Goal: Task Accomplishment & Management: Complete application form

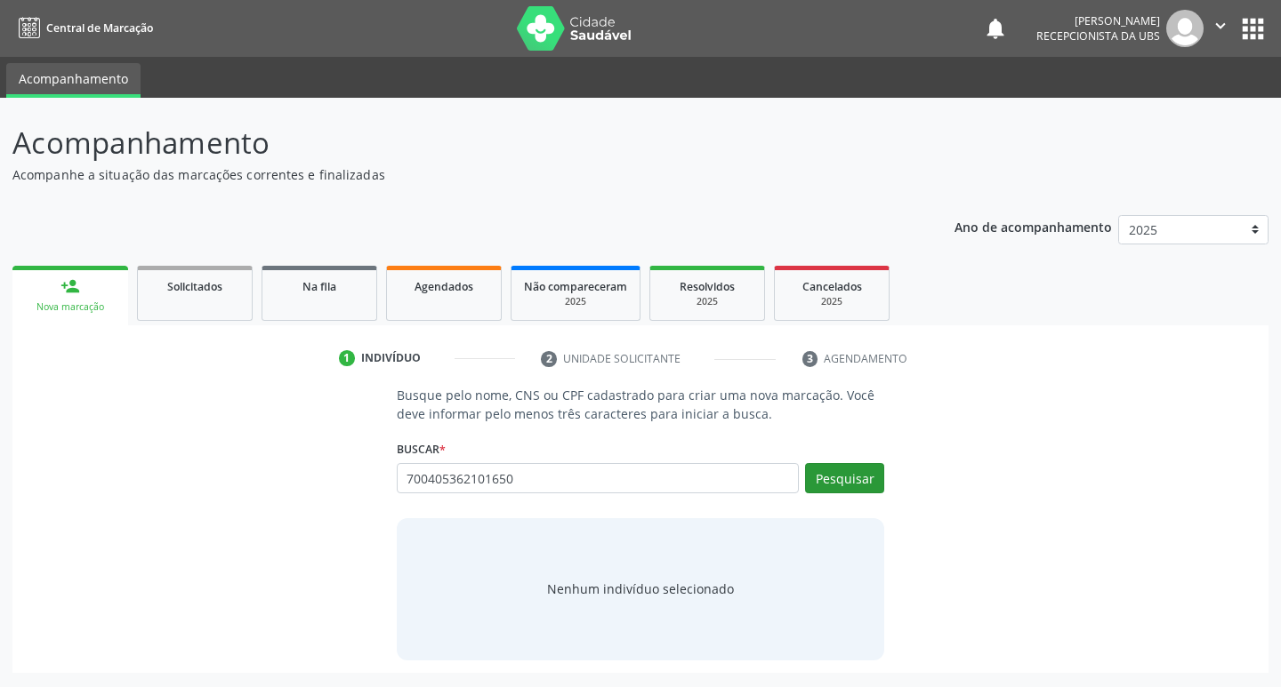
type input "700405362101650"
click at [841, 497] on div "Pesquisar" at bounding box center [841, 484] width 85 height 43
click at [835, 478] on button "Pesquisar" at bounding box center [844, 478] width 79 height 30
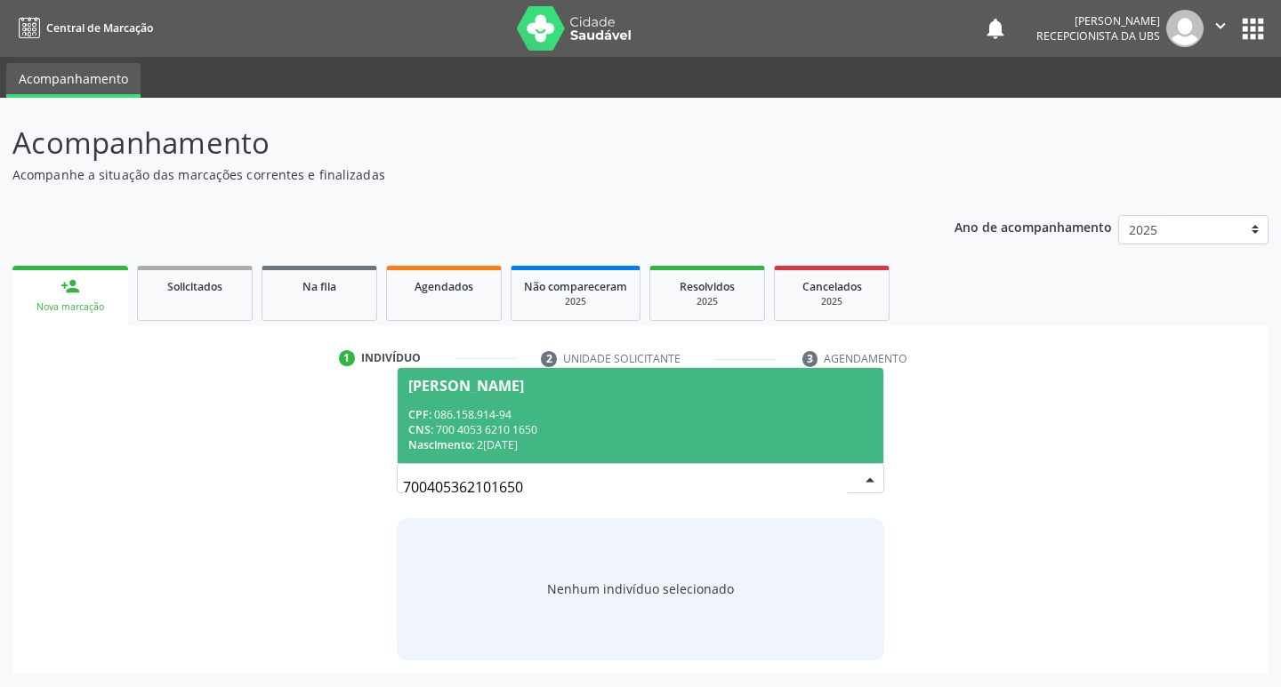
click at [524, 383] on div "Lindalva Luzia Nascimento Lima" at bounding box center [466, 386] width 116 height 14
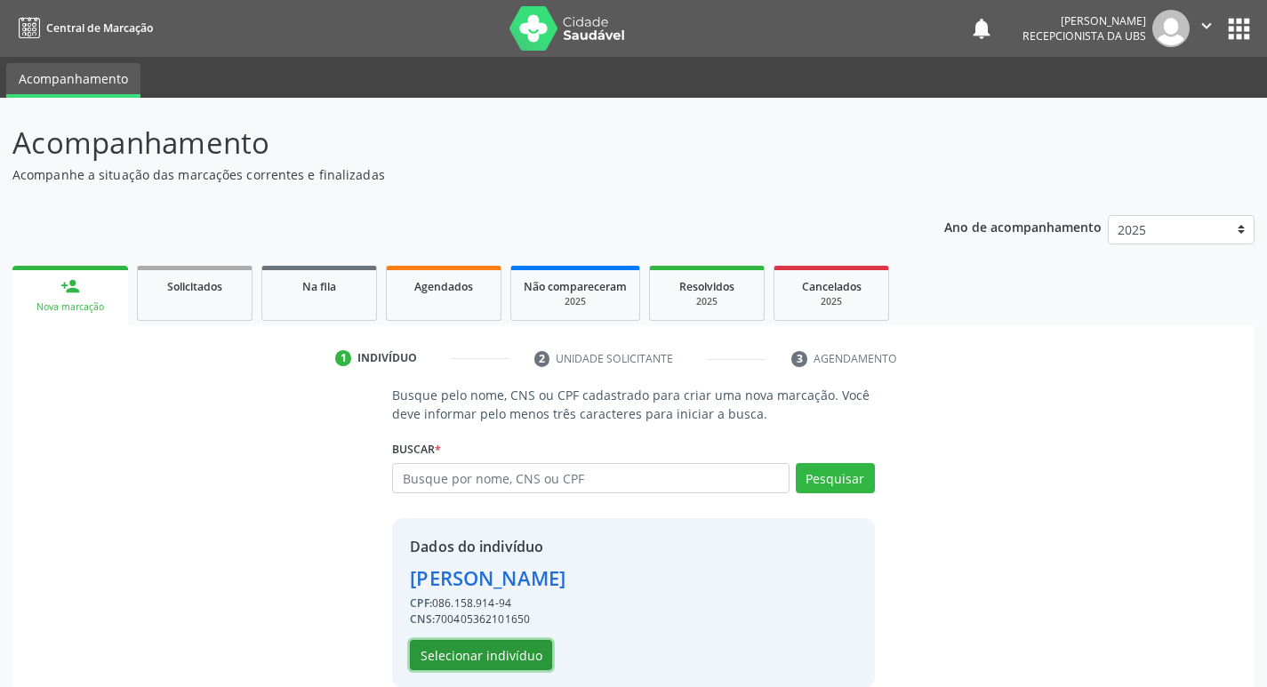
click at [435, 654] on button "Selecionar indivíduo" at bounding box center [481, 655] width 142 height 30
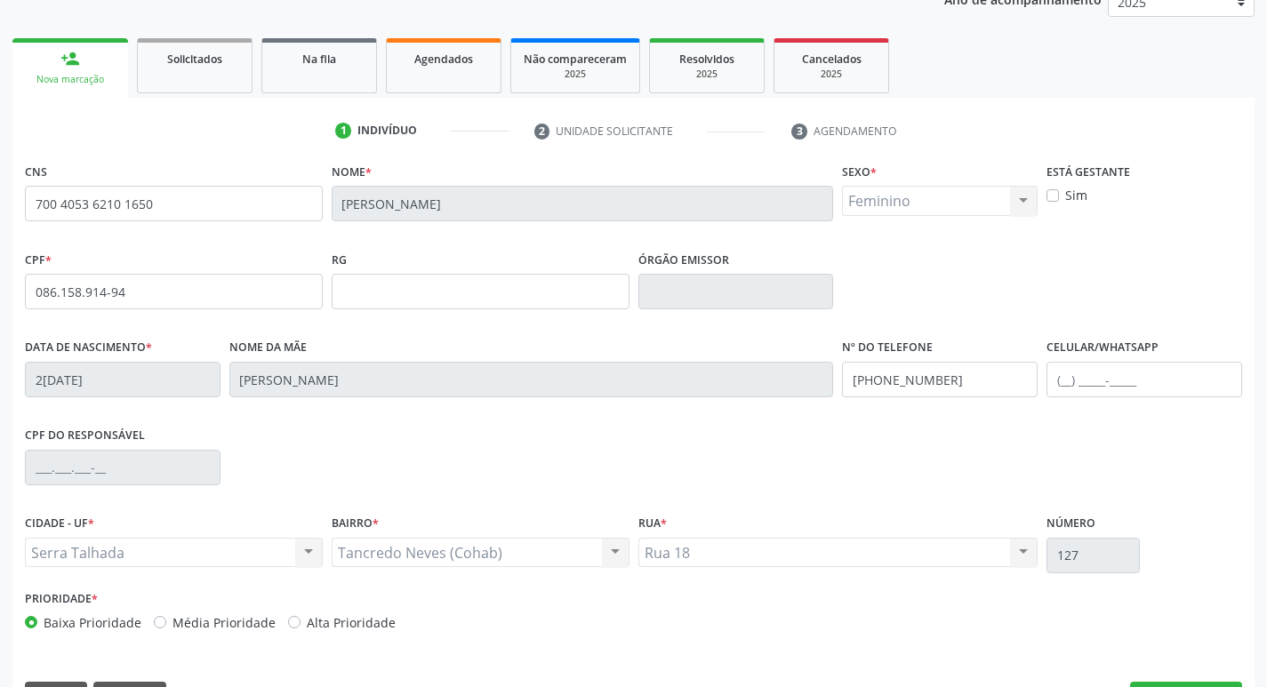
scroll to position [277, 0]
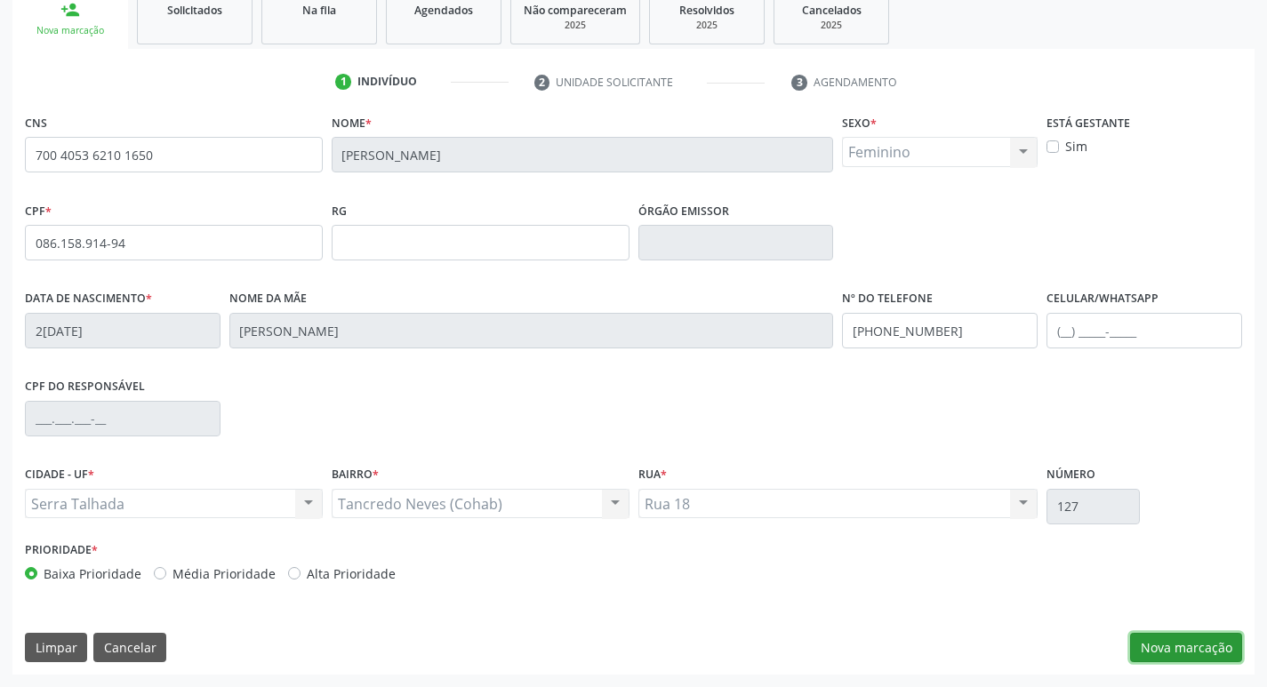
click at [1179, 650] on button "Nova marcação" at bounding box center [1186, 648] width 112 height 30
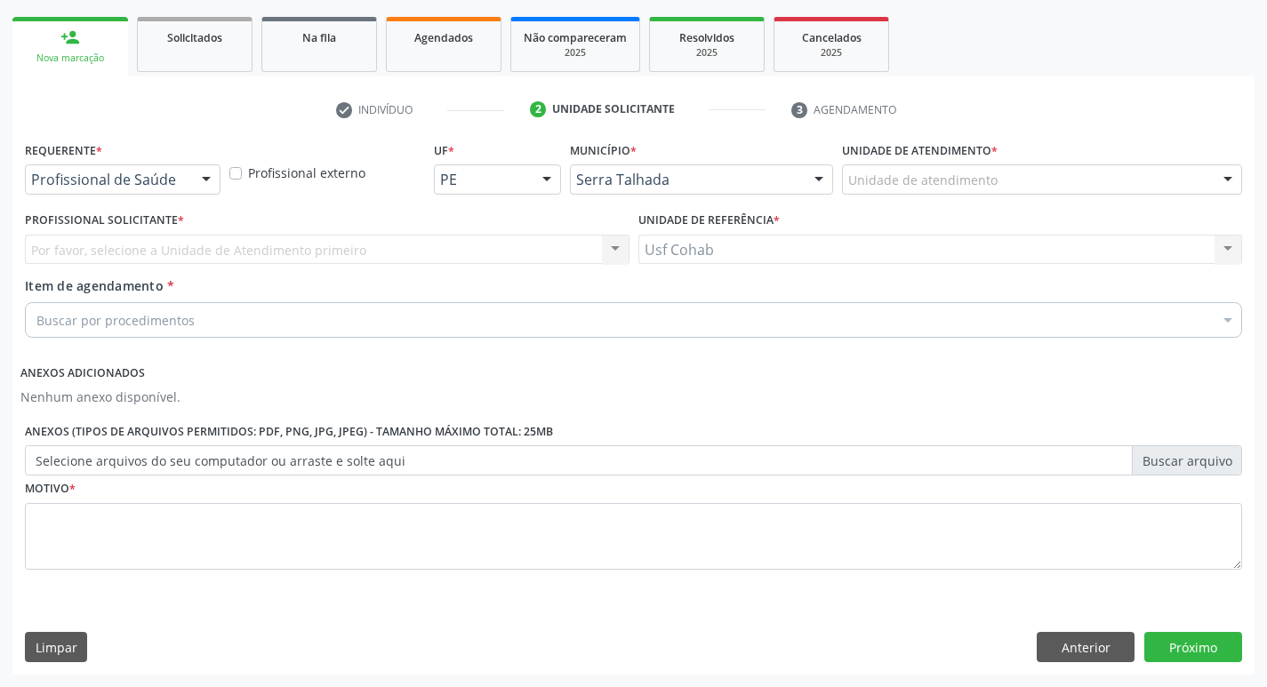
scroll to position [249, 0]
click at [1010, 174] on div "Unidade de atendimento" at bounding box center [1042, 180] width 400 height 30
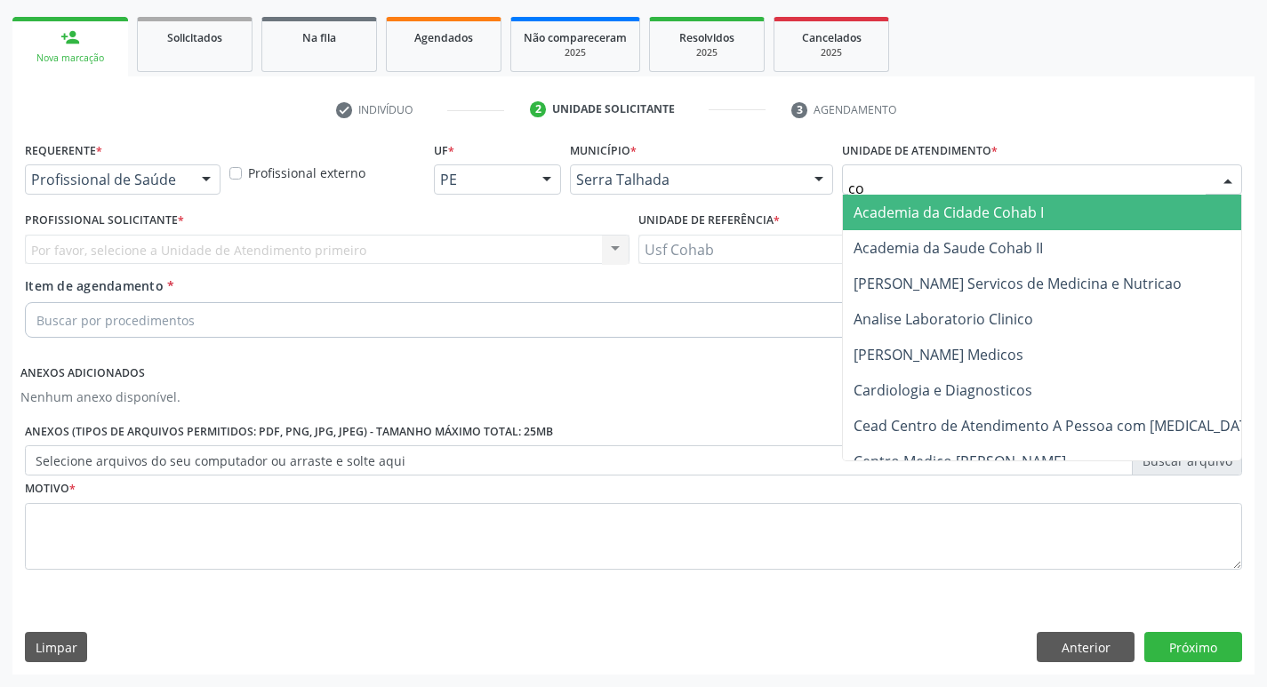
type input "coh"
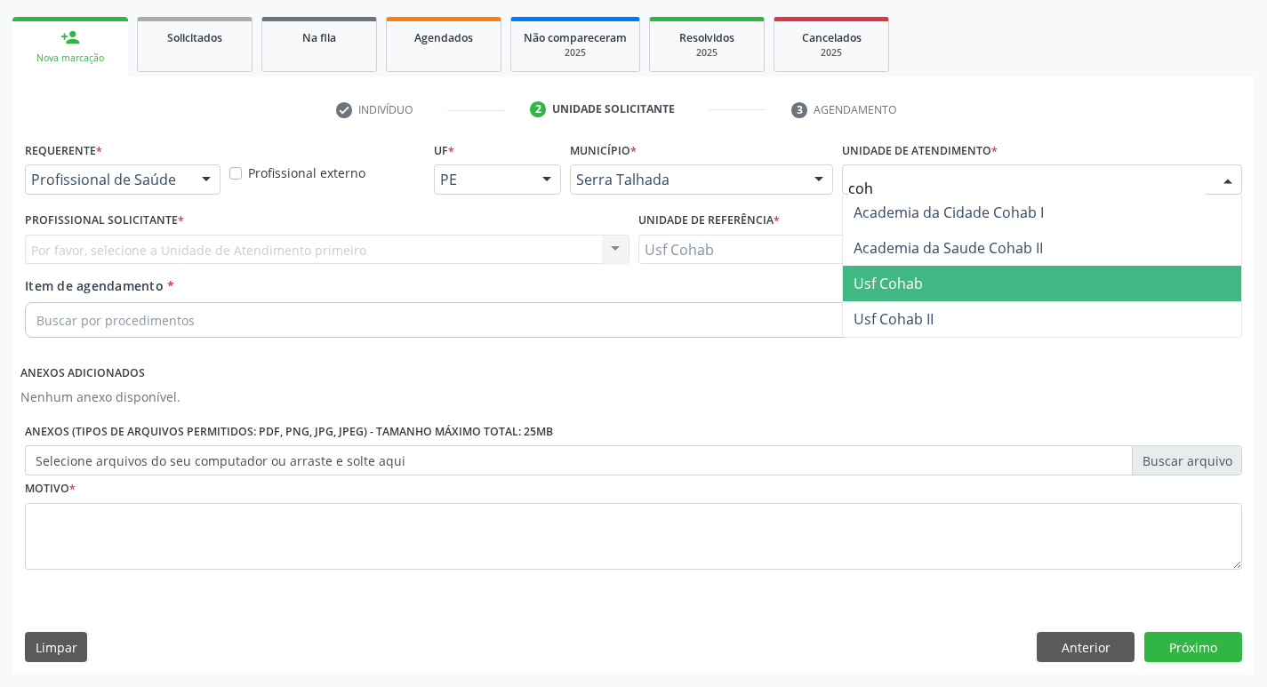
click at [903, 277] on span "Usf Cohab" at bounding box center [888, 284] width 69 height 20
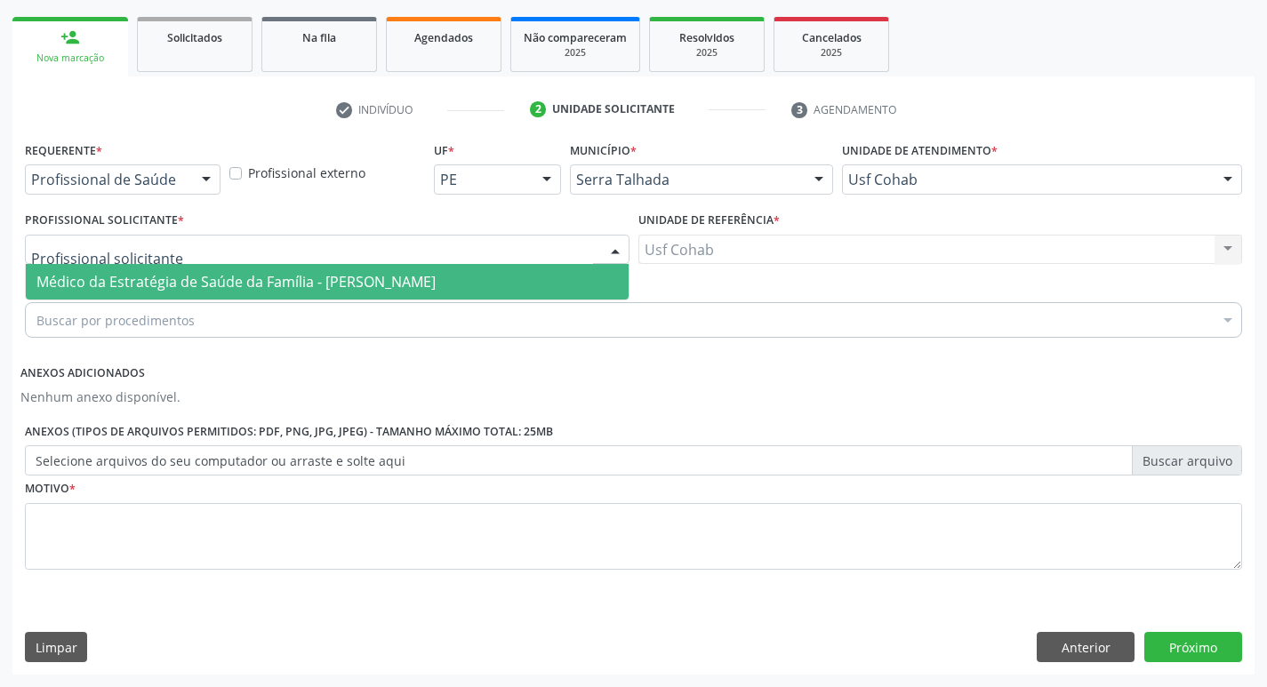
click at [388, 247] on div at bounding box center [327, 250] width 605 height 30
click at [384, 288] on span "Médico da Estratégia de Saúde da Família - [PERSON_NAME]" at bounding box center [235, 282] width 399 height 20
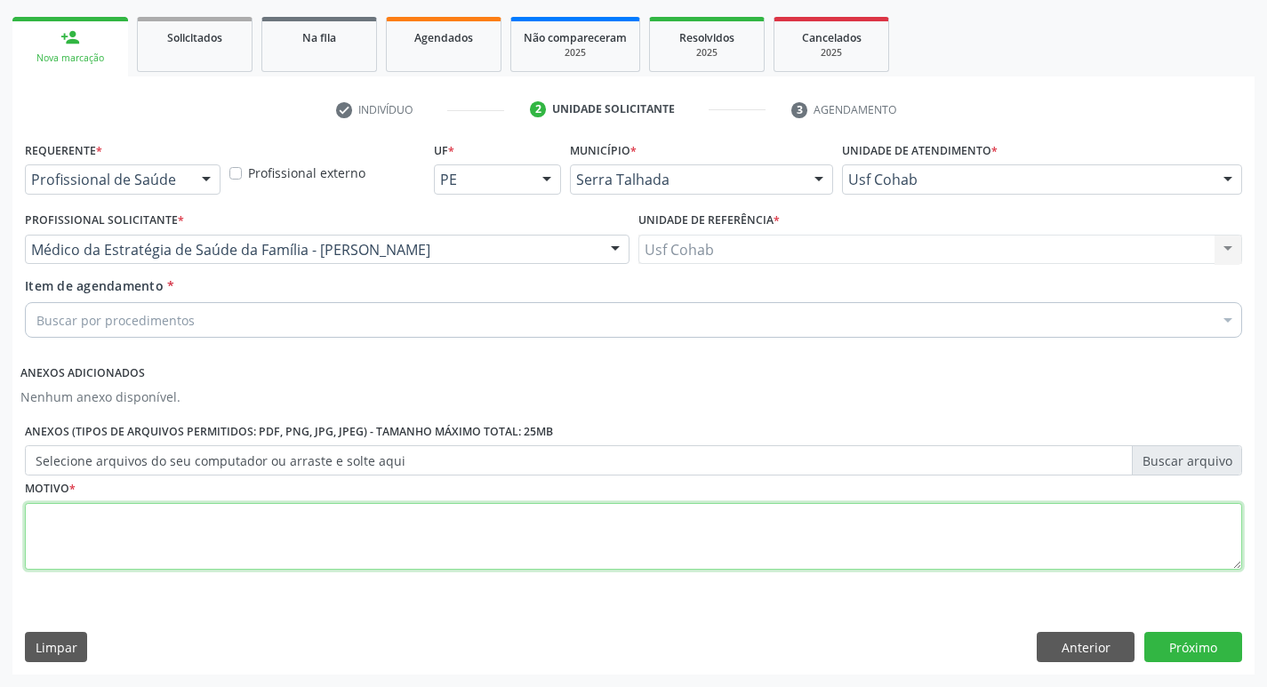
click at [285, 526] on textarea at bounding box center [634, 537] width 1218 height 68
type textarea "-"
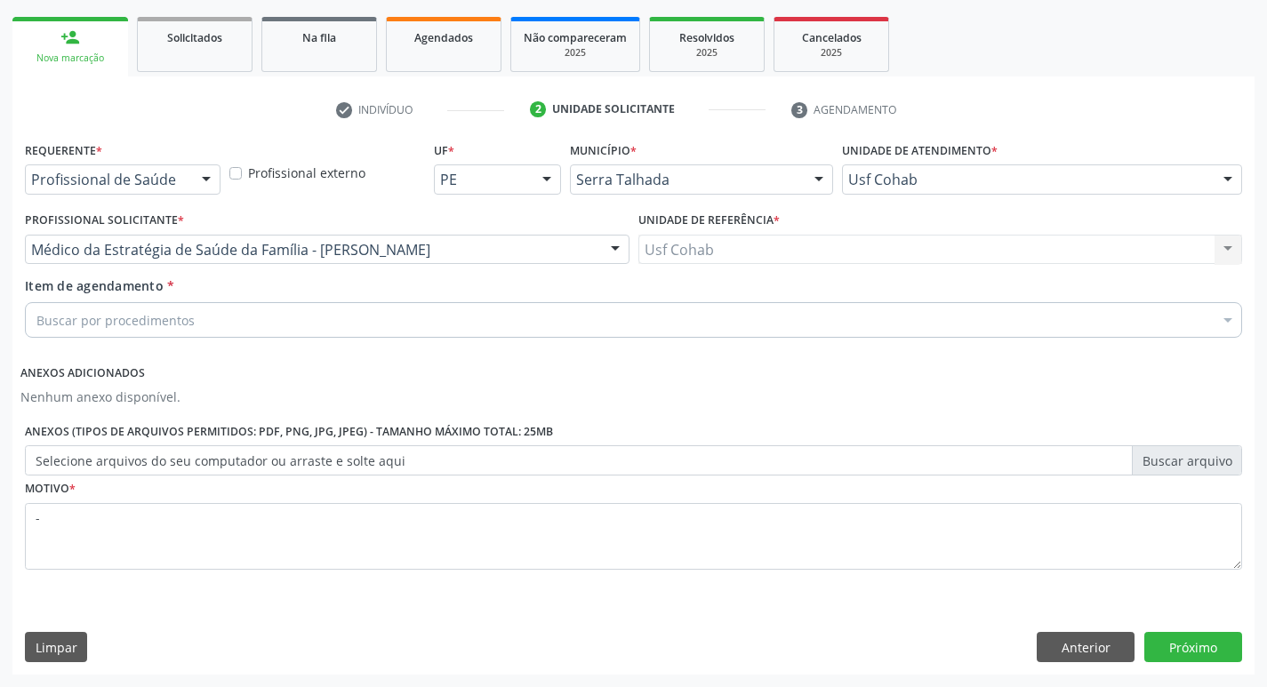
click at [332, 312] on div "Buscar por procedimentos" at bounding box center [634, 320] width 1218 height 36
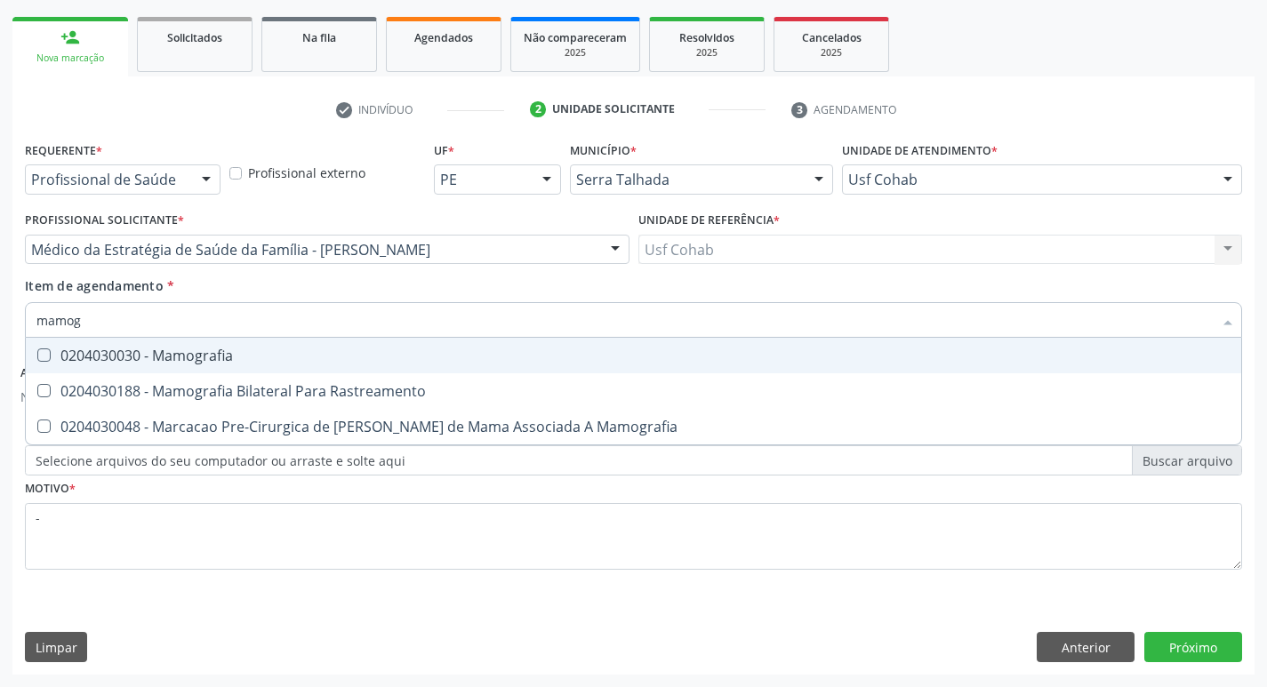
type input "mamogr"
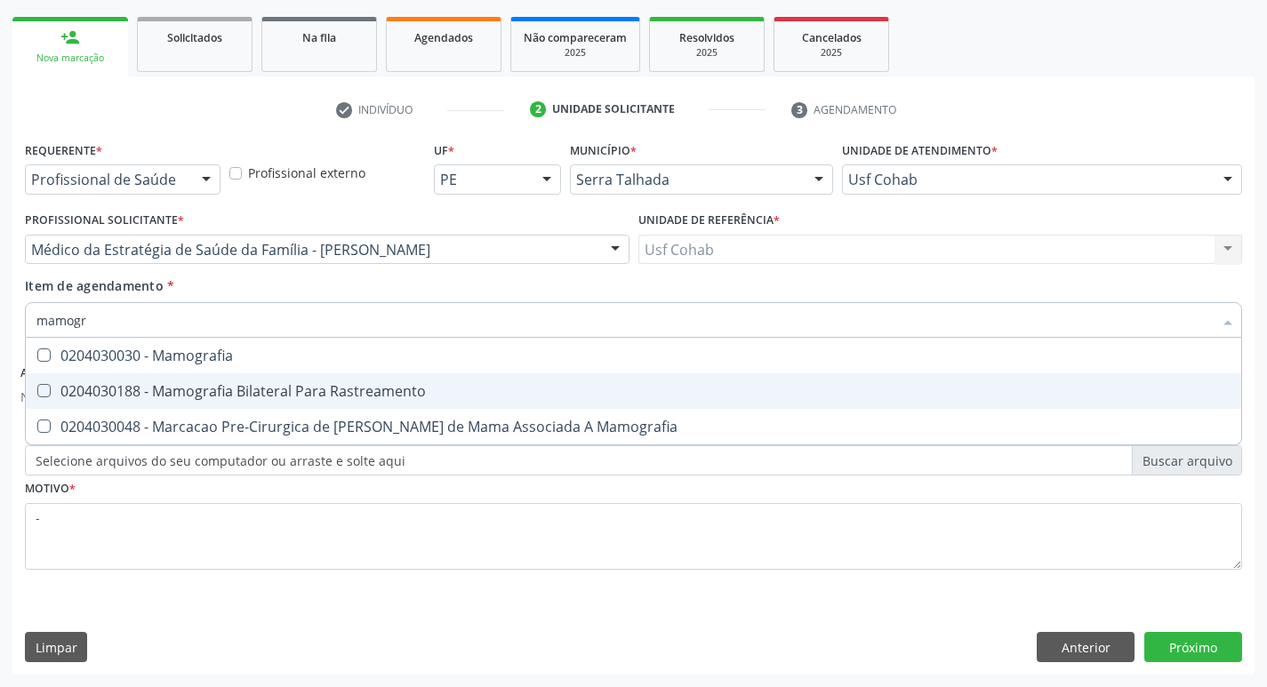
click at [360, 396] on div "0204030188 - Mamografia Bilateral Para Rastreamento" at bounding box center [633, 391] width 1194 height 14
checkbox Rastreamento "true"
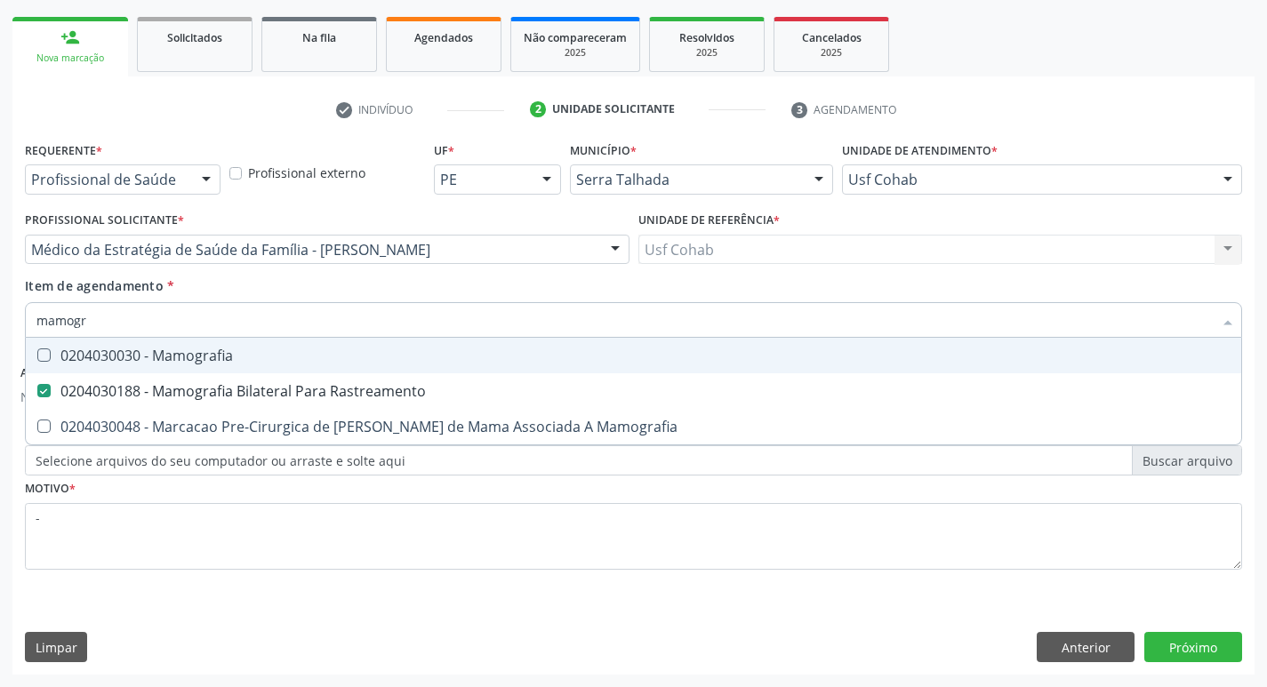
click at [0, 467] on div "Acompanhamento Acompanhe a situação das marcações correntes e finalizadas Relat…" at bounding box center [633, 268] width 1267 height 839
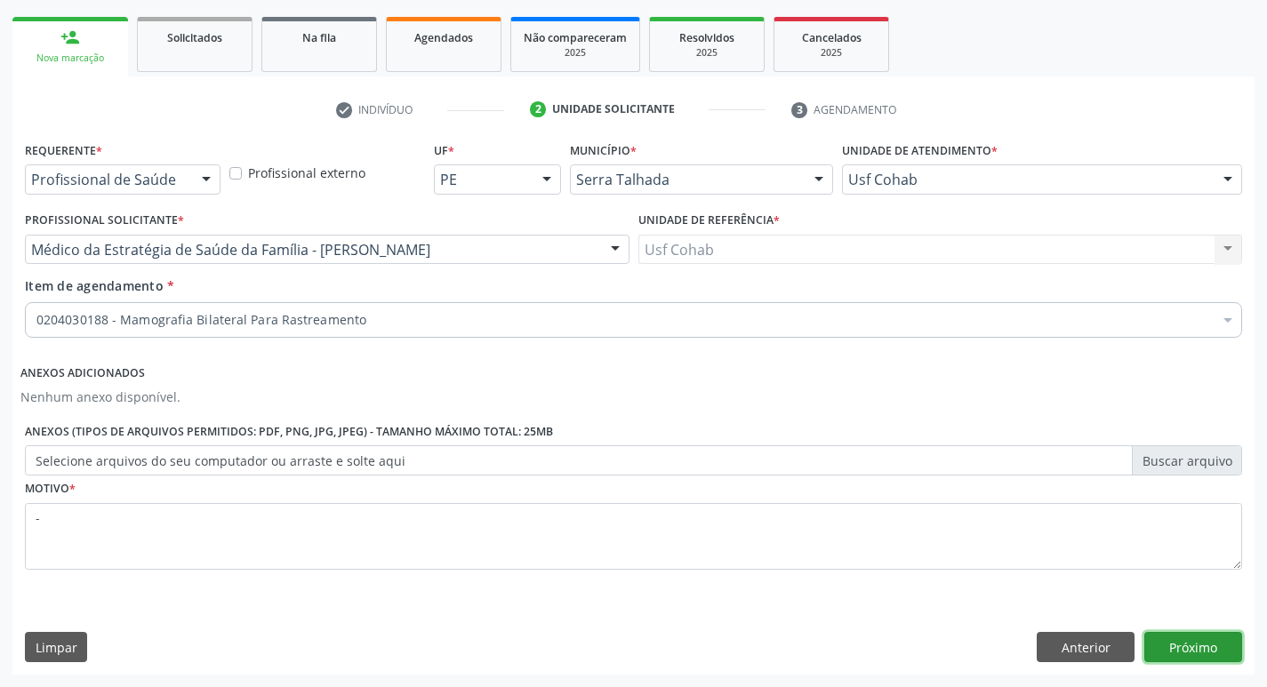
click at [1184, 637] on button "Próximo" at bounding box center [1194, 647] width 98 height 30
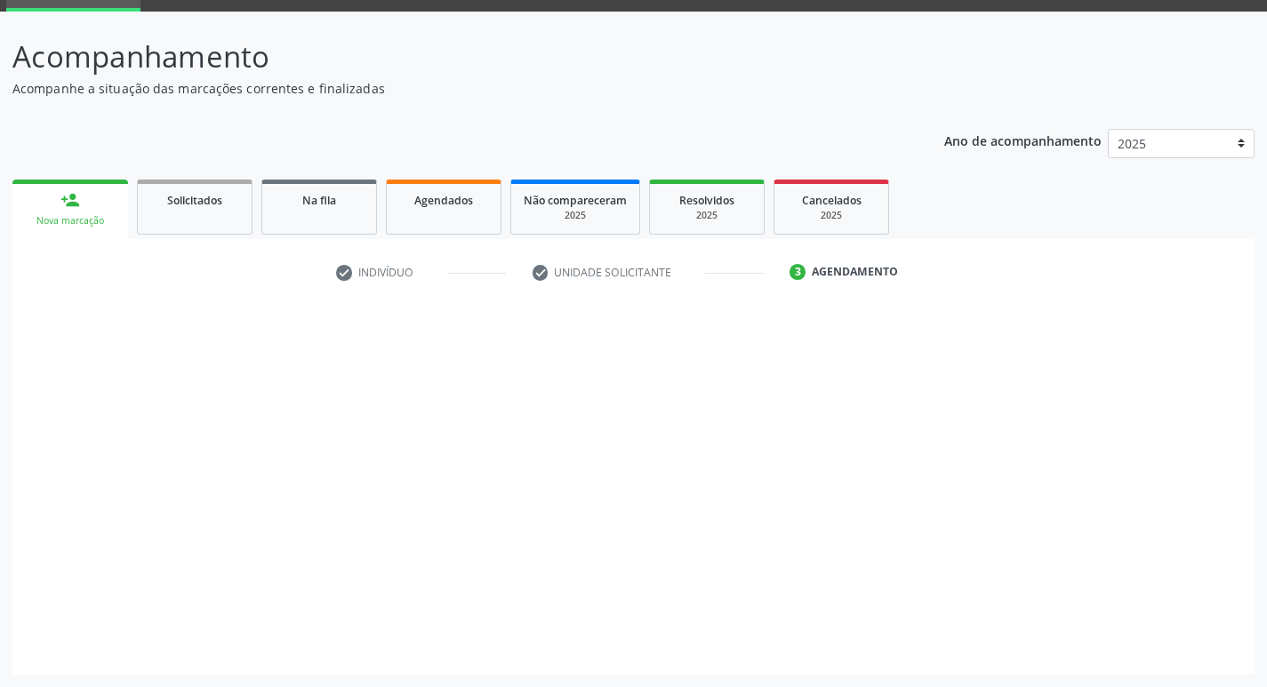
scroll to position [86, 0]
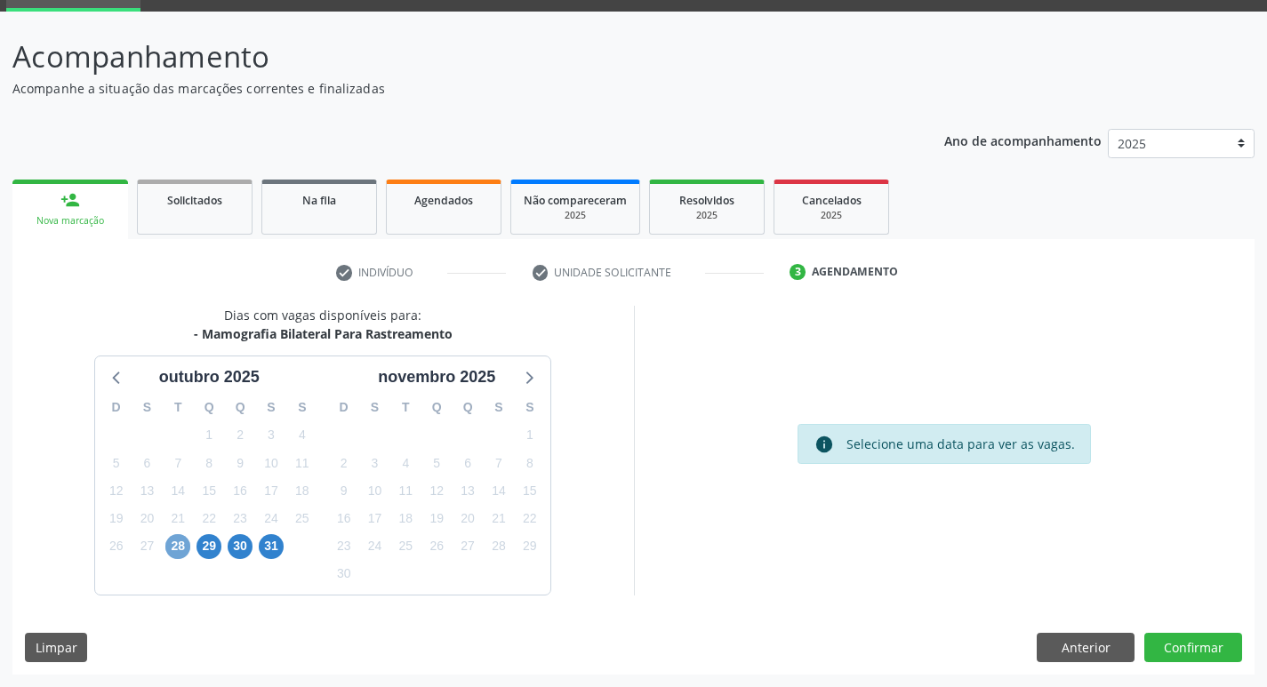
click at [181, 551] on span "28" at bounding box center [177, 546] width 25 height 25
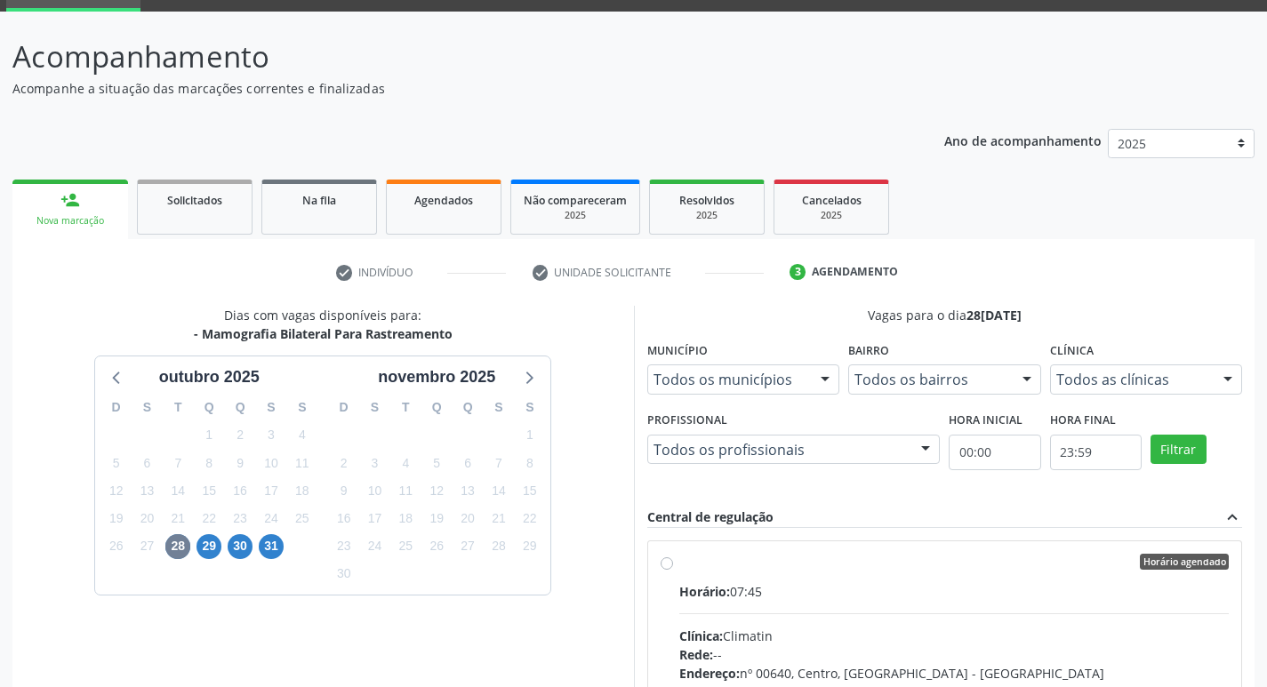
click at [912, 586] on div "Horário: 07:45" at bounding box center [954, 592] width 551 height 19
click at [673, 570] on input "Horário agendado Horário: 07:45 Clínica: Climatin Rede: -- Endereço: nº 00640, …" at bounding box center [667, 562] width 12 height 16
radio input "true"
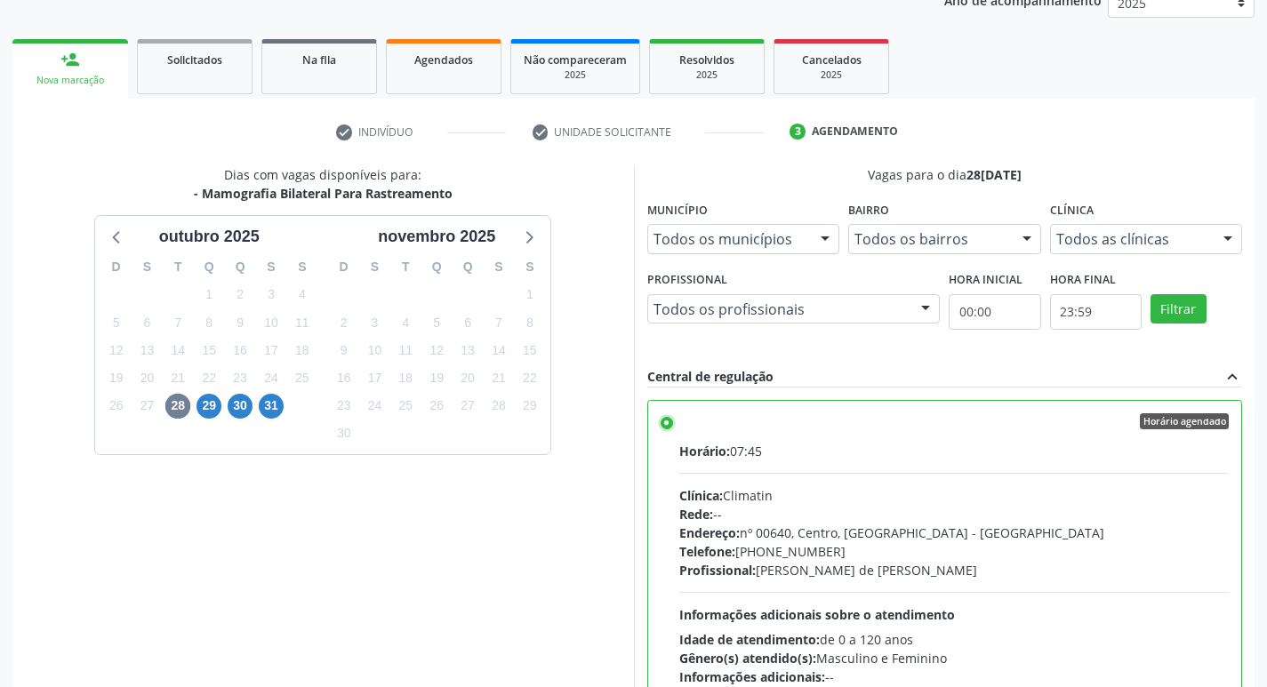
scroll to position [375, 0]
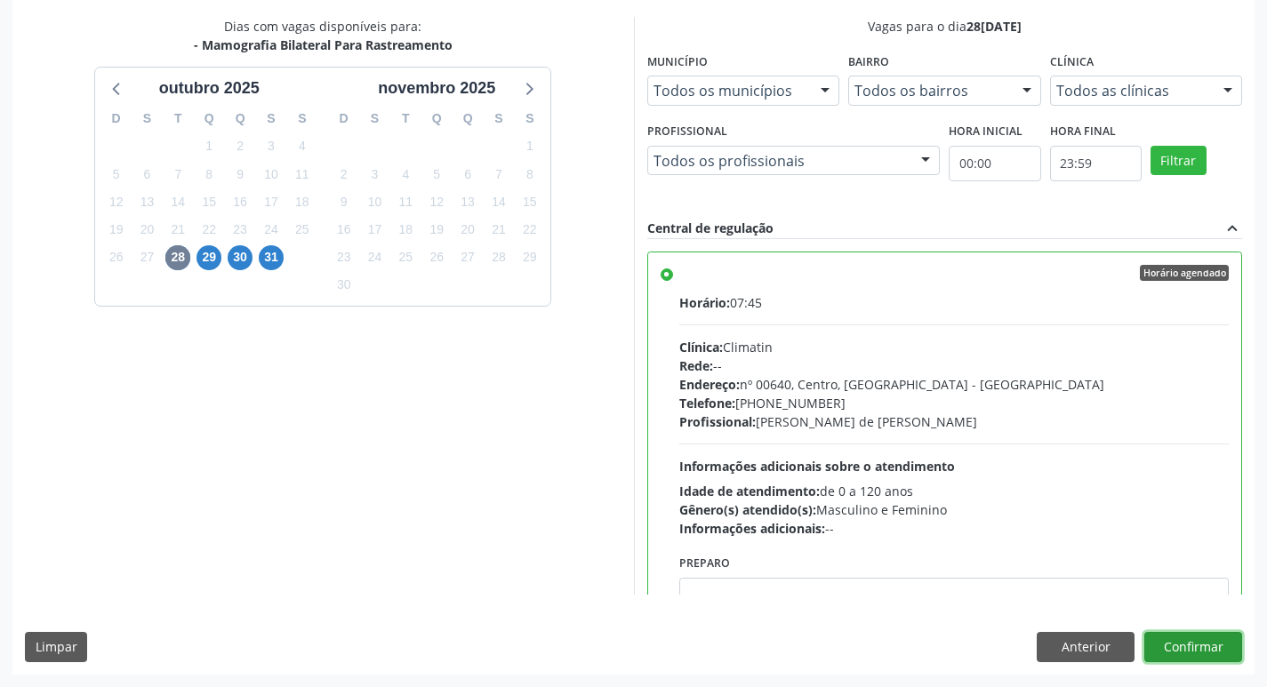
click at [1201, 645] on button "Confirmar" at bounding box center [1194, 647] width 98 height 30
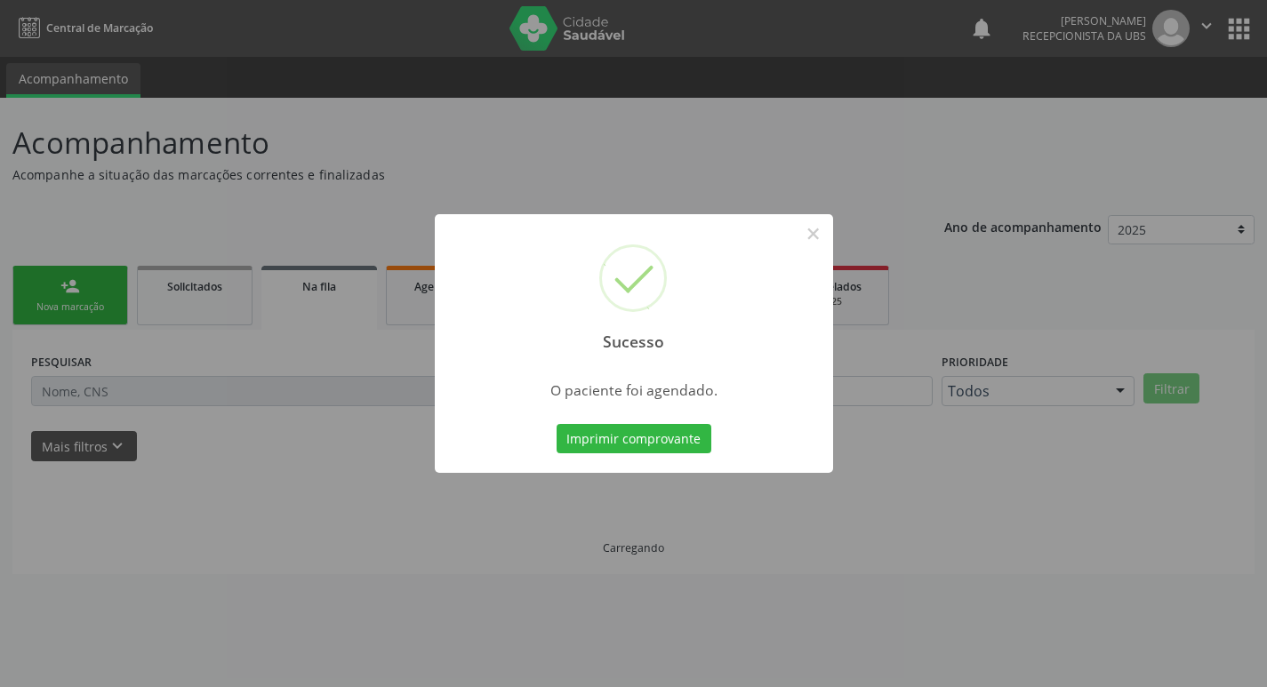
scroll to position [0, 0]
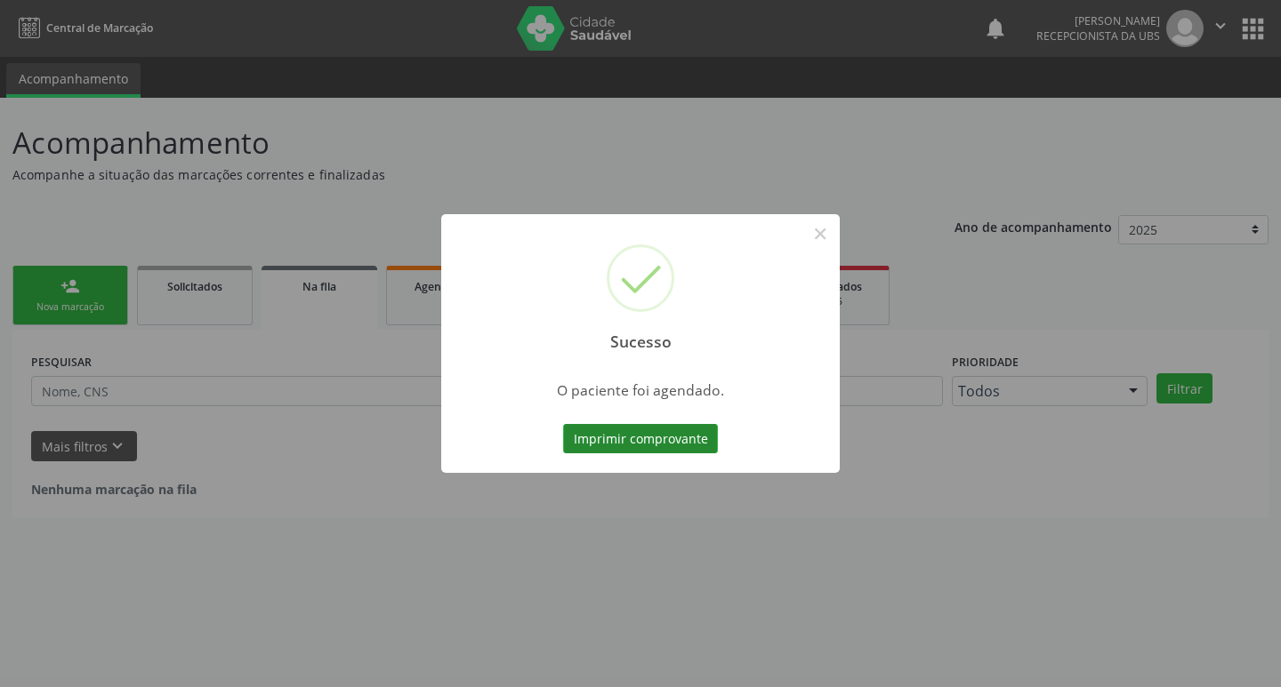
click at [621, 439] on button "Imprimir comprovante" at bounding box center [640, 439] width 155 height 30
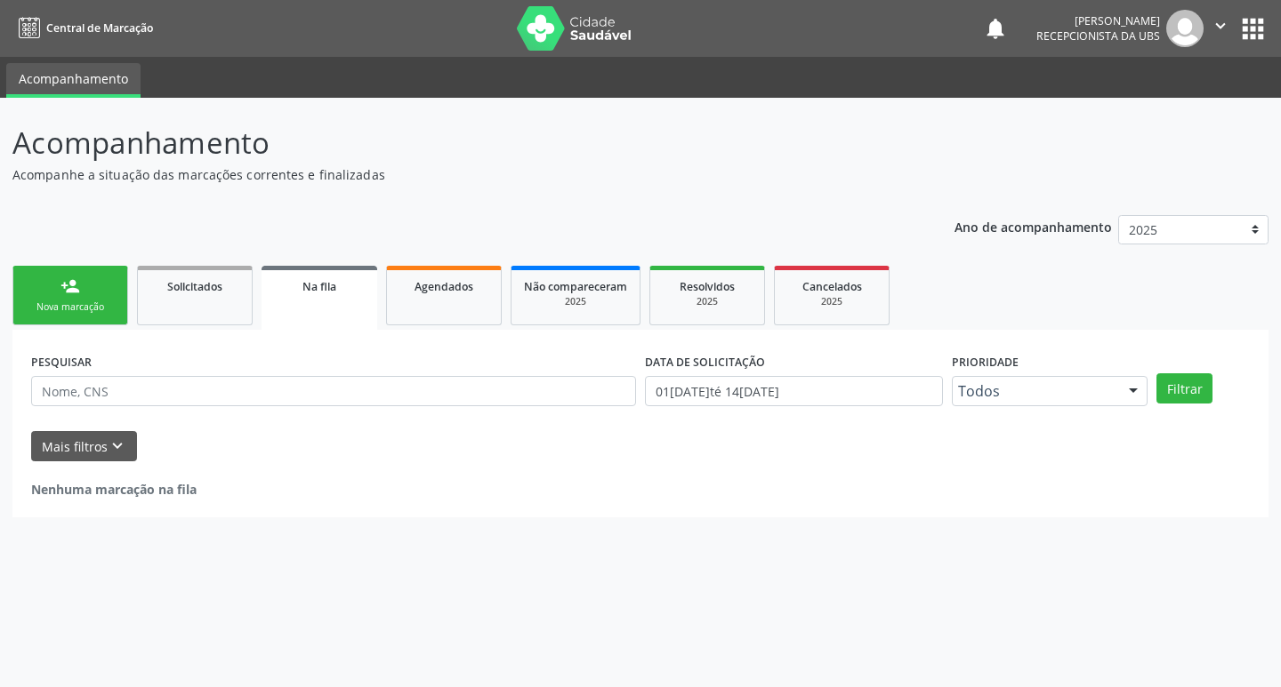
click at [60, 317] on link "person_add Nova marcação" at bounding box center [70, 296] width 116 height 60
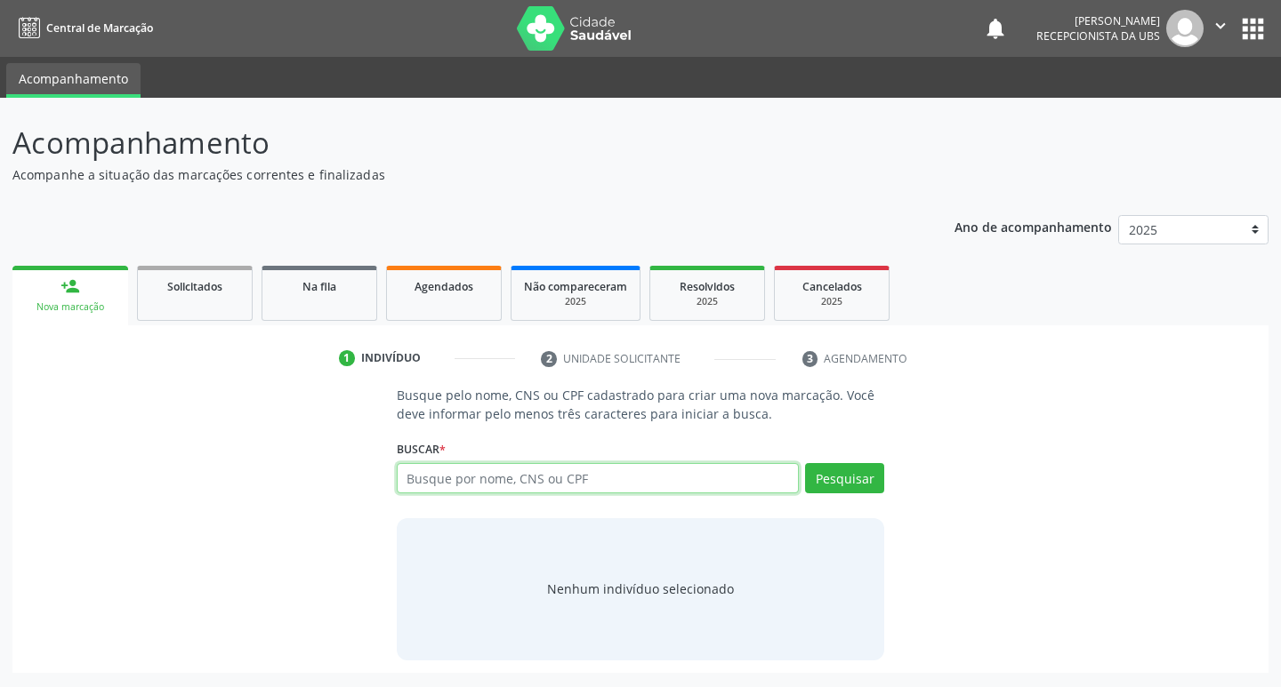
click at [676, 489] on input "text" at bounding box center [598, 478] width 403 height 30
type input "704808070791349"
click at [835, 483] on button "Pesquisar" at bounding box center [844, 478] width 79 height 30
type input "704808070791349"
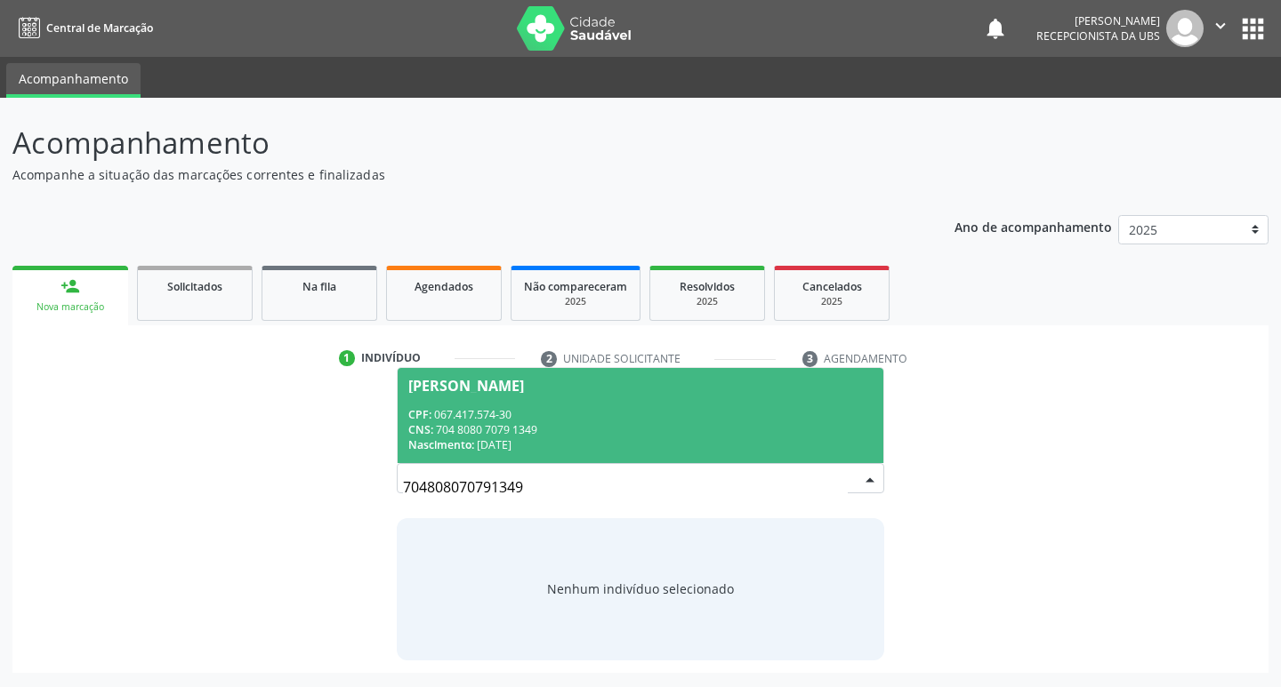
click at [555, 411] on div "CPF: 067.417.574-30" at bounding box center [640, 414] width 465 height 15
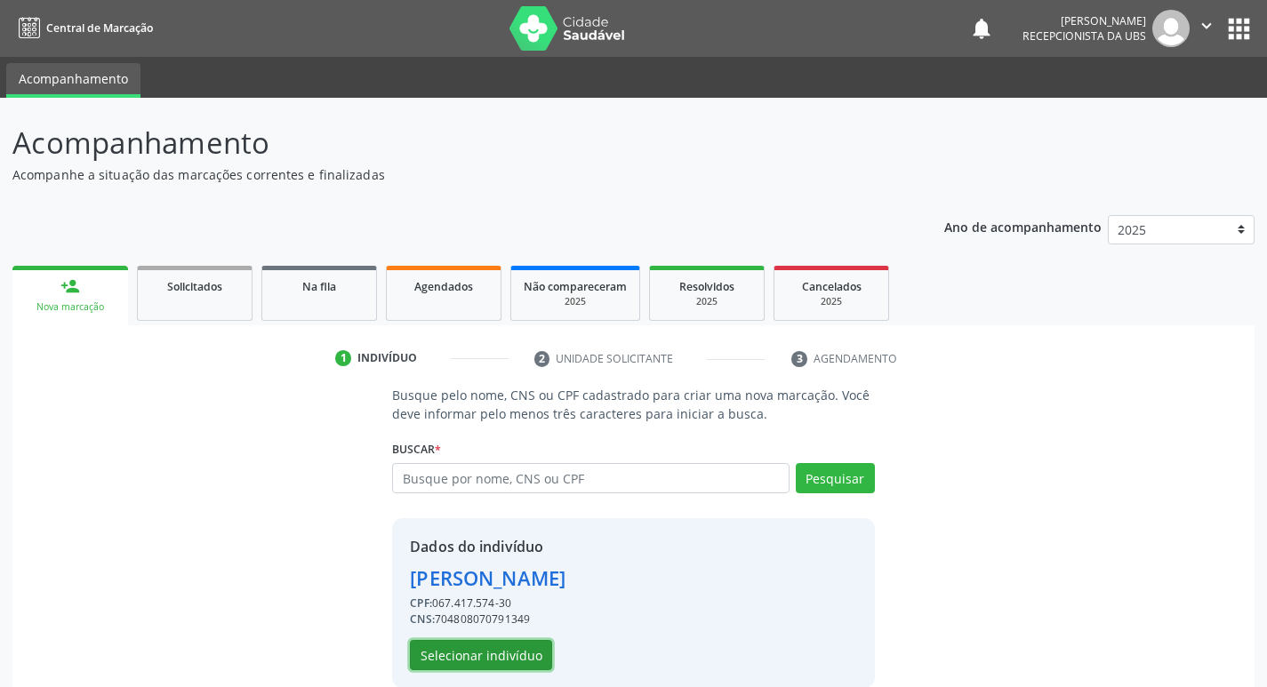
click at [512, 652] on button "Selecionar indivíduo" at bounding box center [481, 655] width 142 height 30
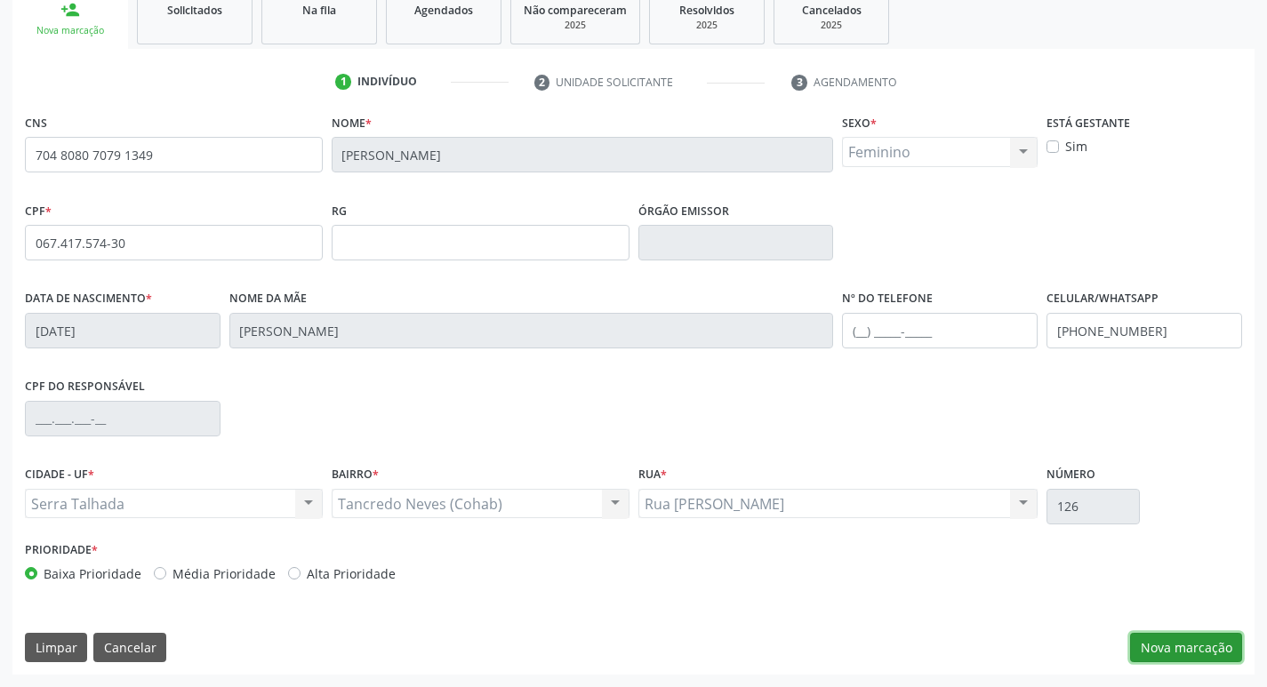
click at [1148, 641] on button "Nova marcação" at bounding box center [1186, 648] width 112 height 30
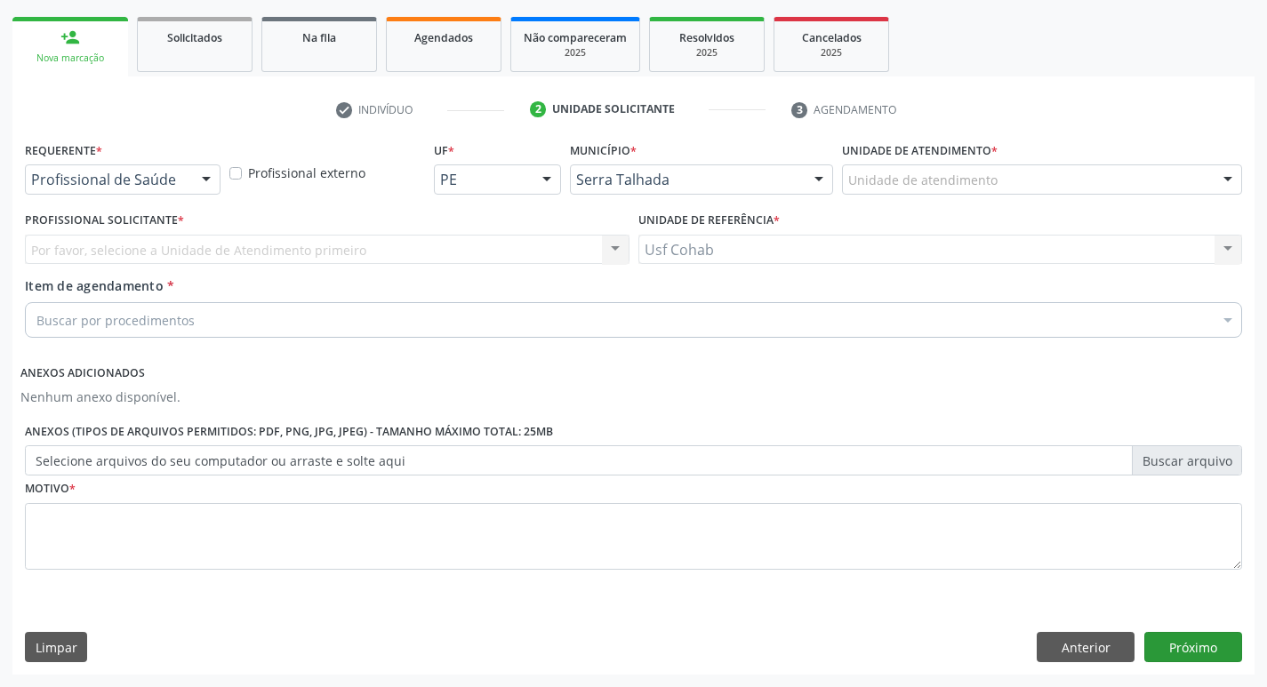
scroll to position [249, 0]
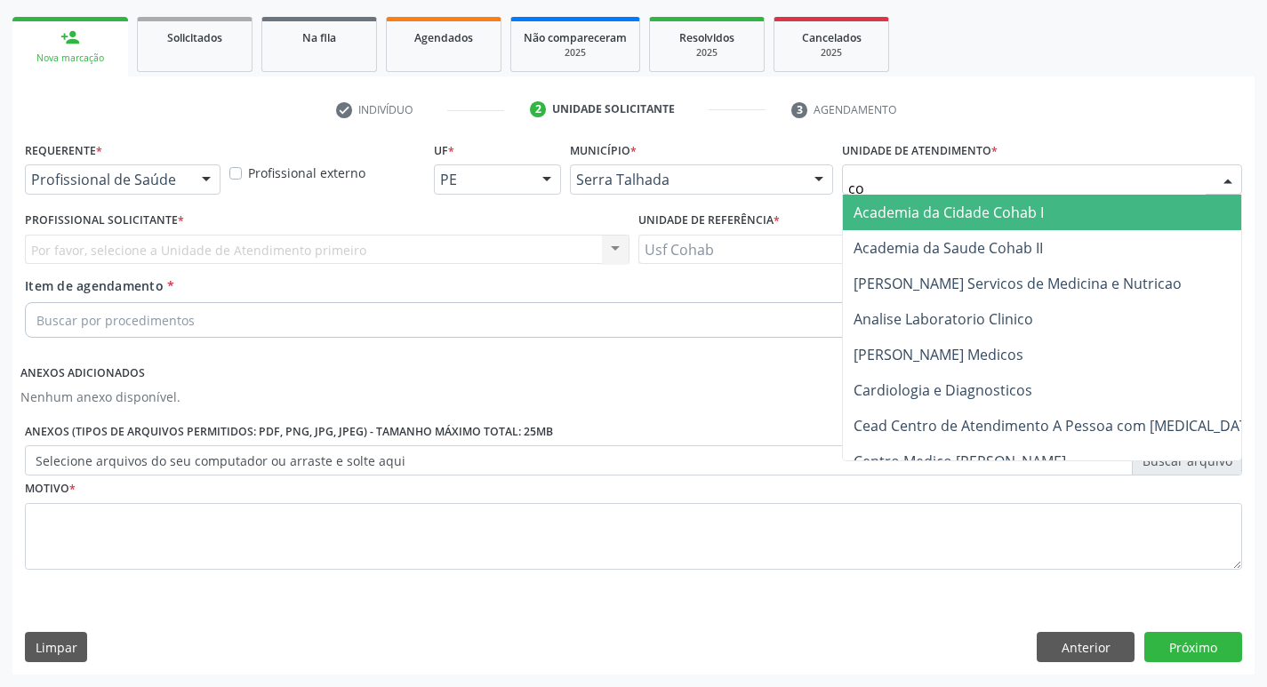
type input "coh"
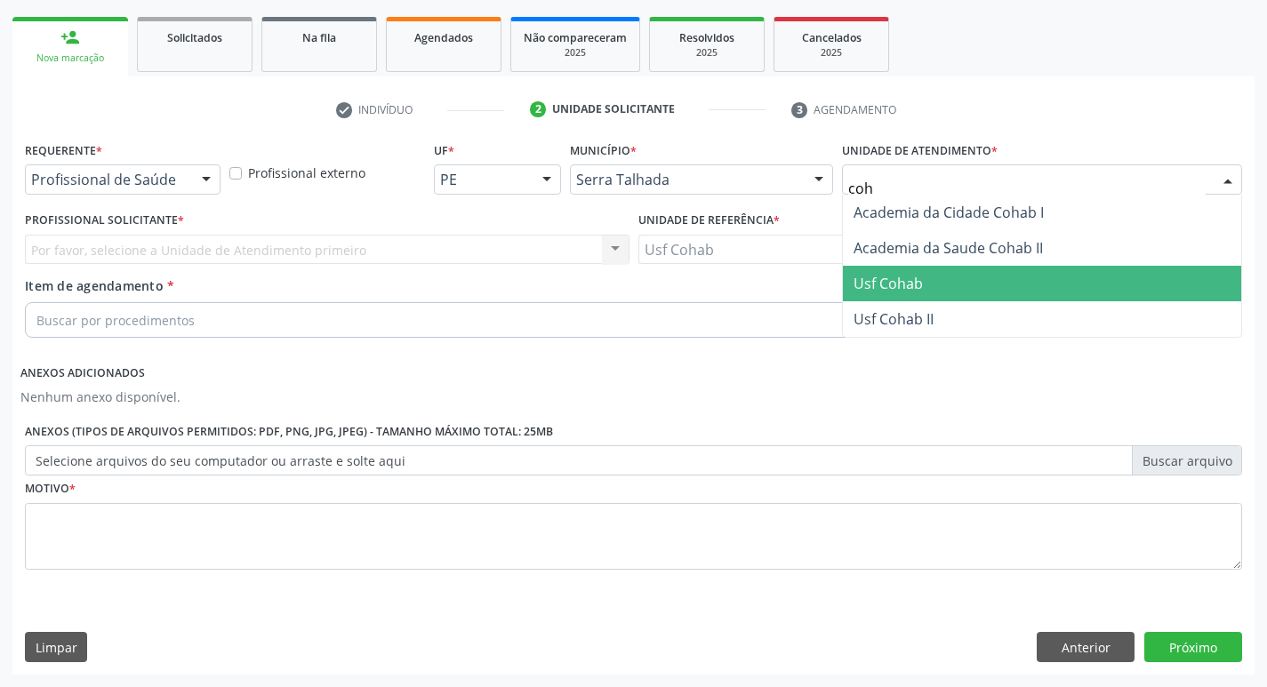
click at [888, 276] on span "Usf Cohab" at bounding box center [888, 284] width 69 height 20
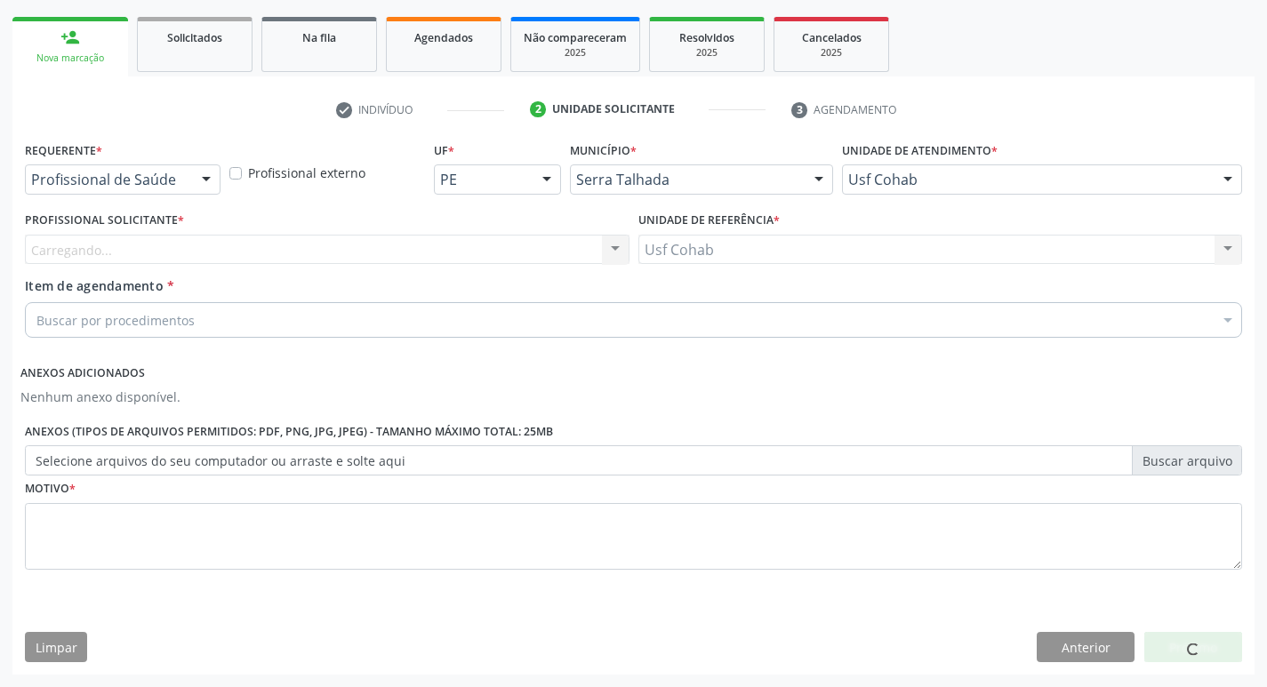
click at [504, 249] on div "Carregando... Nenhum resultado encontrado para: " " Não há nenhuma opção para s…" at bounding box center [327, 250] width 605 height 30
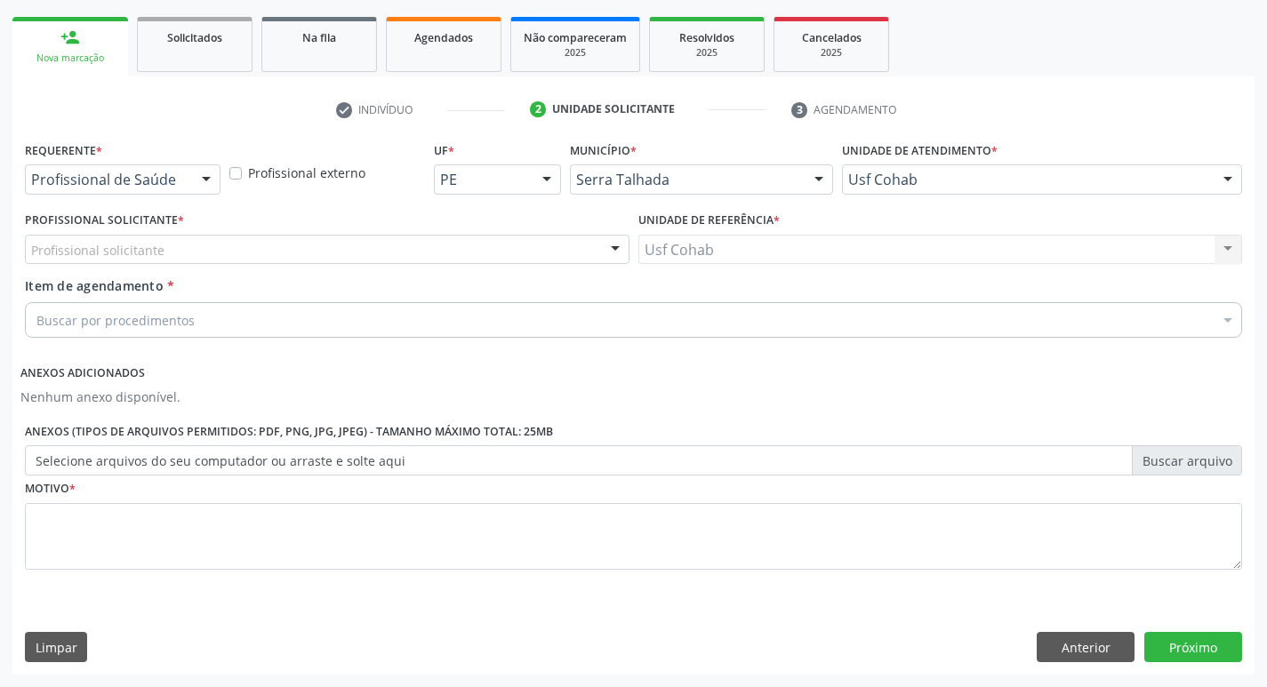
click at [504, 249] on div "Profissional solicitante" at bounding box center [327, 250] width 605 height 30
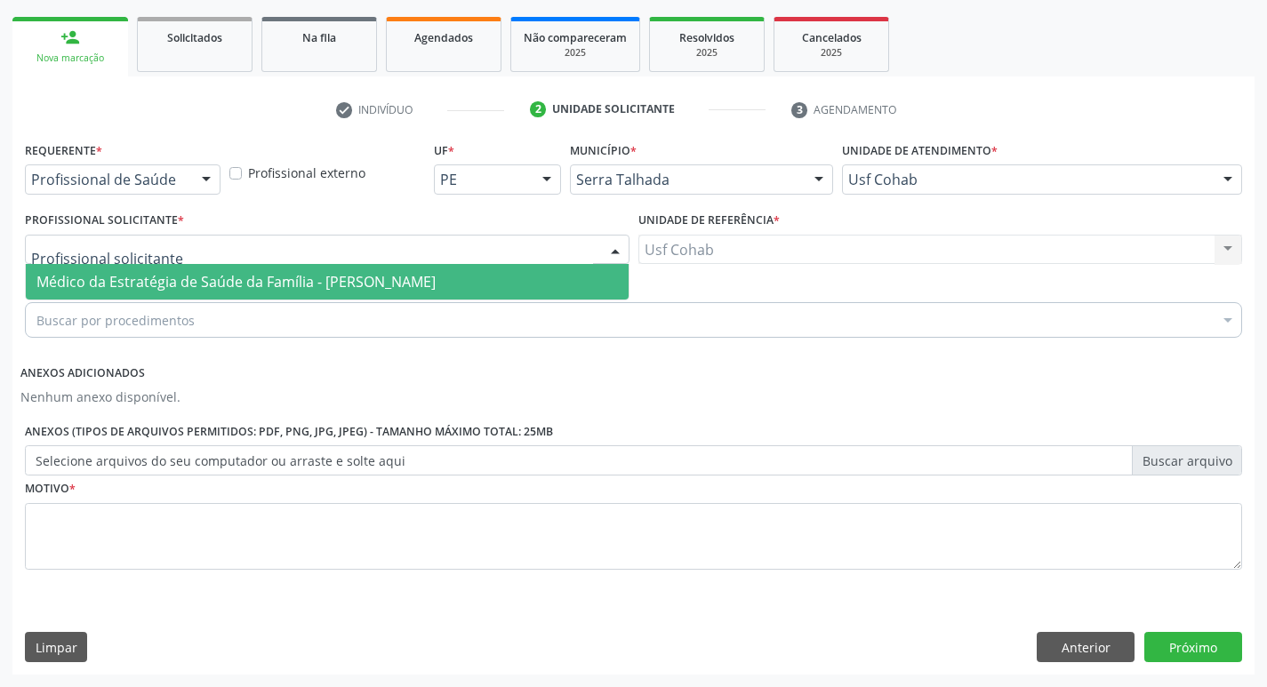
click at [472, 278] on span "Médico da Estratégia de Saúde da Família - [PERSON_NAME]" at bounding box center [327, 282] width 603 height 36
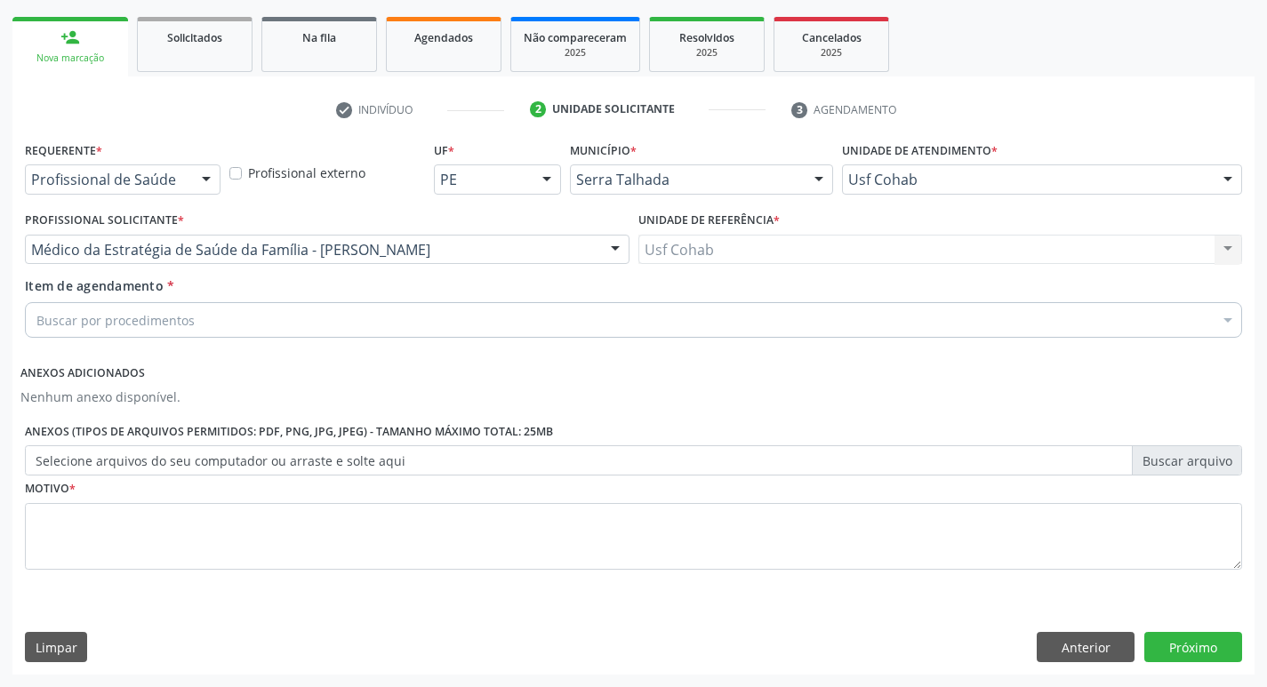
click at [398, 316] on div "Buscar por procedimentos" at bounding box center [634, 320] width 1218 height 36
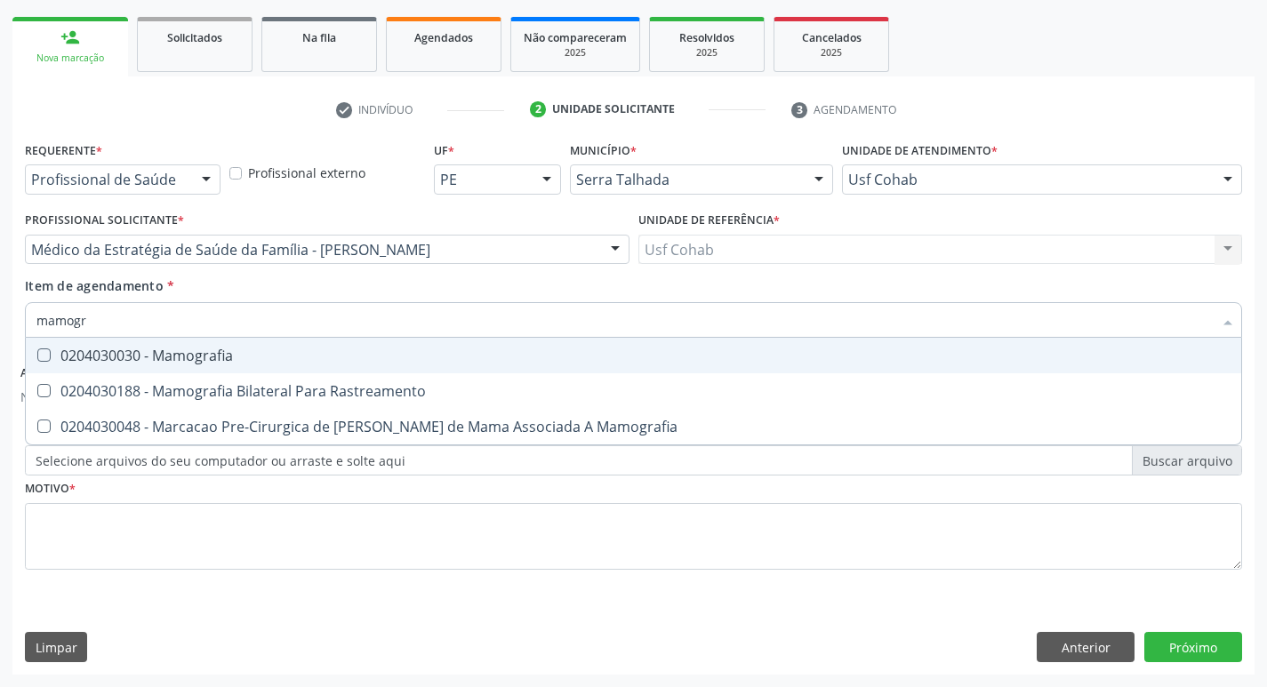
type input "mamogra"
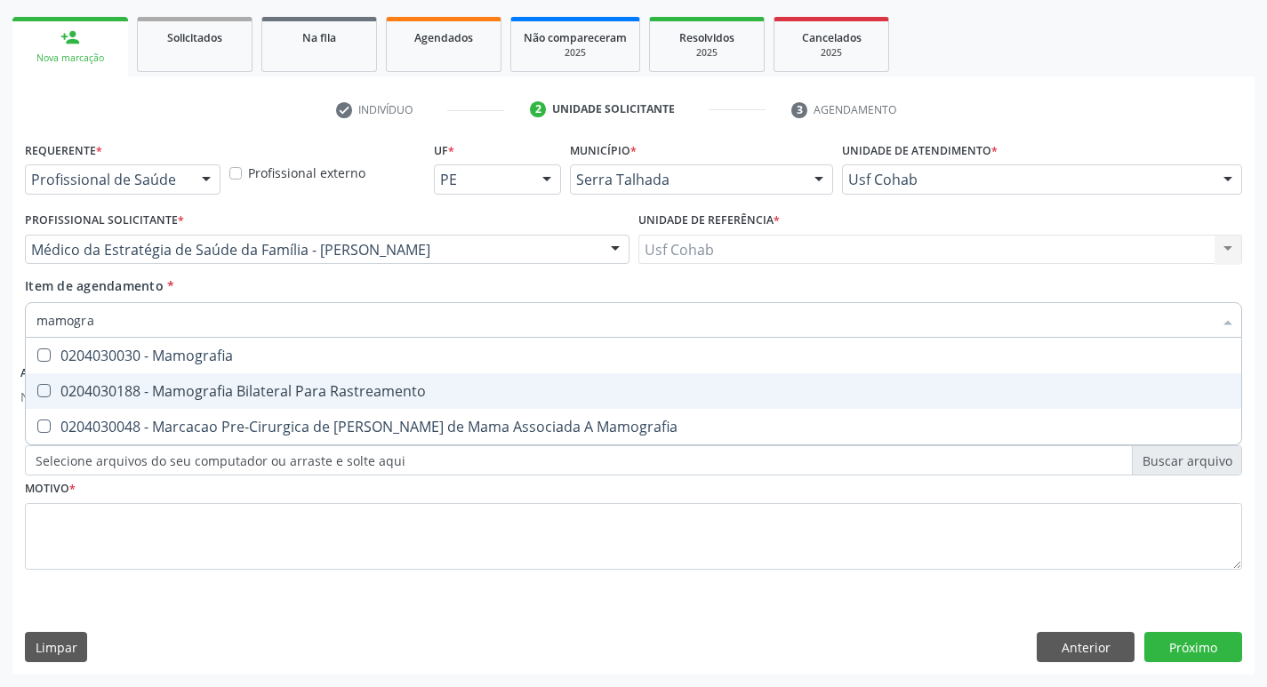
click at [373, 397] on div "0204030188 - Mamografia Bilateral Para Rastreamento" at bounding box center [633, 391] width 1194 height 14
checkbox Rastreamento "true"
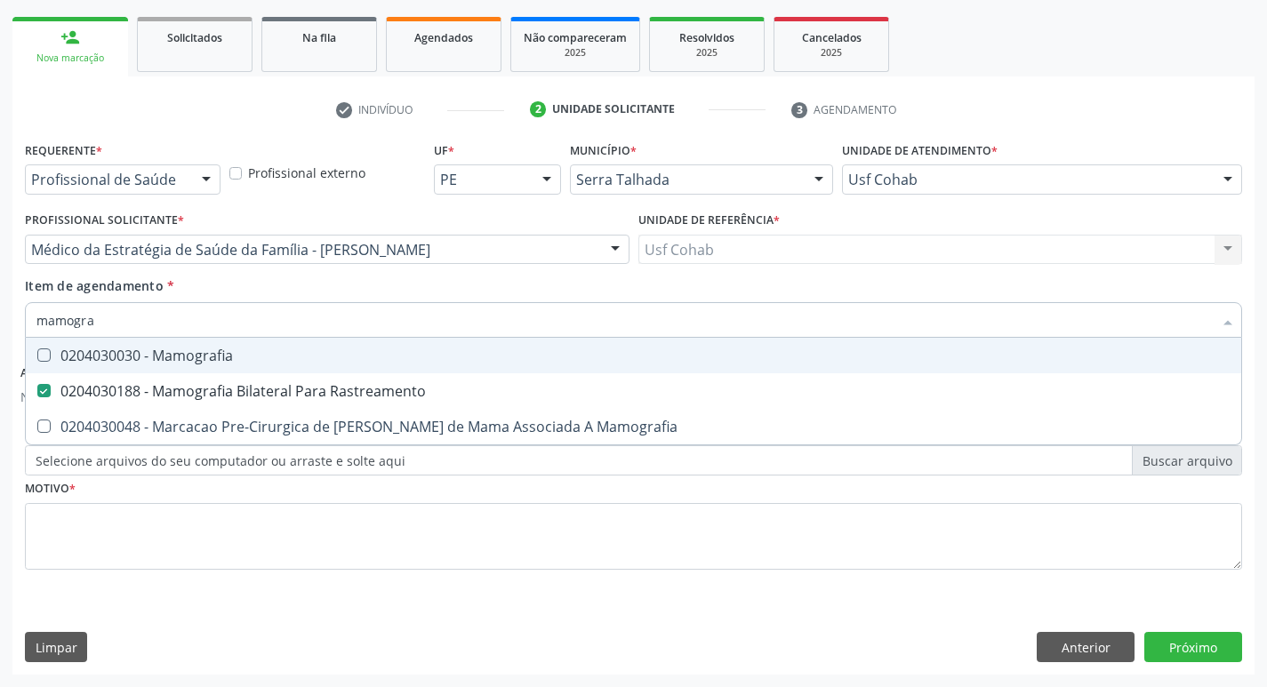
click at [0, 306] on div "Acompanhamento Acompanhe a situação das marcações correntes e finalizadas Relat…" at bounding box center [633, 268] width 1267 height 839
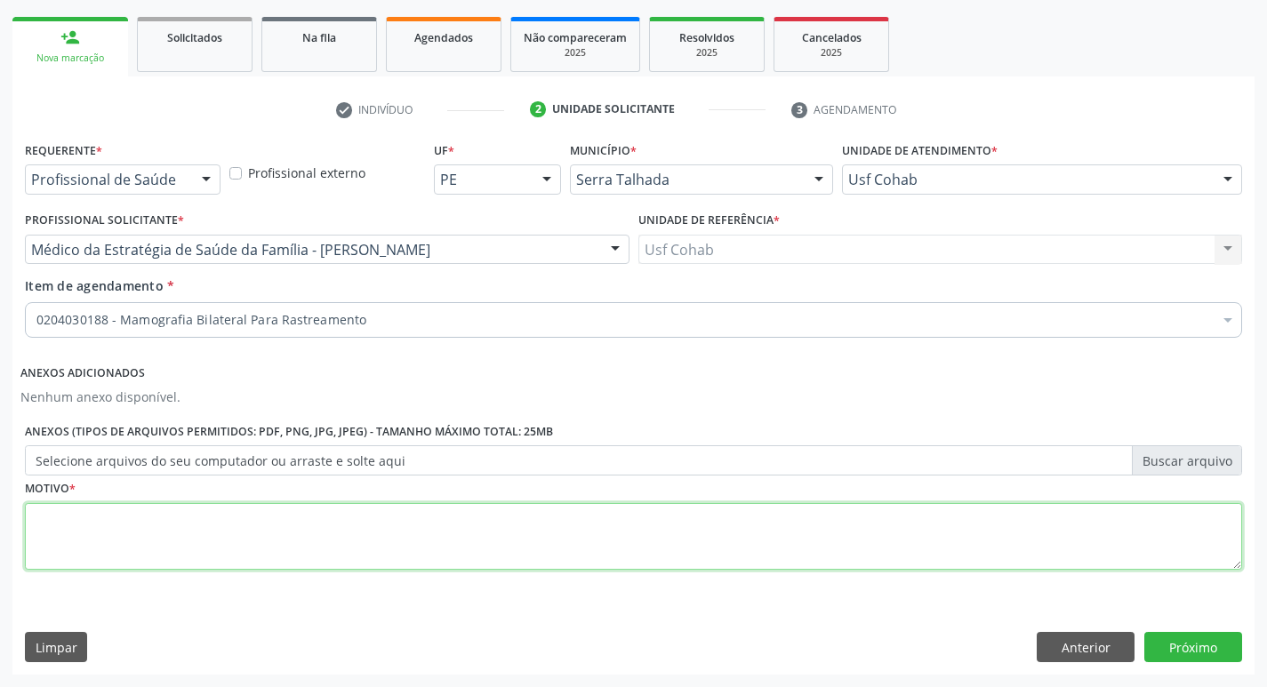
click at [76, 505] on textarea at bounding box center [634, 537] width 1218 height 68
type textarea "-"
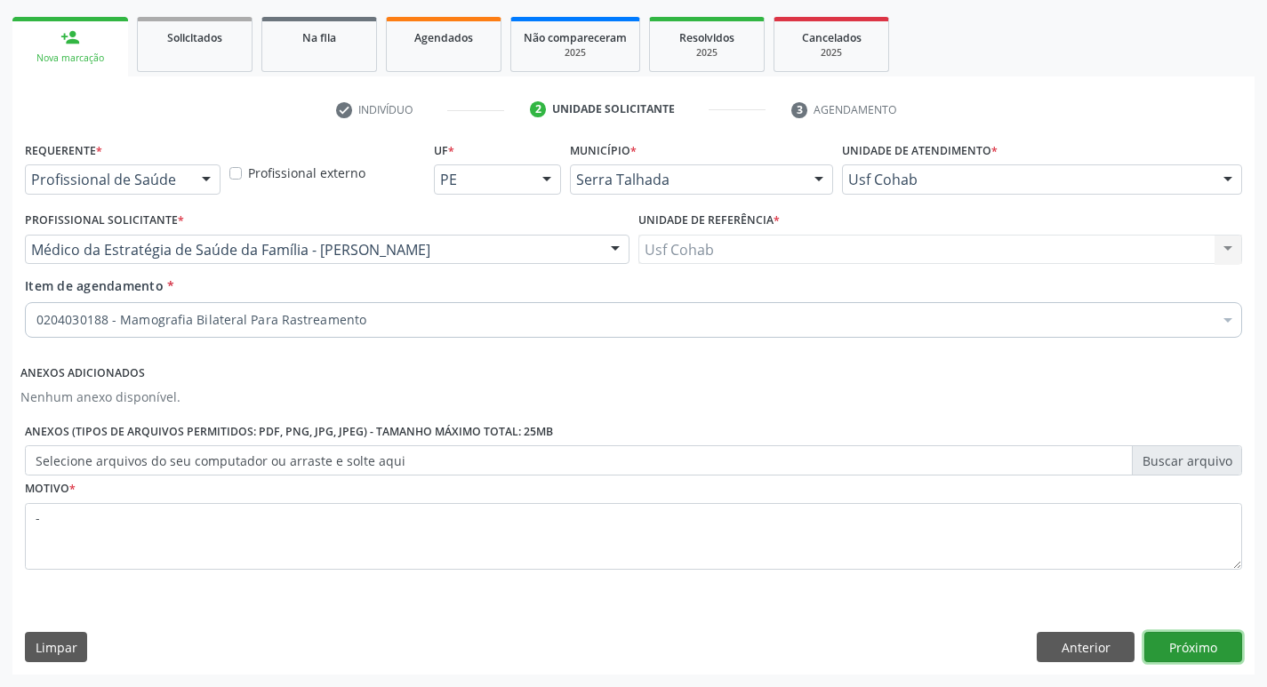
click at [1165, 650] on button "Próximo" at bounding box center [1194, 647] width 98 height 30
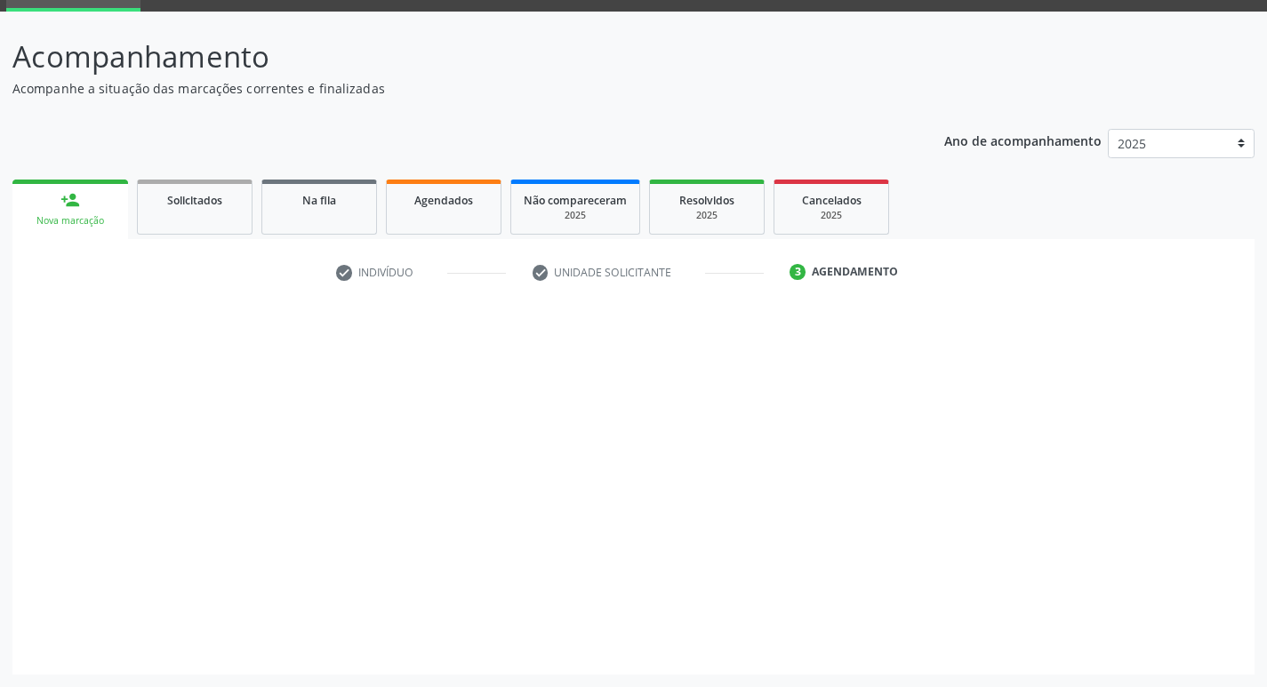
scroll to position [86, 0]
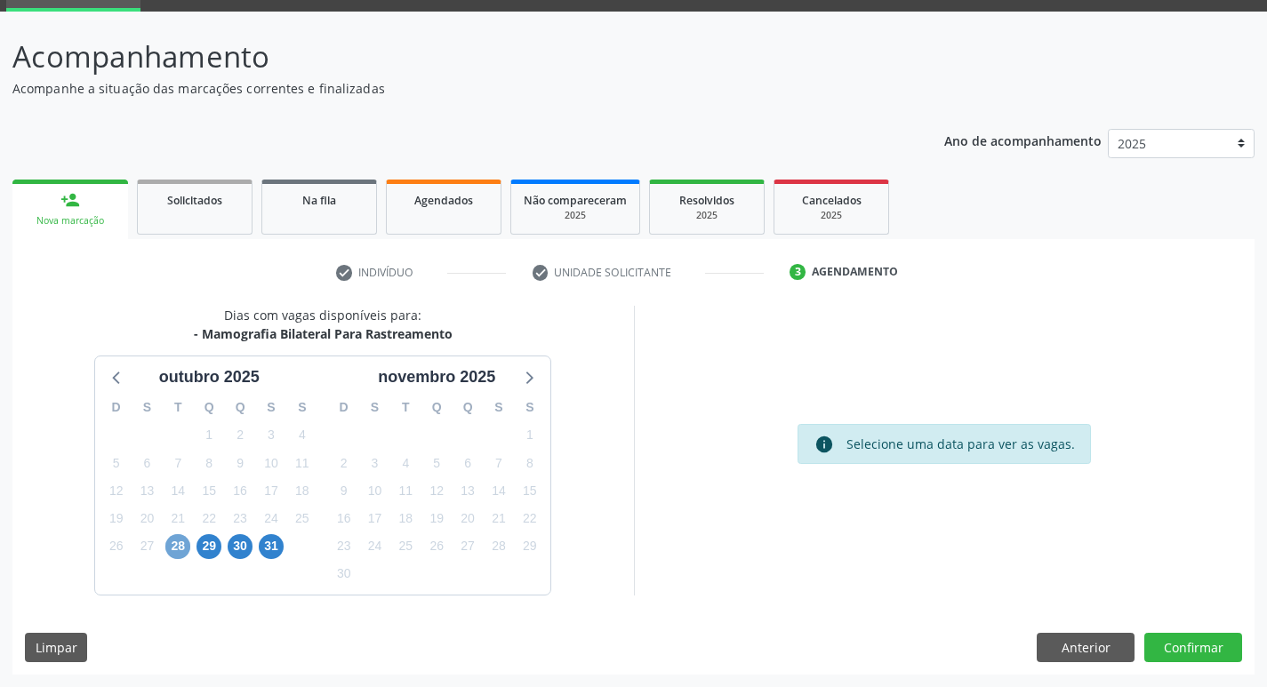
click at [176, 551] on span "28" at bounding box center [177, 546] width 25 height 25
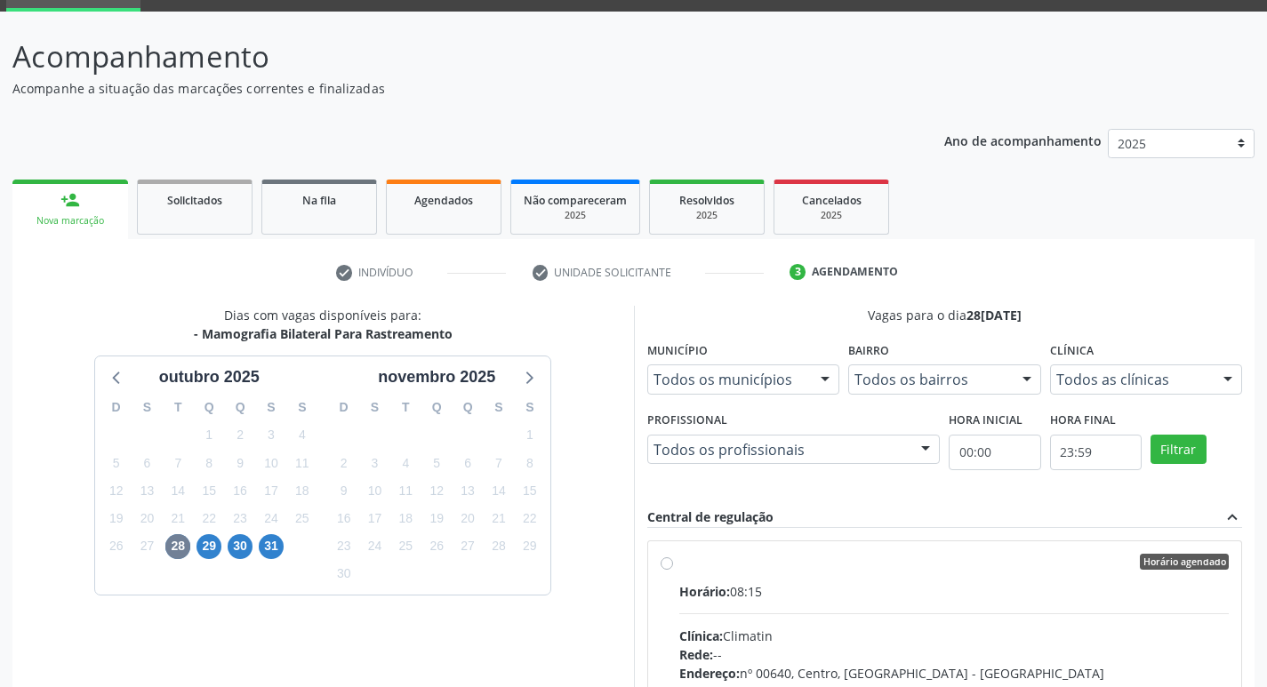
click at [894, 558] on div "Horário agendado" at bounding box center [954, 562] width 551 height 16
click at [673, 558] on input "Horário agendado Horário: 08:15 Clínica: Climatin Rede: -- Endereço: nº 00640, …" at bounding box center [667, 562] width 12 height 16
radio input "true"
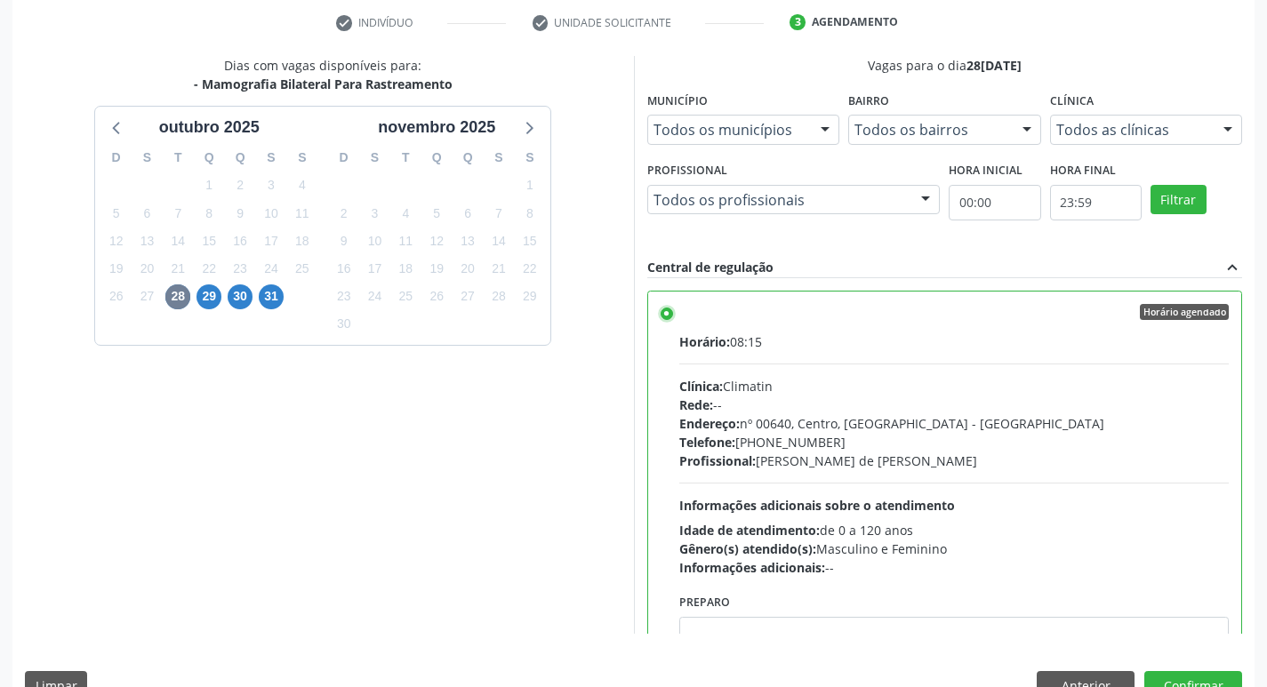
scroll to position [375, 0]
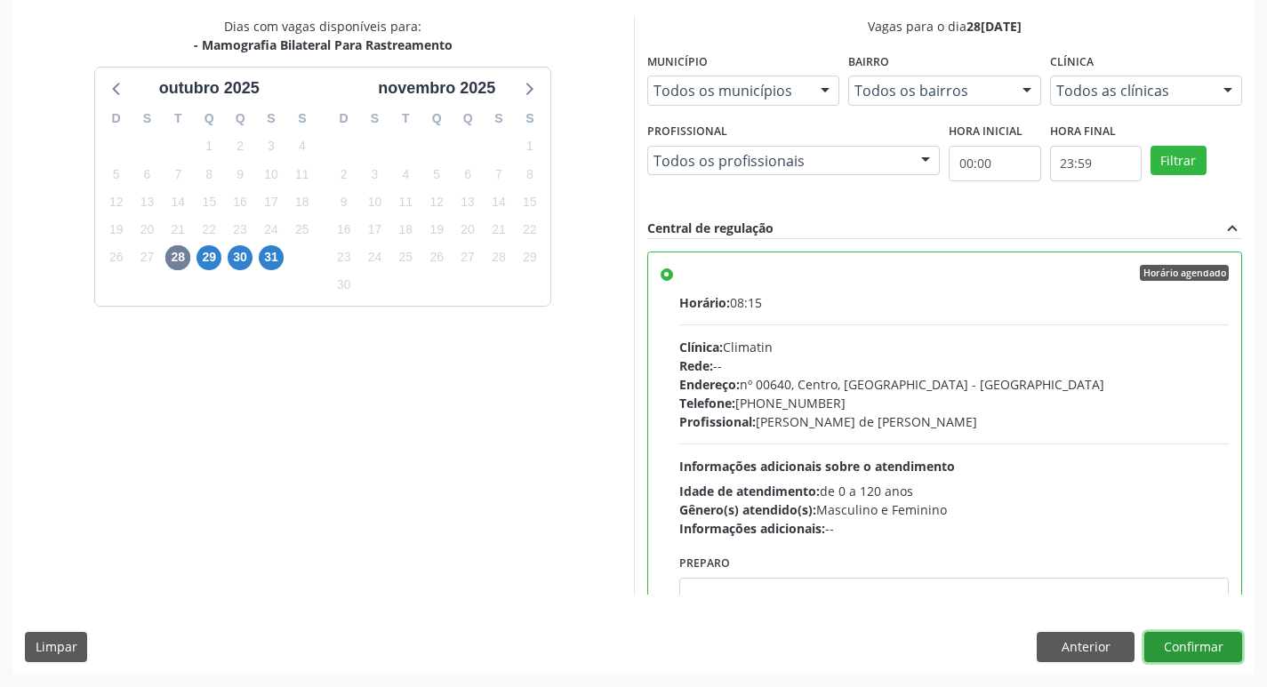
click at [1210, 641] on button "Confirmar" at bounding box center [1194, 647] width 98 height 30
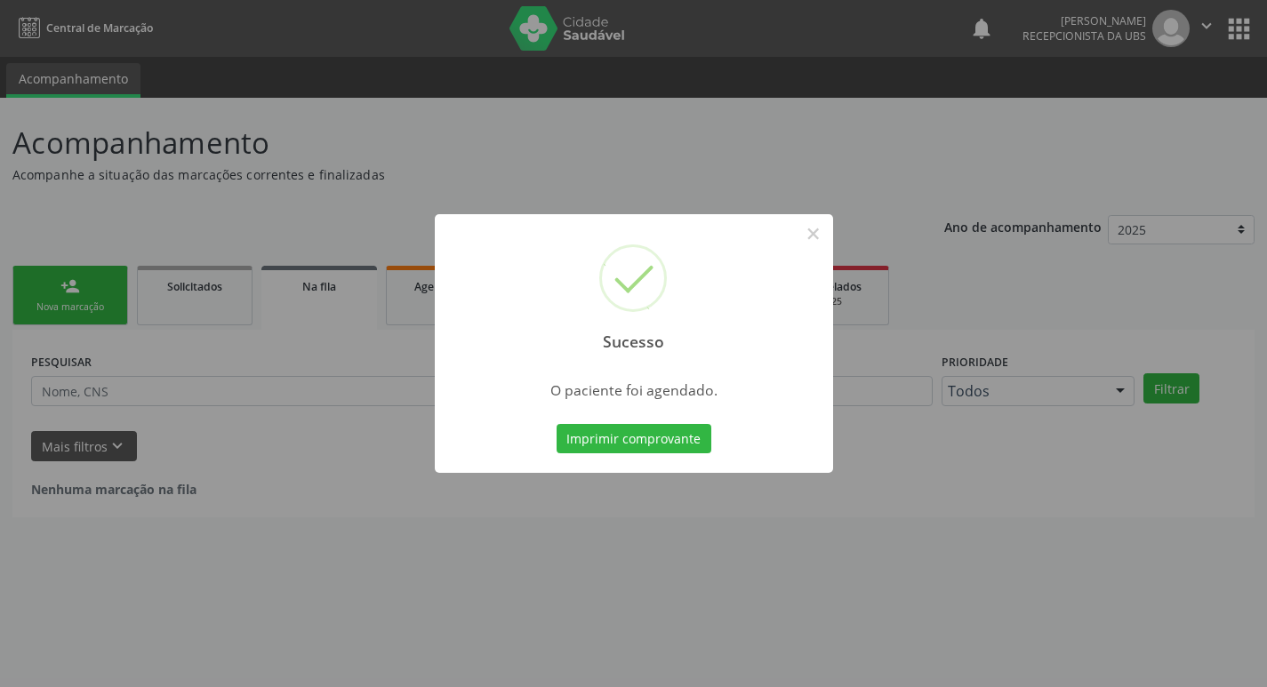
scroll to position [0, 0]
click at [685, 438] on button "Imprimir comprovante" at bounding box center [640, 439] width 155 height 30
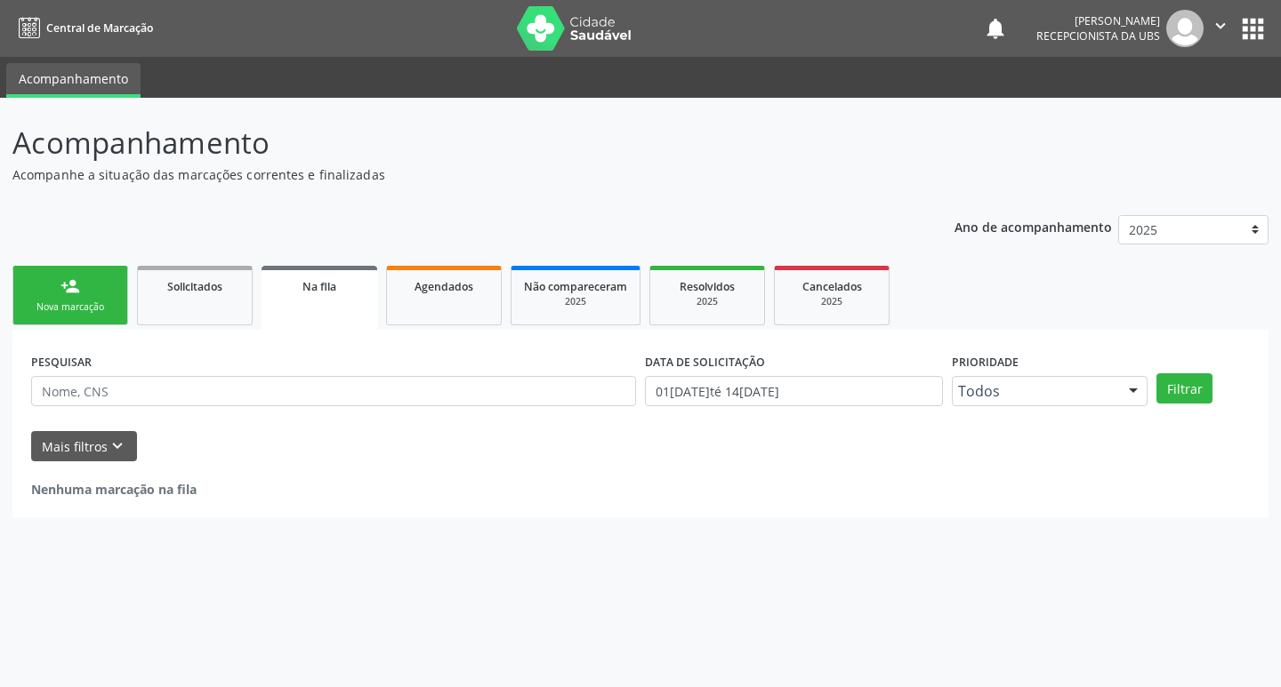
drag, startPoint x: 90, startPoint y: 303, endPoint x: 79, endPoint y: 286, distance: 20.0
click at [92, 303] on div "Nova marcação" at bounding box center [70, 307] width 89 height 13
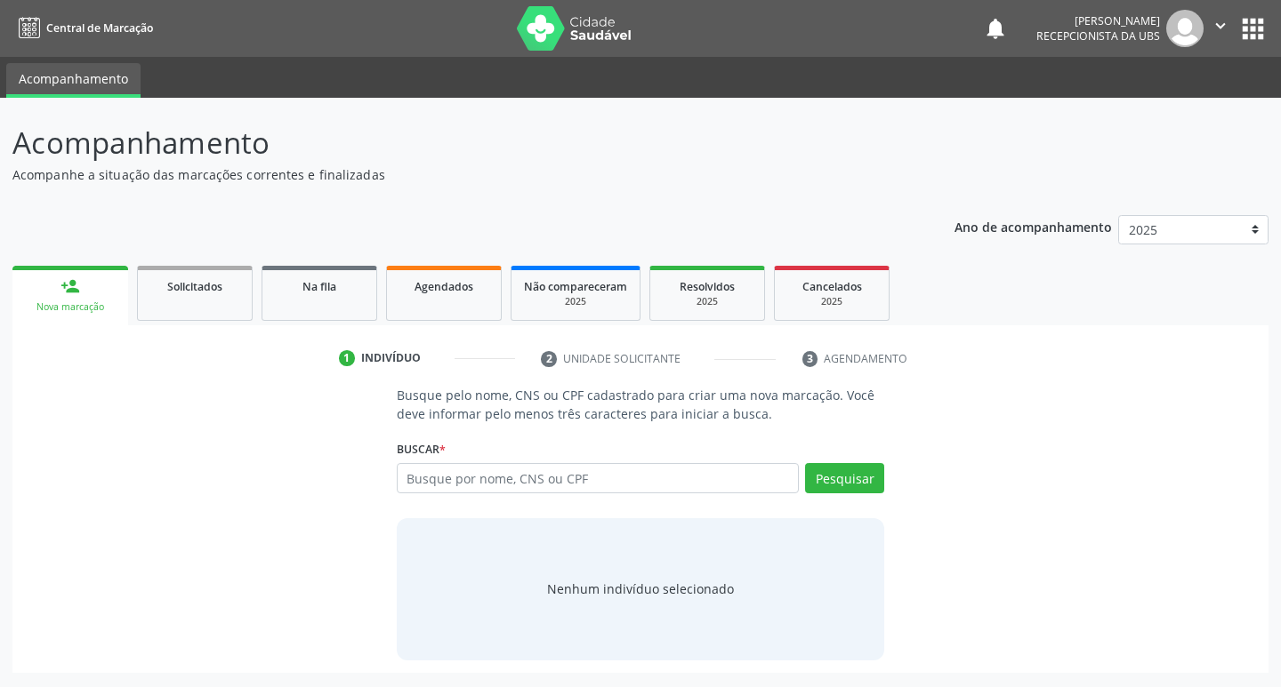
click at [78, 285] on div "person_add" at bounding box center [70, 287] width 20 height 20
click at [450, 487] on input "text" at bounding box center [598, 478] width 403 height 30
drag, startPoint x: 458, startPoint y: 487, endPoint x: 471, endPoint y: 484, distance: 13.8
click at [471, 484] on input "text" at bounding box center [598, 478] width 403 height 30
click at [473, 484] on input "text" at bounding box center [598, 478] width 403 height 30
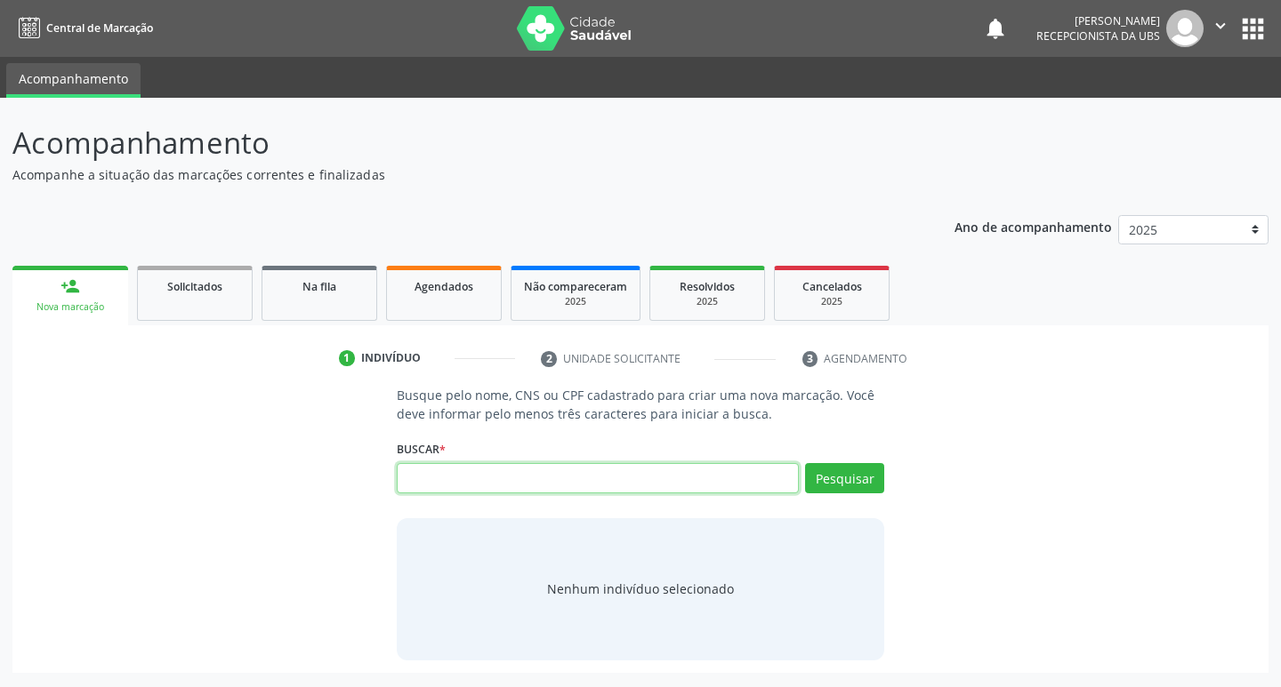
click at [465, 478] on input "text" at bounding box center [598, 478] width 403 height 30
type input "700208936834420"
click at [864, 477] on button "Pesquisar" at bounding box center [844, 478] width 79 height 30
type input "700208936834420"
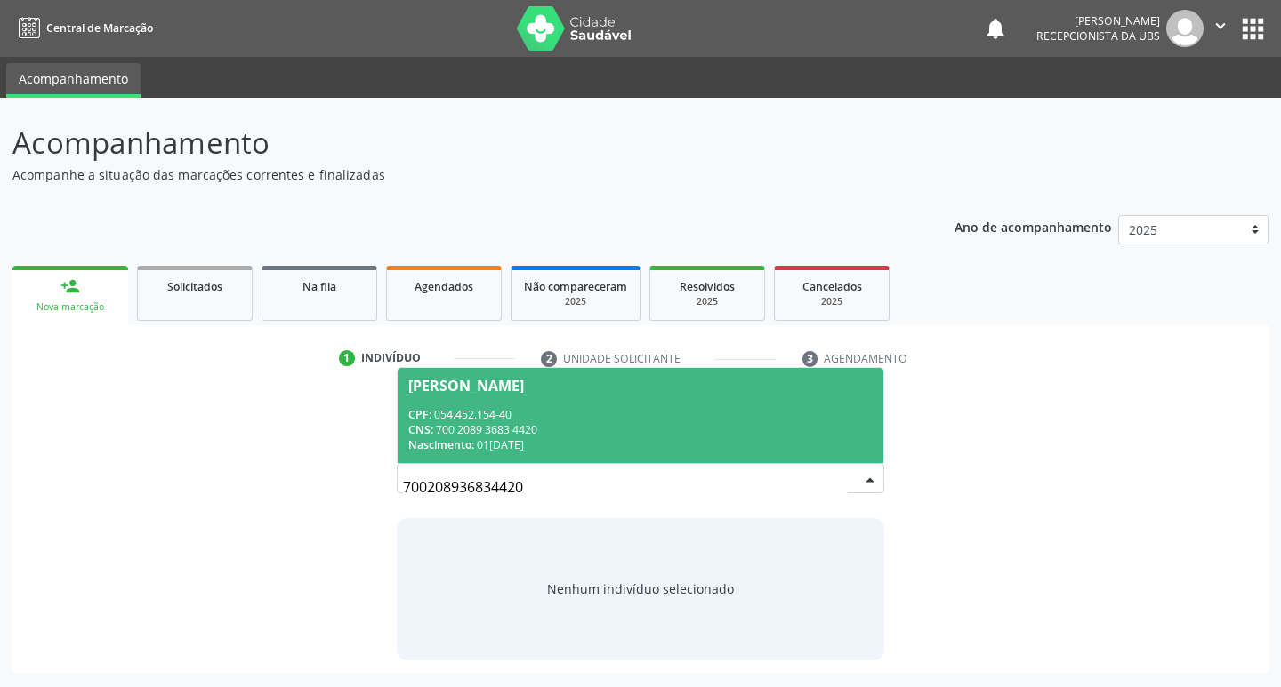
click at [502, 424] on div "CPF: 054.452.154-40 CNS: 700 2089 3683 4420 Nascimento: 01/07/1967" at bounding box center [640, 429] width 465 height 45
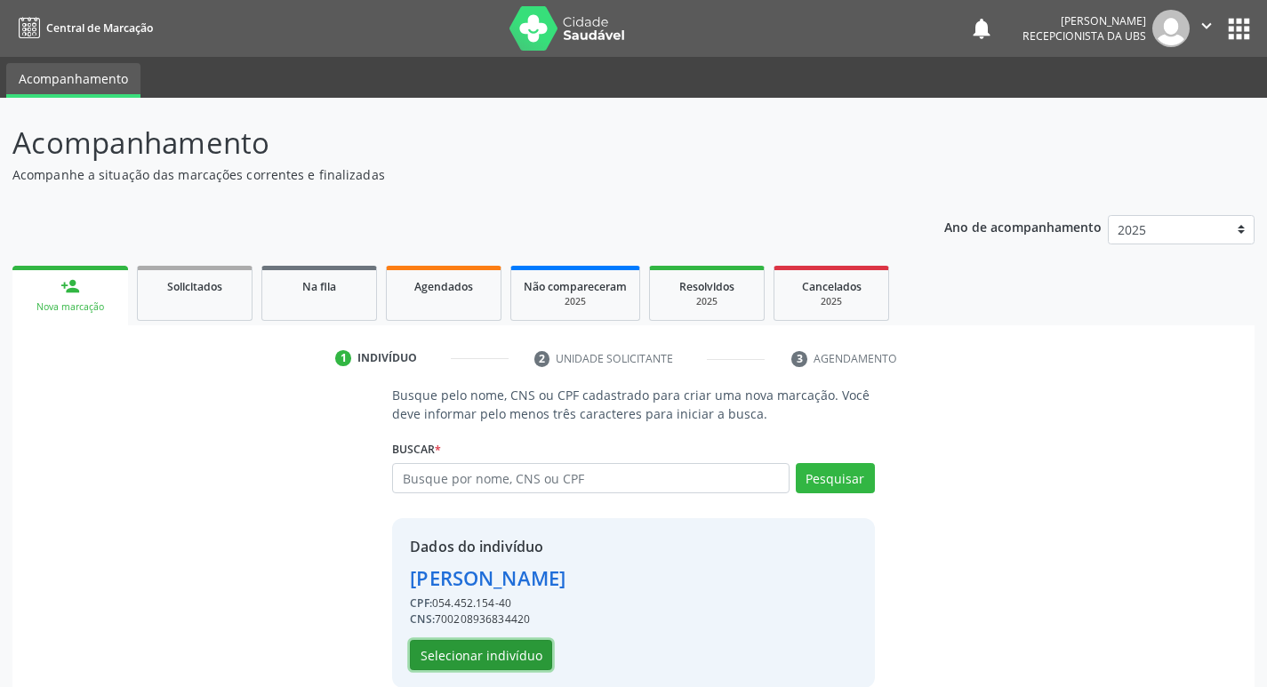
click at [445, 667] on button "Selecionar indivíduo" at bounding box center [481, 655] width 142 height 30
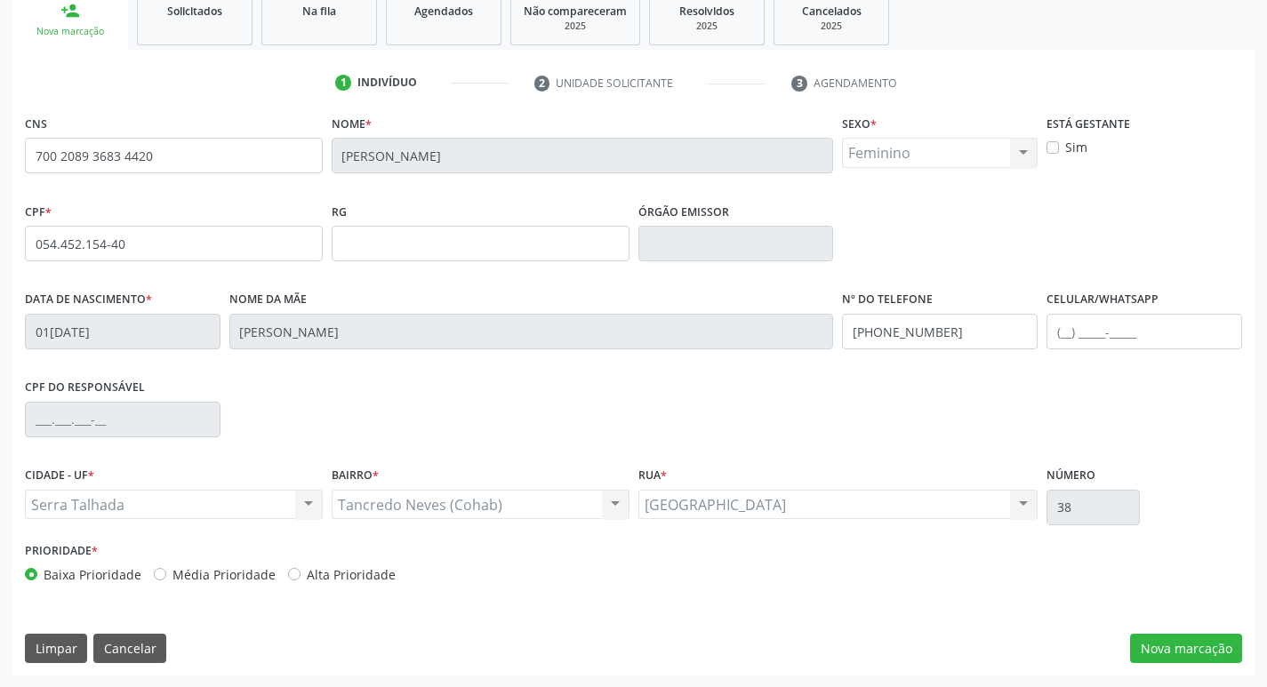
scroll to position [277, 0]
click at [1176, 636] on button "Nova marcação" at bounding box center [1186, 648] width 112 height 30
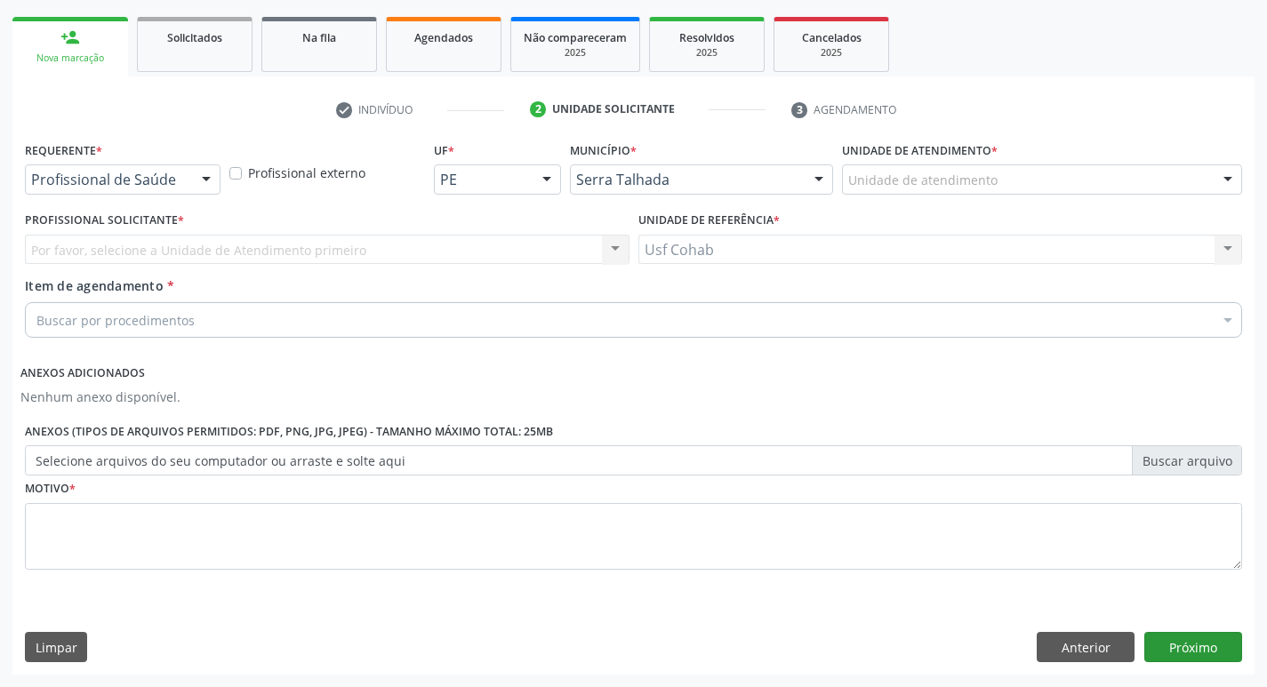
scroll to position [249, 0]
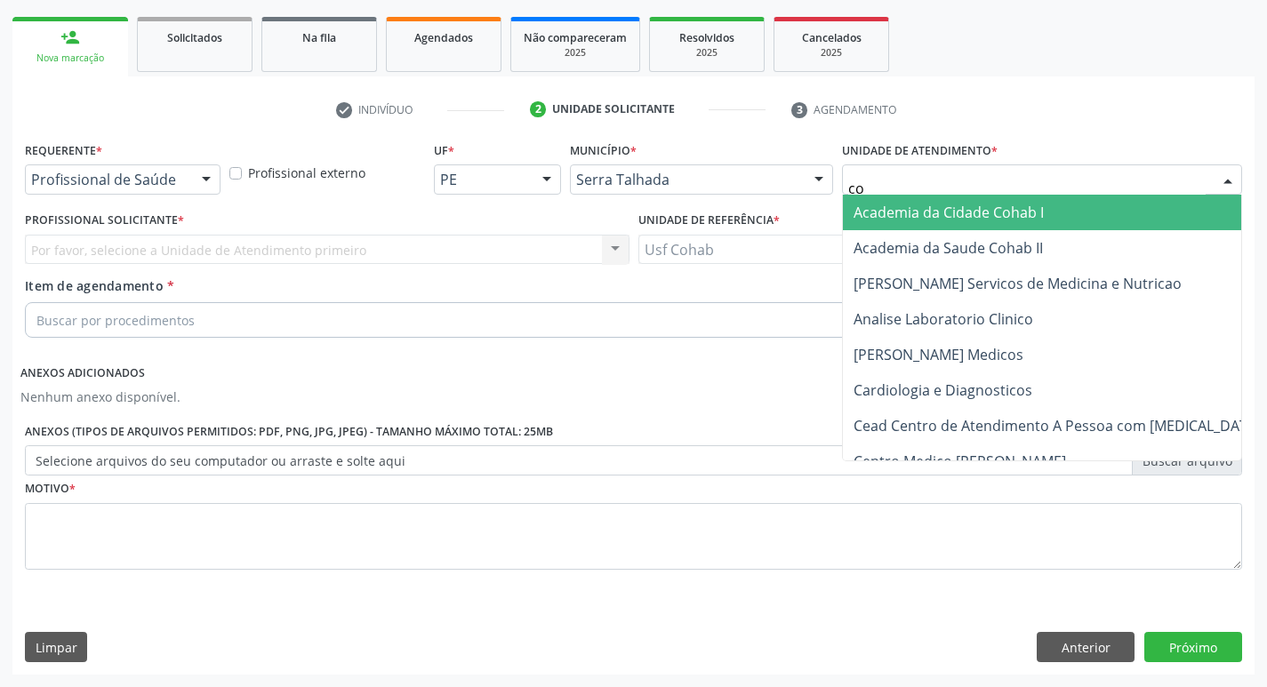
type input "coh"
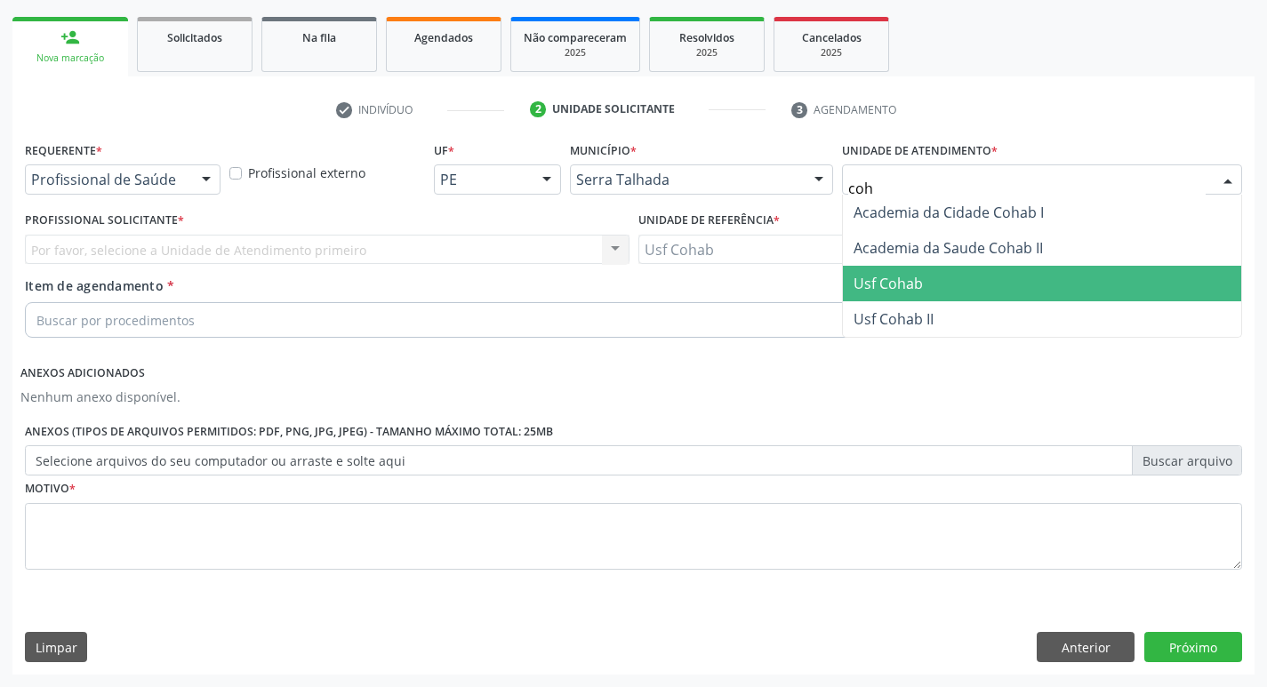
click at [943, 293] on span "Usf Cohab" at bounding box center [1042, 284] width 398 height 36
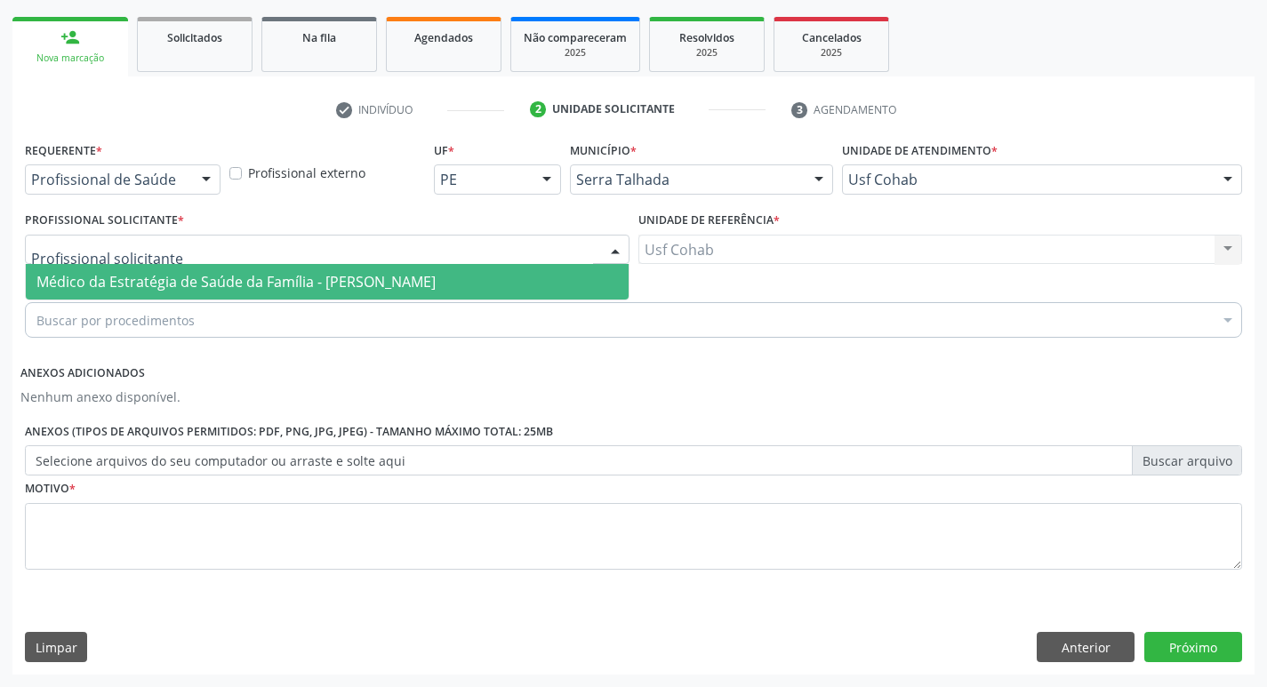
click at [165, 257] on div at bounding box center [327, 250] width 605 height 30
click at [172, 275] on span "Médico da Estratégia de Saúde da Família - [PERSON_NAME]" at bounding box center [235, 282] width 399 height 20
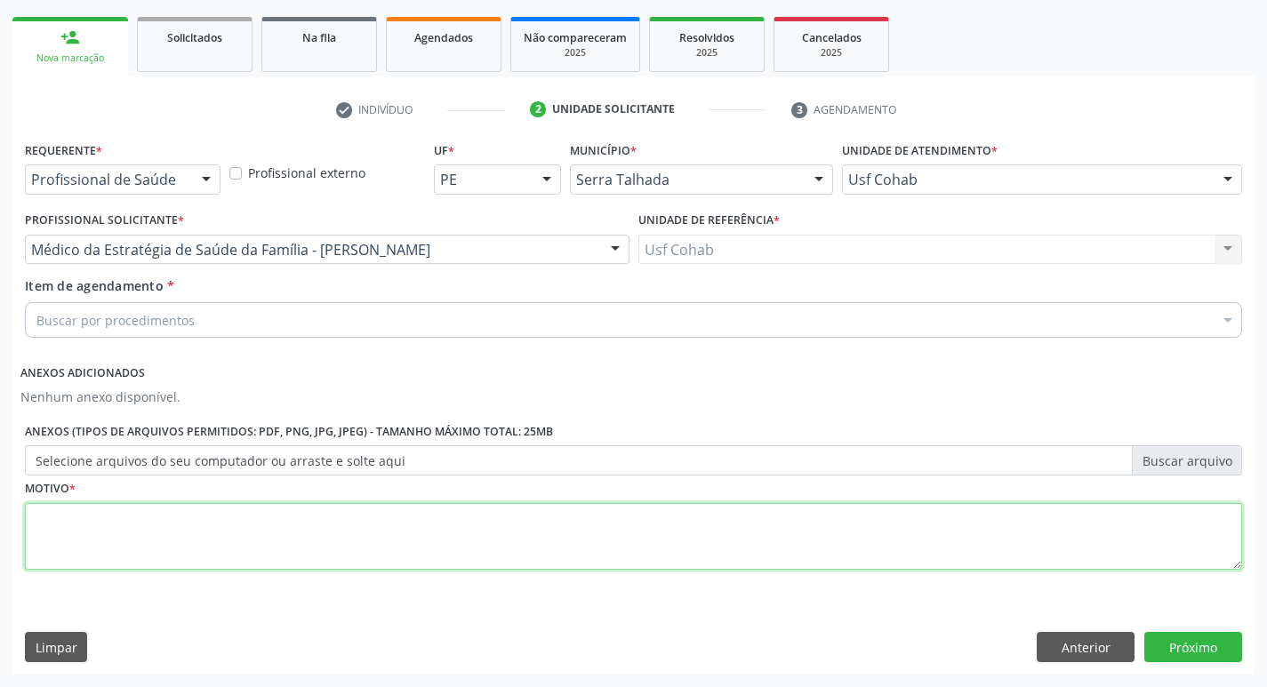
click at [148, 574] on fieldset "Motivo *" at bounding box center [634, 529] width 1218 height 107
type textarea "-"
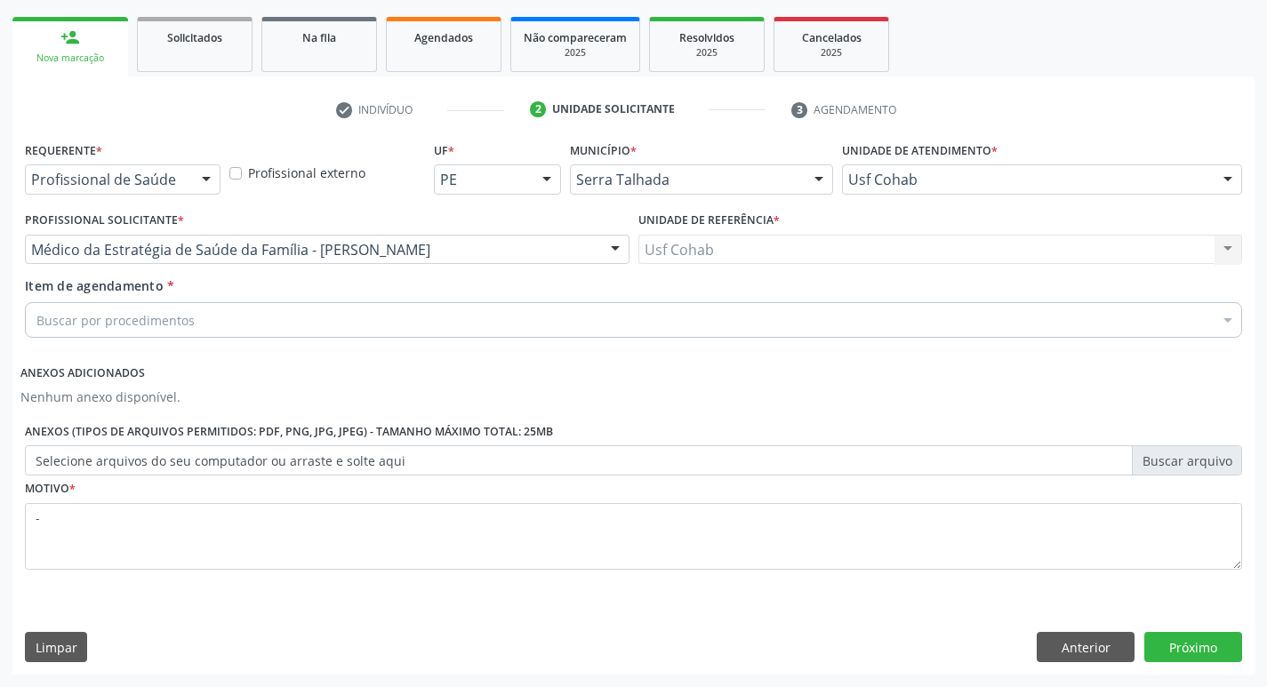
click at [294, 318] on div "Buscar por procedimentos" at bounding box center [634, 320] width 1218 height 36
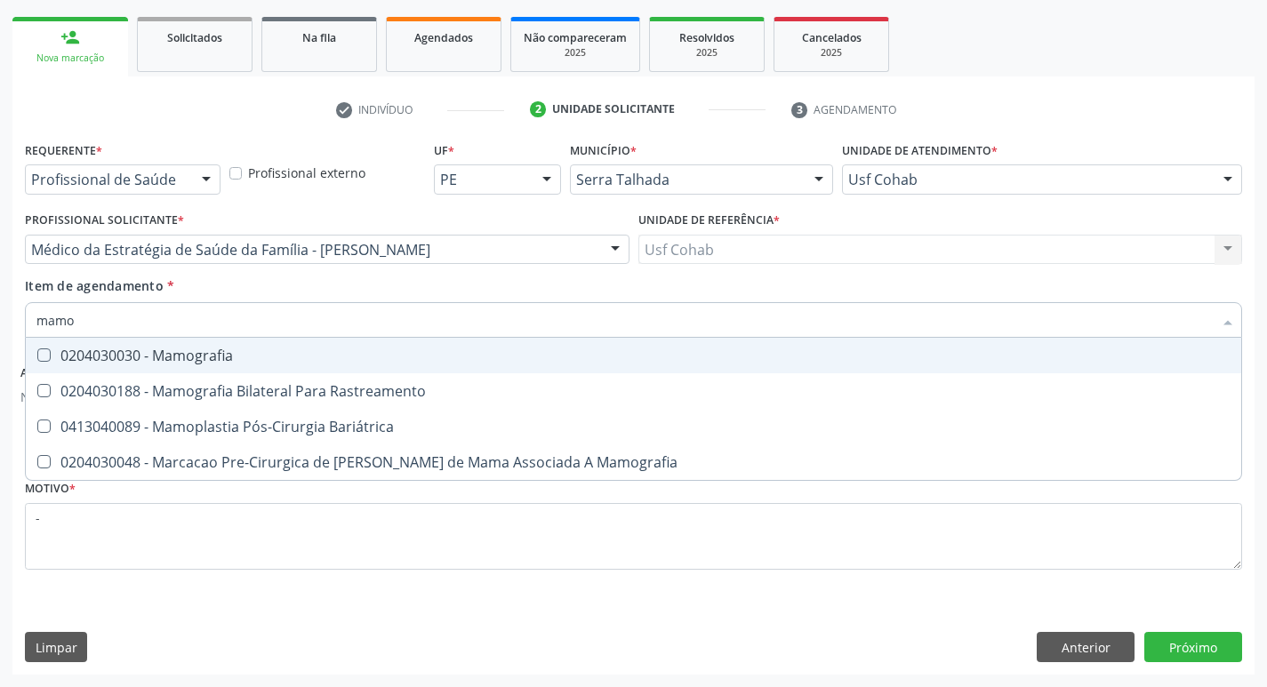
type input "mamog"
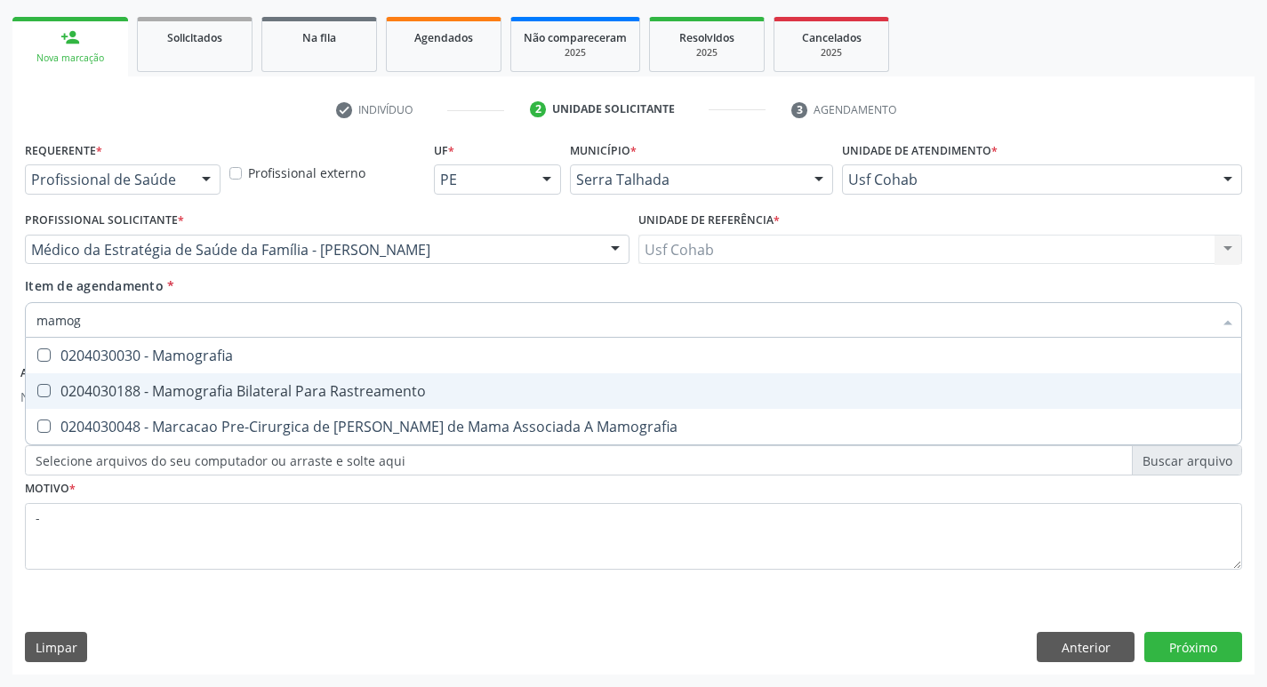
click at [346, 387] on div "0204030188 - Mamografia Bilateral Para Rastreamento" at bounding box center [633, 391] width 1194 height 14
checkbox Rastreamento "true"
click at [0, 331] on div "Acompanhamento Acompanhe a situação das marcações correntes e finalizadas Relat…" at bounding box center [633, 268] width 1267 height 839
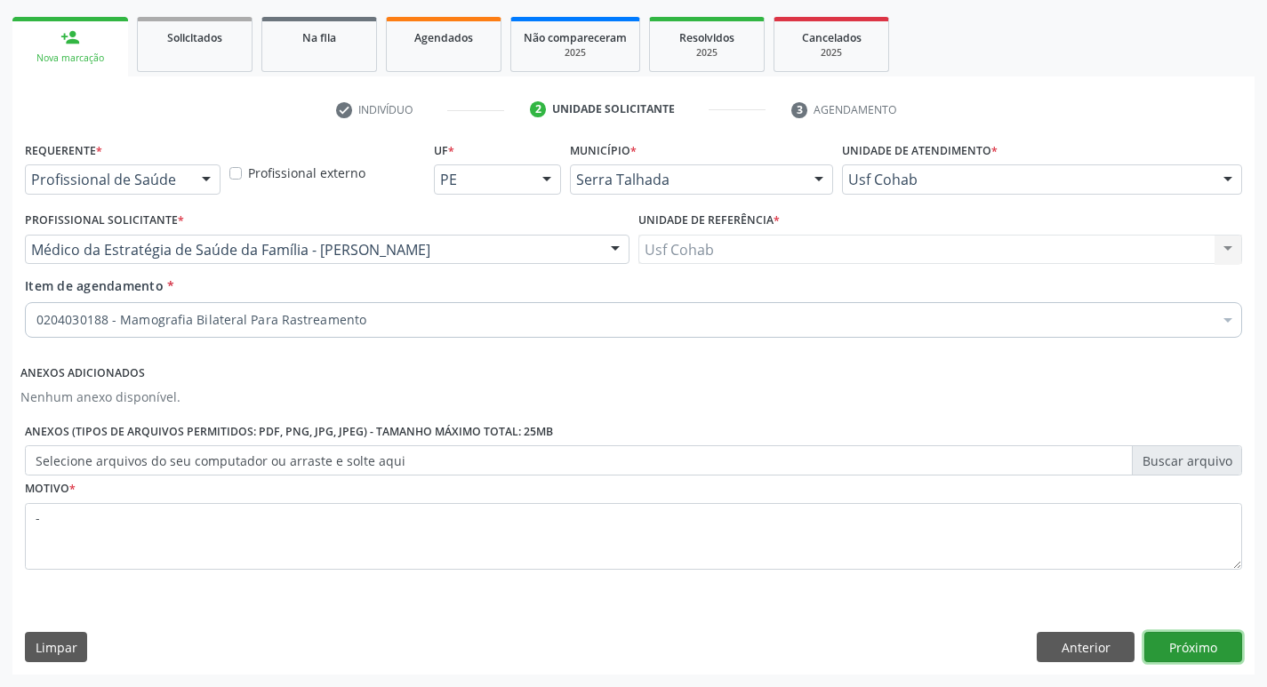
click at [1212, 643] on button "Próximo" at bounding box center [1194, 647] width 98 height 30
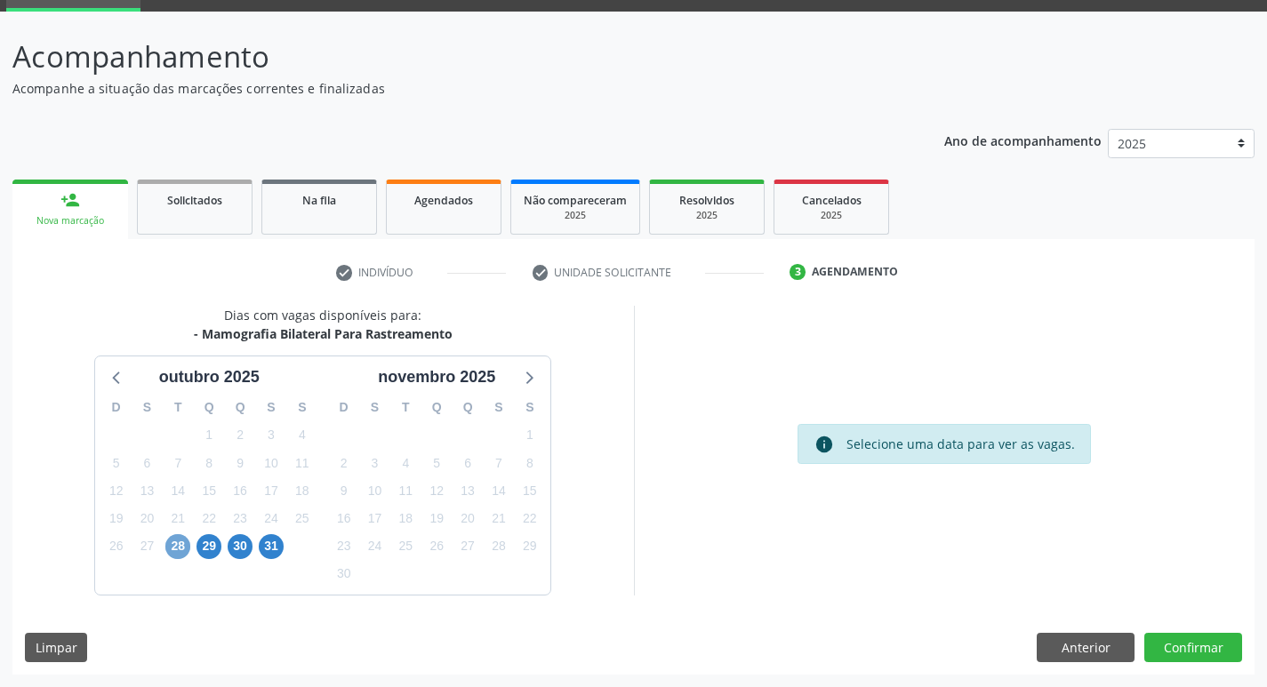
click at [188, 549] on span "28" at bounding box center [177, 546] width 25 height 25
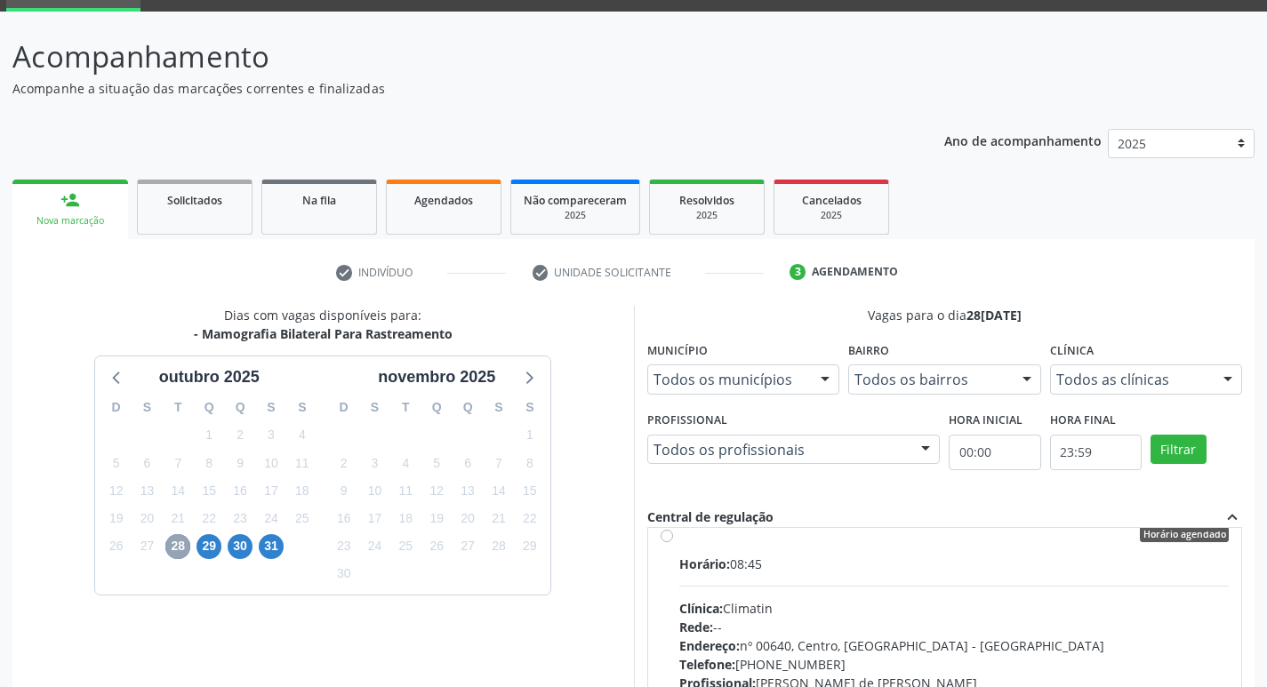
scroll to position [0, 0]
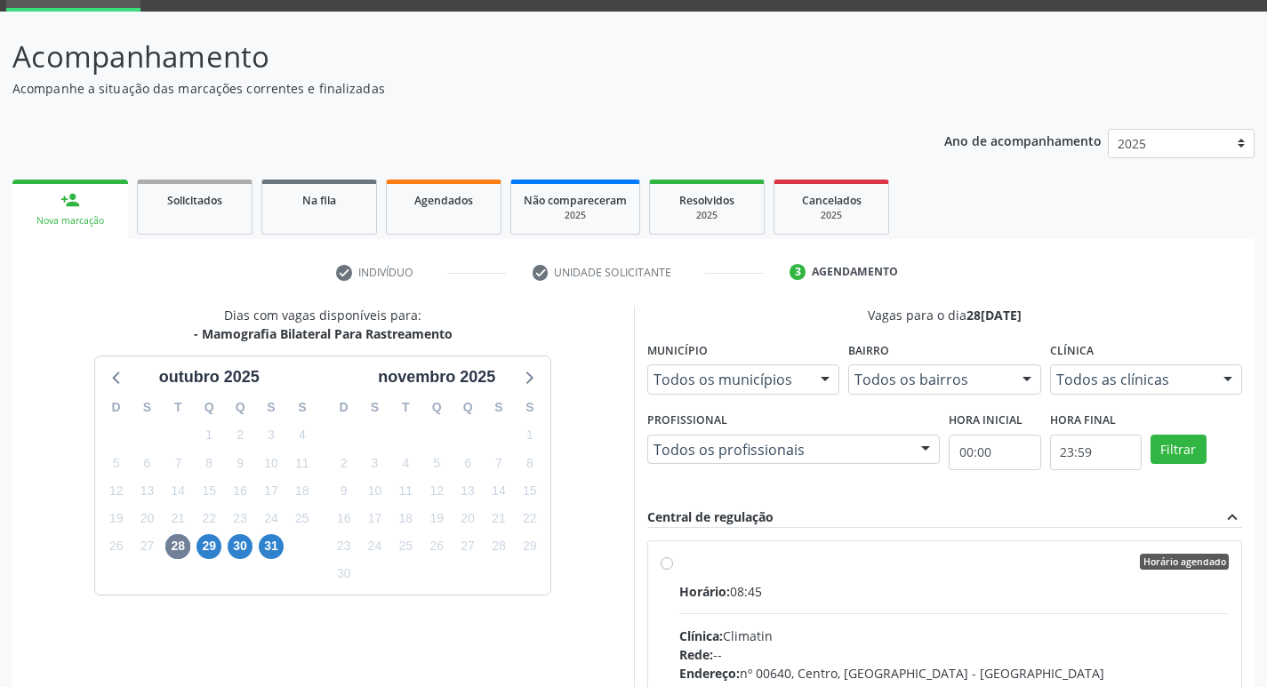
click at [923, 589] on div "Horário: 08:45" at bounding box center [954, 592] width 551 height 19
click at [673, 570] on input "Horário agendado Horário: 08:45 Clínica: Climatin Rede: -- Endereço: nº 00640, …" at bounding box center [667, 562] width 12 height 16
radio input "true"
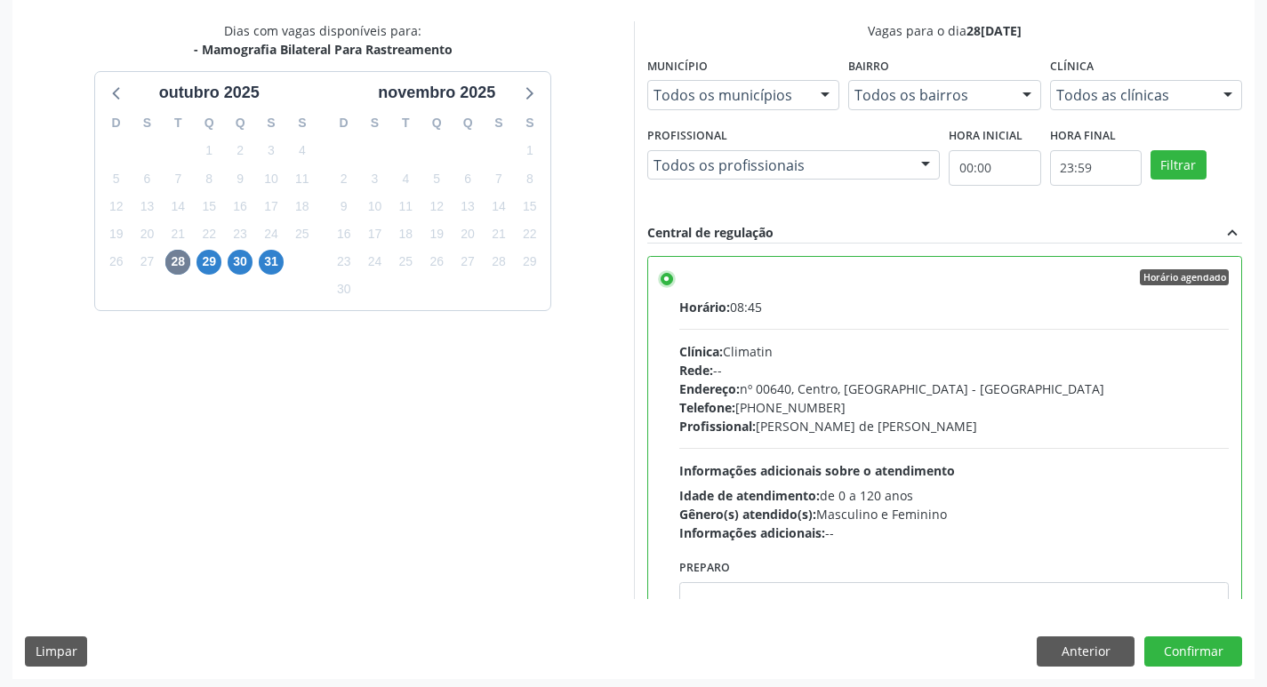
scroll to position [375, 0]
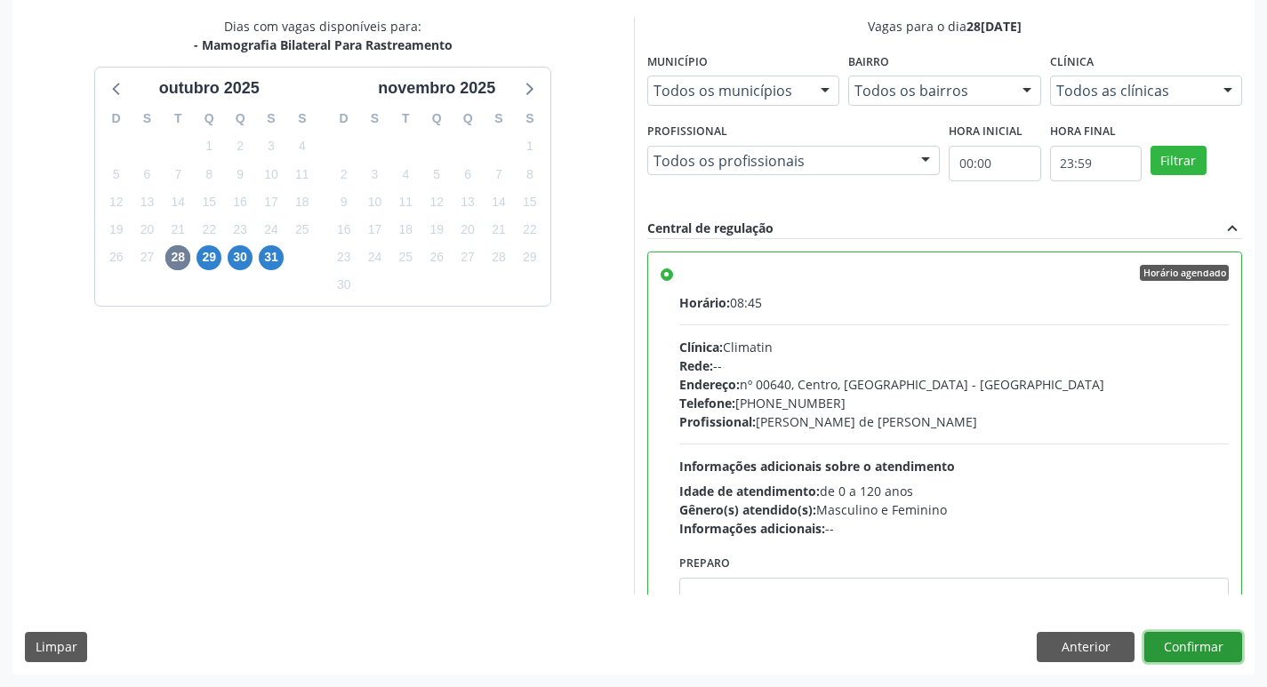
click at [1209, 652] on button "Confirmar" at bounding box center [1194, 647] width 98 height 30
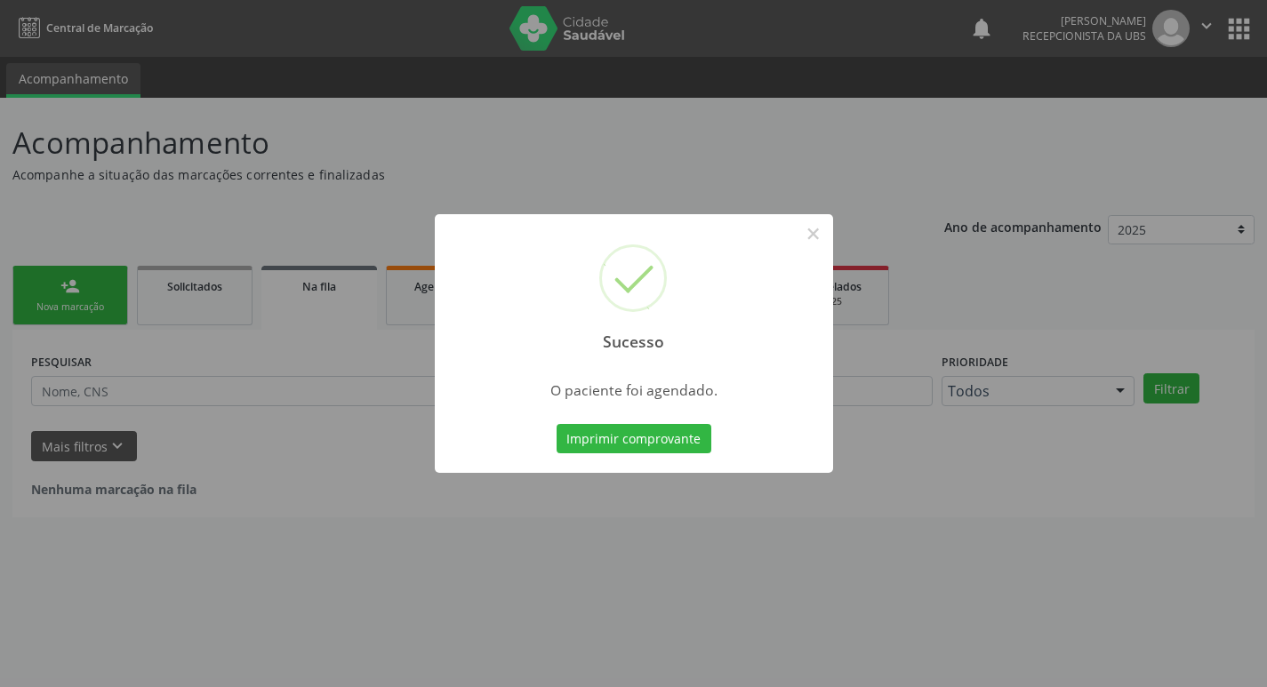
scroll to position [0, 0]
click at [654, 451] on button "Imprimir comprovante" at bounding box center [640, 439] width 155 height 30
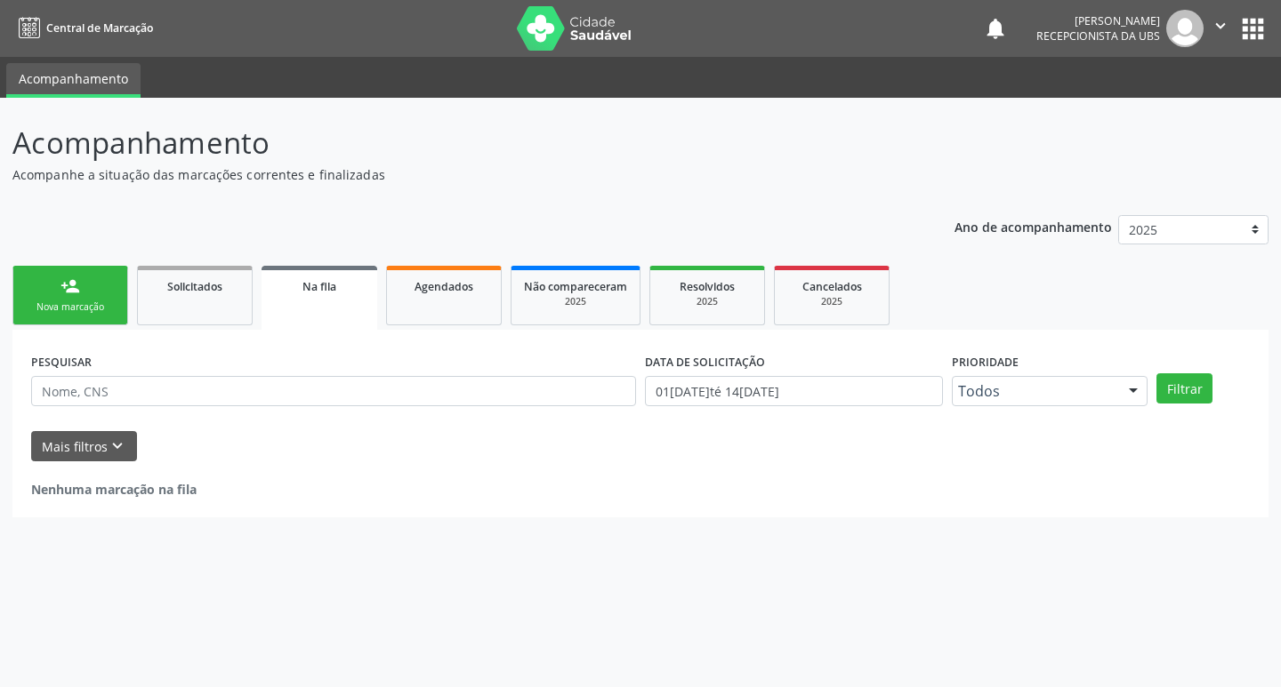
click at [92, 309] on div "Nova marcação" at bounding box center [70, 307] width 89 height 13
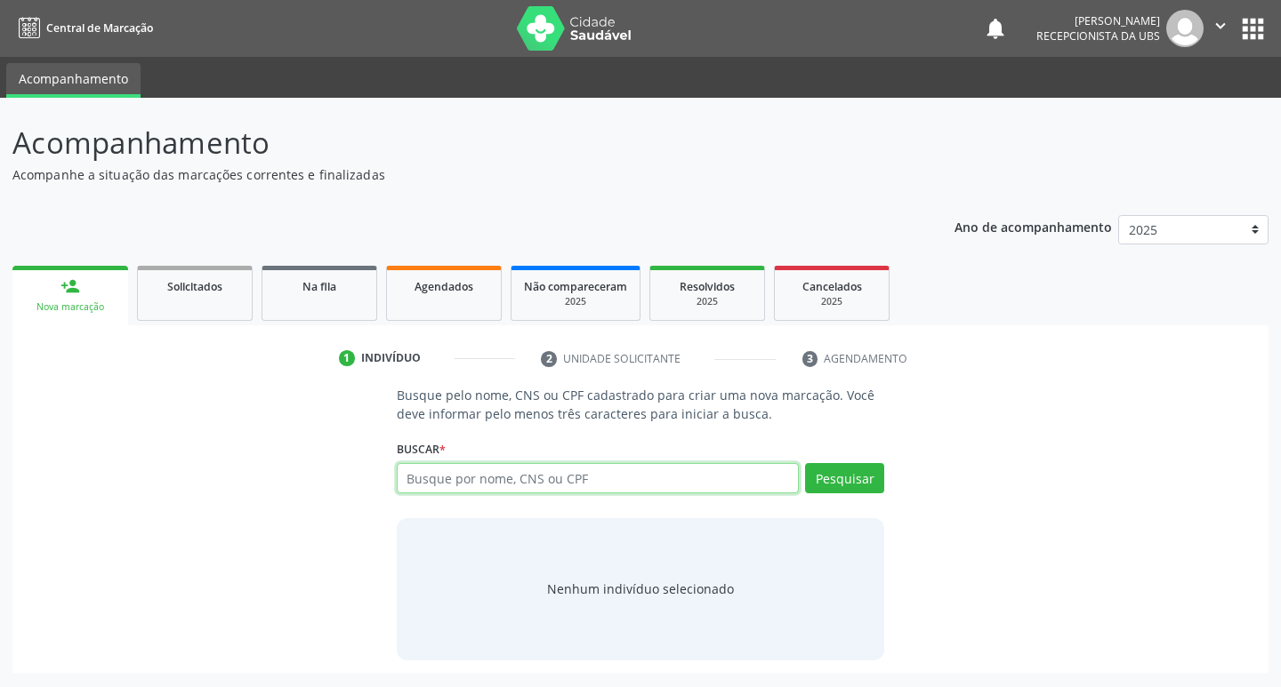
click at [632, 475] on input "text" at bounding box center [598, 478] width 403 height 30
type input "898003709219223"
click at [880, 462] on div "Buscar * Busque por nome, CNS ou CPF Nenhum resultado encontrado para: " " Não …" at bounding box center [641, 470] width 488 height 69
click at [864, 485] on button "Pesquisar" at bounding box center [844, 478] width 79 height 30
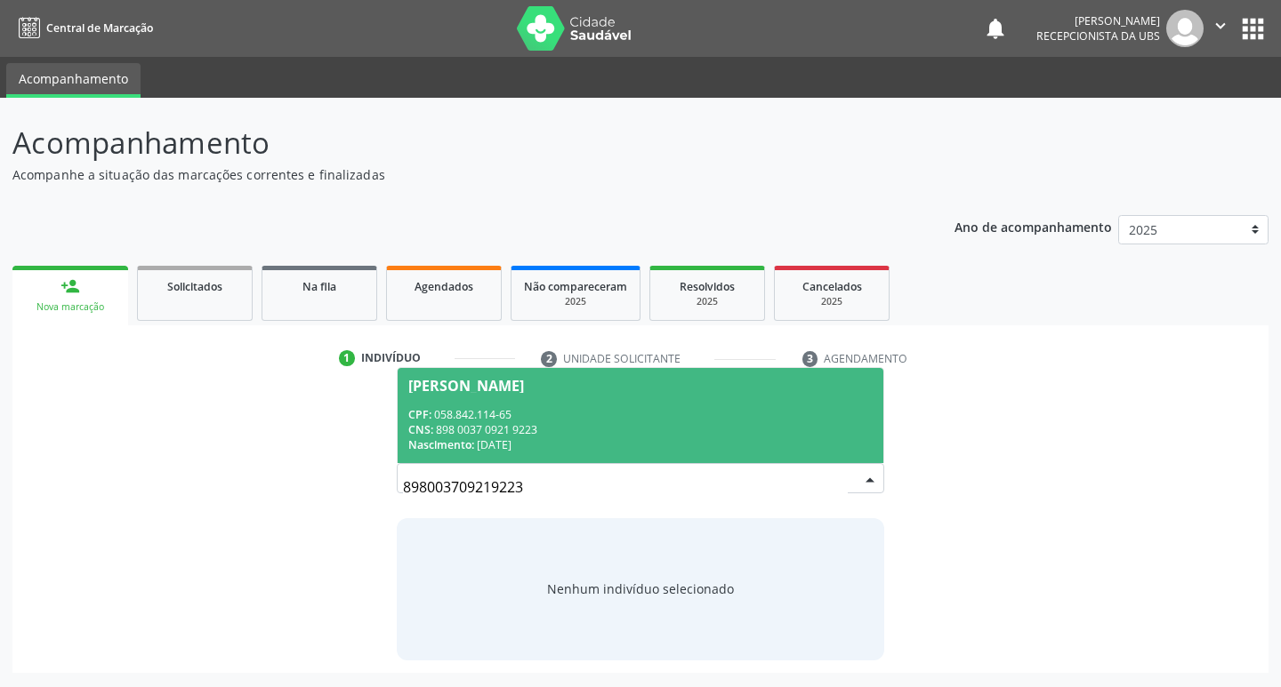
click at [712, 430] on div "CNS: 898 0037 0921 9223" at bounding box center [640, 429] width 465 height 15
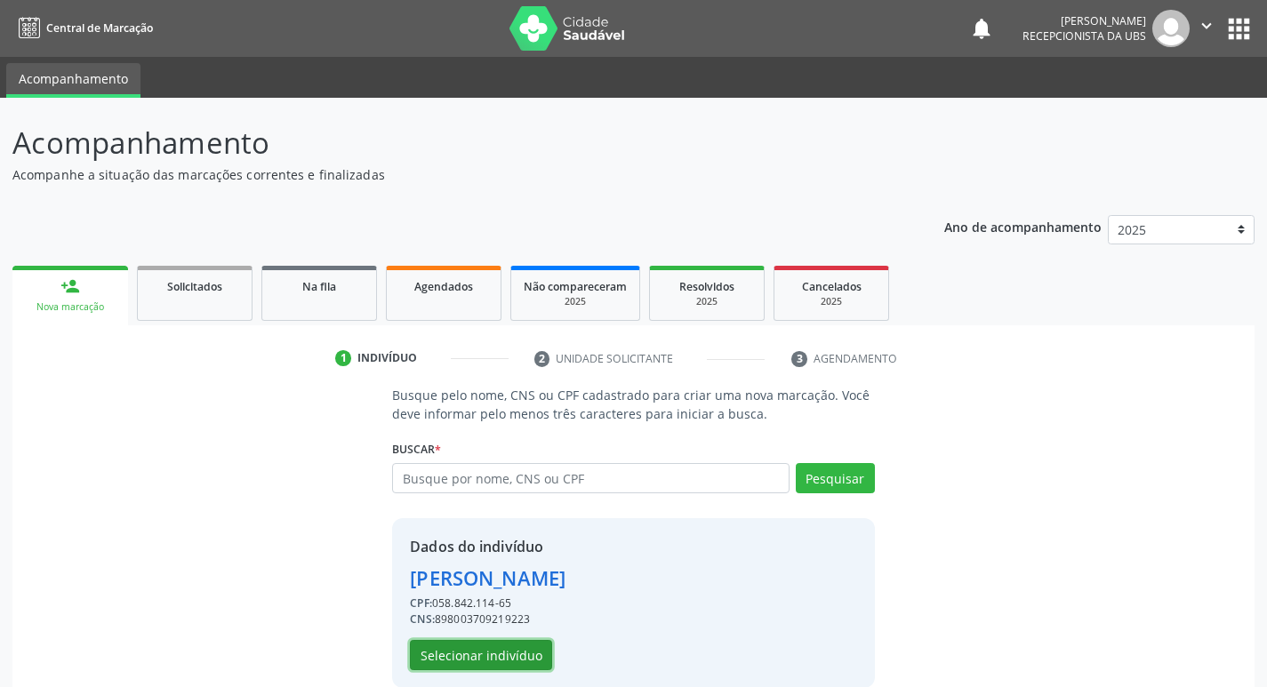
click at [529, 649] on button "Selecionar indivíduo" at bounding box center [481, 655] width 142 height 30
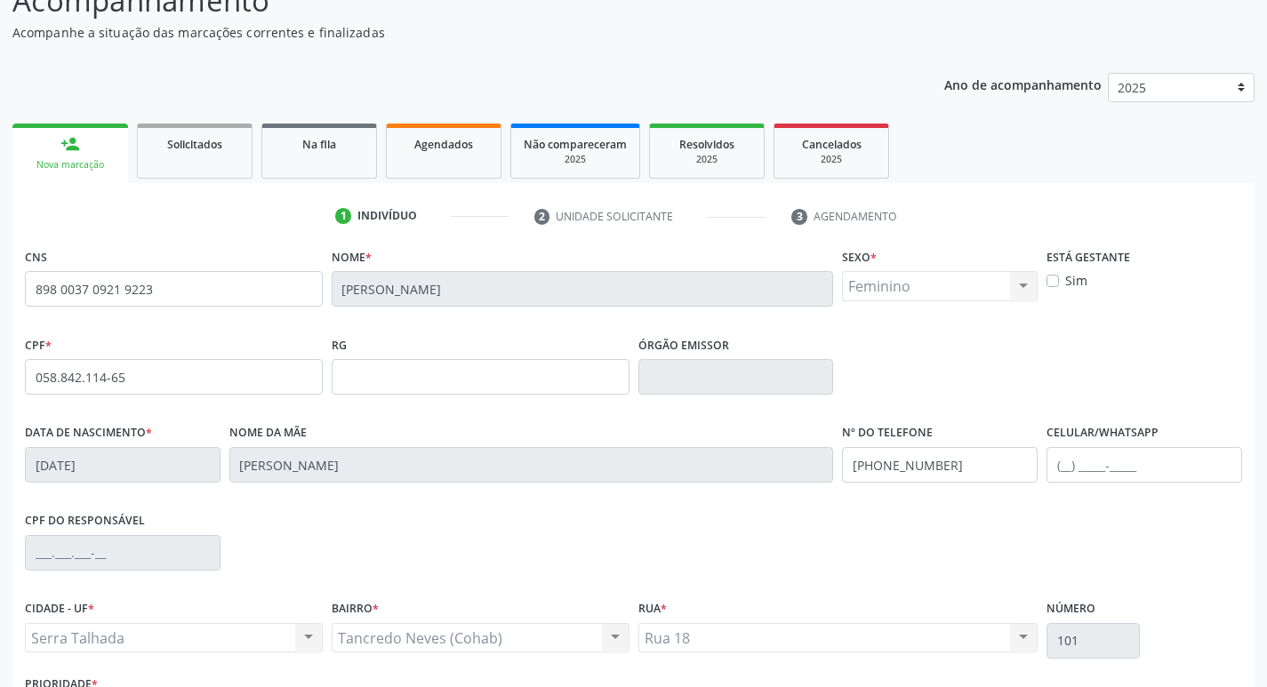
scroll to position [277, 0]
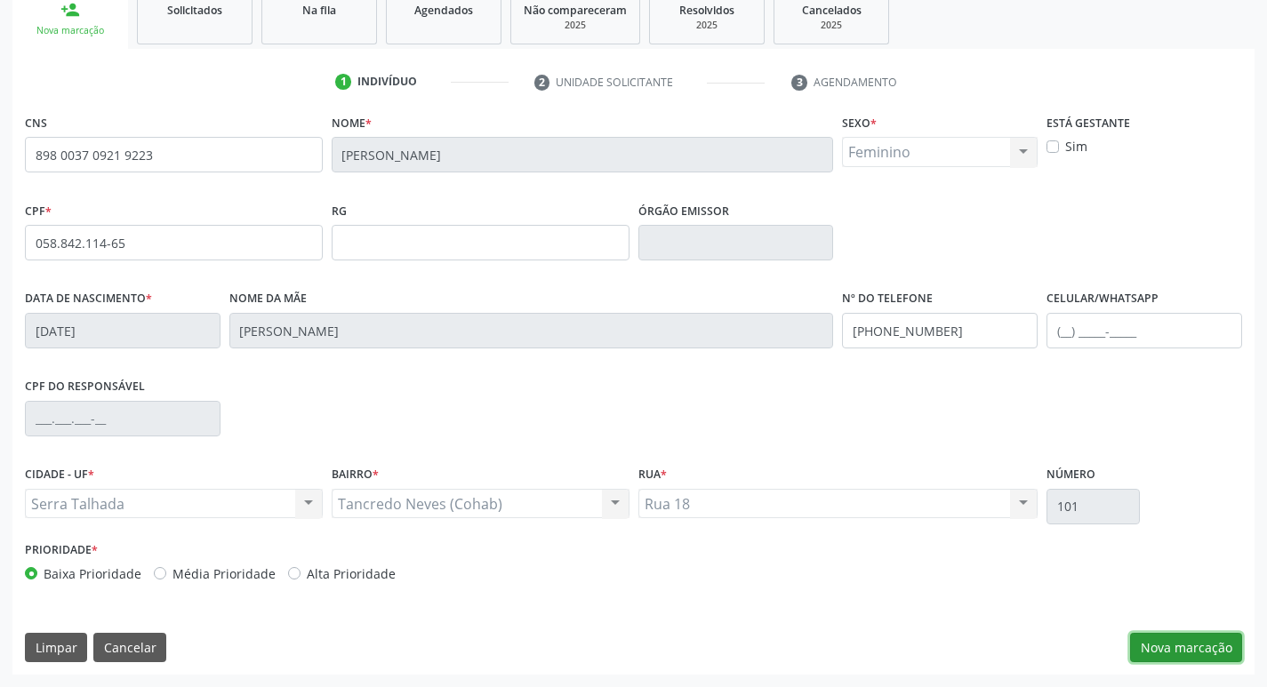
click at [1153, 639] on button "Nova marcação" at bounding box center [1186, 648] width 112 height 30
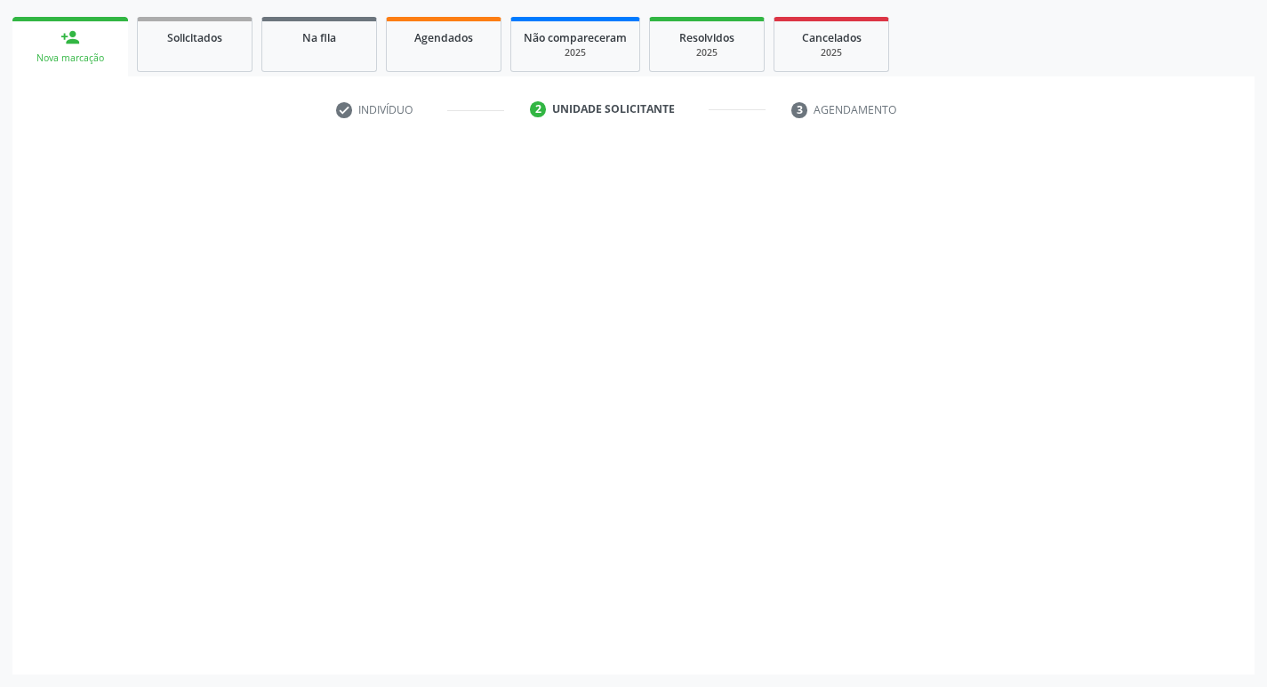
scroll to position [249, 0]
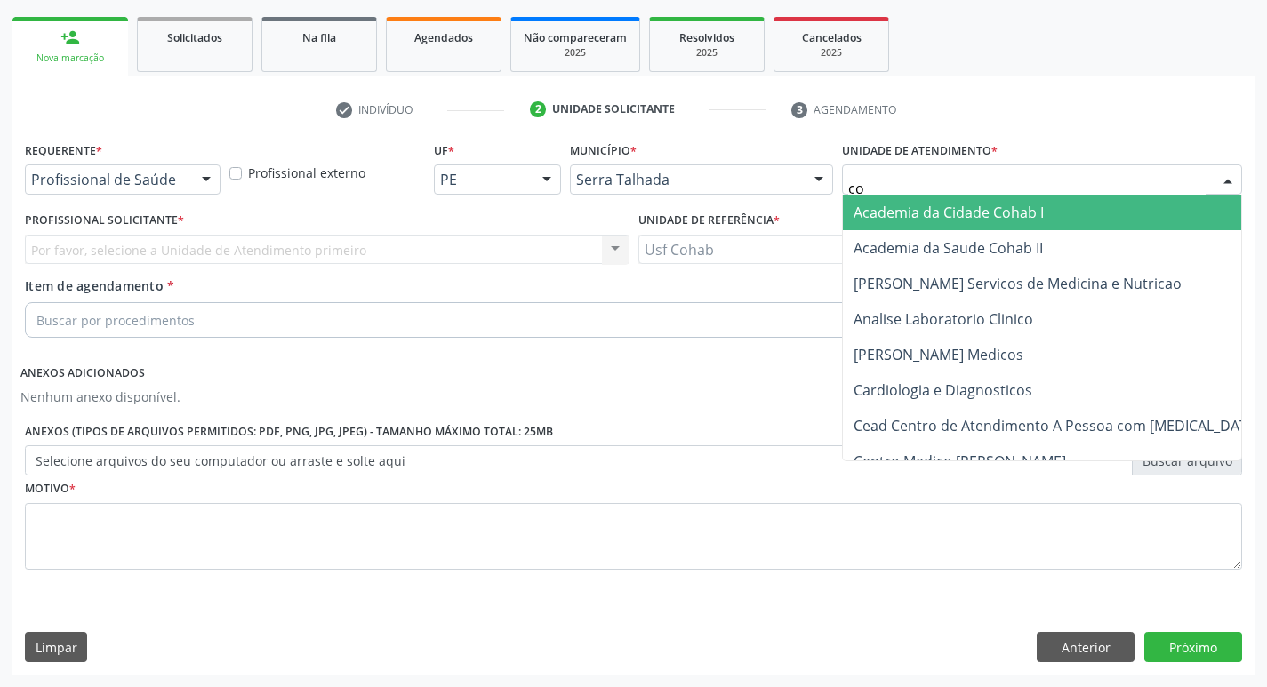
type input "coh"
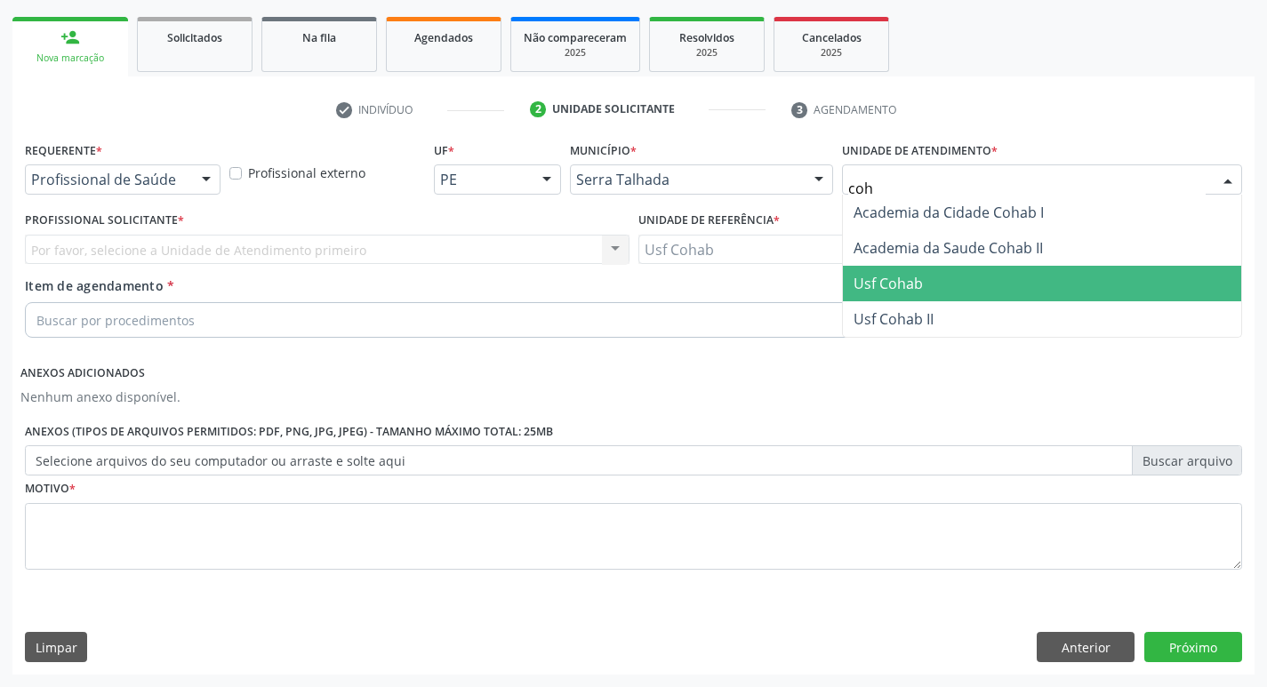
drag, startPoint x: 924, startPoint y: 291, endPoint x: 579, endPoint y: 271, distance: 345.6
click at [923, 291] on span "Usf Cohab" at bounding box center [1042, 284] width 398 height 36
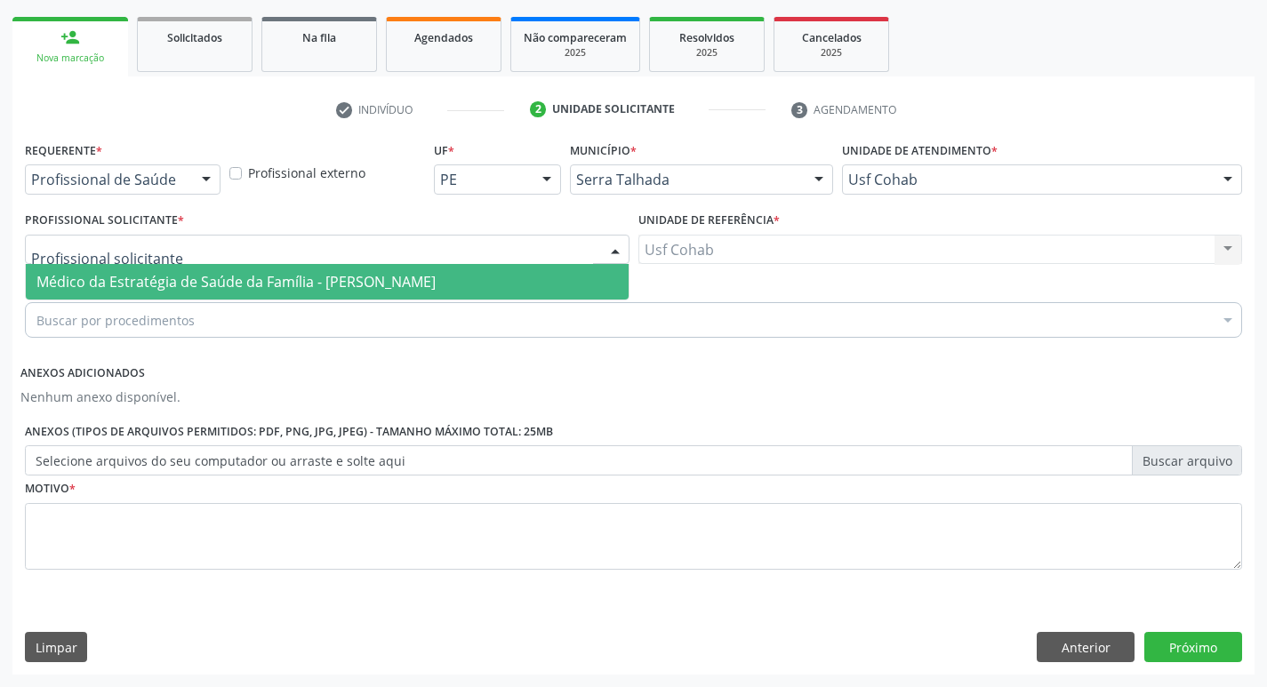
click at [314, 247] on div at bounding box center [327, 250] width 605 height 30
drag, startPoint x: 315, startPoint y: 279, endPoint x: 200, endPoint y: 333, distance: 126.5
click at [314, 280] on span "Médico da Estratégia de Saúde da Família - [PERSON_NAME]" at bounding box center [235, 282] width 399 height 20
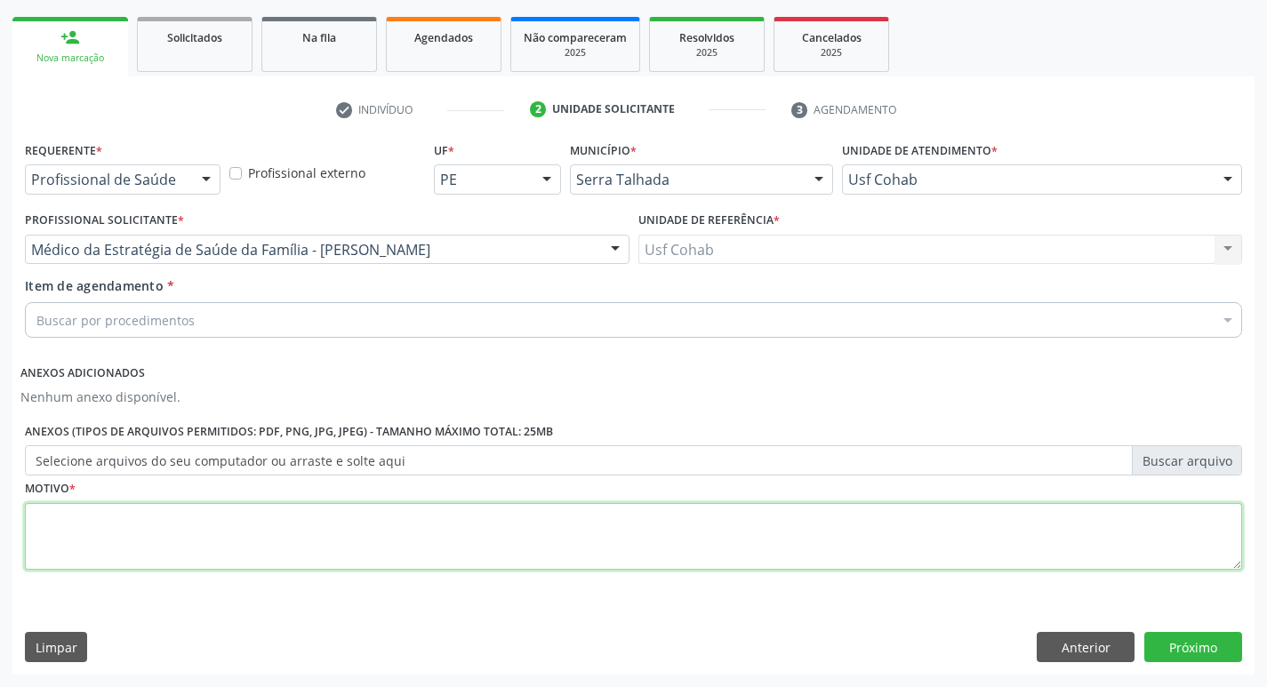
click at [177, 535] on textarea at bounding box center [634, 537] width 1218 height 68
type textarea "-"
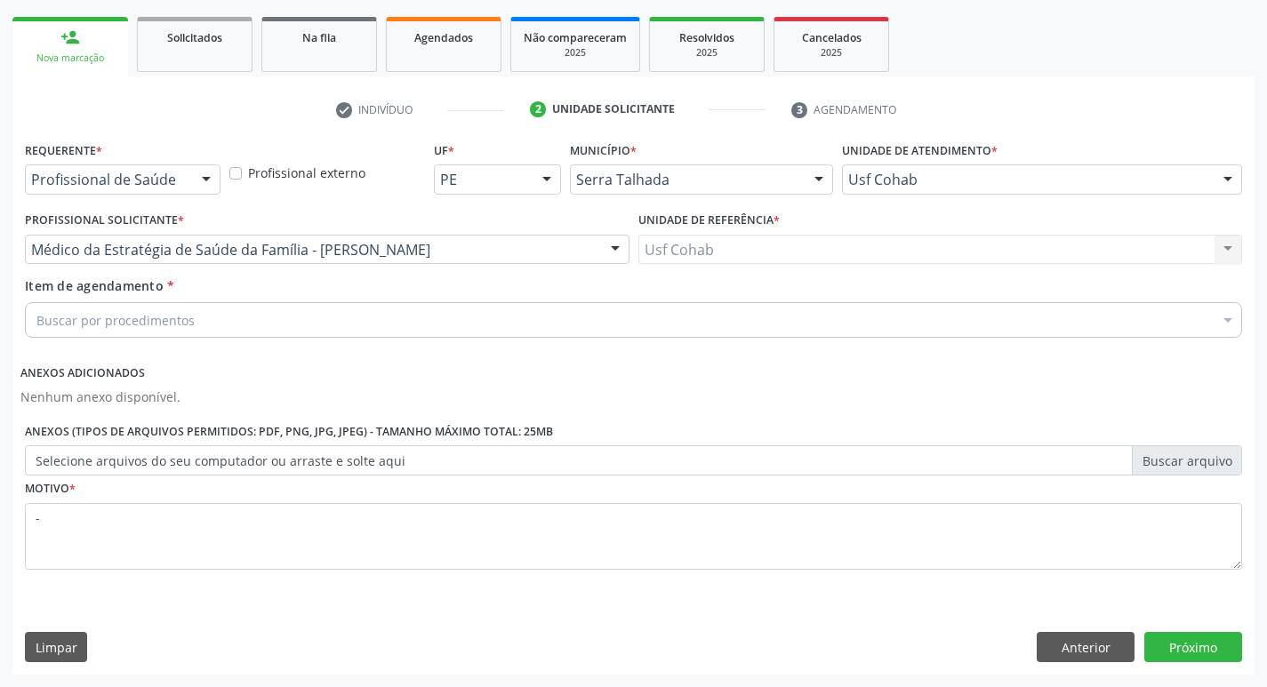
click at [249, 319] on div "Buscar por procedimentos" at bounding box center [634, 320] width 1218 height 36
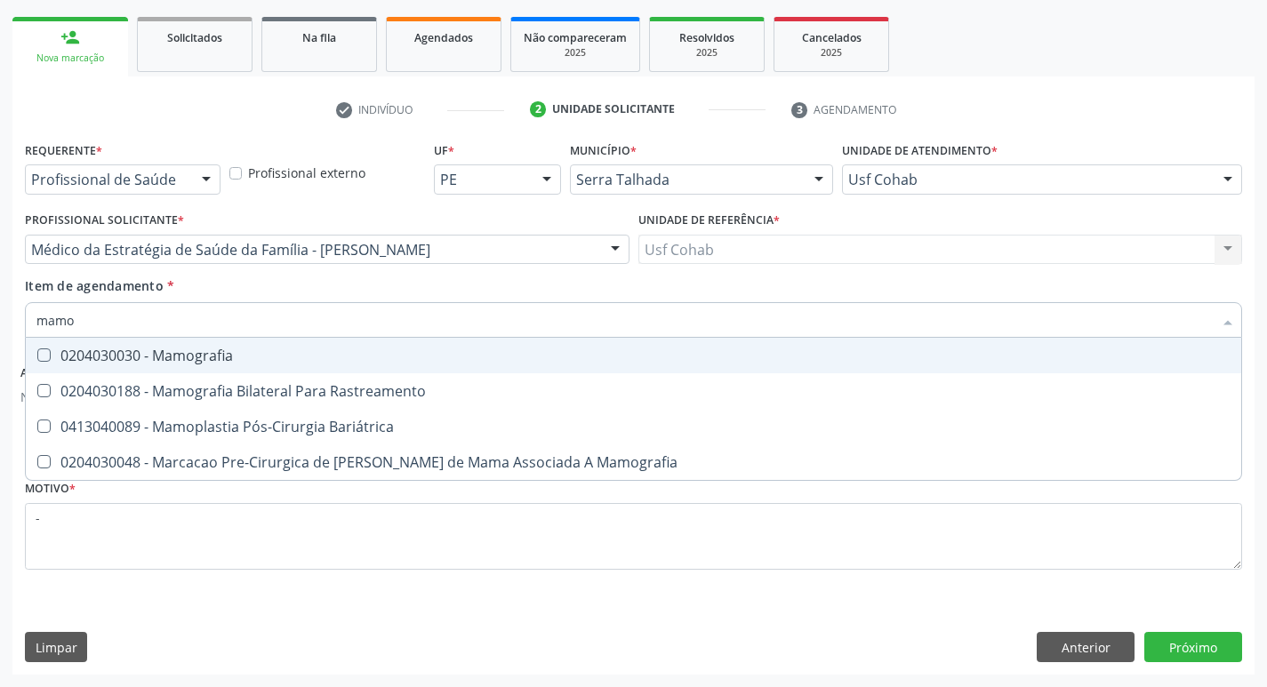
type input "mamog"
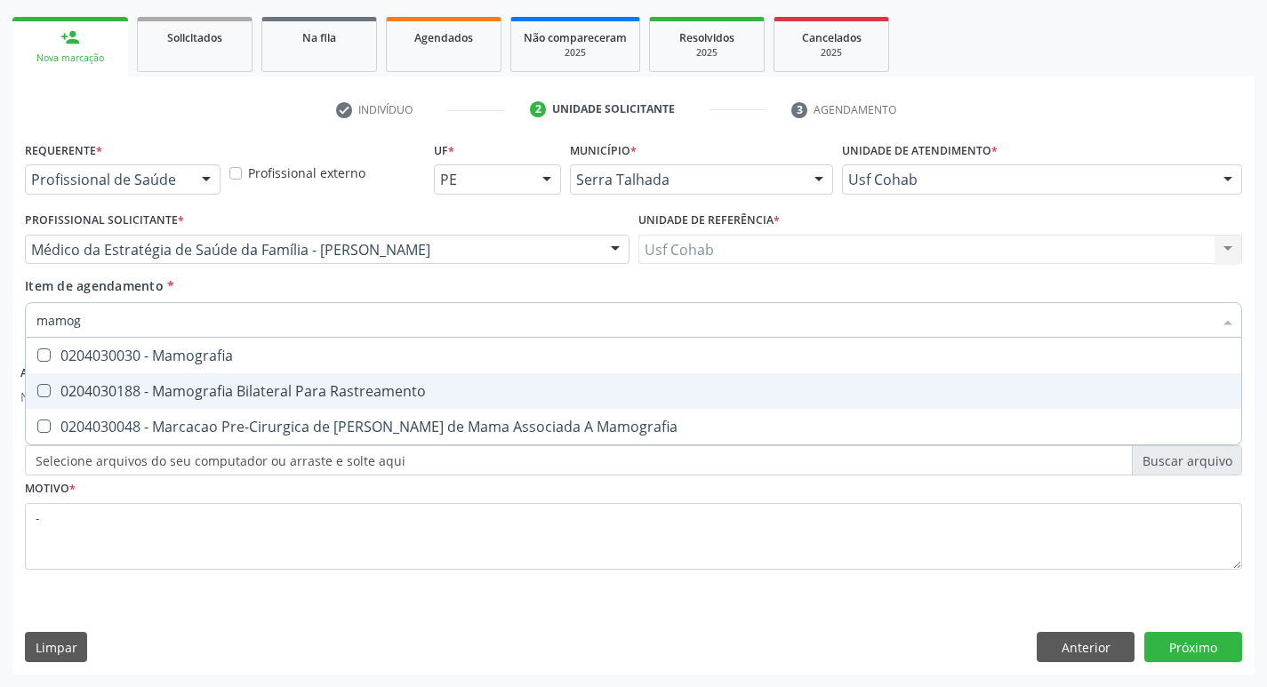
click at [297, 398] on div "0204030188 - Mamografia Bilateral Para Rastreamento" at bounding box center [633, 391] width 1194 height 14
checkbox Rastreamento "true"
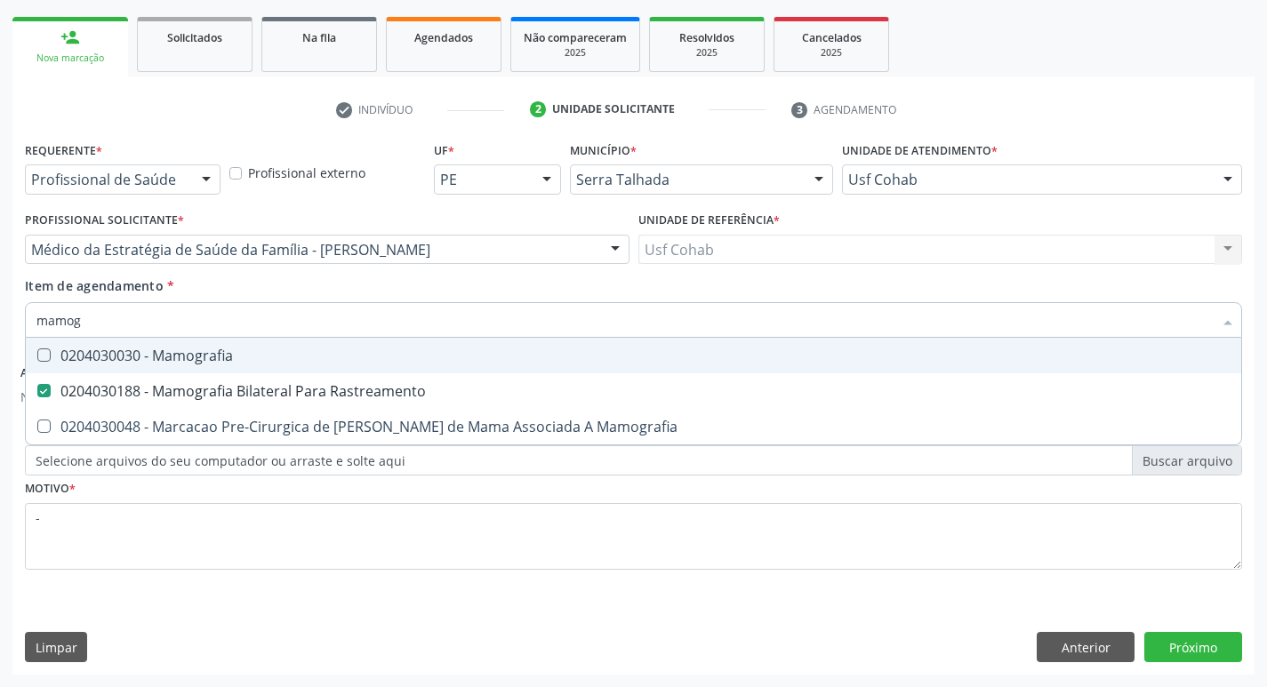
click at [0, 354] on div "Acompanhamento Acompanhe a situação das marcações correntes e finalizadas Relat…" at bounding box center [633, 268] width 1267 height 839
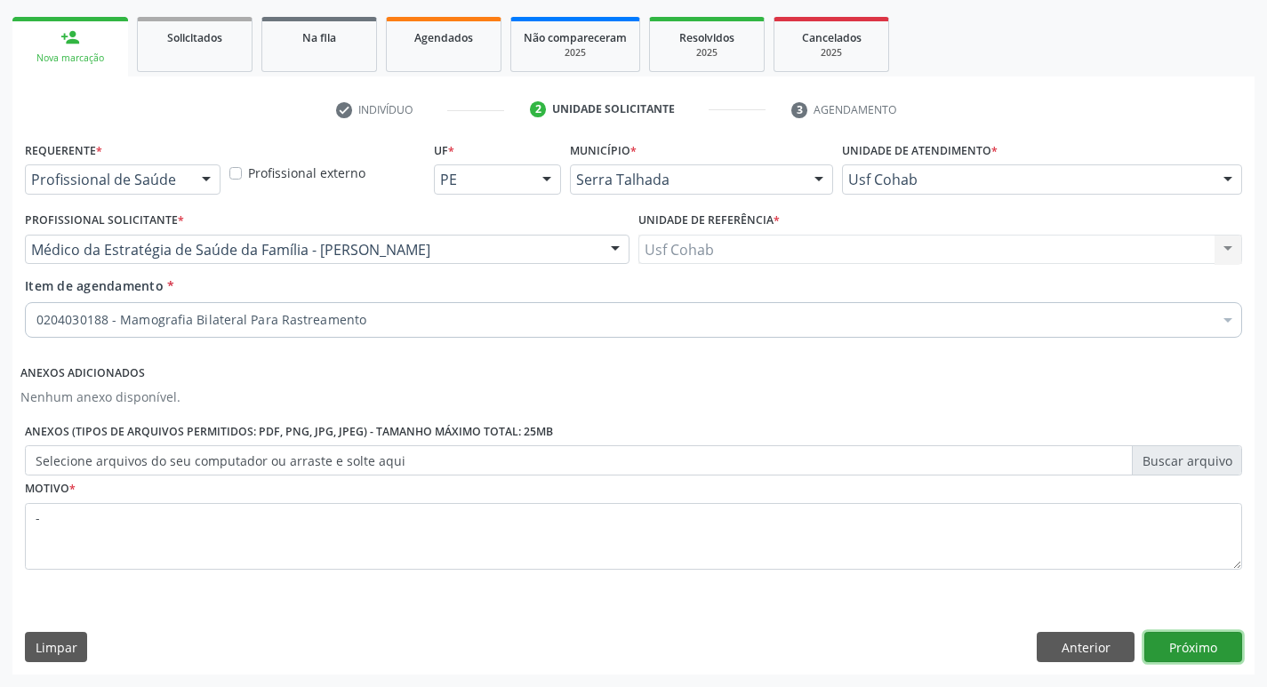
click at [1185, 646] on button "Próximo" at bounding box center [1194, 647] width 98 height 30
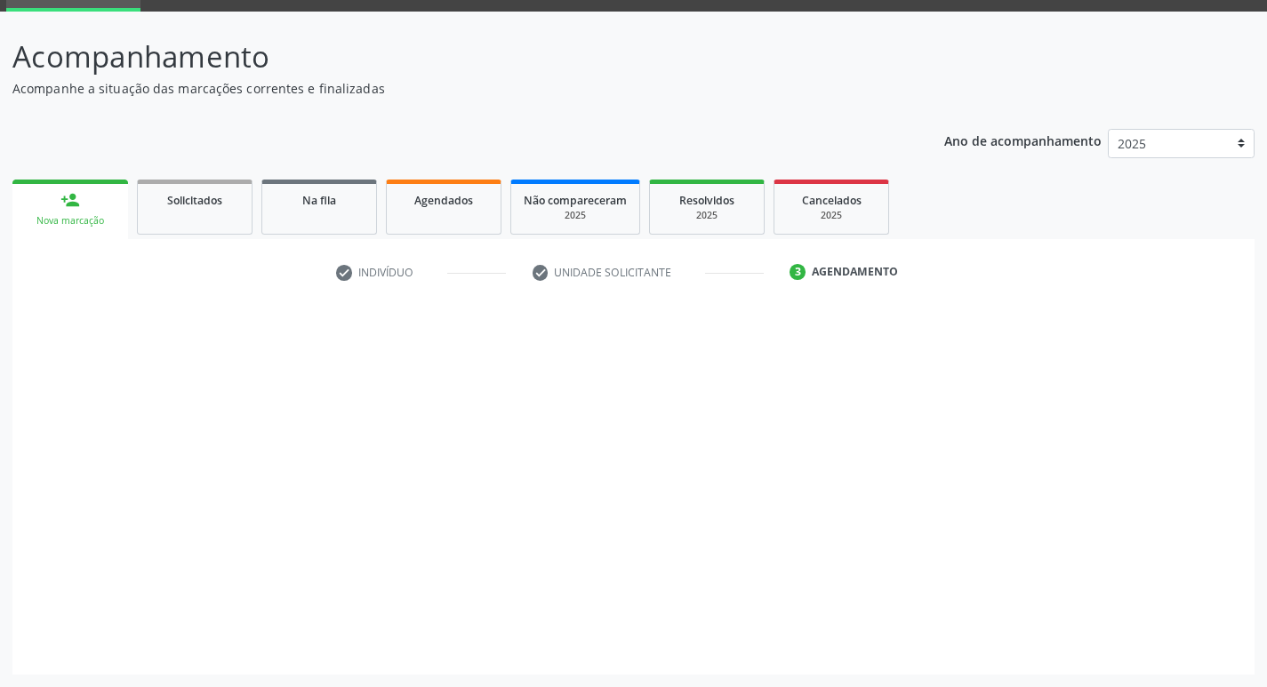
scroll to position [86, 0]
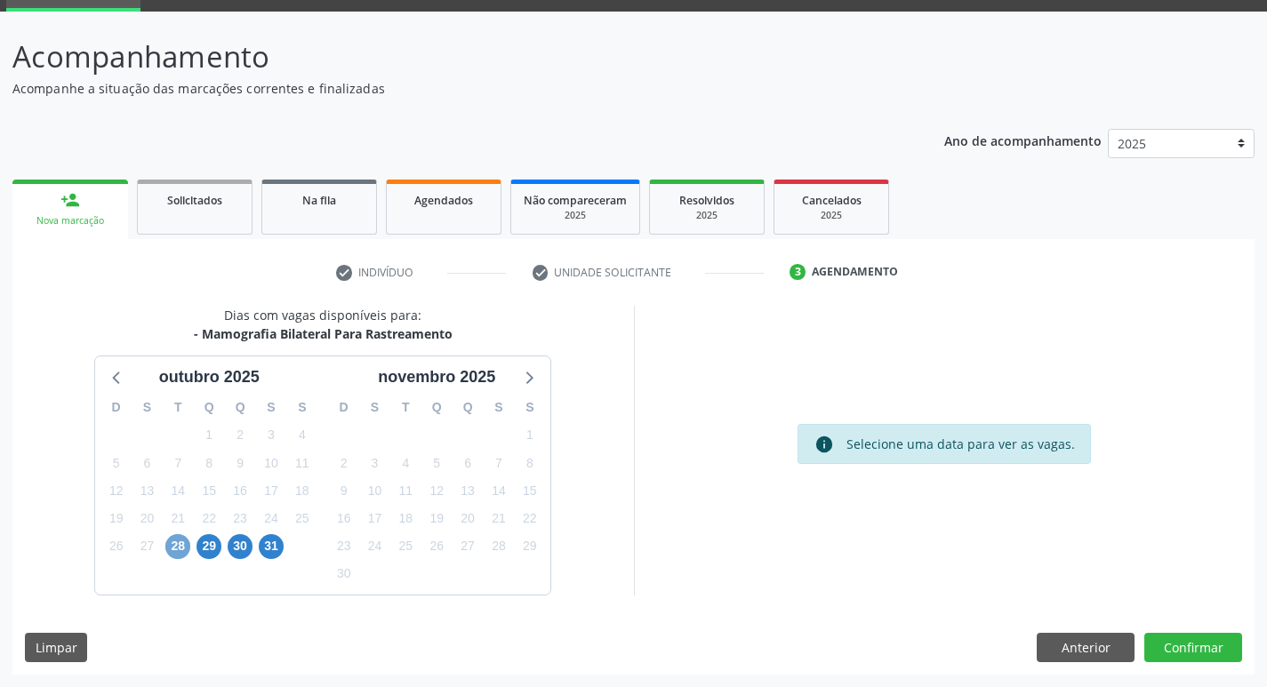
click at [174, 551] on span "28" at bounding box center [177, 546] width 25 height 25
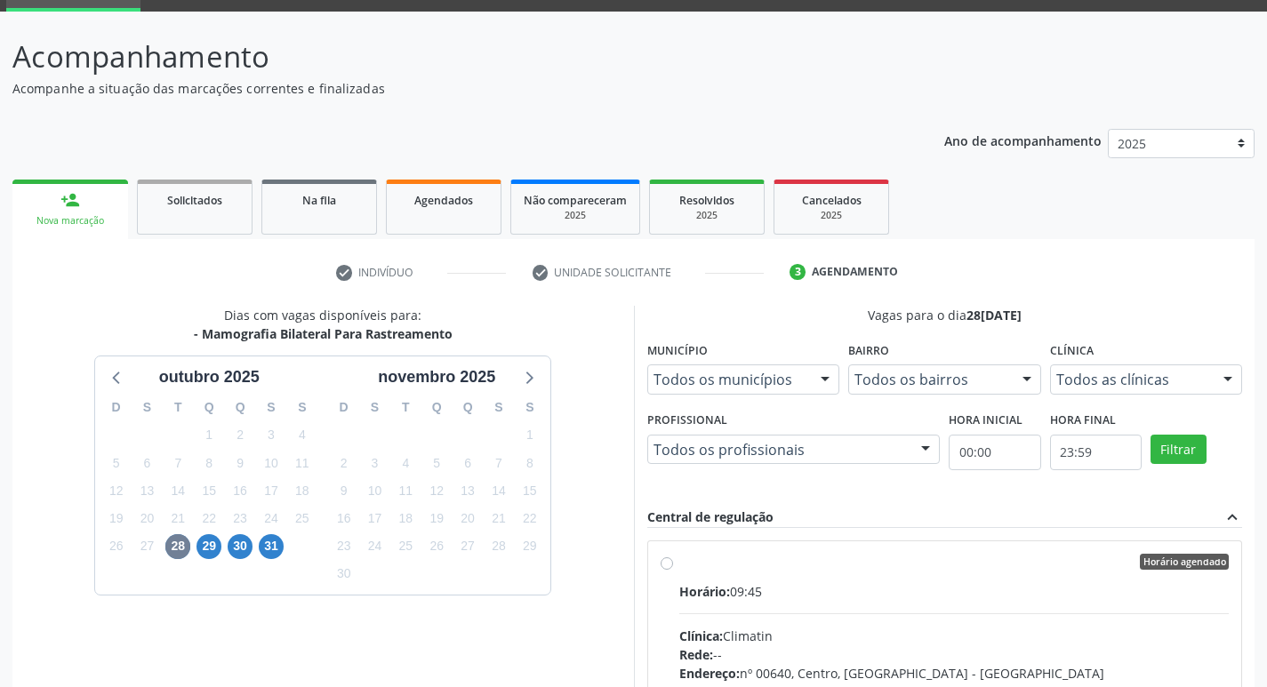
click at [827, 598] on div "Horário: 09:45" at bounding box center [954, 592] width 551 height 19
click at [673, 570] on input "Horário agendado Horário: 09:45 Clínica: Climatin Rede: -- Endereço: nº 00640, …" at bounding box center [667, 562] width 12 height 16
radio input "true"
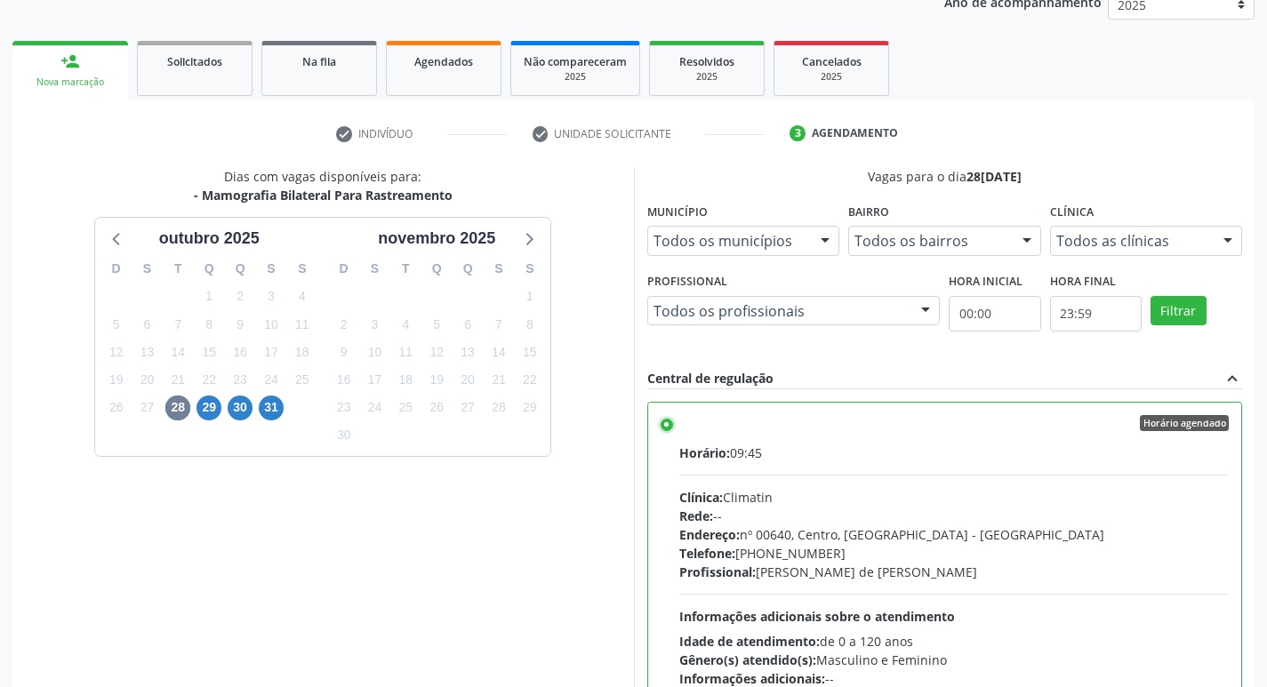
scroll to position [375, 0]
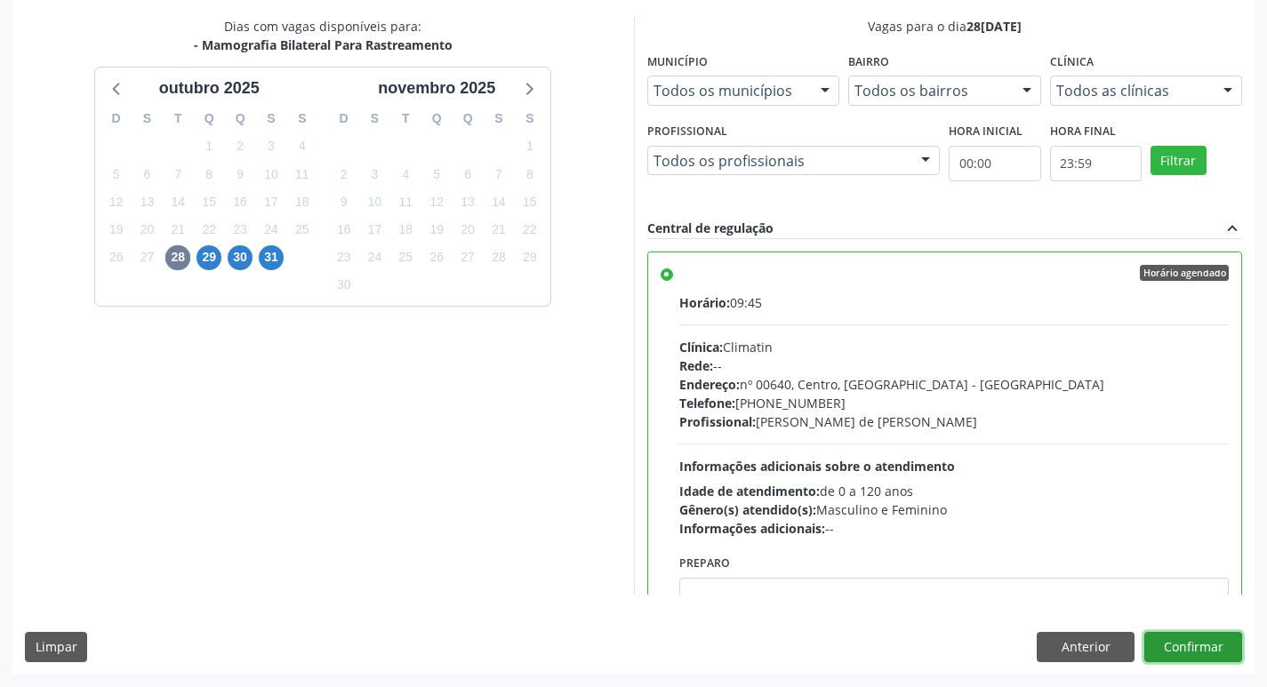
click at [1184, 645] on button "Confirmar" at bounding box center [1194, 647] width 98 height 30
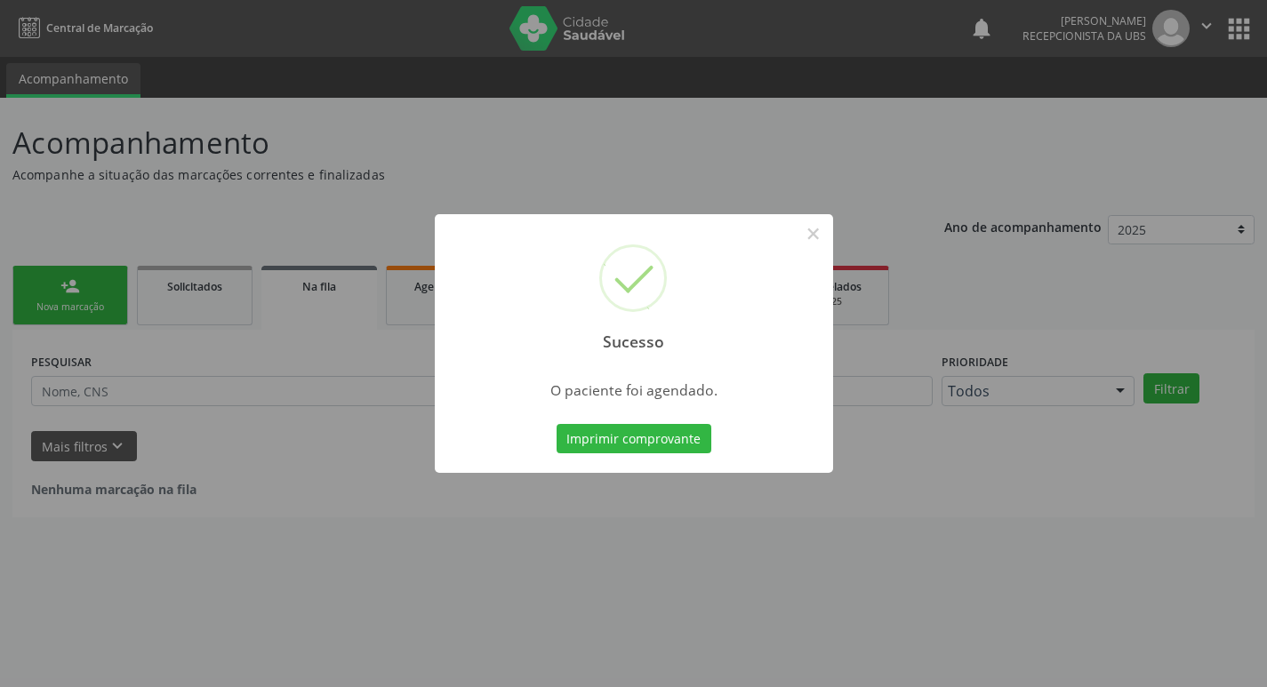
scroll to position [0, 0]
click at [616, 434] on button "Imprimir comprovante" at bounding box center [640, 439] width 155 height 30
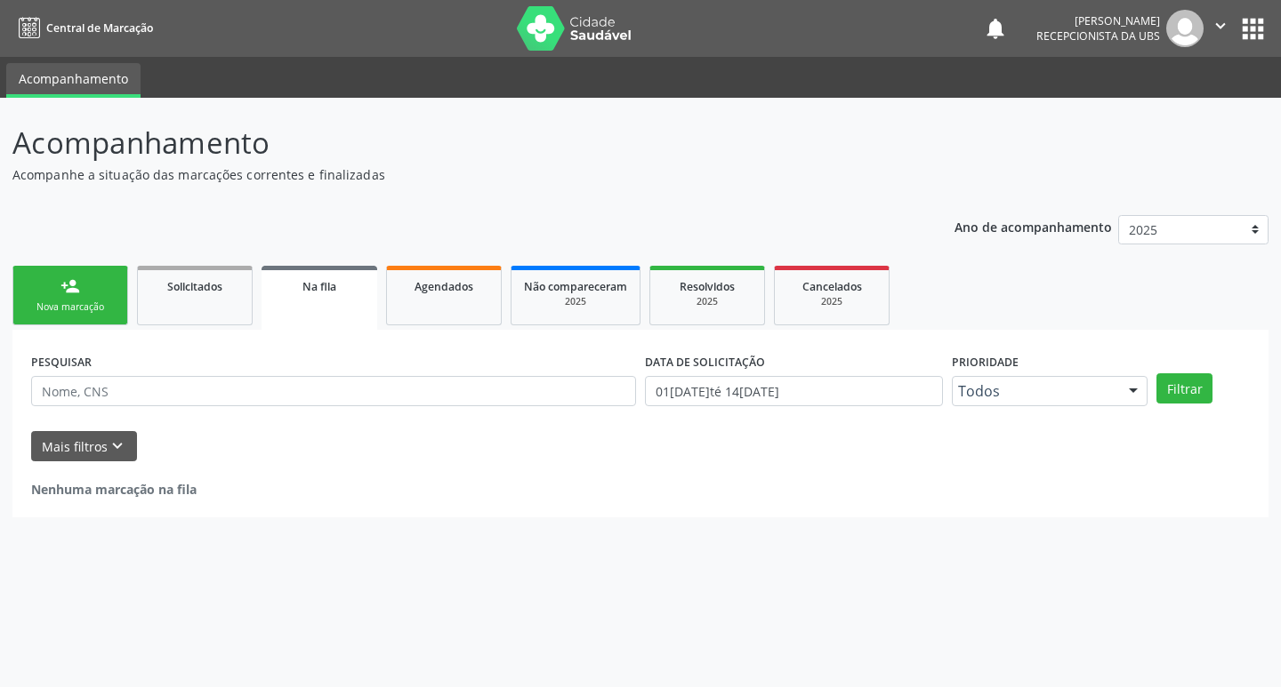
click at [72, 300] on link "person_add Nova marcação" at bounding box center [70, 296] width 116 height 60
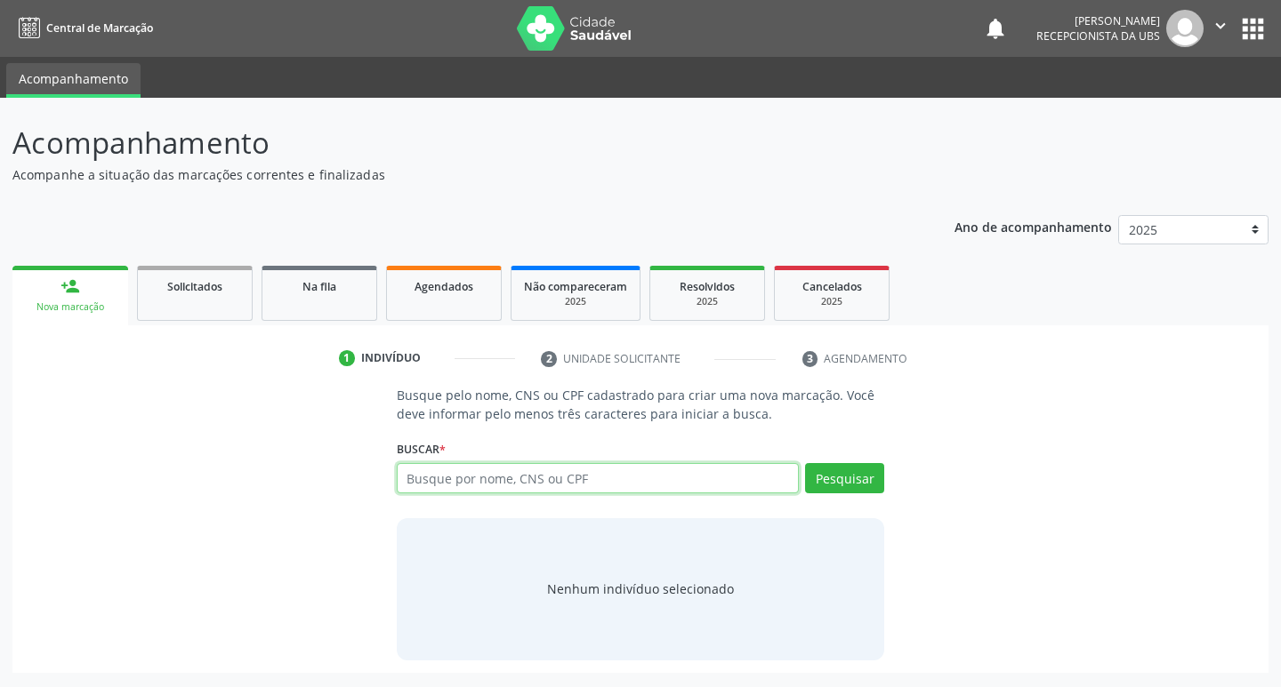
click at [509, 491] on input "text" at bounding box center [598, 478] width 403 height 30
type input "'"
click at [549, 474] on input "'" at bounding box center [598, 478] width 403 height 30
type input "5"
type input "702008840562983"
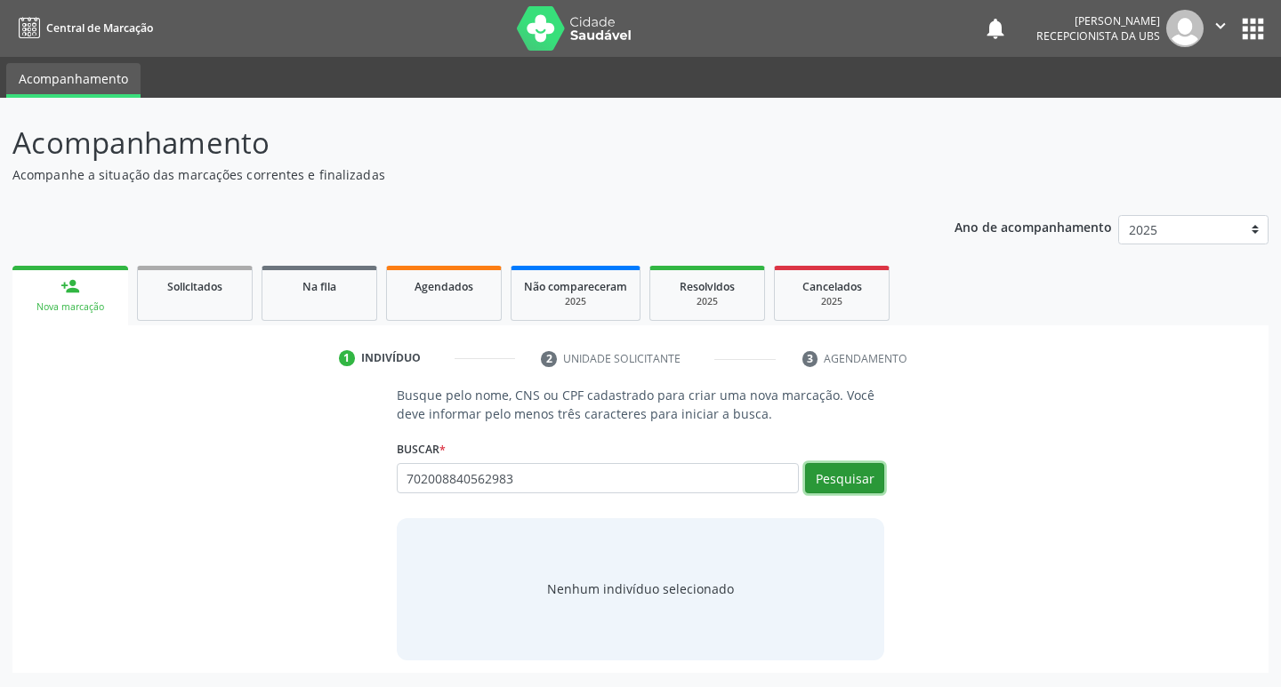
click at [839, 483] on button "Pesquisar" at bounding box center [844, 478] width 79 height 30
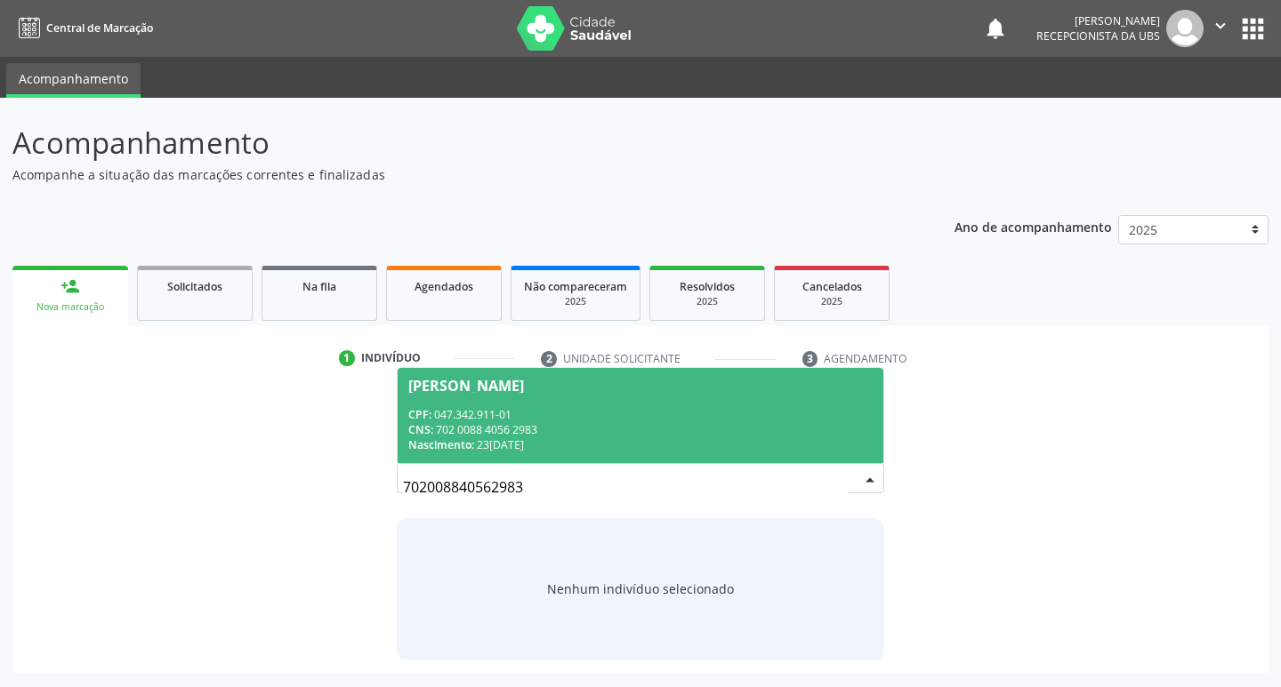
click at [628, 429] on div "CNS: 702 0088 4056 2983" at bounding box center [640, 429] width 465 height 15
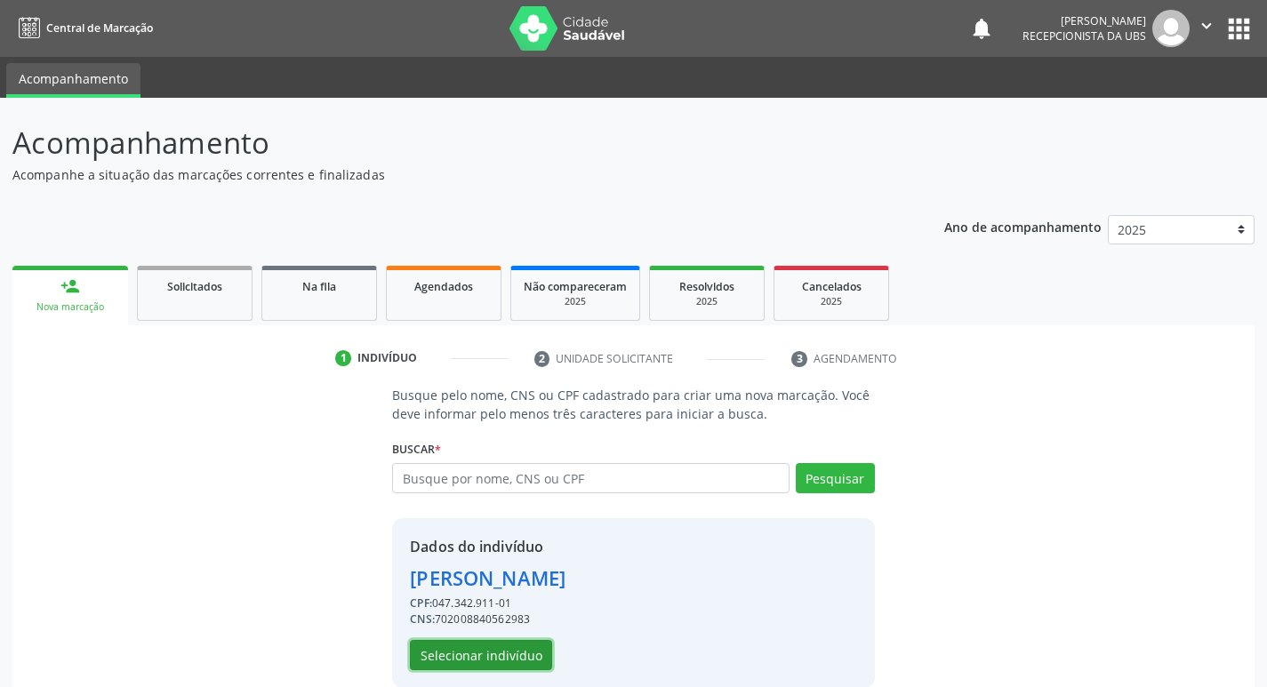
click at [507, 656] on button "Selecionar indivíduo" at bounding box center [481, 655] width 142 height 30
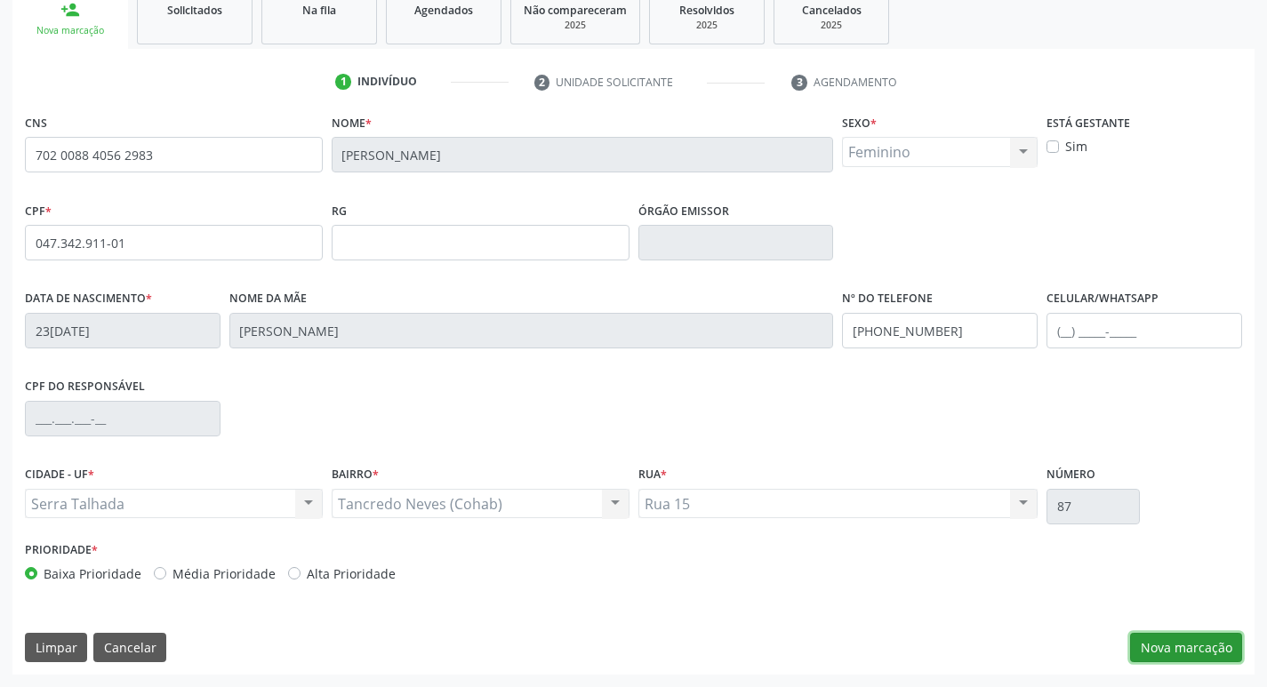
click at [1148, 651] on button "Nova marcação" at bounding box center [1186, 648] width 112 height 30
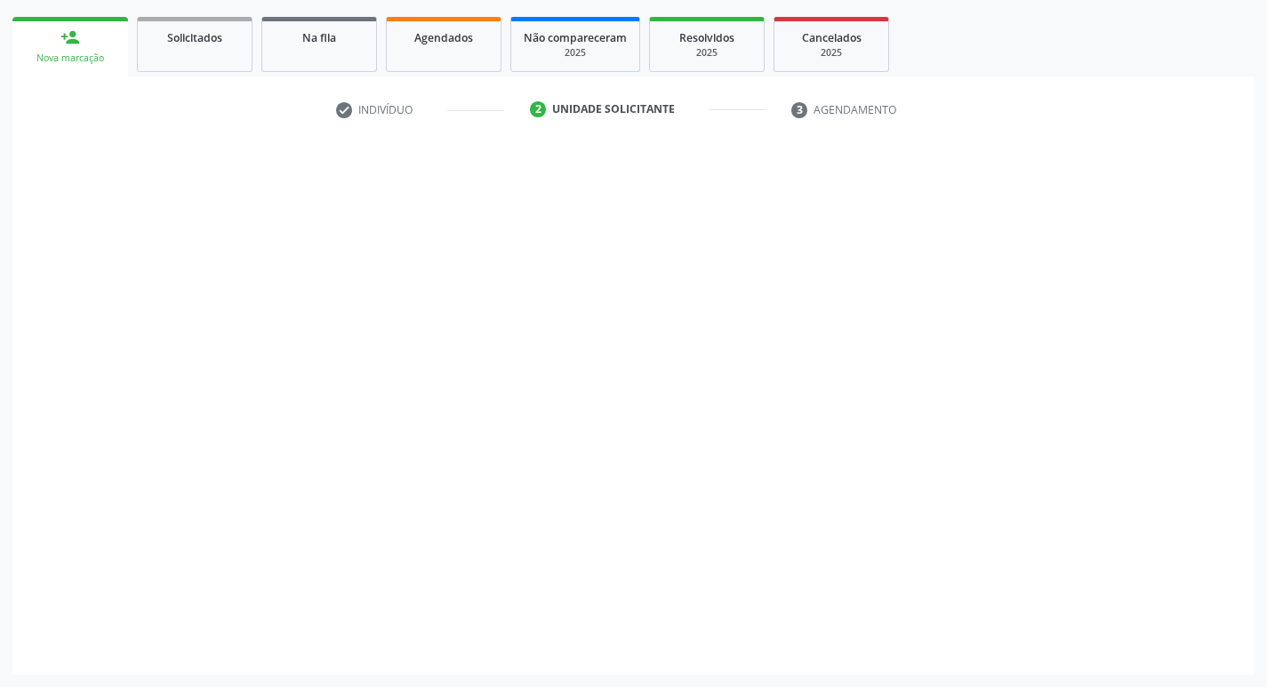
scroll to position [249, 0]
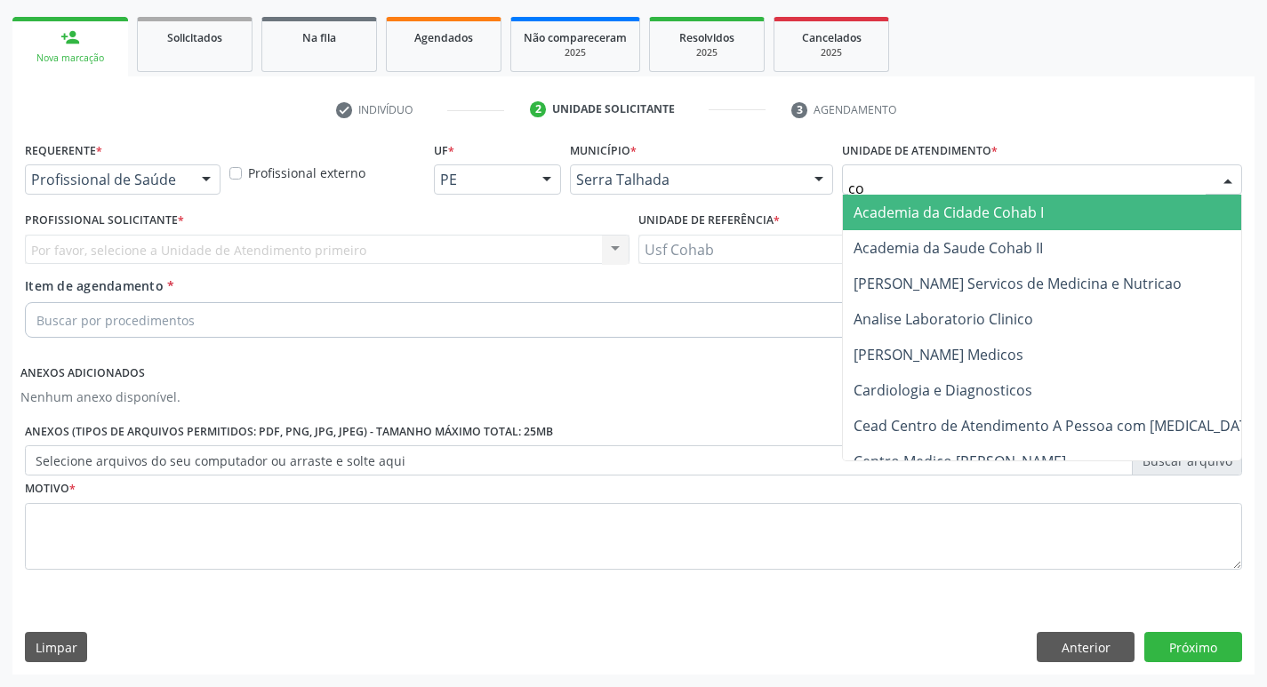
type input "coh"
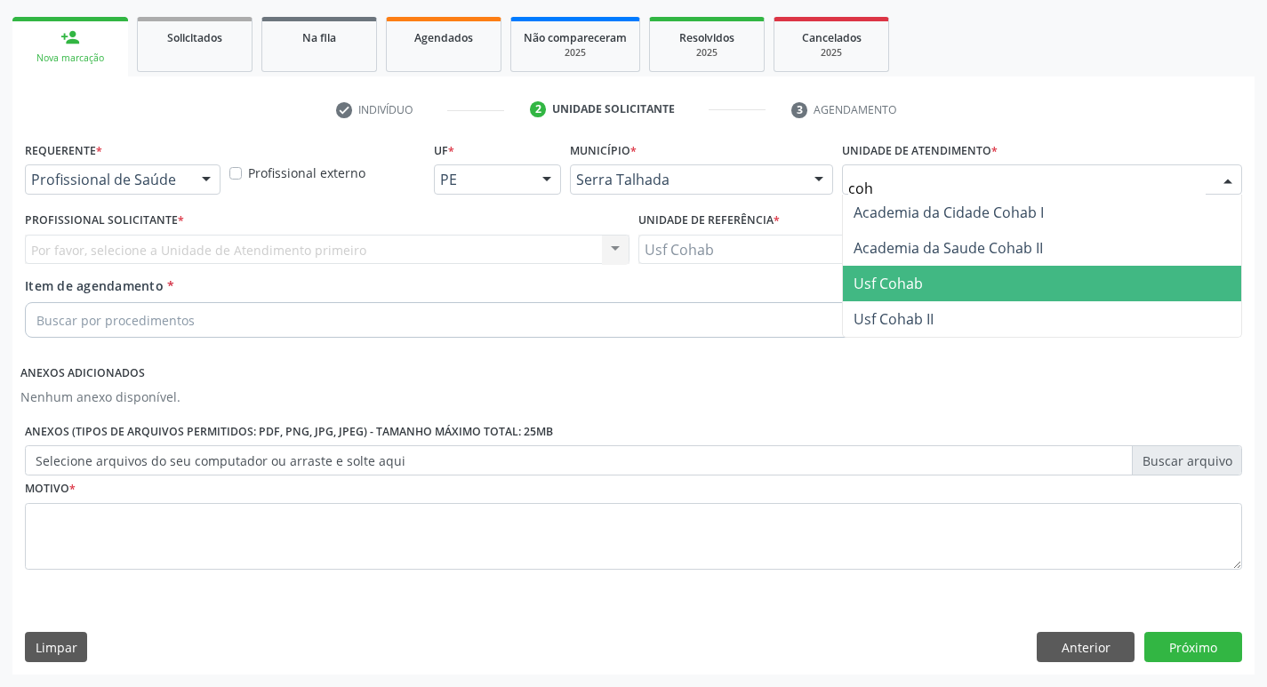
click at [894, 281] on span "Usf Cohab" at bounding box center [888, 284] width 69 height 20
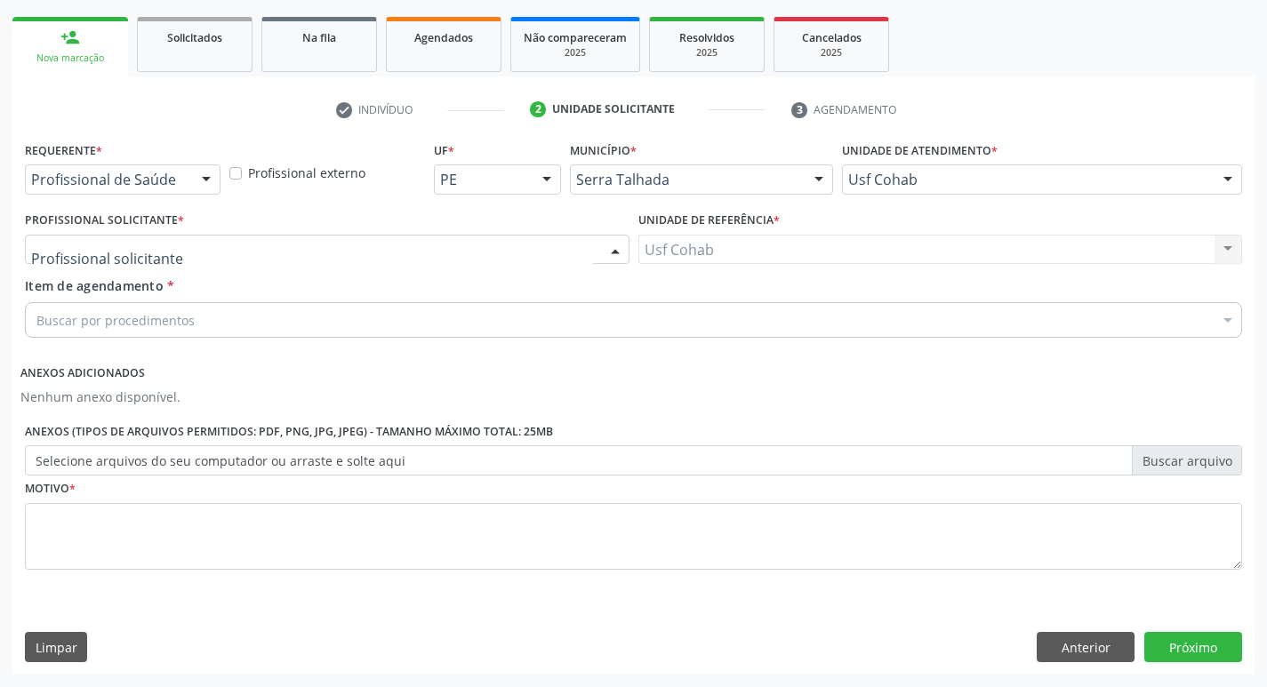
click at [200, 252] on div at bounding box center [327, 250] width 605 height 30
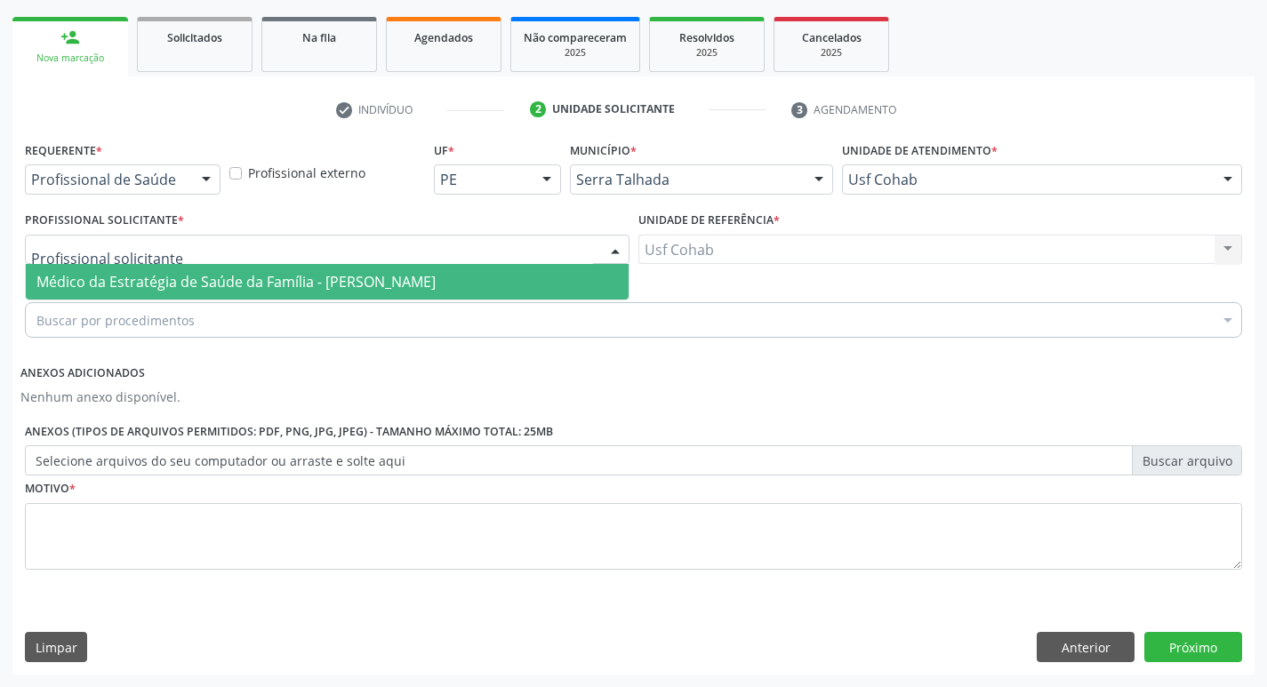
click at [197, 273] on span "Médico da Estratégia de Saúde da Família - [PERSON_NAME]" at bounding box center [235, 282] width 399 height 20
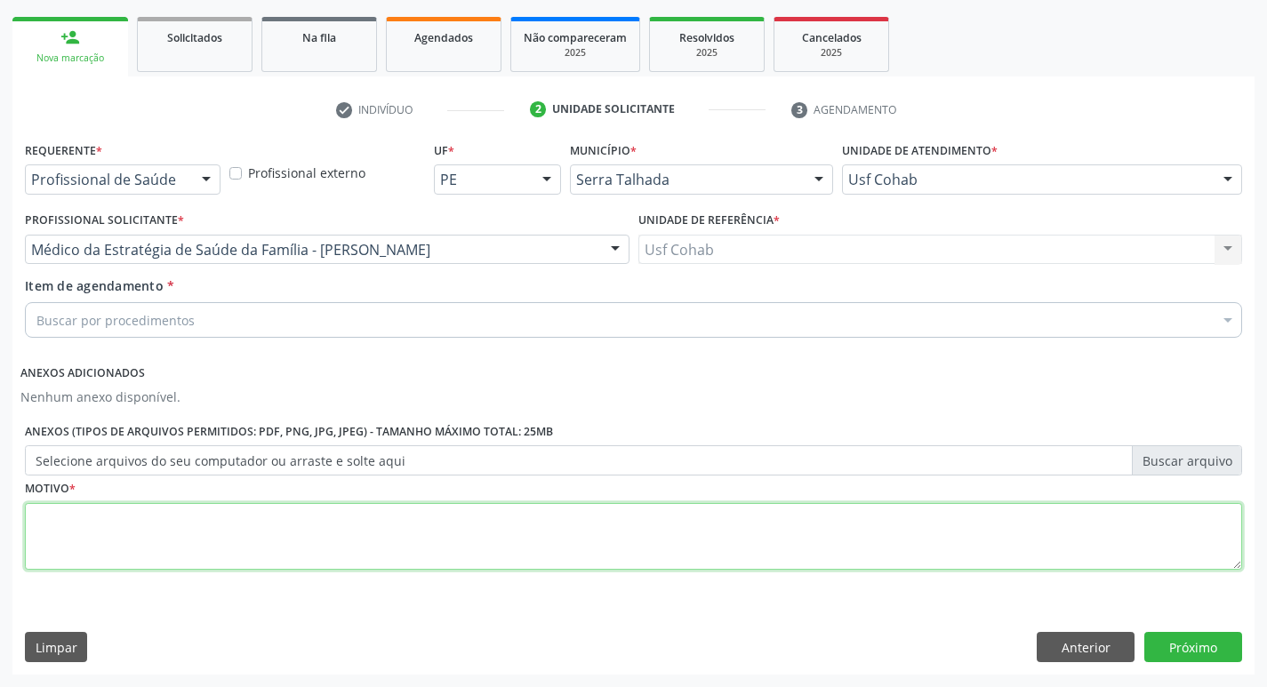
click at [152, 528] on textarea at bounding box center [634, 537] width 1218 height 68
type textarea "-"
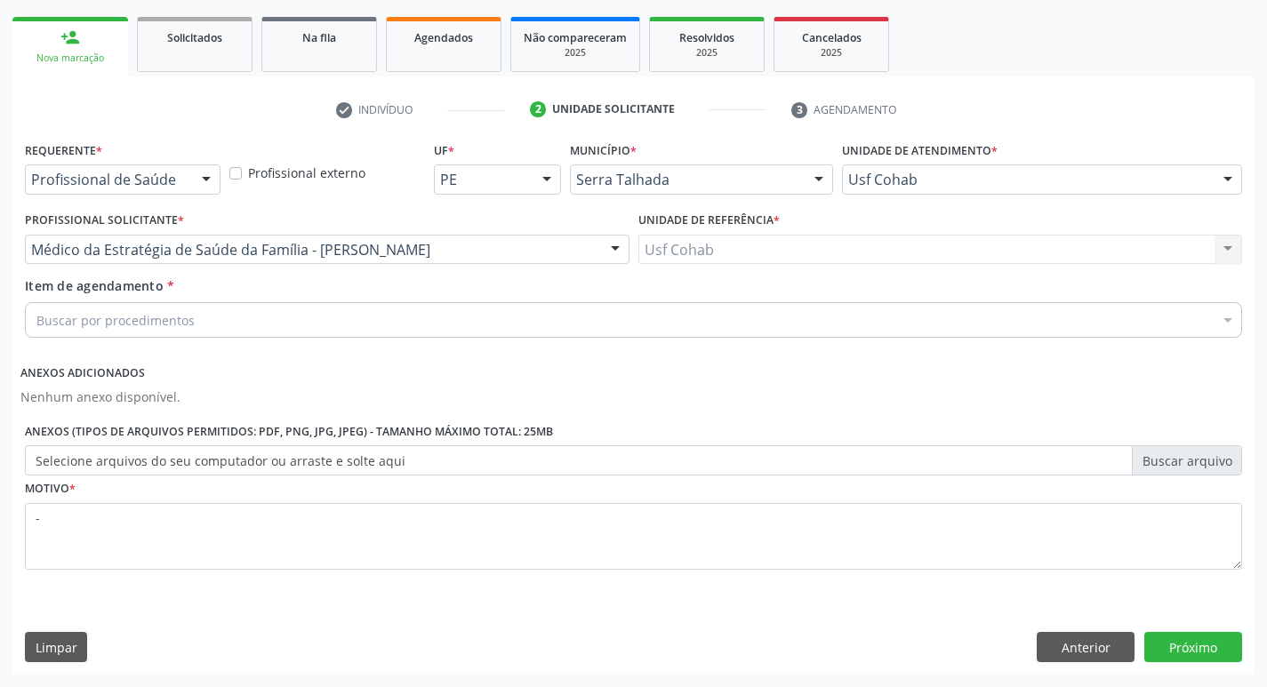
click at [262, 324] on div "Buscar por procedimentos" at bounding box center [634, 320] width 1218 height 36
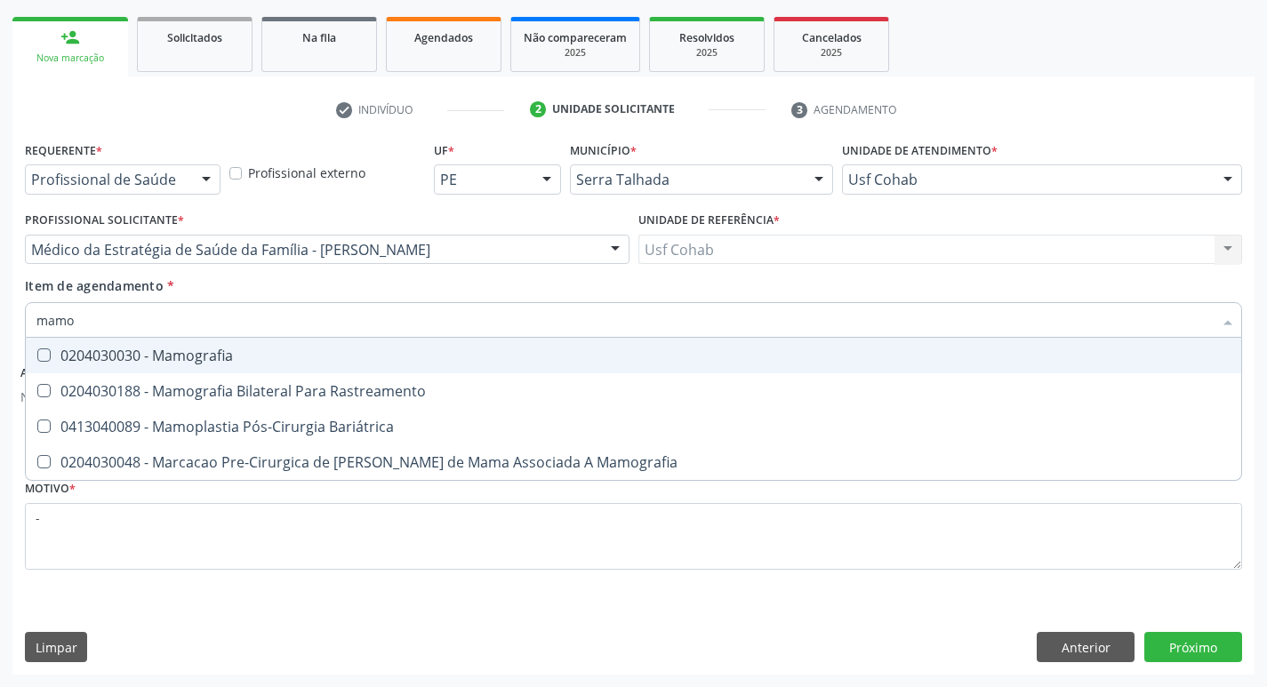
type input "mamog"
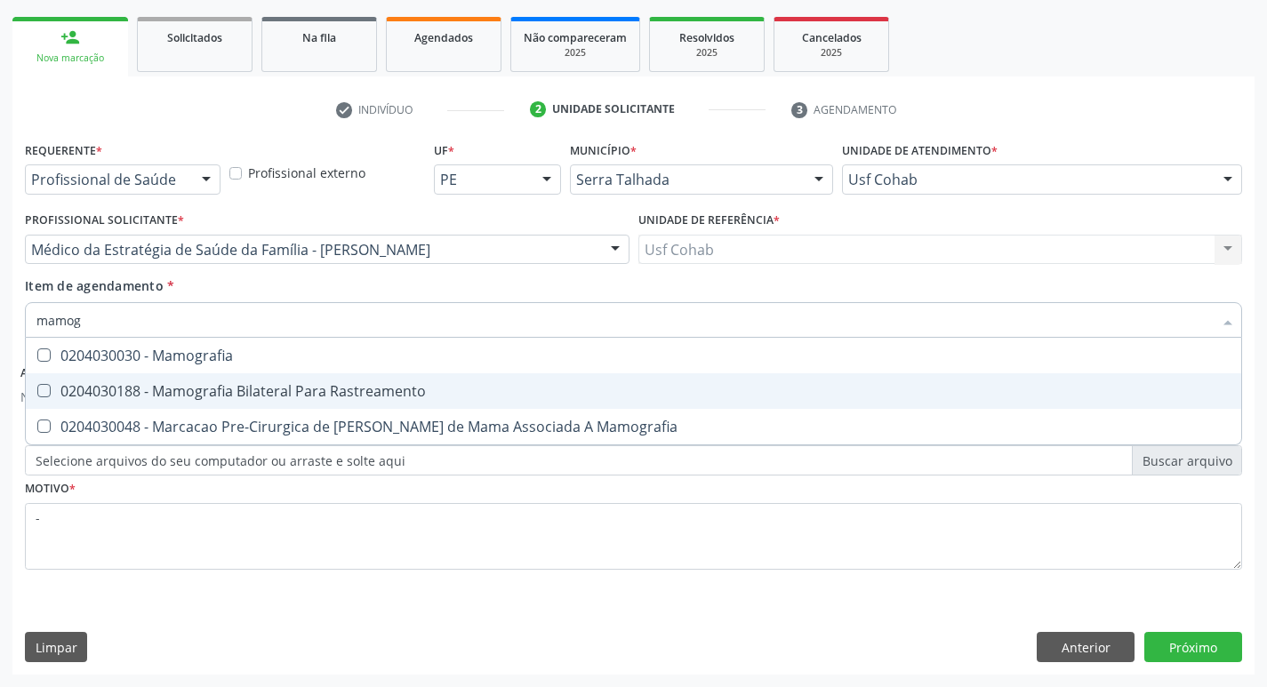
click at [259, 390] on div "0204030188 - Mamografia Bilateral Para Rastreamento" at bounding box center [633, 391] width 1194 height 14
checkbox Rastreamento "true"
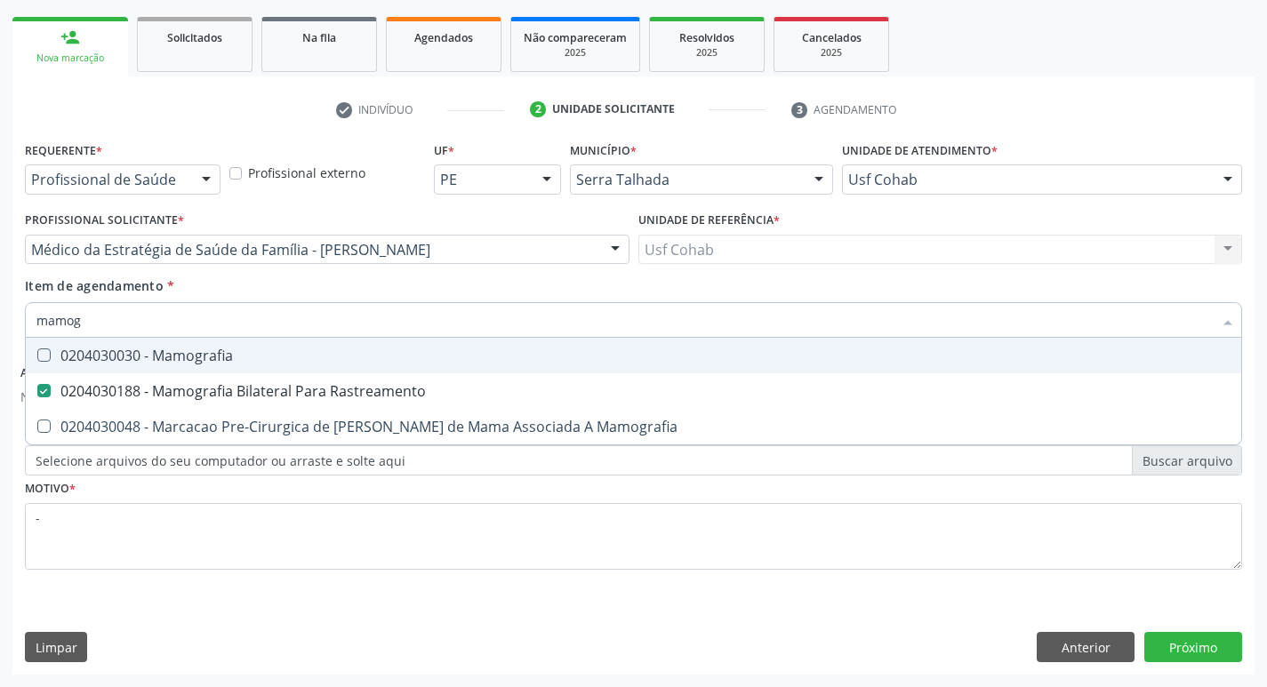
click at [4, 251] on div "Acompanhamento Acompanhe a situação das marcações correntes e finalizadas Relat…" at bounding box center [633, 268] width 1267 height 839
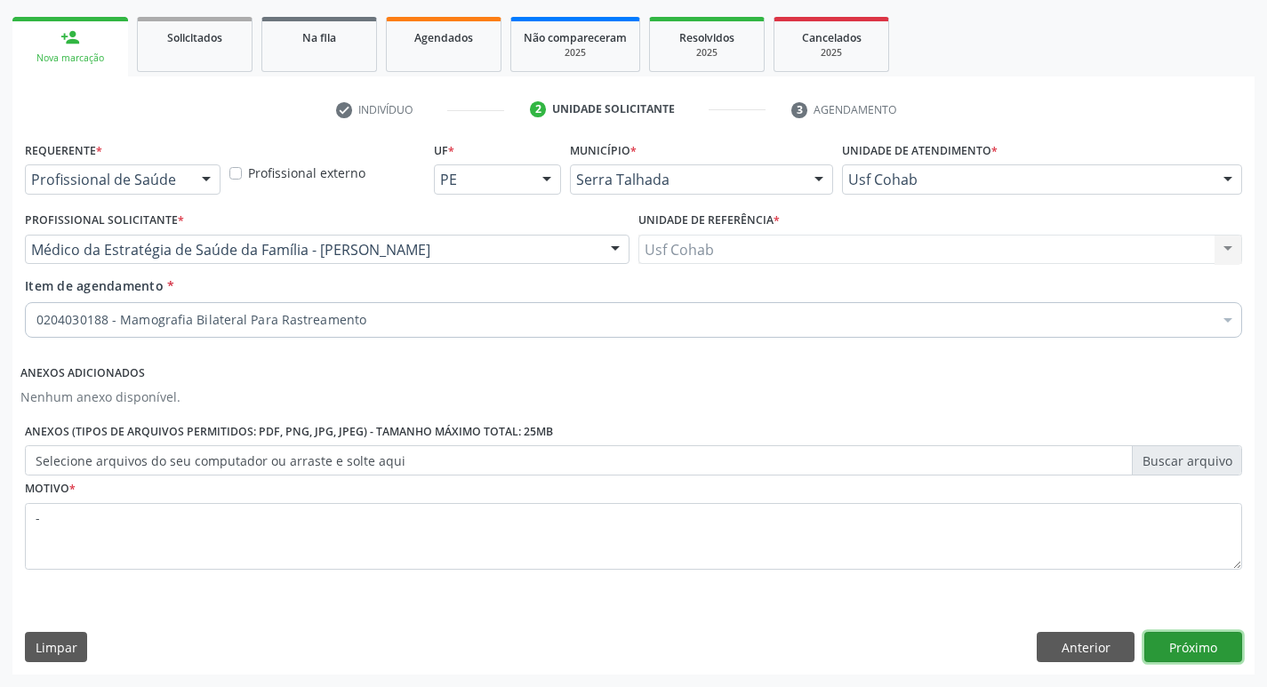
click at [1230, 647] on button "Próximo" at bounding box center [1194, 647] width 98 height 30
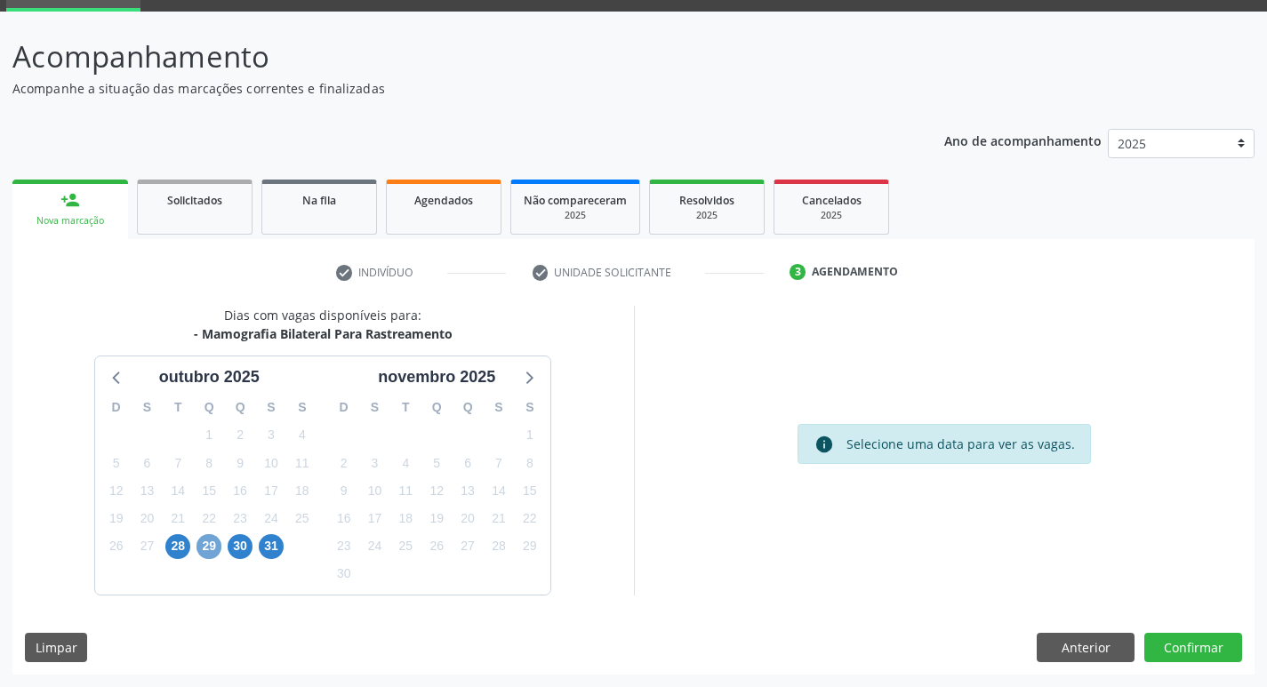
click at [207, 539] on span "29" at bounding box center [209, 546] width 25 height 25
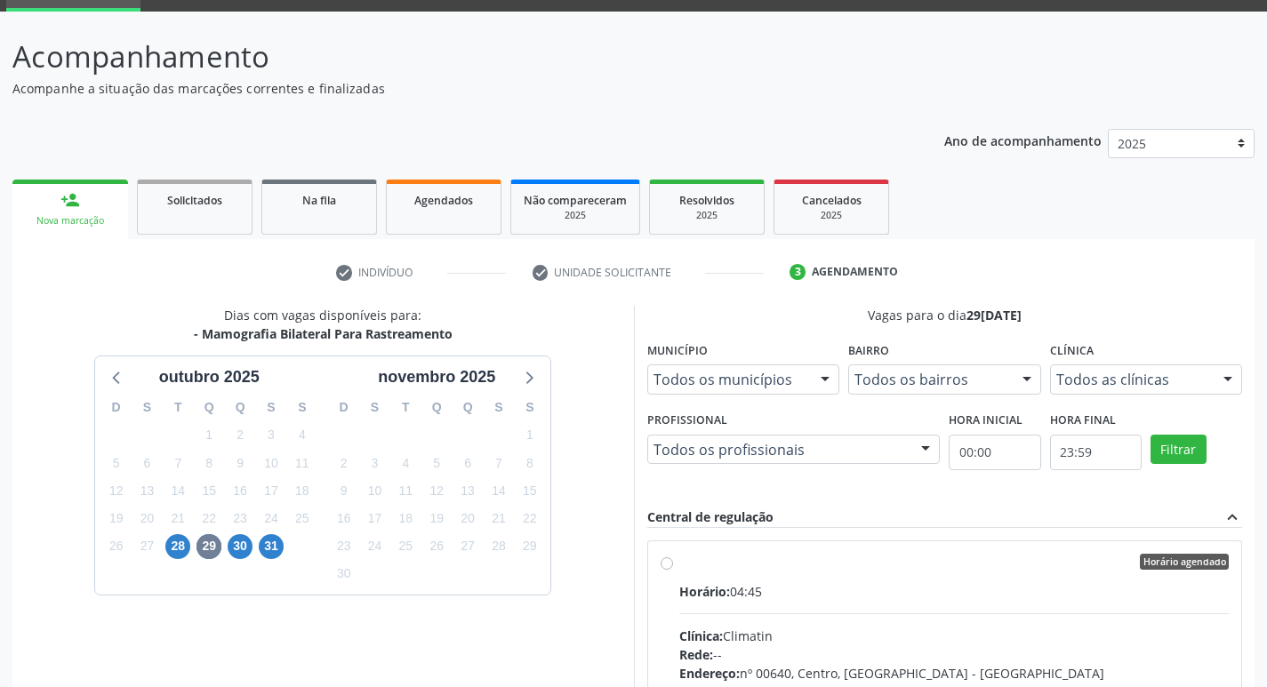
click at [788, 581] on label "Horário agendado Horário: 04:45 Clínica: Climatin Rede: -- Endereço: nº 00640, …" at bounding box center [954, 690] width 551 height 273
click at [673, 570] on input "Horário agendado Horário: 04:45 Clínica: Climatin Rede: -- Endereço: nº 00640, …" at bounding box center [667, 562] width 12 height 16
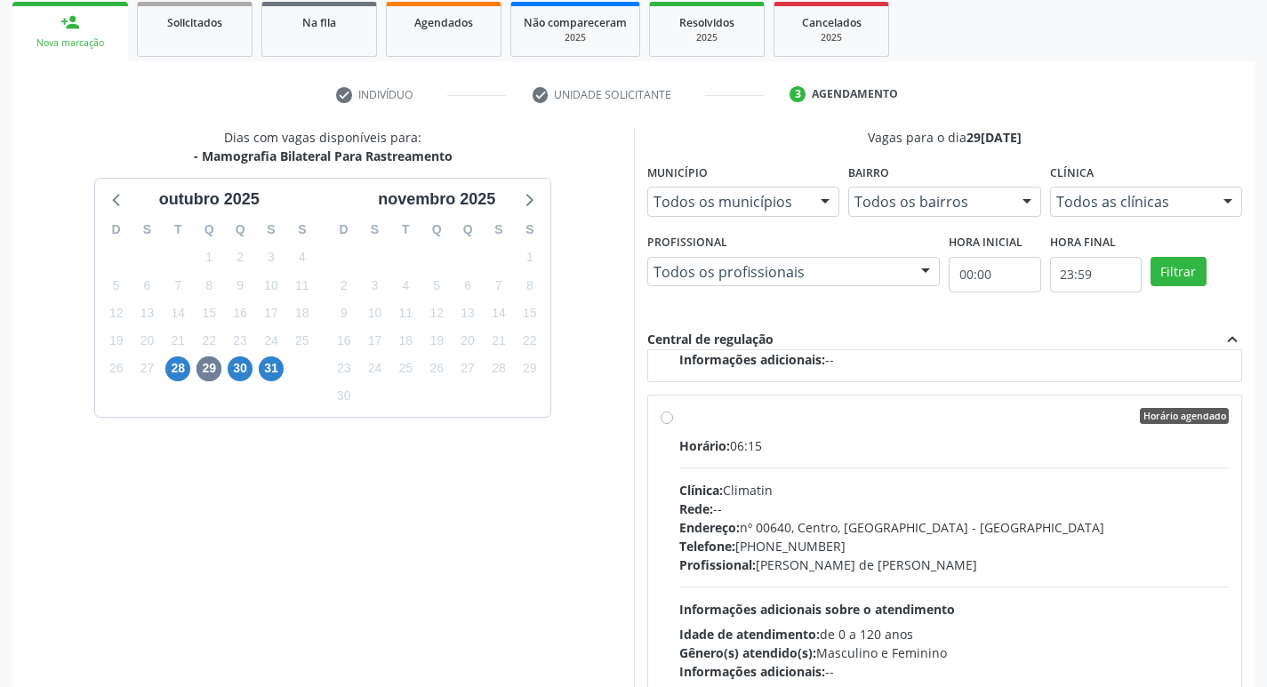
click at [896, 494] on div "Clínica: Climatin" at bounding box center [954, 490] width 551 height 19
click at [673, 424] on input "Horário agendado Horário: 06:15 Clínica: Climatin Rede: -- Endereço: nº 00640, …" at bounding box center [667, 416] width 12 height 16
radio input "false"
radio input "true"
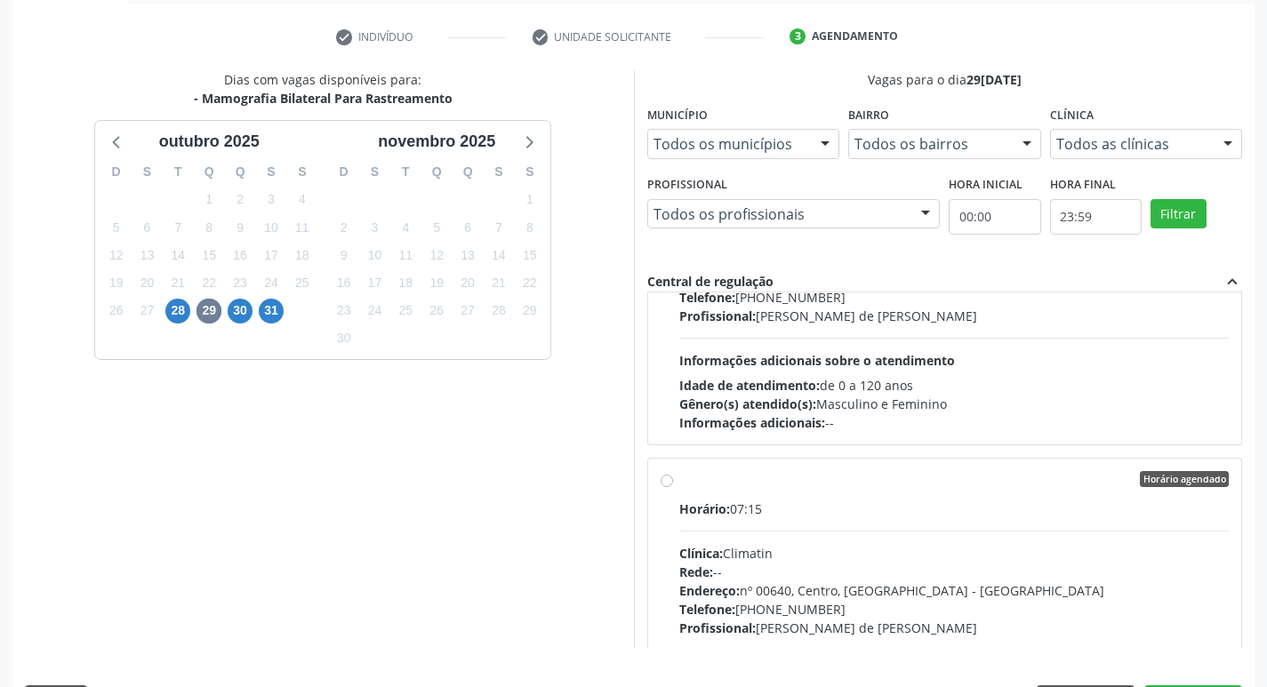
scroll to position [375, 0]
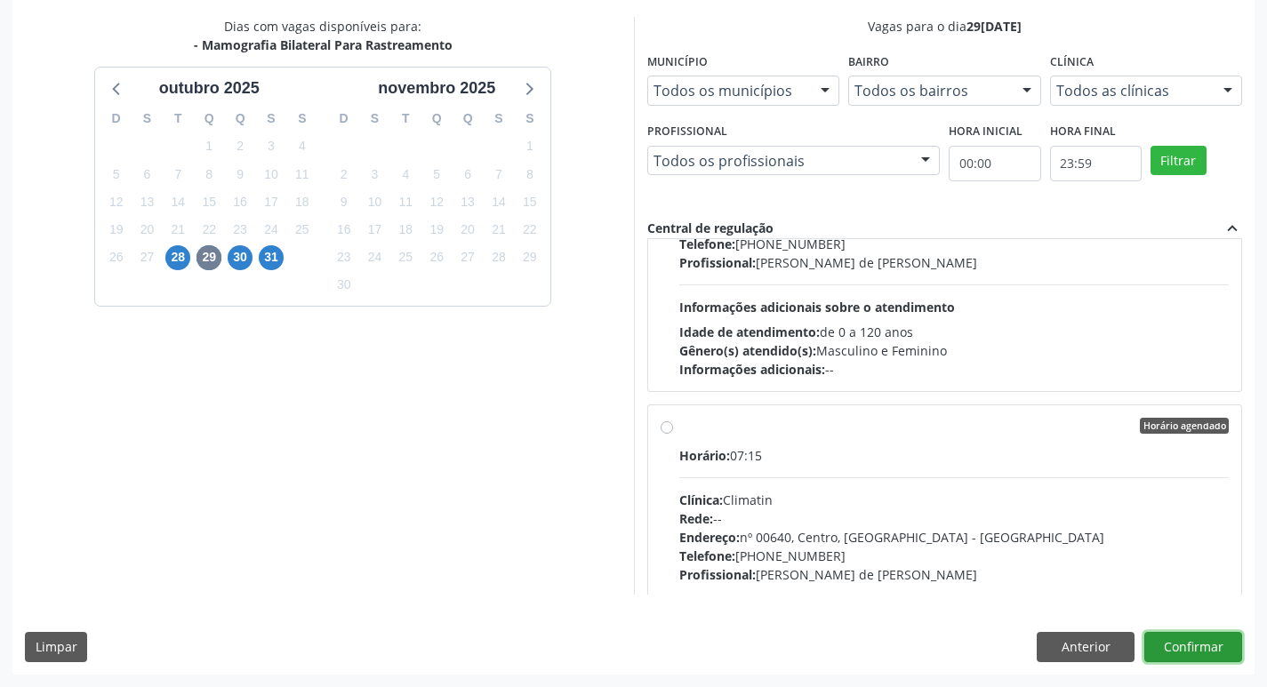
click at [1184, 647] on button "Confirmar" at bounding box center [1194, 647] width 98 height 30
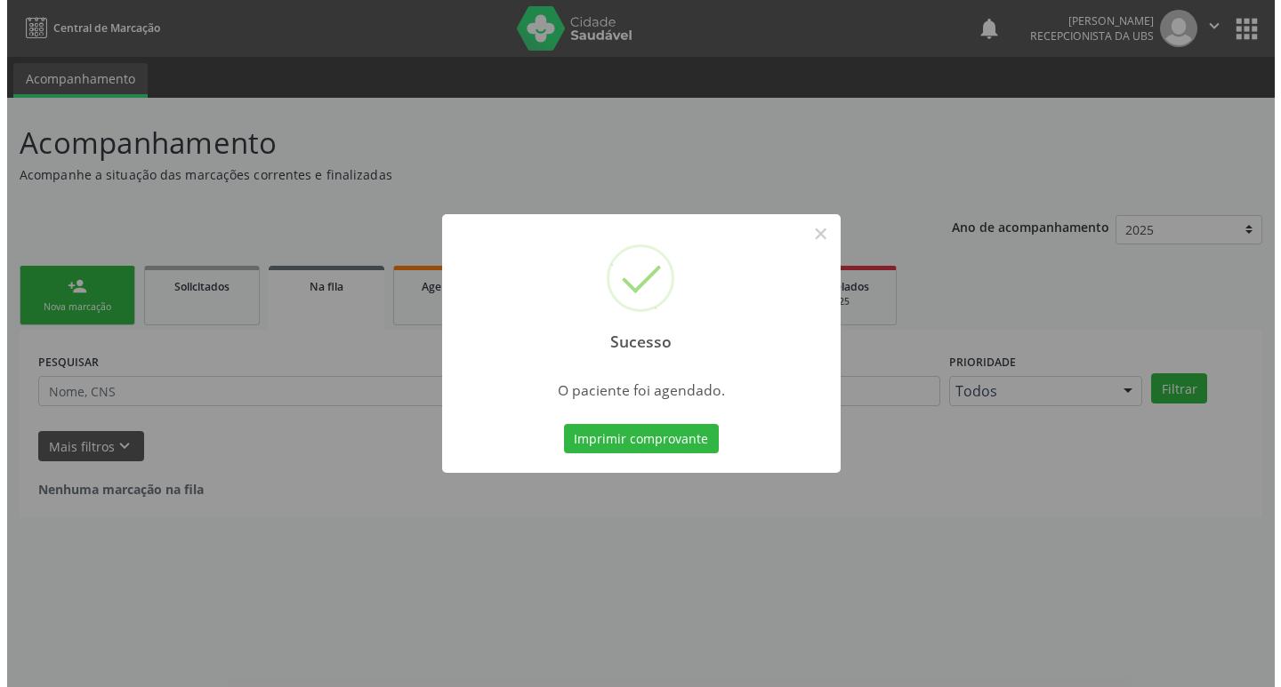
scroll to position [0, 0]
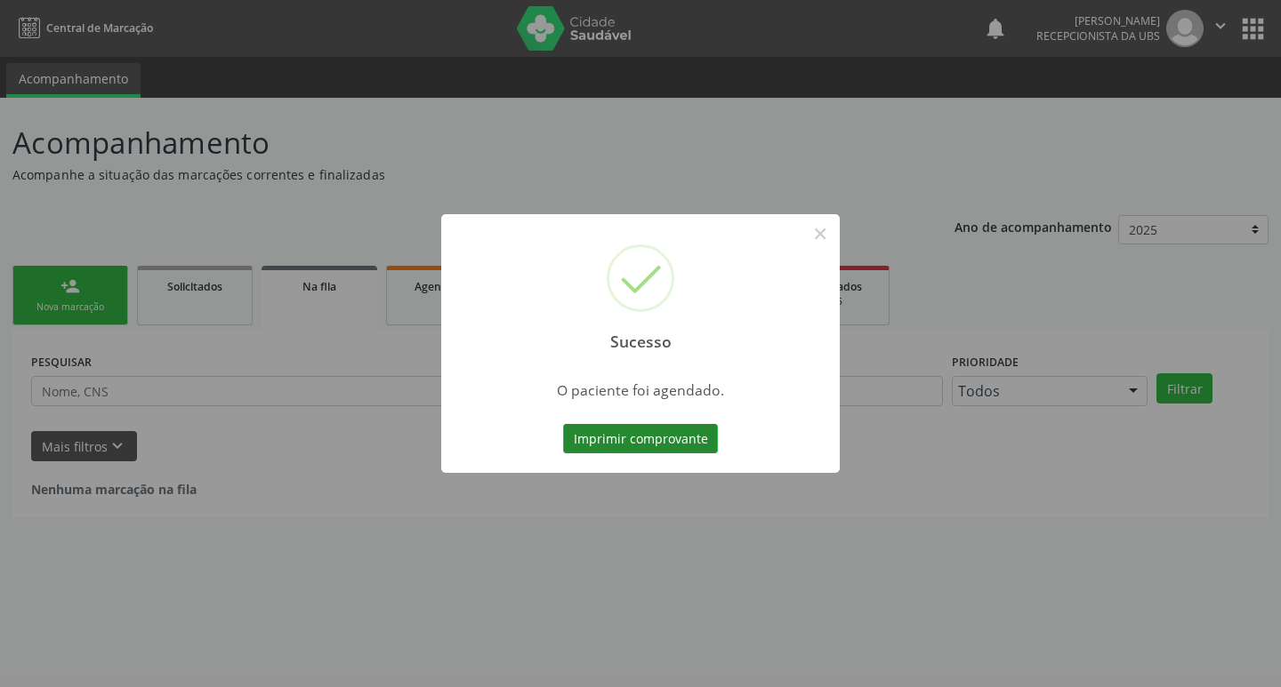
click at [673, 438] on button "Imprimir comprovante" at bounding box center [640, 439] width 155 height 30
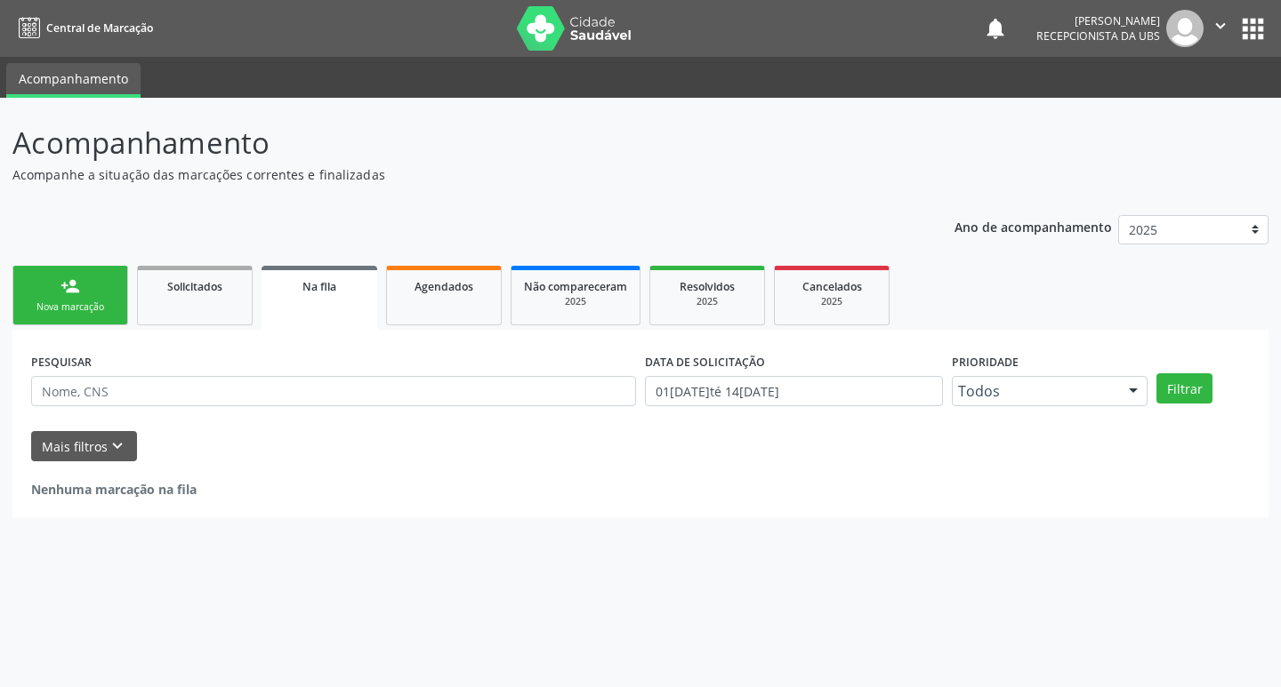
drag, startPoint x: 57, startPoint y: 293, endPoint x: 9, endPoint y: 312, distance: 51.9
click at [57, 293] on link "person_add Nova marcação" at bounding box center [70, 296] width 116 height 60
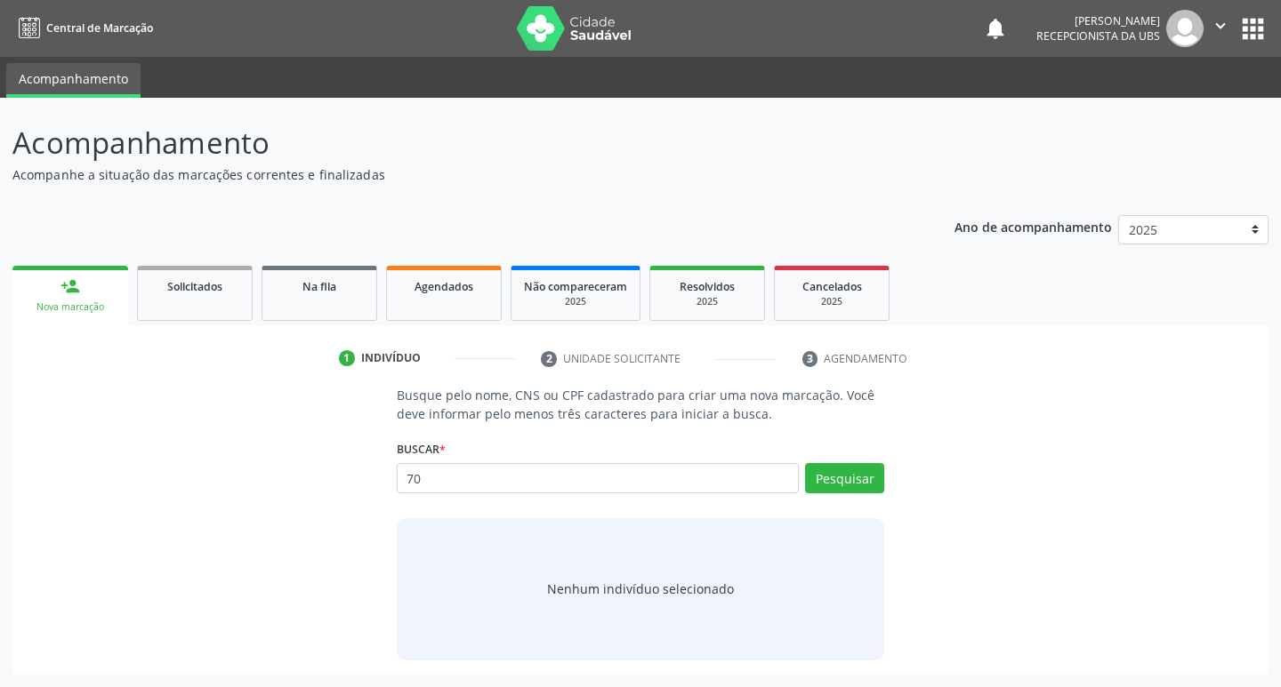
drag, startPoint x: 0, startPoint y: 0, endPoint x: 541, endPoint y: 487, distance: 727.9
click at [541, 487] on input "70" at bounding box center [598, 478] width 403 height 30
type input "708609009840489"
click at [830, 456] on div "Buscar * Busque por nome, CNS ou CPF Nenhum resultado encontrado para: " " Não …" at bounding box center [641, 470] width 488 height 69
click at [834, 473] on button "Pesquisar" at bounding box center [844, 478] width 79 height 30
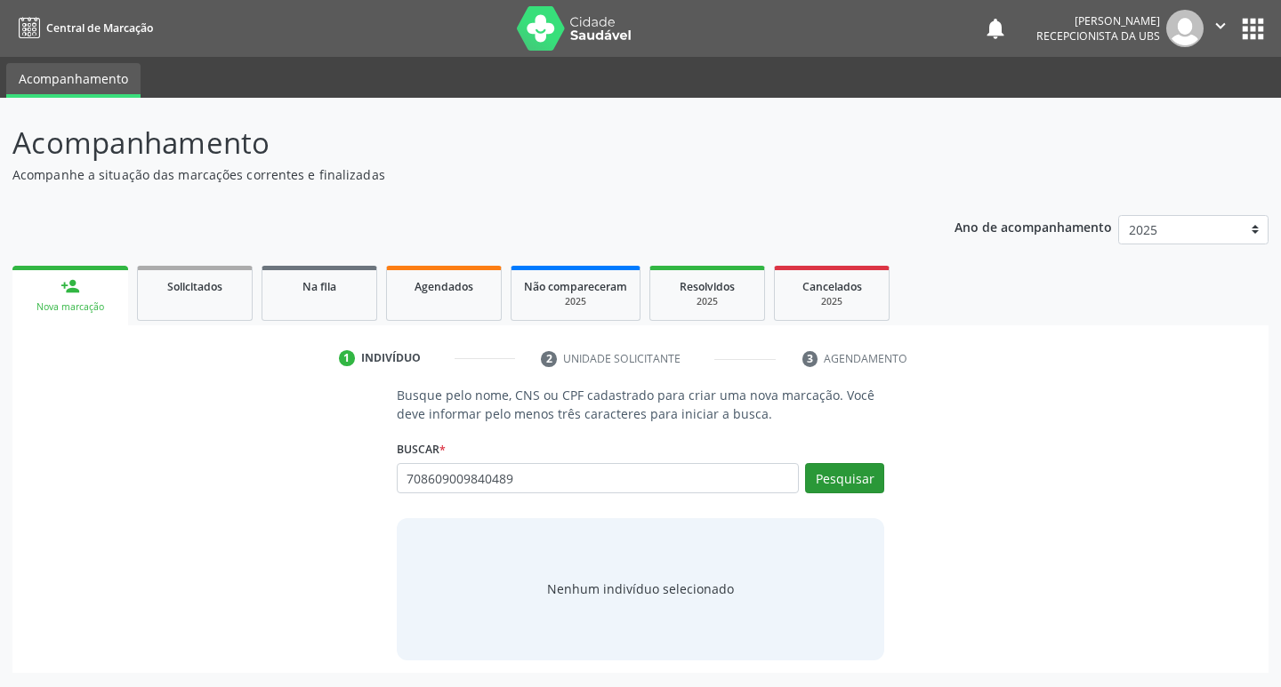
type input "708609009840489"
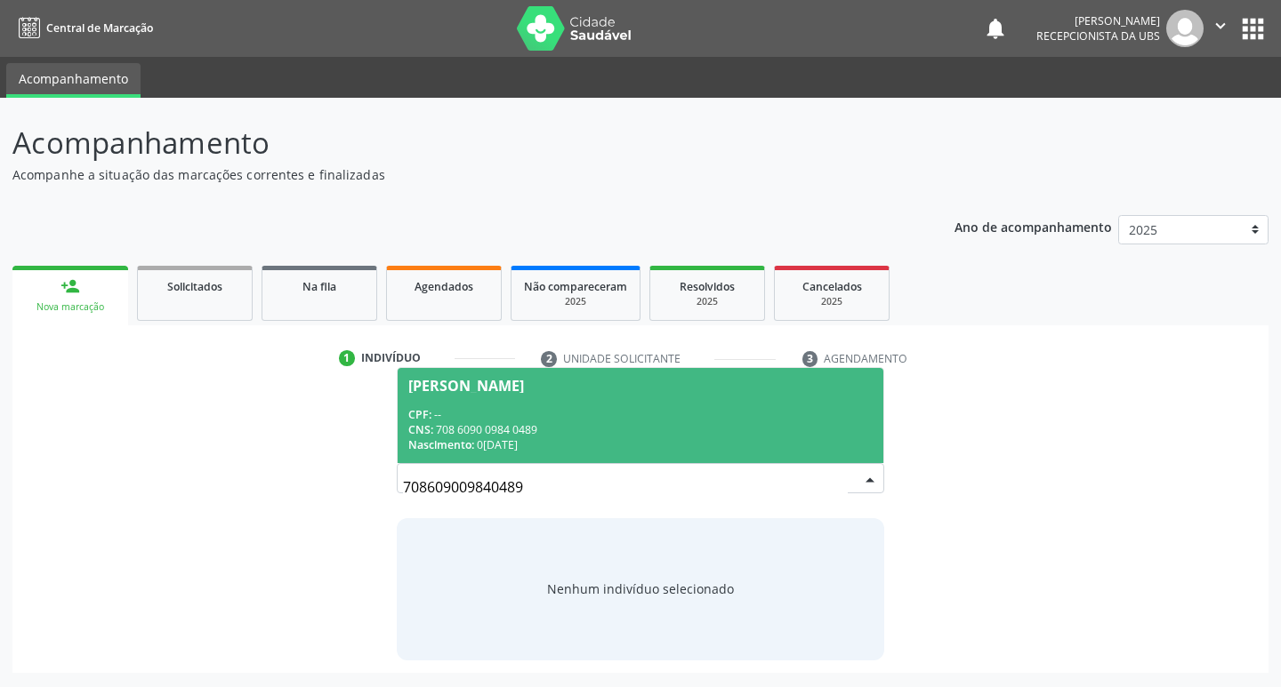
click at [583, 416] on div "CPF: --" at bounding box center [640, 414] width 465 height 15
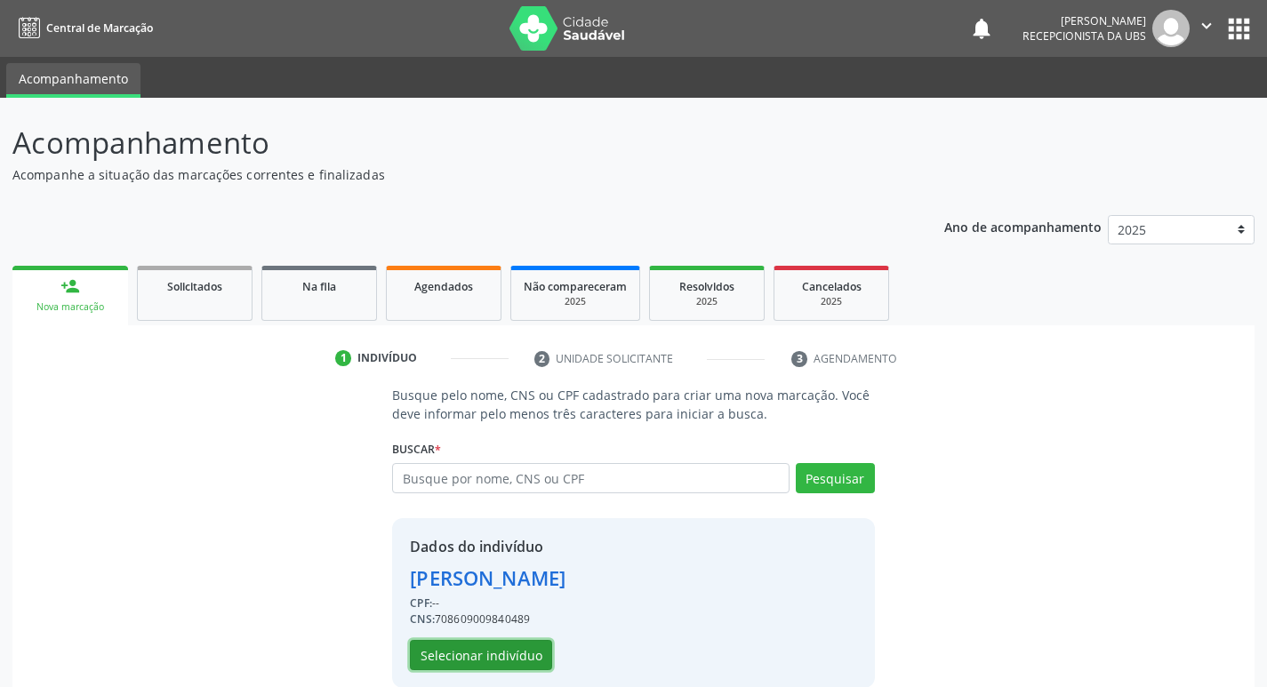
click at [512, 651] on button "Selecionar indivíduo" at bounding box center [481, 655] width 142 height 30
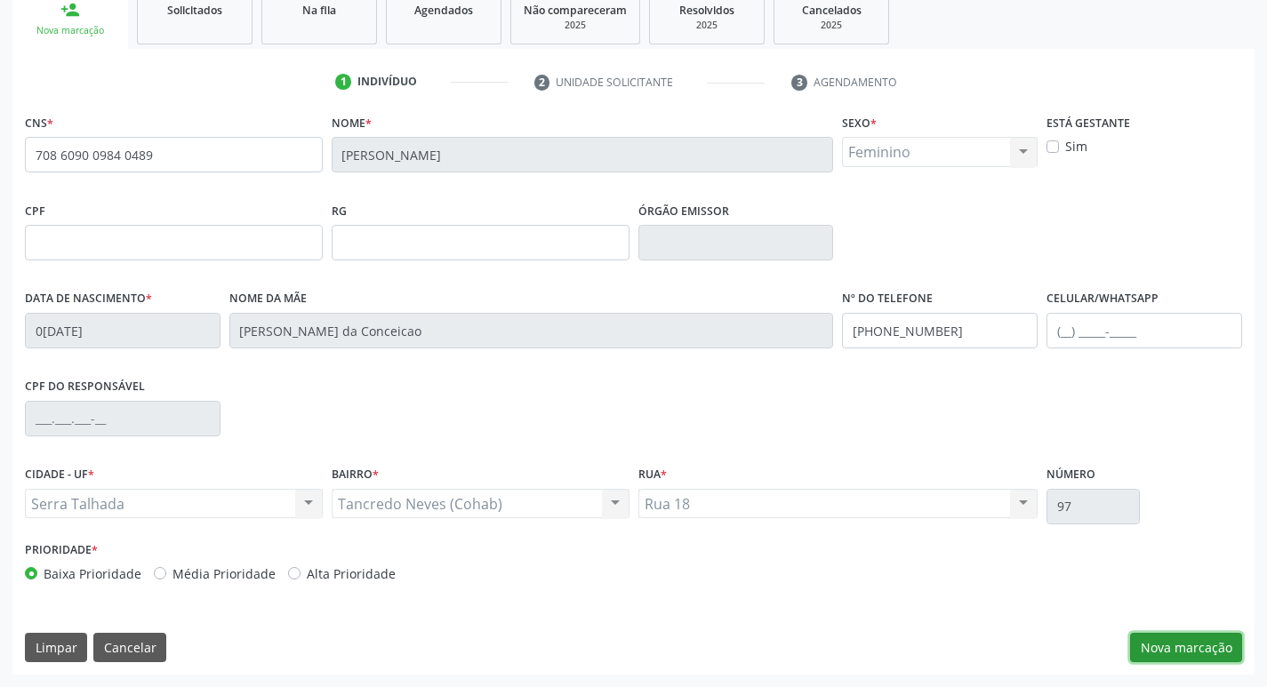
click at [1169, 640] on button "Nova marcação" at bounding box center [1186, 648] width 112 height 30
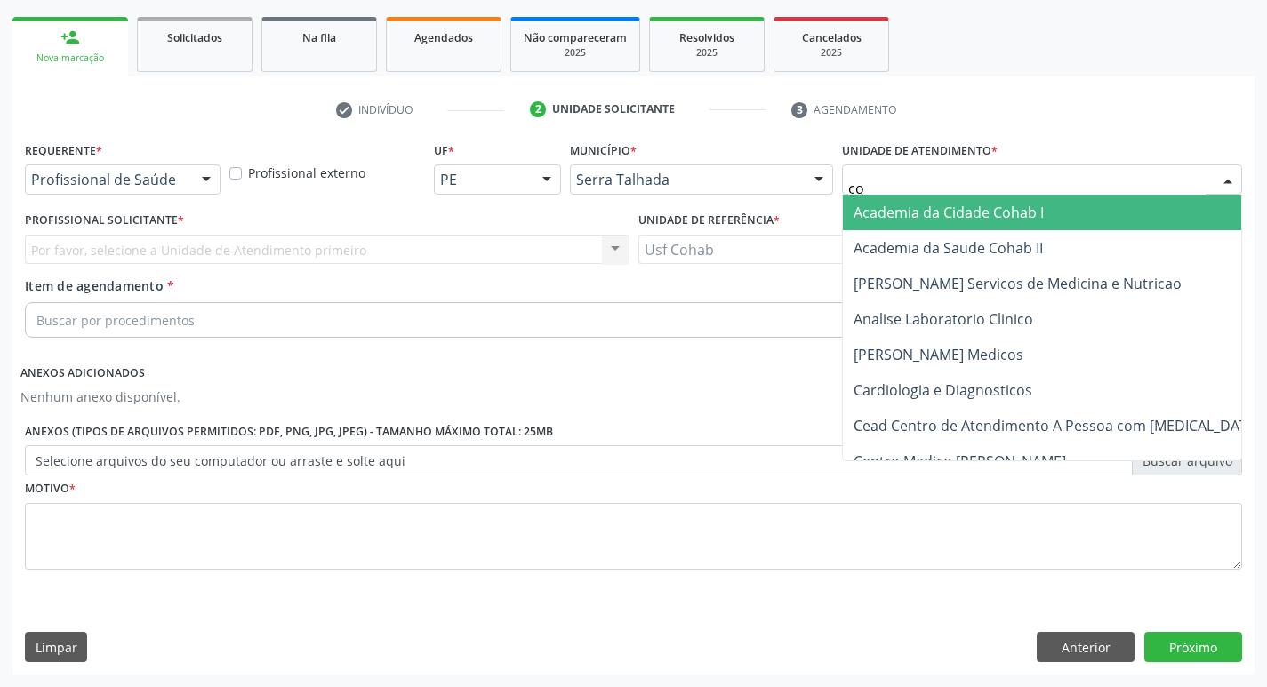
type input "coh"
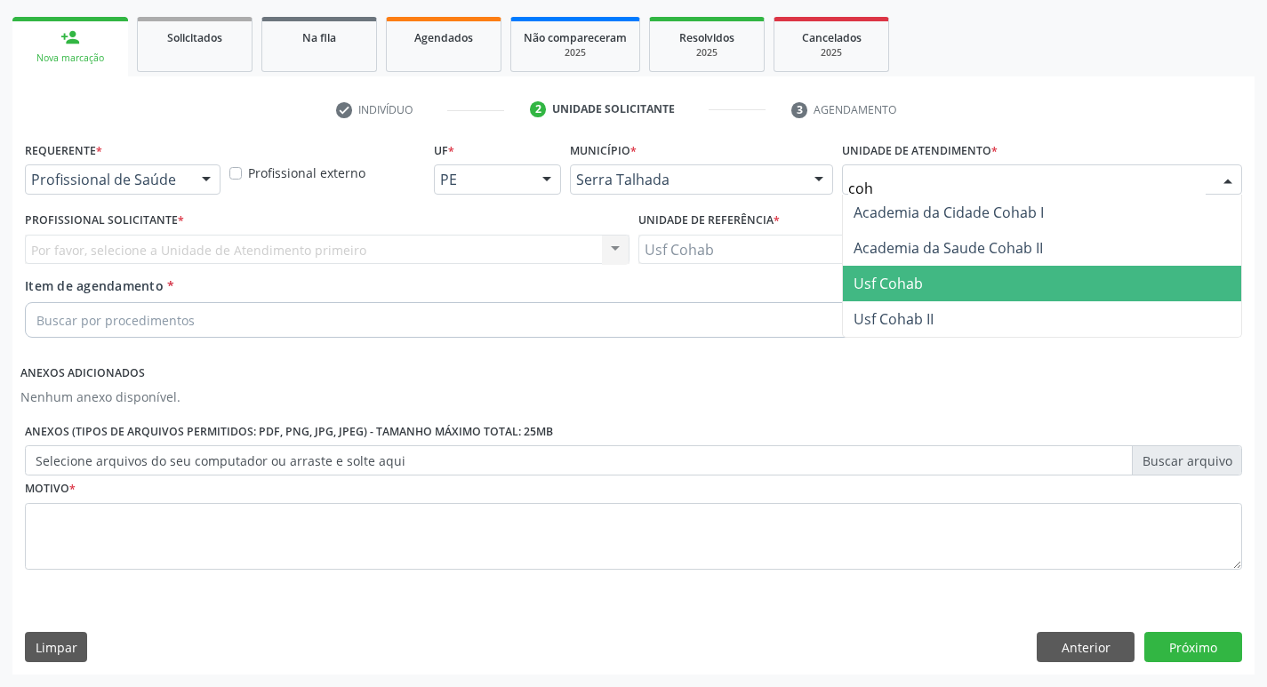
click at [930, 287] on span "Usf Cohab" at bounding box center [1042, 284] width 398 height 36
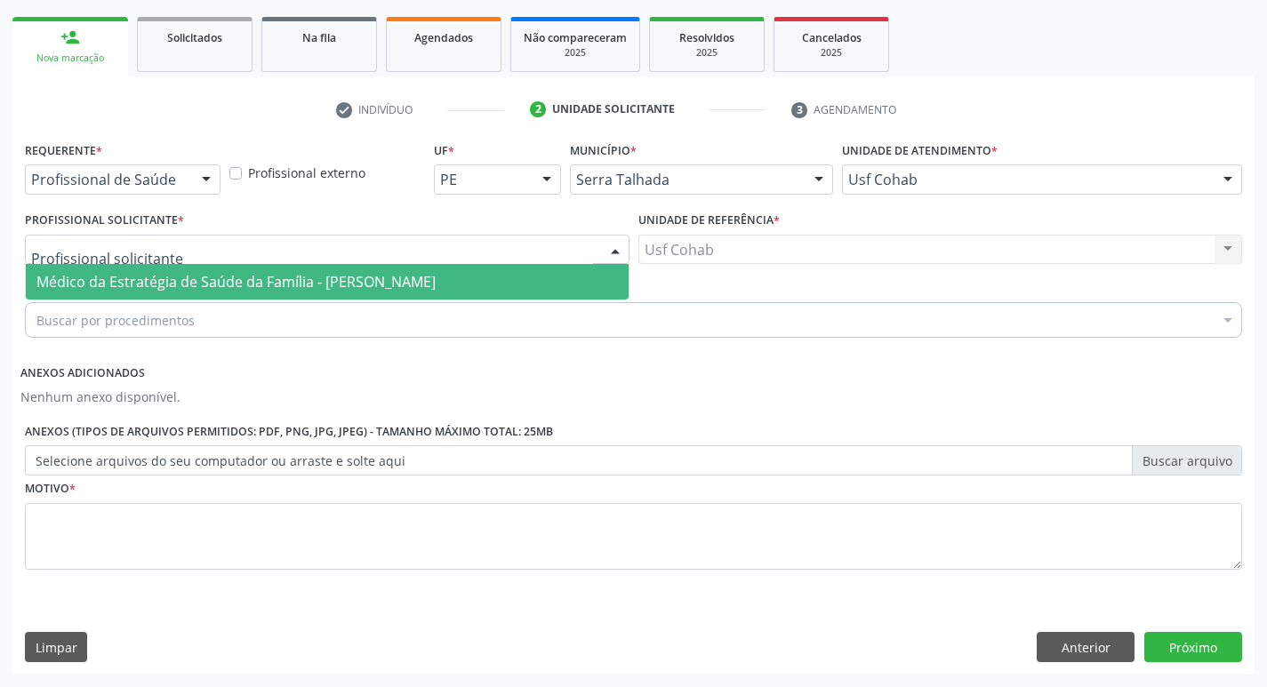
click at [121, 276] on span "Médico da Estratégia de Saúde da Família - [PERSON_NAME]" at bounding box center [235, 282] width 399 height 20
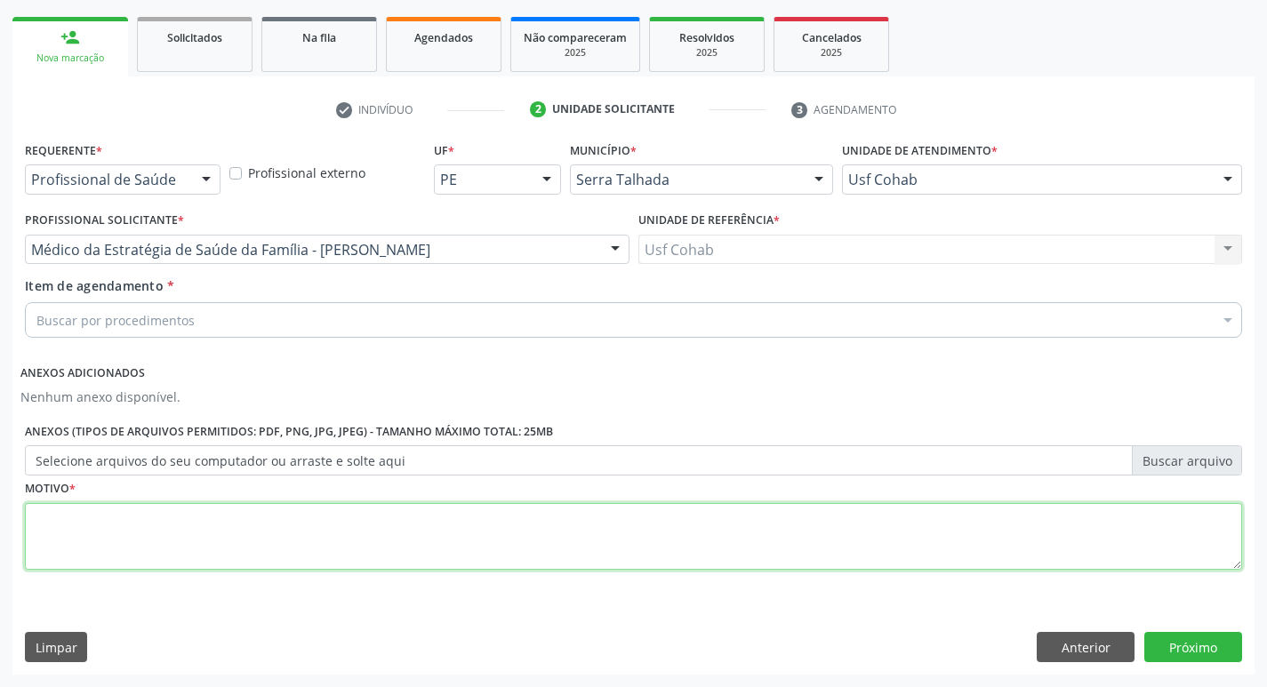
click at [86, 528] on textarea at bounding box center [634, 537] width 1218 height 68
type textarea "-"
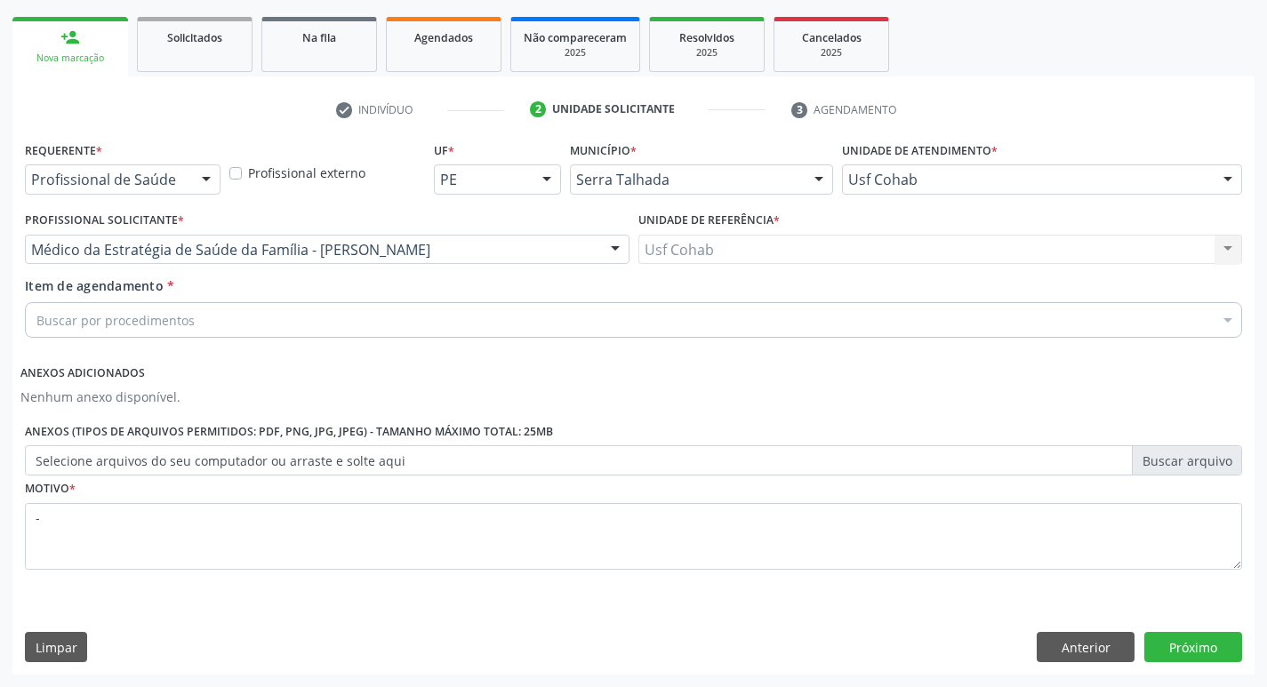
click at [250, 321] on div "Buscar por procedimentos" at bounding box center [634, 320] width 1218 height 36
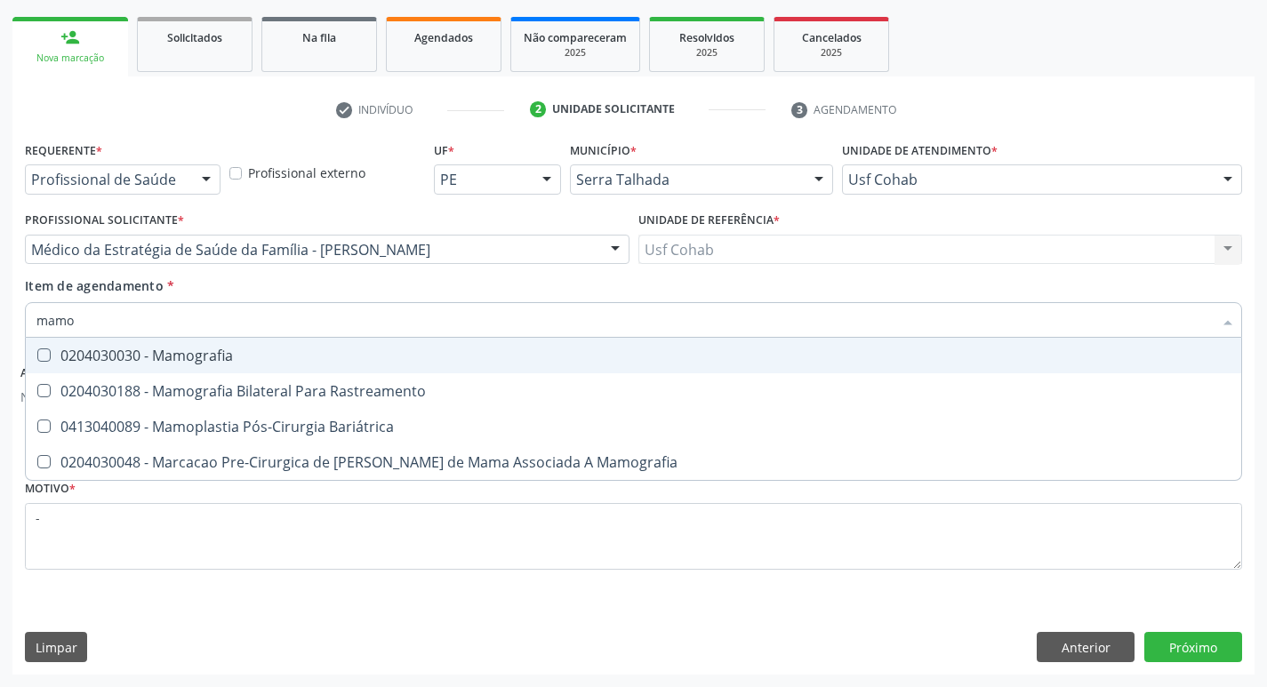
type input "mamog"
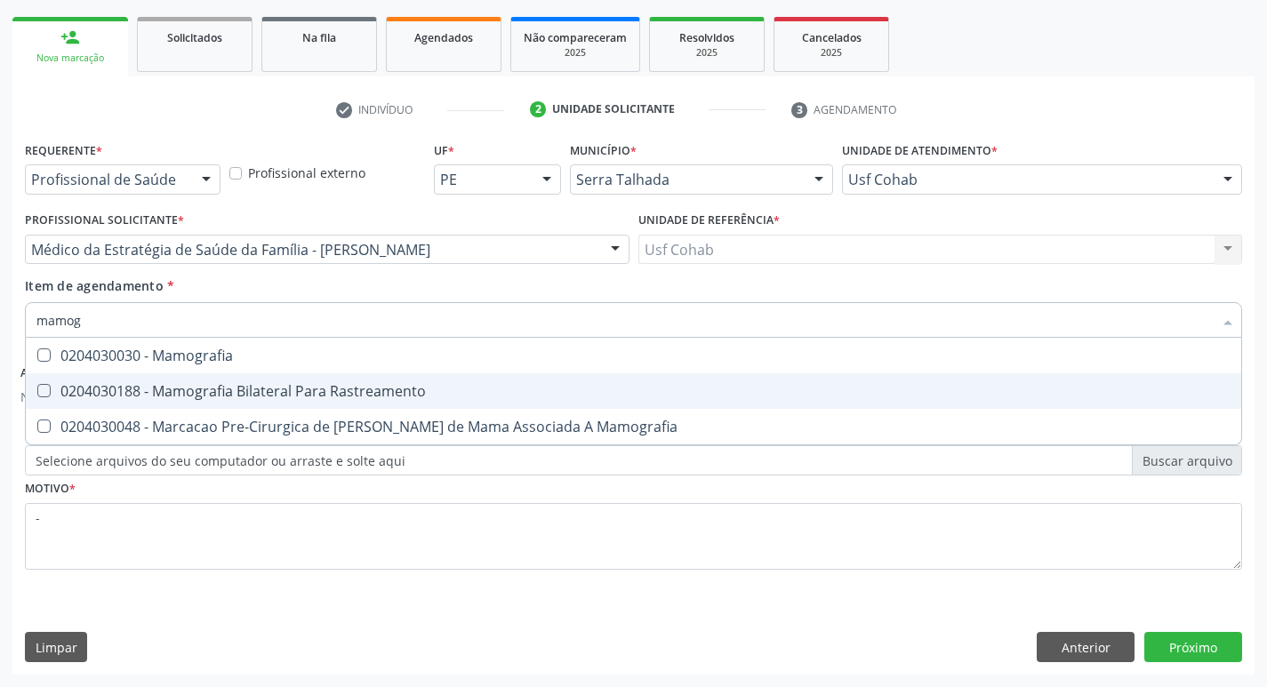
click at [261, 384] on div "0204030188 - Mamografia Bilateral Para Rastreamento" at bounding box center [633, 391] width 1194 height 14
checkbox Rastreamento "true"
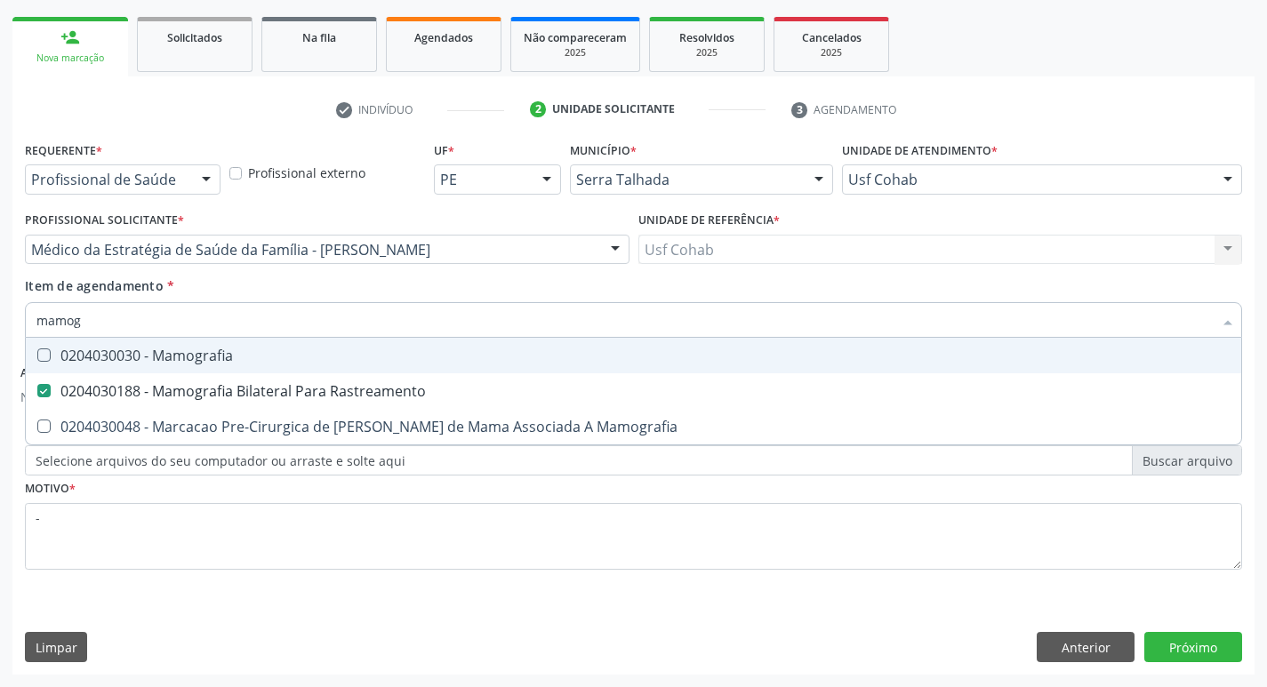
drag, startPoint x: 0, startPoint y: 241, endPoint x: 159, endPoint y: 298, distance: 169.1
click at [0, 240] on div "Acompanhamento Acompanhe a situação das marcações correntes e finalizadas Relat…" at bounding box center [633, 268] width 1267 height 839
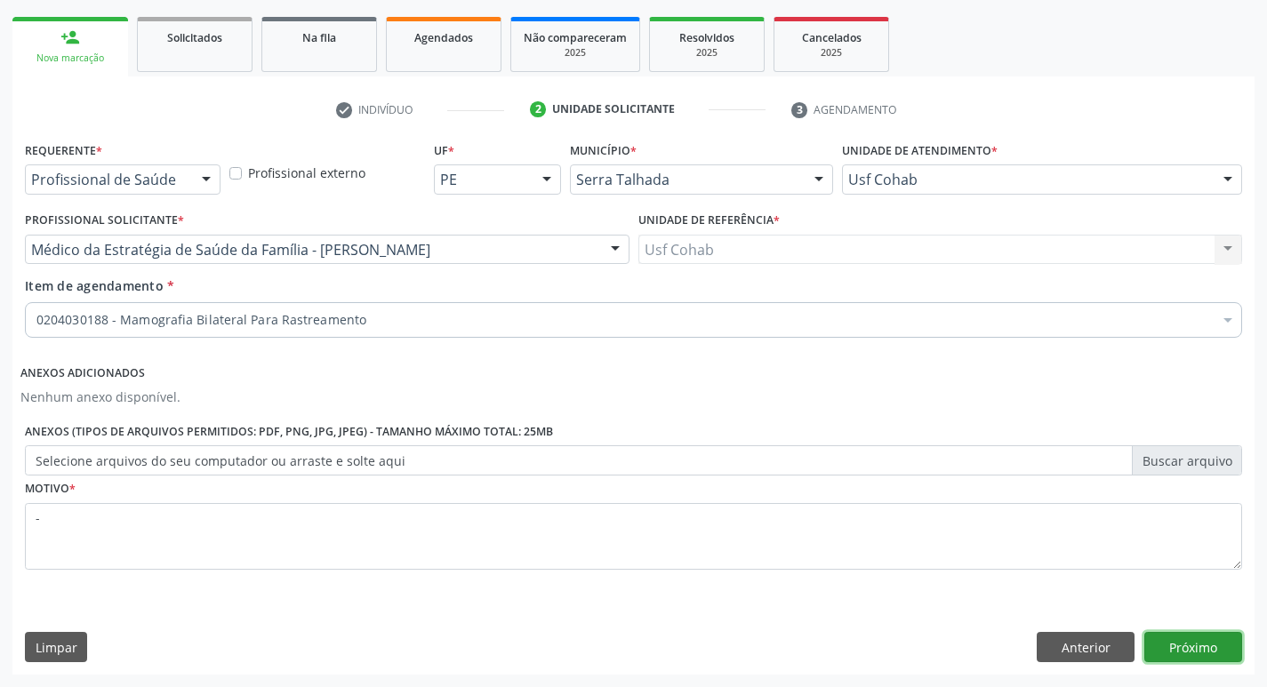
click at [1177, 639] on button "Próximo" at bounding box center [1194, 647] width 98 height 30
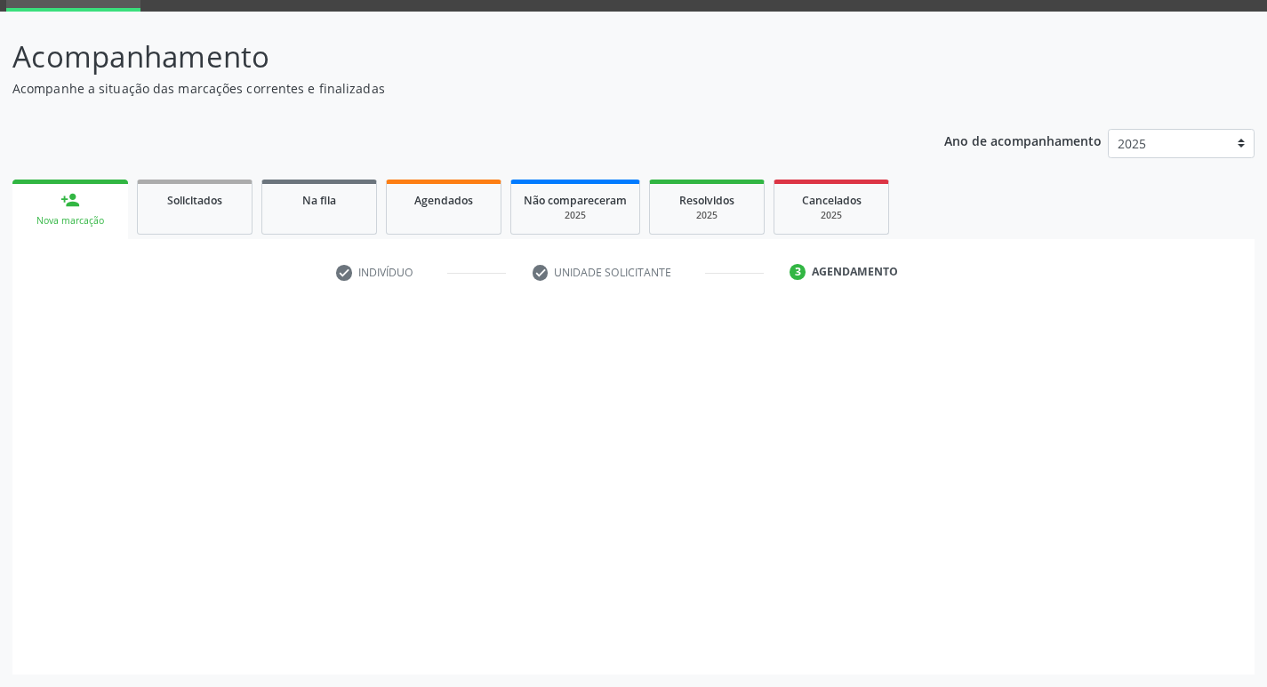
scroll to position [86, 0]
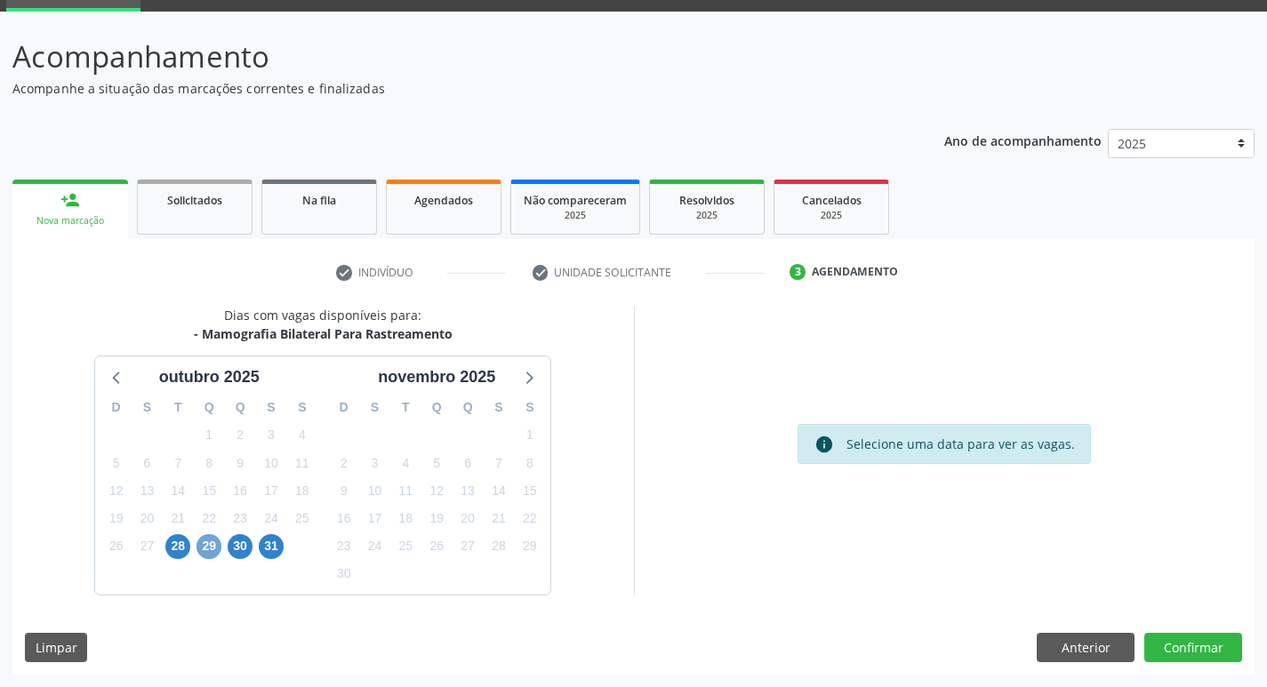
click at [201, 550] on span "29" at bounding box center [209, 546] width 25 height 25
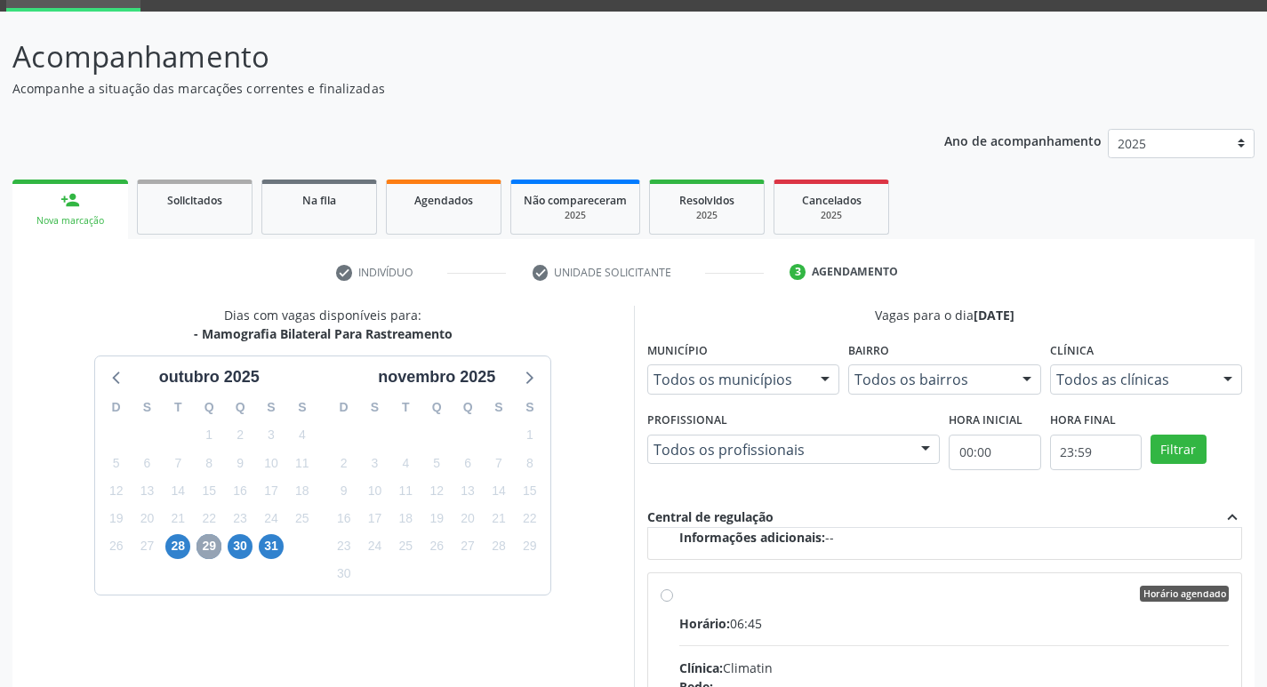
scroll to position [623, 0]
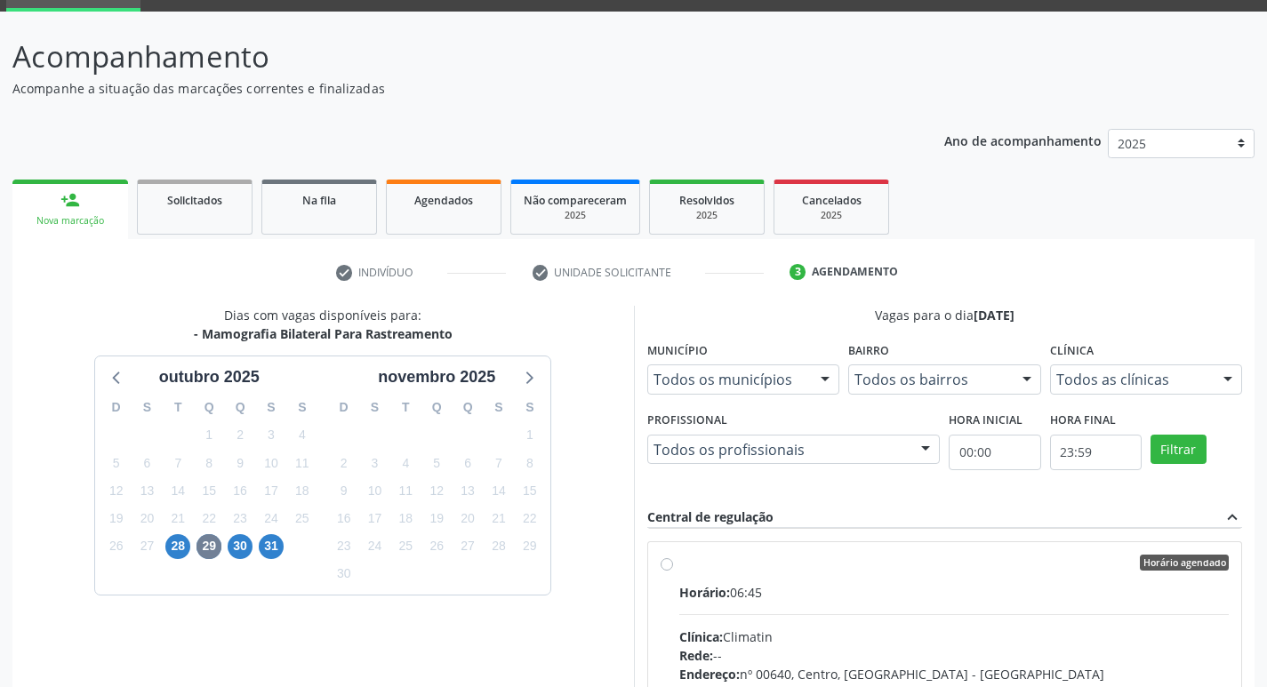
drag, startPoint x: 872, startPoint y: 600, endPoint x: 883, endPoint y: 601, distance: 10.7
radio input "true"
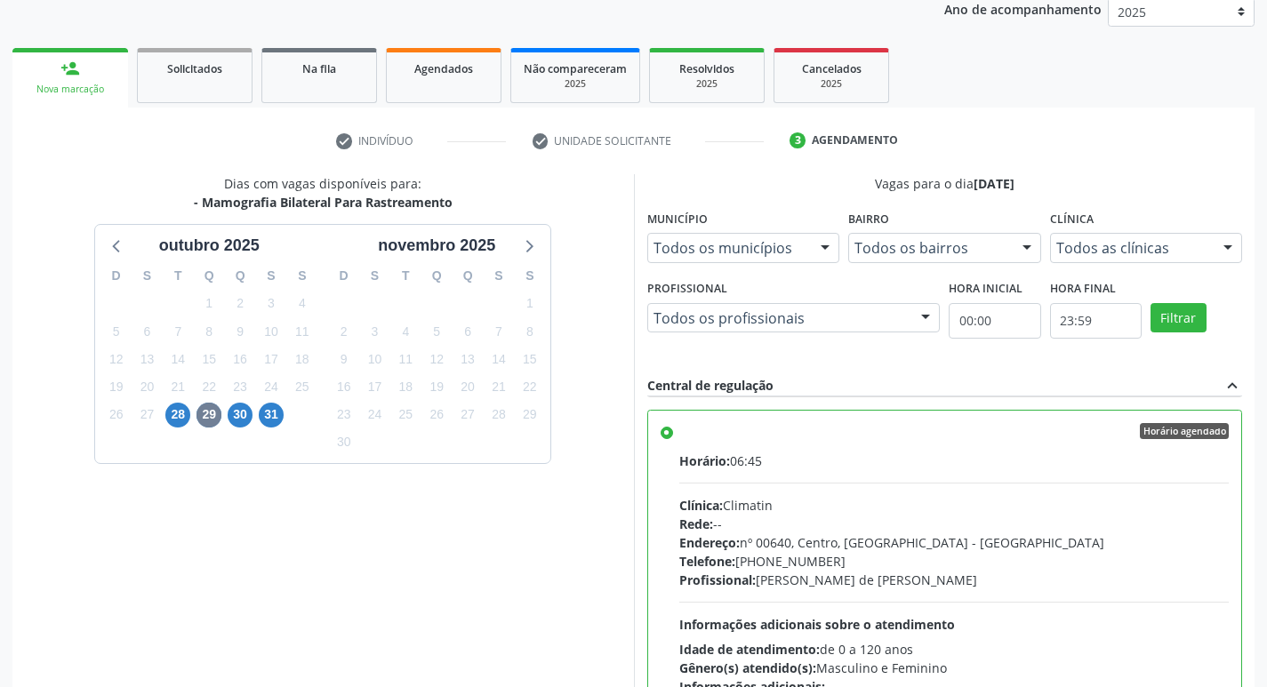
scroll to position [375, 0]
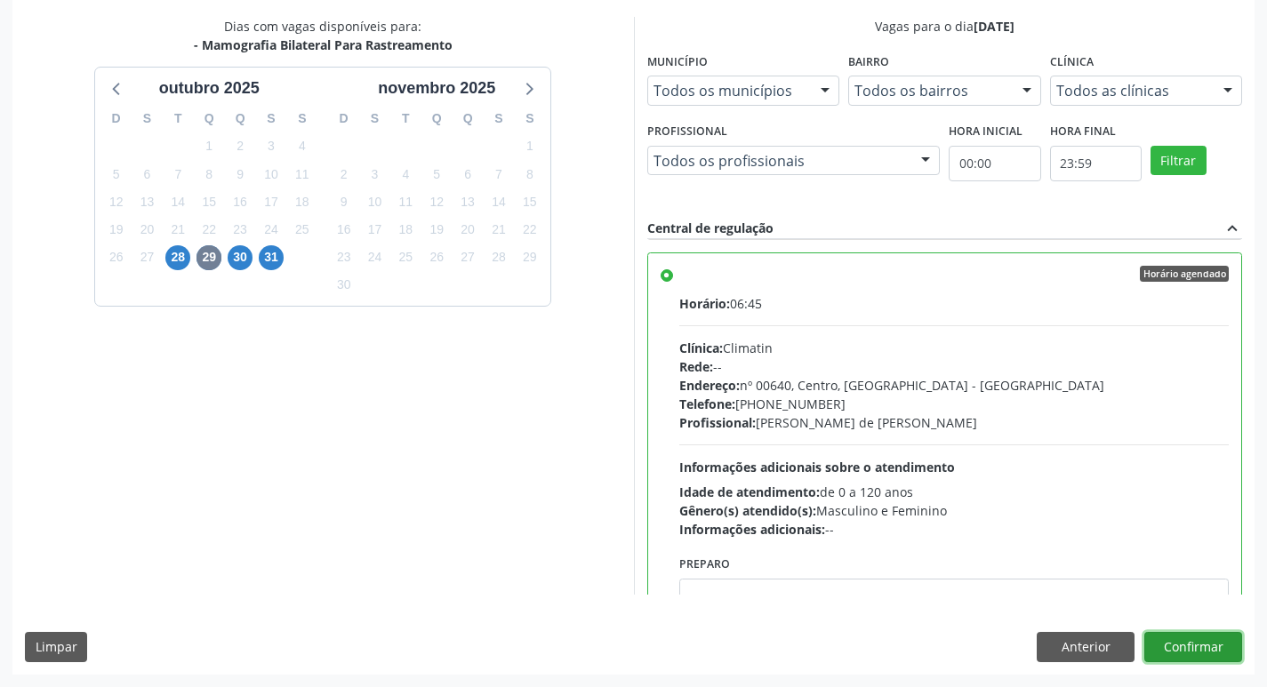
click at [1193, 650] on button "Confirmar" at bounding box center [1194, 647] width 98 height 30
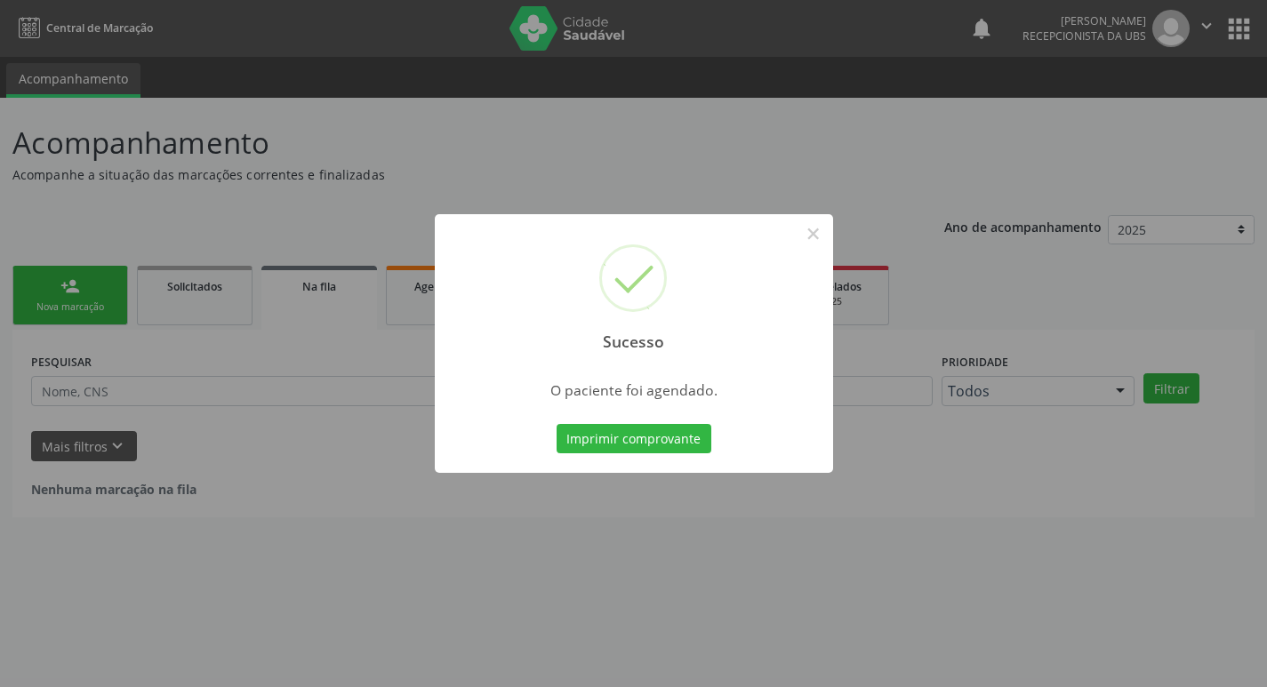
scroll to position [0, 0]
click at [630, 436] on button "Imprimir comprovante" at bounding box center [640, 439] width 155 height 30
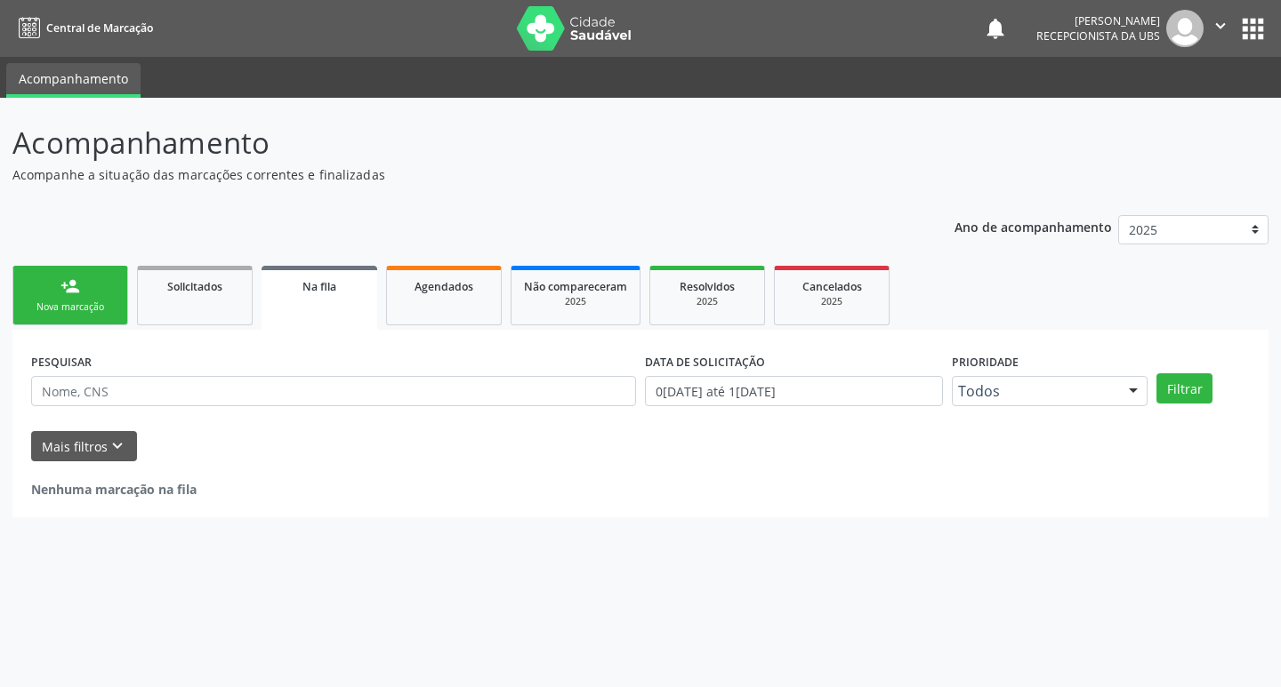
click at [79, 293] on div "person_add" at bounding box center [70, 287] width 20 height 20
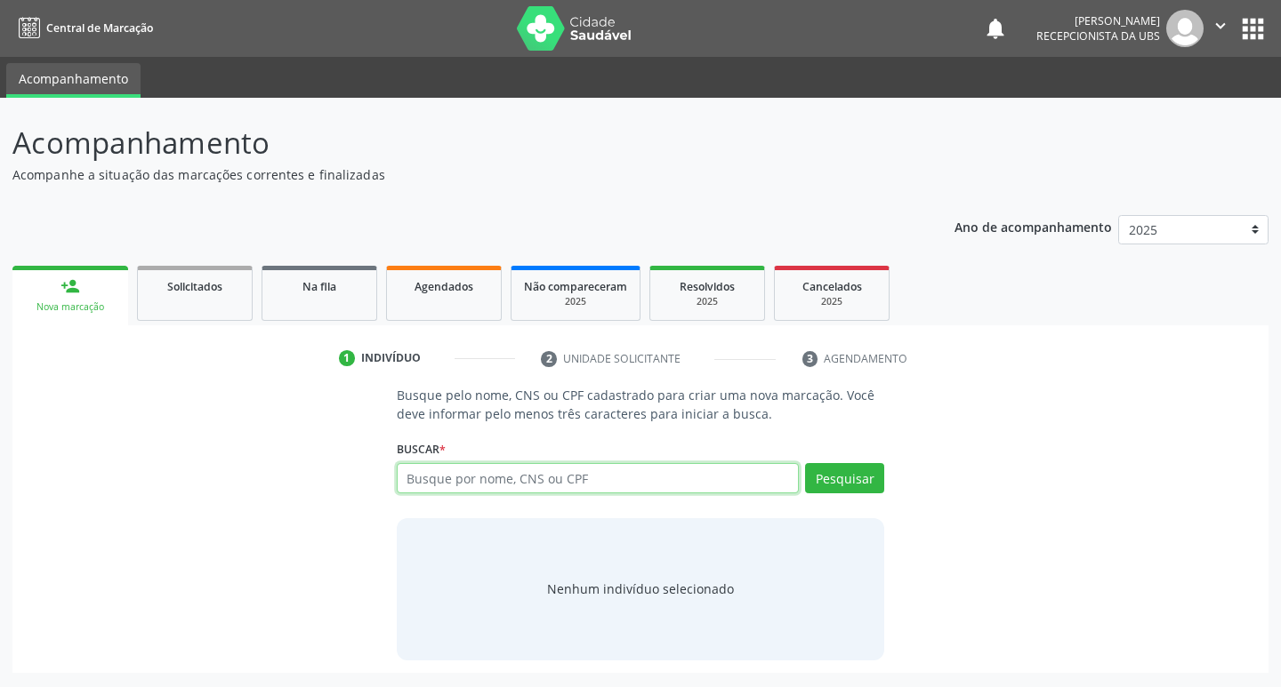
click at [684, 480] on input "text" at bounding box center [598, 478] width 403 height 30
type input "704005864381060"
drag, startPoint x: 850, startPoint y: 485, endPoint x: 837, endPoint y: 470, distance: 19.5
click at [849, 484] on button "Pesquisar" at bounding box center [844, 478] width 79 height 30
type input "704005864381060"
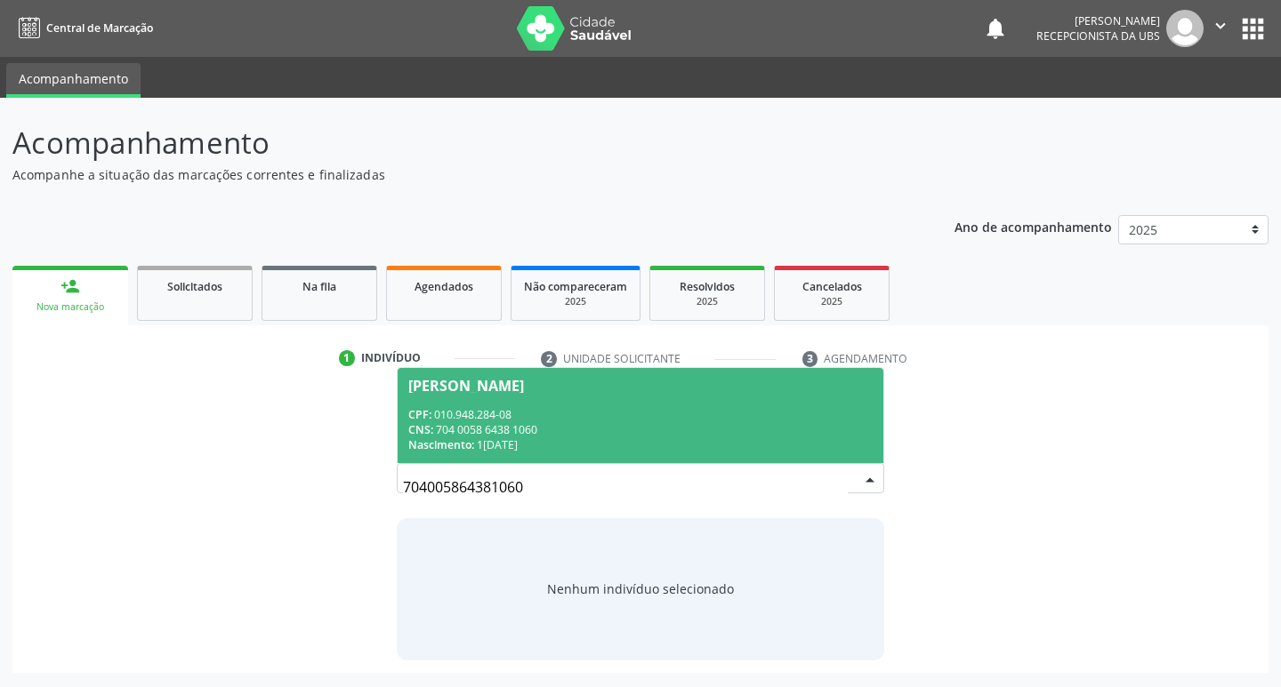
click at [540, 425] on div "CNS: 704 0058 6438 1060" at bounding box center [640, 429] width 465 height 15
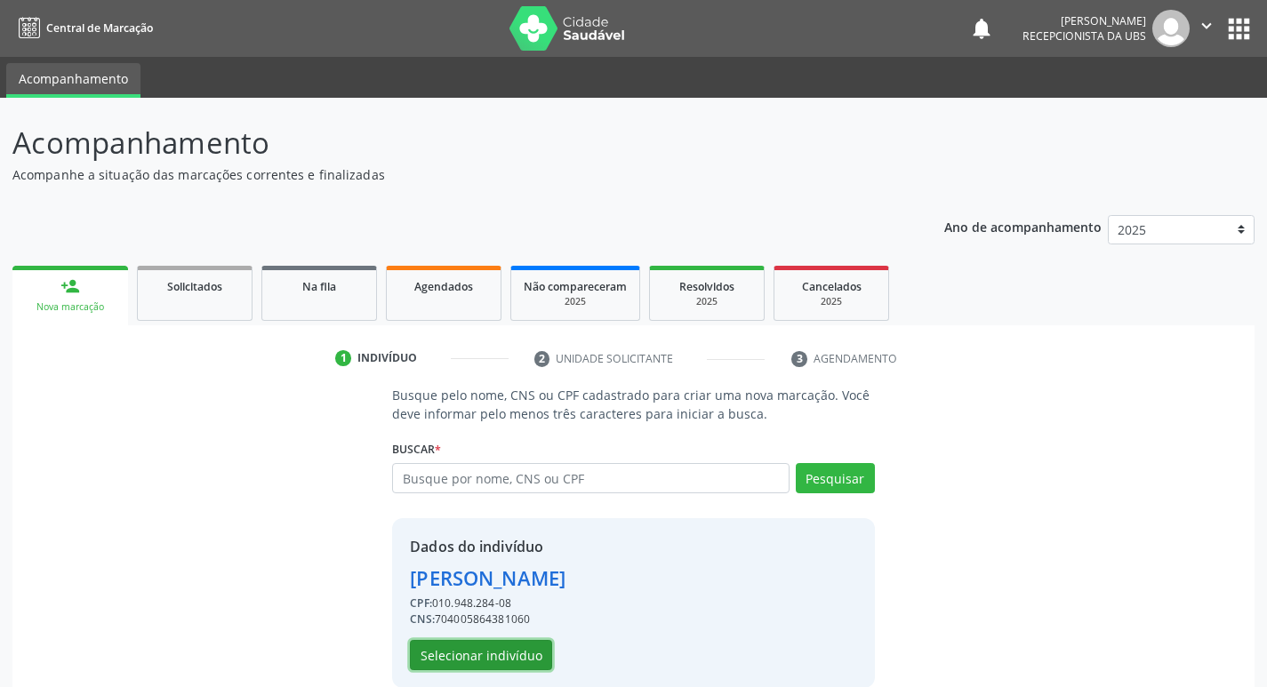
click at [527, 645] on button "Selecionar indivíduo" at bounding box center [481, 655] width 142 height 30
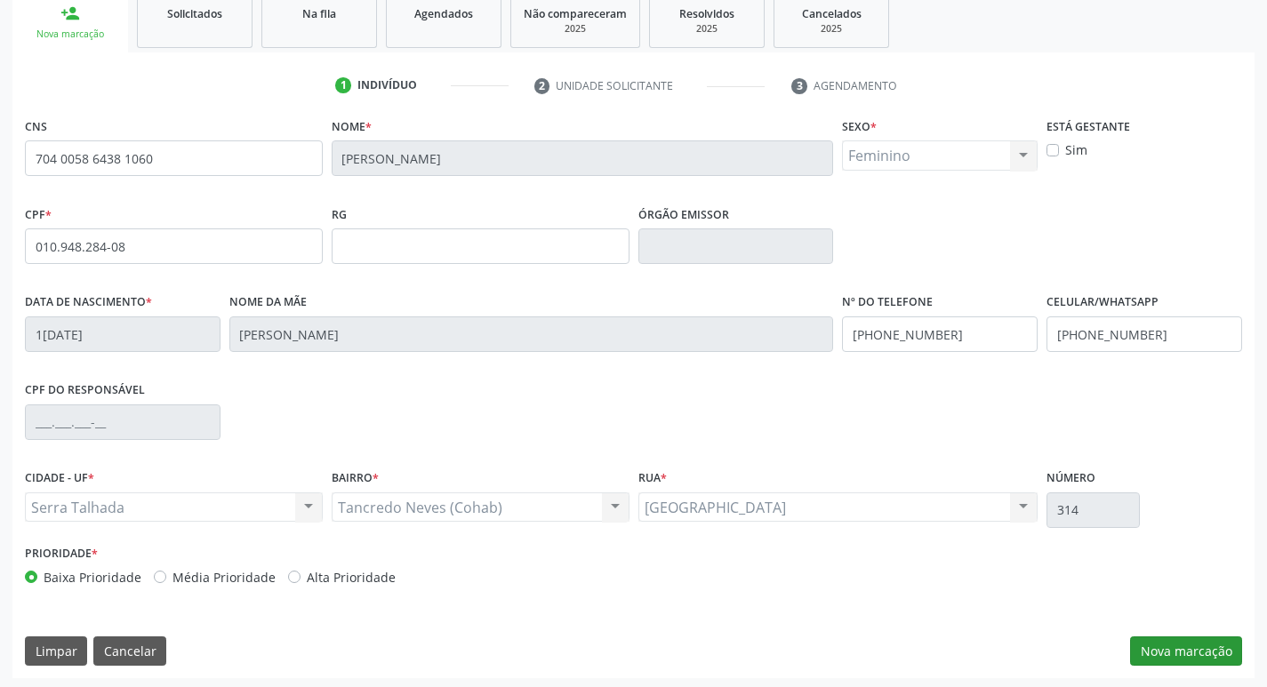
scroll to position [277, 0]
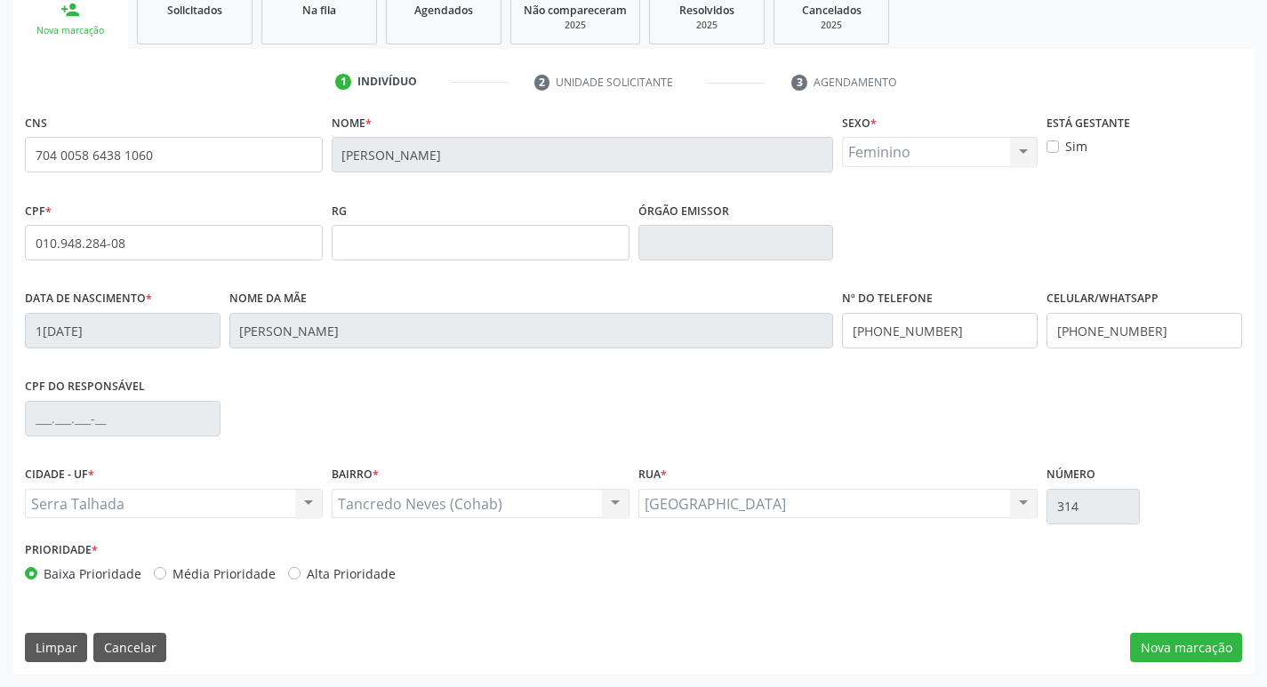
click at [1213, 625] on div "CNS 704 0058 6438 1060 Nome * Maria Francileide Pereira Ramos Sexo * Feminino M…" at bounding box center [633, 392] width 1242 height 566
click at [1206, 648] on button "Nova marcação" at bounding box center [1186, 648] width 112 height 30
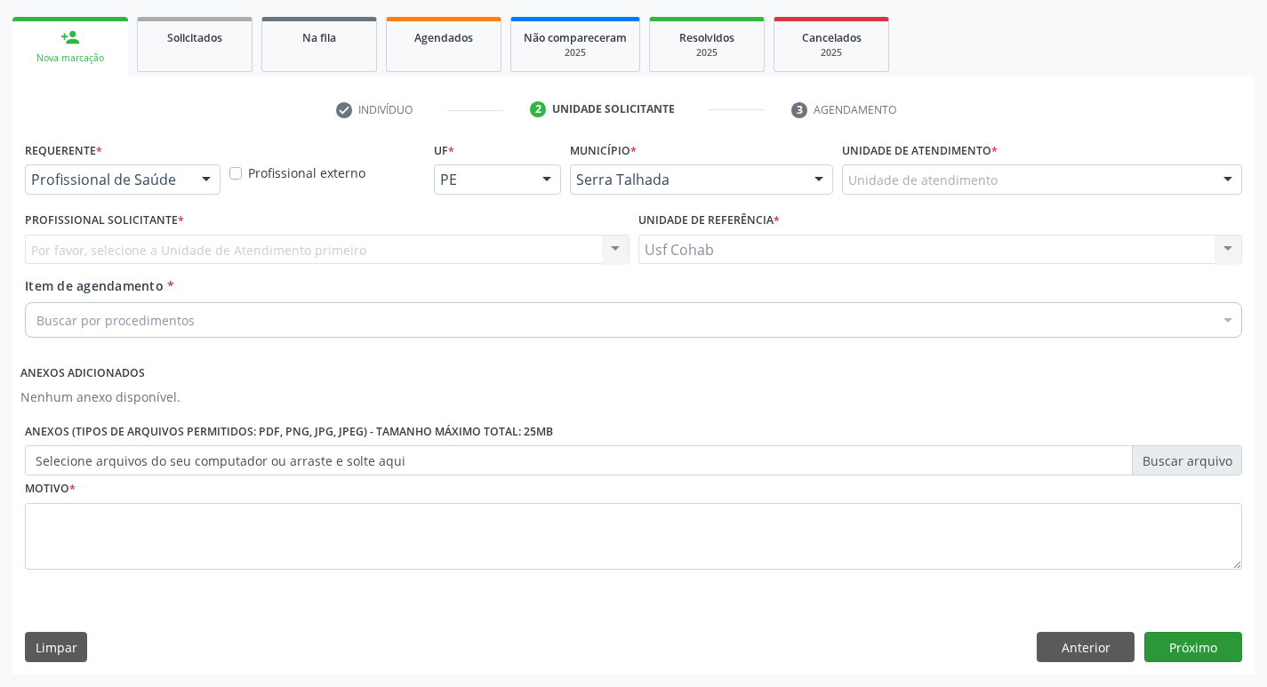
scroll to position [249, 0]
click at [1001, 167] on div "Unidade de atendimento" at bounding box center [1042, 180] width 400 height 30
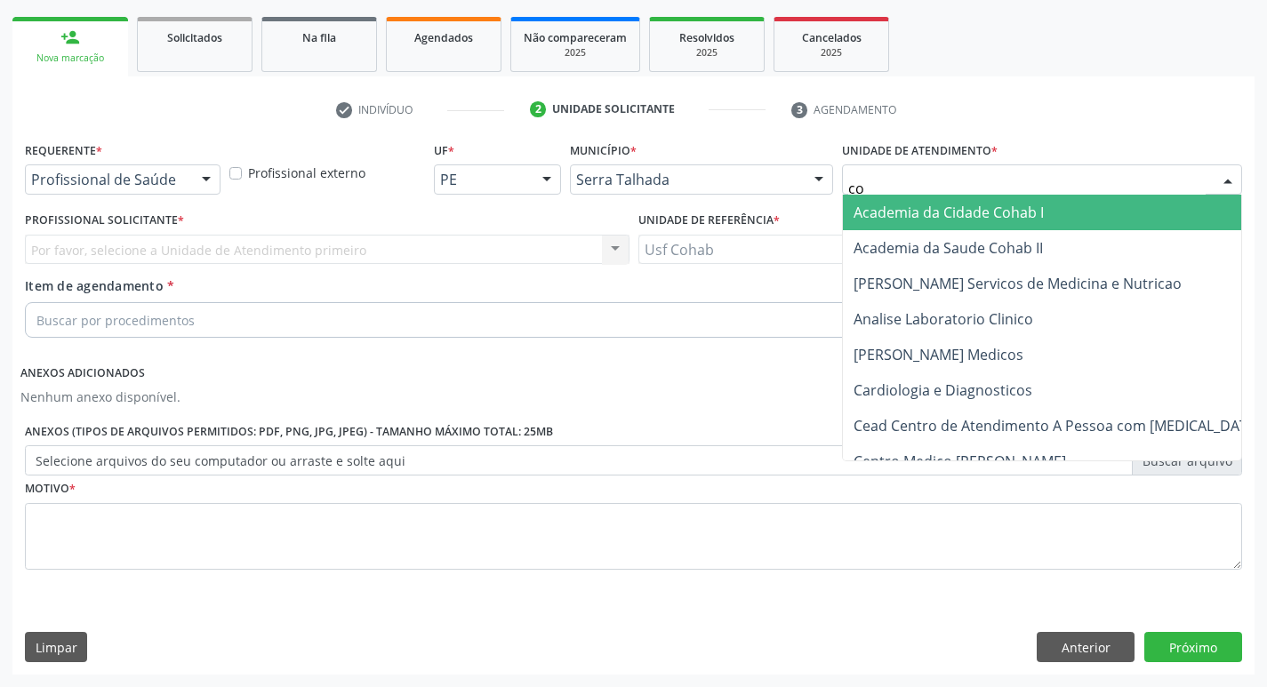
type input "coh"
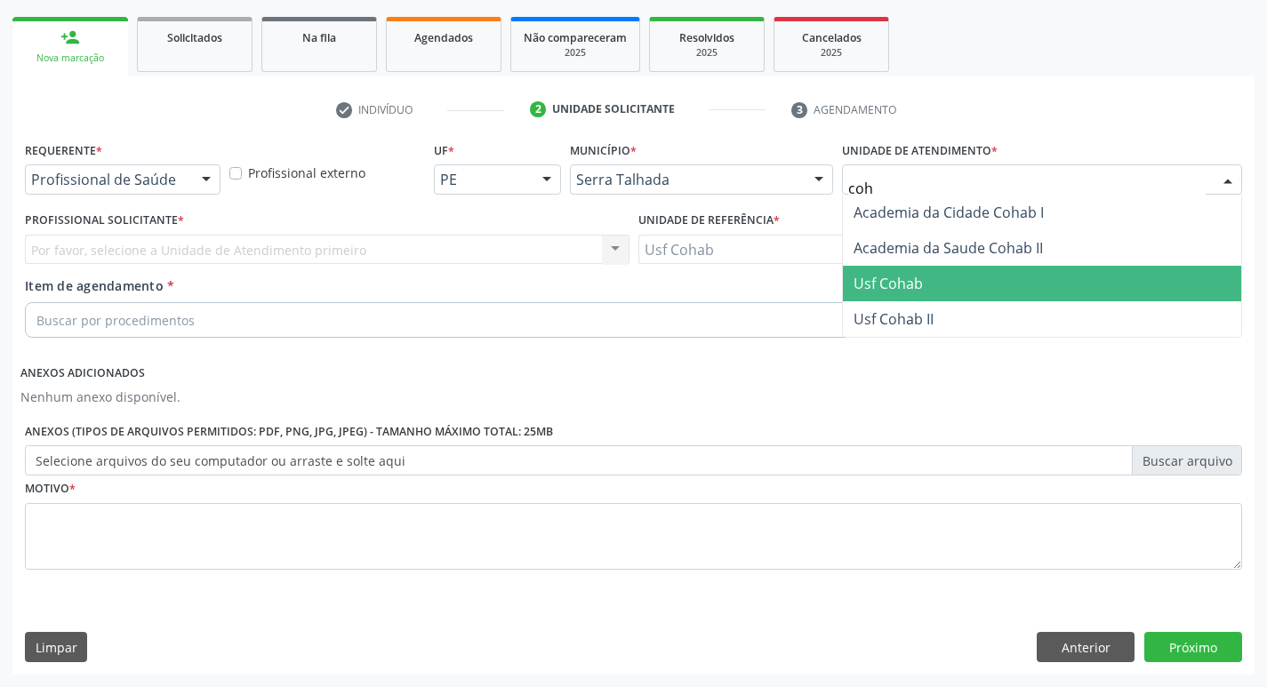
drag, startPoint x: 911, startPoint y: 273, endPoint x: 790, endPoint y: 266, distance: 121.2
click at [911, 274] on span "Usf Cohab" at bounding box center [888, 284] width 69 height 20
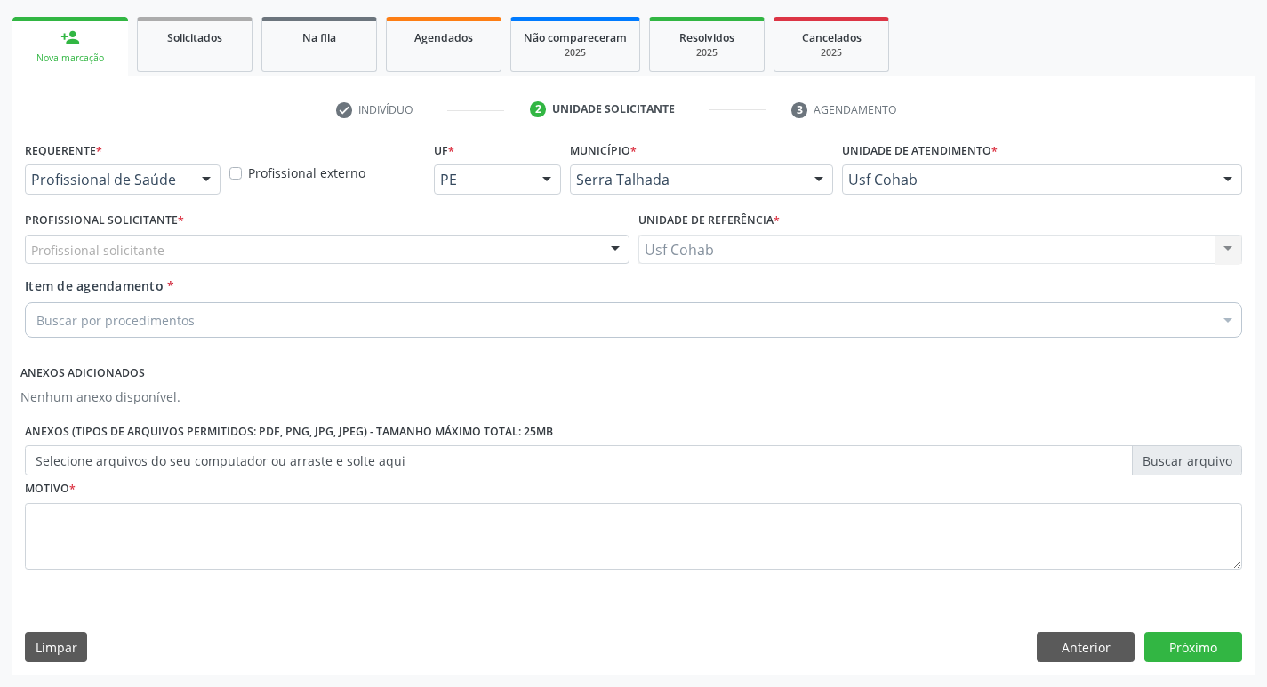
click at [445, 253] on div "Profissional solicitante" at bounding box center [327, 250] width 605 height 30
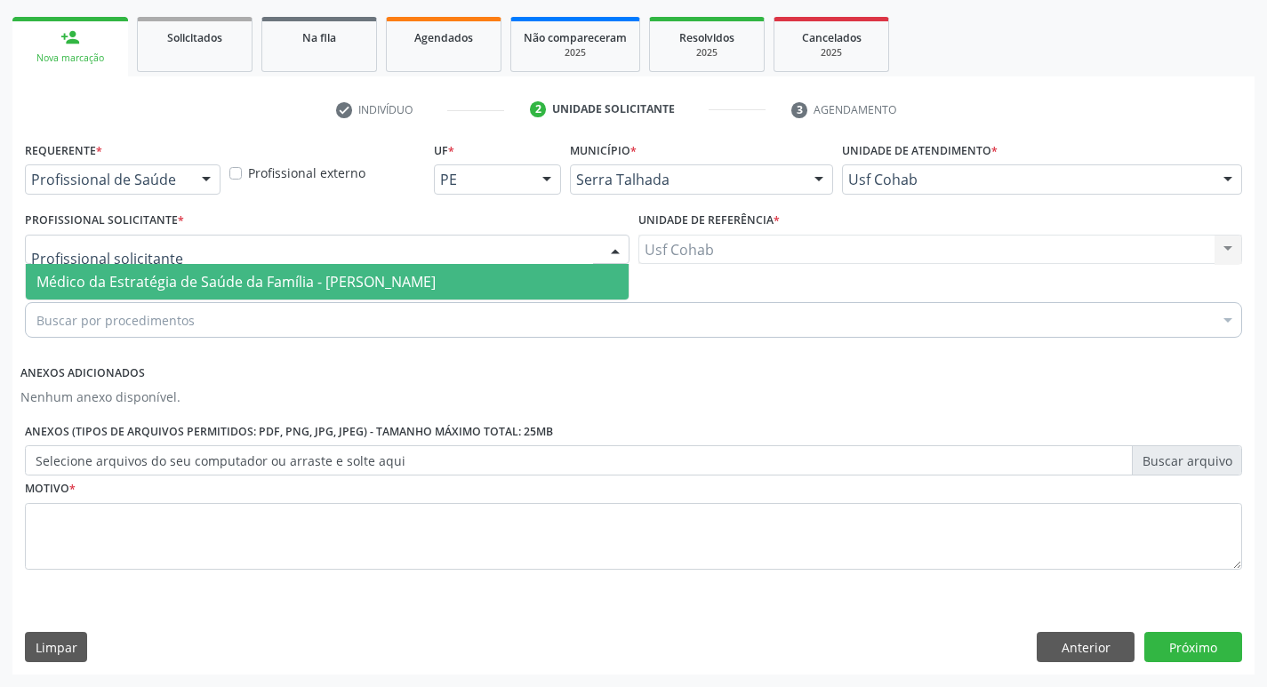
click at [438, 269] on span "Médico da Estratégia de Saúde da Família - [PERSON_NAME]" at bounding box center [327, 282] width 603 height 36
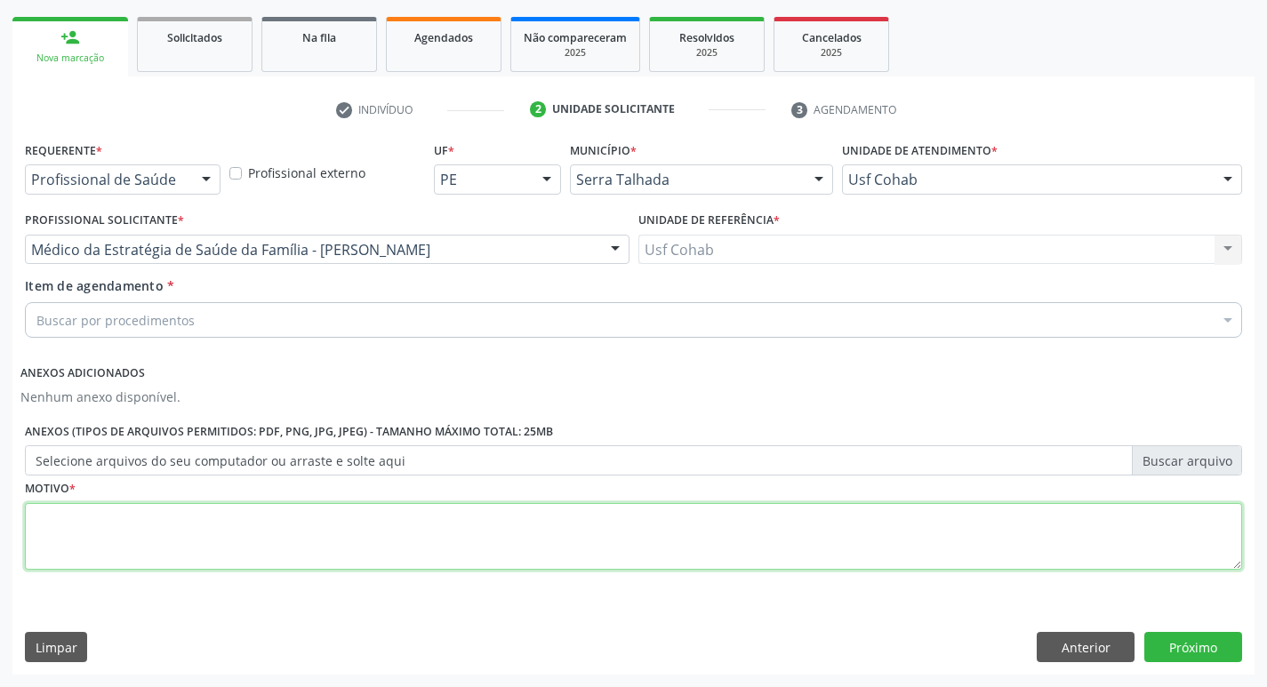
click at [343, 513] on textarea at bounding box center [634, 537] width 1218 height 68
type textarea "-"
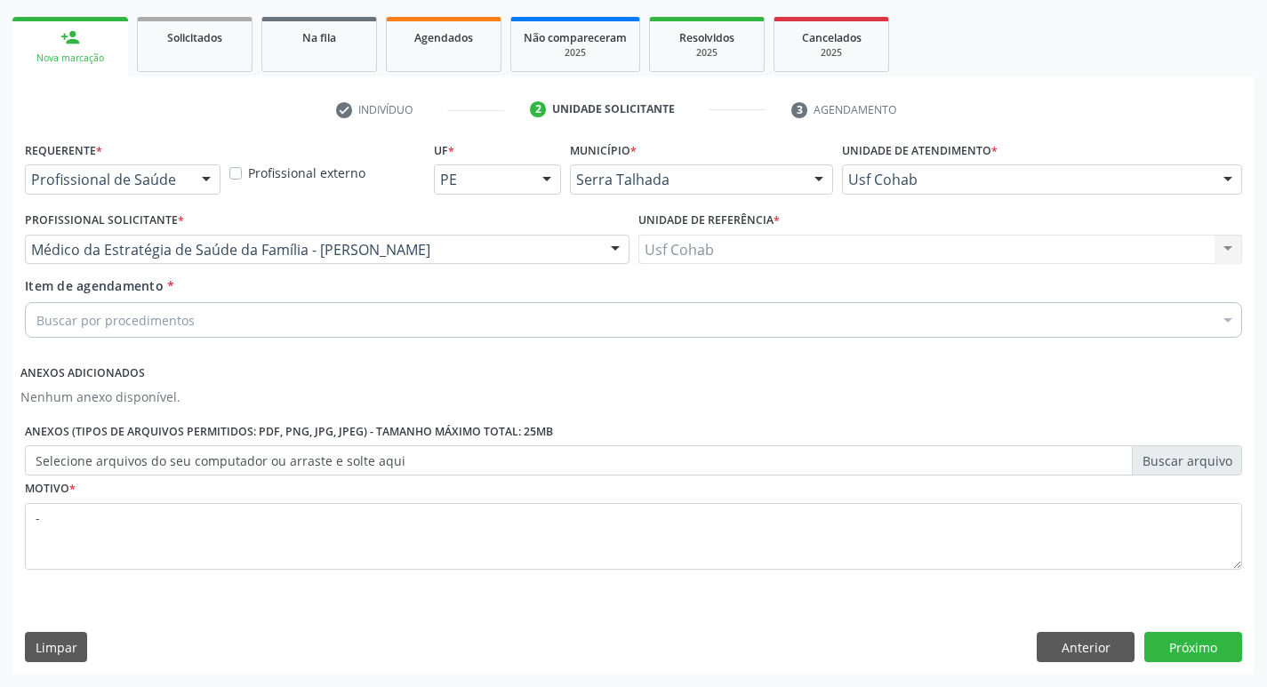
click at [305, 303] on div "Buscar por procedimentos" at bounding box center [634, 320] width 1218 height 36
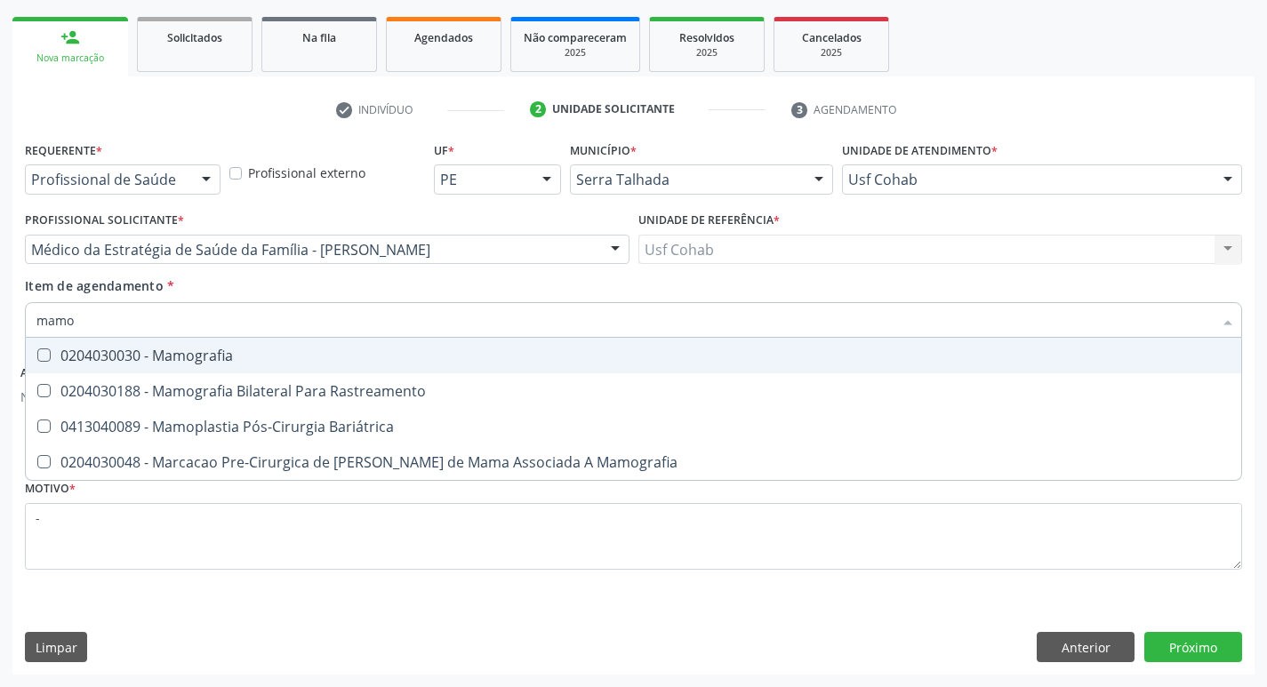
type input "mamog"
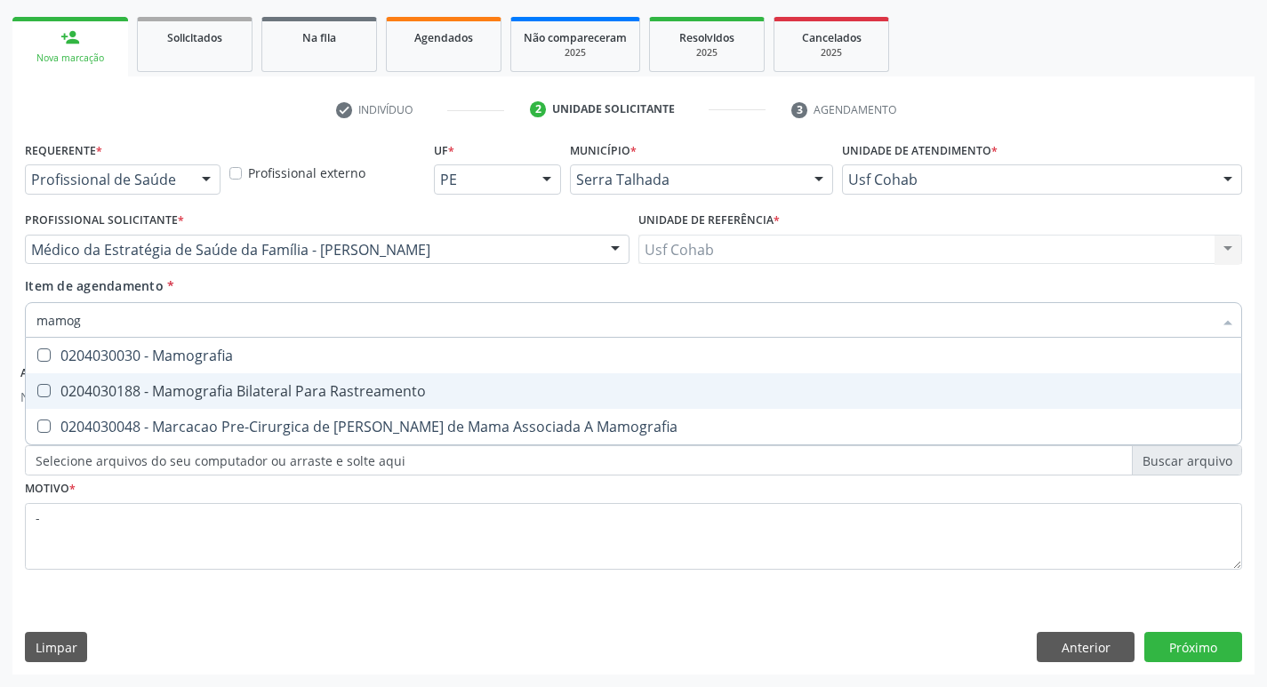
click at [274, 381] on span "0204030188 - Mamografia Bilateral Para Rastreamento" at bounding box center [634, 392] width 1216 height 36
checkbox Rastreamento "true"
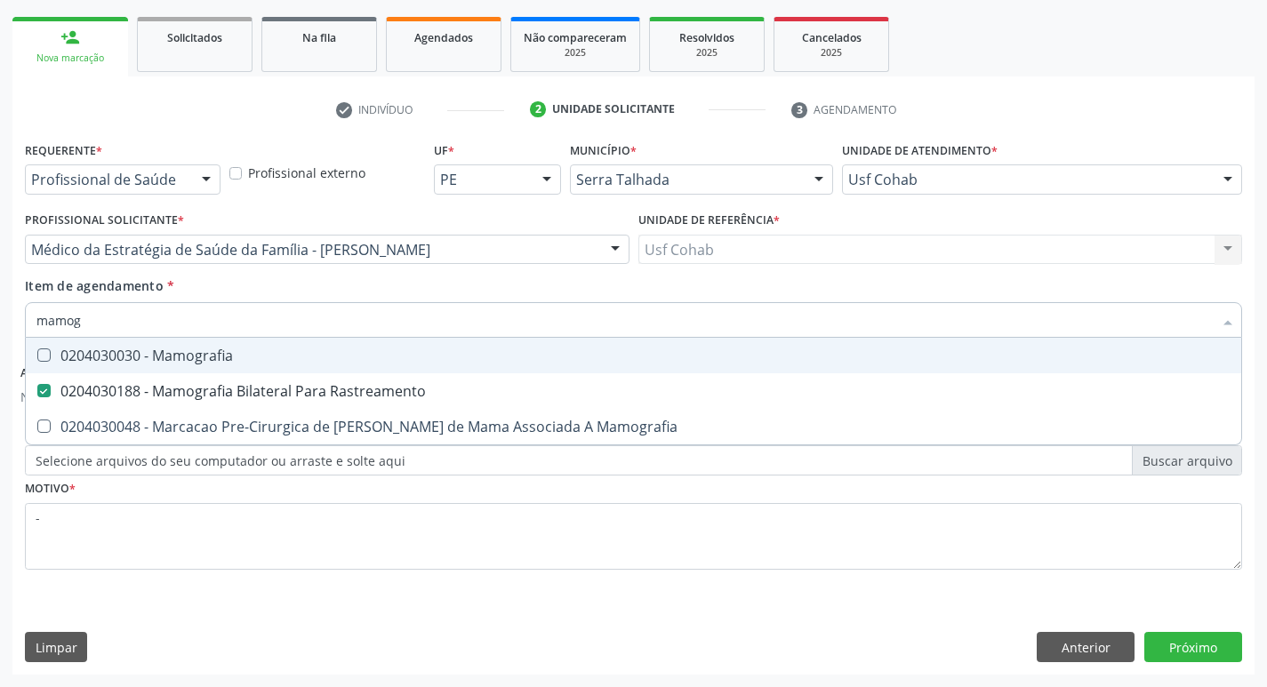
click at [4, 136] on div "Acompanhamento Acompanhe a situação das marcações correntes e finalizadas Relat…" at bounding box center [633, 268] width 1267 height 839
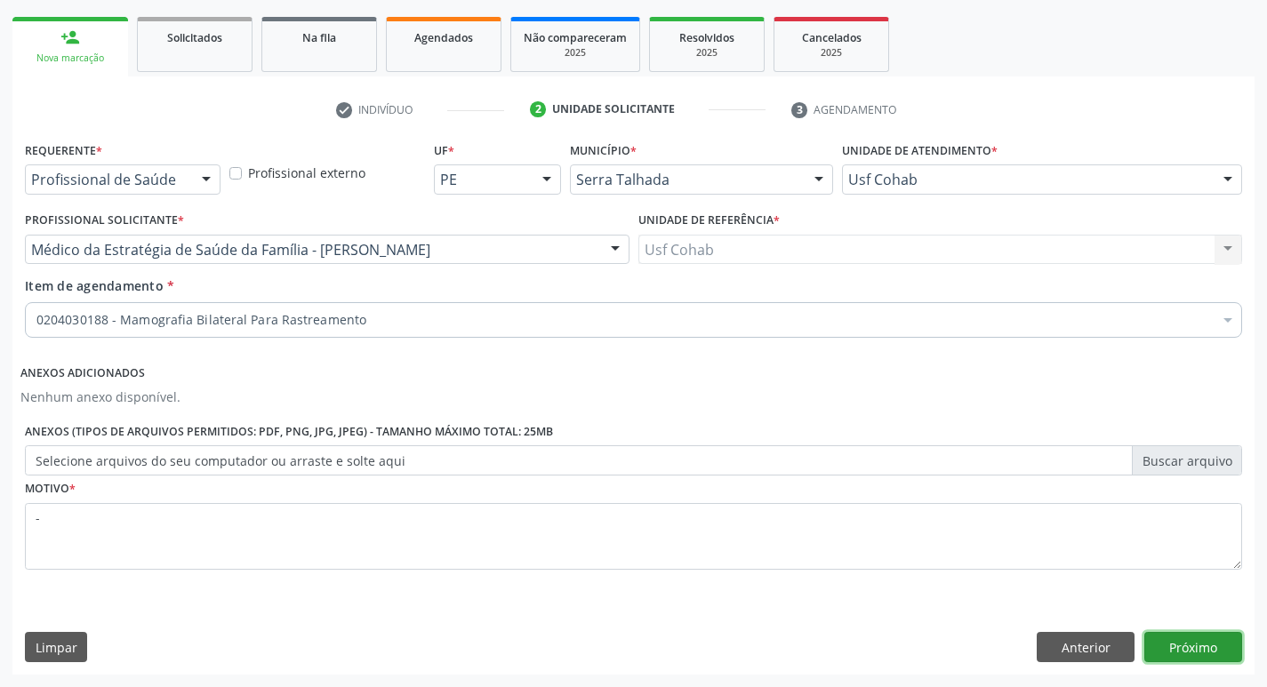
click at [1169, 653] on button "Próximo" at bounding box center [1194, 647] width 98 height 30
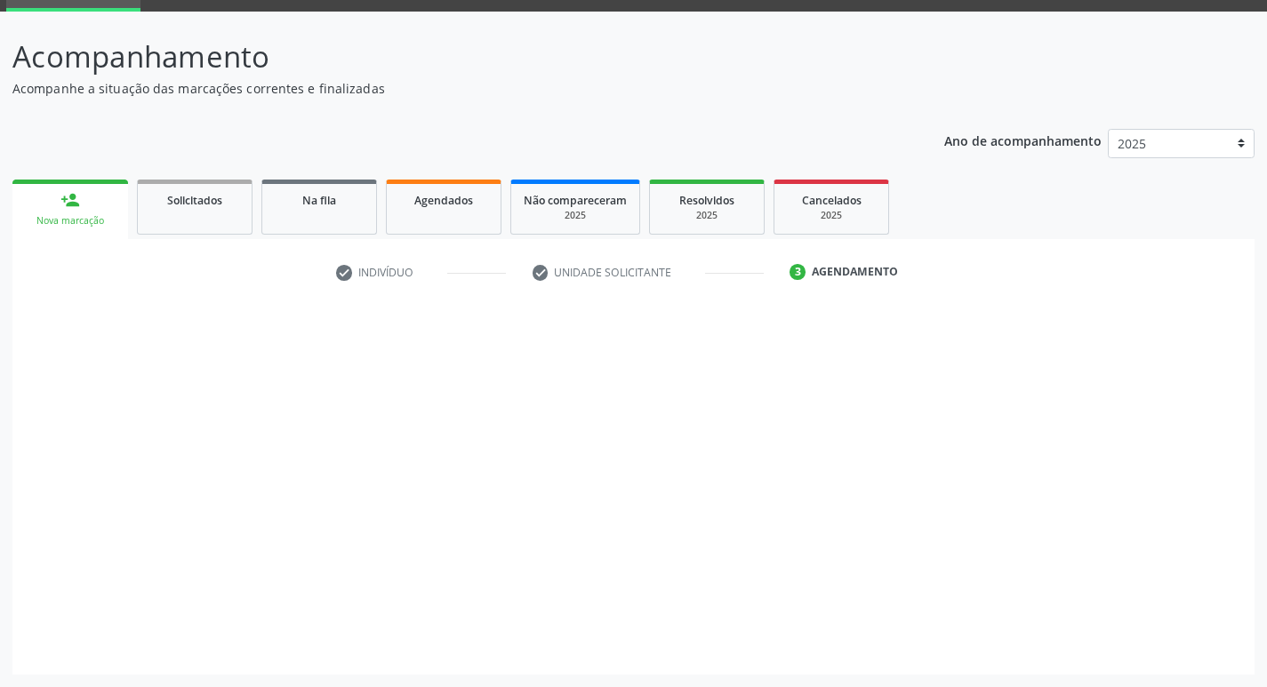
scroll to position [86, 0]
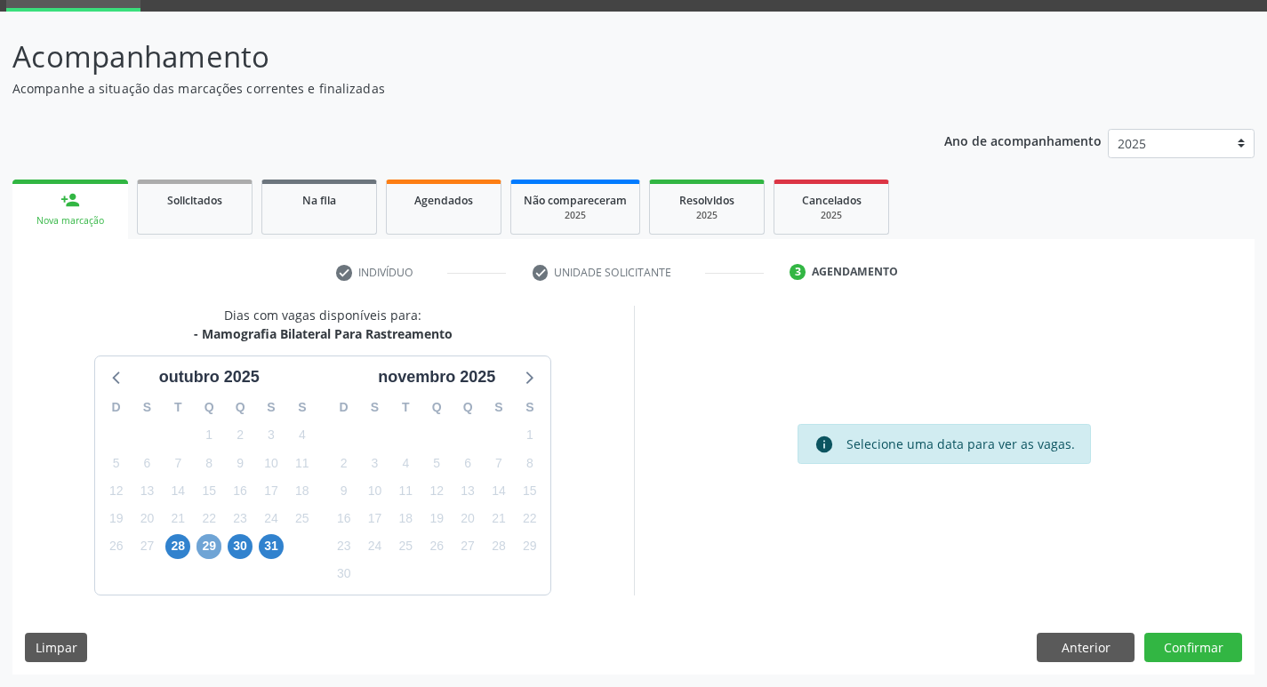
click at [202, 545] on span "29" at bounding box center [209, 546] width 25 height 25
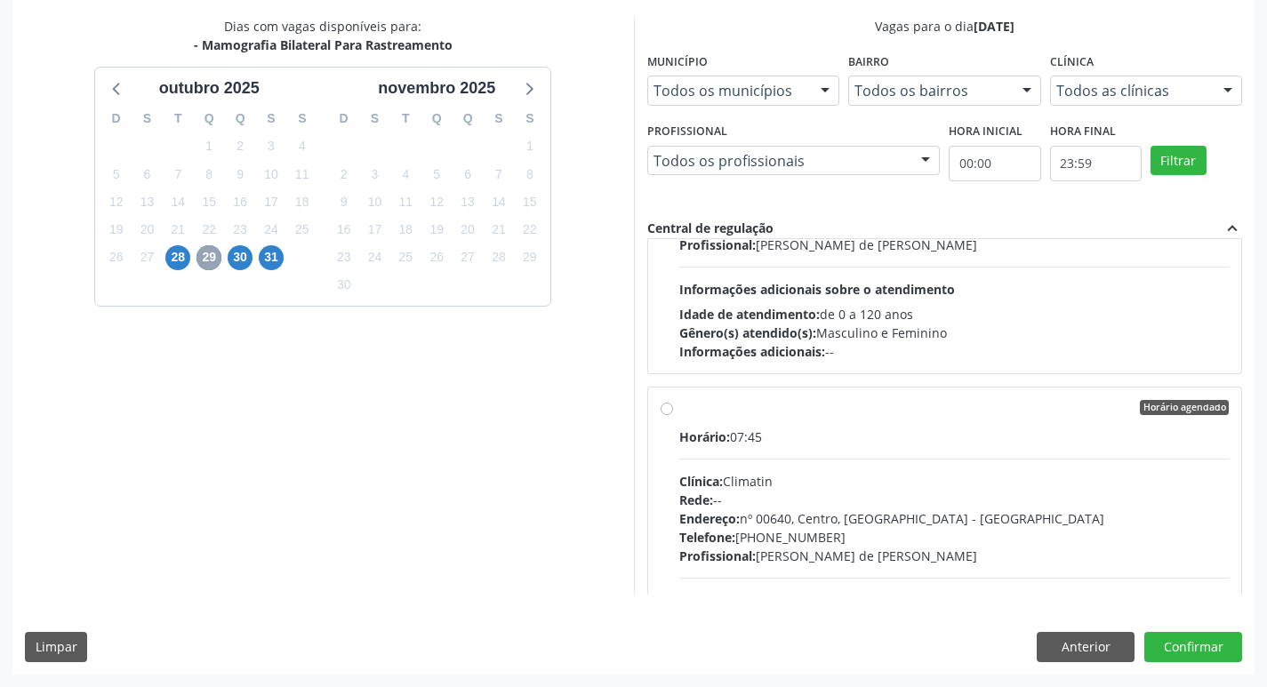
scroll to position [711, 0]
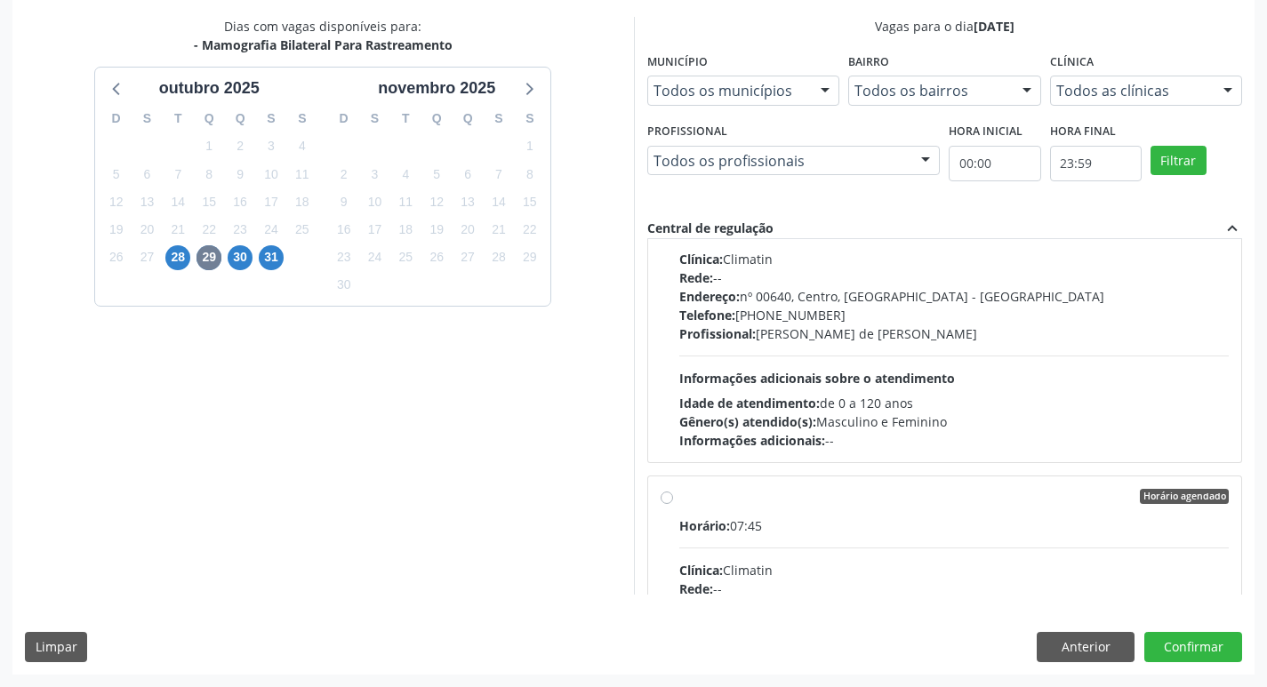
click at [910, 325] on div "Profissional: Ana Carolina Barboza de Andrada Melo Lyra" at bounding box center [954, 334] width 551 height 19
radio input "true"
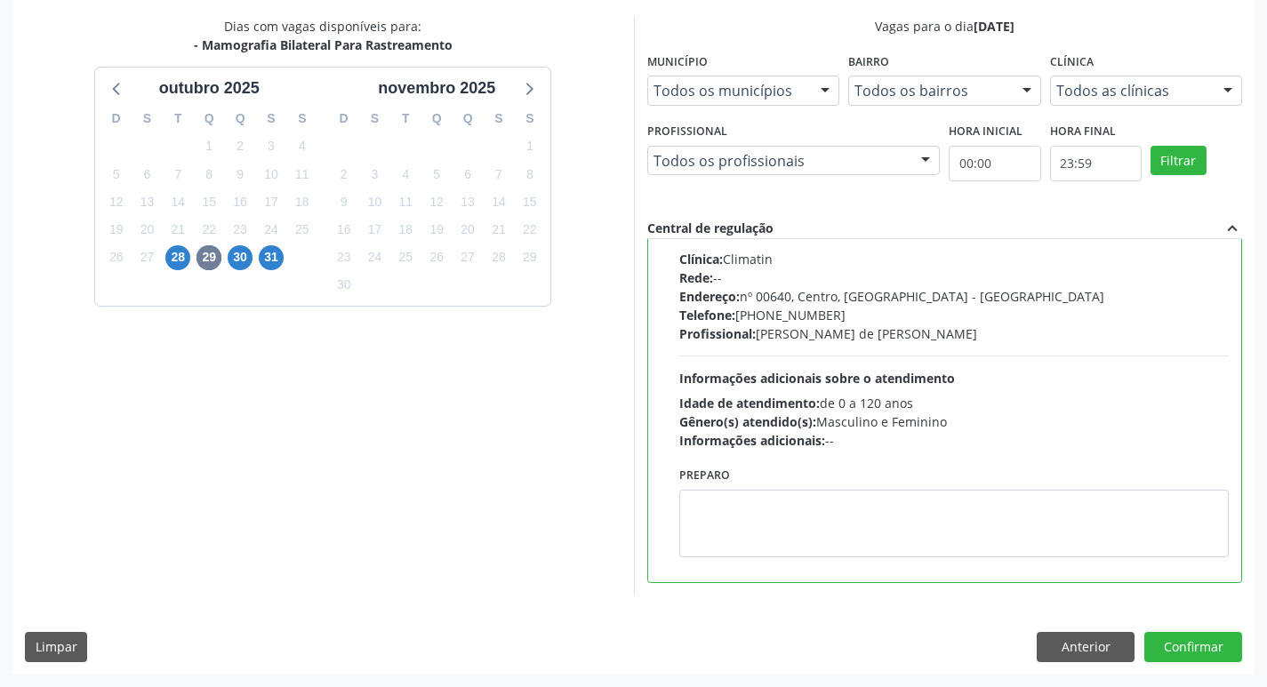
click at [1033, 304] on div "Endereço: nº 00640, Centro, Serra Talhada - PE" at bounding box center [954, 296] width 551 height 19
click at [673, 193] on input "Horário agendado Horário: 07:15 Clínica: Climatin Rede: -- Endereço: nº 00640, …" at bounding box center [667, 185] width 12 height 16
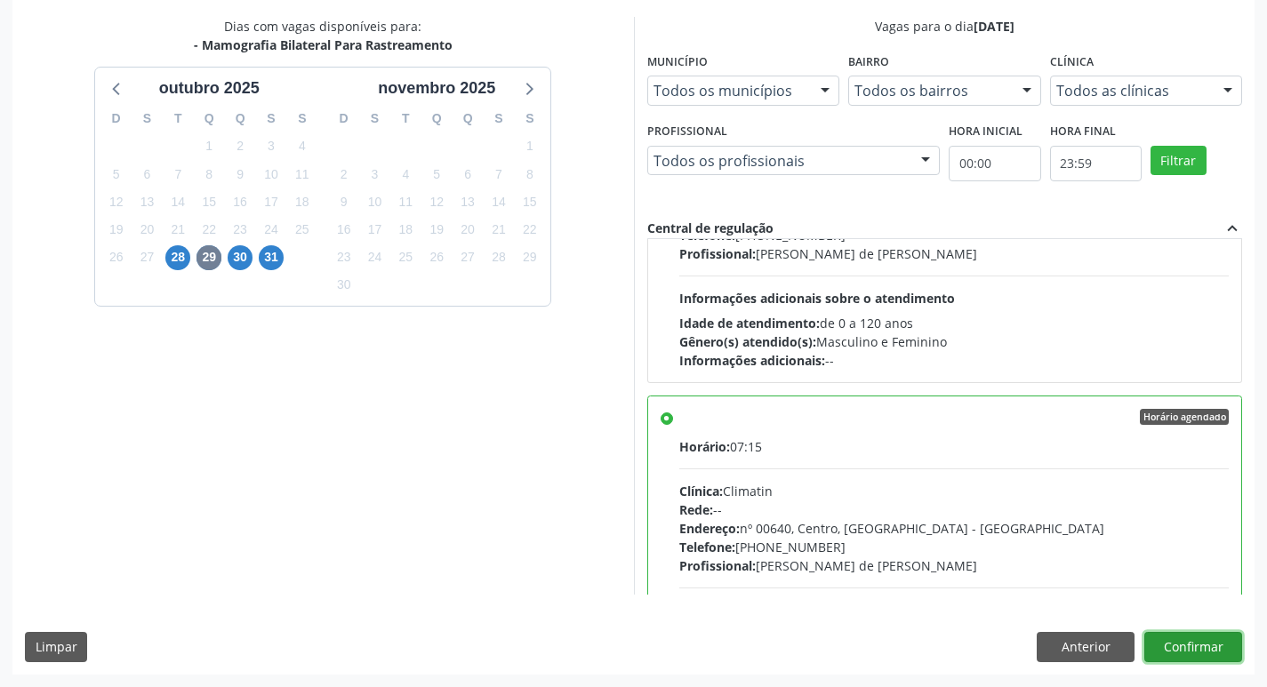
click at [1172, 639] on button "Confirmar" at bounding box center [1194, 647] width 98 height 30
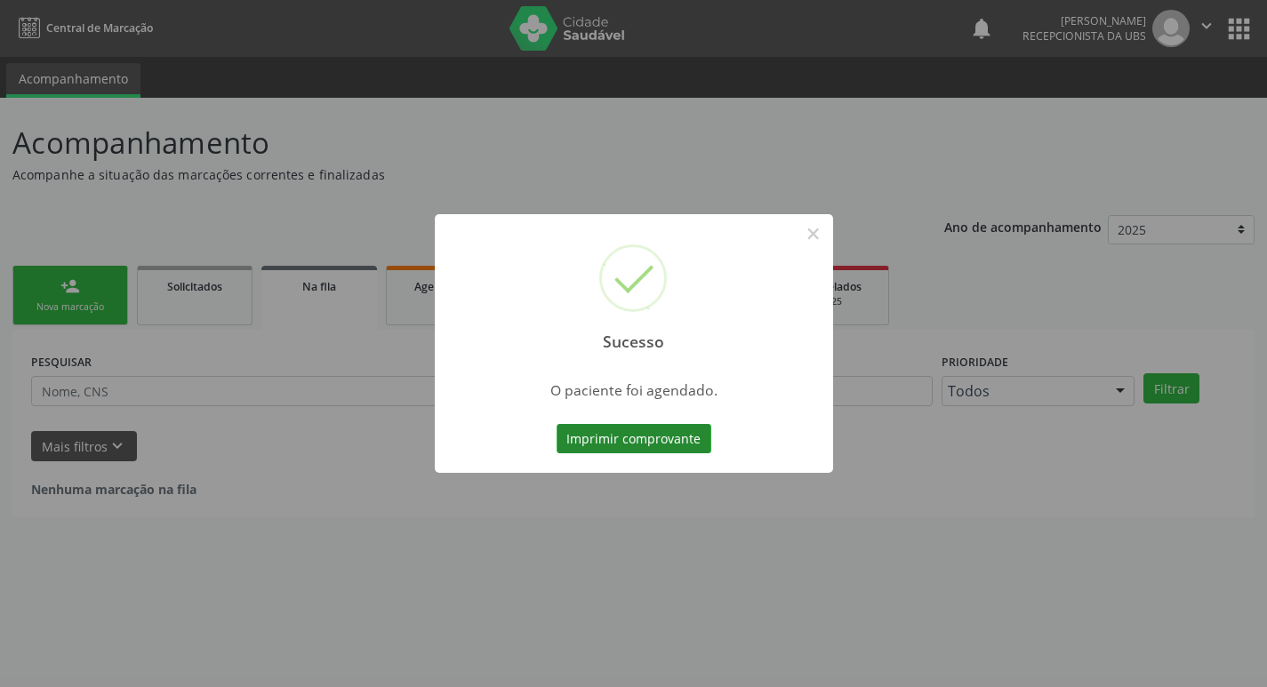
scroll to position [0, 0]
click at [654, 435] on button "Imprimir comprovante" at bounding box center [640, 439] width 155 height 30
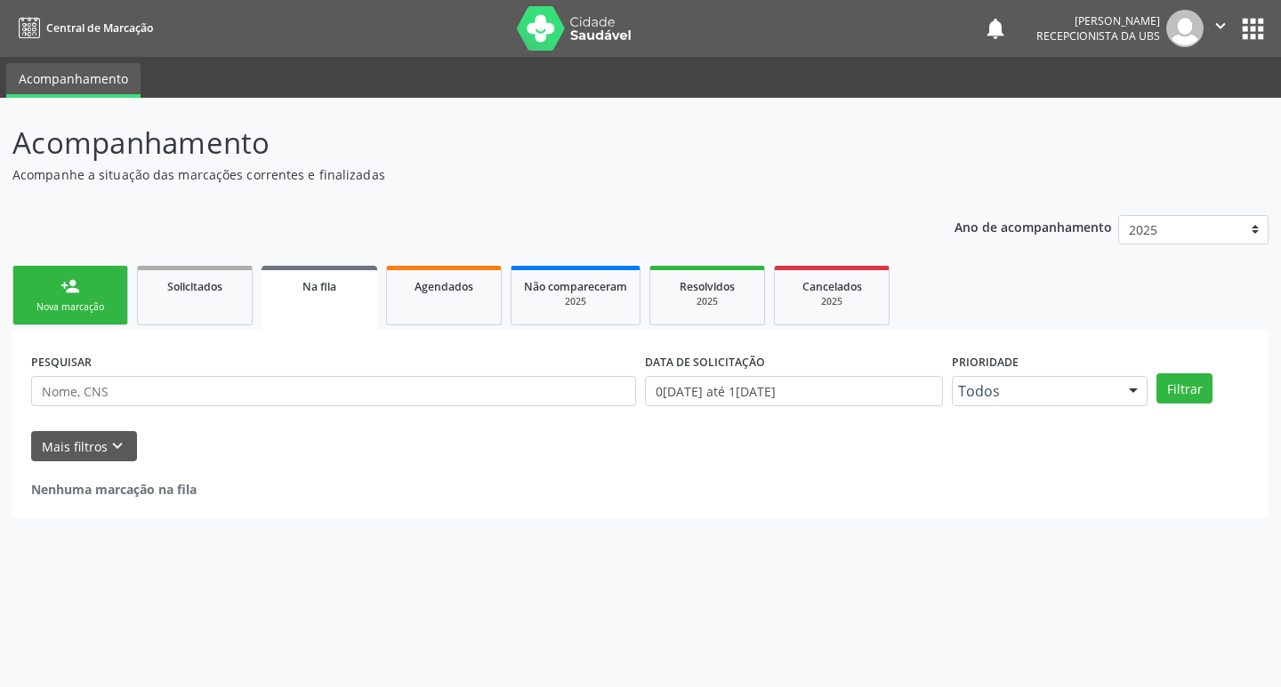
click at [100, 313] on div "Nova marcação" at bounding box center [70, 307] width 89 height 13
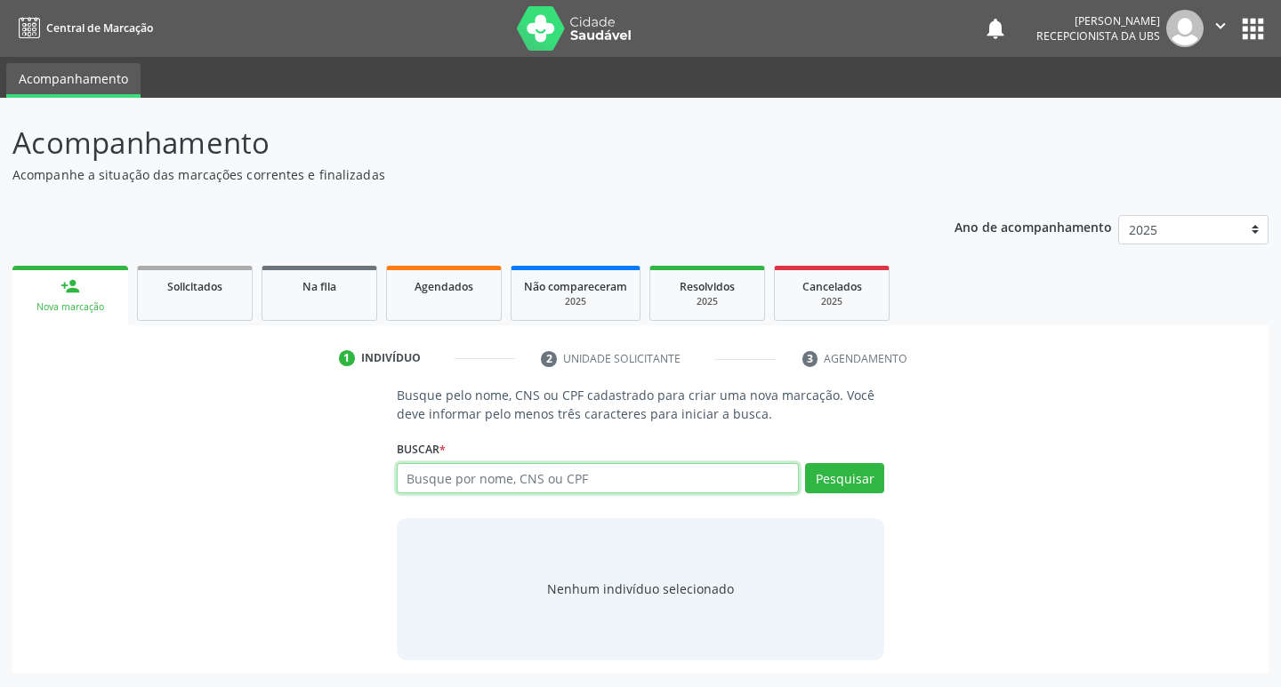
click at [547, 475] on input "text" at bounding box center [598, 478] width 403 height 30
type input "700000871636306"
drag, startPoint x: 801, startPoint y: 449, endPoint x: 841, endPoint y: 468, distance: 44.2
click at [803, 449] on div "Buscar * Busque por nome, CNS ou CPF Nenhum resultado encontrado para: " " Não …" at bounding box center [641, 470] width 488 height 69
click at [851, 472] on button "Pesquisar" at bounding box center [844, 478] width 79 height 30
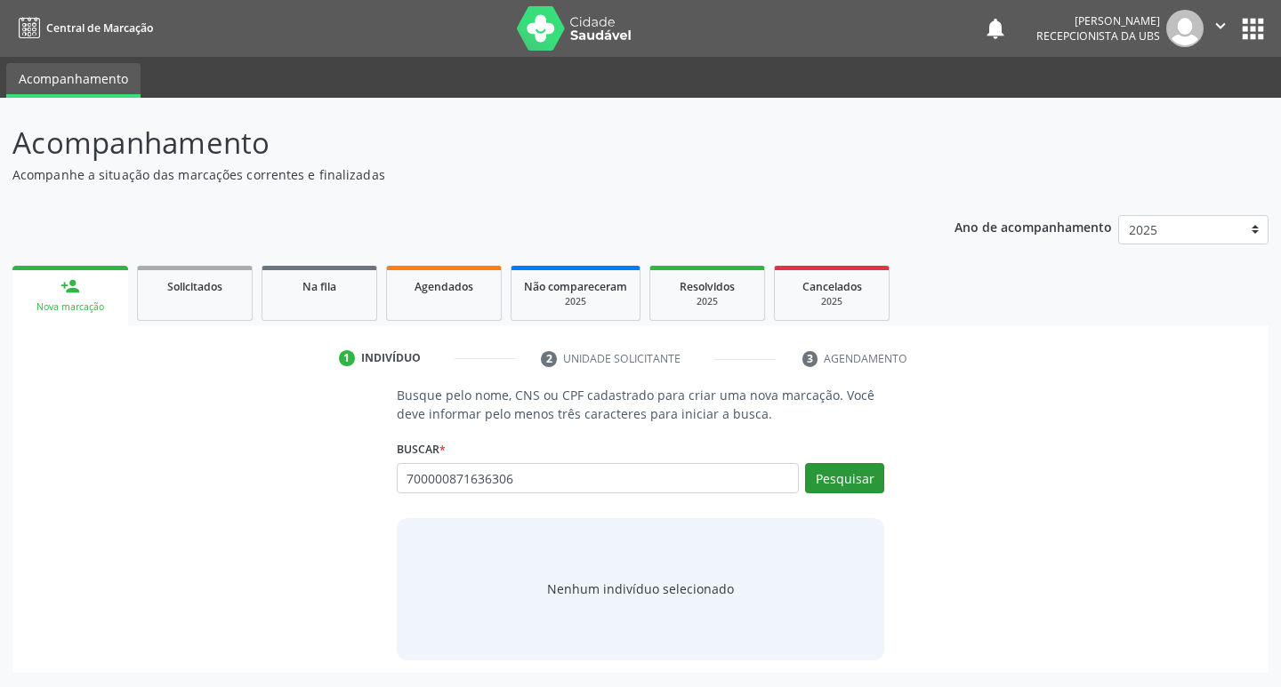
type input "700000871636306"
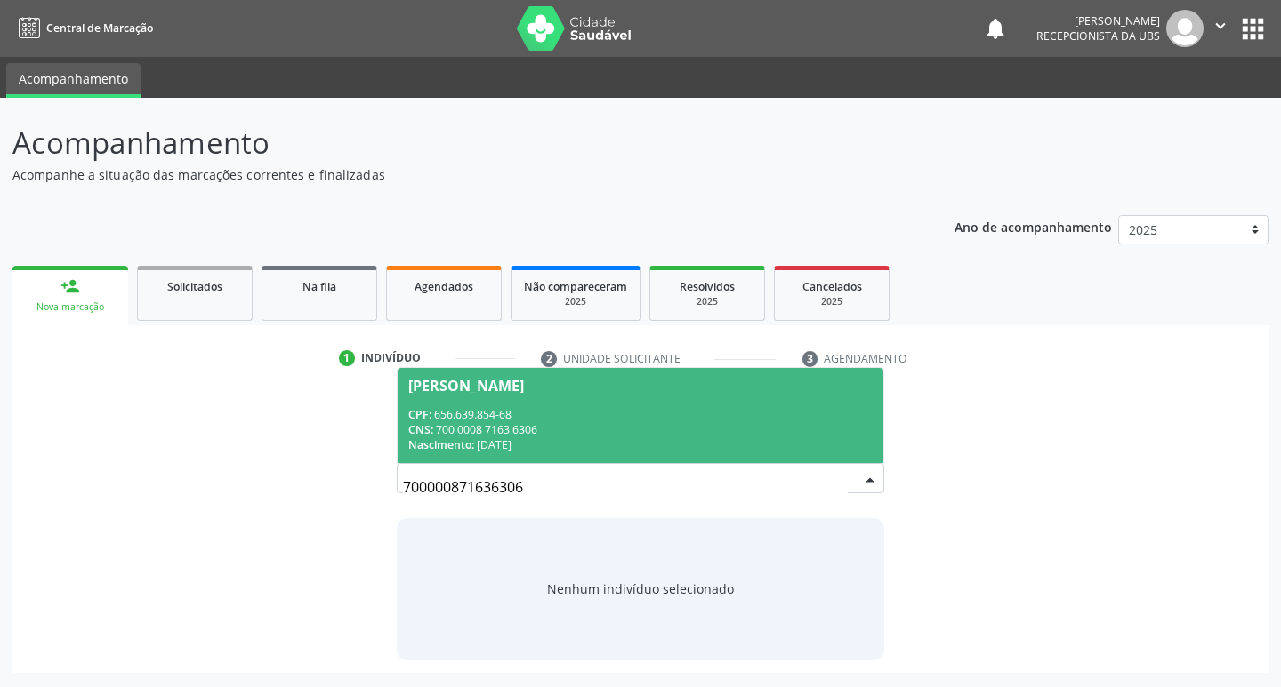
click at [647, 427] on div "CNS: 700 0008 7163 6306" at bounding box center [640, 429] width 465 height 15
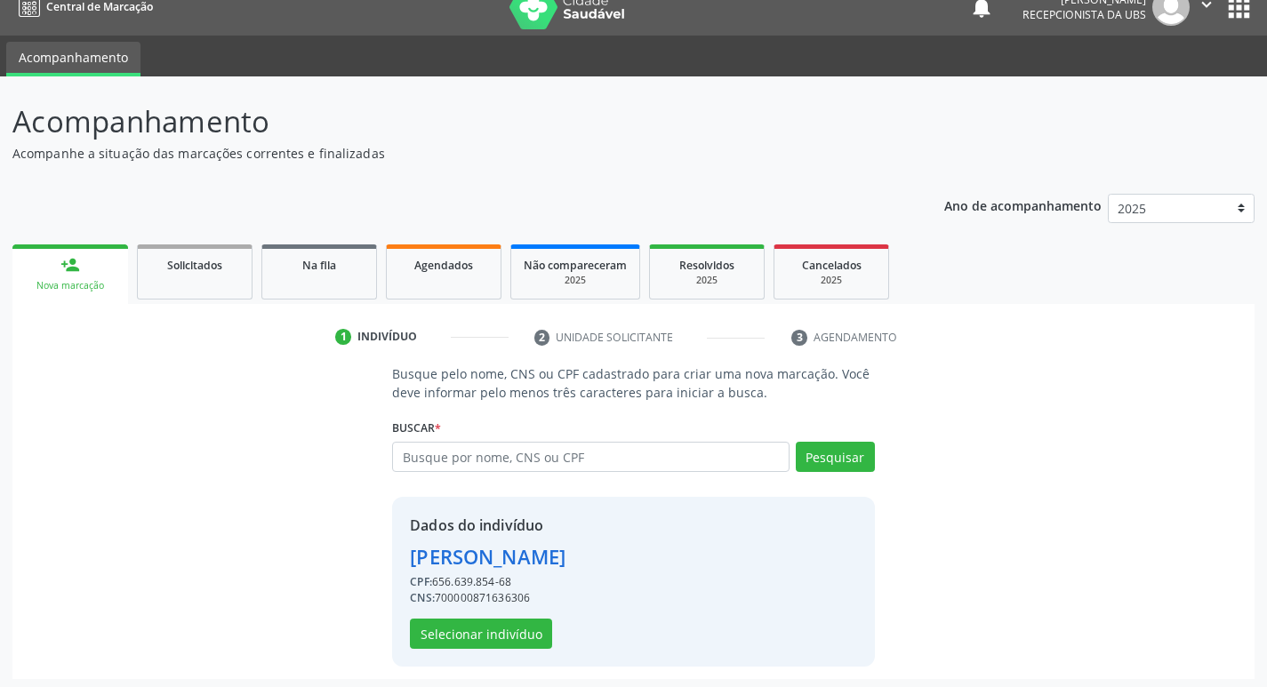
scroll to position [26, 0]
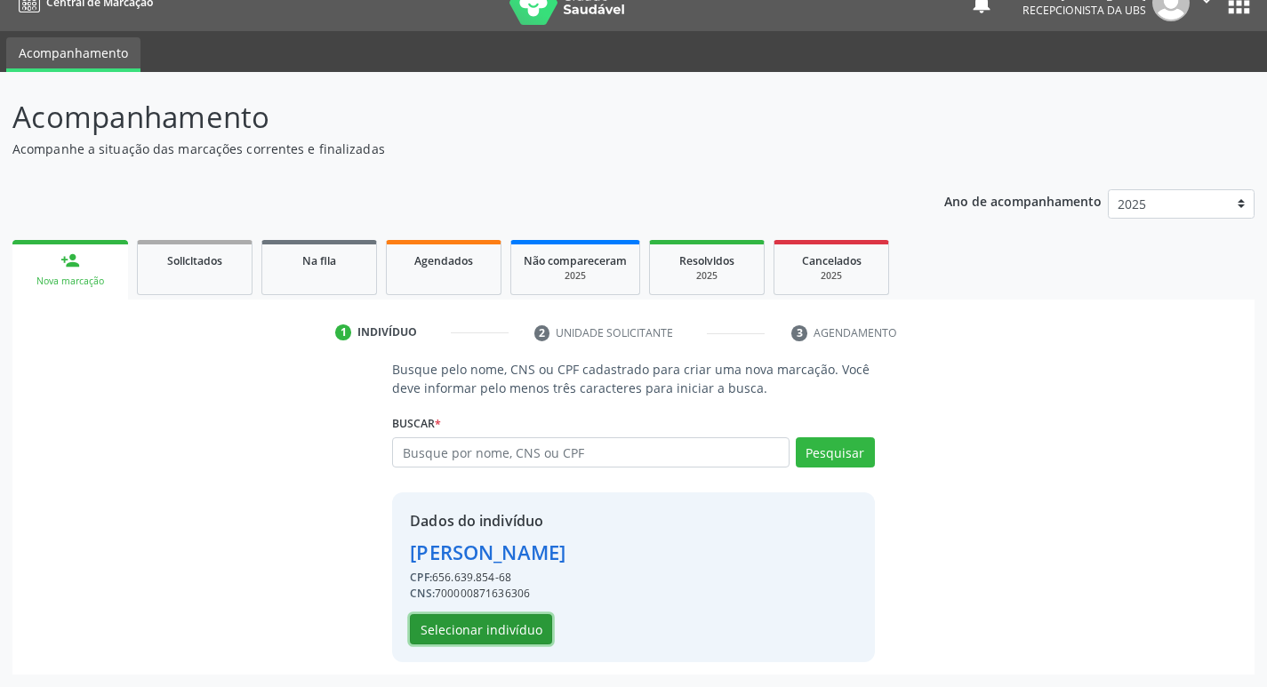
click at [517, 639] on button "Selecionar indivíduo" at bounding box center [481, 630] width 142 height 30
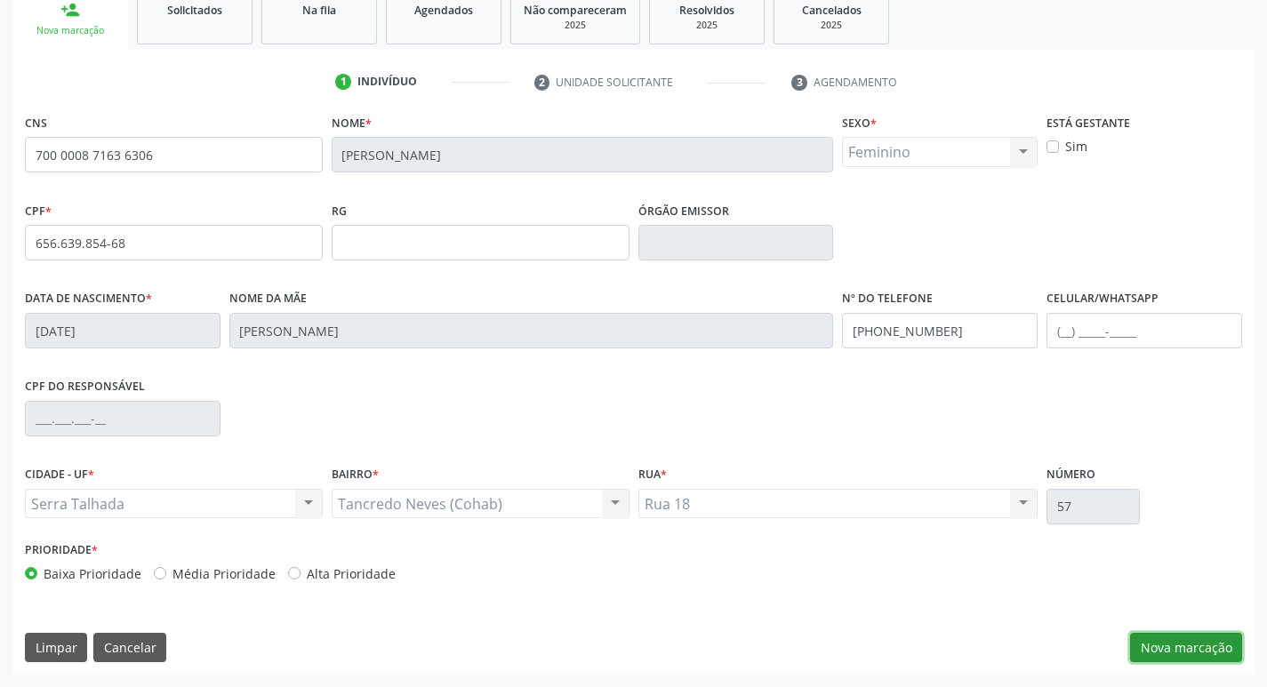
click at [1181, 647] on button "Nova marcação" at bounding box center [1186, 648] width 112 height 30
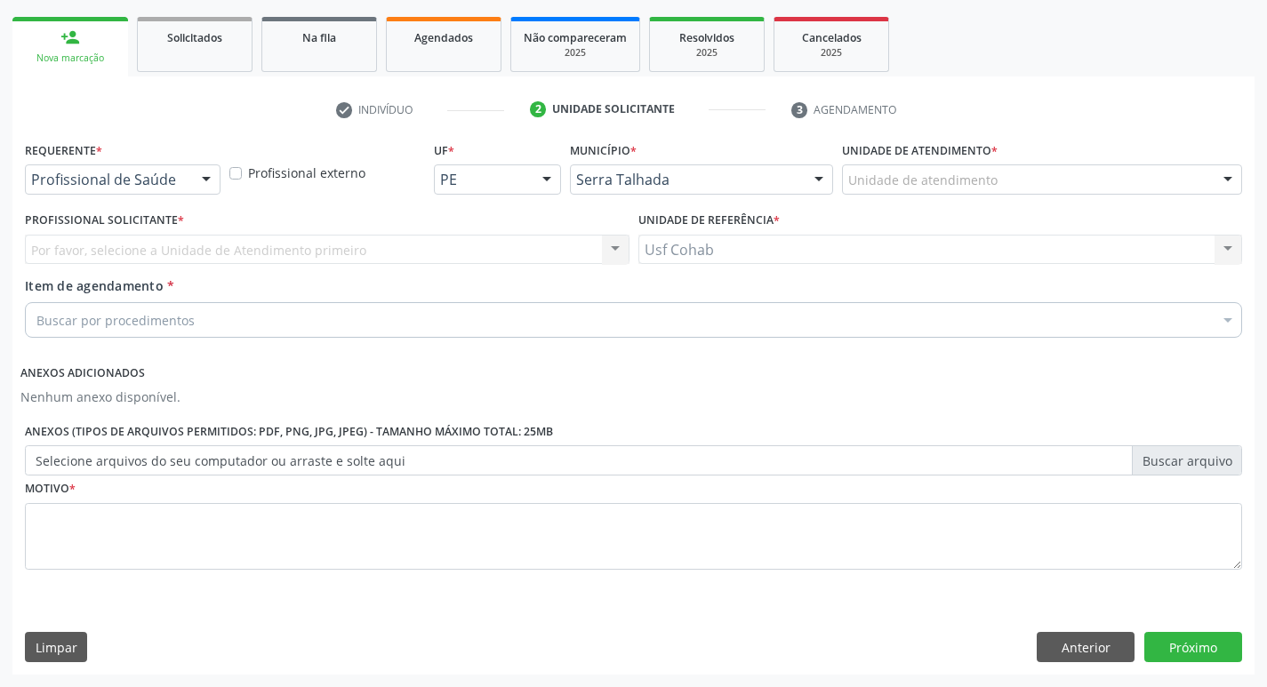
scroll to position [249, 0]
click at [896, 190] on div "Unidade de atendimento" at bounding box center [1042, 180] width 400 height 30
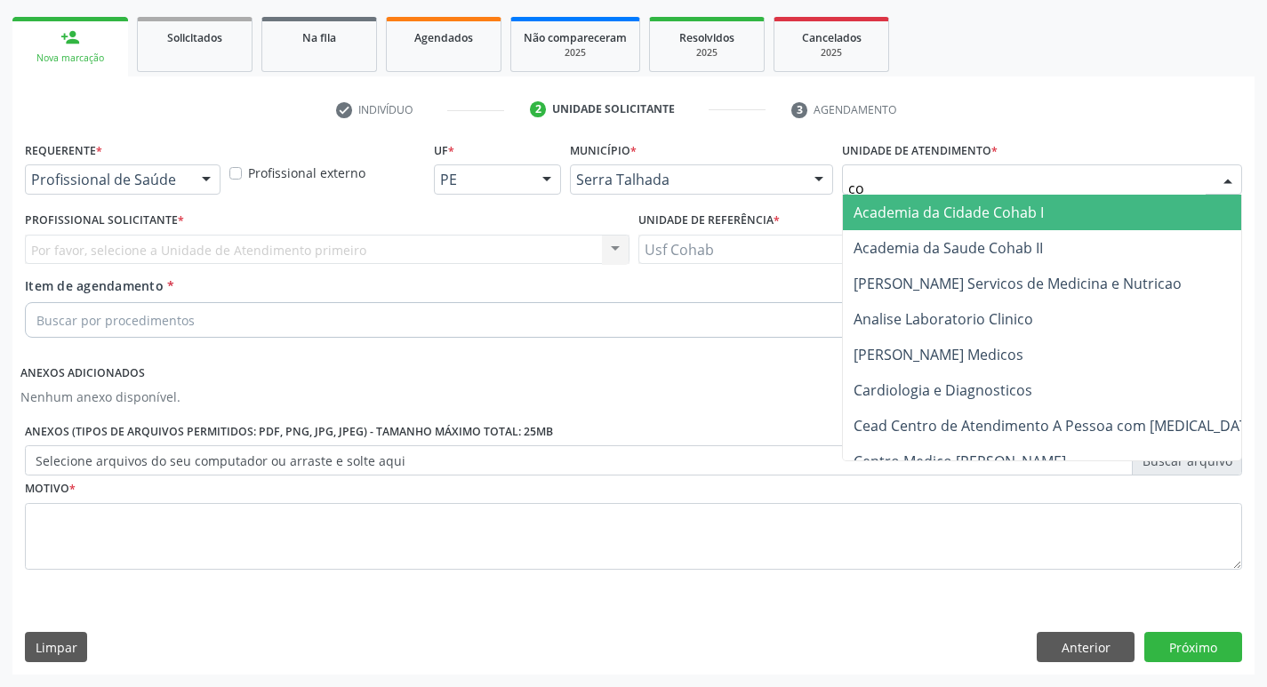
type input "coh"
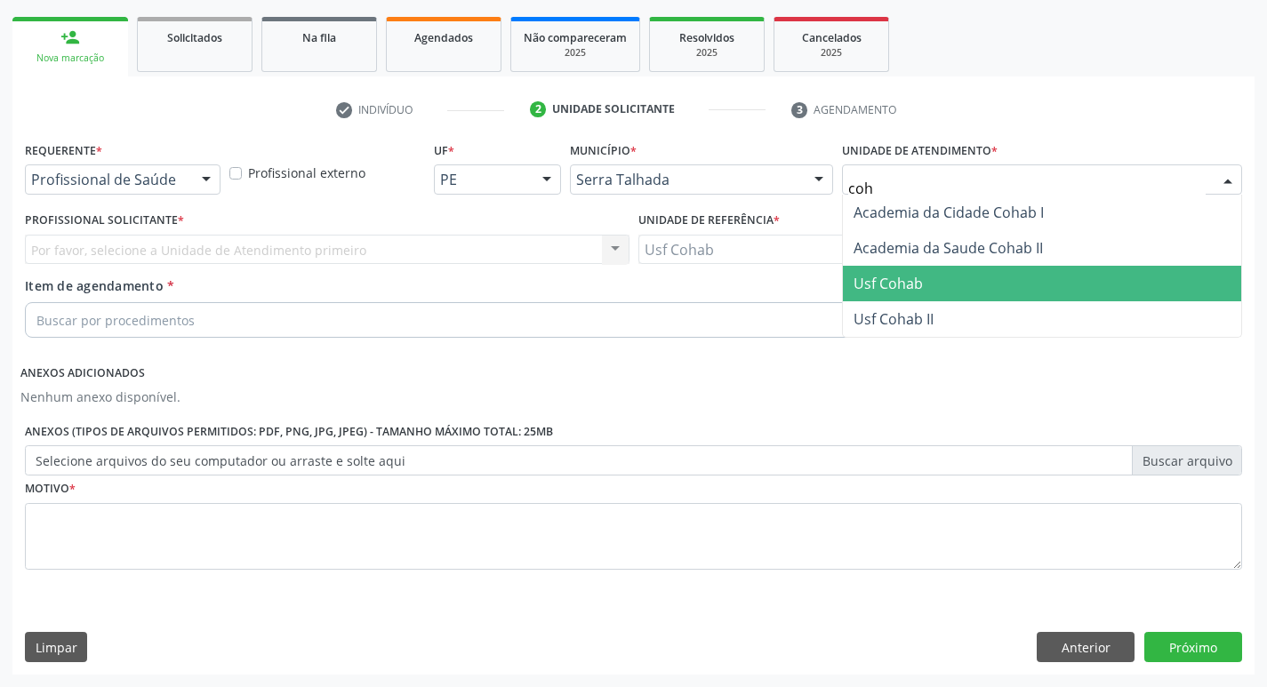
click at [859, 274] on span "Usf Cohab" at bounding box center [888, 284] width 69 height 20
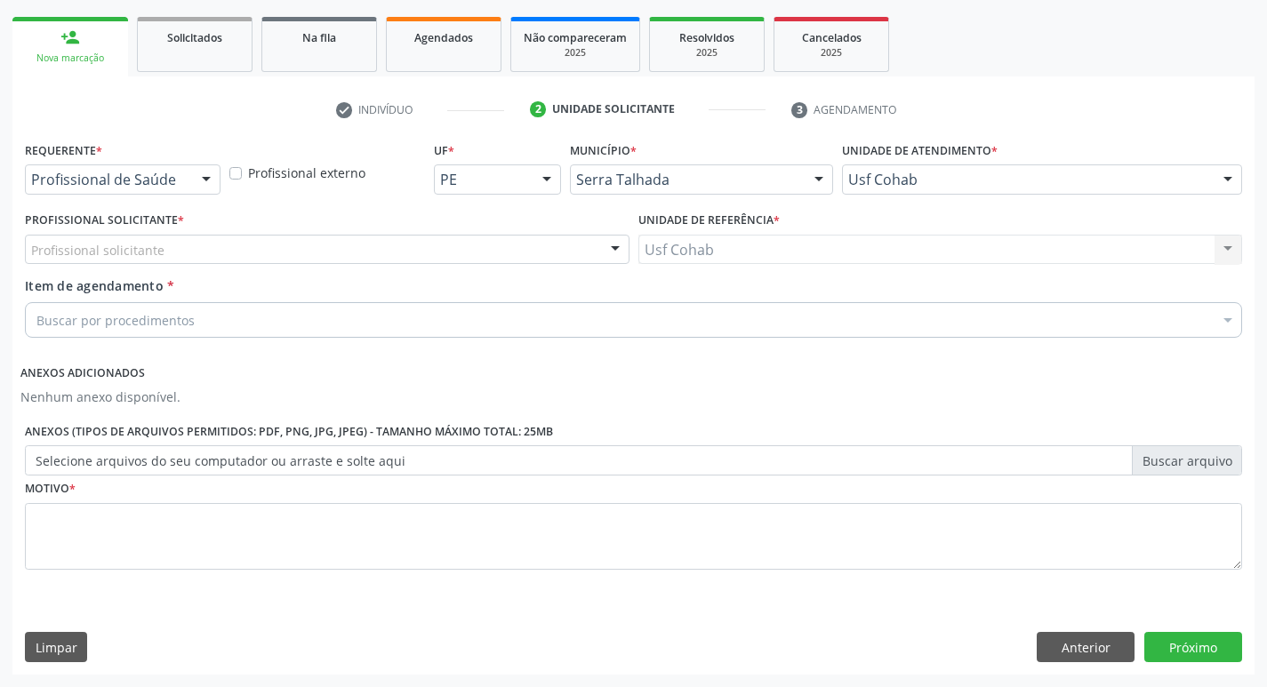
click at [146, 260] on div "Profissional solicitante" at bounding box center [327, 250] width 605 height 30
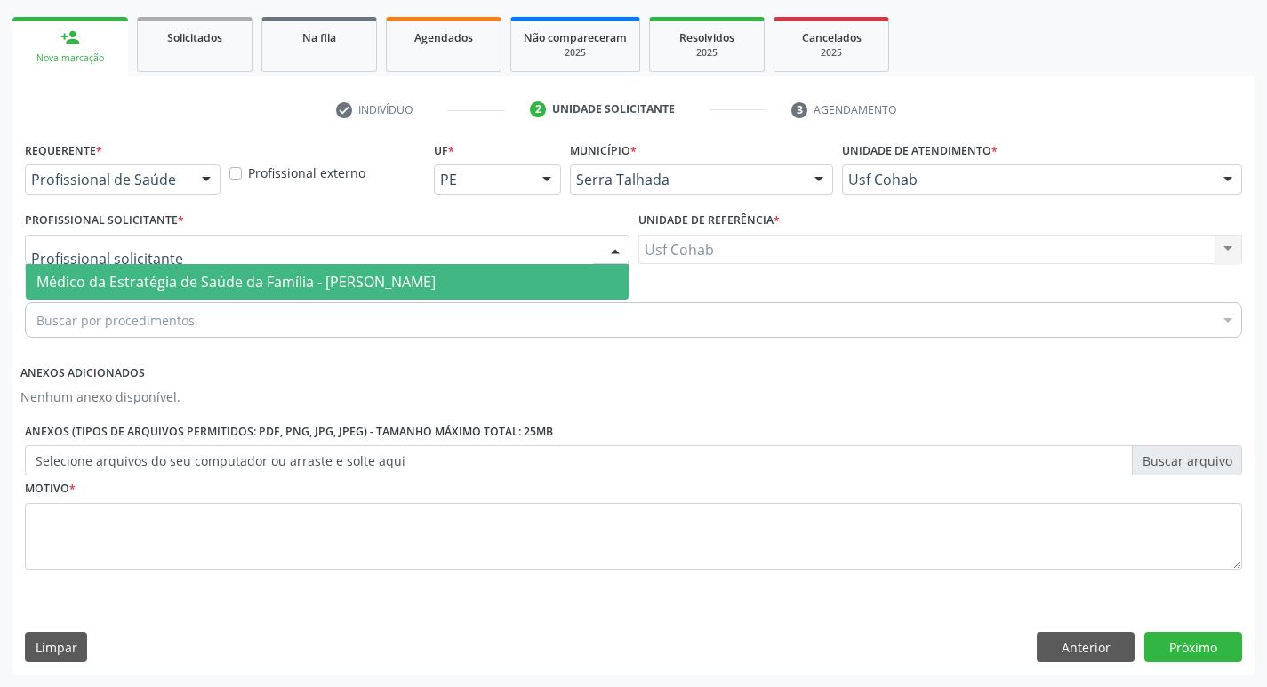
click at [157, 251] on input "text" at bounding box center [312, 259] width 562 height 36
click at [157, 277] on span "Médico da Estratégia de Saúde da Família - [PERSON_NAME]" at bounding box center [235, 282] width 399 height 20
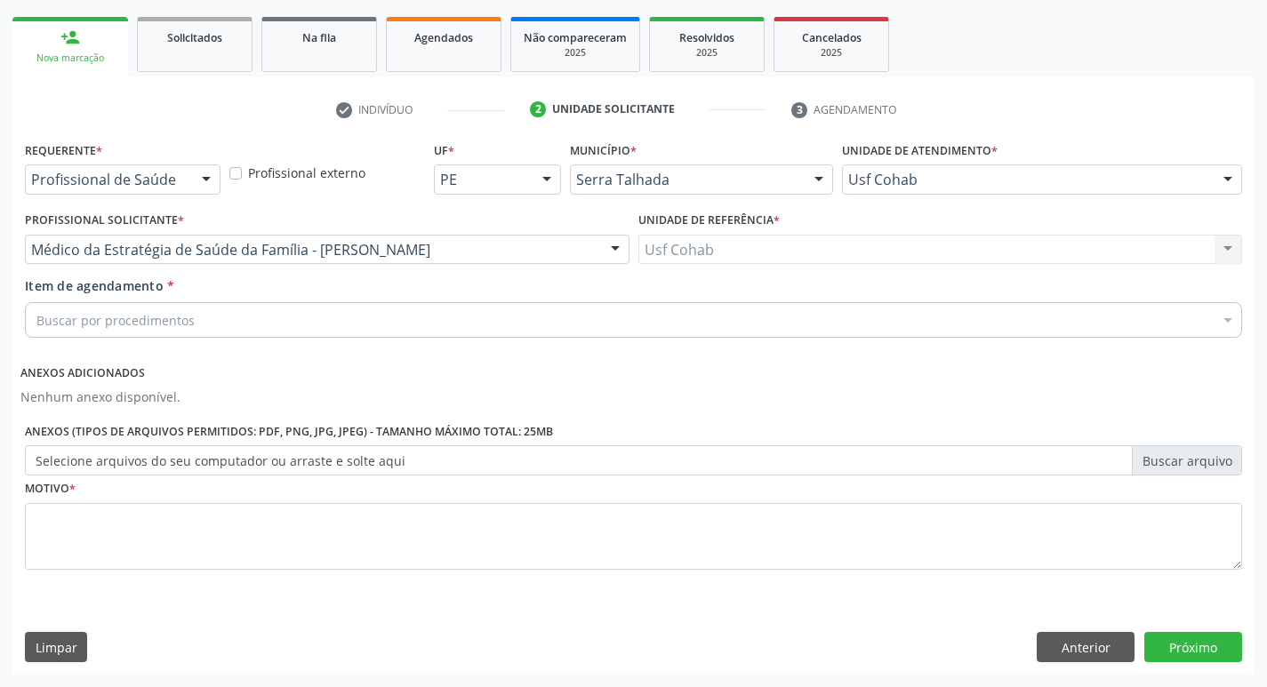
click at [189, 308] on div "Buscar por procedimentos" at bounding box center [634, 320] width 1218 height 36
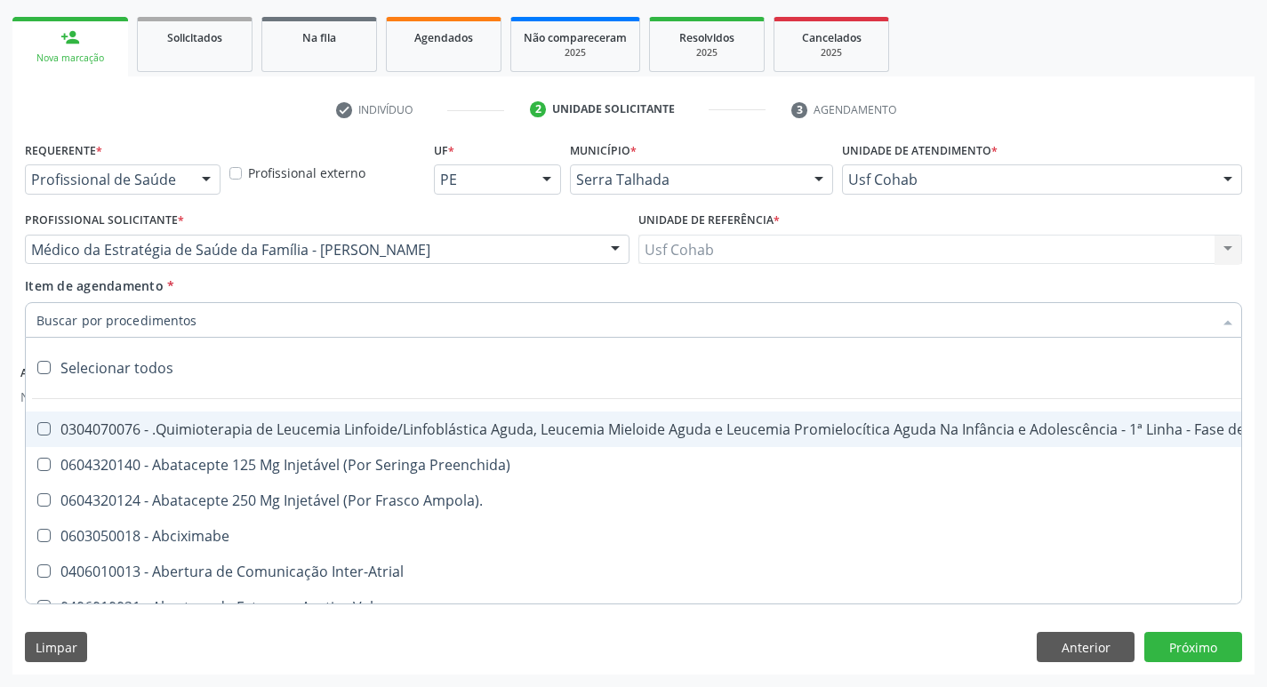
click at [187, 329] on input "Item de agendamento *" at bounding box center [624, 320] width 1177 height 36
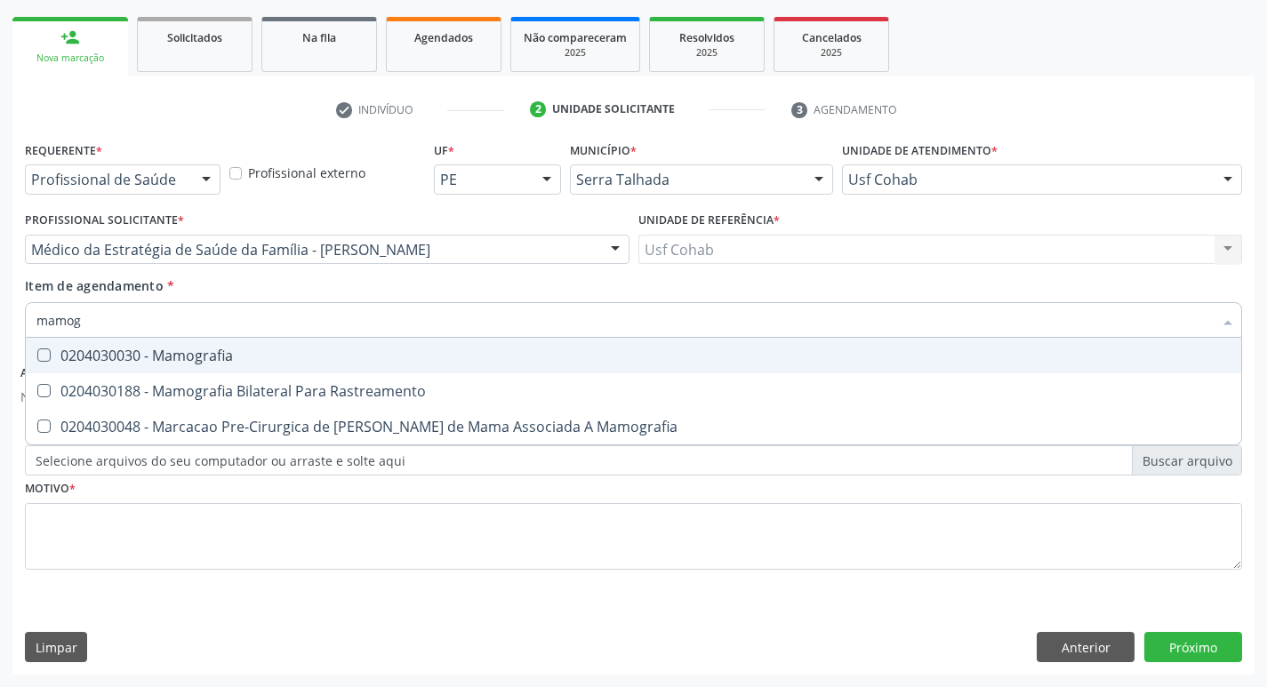
type input "mamogr"
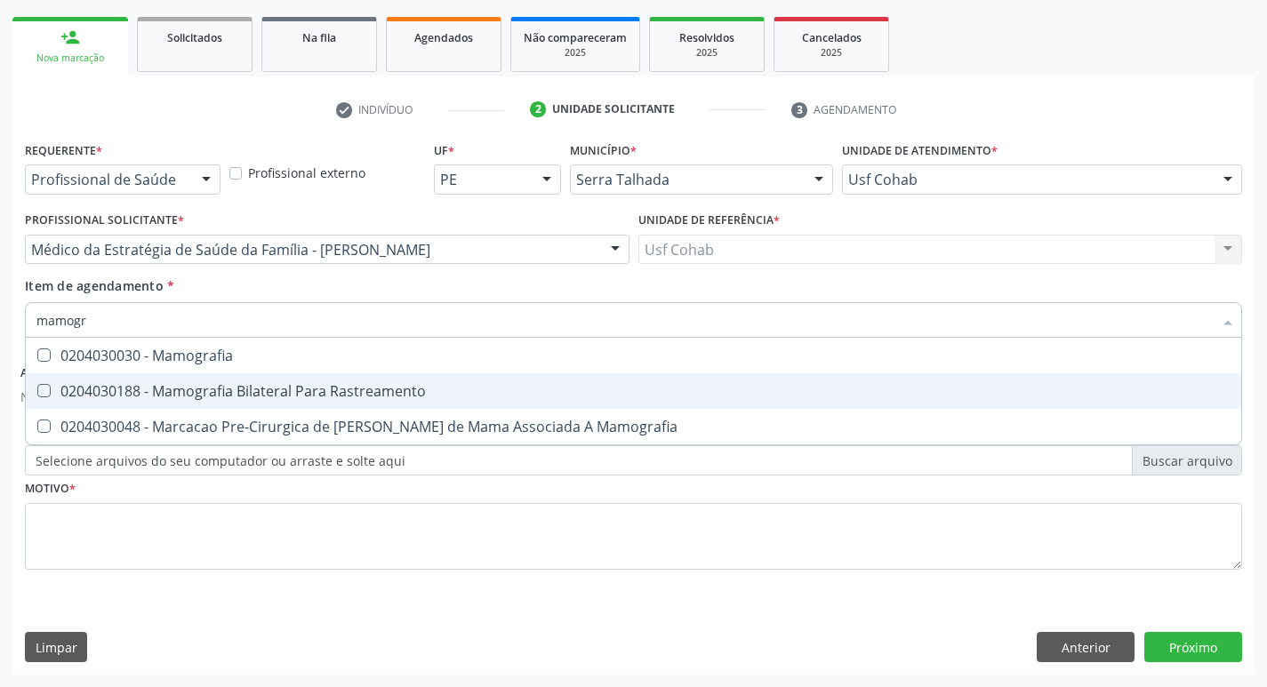
drag, startPoint x: 226, startPoint y: 376, endPoint x: 165, endPoint y: 374, distance: 60.5
click at [224, 377] on span "0204030188 - Mamografia Bilateral Para Rastreamento" at bounding box center [634, 392] width 1216 height 36
checkbox Rastreamento "true"
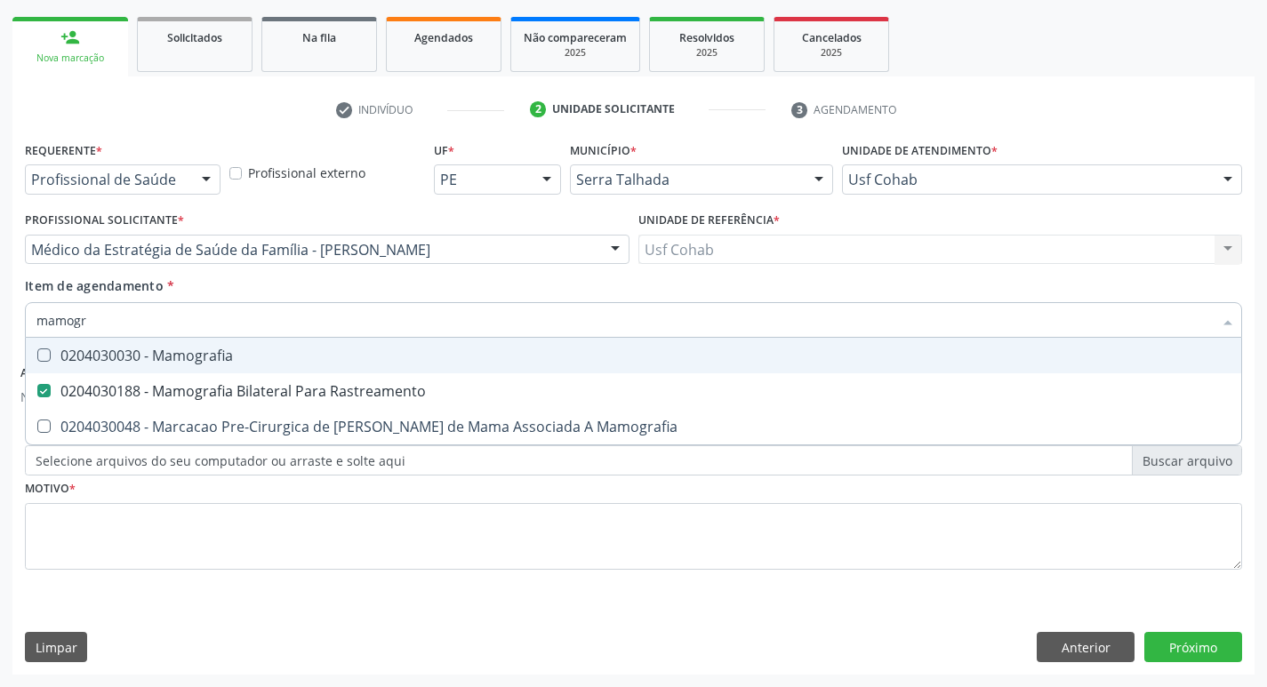
click at [0, 378] on div "Acompanhamento Acompanhe a situação das marcações correntes e finalizadas Relat…" at bounding box center [633, 268] width 1267 height 839
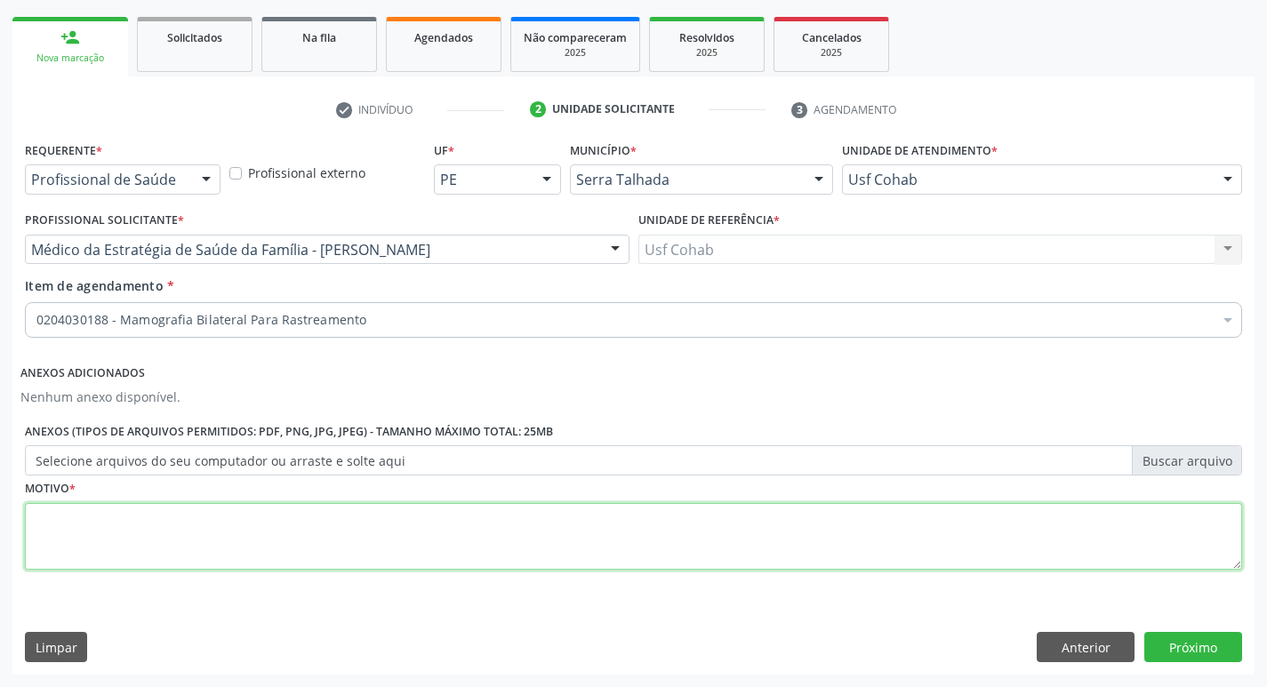
click at [76, 535] on textarea at bounding box center [634, 537] width 1218 height 68
type textarea "-"
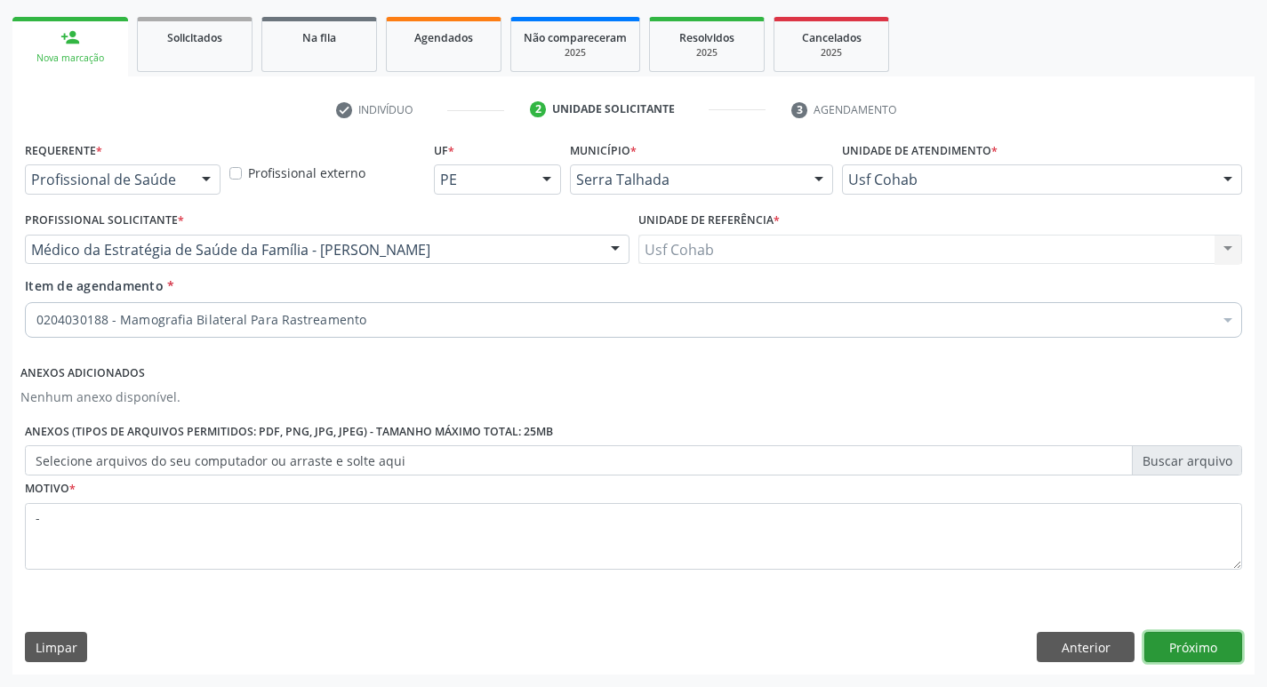
click at [1177, 655] on button "Próximo" at bounding box center [1194, 647] width 98 height 30
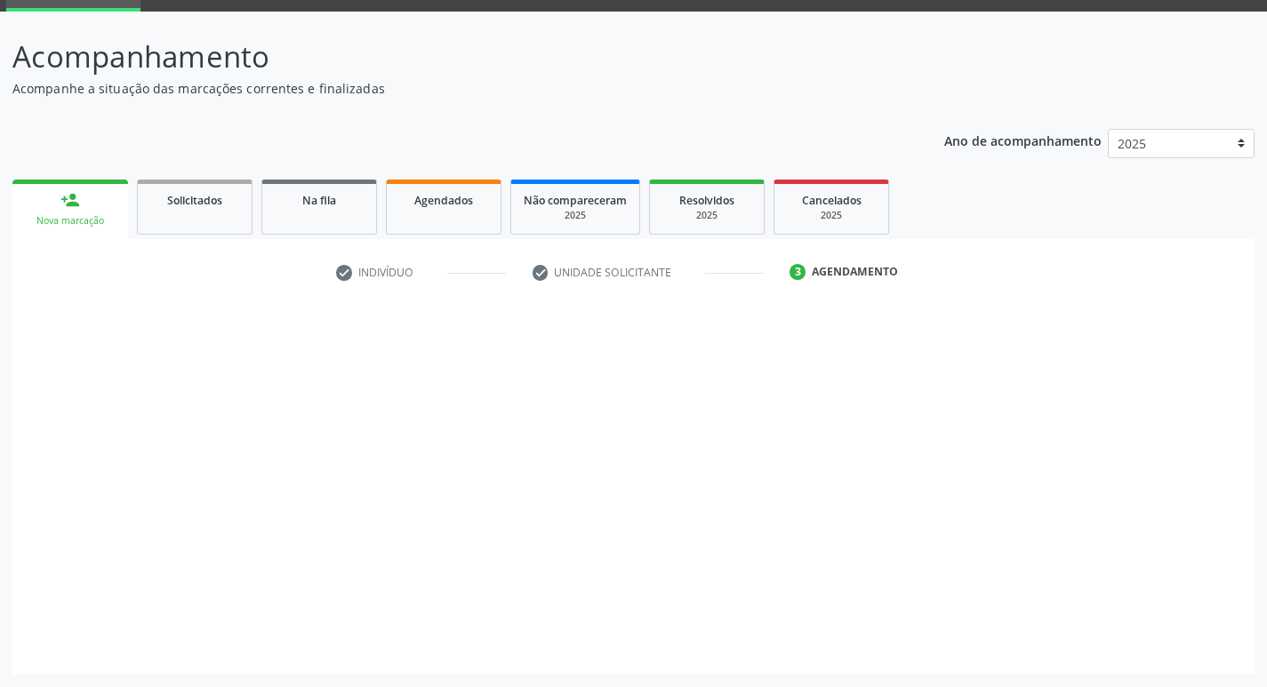
scroll to position [86, 0]
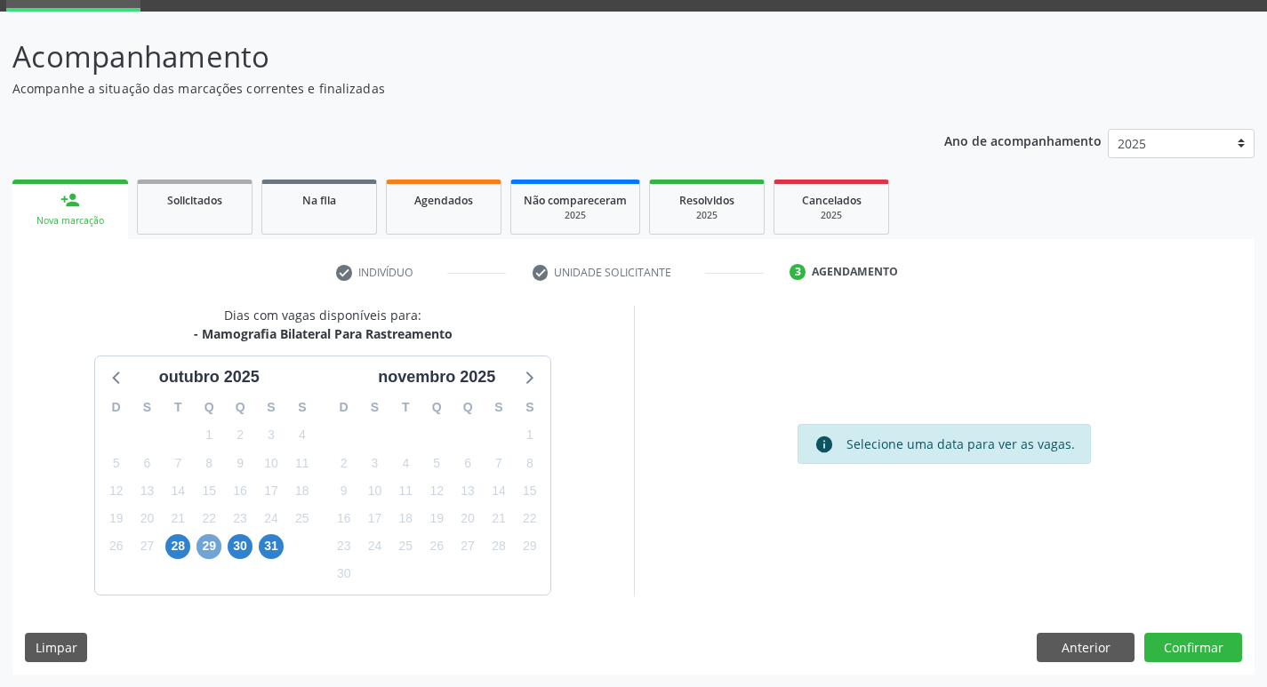
click at [205, 548] on span "29" at bounding box center [209, 546] width 25 height 25
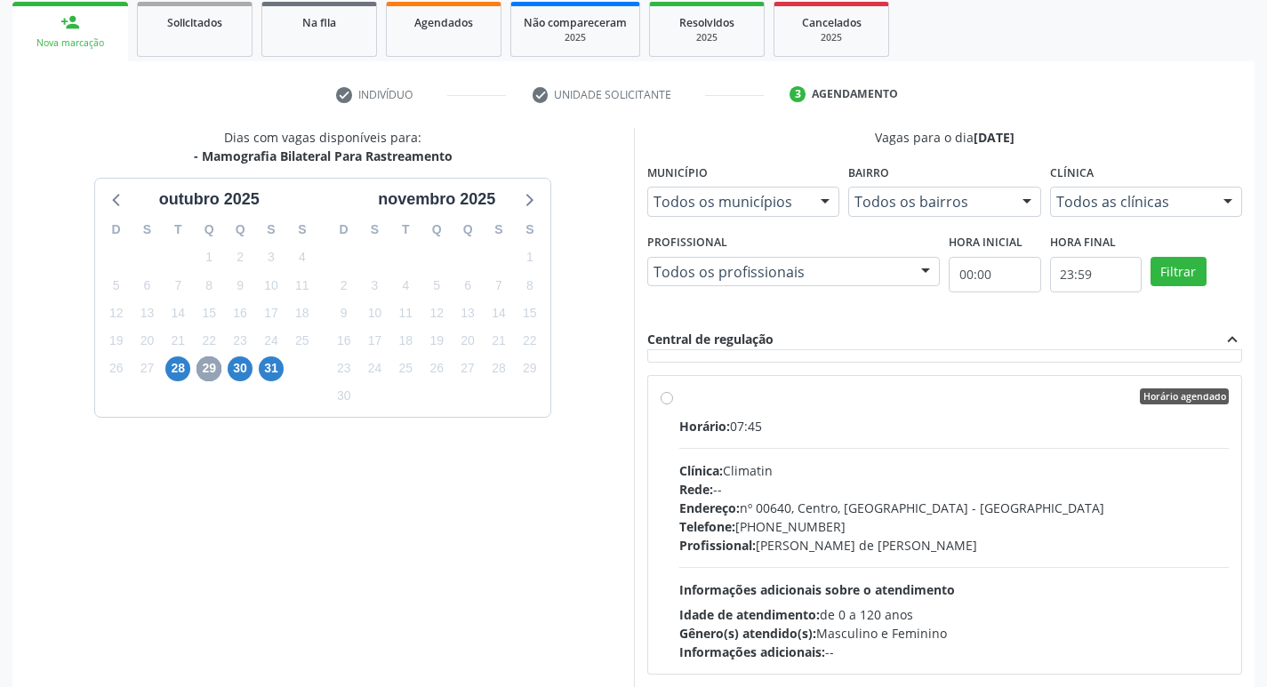
scroll to position [623, 0]
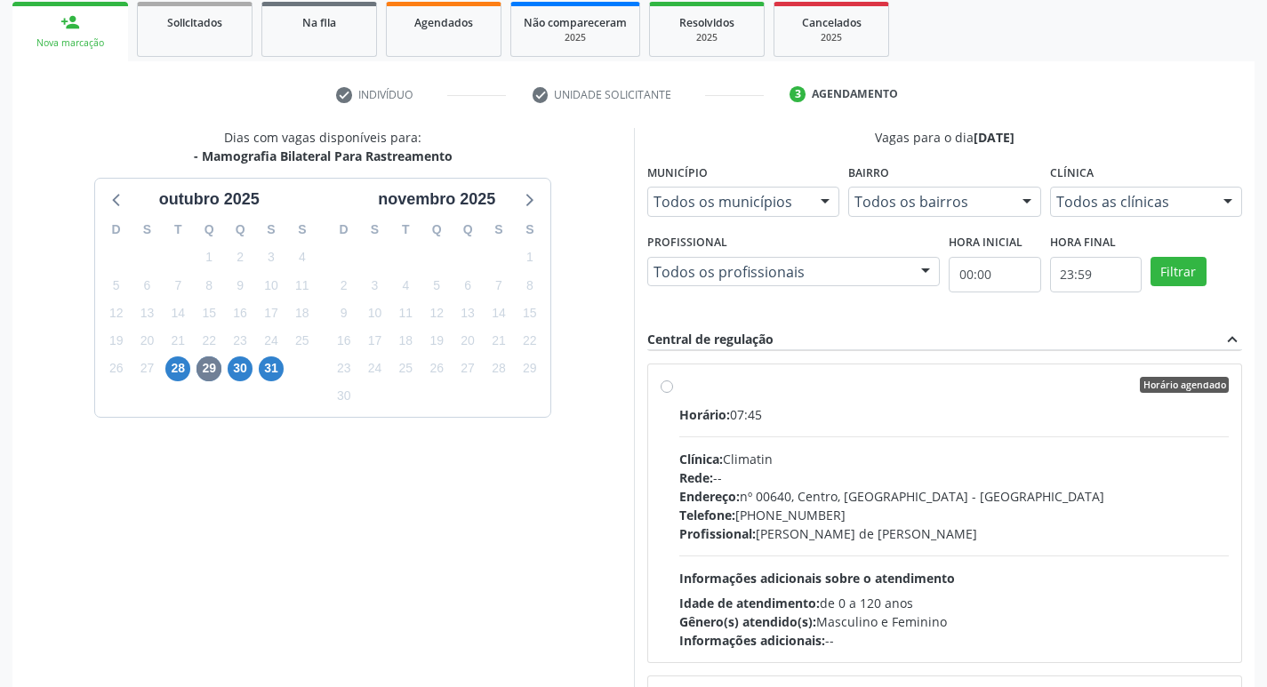
click at [855, 495] on div "Endereço: nº 00640, Centro, Serra Talhada - PE" at bounding box center [954, 496] width 551 height 19
click at [673, 393] on input "Horário agendado Horário: 07:45 Clínica: Climatin Rede: -- Endereço: nº 00640, …" at bounding box center [667, 385] width 12 height 16
radio input "true"
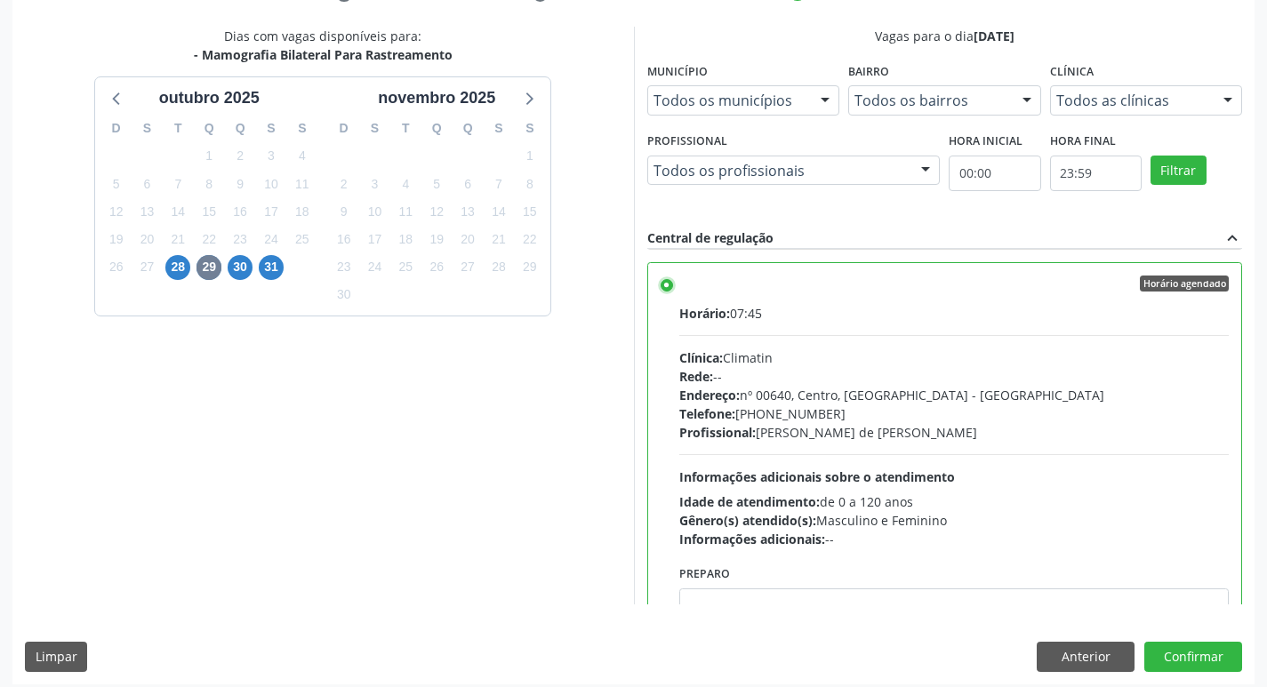
scroll to position [375, 0]
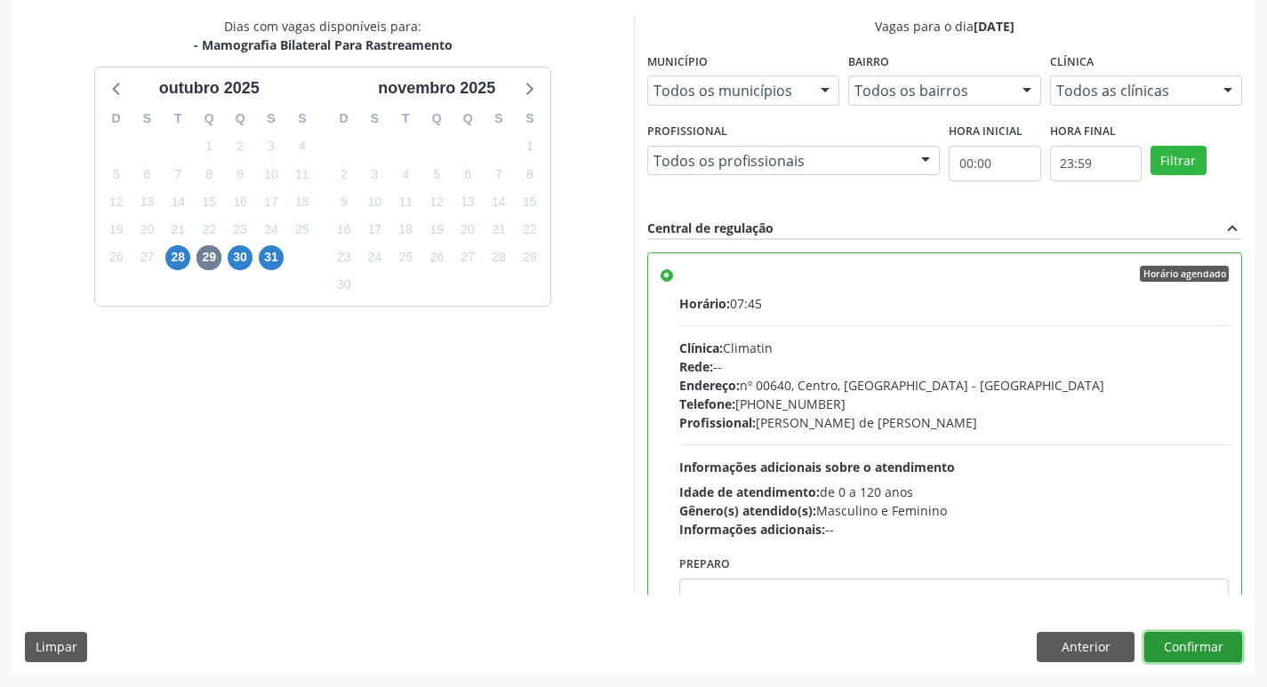
click at [1186, 651] on button "Confirmar" at bounding box center [1194, 647] width 98 height 30
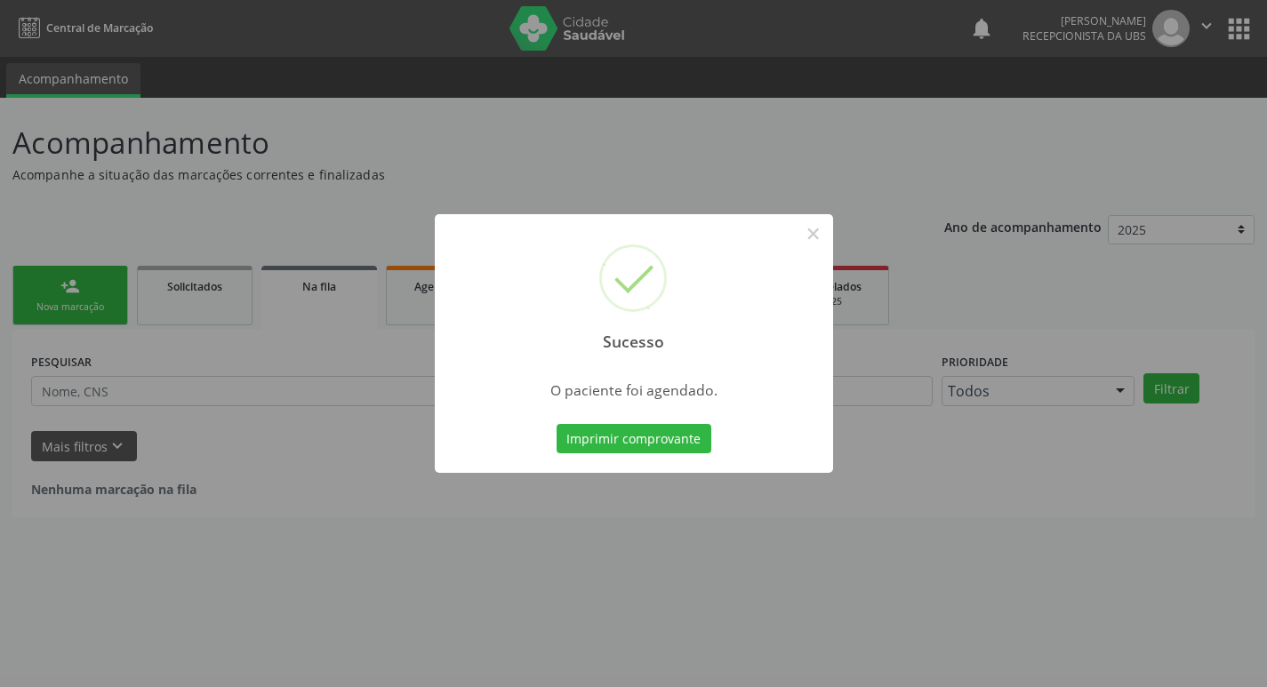
scroll to position [0, 0]
click at [683, 432] on button "Imprimir comprovante" at bounding box center [640, 439] width 155 height 30
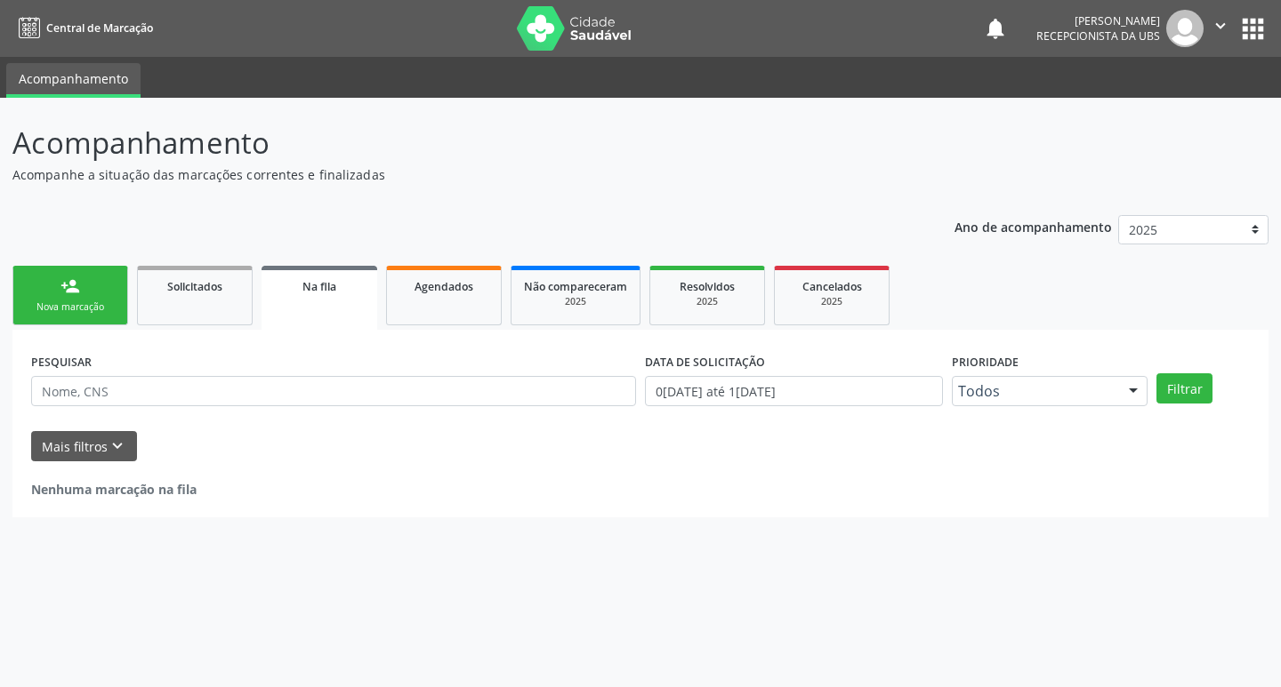
click at [93, 272] on link "person_add Nova marcação" at bounding box center [70, 296] width 116 height 60
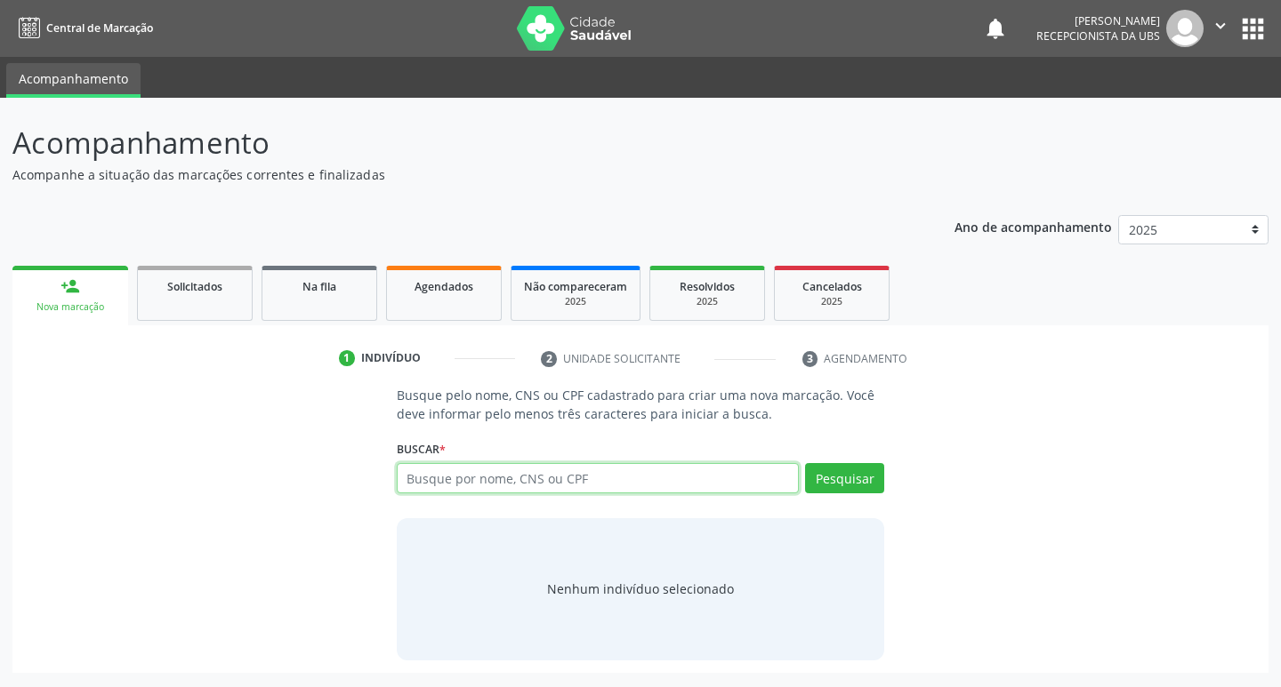
click at [486, 486] on input "text" at bounding box center [598, 478] width 403 height 30
type input "700005157533807"
click at [861, 478] on button "Pesquisar" at bounding box center [844, 478] width 79 height 30
type input "700005157533807"
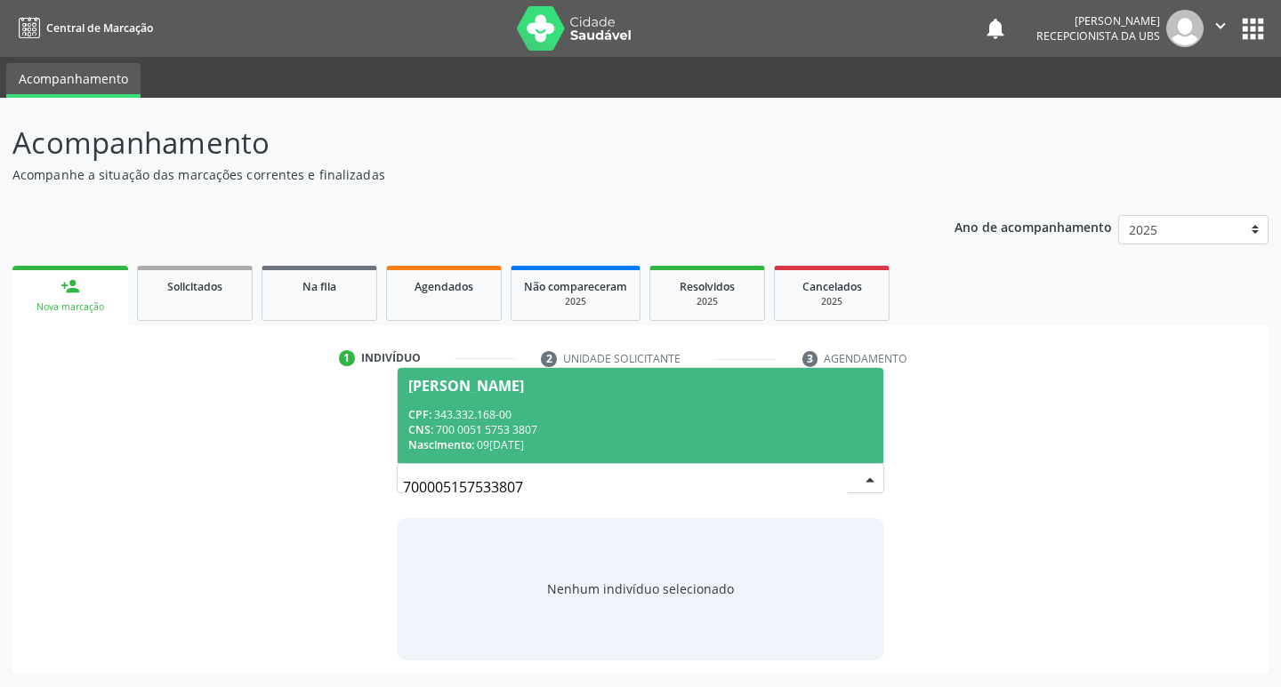
click at [701, 402] on span "Maria Vanda da Silva CPF: 343.332.168-00 CNS: 700 0051 5753 3807 Nascimento: 09…" at bounding box center [641, 415] width 486 height 95
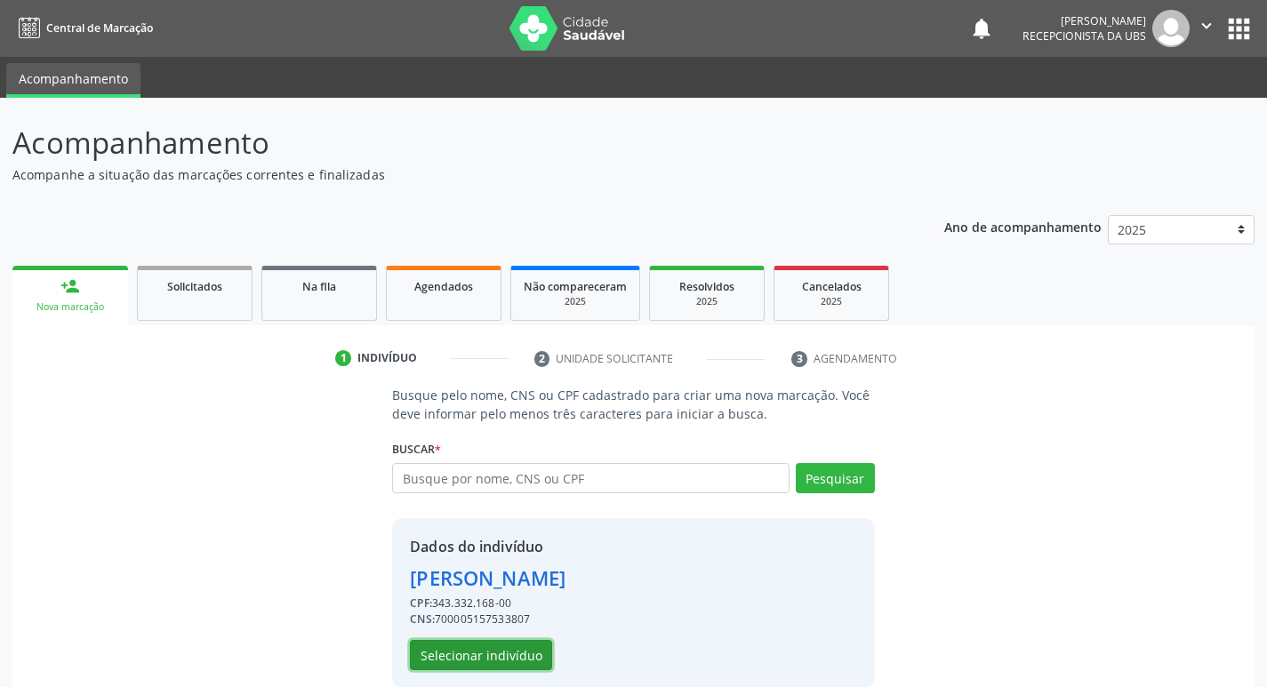
click at [436, 648] on button "Selecionar indivíduo" at bounding box center [481, 655] width 142 height 30
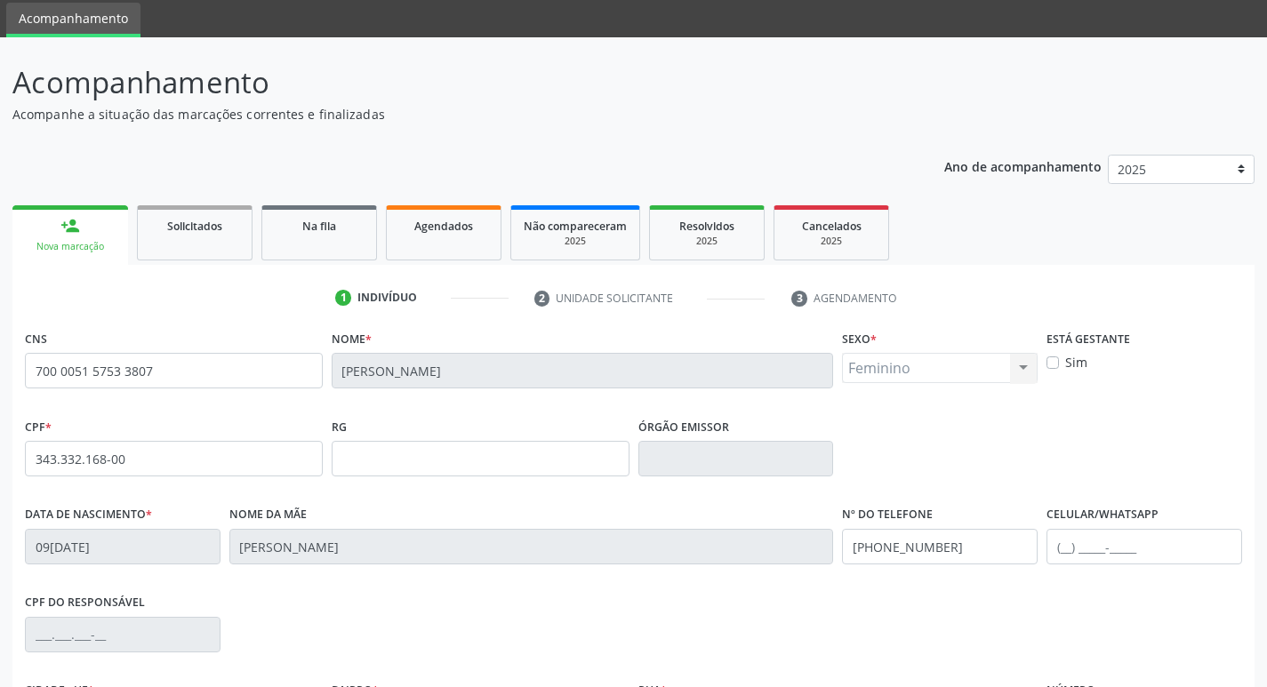
scroll to position [178, 0]
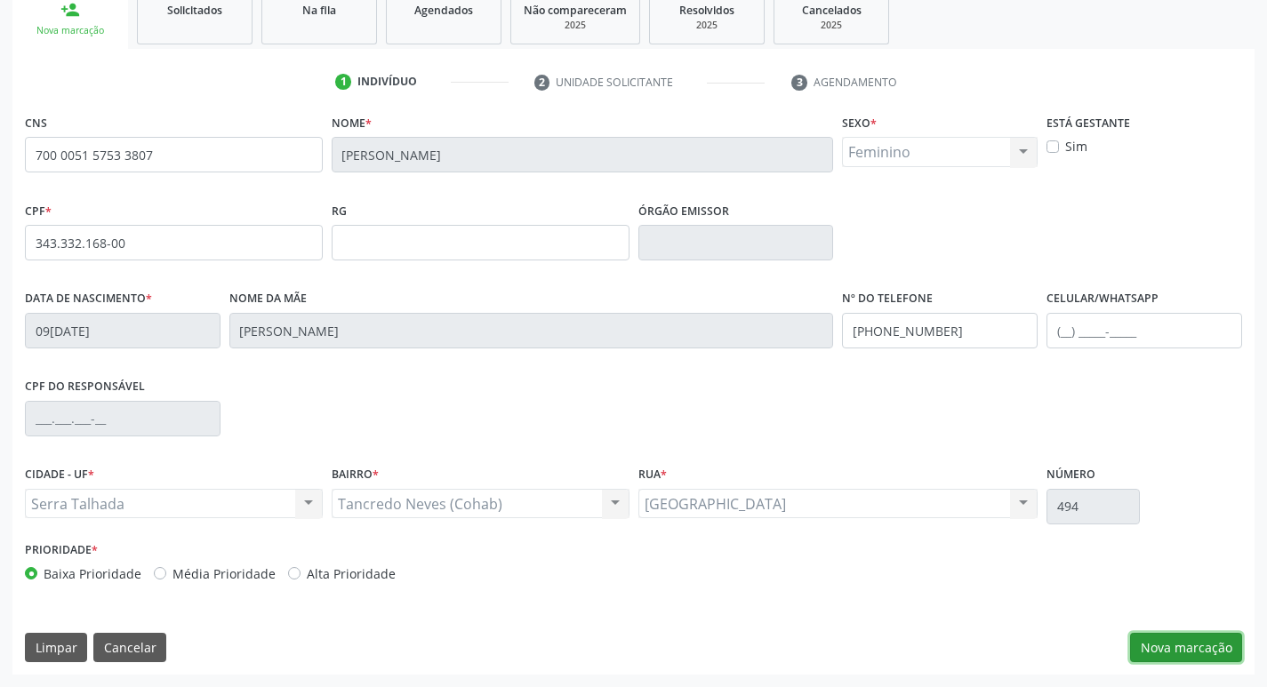
click at [1194, 651] on button "Nova marcação" at bounding box center [1186, 648] width 112 height 30
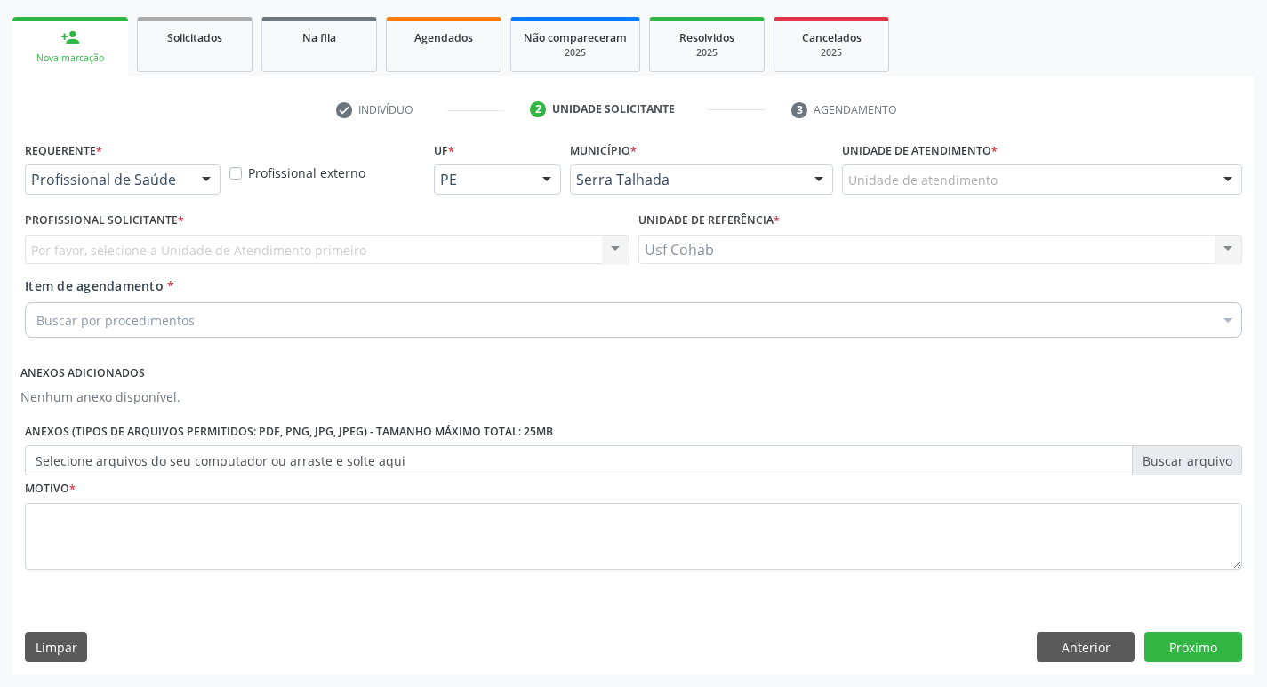
scroll to position [249, 0]
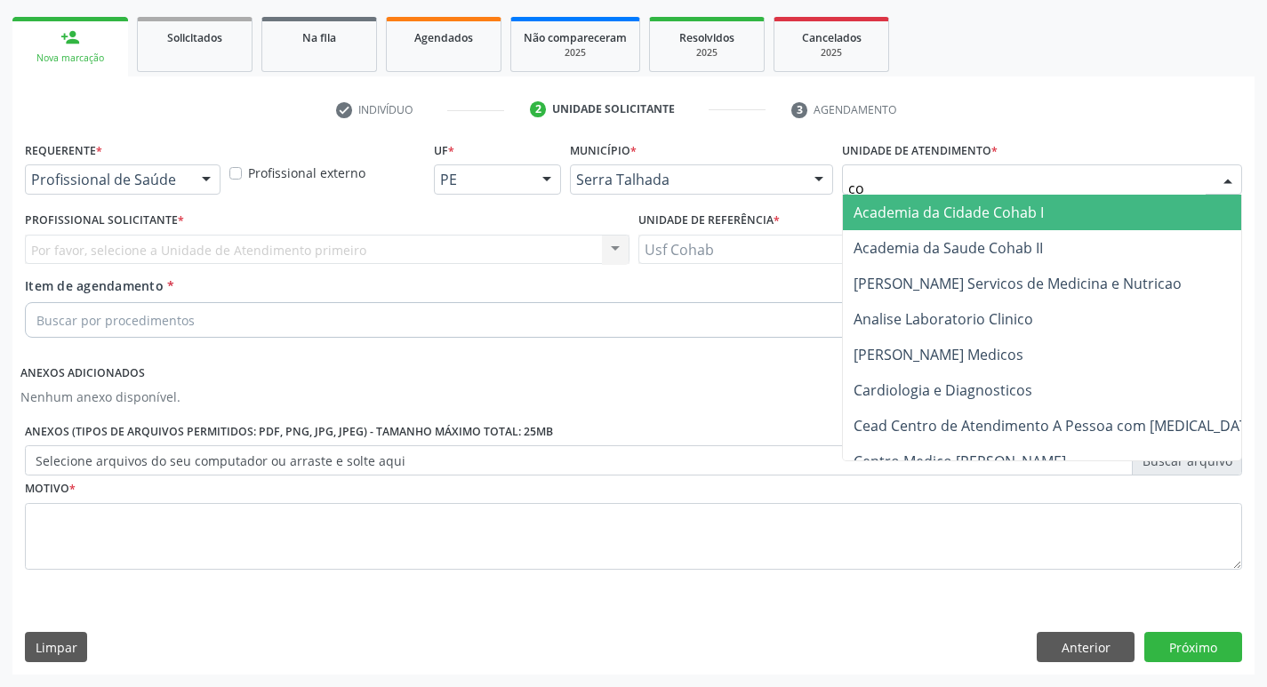
type input "coh"
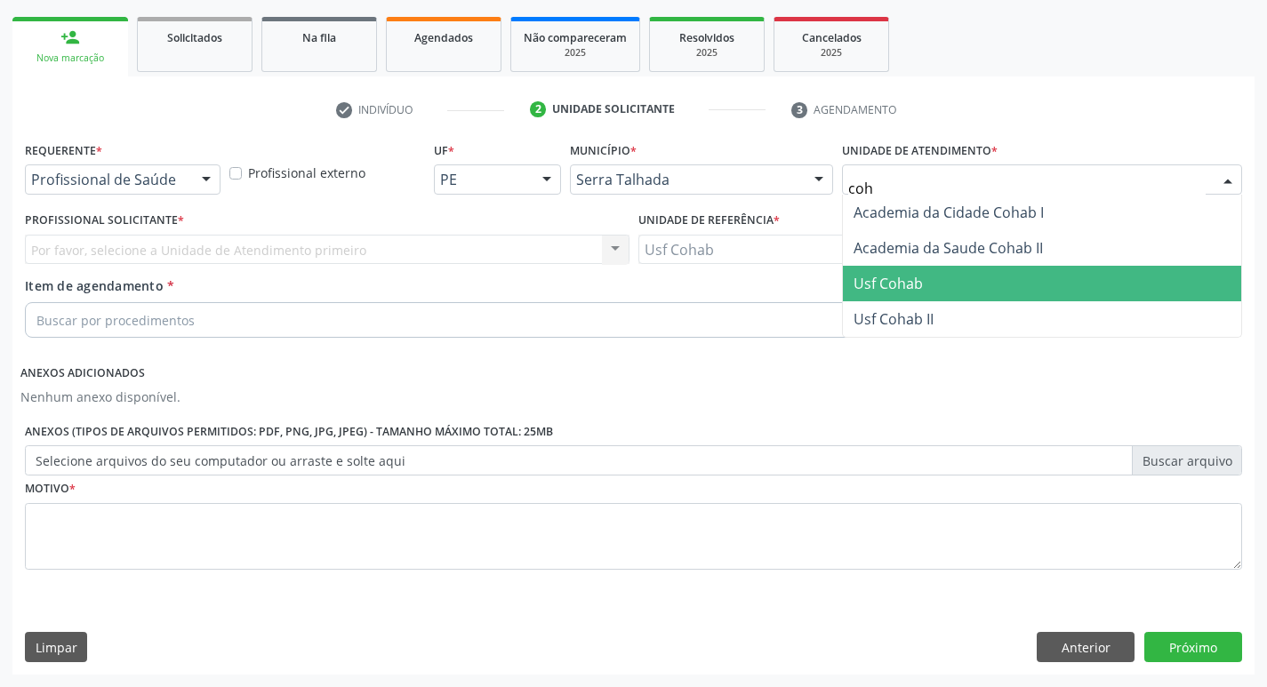
click at [985, 268] on span "Usf Cohab" at bounding box center [1042, 284] width 398 height 36
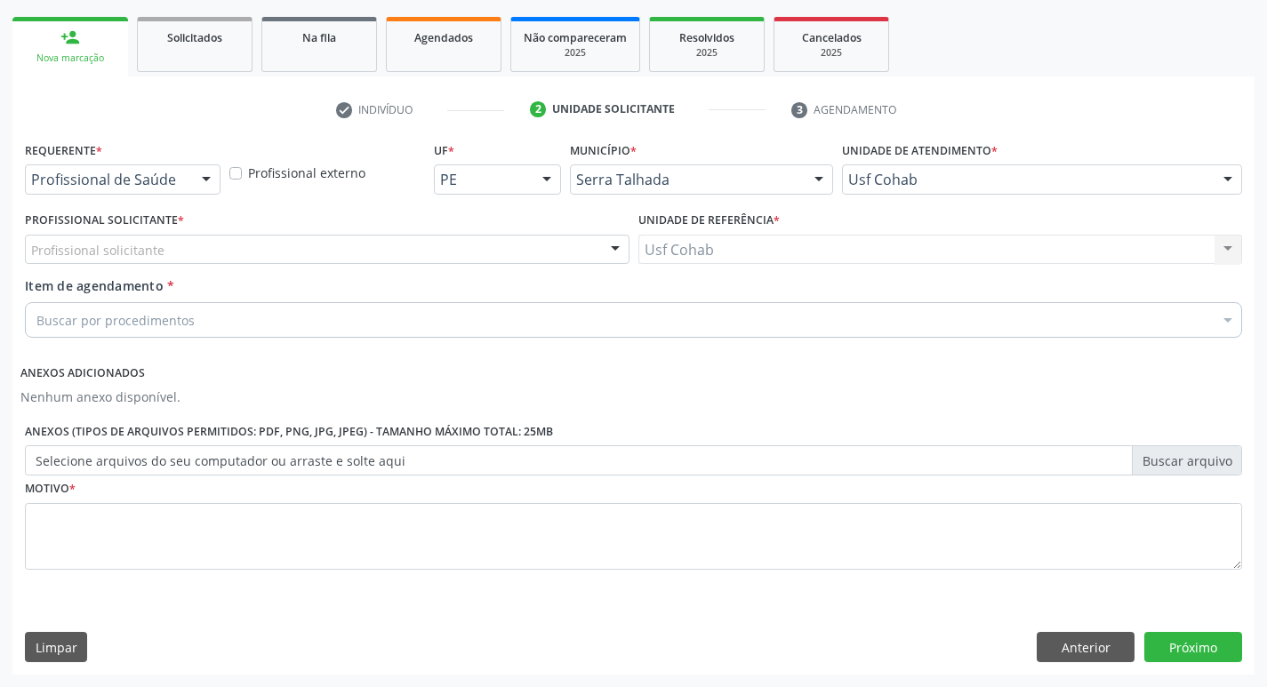
click at [492, 249] on div "Profissional solicitante" at bounding box center [327, 250] width 605 height 30
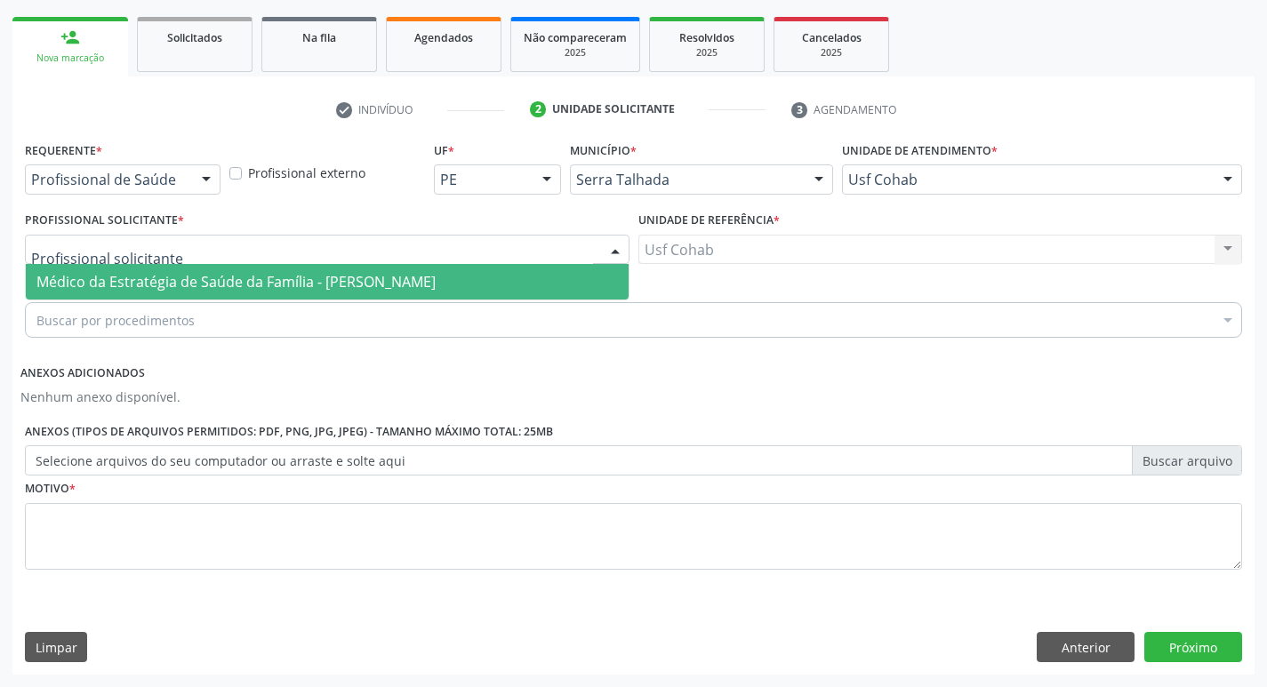
click at [488, 272] on span "Médico da Estratégia de Saúde da Família - [PERSON_NAME]" at bounding box center [327, 282] width 603 height 36
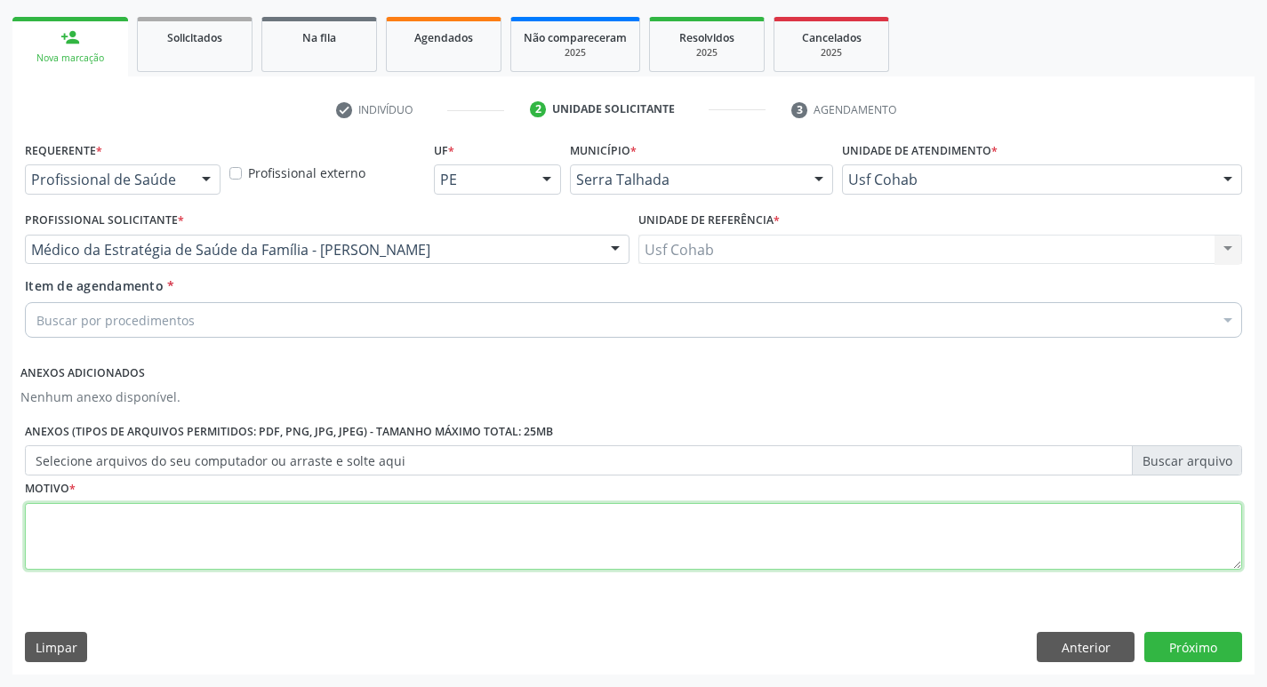
drag, startPoint x: 430, startPoint y: 529, endPoint x: 444, endPoint y: 510, distance: 23.0
click at [429, 528] on textarea at bounding box center [634, 537] width 1218 height 68
type textarea "-"
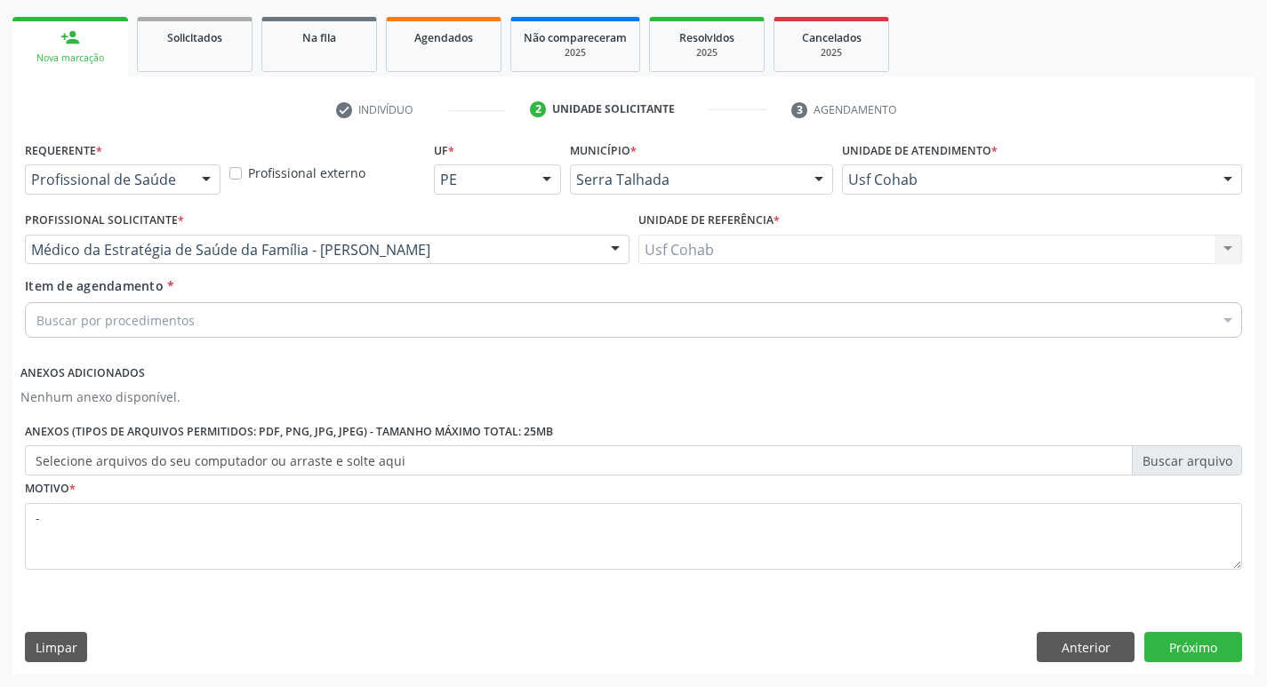
click at [207, 317] on div "Buscar por procedimentos" at bounding box center [634, 320] width 1218 height 36
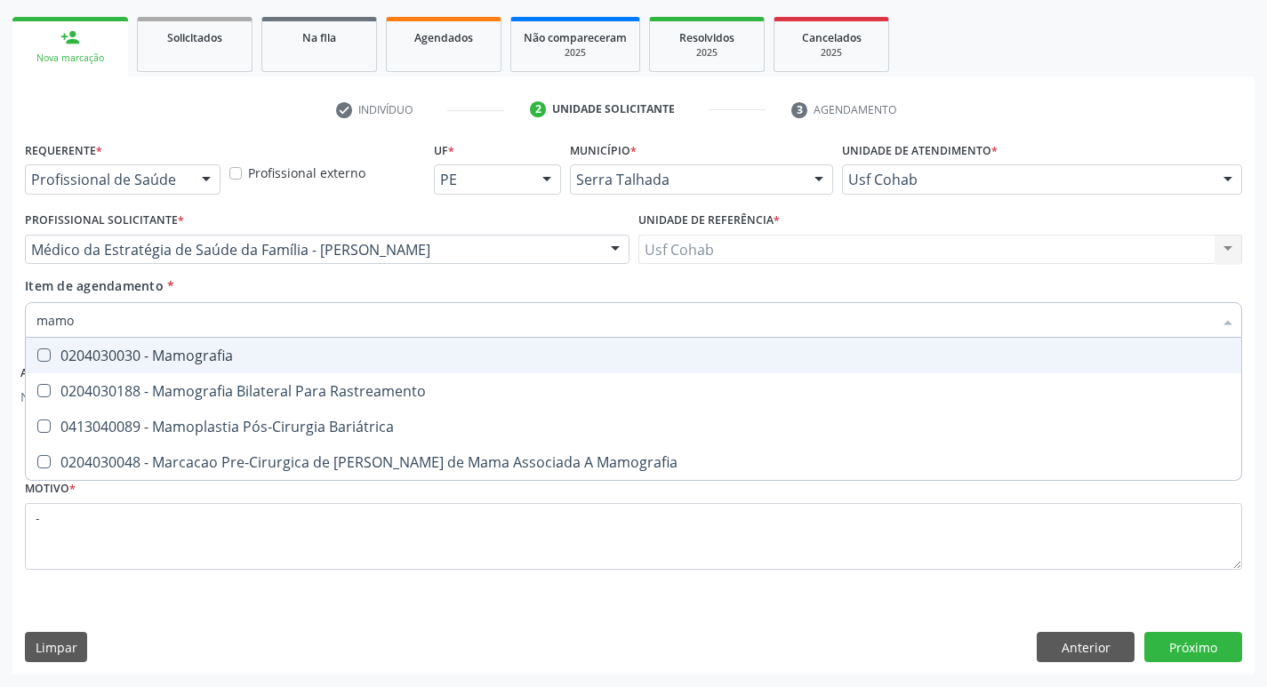
type input "mamog"
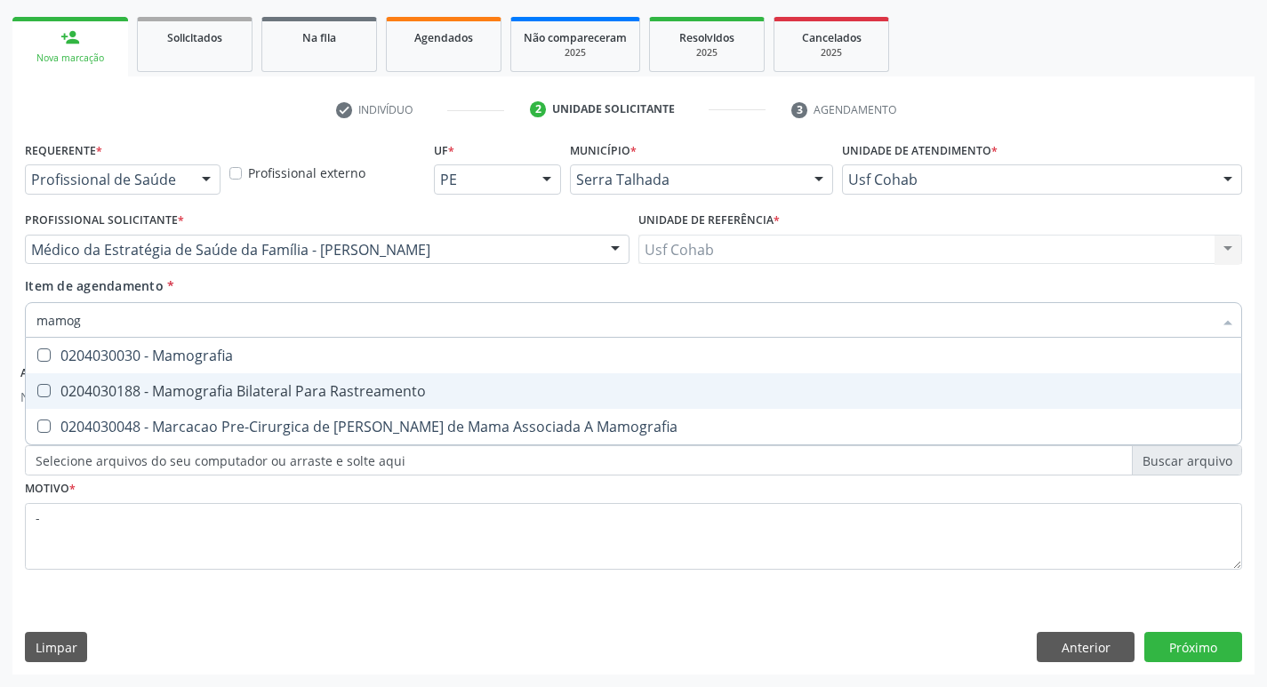
click at [236, 398] on div "0204030188 - Mamografia Bilateral Para Rastreamento" at bounding box center [633, 391] width 1194 height 14
checkbox Rastreamento "true"
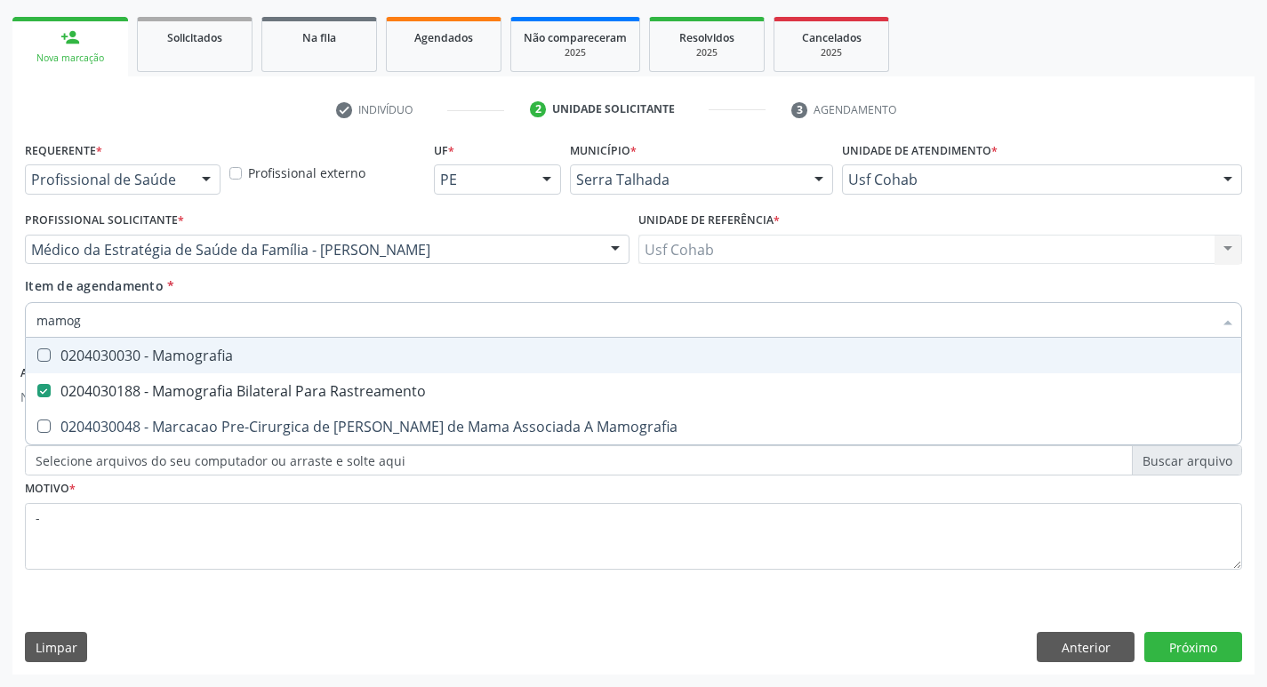
click at [4, 331] on div "Acompanhamento Acompanhe a situação das marcações correntes e finalizadas Relat…" at bounding box center [633, 268] width 1267 height 839
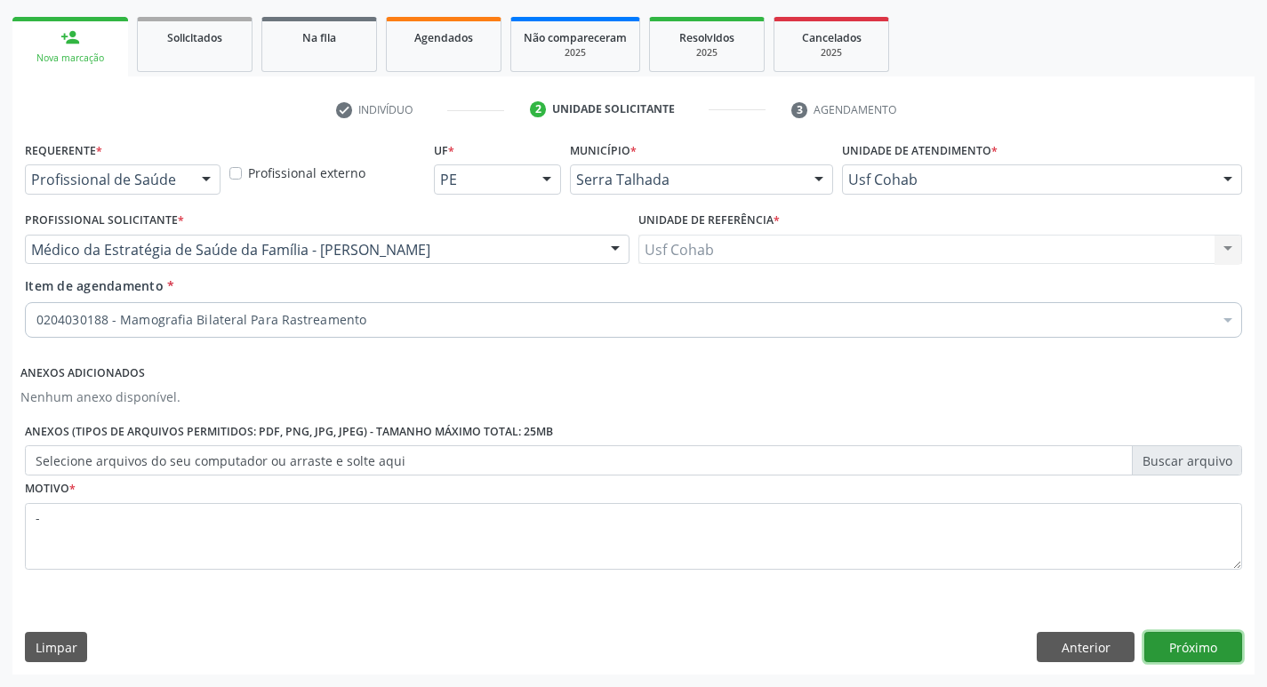
click at [1188, 647] on button "Próximo" at bounding box center [1194, 647] width 98 height 30
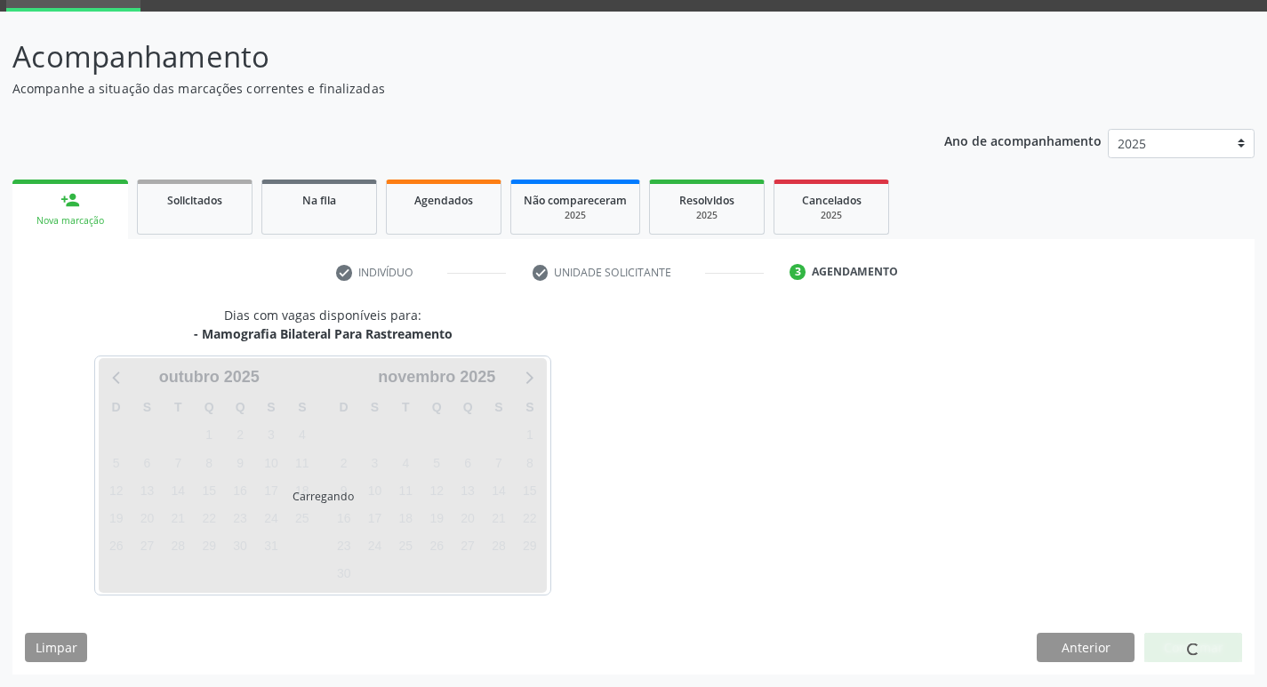
scroll to position [86, 0]
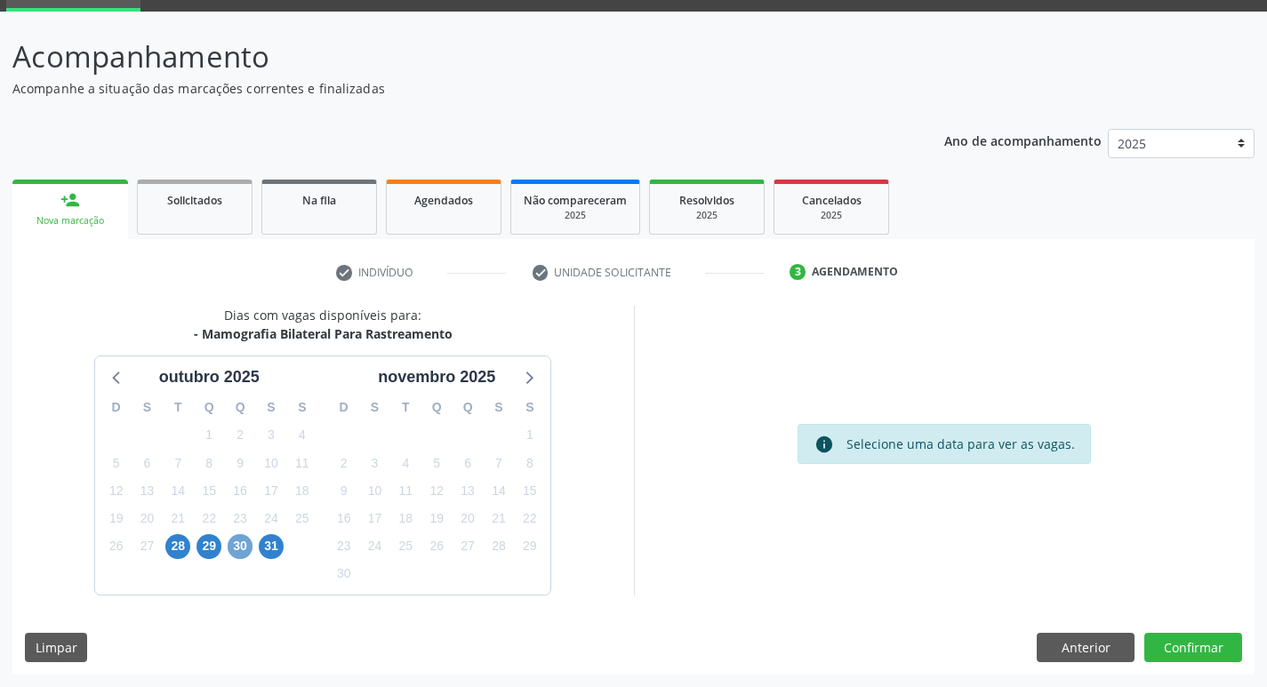
click at [237, 550] on span "30" at bounding box center [240, 546] width 25 height 25
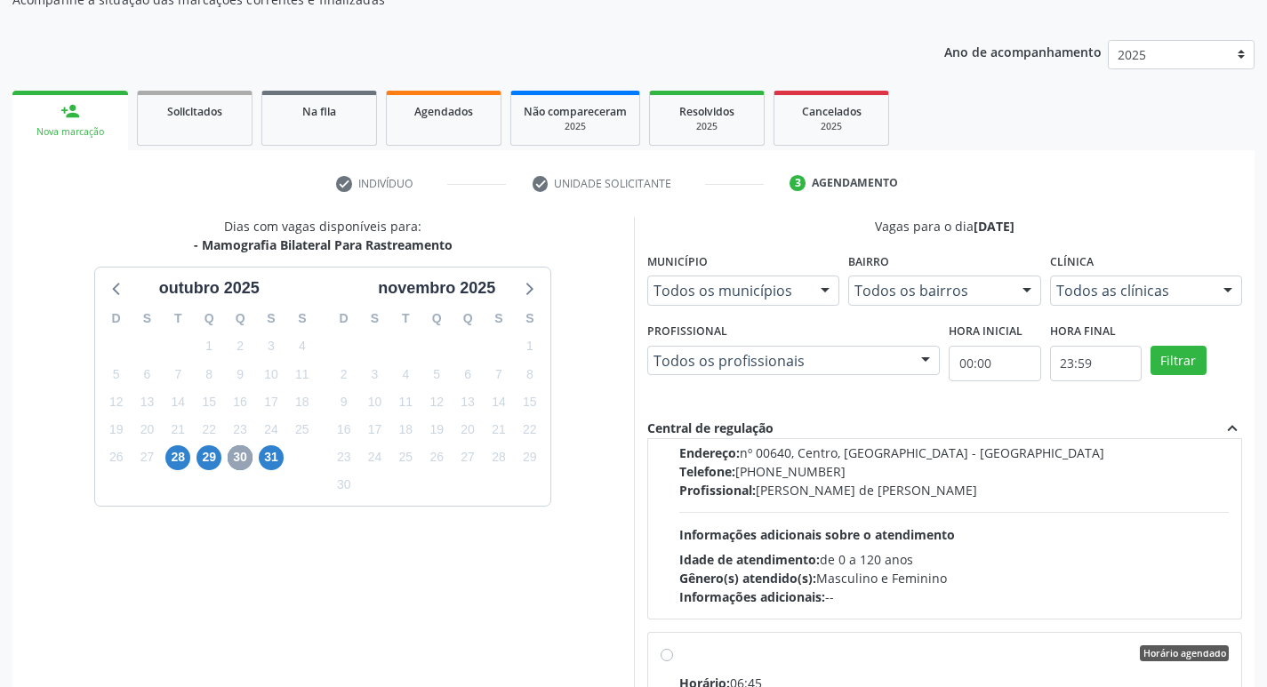
scroll to position [1601, 0]
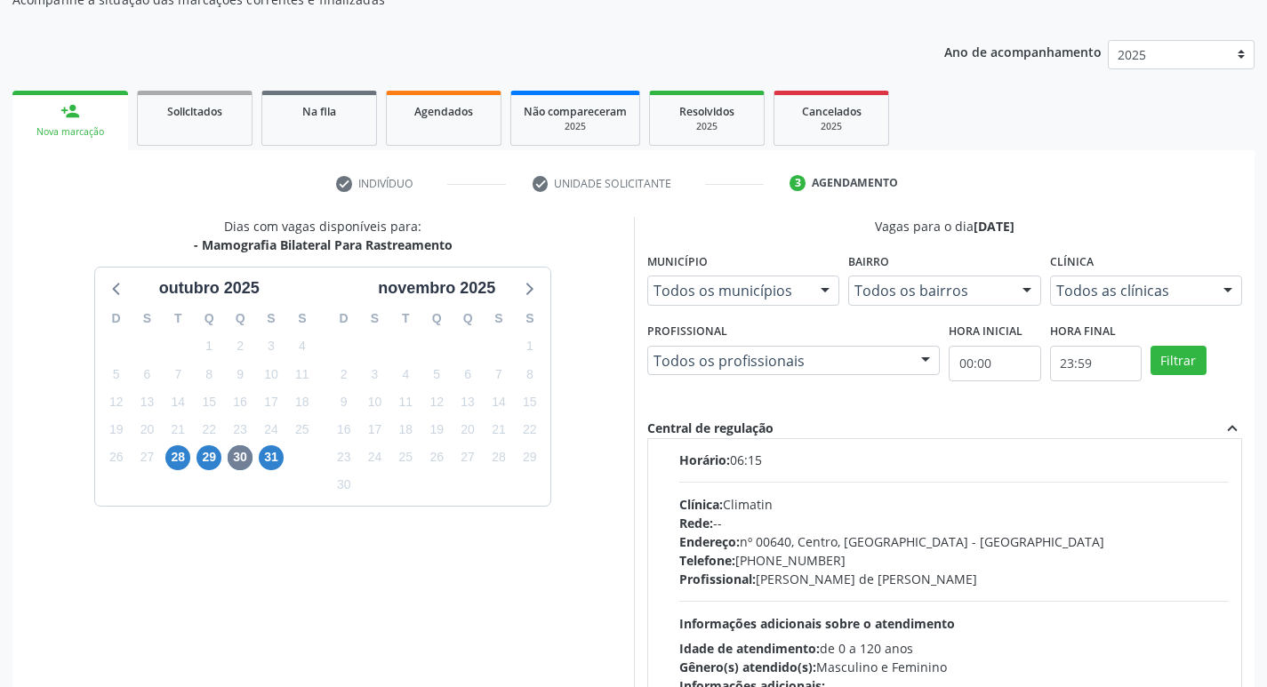
click at [986, 524] on div "Rede: --" at bounding box center [954, 523] width 551 height 19
click at [673, 439] on input "Horário agendado Horário: 06:15 Clínica: Climatin Rede: -- Endereço: nº 00640, …" at bounding box center [667, 431] width 12 height 16
radio input "true"
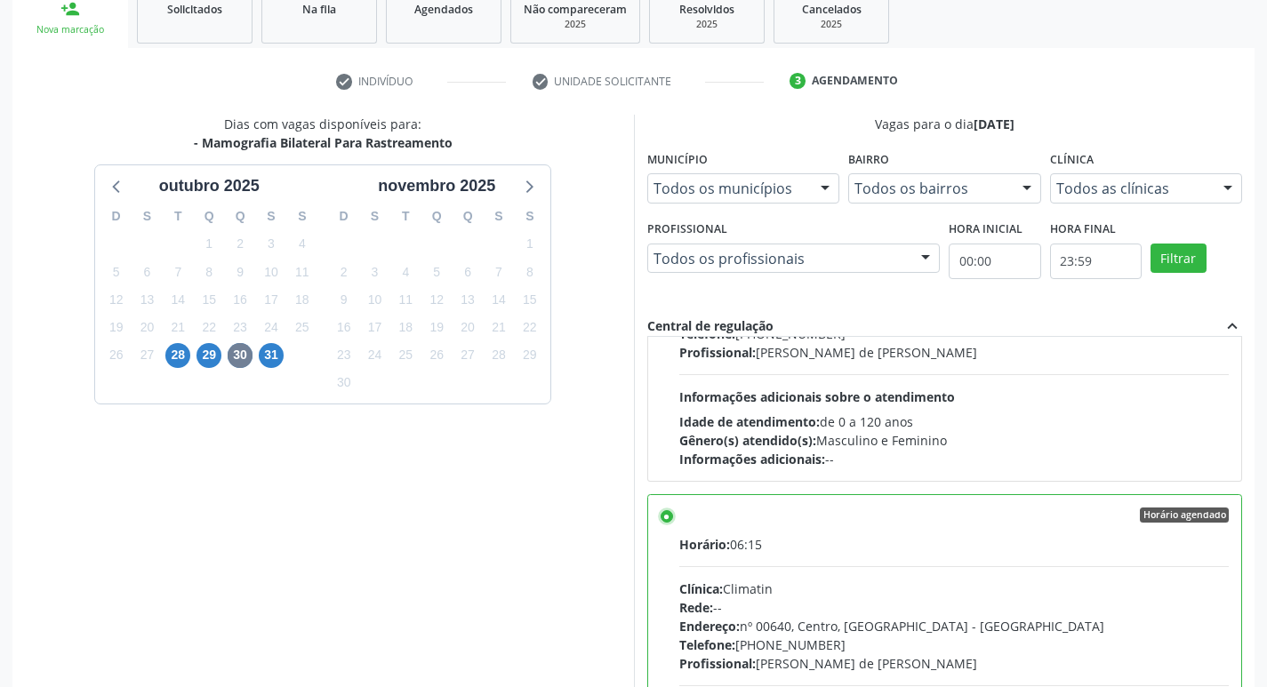
scroll to position [375, 0]
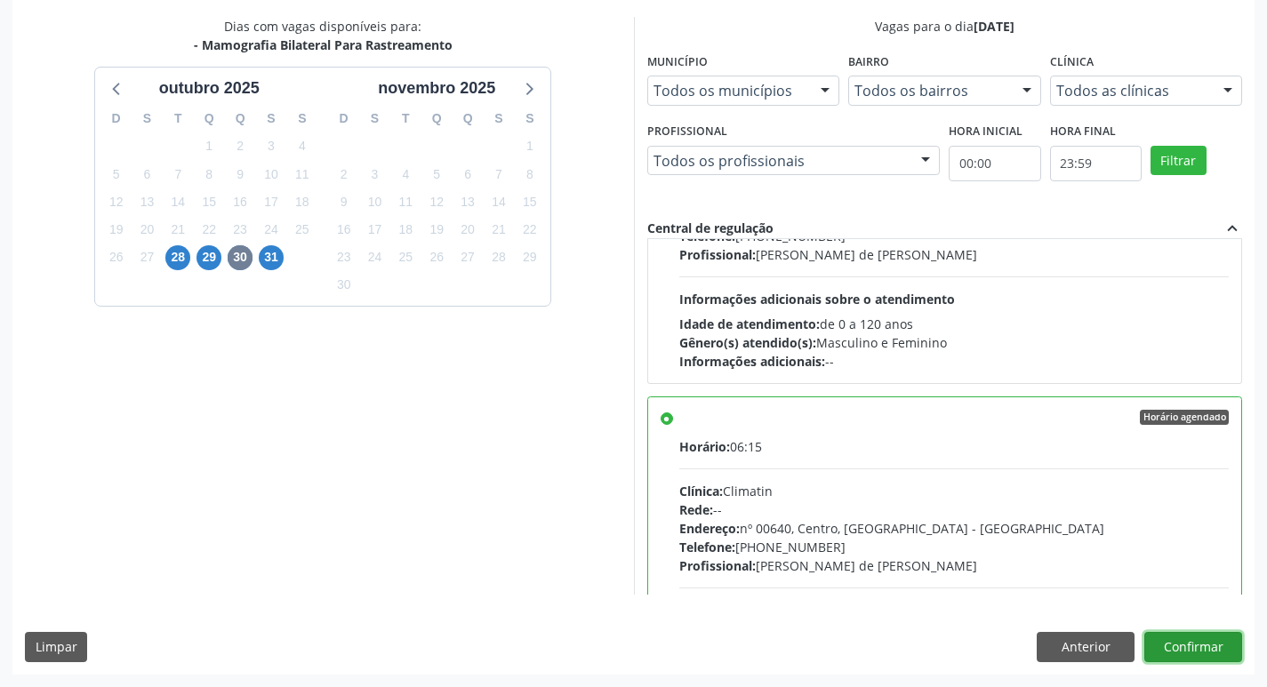
click at [1187, 639] on button "Confirmar" at bounding box center [1194, 647] width 98 height 30
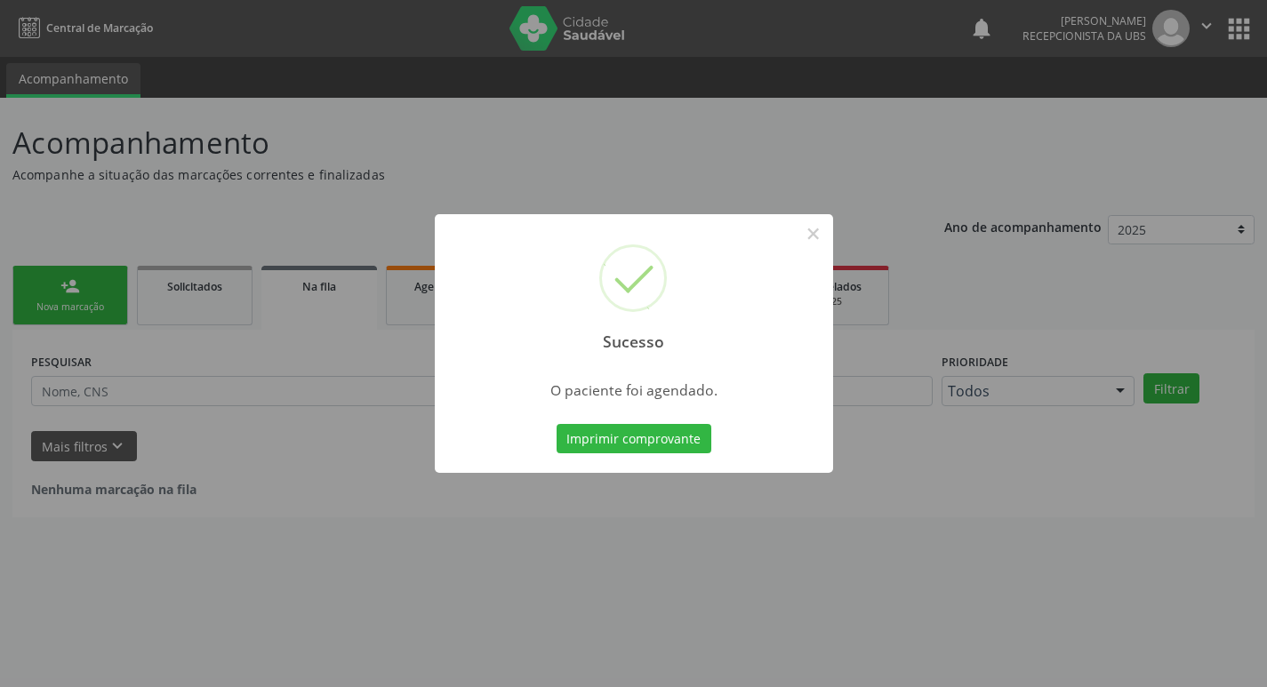
scroll to position [0, 0]
click at [690, 444] on button "Imprimir comprovante" at bounding box center [640, 439] width 155 height 30
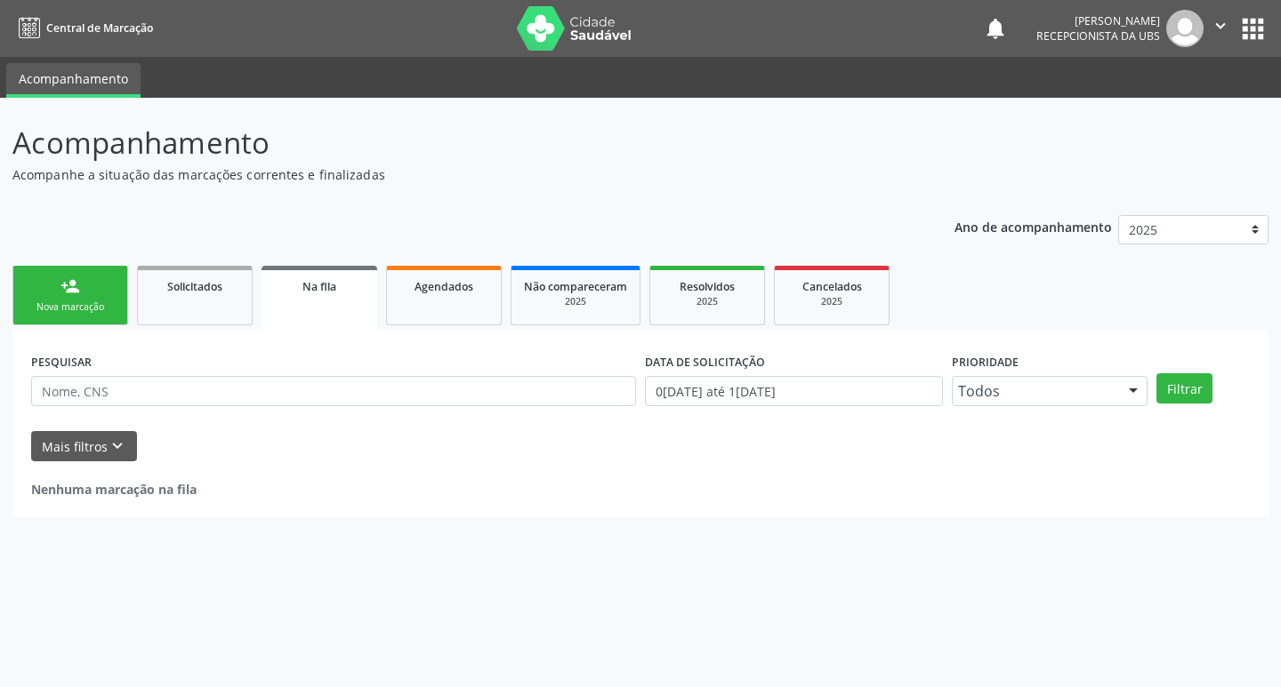
drag, startPoint x: 109, startPoint y: 285, endPoint x: 119, endPoint y: 258, distance: 29.3
click at [110, 285] on link "person_add Nova marcação" at bounding box center [70, 296] width 116 height 60
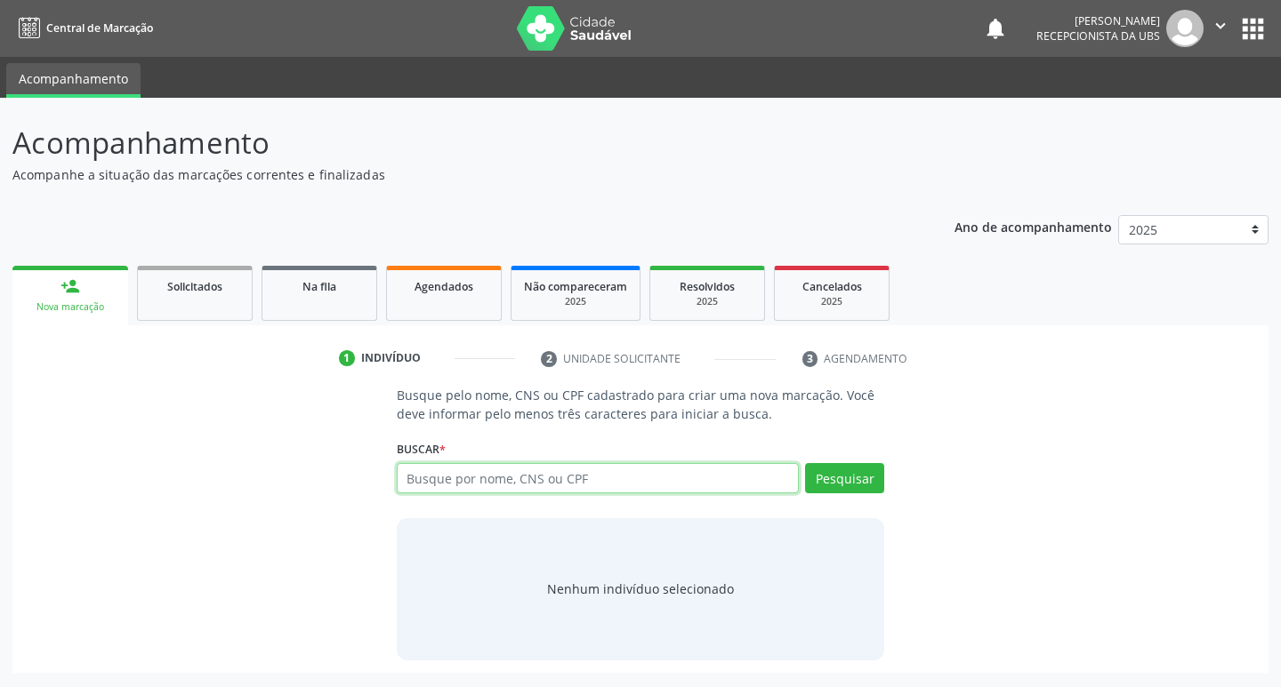
click at [647, 473] on input "text" at bounding box center [598, 478] width 403 height 30
type input "70000507051402"
drag, startPoint x: 856, startPoint y: 472, endPoint x: 841, endPoint y: 459, distance: 19.5
click at [855, 471] on button "Pesquisar" at bounding box center [844, 478] width 79 height 30
click at [535, 484] on input "70000507051402" at bounding box center [598, 478] width 403 height 30
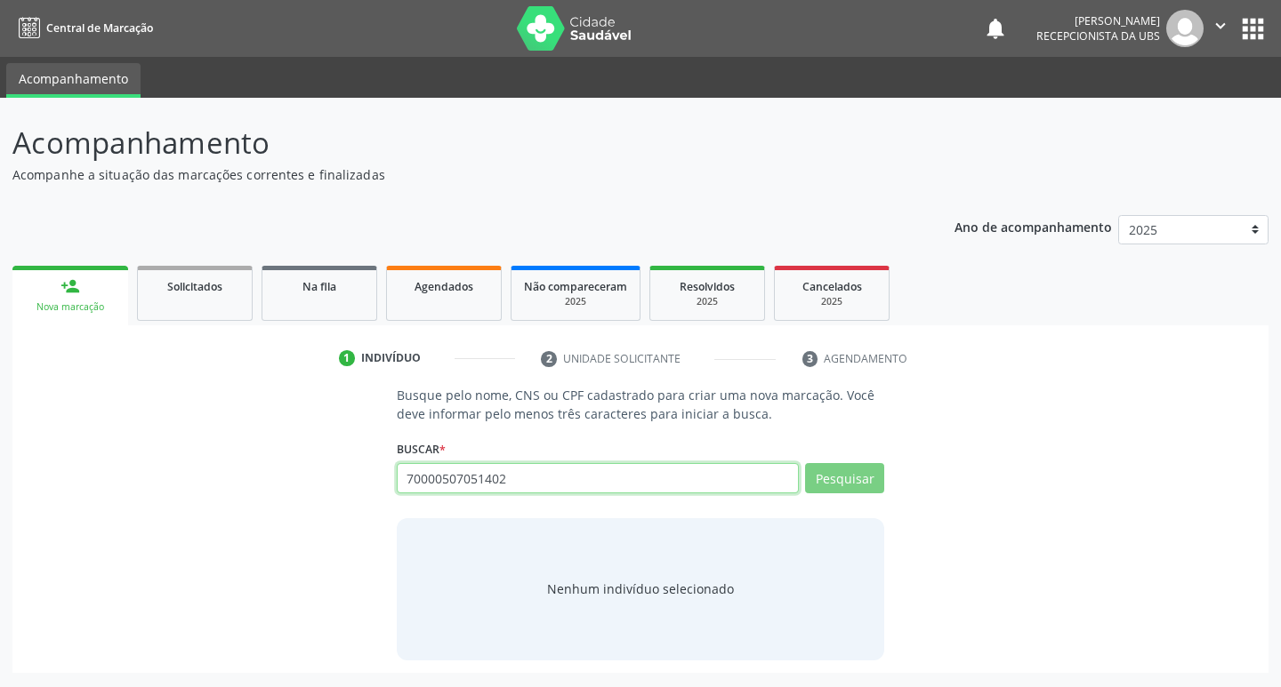
click at [447, 486] on input "70000507051402" at bounding box center [598, 478] width 403 height 30
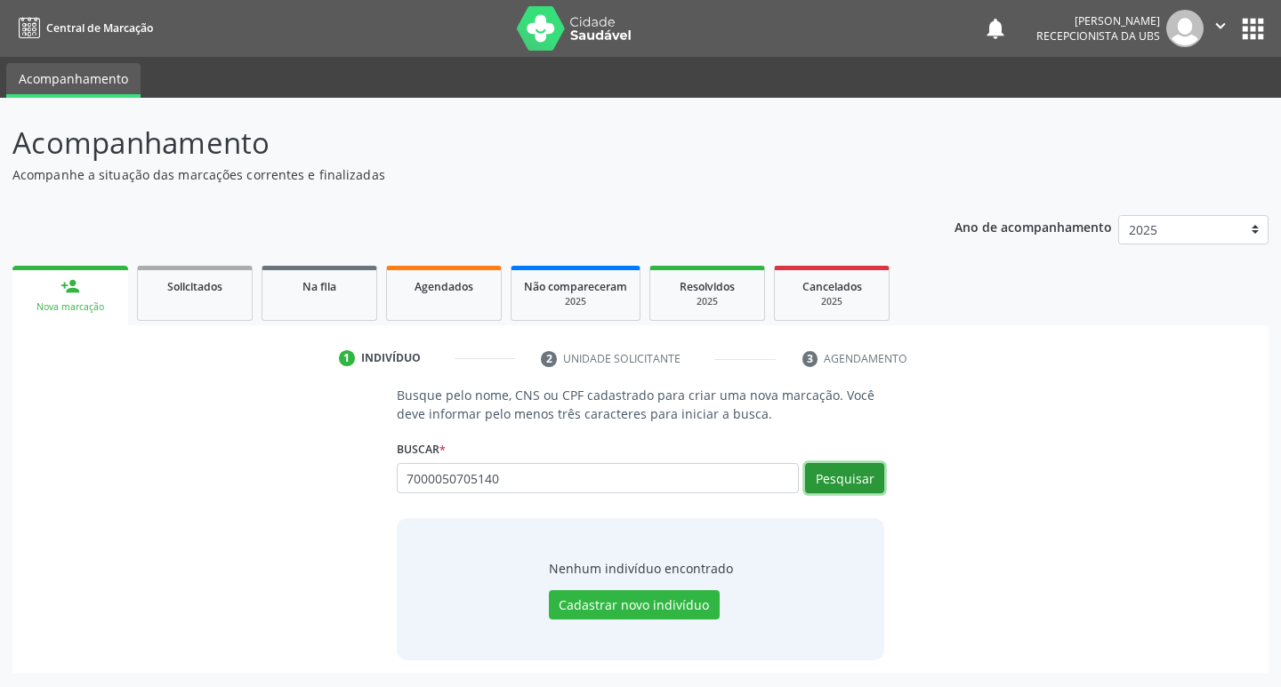
click at [824, 470] on button "Pesquisar" at bounding box center [844, 478] width 79 height 30
click at [419, 485] on input "7000050705140" at bounding box center [598, 478] width 403 height 30
type input "700000050705140"
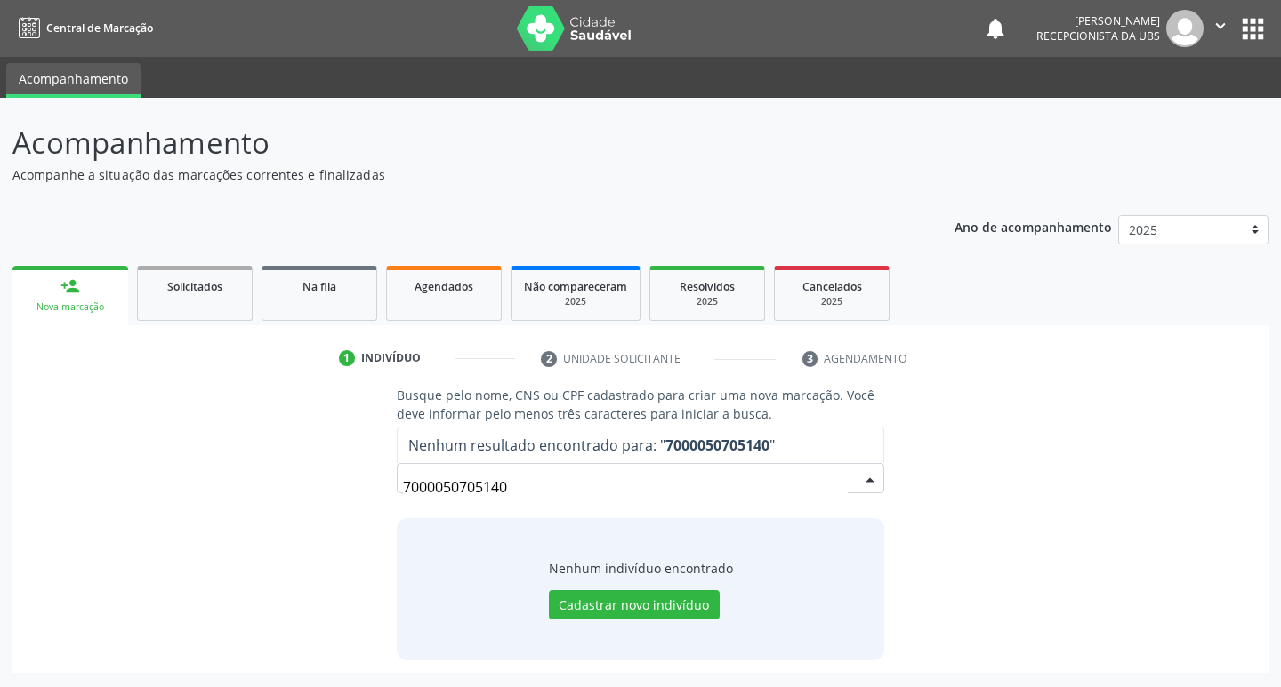
click at [444, 496] on input "7000050705140" at bounding box center [626, 488] width 446 height 36
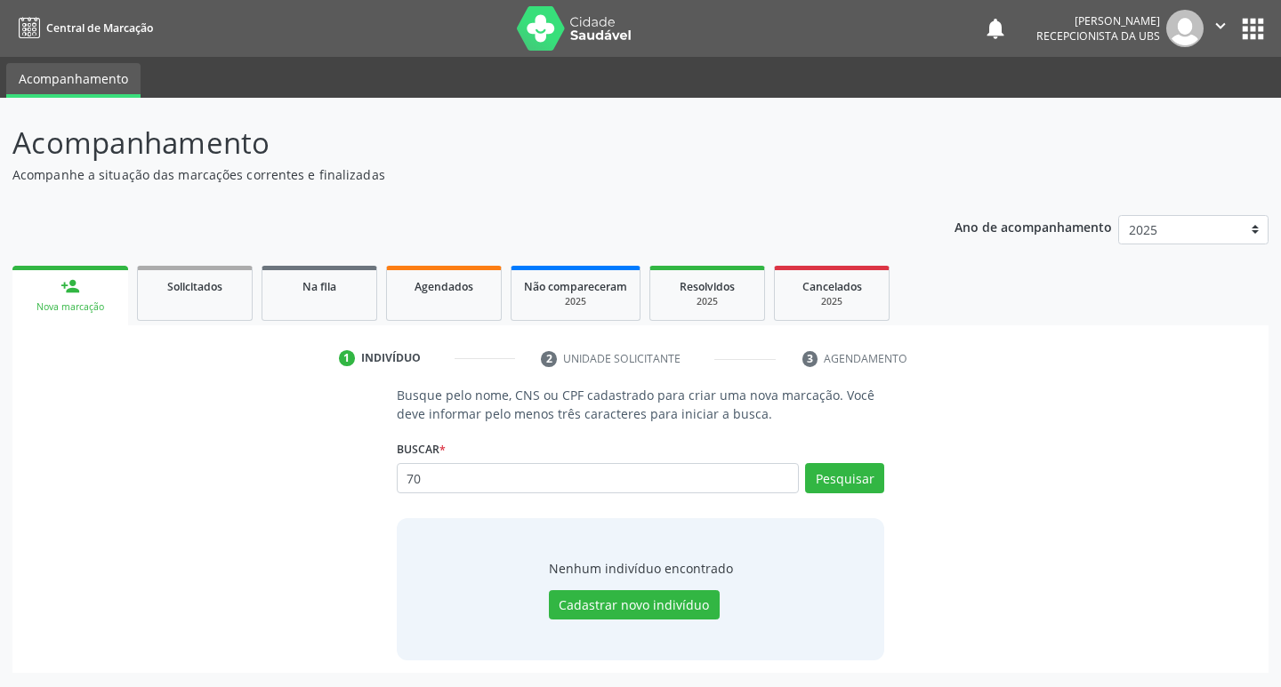
type input "7"
type input "ines maria de carvalho silva"
click at [846, 478] on button "Pesquisar" at bounding box center [844, 478] width 79 height 30
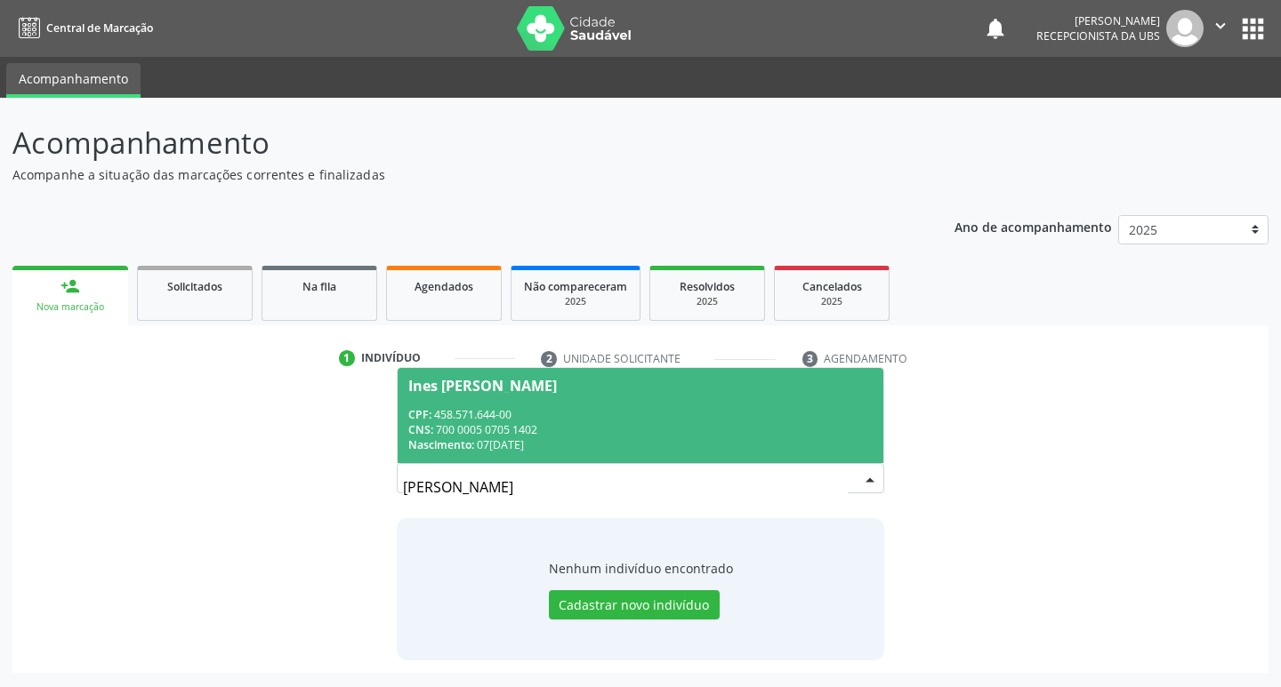
click at [563, 418] on div "CPF: 458.571.644-00" at bounding box center [640, 414] width 465 height 15
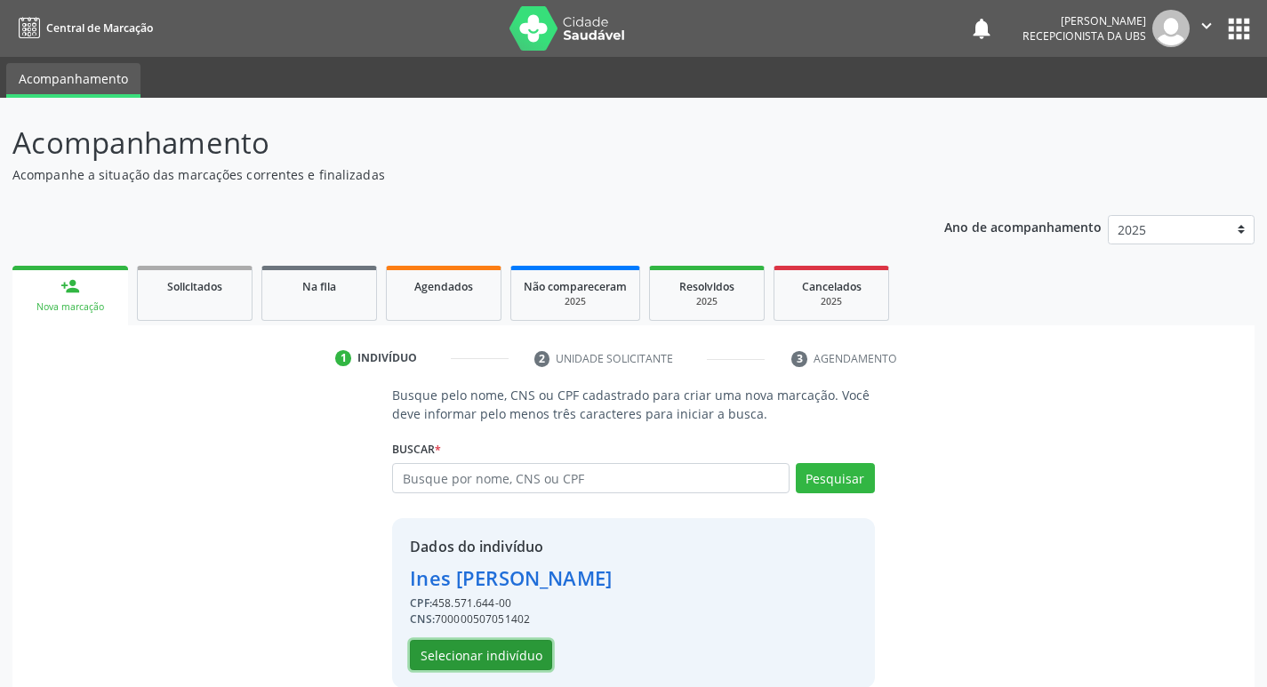
click at [517, 655] on button "Selecionar indivíduo" at bounding box center [481, 655] width 142 height 30
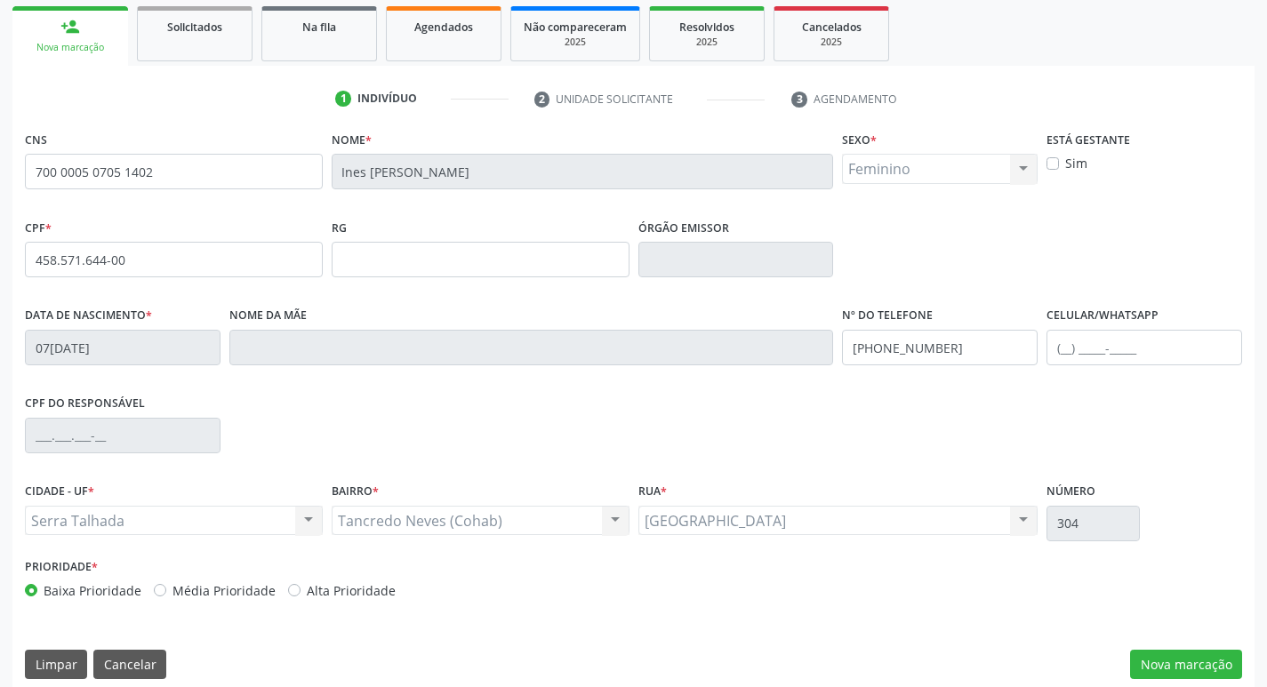
scroll to position [277, 0]
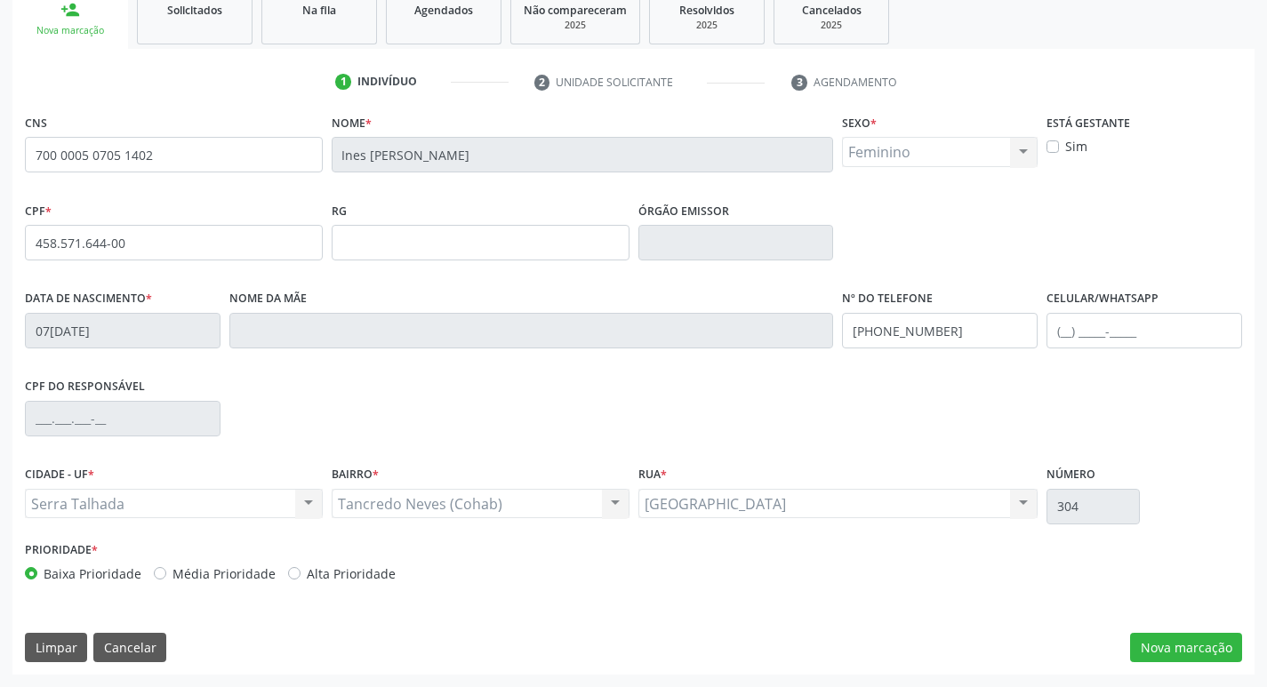
click at [1158, 631] on div "CNS 700 0005 0705 1402 Nome * Ines Maria de Carvalho Silva Sexo * Feminino Masc…" at bounding box center [633, 392] width 1242 height 566
click at [1157, 650] on button "Nova marcação" at bounding box center [1186, 648] width 112 height 30
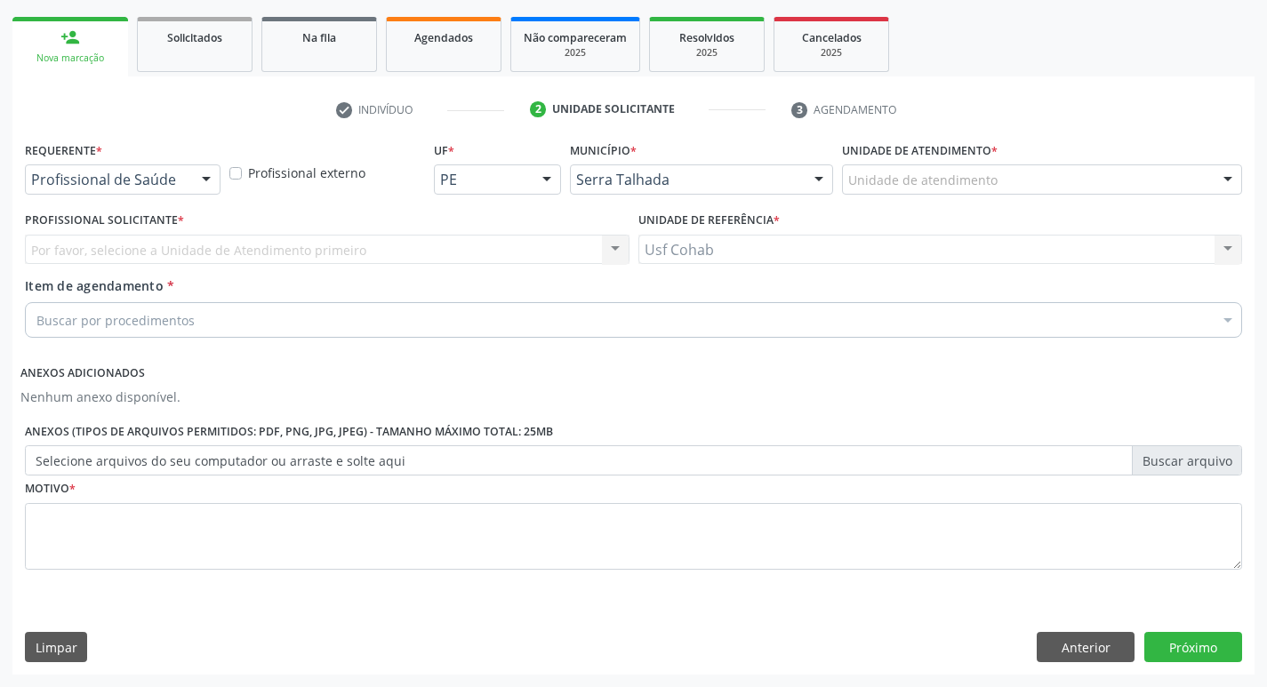
scroll to position [249, 0]
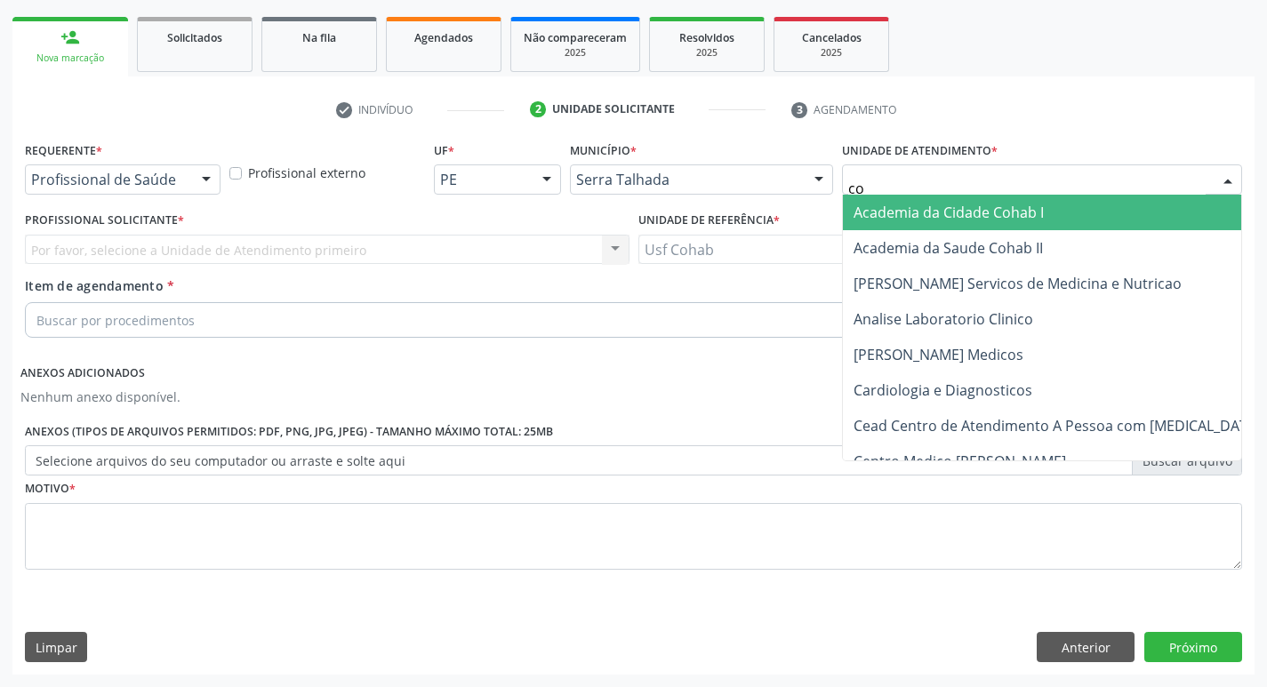
type input "coh"
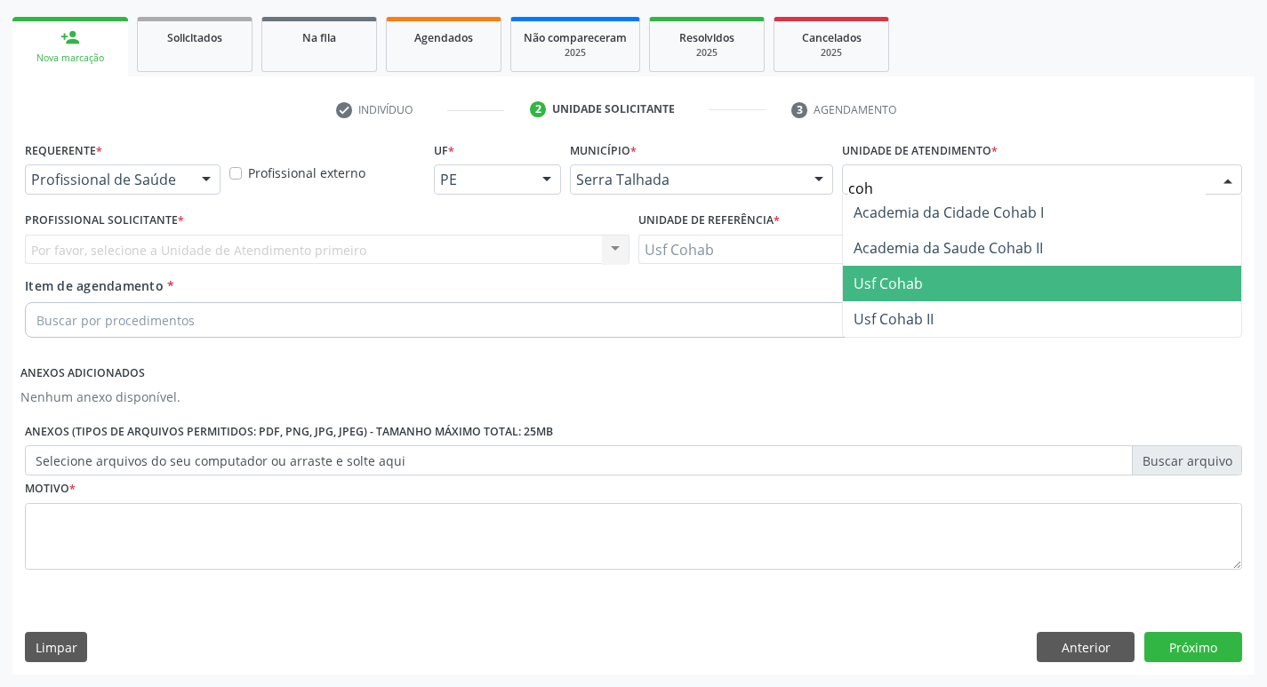
click at [916, 283] on span "Usf Cohab" at bounding box center [888, 284] width 69 height 20
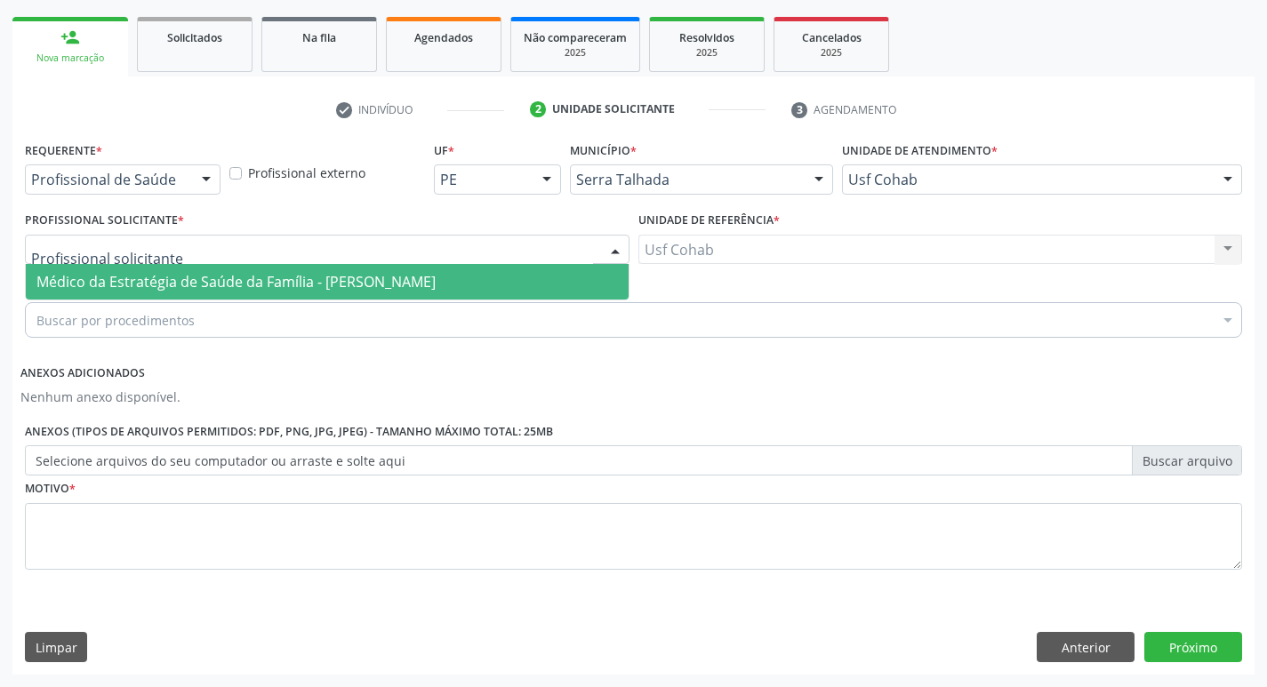
click at [387, 249] on div at bounding box center [327, 250] width 605 height 30
click at [359, 284] on span "Médico da Estratégia de Saúde da Família - [PERSON_NAME]" at bounding box center [235, 282] width 399 height 20
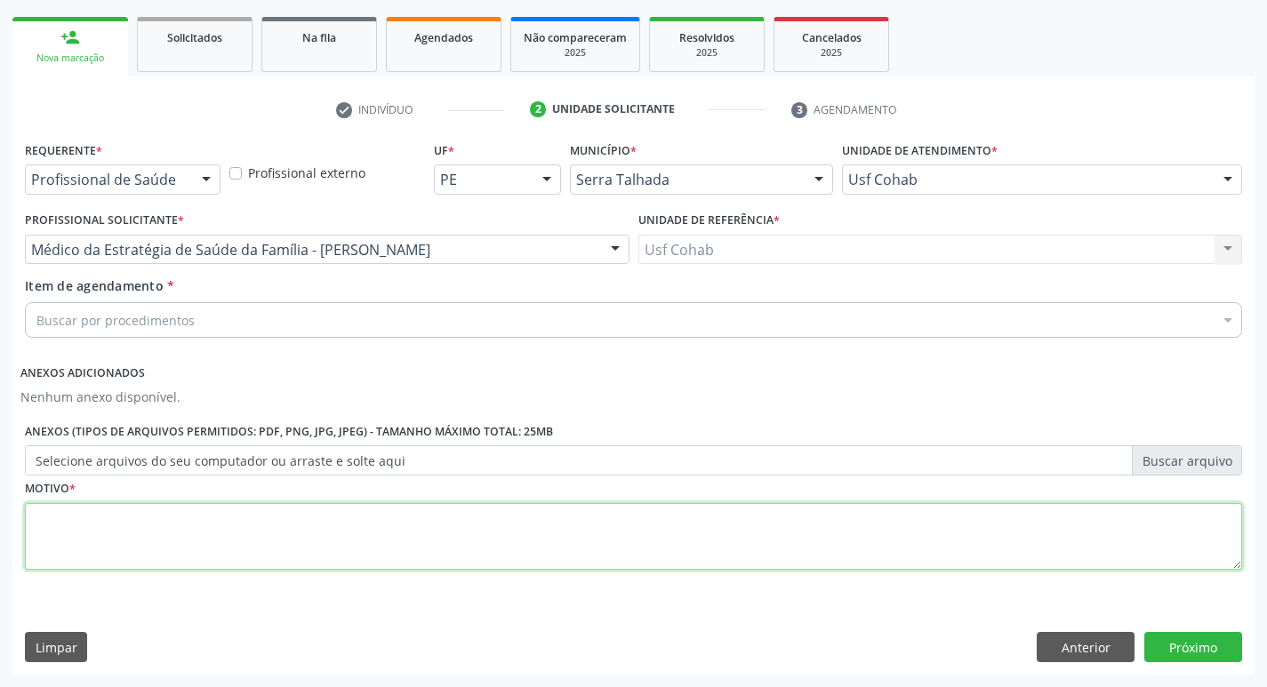
click at [318, 538] on textarea at bounding box center [634, 537] width 1218 height 68
type textarea "-"
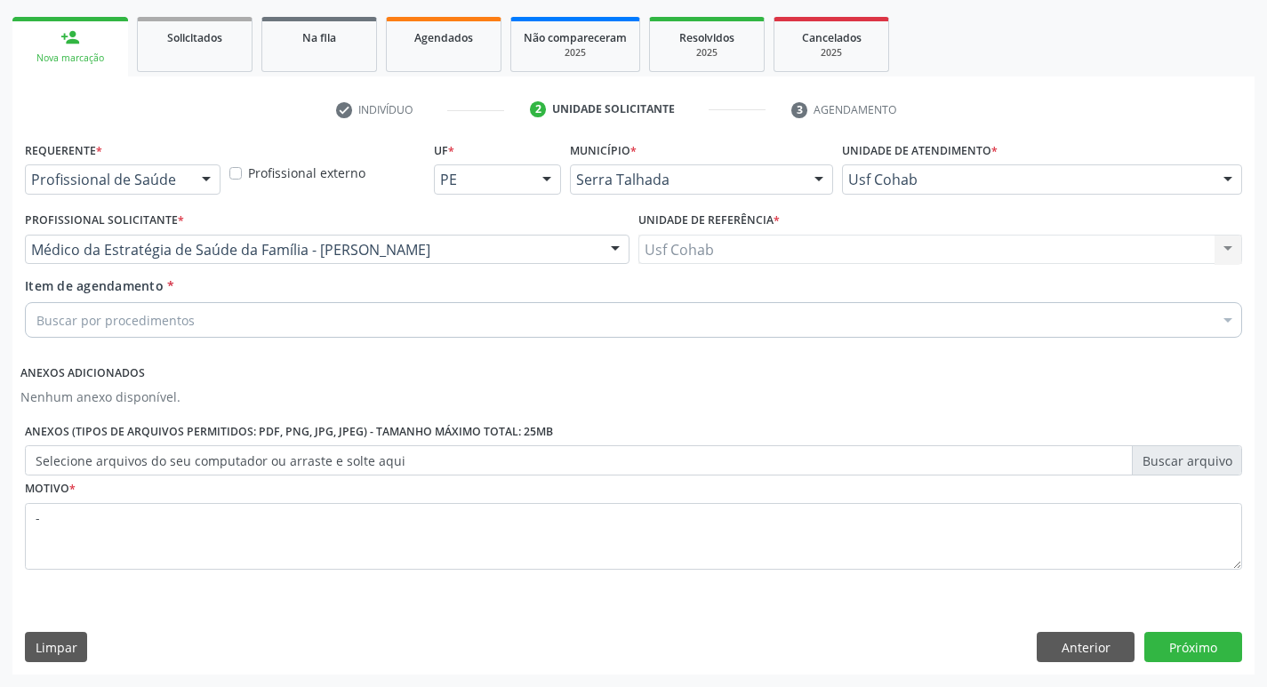
click at [292, 328] on div "Buscar por procedimentos" at bounding box center [634, 320] width 1218 height 36
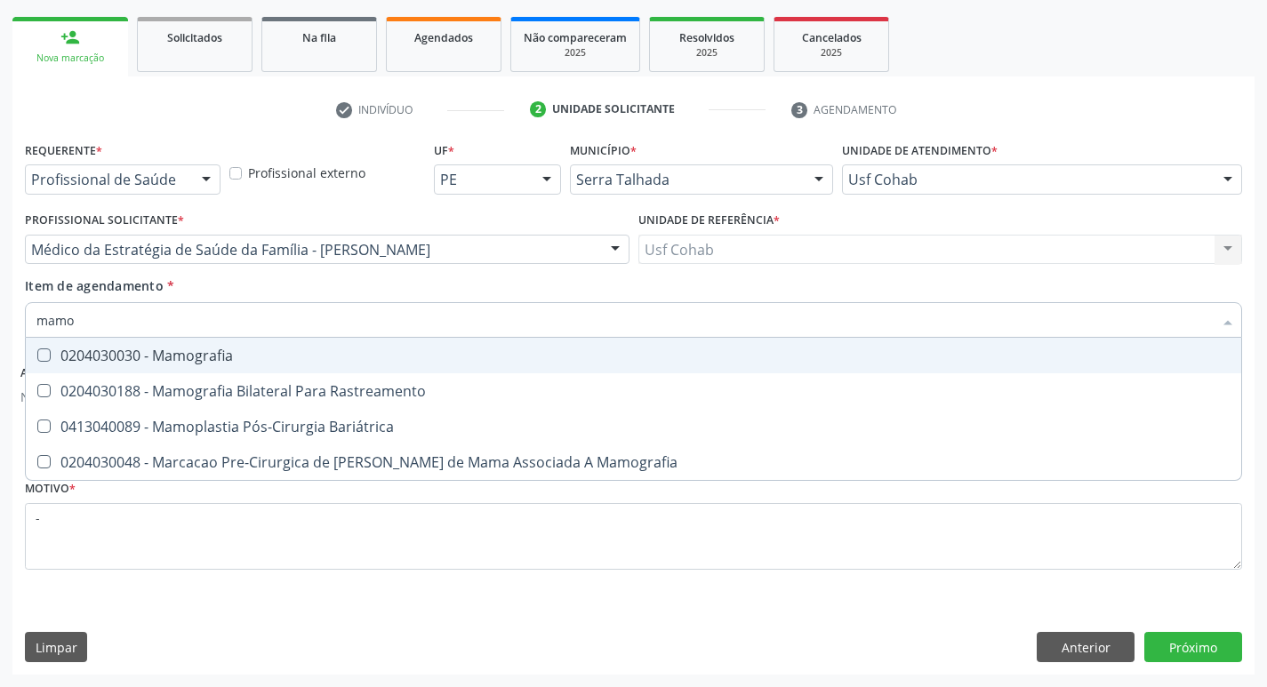
type input "mamog"
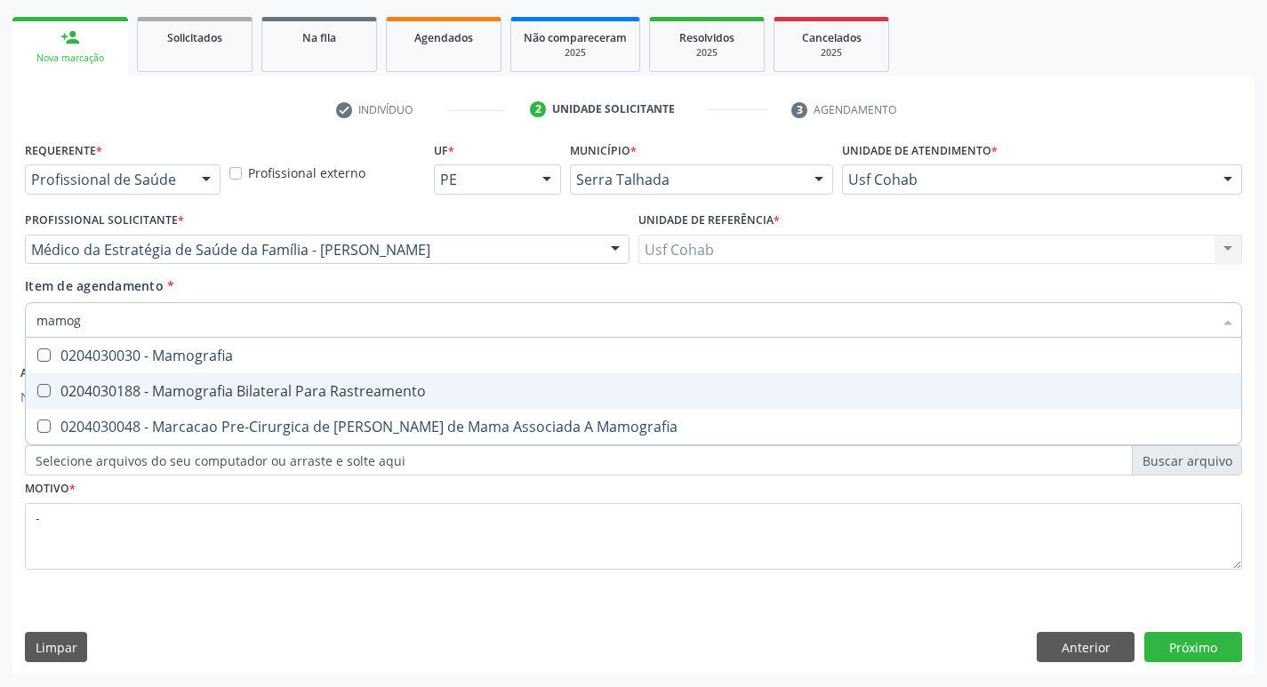
click at [292, 385] on div "0204030188 - Mamografia Bilateral Para Rastreamento" at bounding box center [633, 391] width 1194 height 14
checkbox Rastreamento "true"
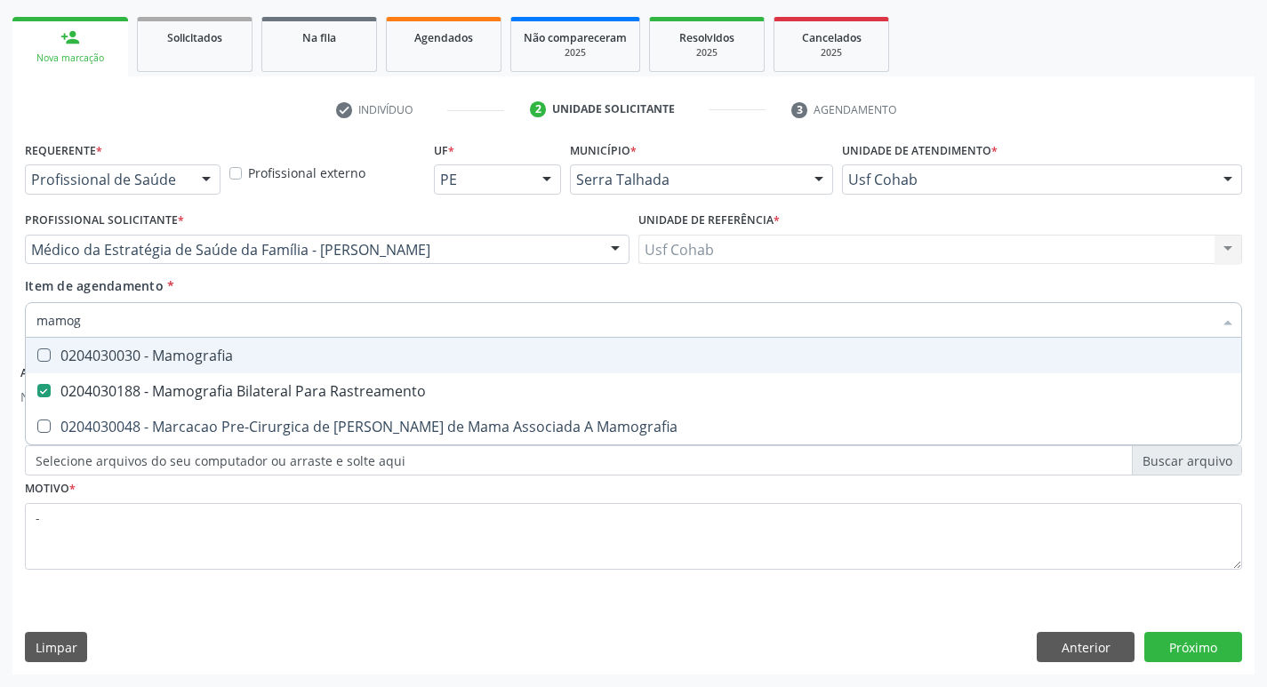
drag, startPoint x: 0, startPoint y: 239, endPoint x: 191, endPoint y: 221, distance: 192.0
click at [0, 240] on div "Acompanhamento Acompanhe a situação das marcações correntes e finalizadas Relat…" at bounding box center [633, 268] width 1267 height 839
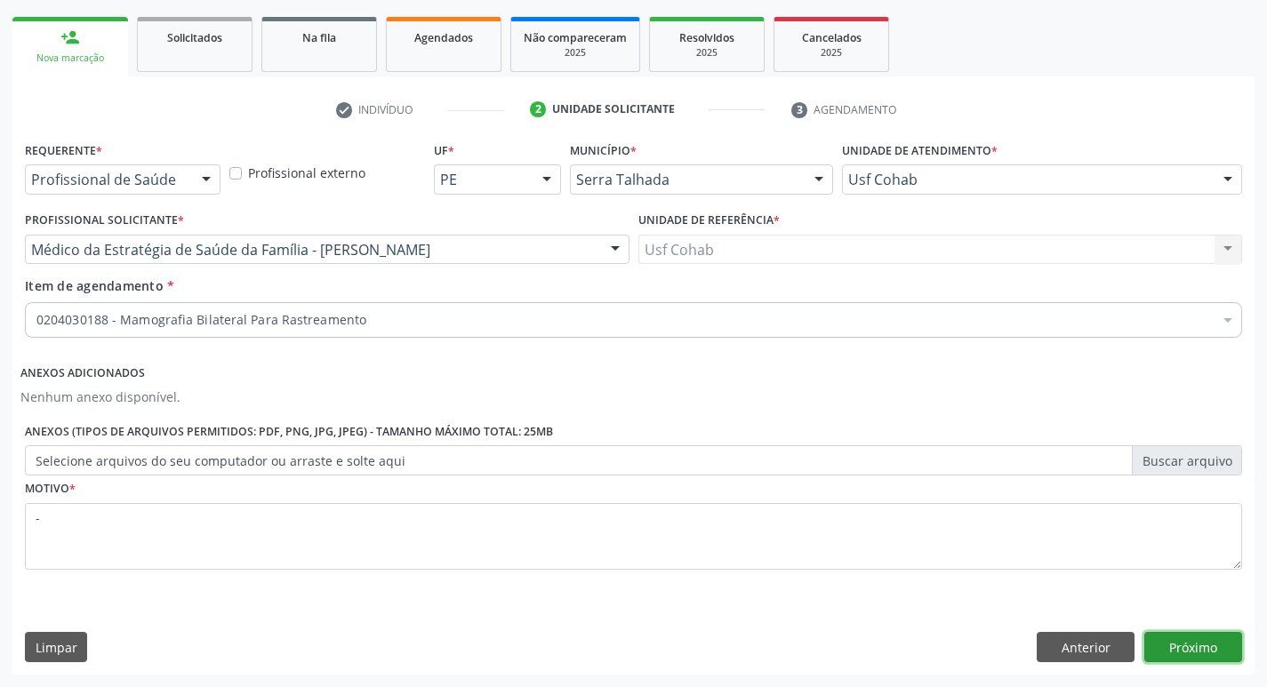
click at [1217, 657] on button "Próximo" at bounding box center [1194, 647] width 98 height 30
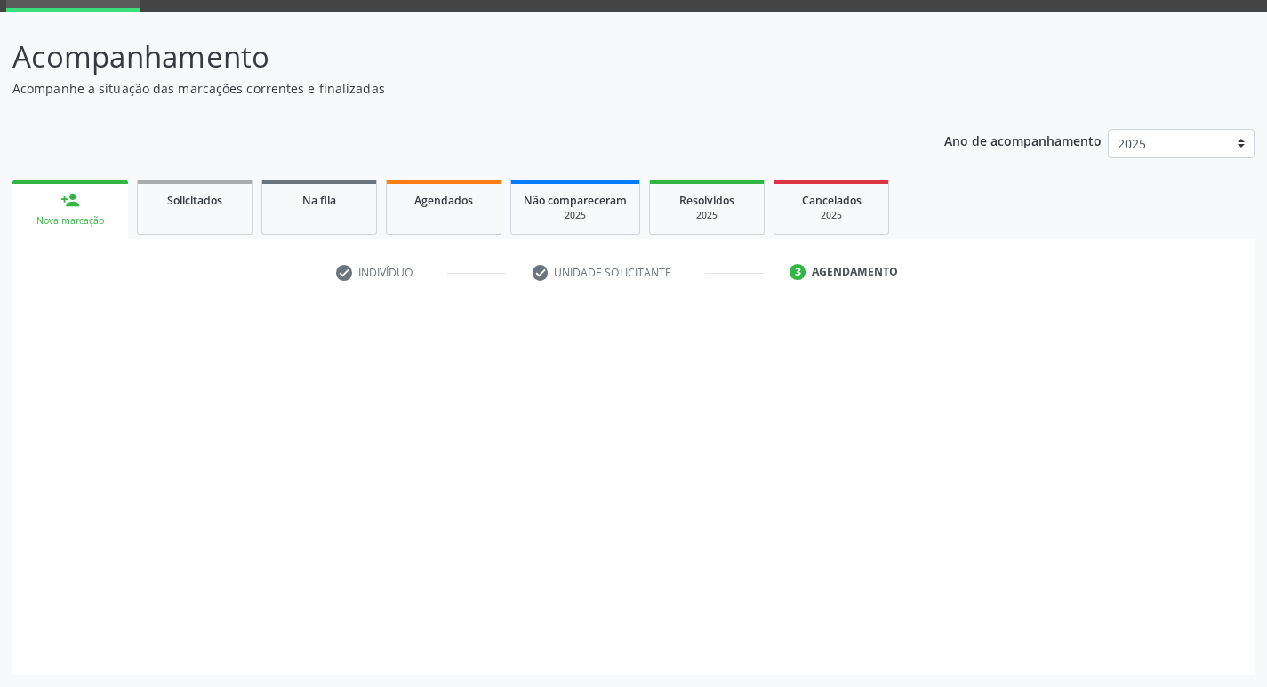
scroll to position [86, 0]
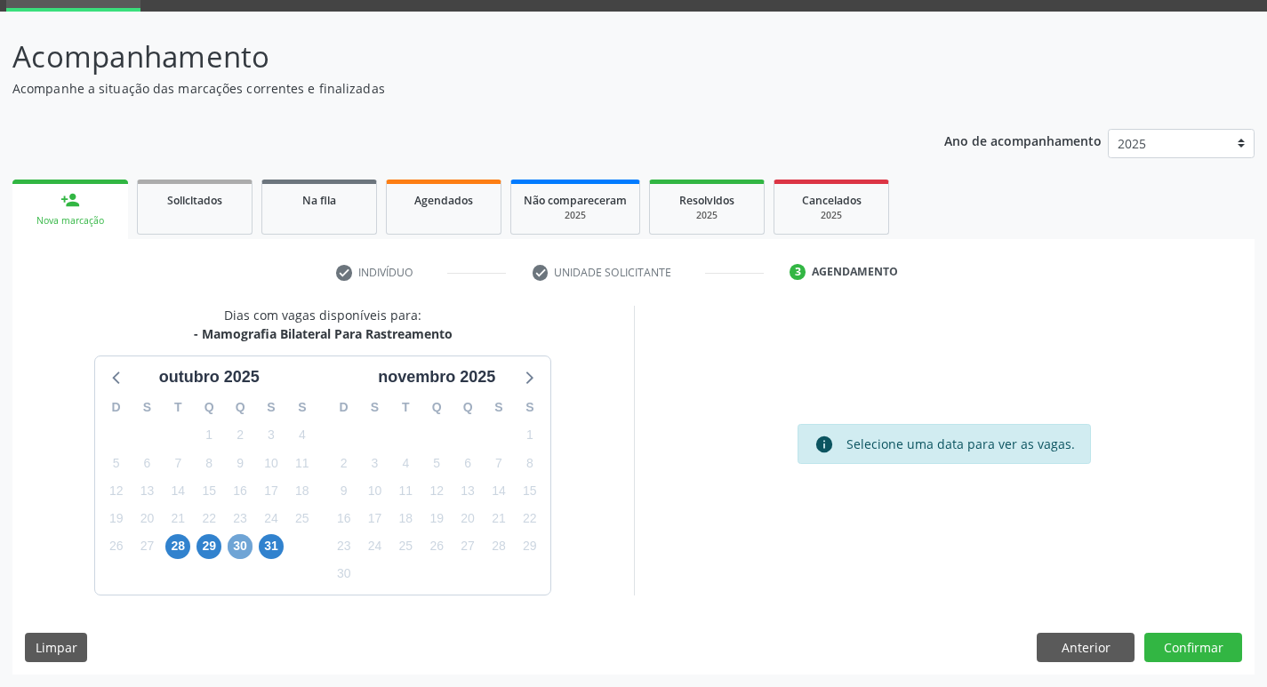
click at [242, 547] on span "30" at bounding box center [240, 546] width 25 height 25
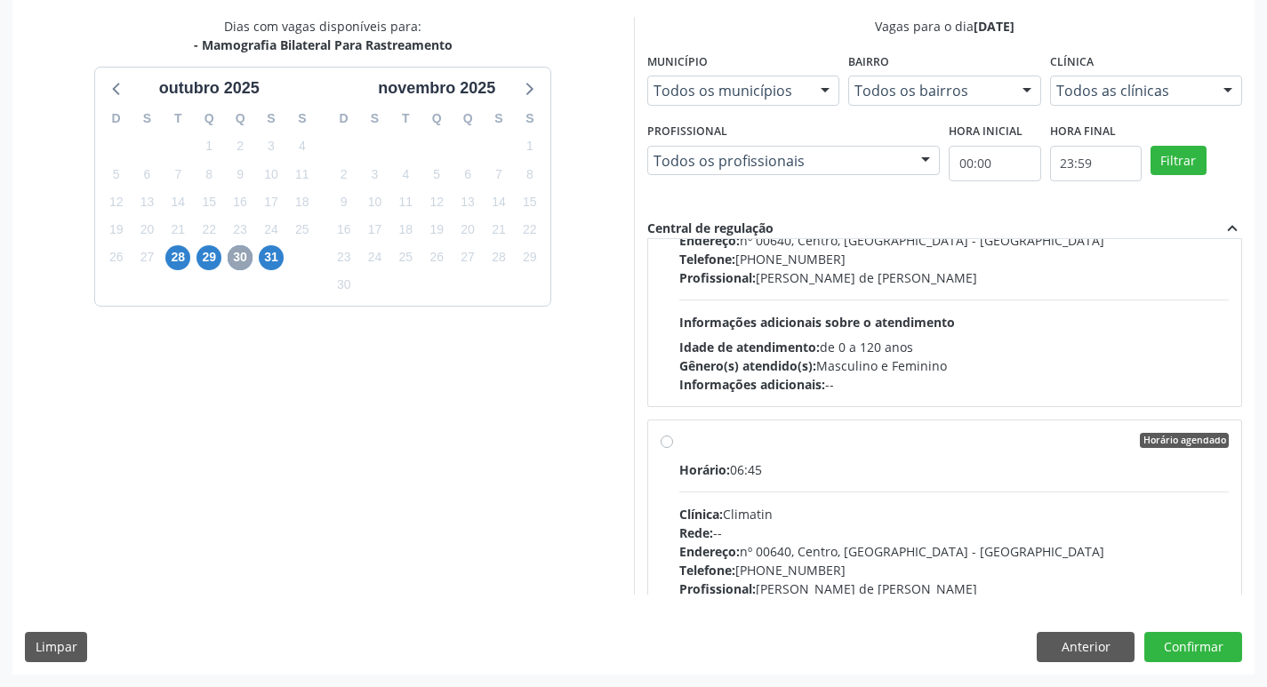
scroll to position [1423, 0]
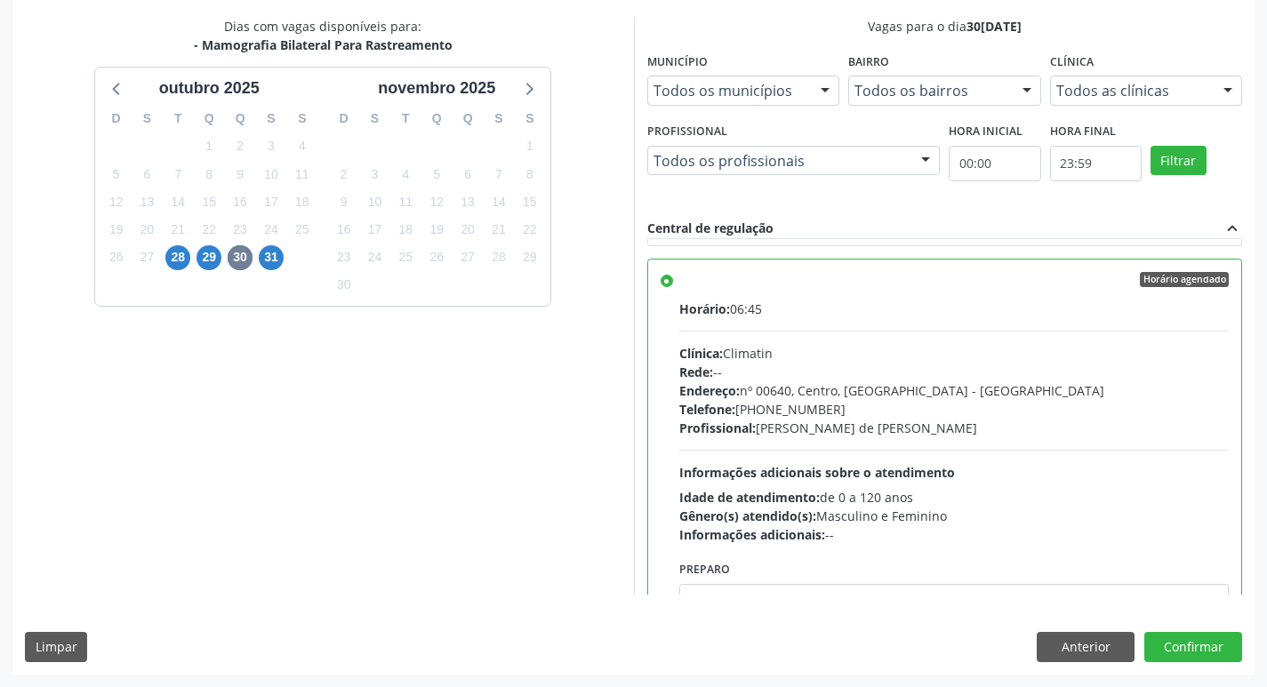
scroll to position [1957, 0]
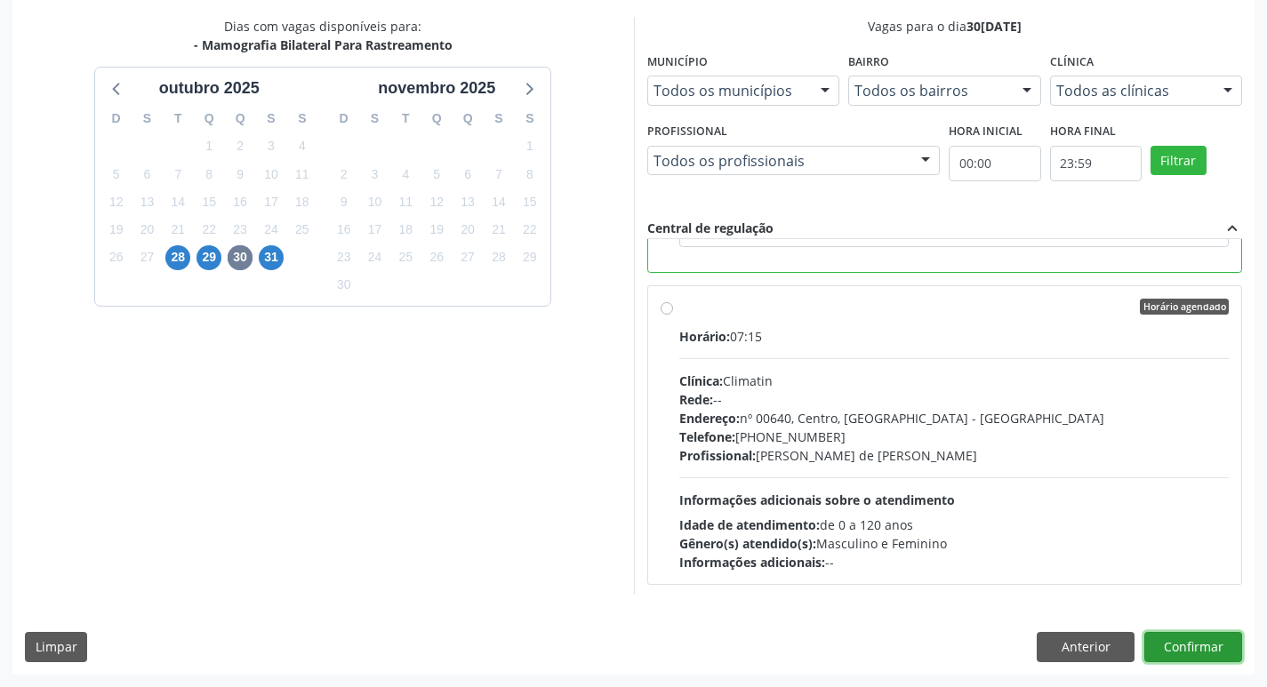
click at [1212, 654] on button "Confirmar" at bounding box center [1194, 647] width 98 height 30
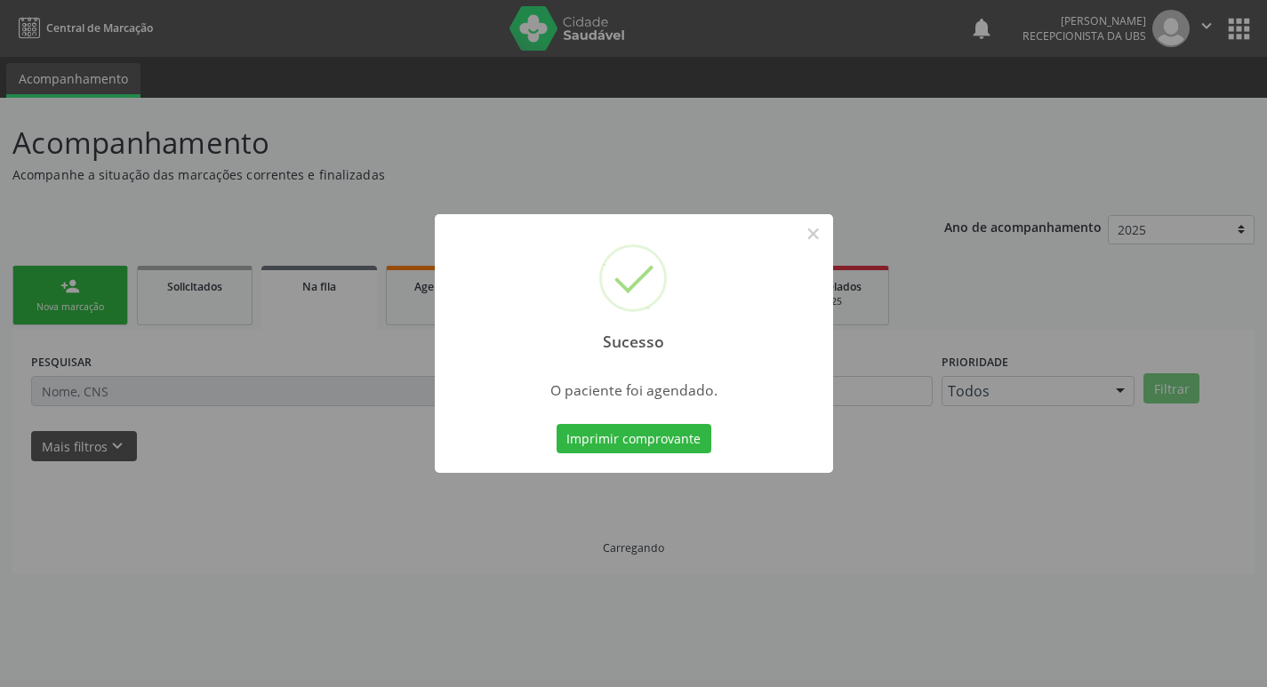
scroll to position [0, 0]
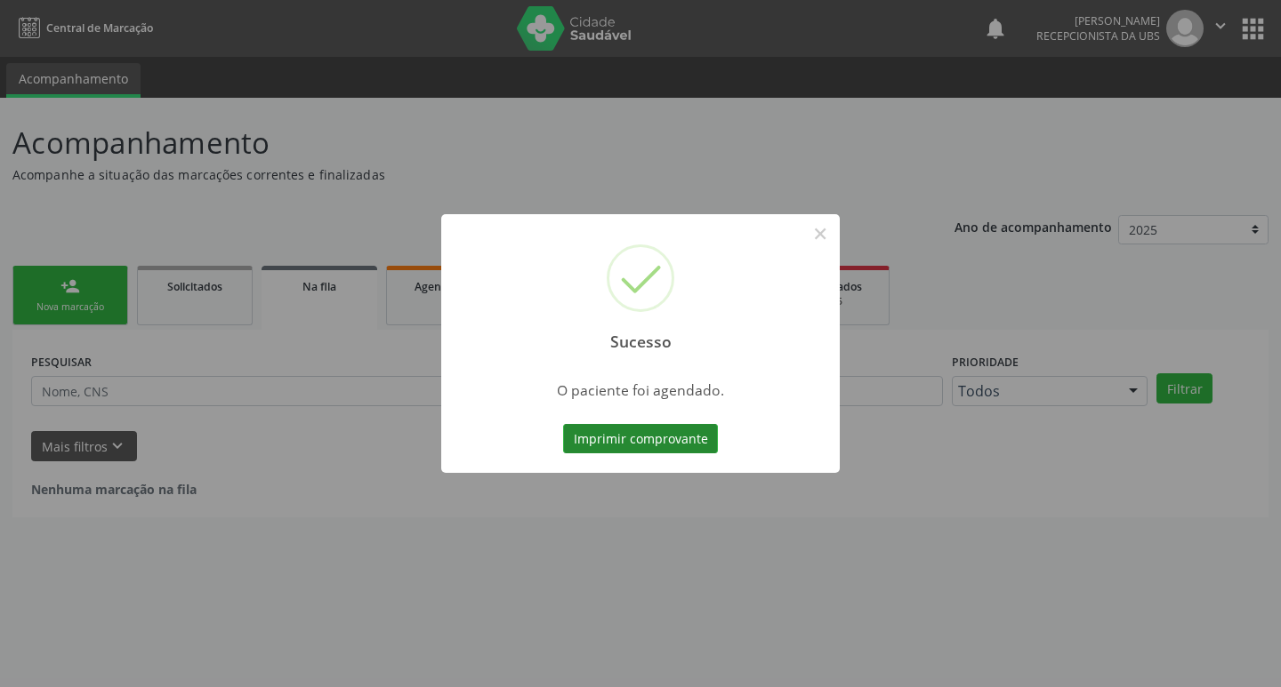
click at [626, 445] on button "Imprimir comprovante" at bounding box center [640, 439] width 155 height 30
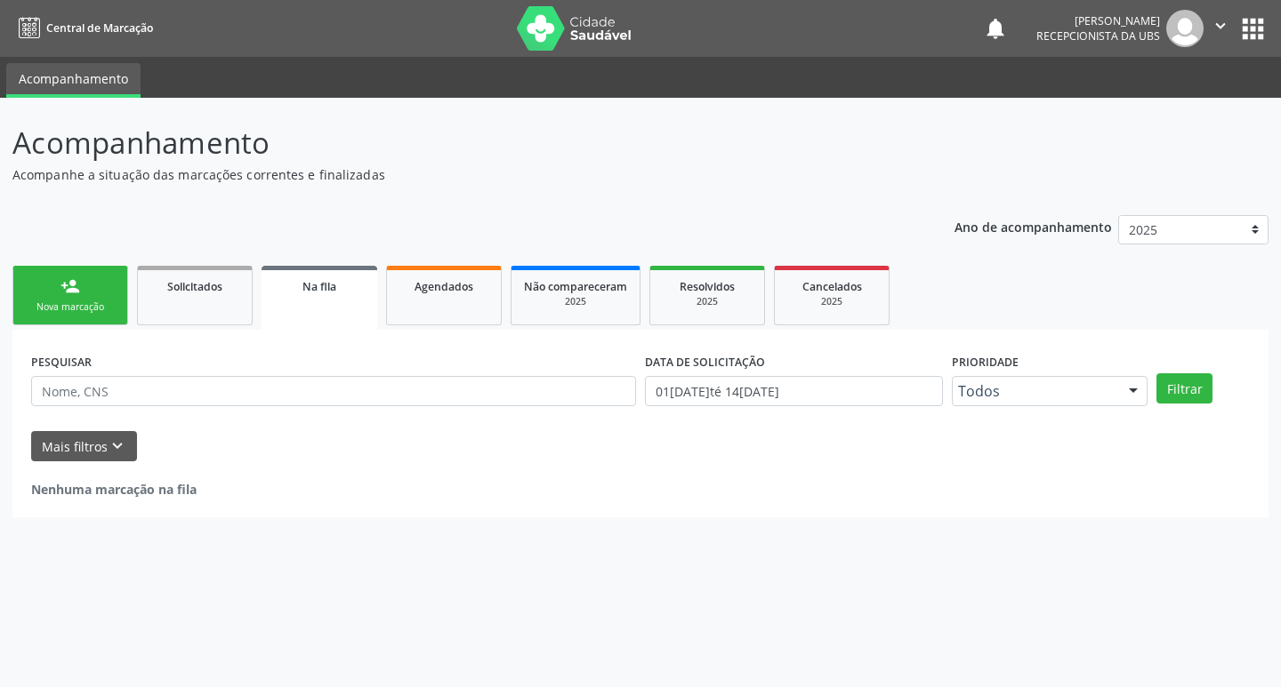
click at [88, 309] on div "Nova marcação" at bounding box center [70, 307] width 89 height 13
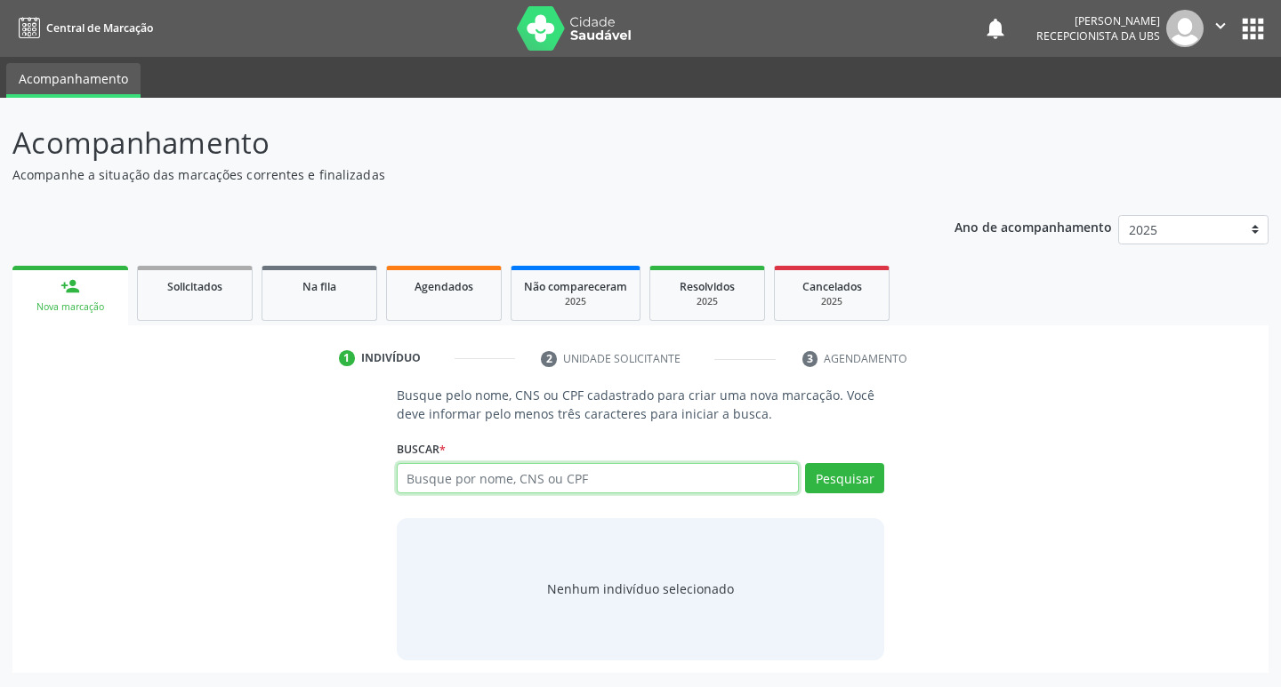
click at [499, 478] on input "text" at bounding box center [598, 478] width 403 height 30
type input "709809061551197"
click at [834, 474] on button "Pesquisar" at bounding box center [844, 478] width 79 height 30
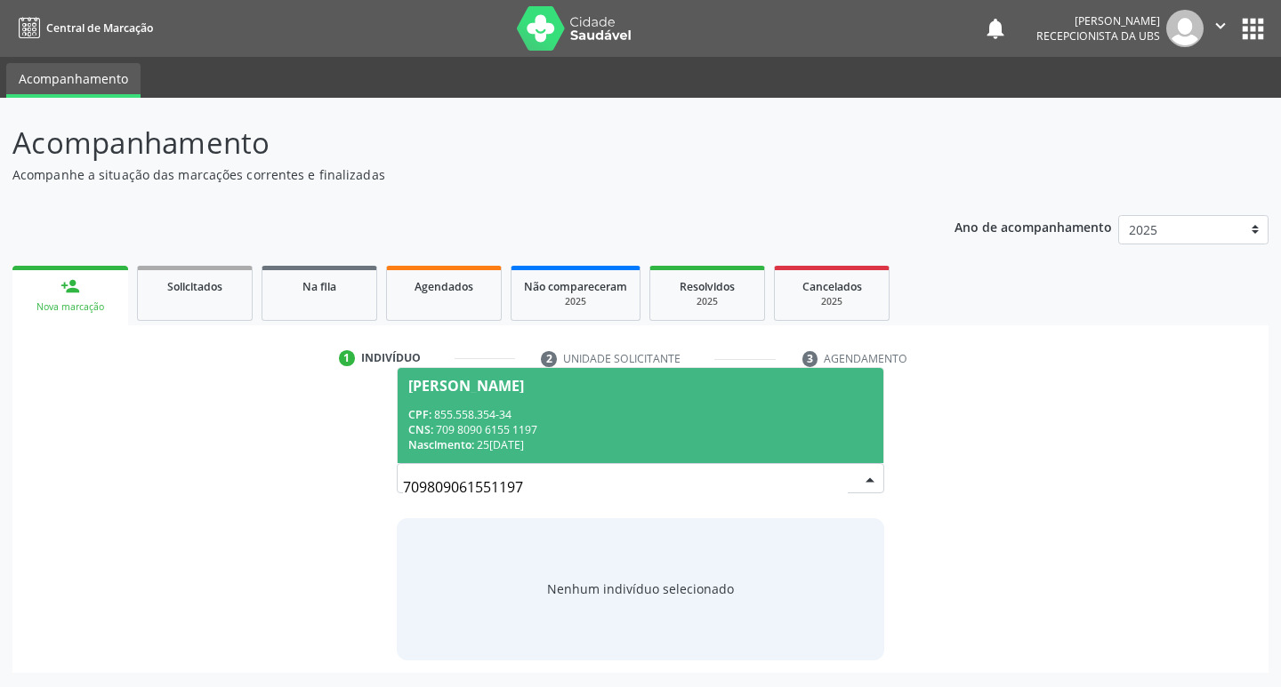
click at [692, 426] on div "CNS: 709 8090 6155 1197" at bounding box center [640, 429] width 465 height 15
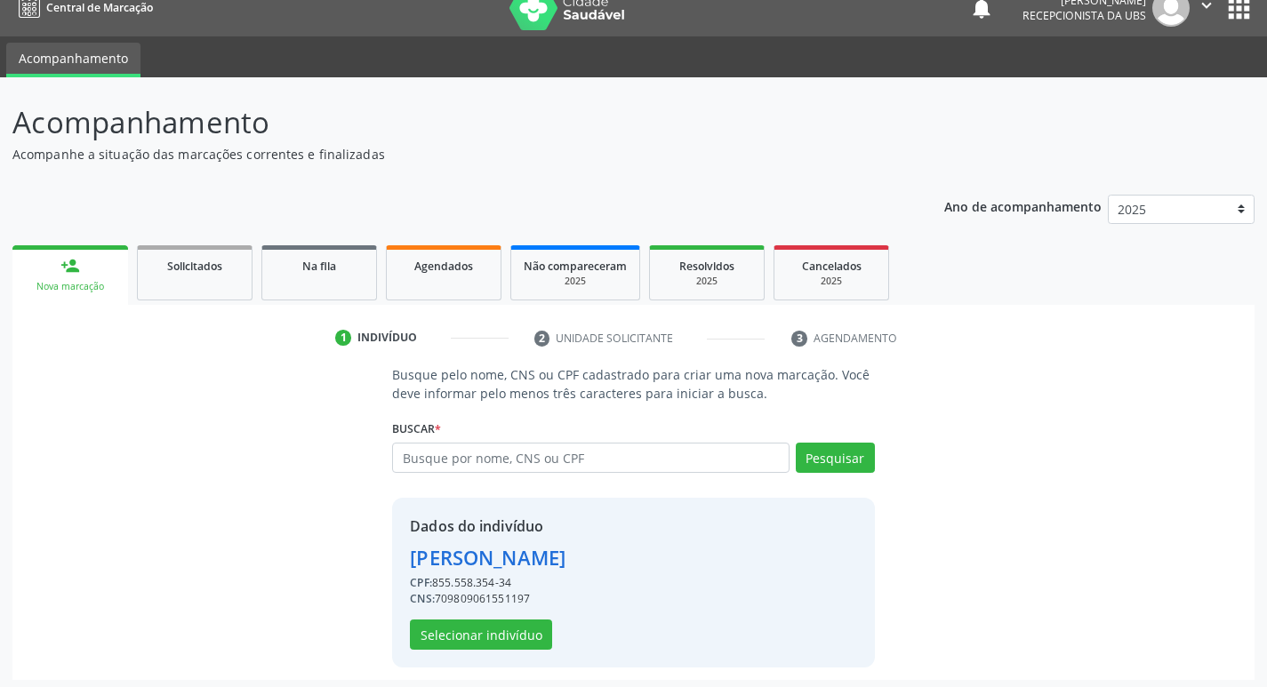
scroll to position [26, 0]
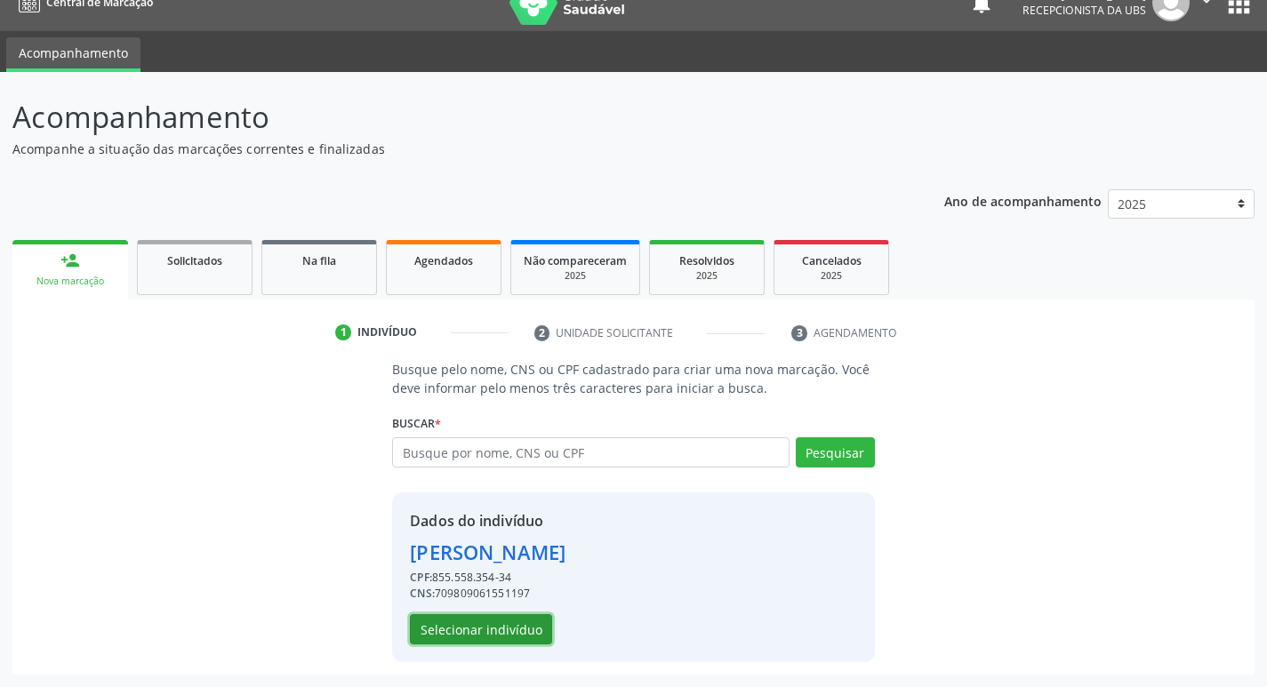
click at [509, 632] on button "Selecionar indivíduo" at bounding box center [481, 630] width 142 height 30
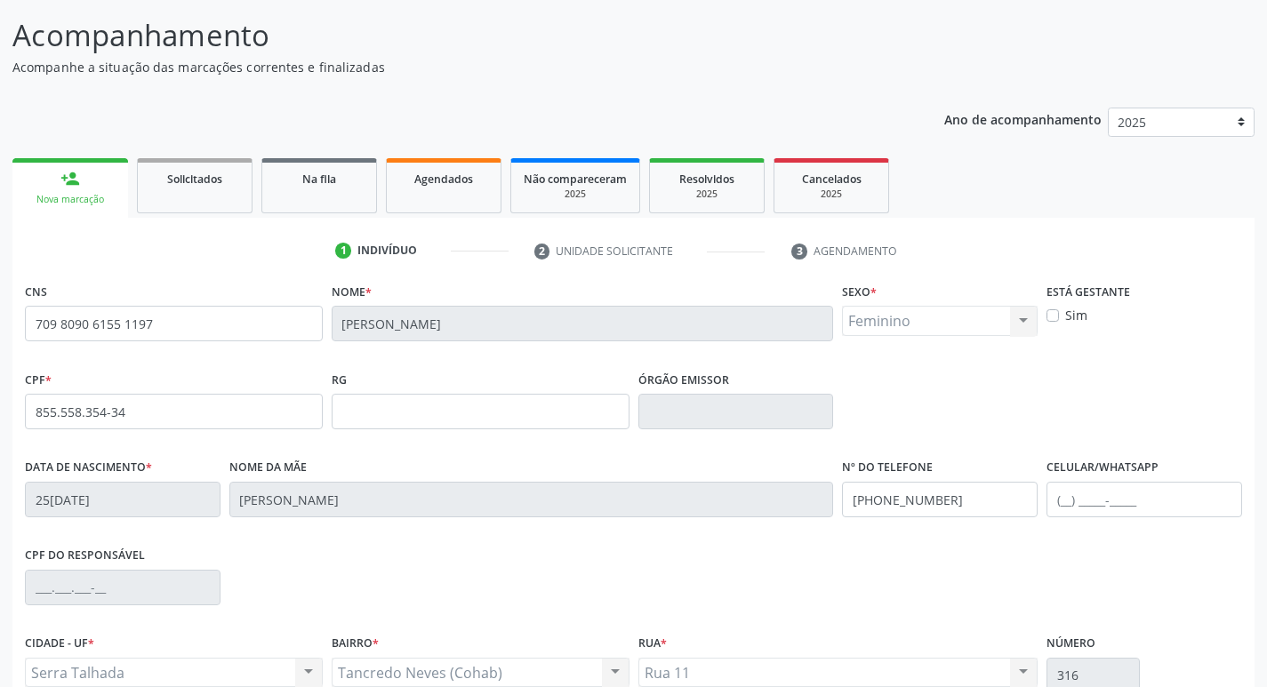
scroll to position [277, 0]
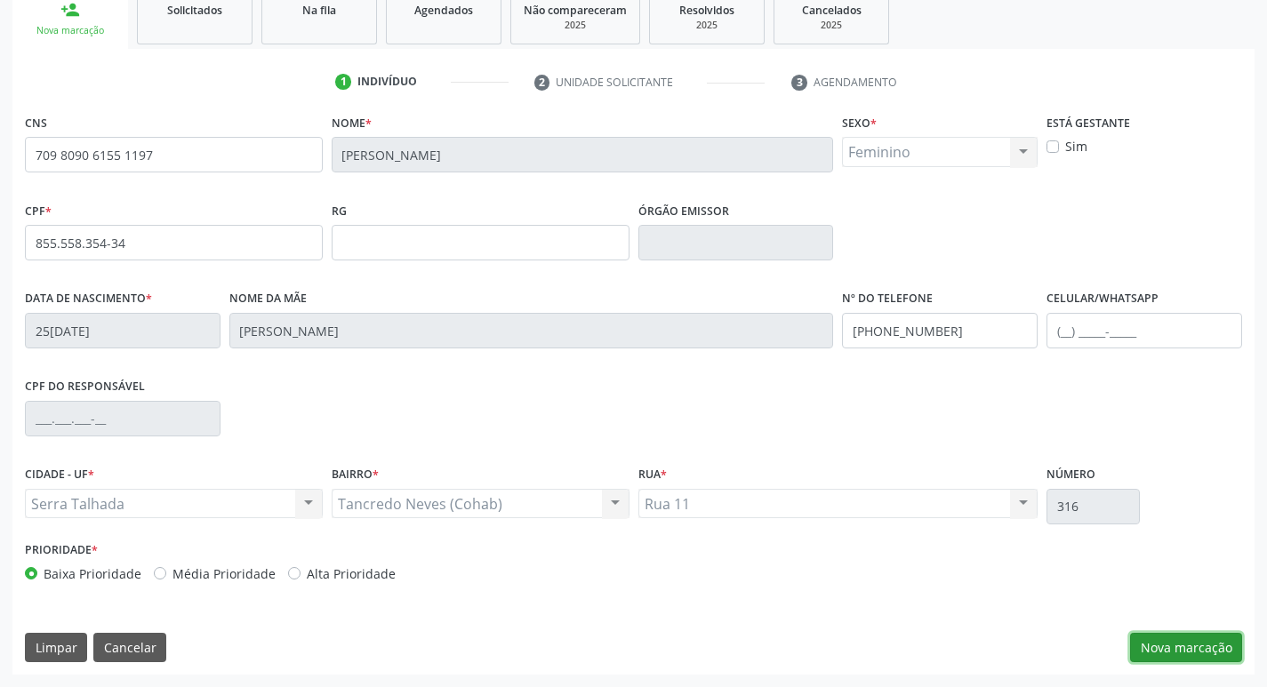
click at [1187, 653] on button "Nova marcação" at bounding box center [1186, 648] width 112 height 30
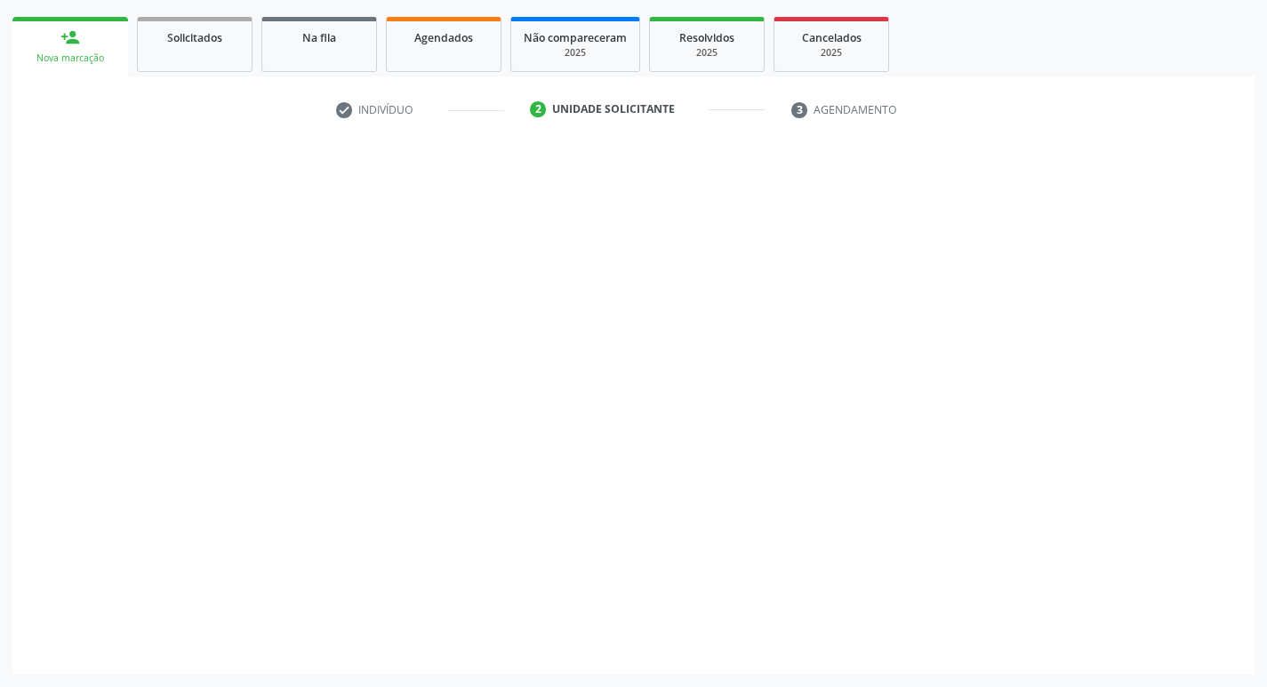
scroll to position [249, 0]
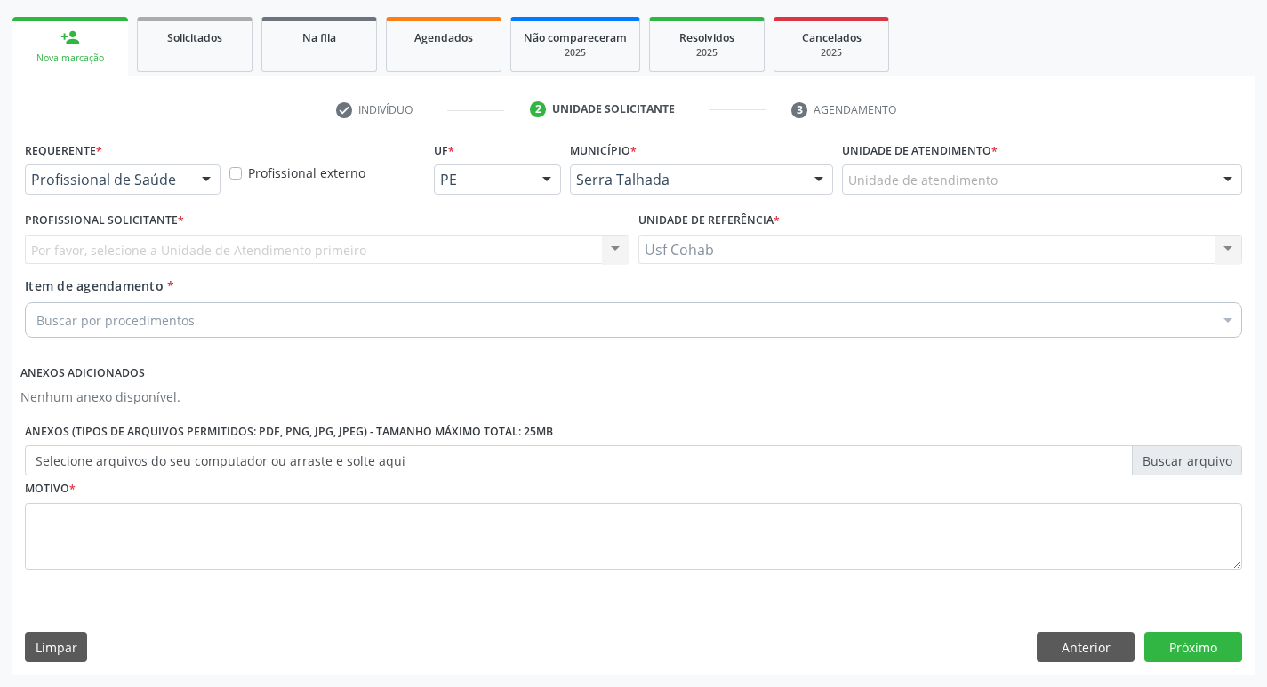
drag, startPoint x: 901, startPoint y: 184, endPoint x: 917, endPoint y: 175, distance: 18.3
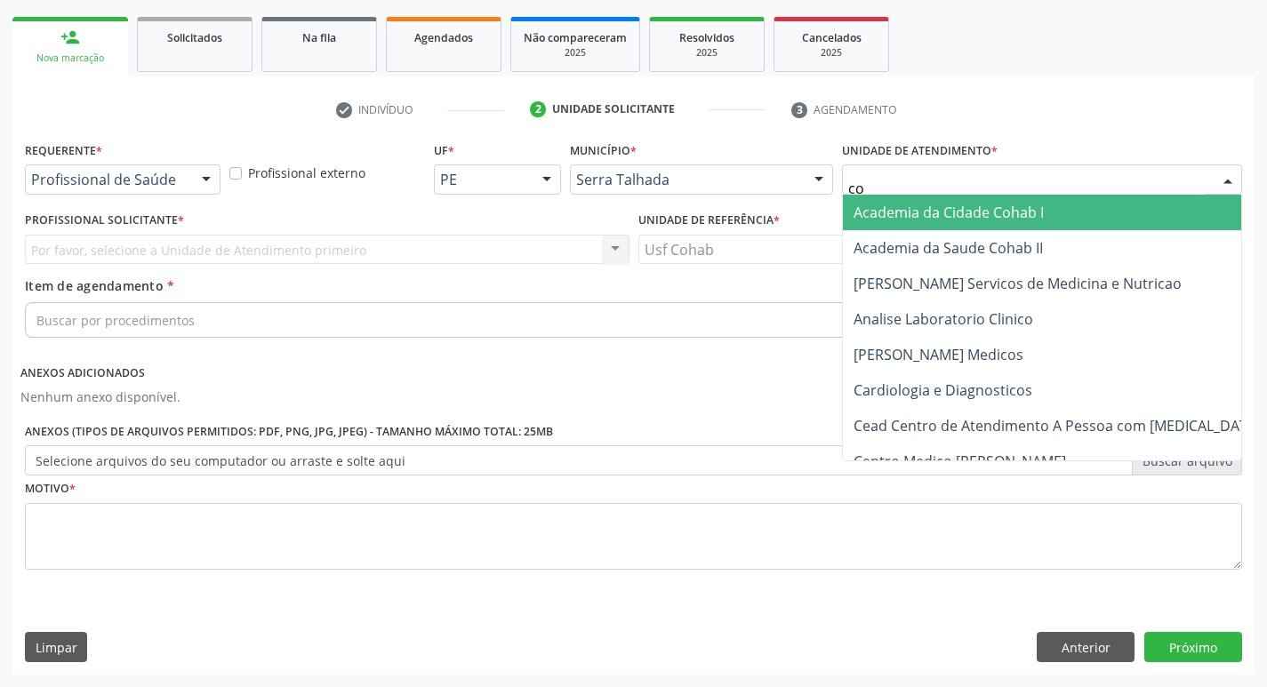
type input "coh"
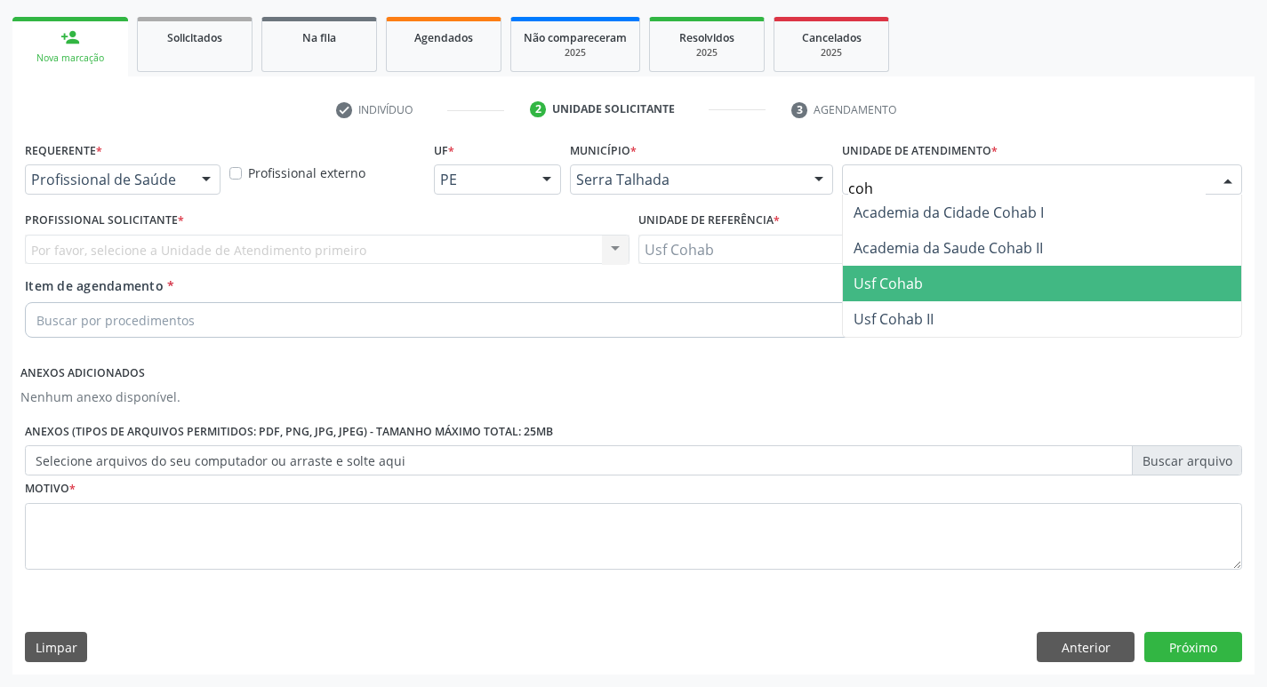
click at [874, 277] on span "Usf Cohab" at bounding box center [888, 284] width 69 height 20
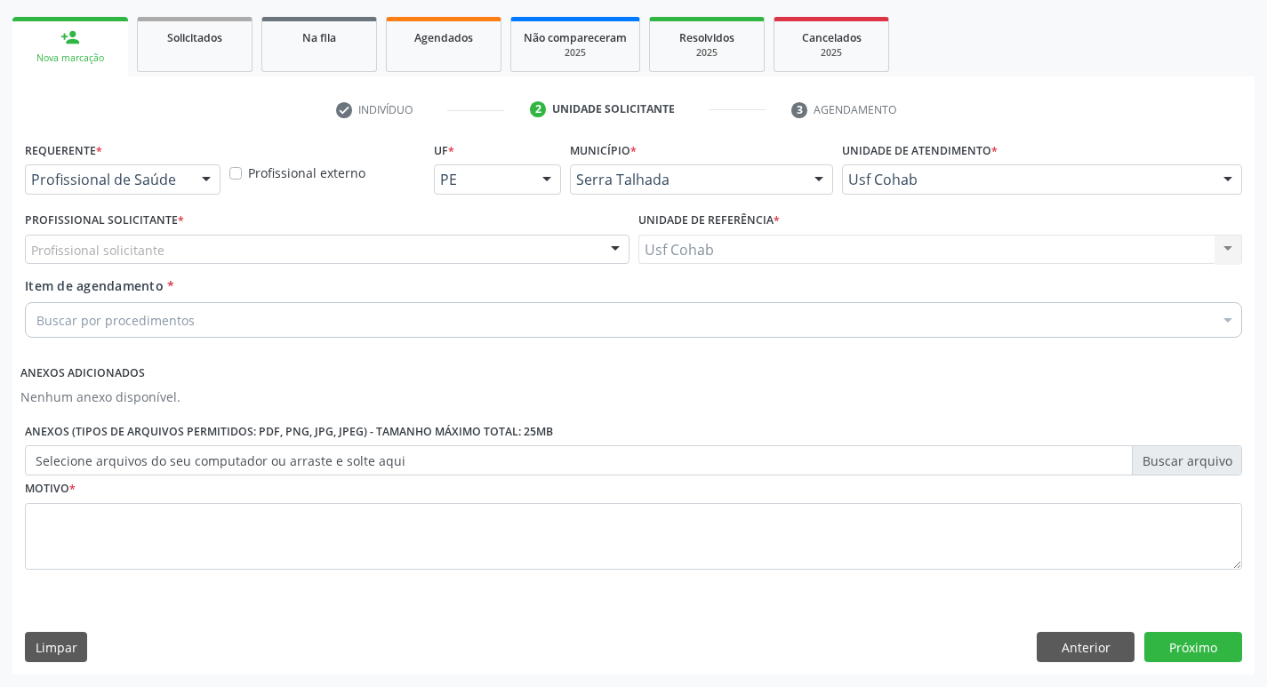
click at [281, 249] on div "Profissional solicitante" at bounding box center [327, 250] width 605 height 30
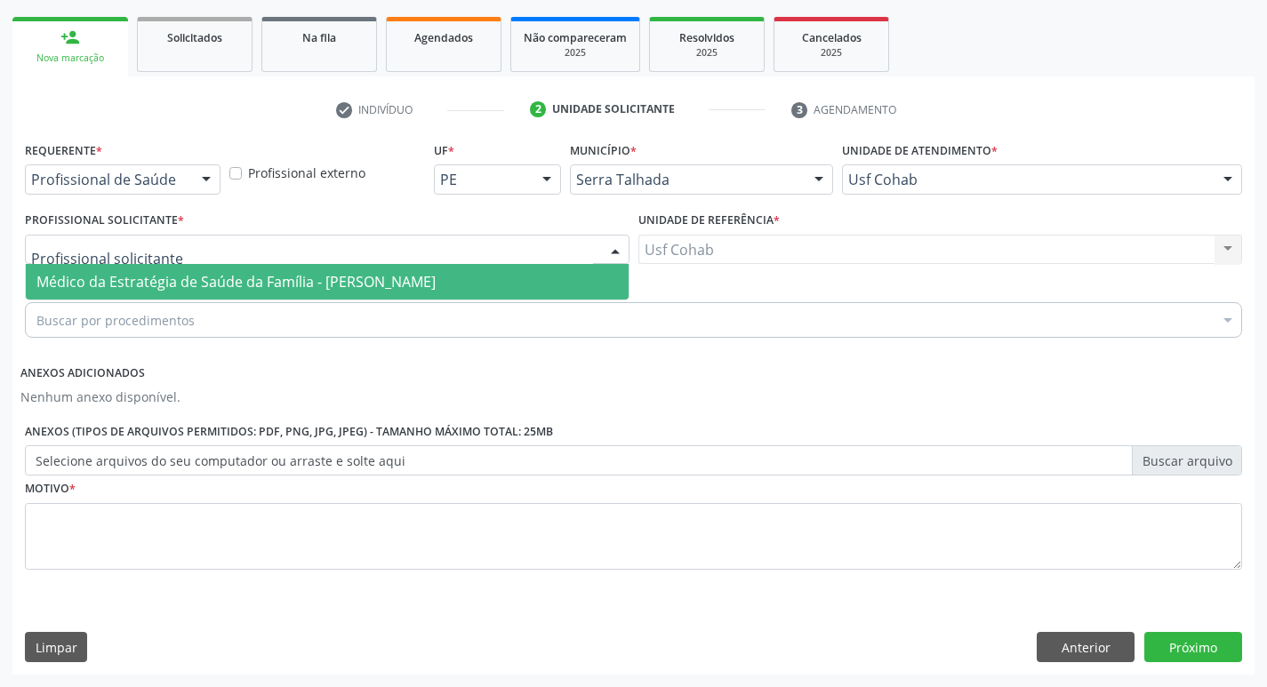
click at [281, 272] on span "Médico da Estratégia de Saúde da Família - [PERSON_NAME]" at bounding box center [235, 282] width 399 height 20
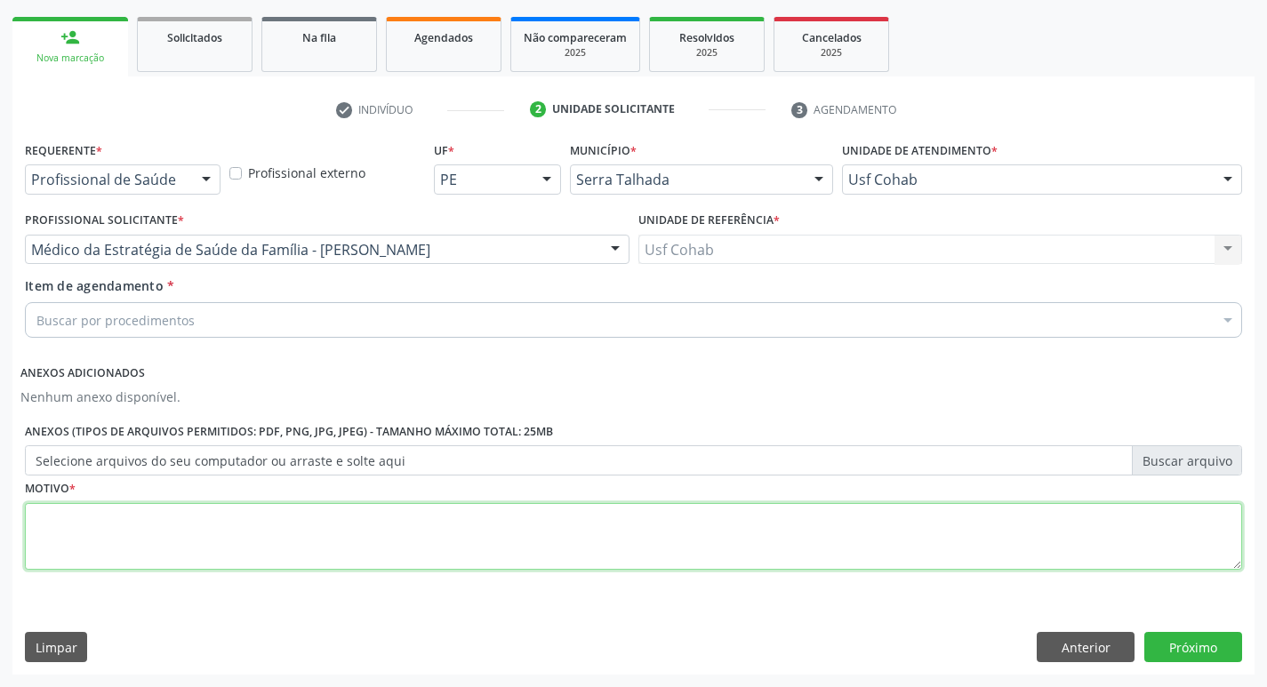
drag, startPoint x: 228, startPoint y: 545, endPoint x: 261, endPoint y: 531, distance: 36.7
click at [228, 544] on textarea at bounding box center [634, 537] width 1218 height 68
type textarea "-"
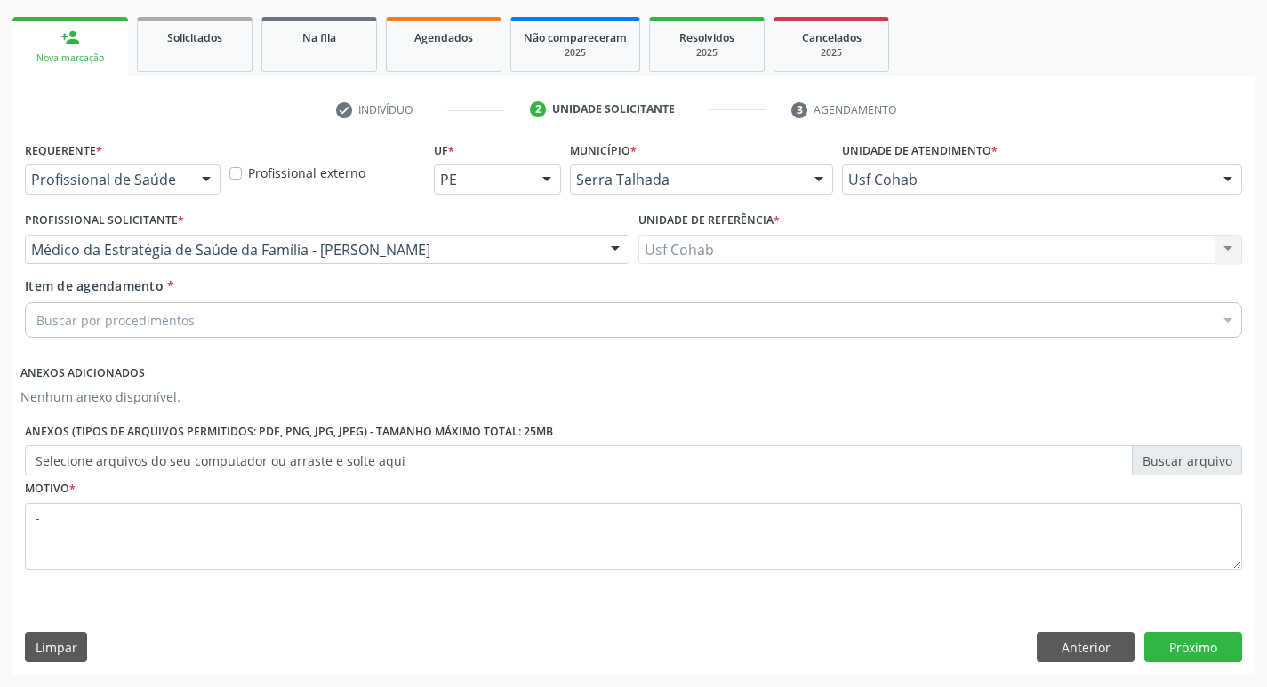
click at [256, 316] on div "Buscar por procedimentos" at bounding box center [634, 320] width 1218 height 36
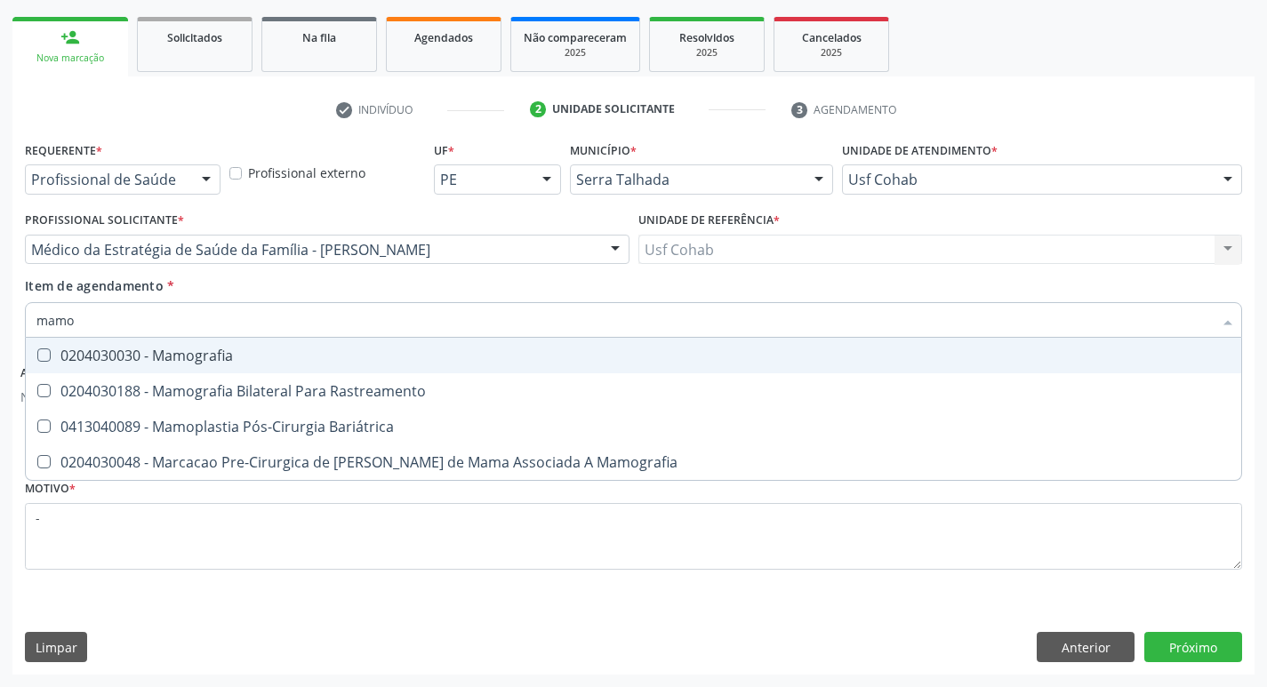
type input "mamog"
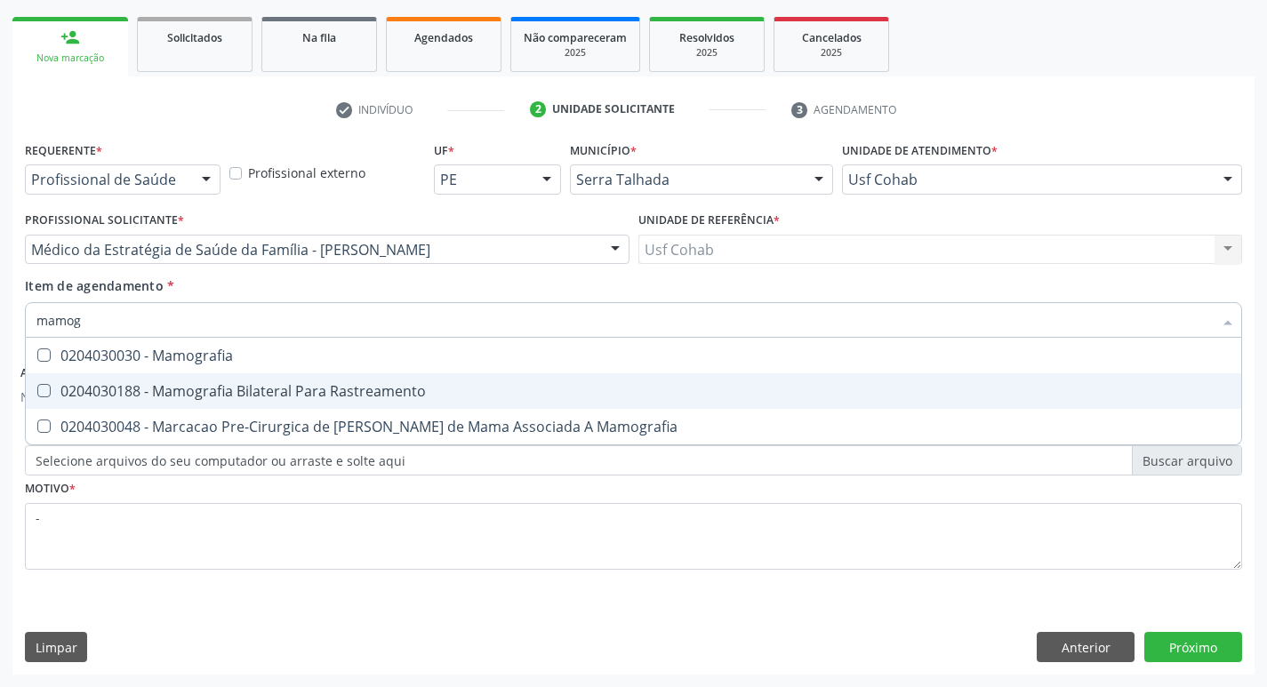
click at [239, 390] on div "0204030188 - Mamografia Bilateral Para Rastreamento" at bounding box center [633, 391] width 1194 height 14
checkbox Rastreamento "true"
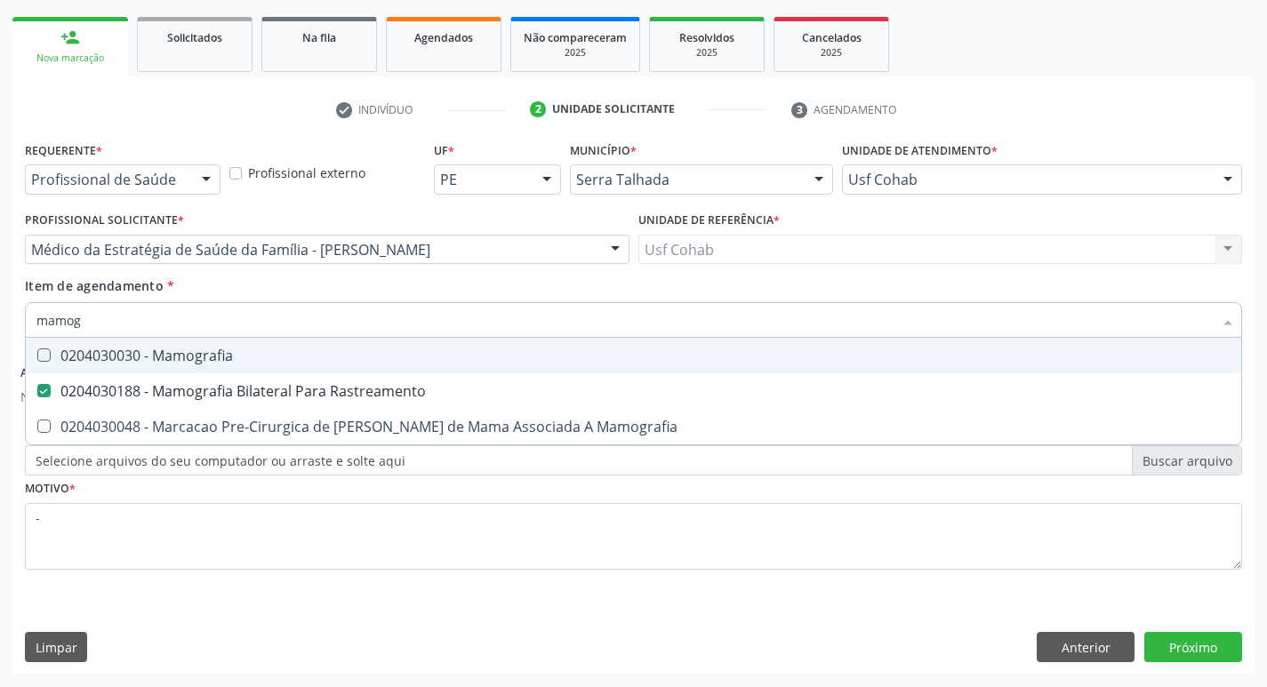
click at [0, 245] on div "Acompanhamento Acompanhe a situação das marcações correntes e finalizadas Relat…" at bounding box center [633, 268] width 1267 height 839
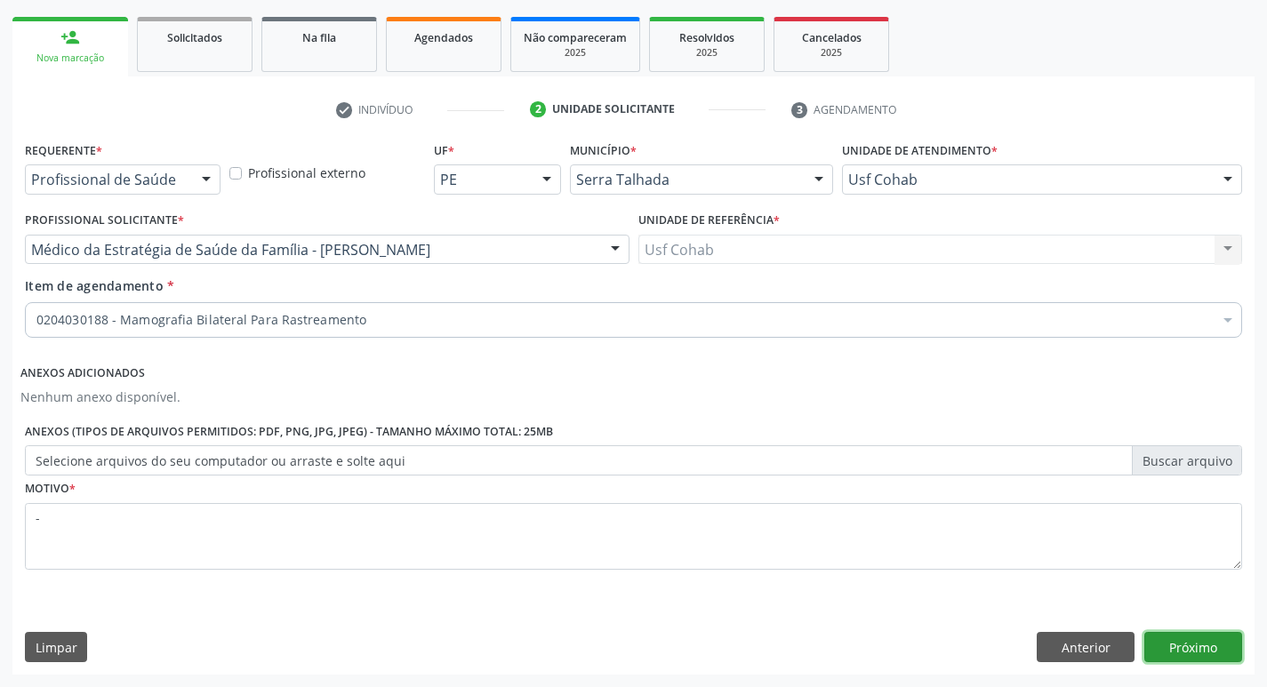
click at [1205, 639] on button "Próximo" at bounding box center [1194, 647] width 98 height 30
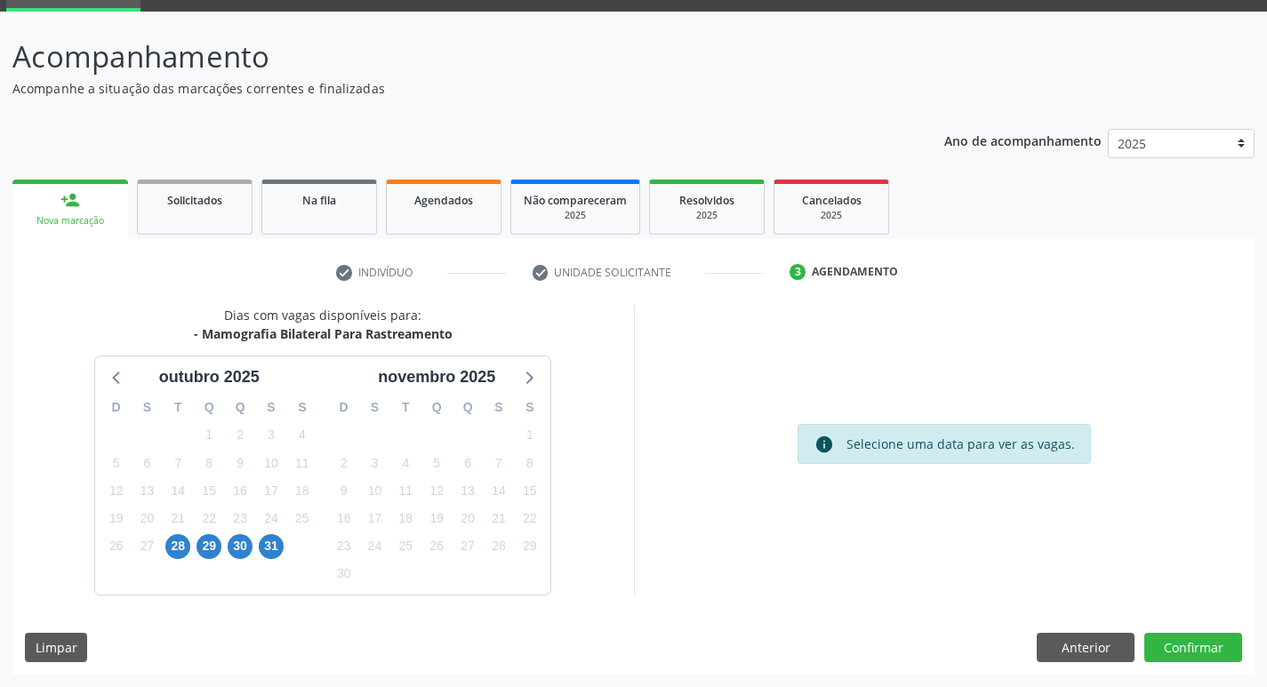
scroll to position [86, 0]
drag, startPoint x: 276, startPoint y: 542, endPoint x: 312, endPoint y: 546, distance: 36.6
click at [276, 545] on span "31" at bounding box center [271, 546] width 25 height 25
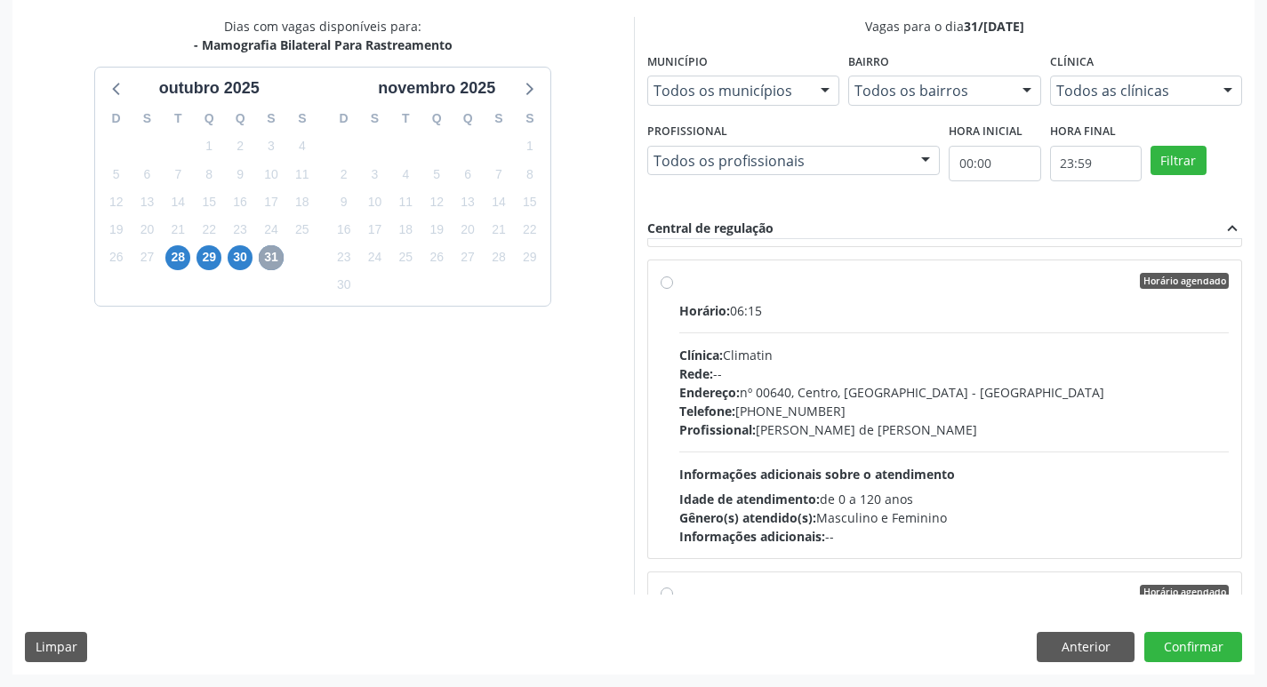
scroll to position [1868, 0]
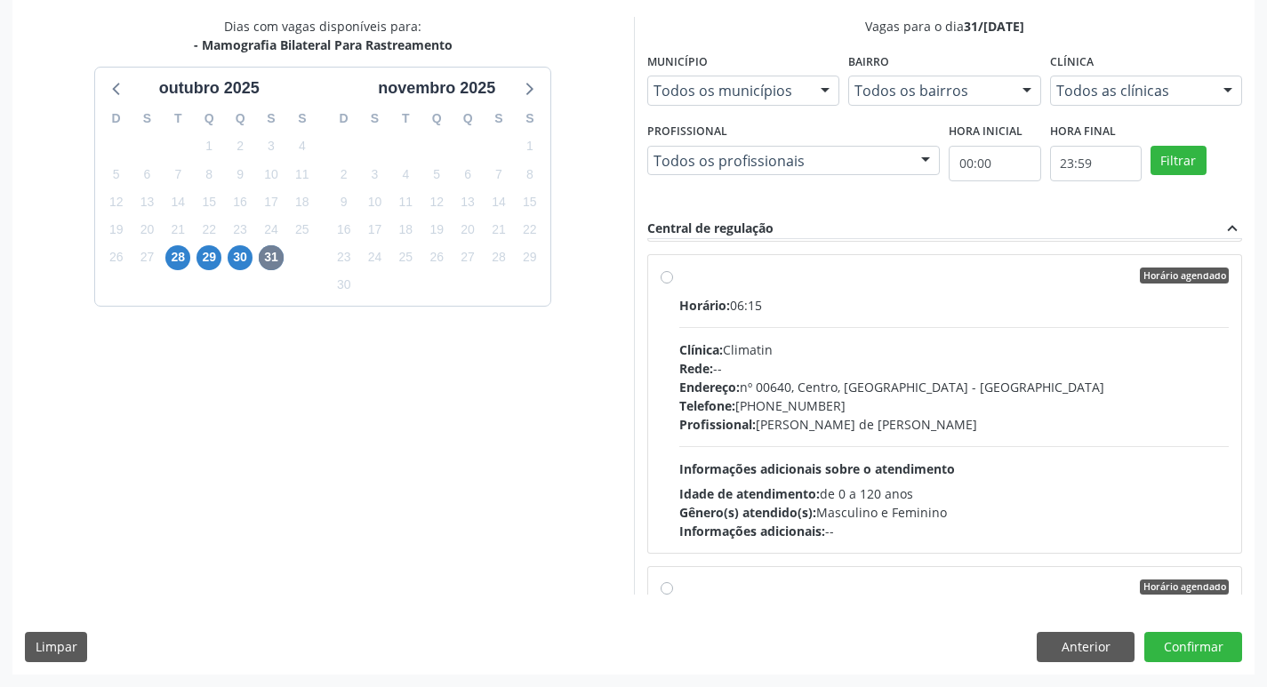
drag, startPoint x: 958, startPoint y: 486, endPoint x: 985, endPoint y: 480, distance: 28.1
click at [975, 483] on div "Horário: 06:15 Clínica: Climatin Rede: -- Endereço: nº 00640, Centro, Serra Tal…" at bounding box center [954, 418] width 551 height 245
click at [673, 284] on input "Horário agendado Horário: 06:15 Clínica: Climatin Rede: -- Endereço: nº 00640, …" at bounding box center [667, 276] width 12 height 16
radio input "true"
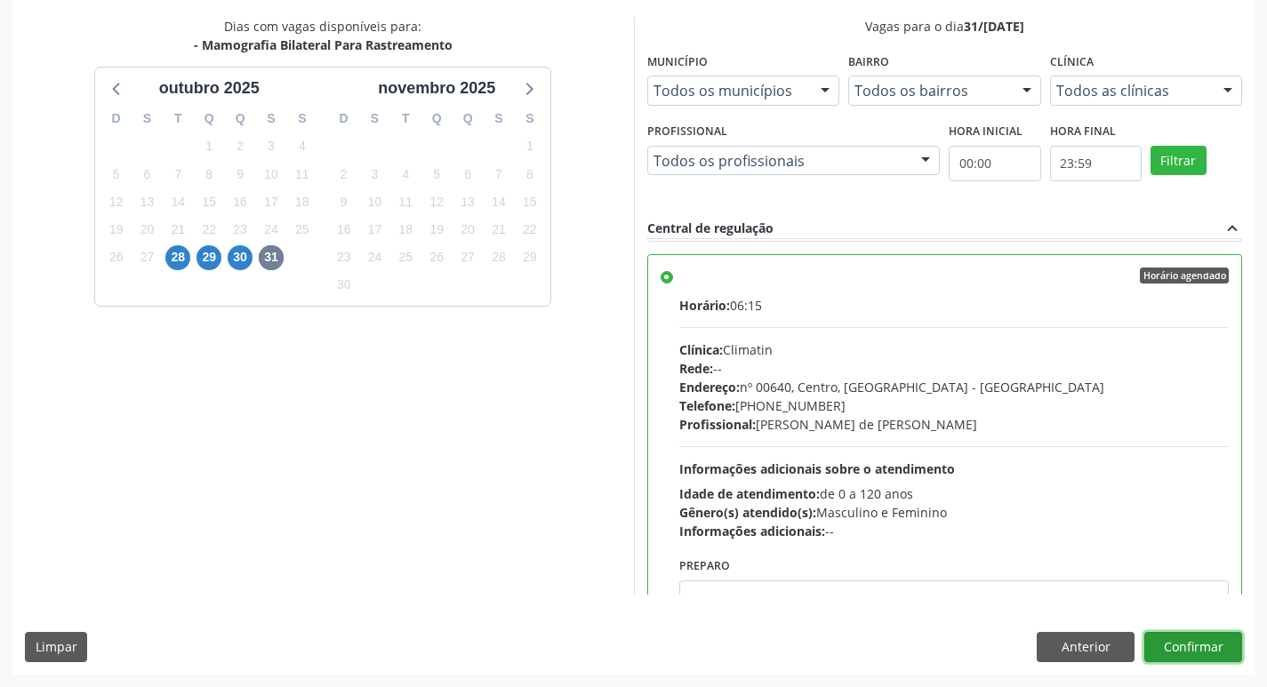
click at [1202, 651] on button "Confirmar" at bounding box center [1194, 647] width 98 height 30
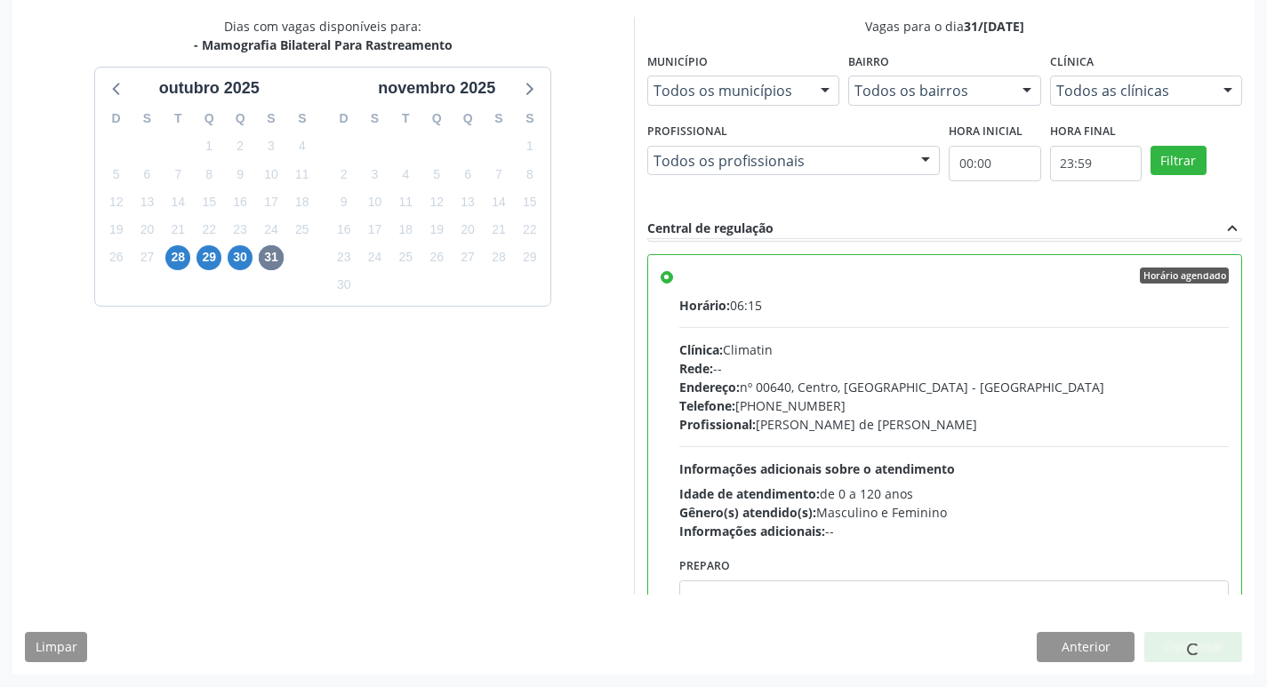
scroll to position [0, 0]
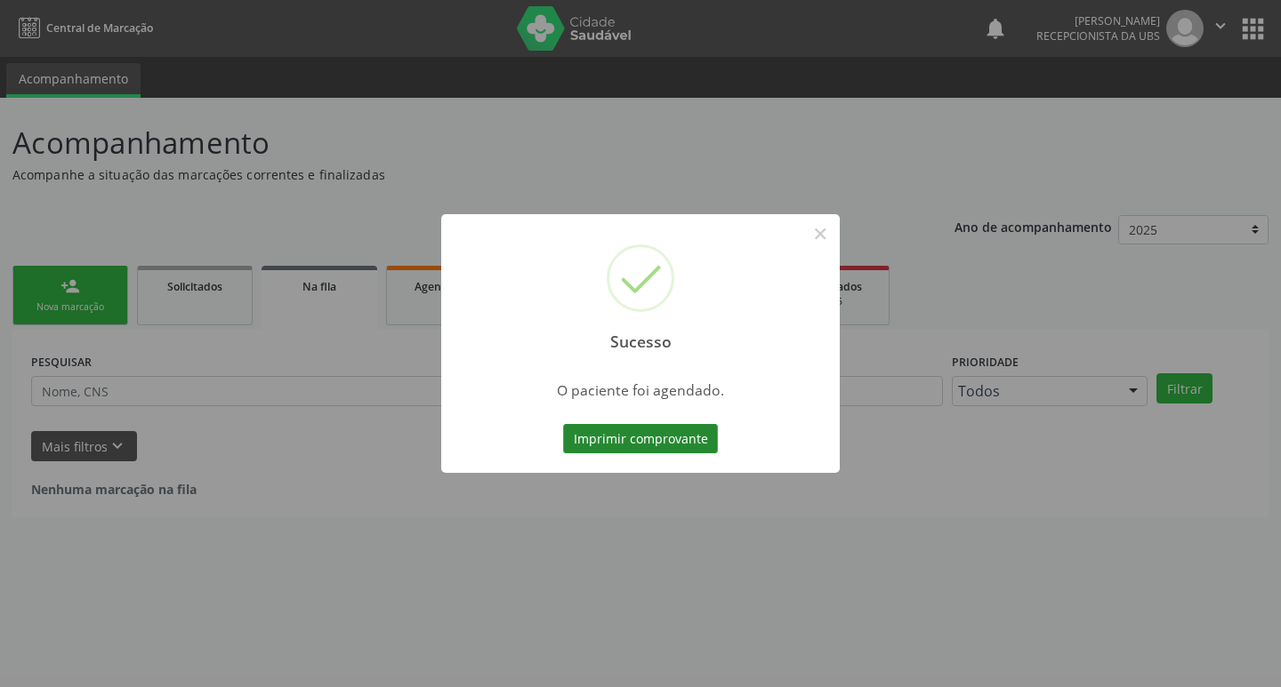
click at [655, 442] on button "Imprimir comprovante" at bounding box center [640, 439] width 155 height 30
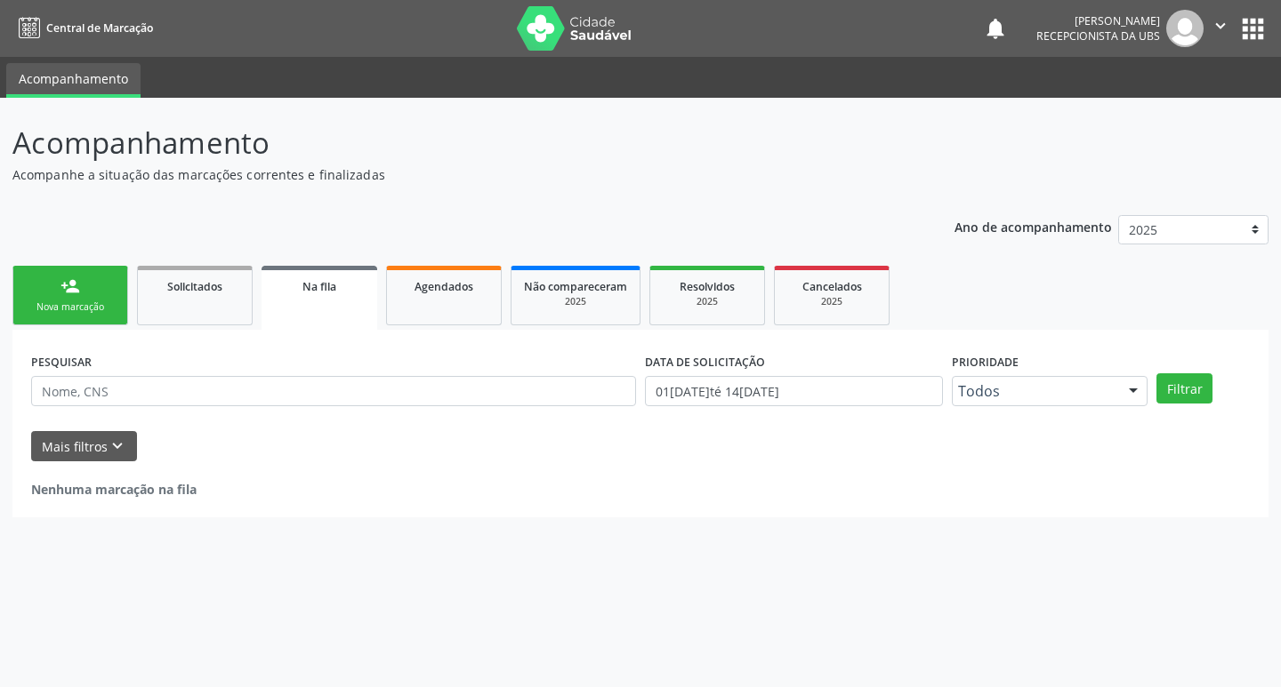
click at [71, 286] on div "person_add" at bounding box center [70, 287] width 20 height 20
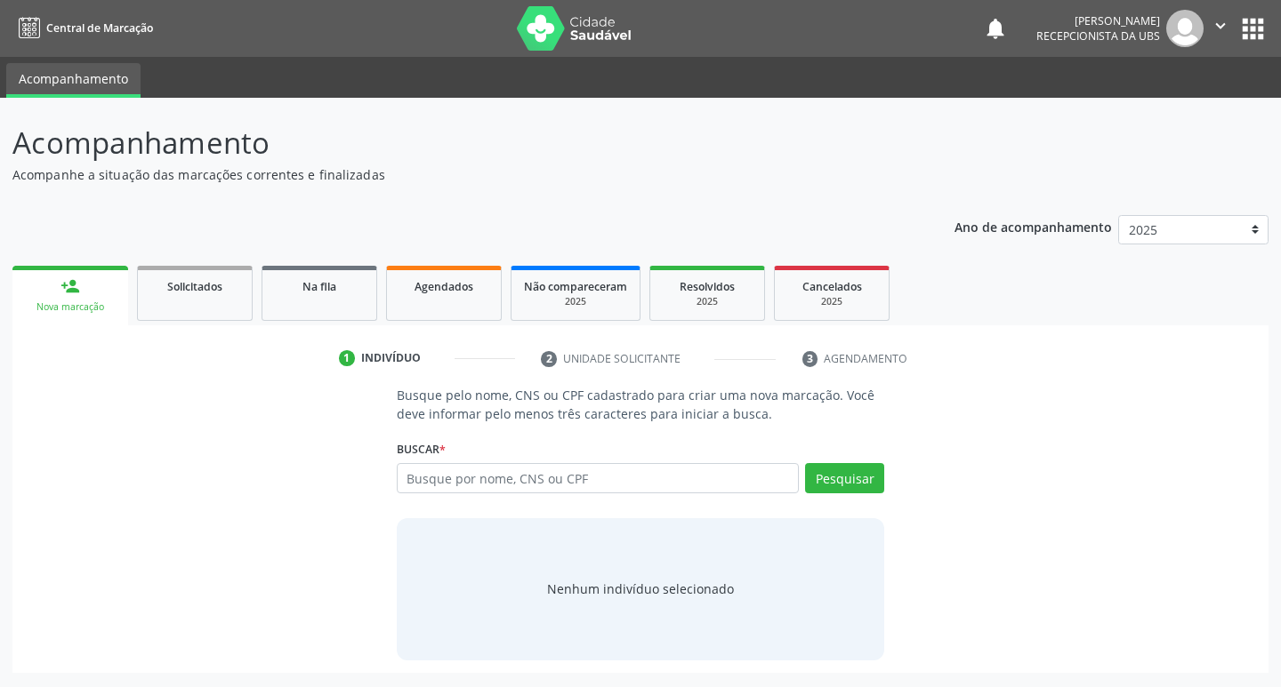
click at [776, 242] on div "Ano de acompanhamento 2025 2024 person_add Nova marcação Solicitados Na fila Ag…" at bounding box center [640, 438] width 1256 height 470
click at [471, 478] on input "text" at bounding box center [598, 478] width 403 height 30
type input "209290629430009"
click at [837, 477] on button "Pesquisar" at bounding box center [844, 478] width 79 height 30
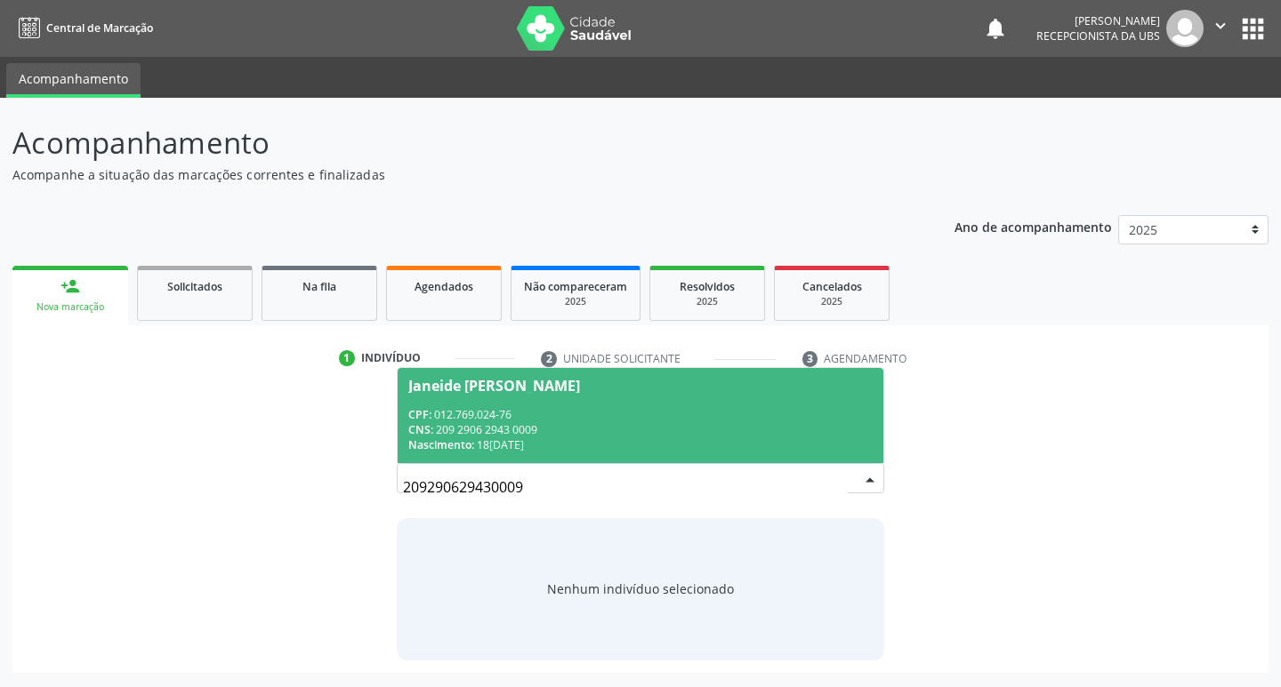
click at [613, 418] on div "CPF: 012.769.024-76" at bounding box center [640, 414] width 465 height 15
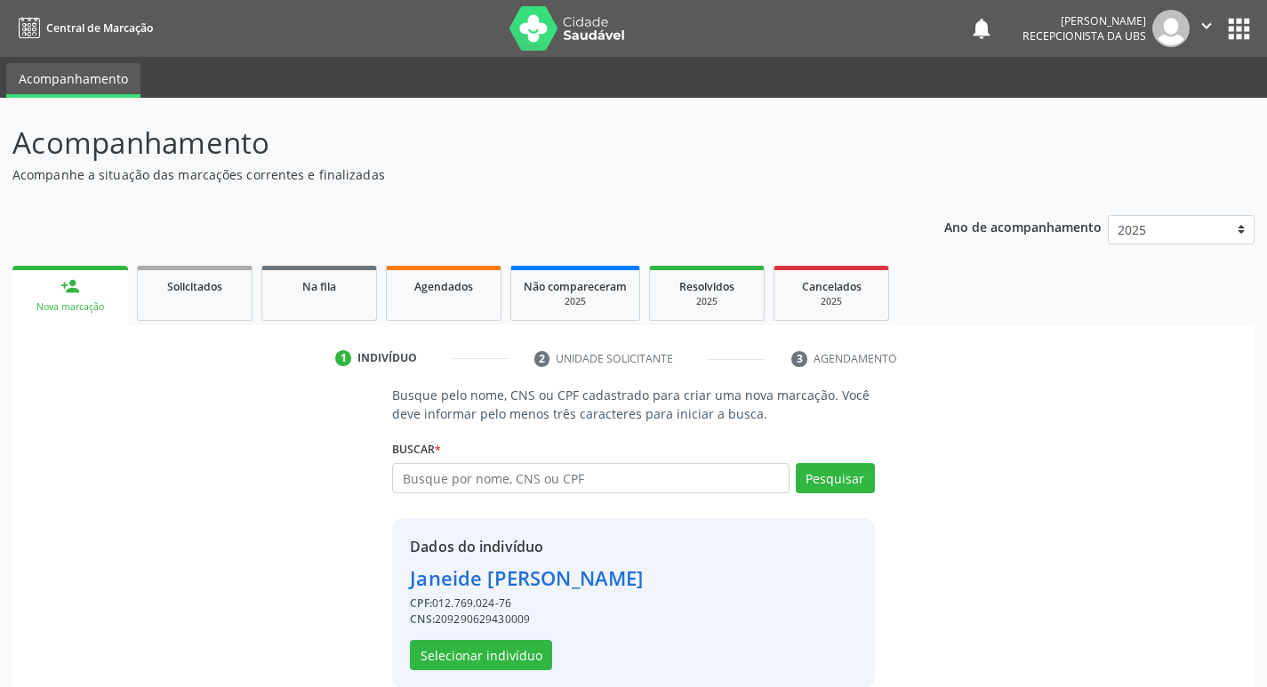
drag, startPoint x: 437, startPoint y: 604, endPoint x: 519, endPoint y: 606, distance: 82.7
click at [519, 606] on div "CPF: 012.769.024-76" at bounding box center [526, 604] width 233 height 16
copy div "012.769.024-76"
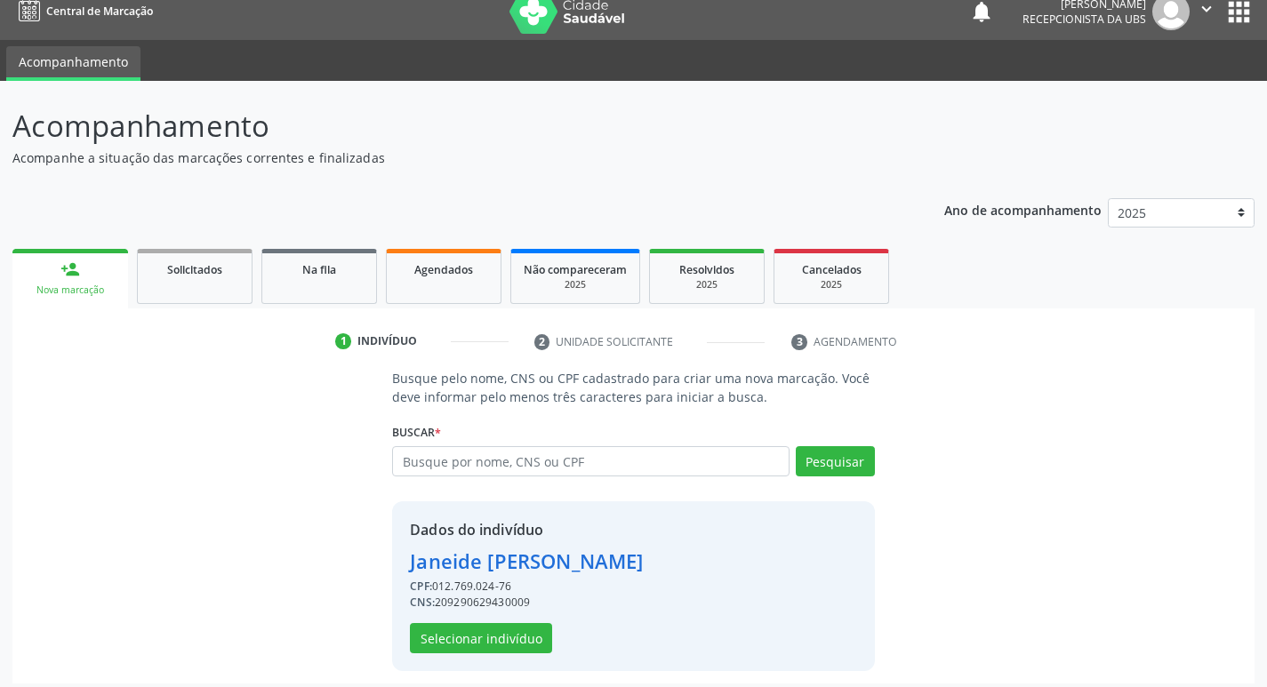
scroll to position [26, 0]
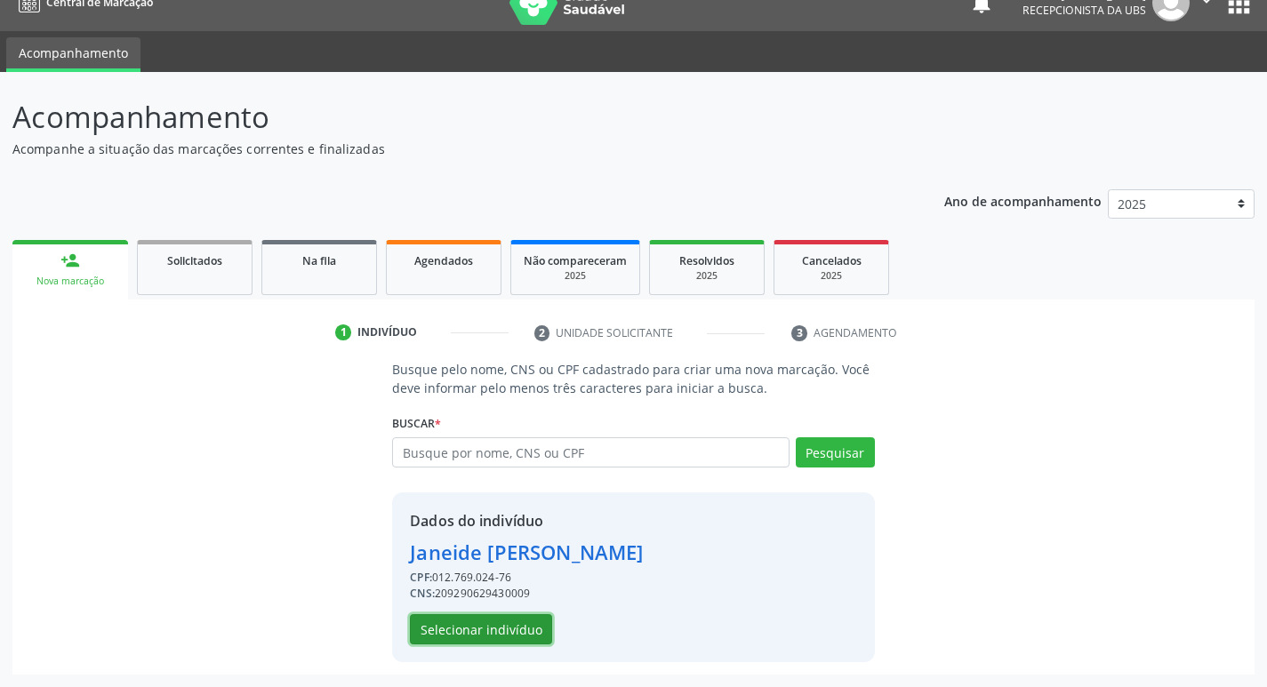
click at [498, 624] on button "Selecionar indivíduo" at bounding box center [481, 630] width 142 height 30
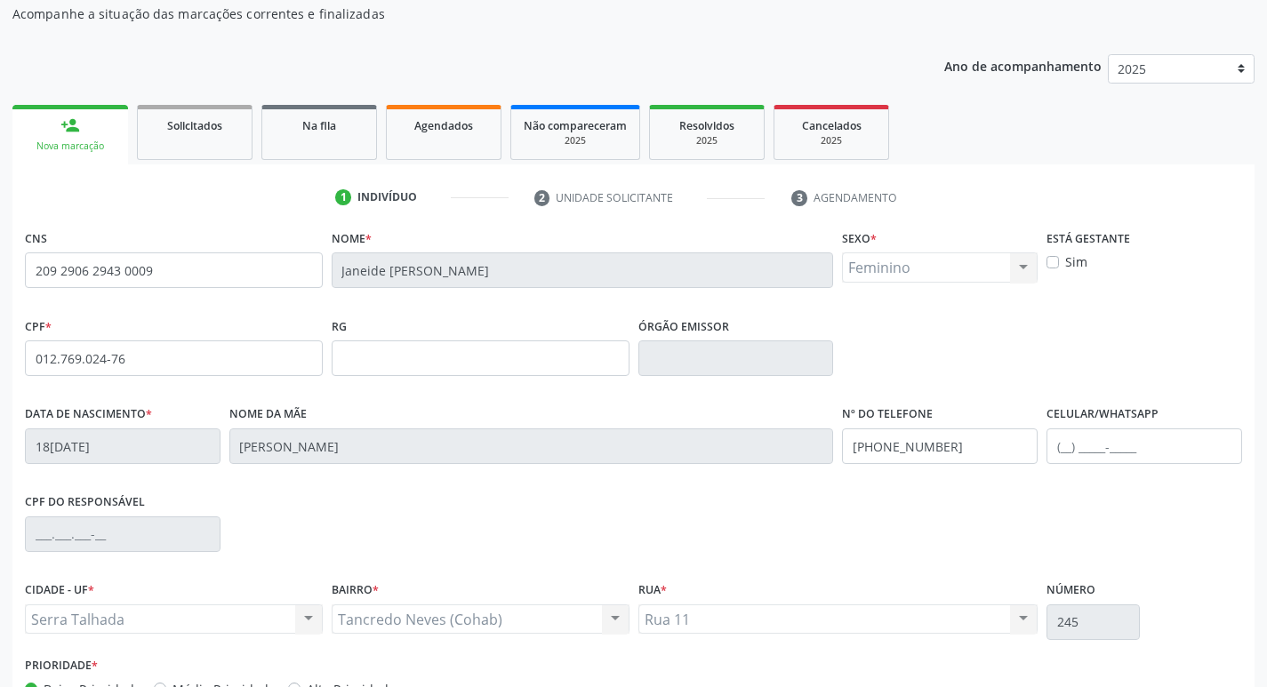
scroll to position [277, 0]
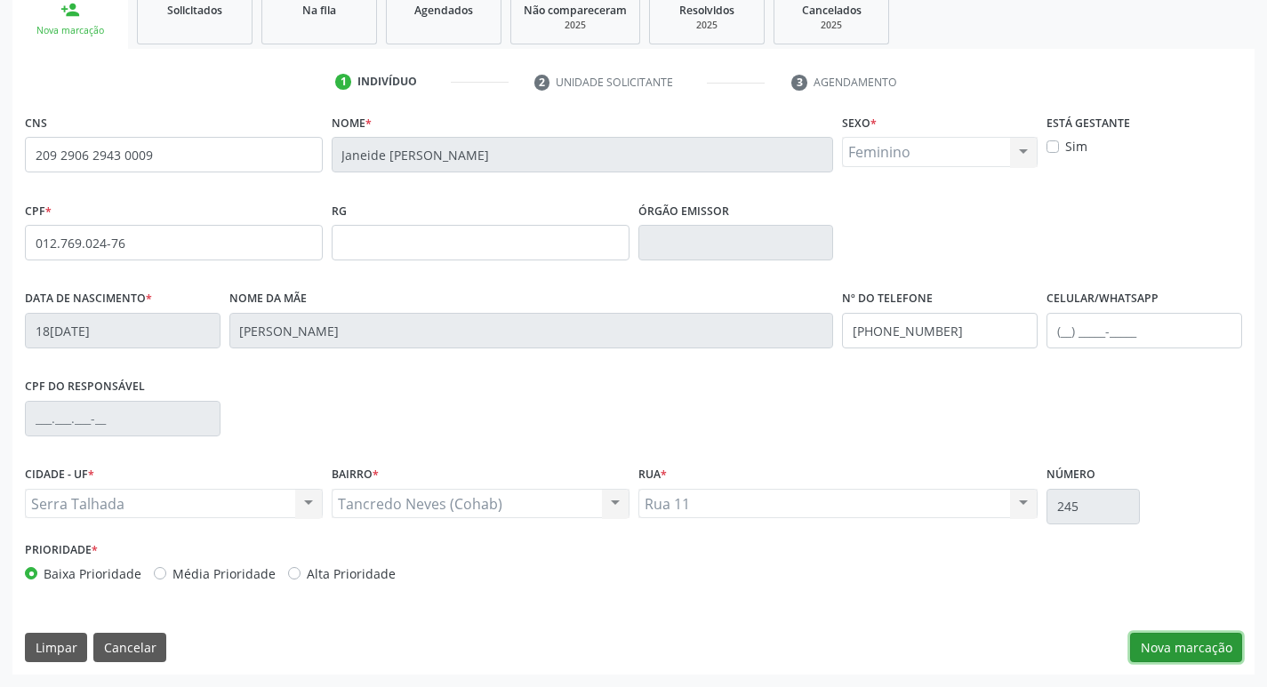
click at [1182, 643] on button "Nova marcação" at bounding box center [1186, 648] width 112 height 30
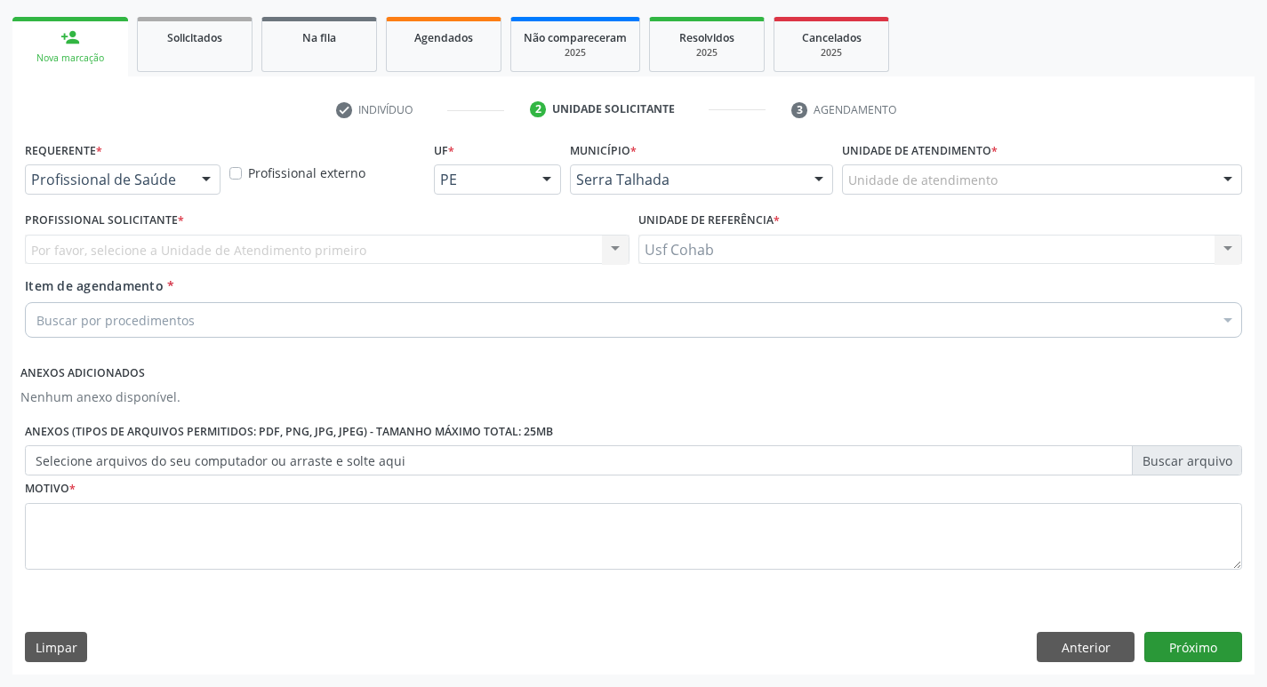
scroll to position [249, 0]
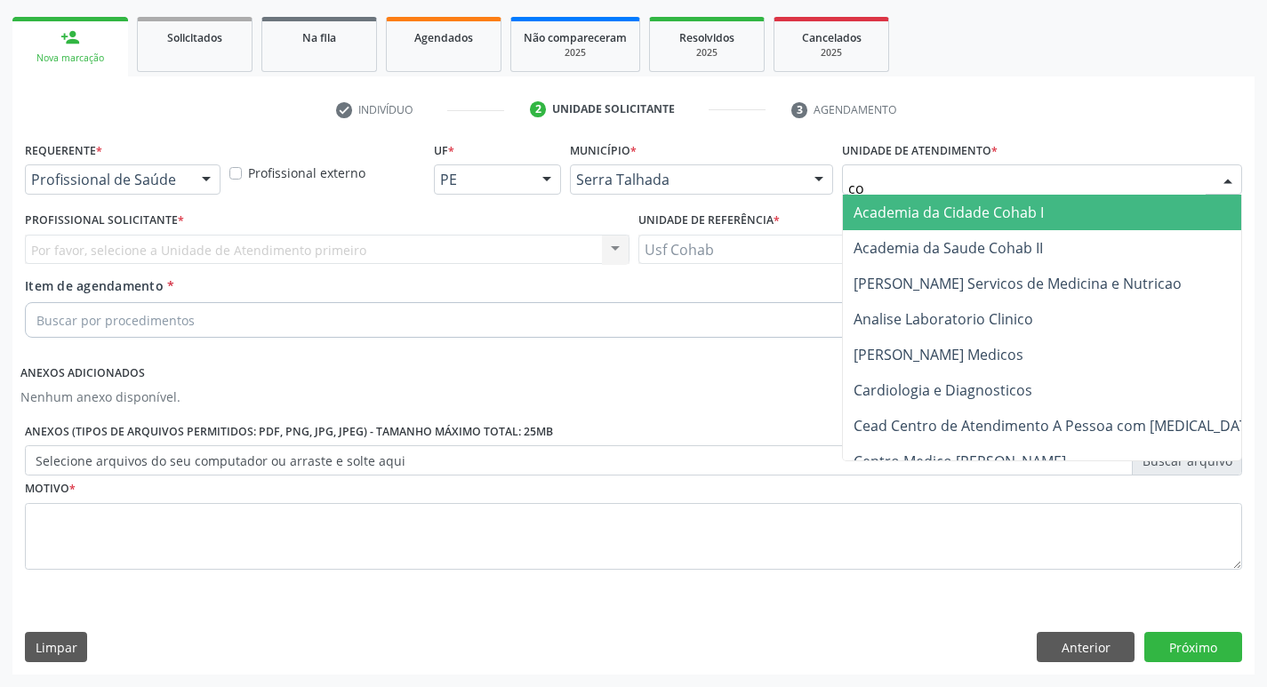
type input "coh"
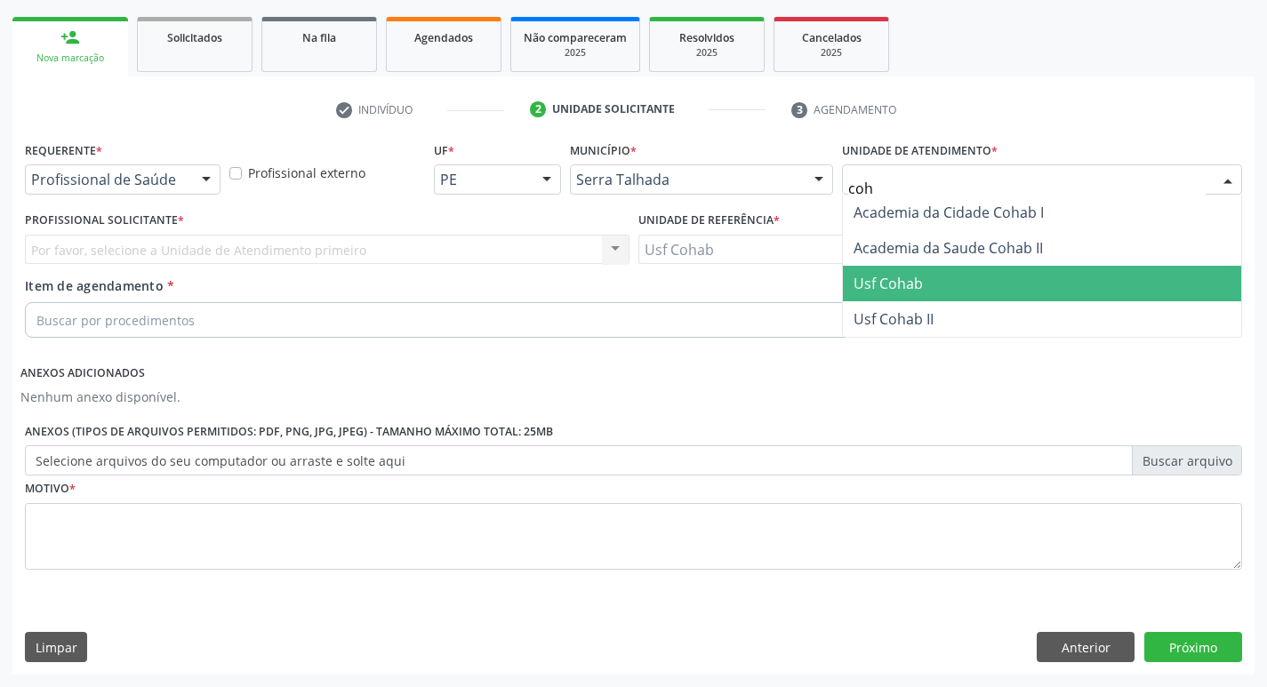
click at [884, 274] on span "Usf Cohab" at bounding box center [888, 284] width 69 height 20
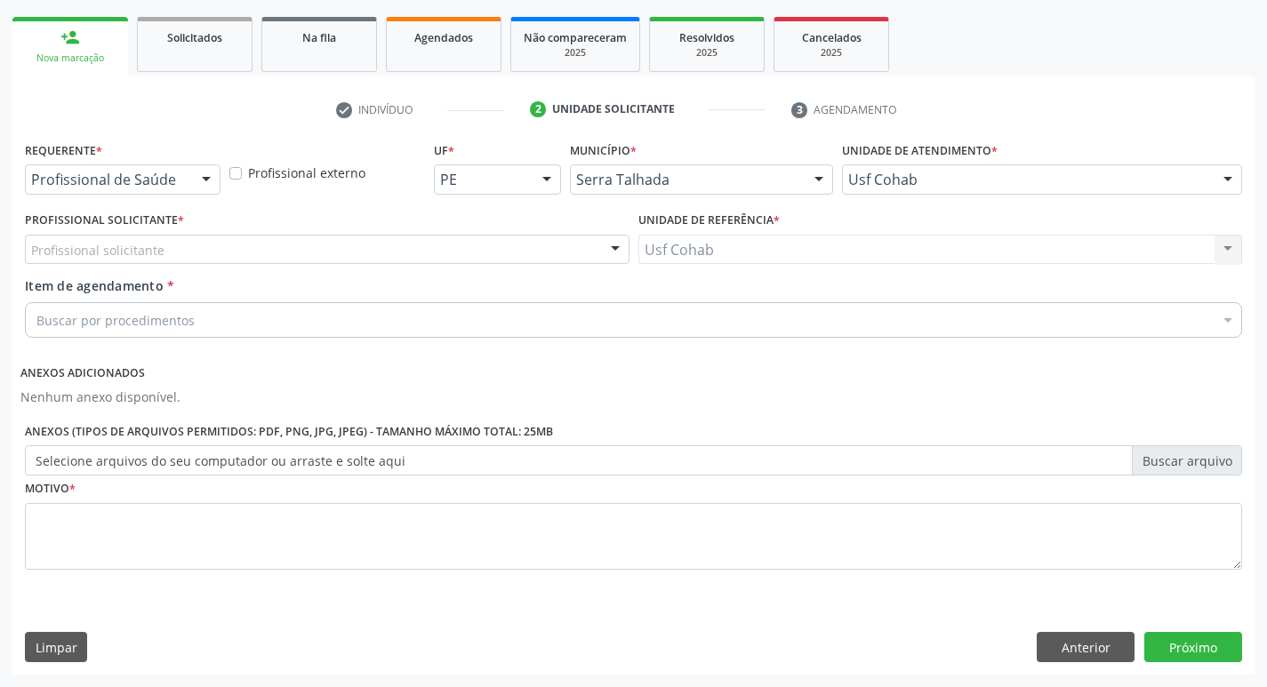
click at [250, 250] on div "Profissional solicitante" at bounding box center [327, 250] width 605 height 30
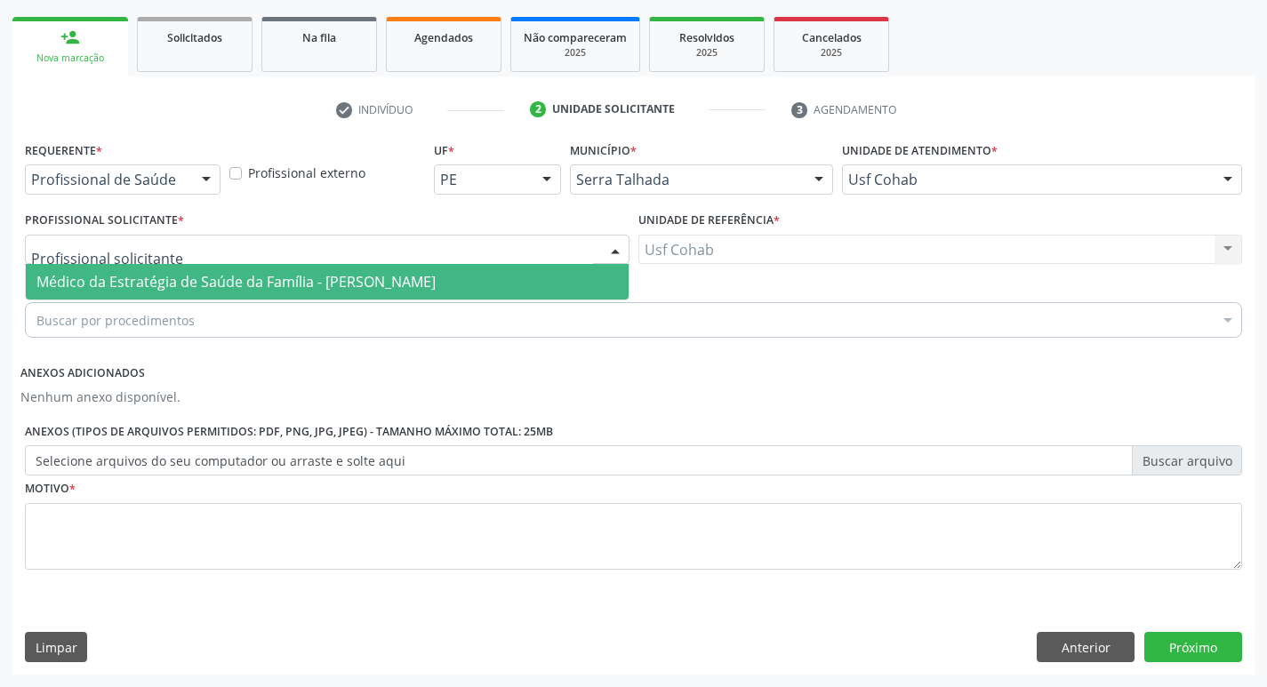
drag, startPoint x: 262, startPoint y: 281, endPoint x: 237, endPoint y: 300, distance: 31.8
click at [262, 283] on span "Médico da Estratégia de Saúde da Família - [PERSON_NAME]" at bounding box center [235, 282] width 399 height 20
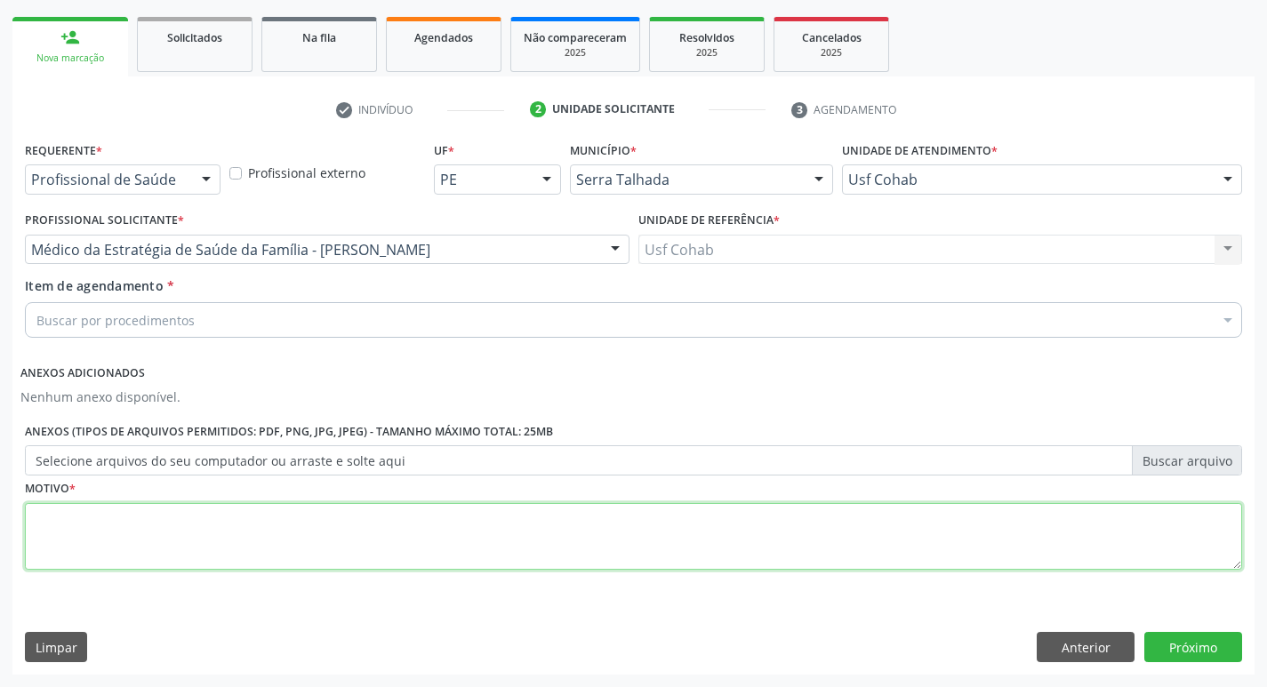
click at [177, 540] on textarea at bounding box center [634, 537] width 1218 height 68
type textarea "-"
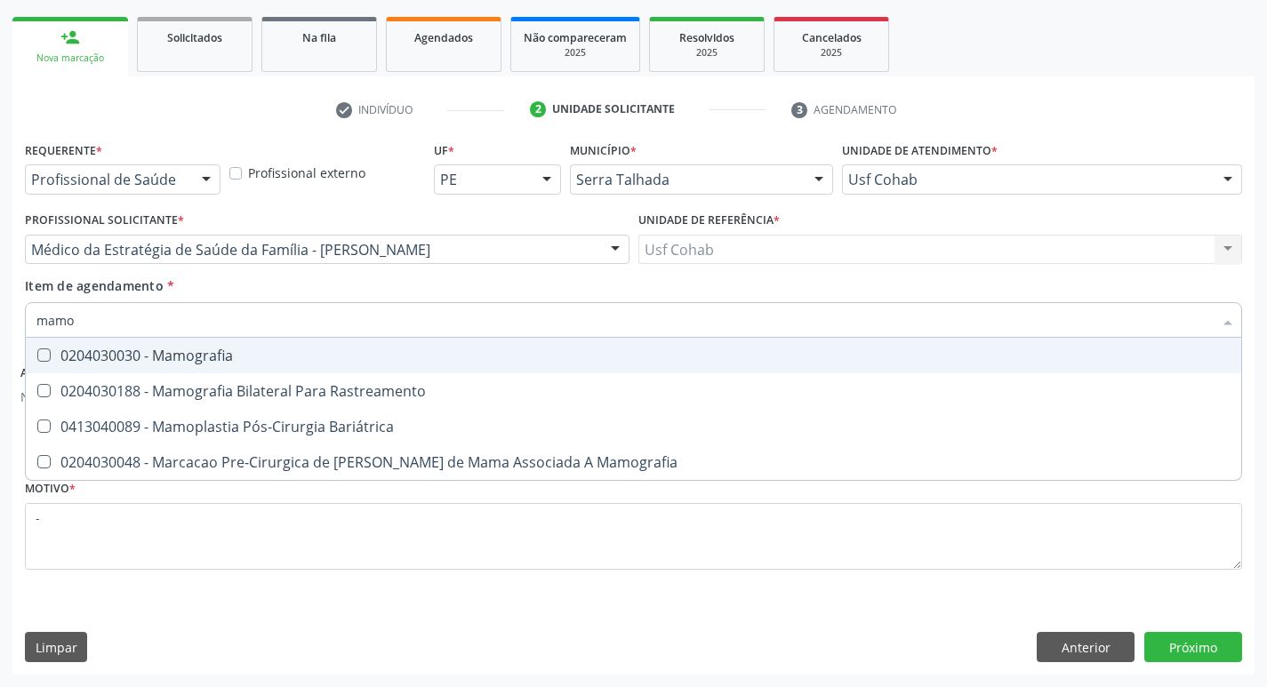
type input "mamog"
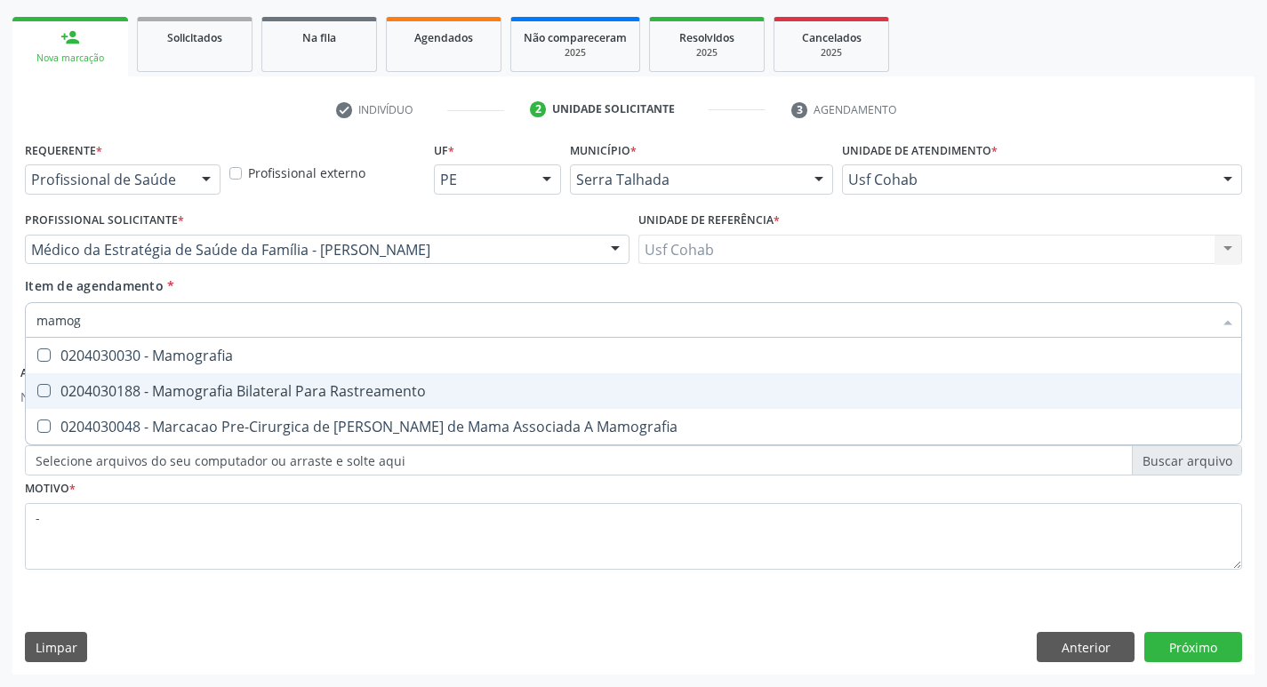
click at [192, 386] on div "0204030188 - Mamografia Bilateral Para Rastreamento" at bounding box center [633, 391] width 1194 height 14
checkbox Rastreamento "true"
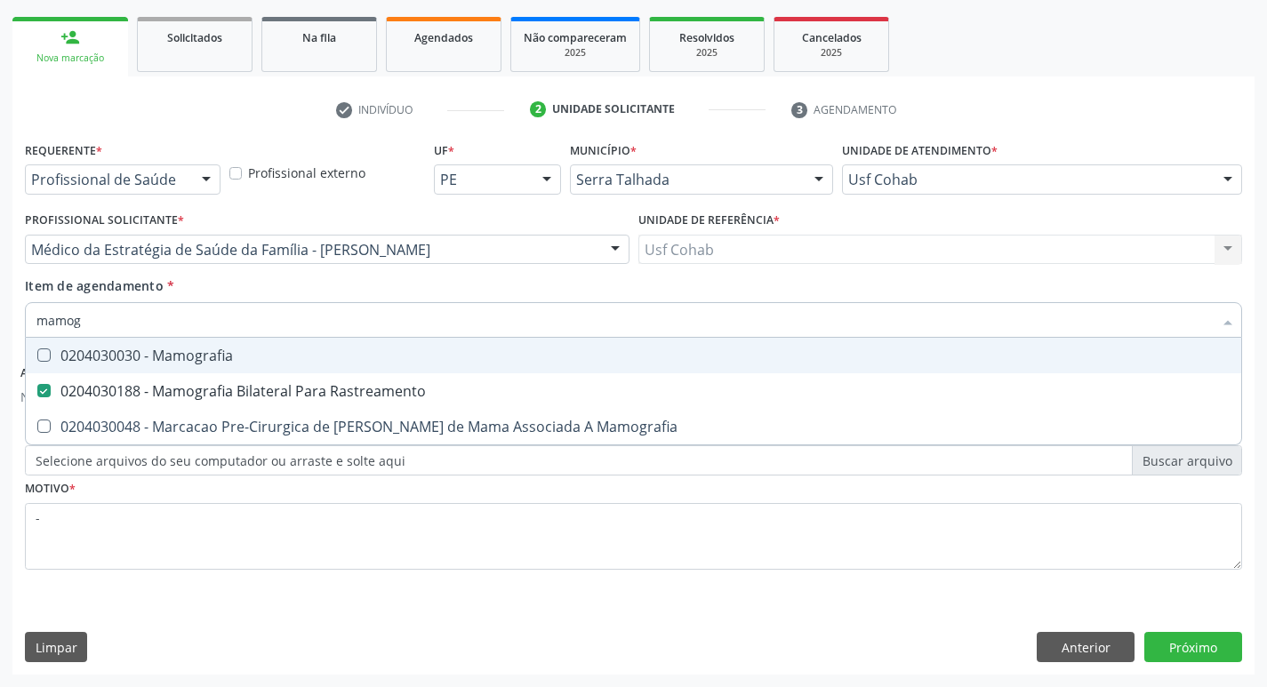
click at [0, 273] on div "Acompanhamento Acompanhe a situação das marcações correntes e finalizadas Relat…" at bounding box center [633, 268] width 1267 height 839
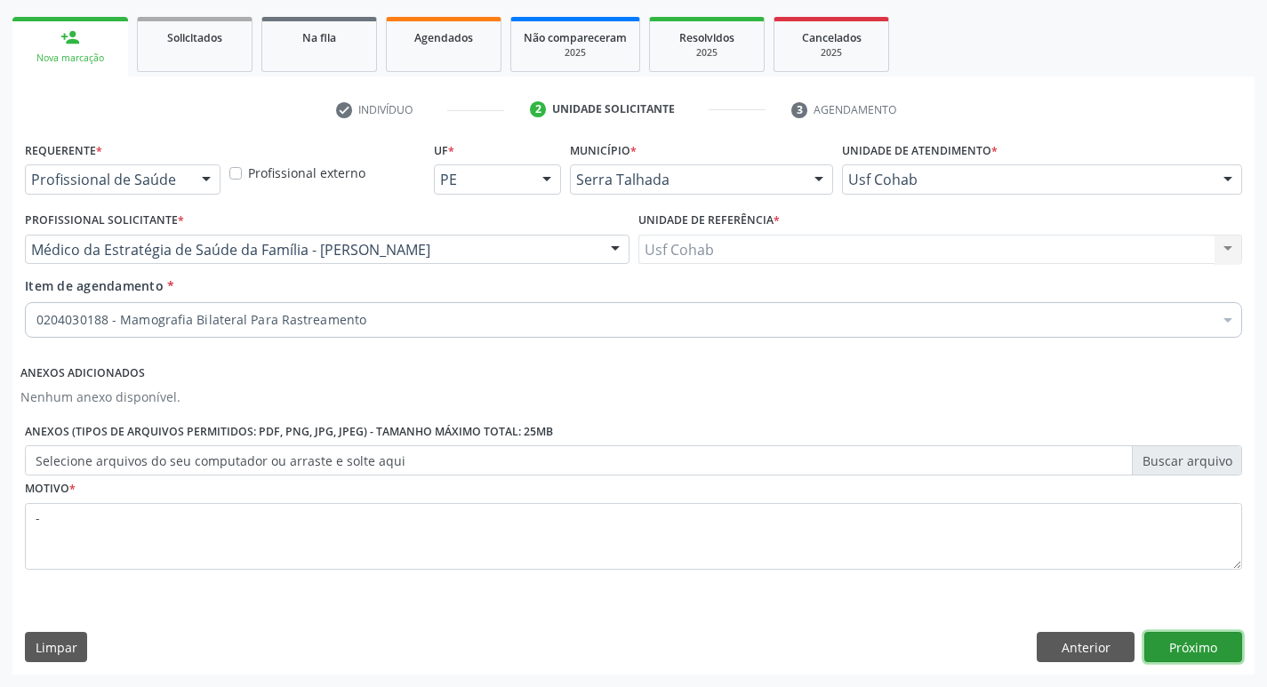
click at [1224, 640] on button "Próximo" at bounding box center [1194, 647] width 98 height 30
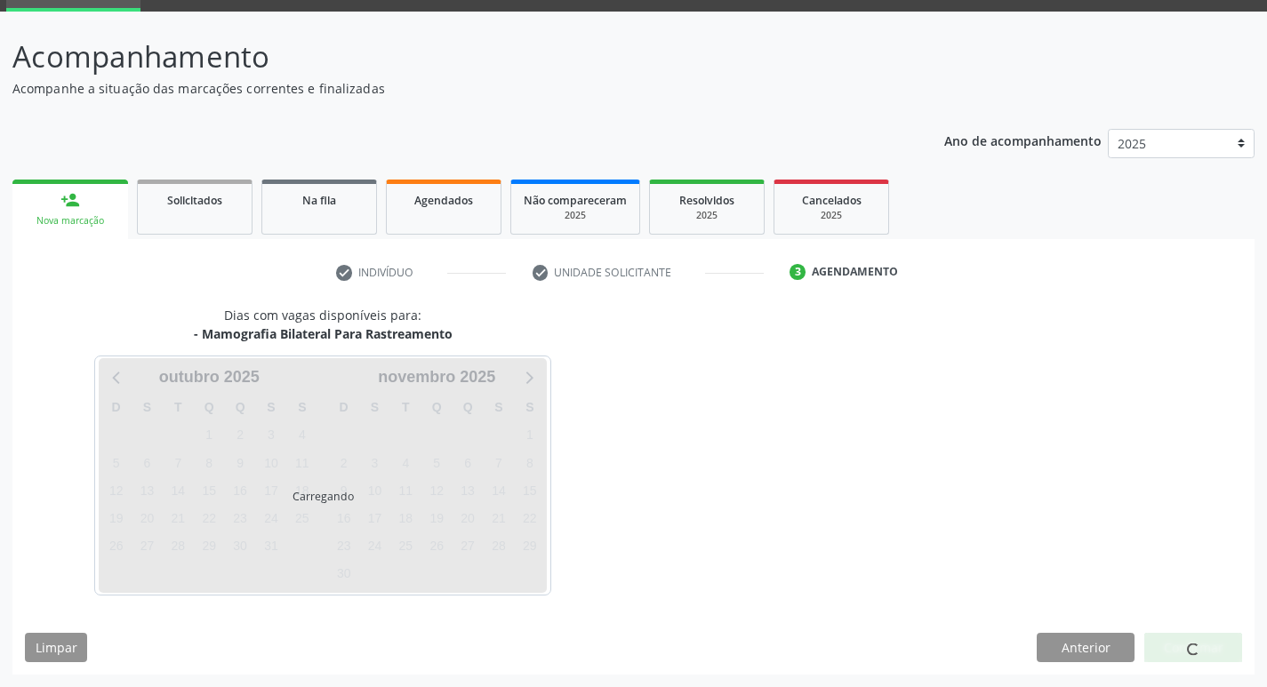
scroll to position [86, 0]
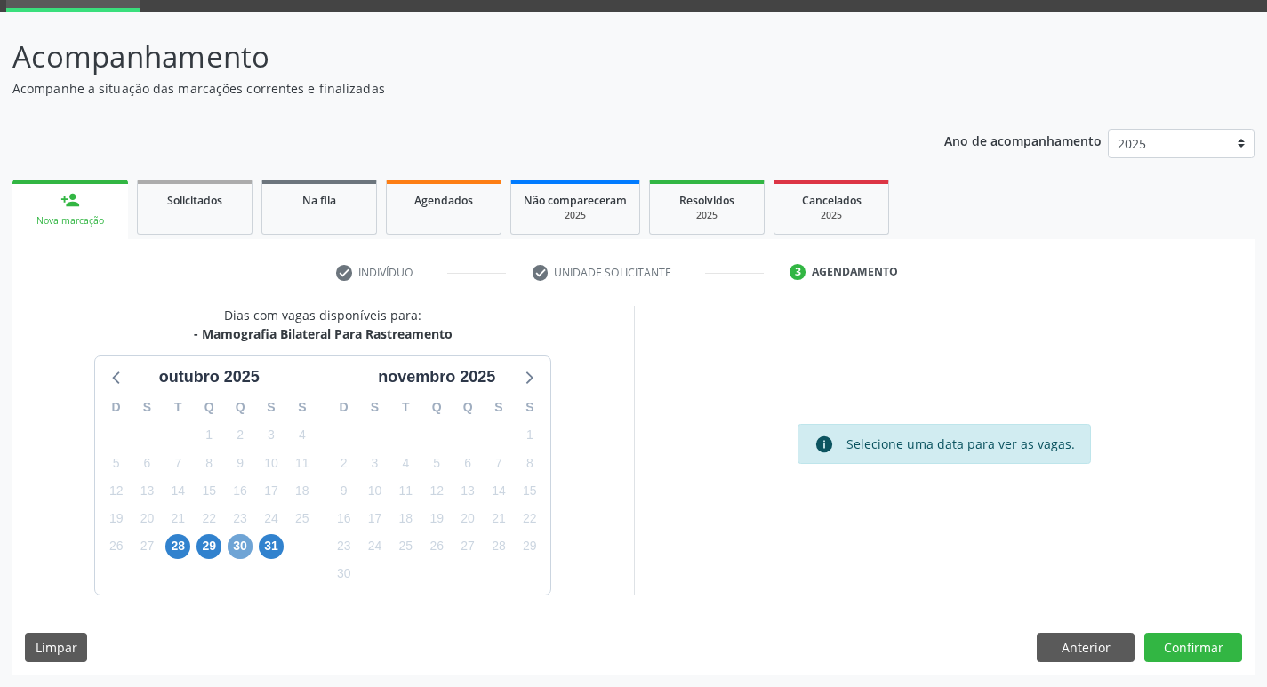
click at [241, 543] on span "30" at bounding box center [240, 546] width 25 height 25
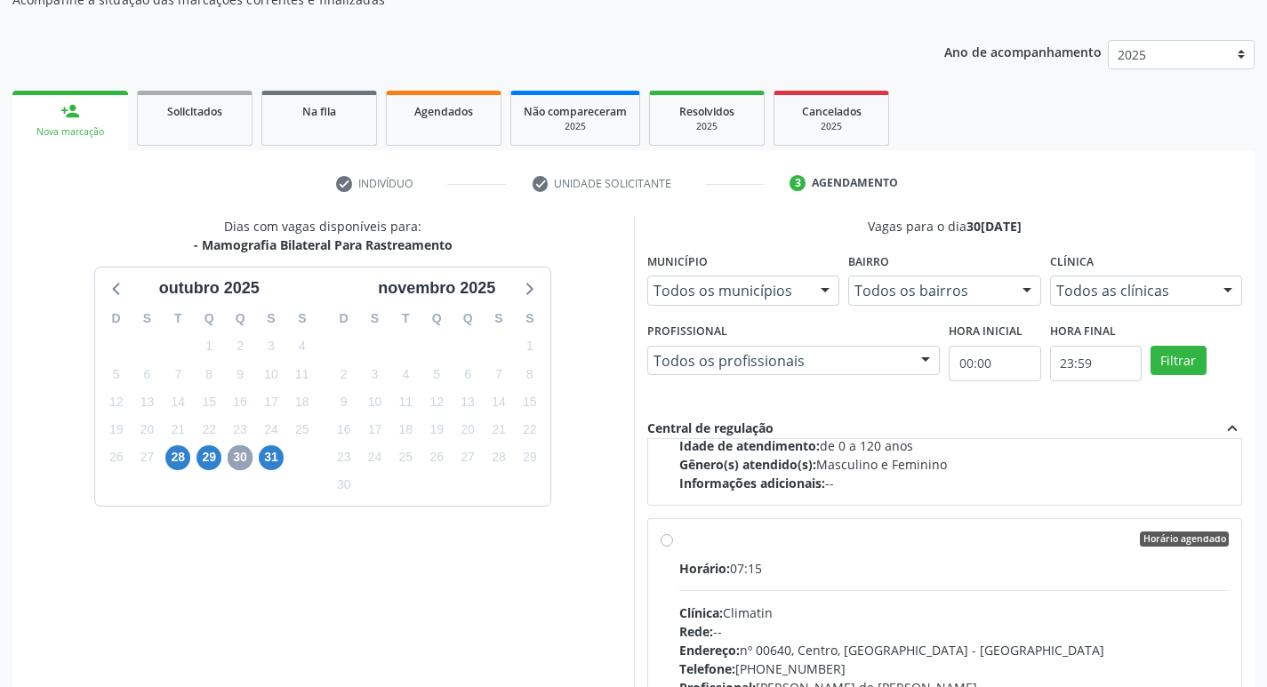
scroll to position [1512, 0]
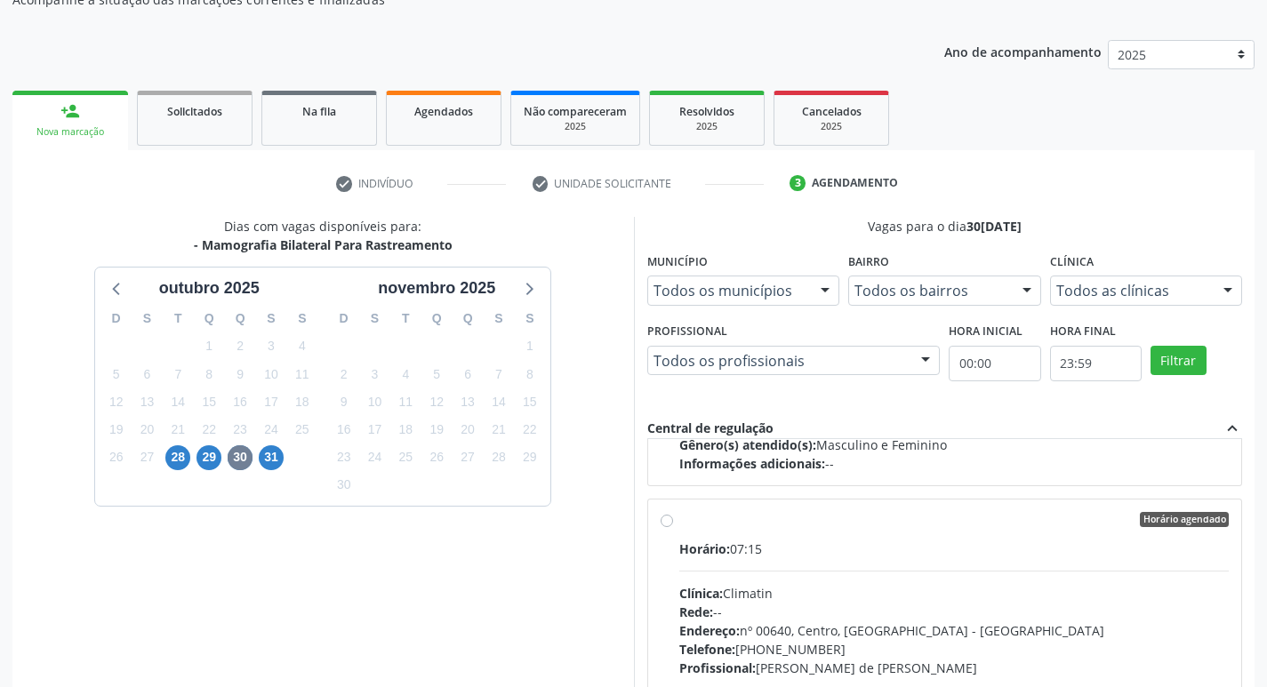
click at [869, 535] on label "Horário agendado Horário: 07:15 Clínica: Climatin Rede: -- Endereço: nº 00640, …" at bounding box center [954, 648] width 551 height 273
click at [673, 528] on input "Horário agendado Horário: 07:15 Clínica: Climatin Rede: -- Endereço: nº 00640, …" at bounding box center [667, 520] width 12 height 16
radio input "true"
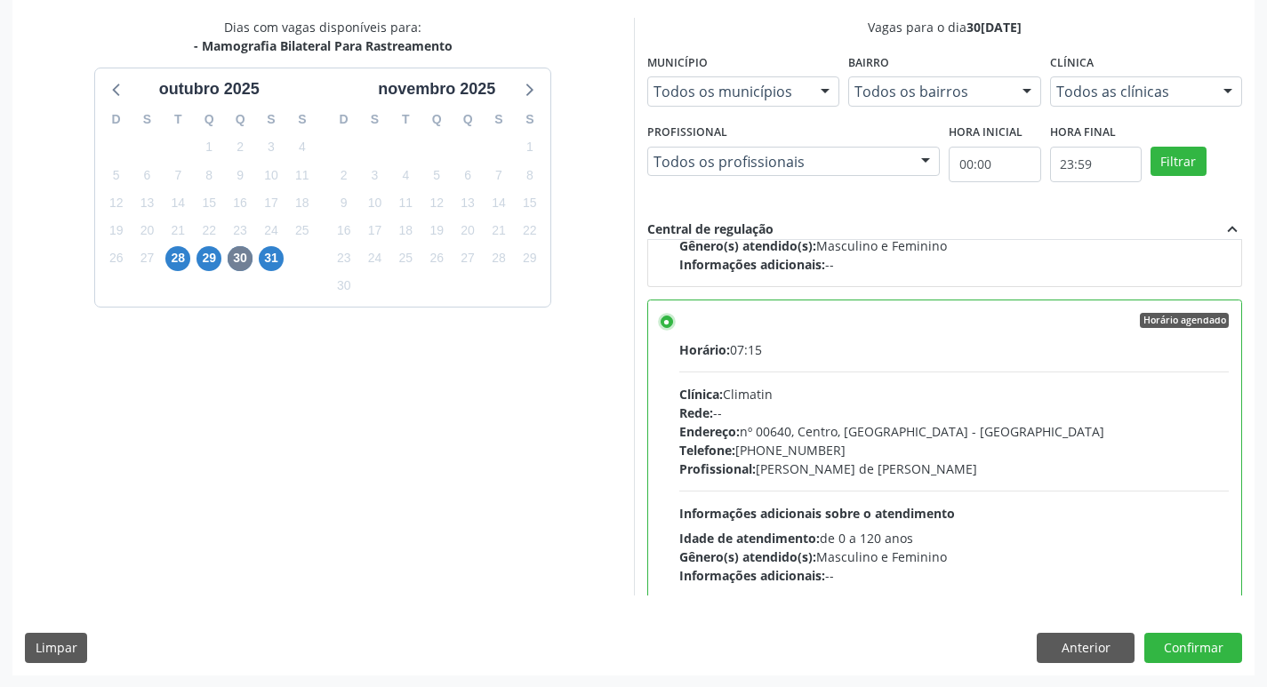
scroll to position [375, 0]
click at [1185, 639] on button "Confirmar" at bounding box center [1194, 647] width 98 height 30
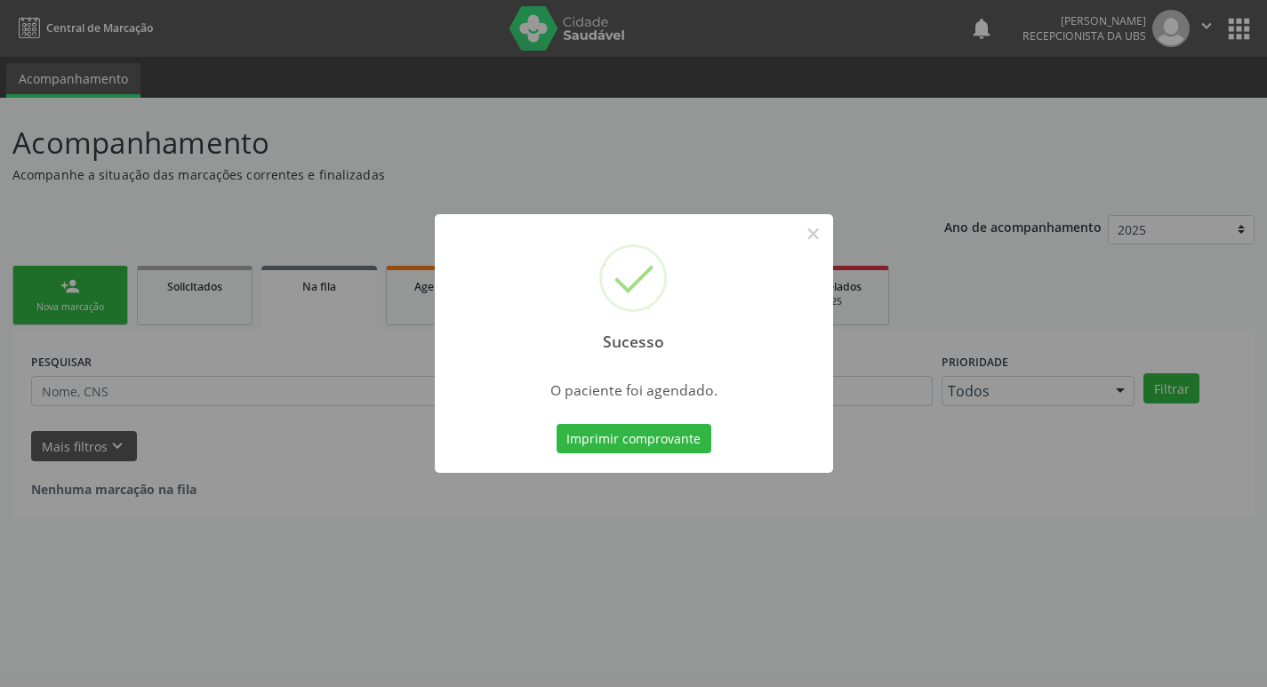
scroll to position [0, 0]
click at [701, 432] on button "Imprimir comprovante" at bounding box center [640, 439] width 155 height 30
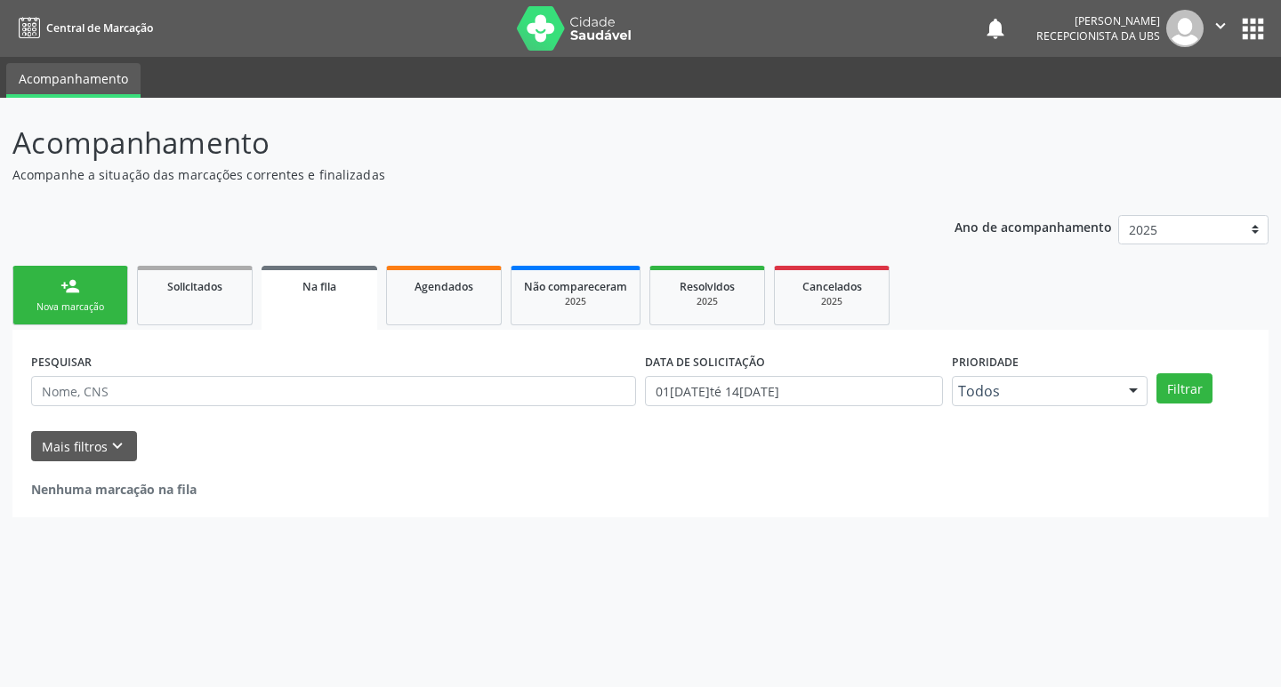
click at [109, 308] on div "Sucesso × O paciente foi agendado. Imprimir comprovante Cancel" at bounding box center [640, 343] width 1281 height 687
click at [68, 311] on div "Nova marcação" at bounding box center [70, 307] width 89 height 13
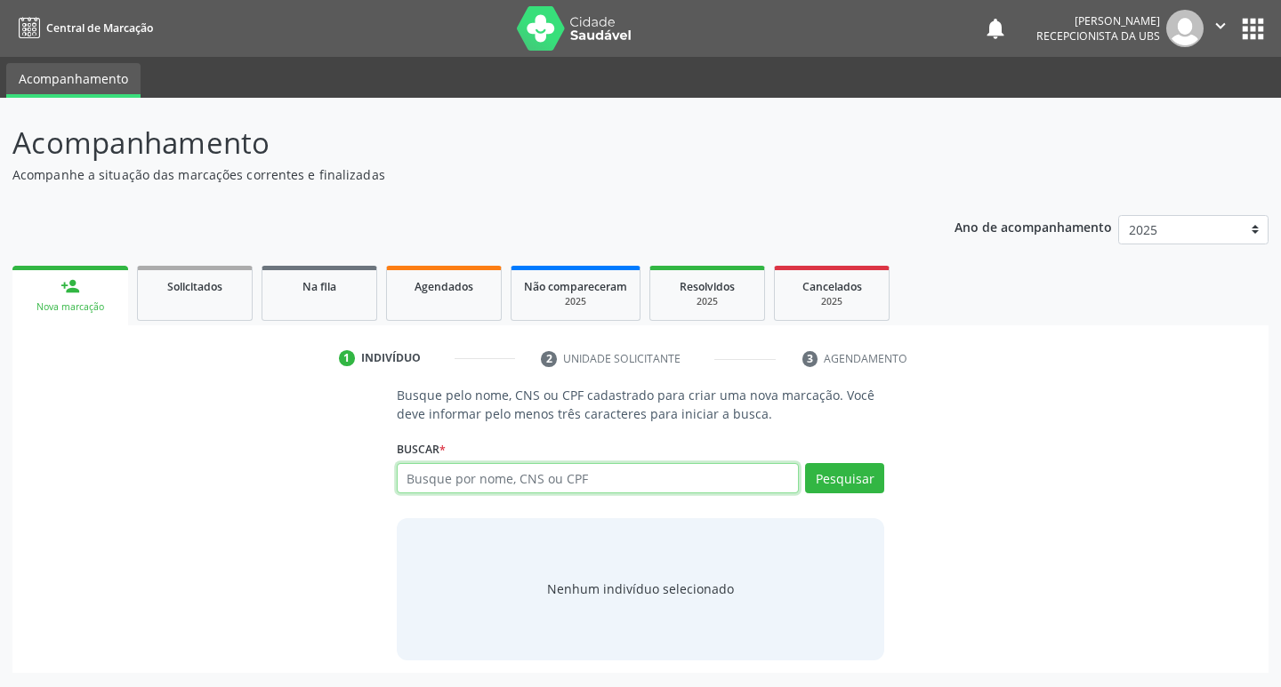
click at [500, 482] on input "text" at bounding box center [598, 478] width 403 height 30
type input "700508512618752"
click at [838, 478] on button "Pesquisar" at bounding box center [844, 478] width 79 height 30
type input "700508512618752"
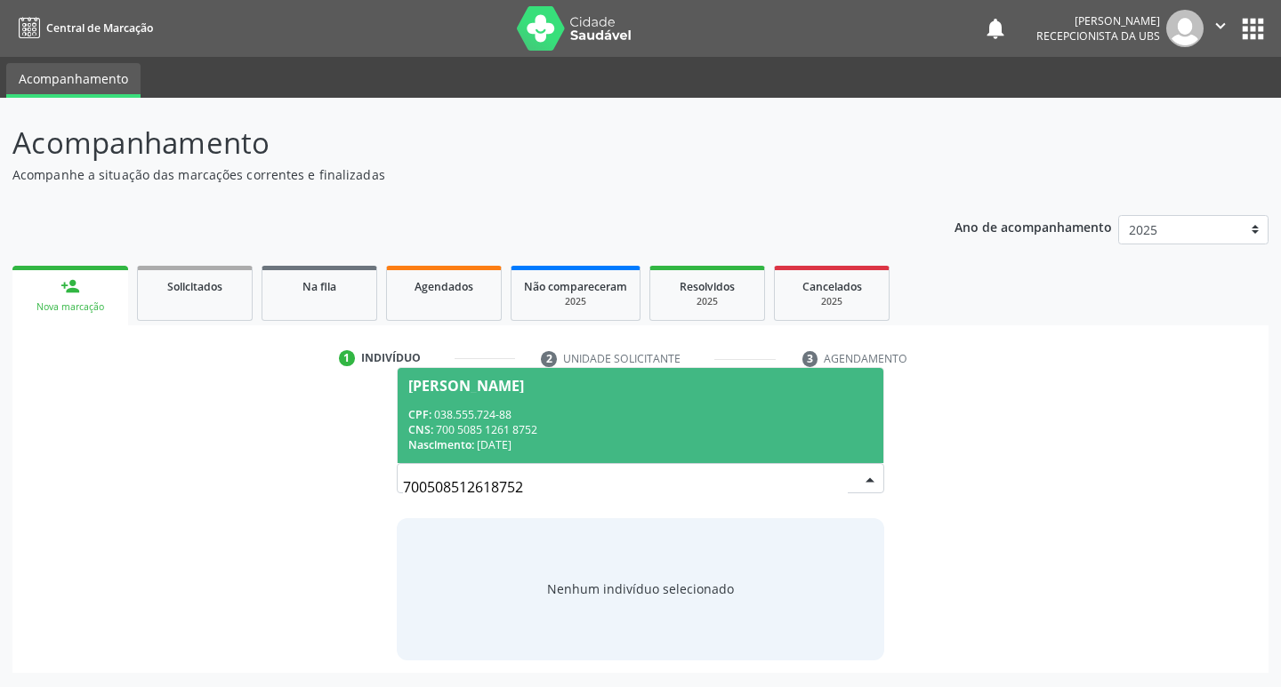
click at [555, 430] on div "CNS: 700 5085 1261 8752" at bounding box center [640, 429] width 465 height 15
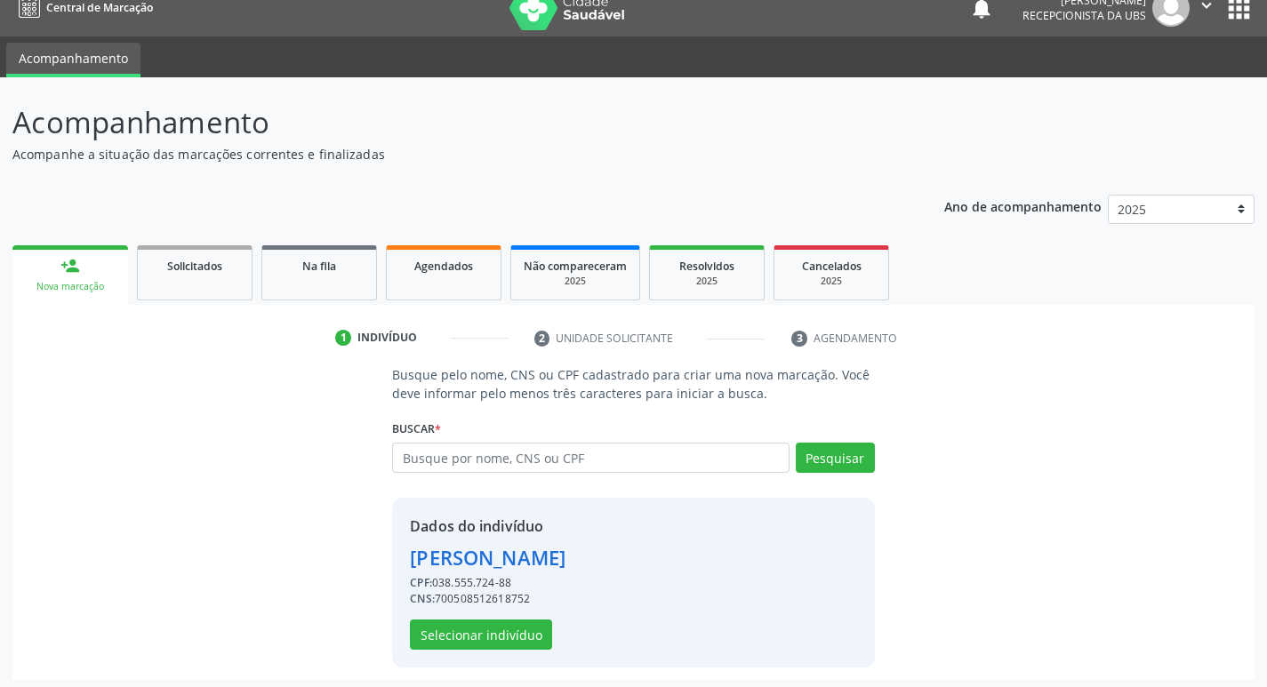
scroll to position [26, 0]
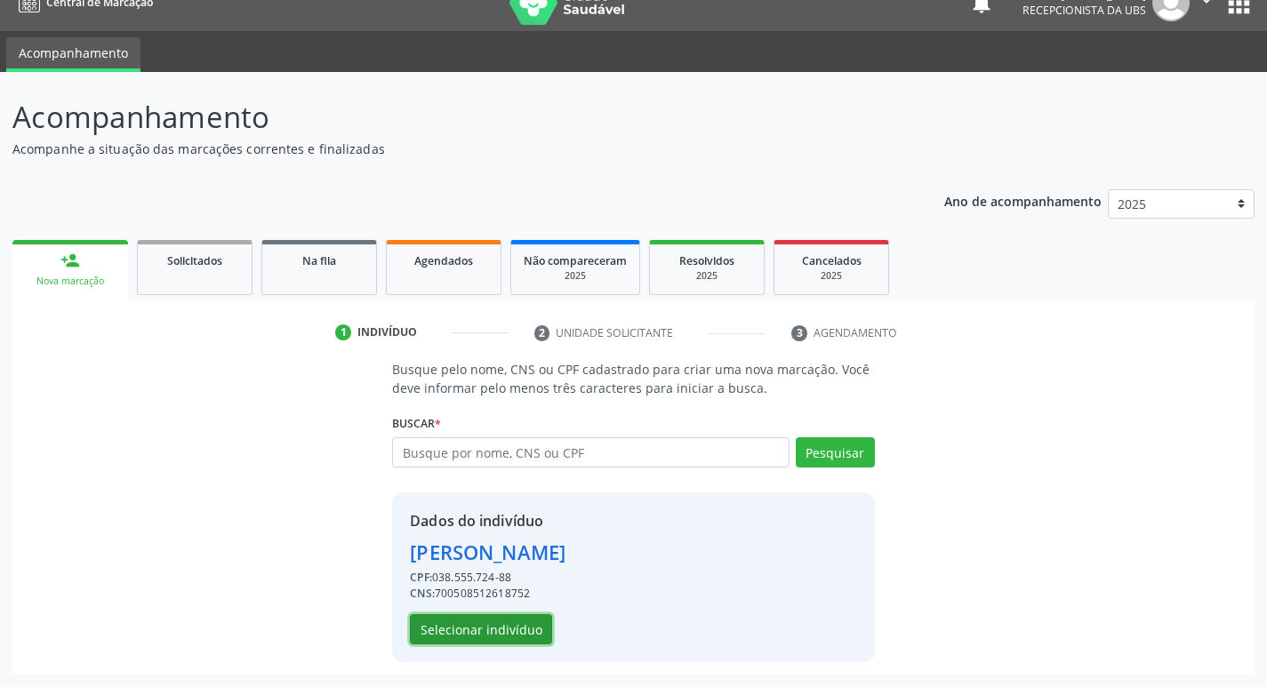
drag, startPoint x: 514, startPoint y: 628, endPoint x: 520, endPoint y: 637, distance: 10.9
click at [520, 637] on button "Selecionar indivíduo" at bounding box center [481, 630] width 142 height 30
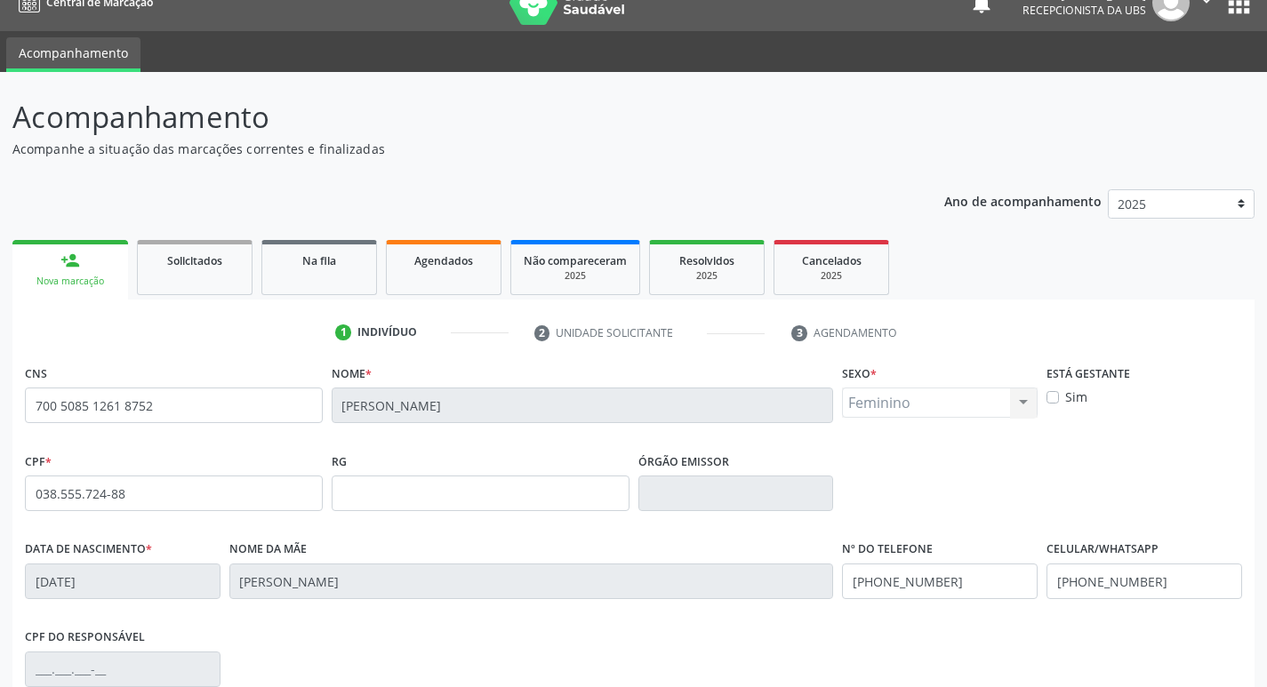
scroll to position [277, 0]
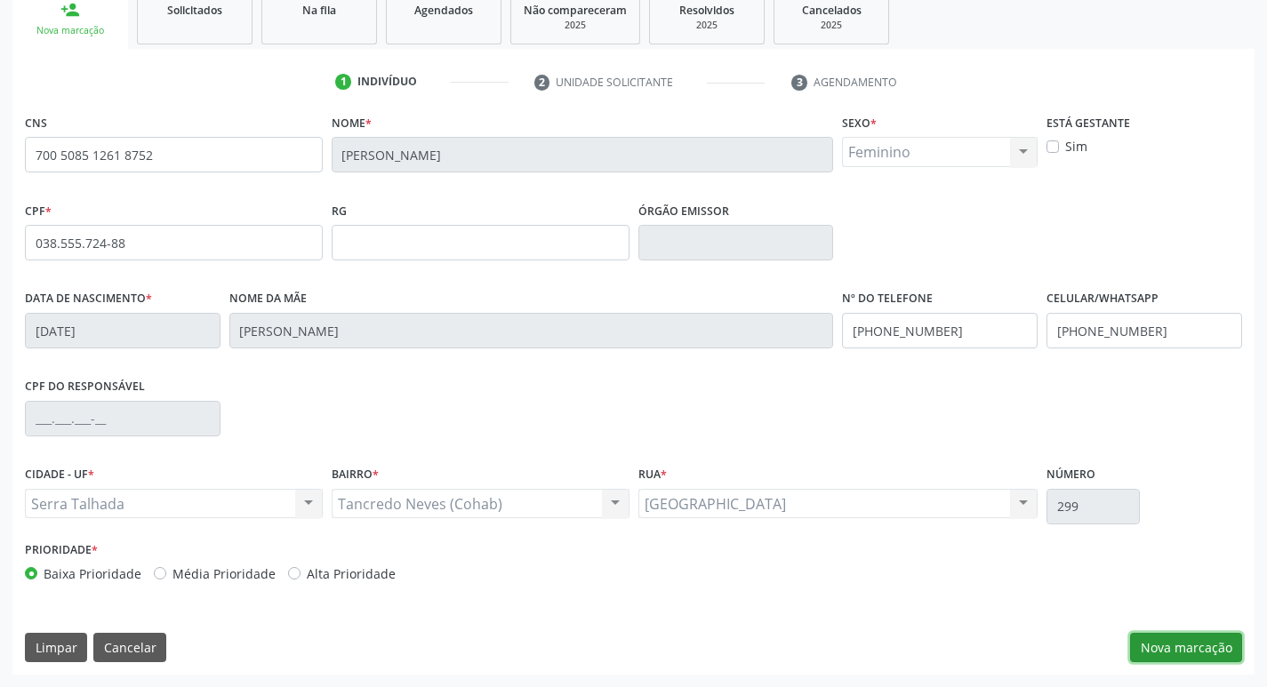
click at [1205, 648] on button "Nova marcação" at bounding box center [1186, 648] width 112 height 30
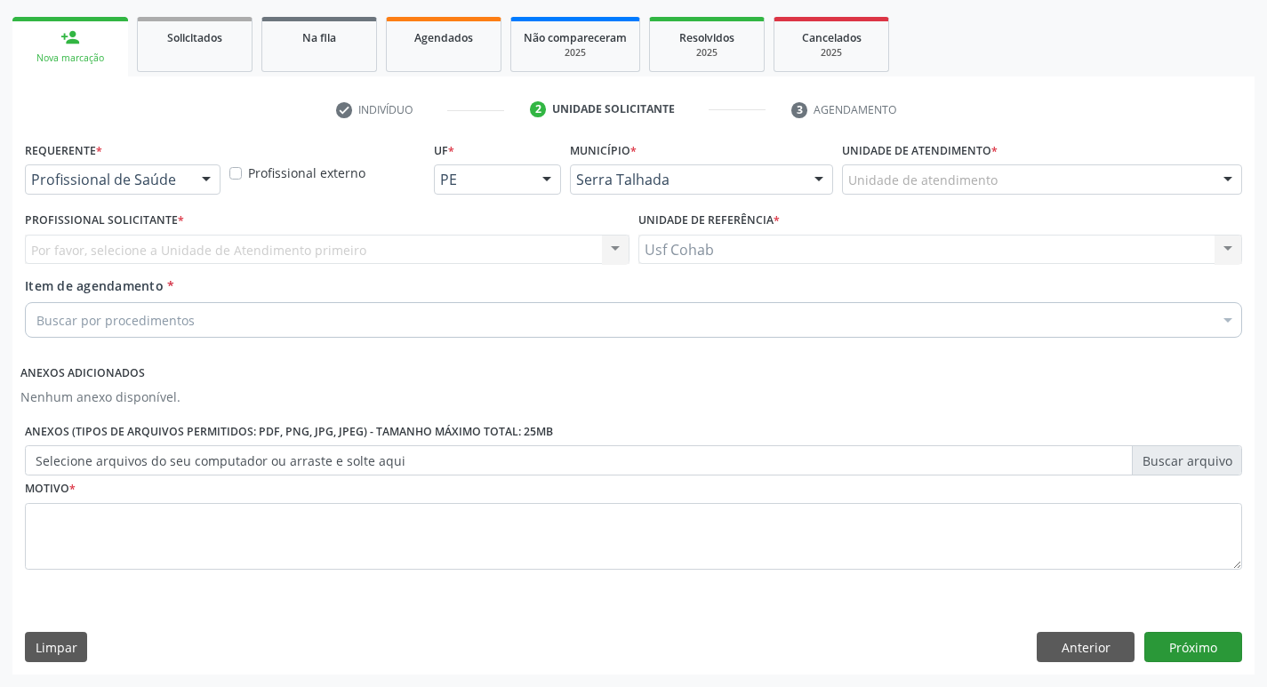
scroll to position [249, 0]
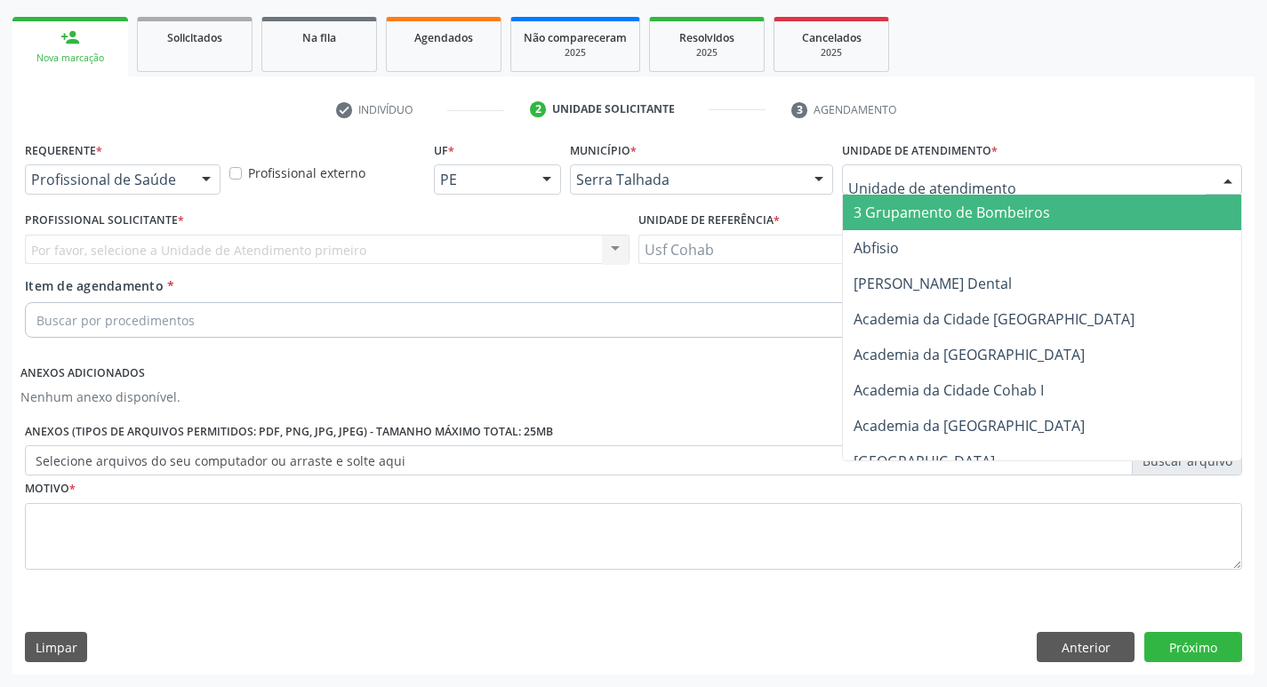
drag, startPoint x: 908, startPoint y: 174, endPoint x: 912, endPoint y: 205, distance: 31.3
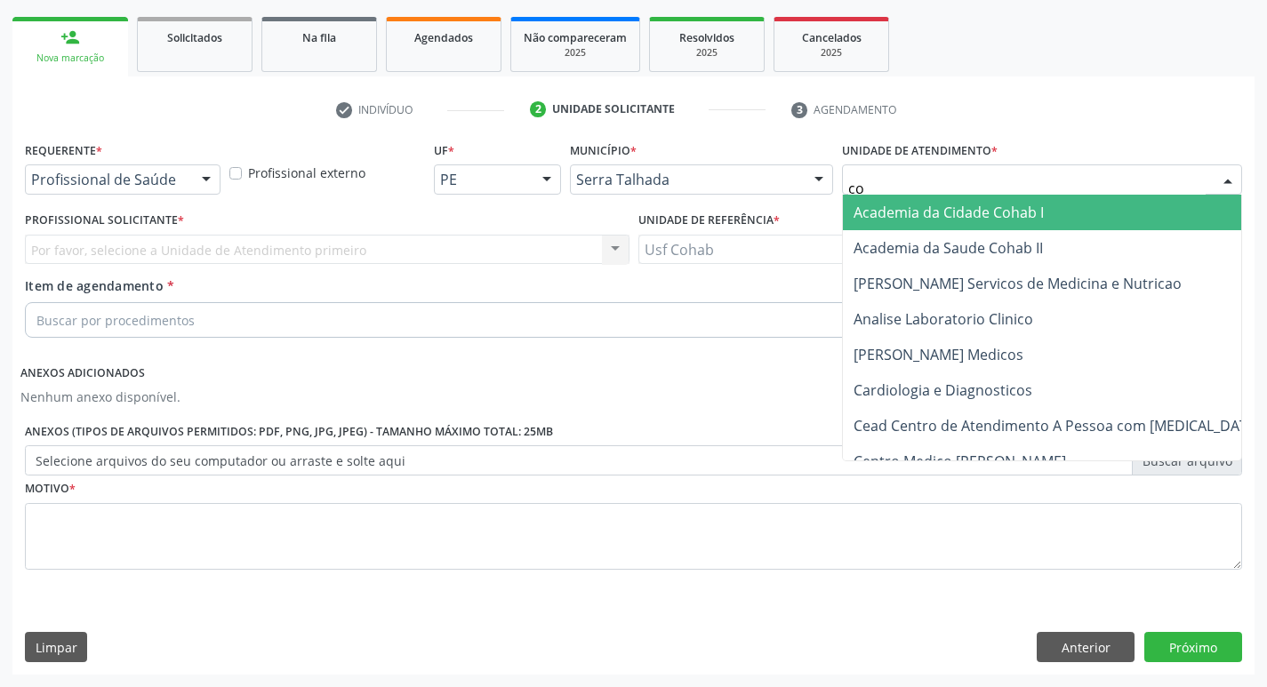
type input "coh"
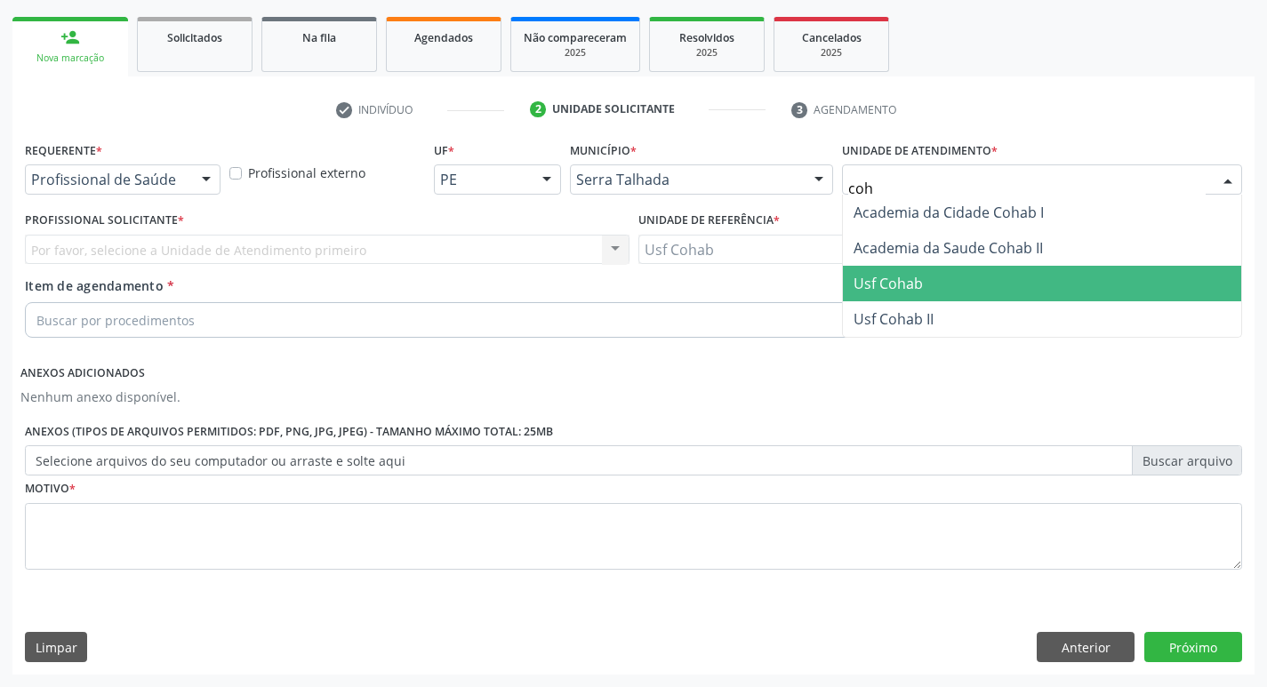
click at [904, 280] on span "Usf Cohab" at bounding box center [888, 284] width 69 height 20
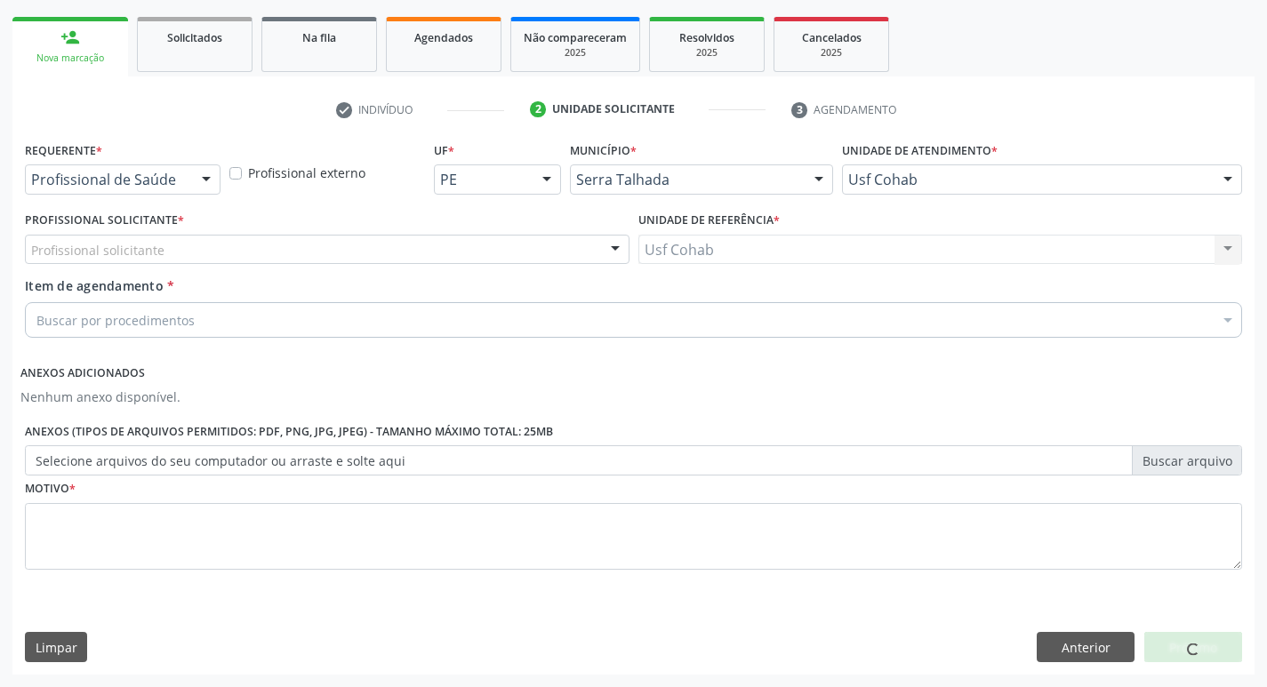
click at [431, 241] on div "Profissional solicitante Médico da Estratégia de Saúde da Família - [PERSON_NAM…" at bounding box center [327, 250] width 605 height 30
click at [431, 241] on div "Profissional solicitante" at bounding box center [327, 250] width 605 height 30
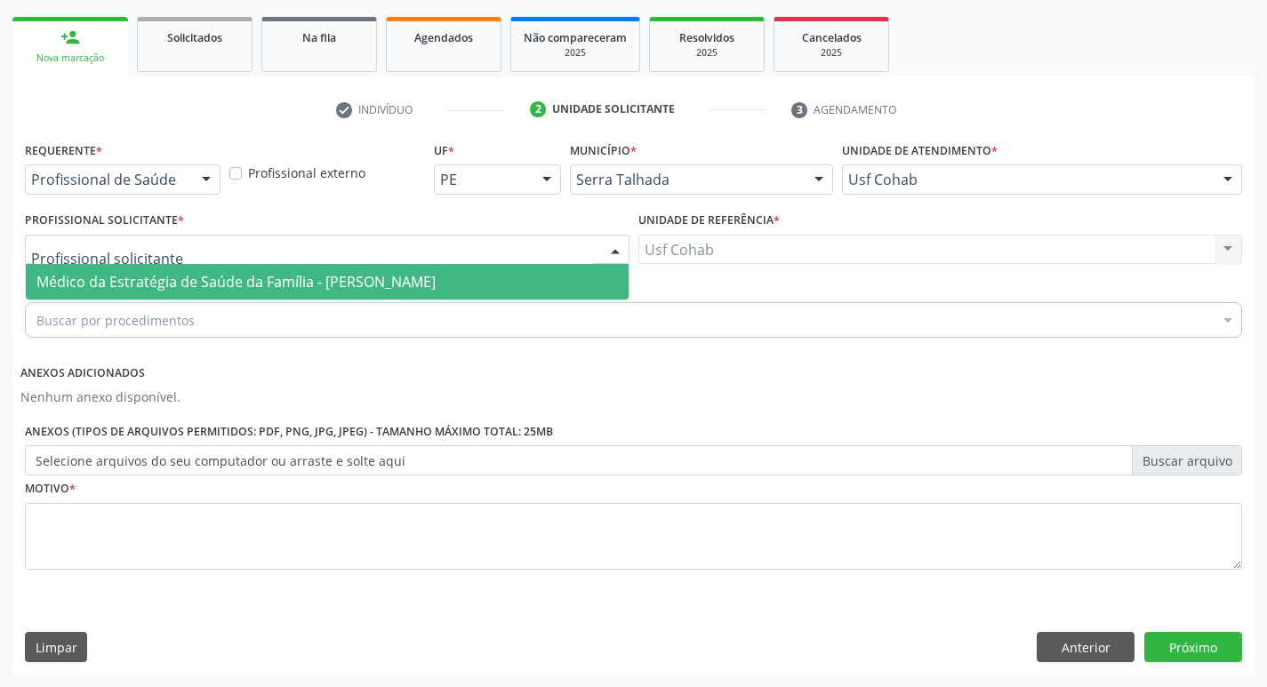
click at [417, 285] on span "Médico da Estratégia de Saúde da Família - [PERSON_NAME]" at bounding box center [235, 282] width 399 height 20
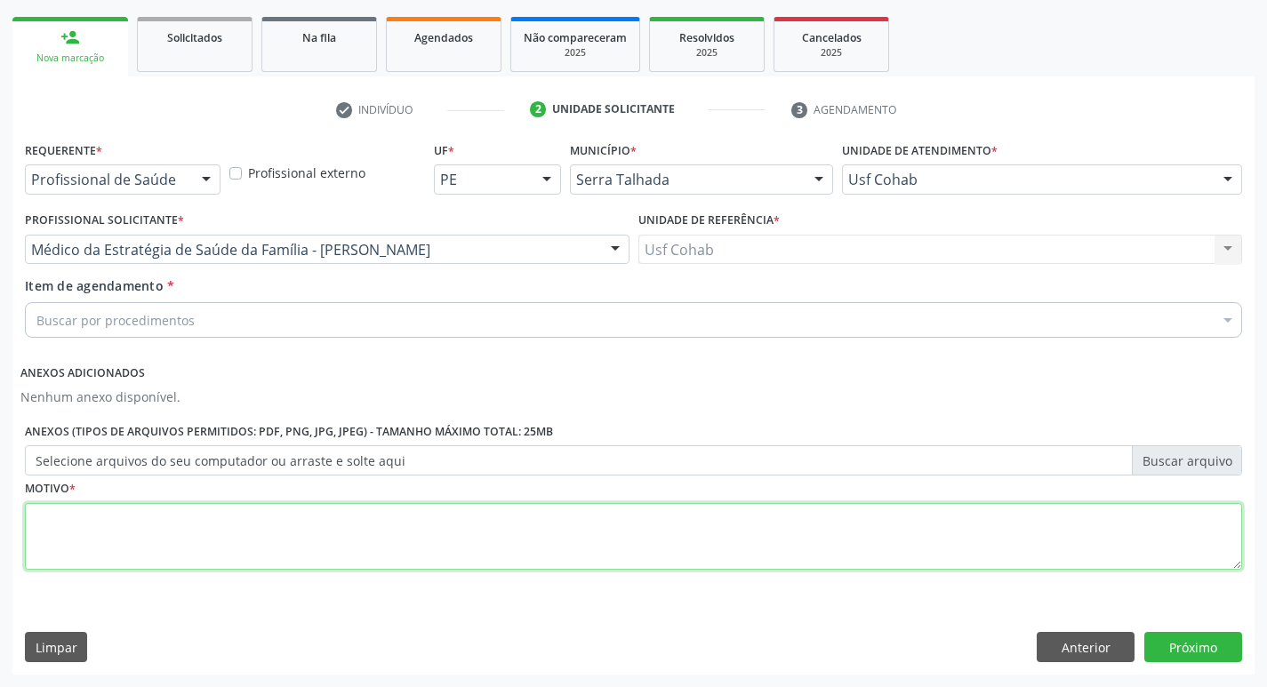
click at [279, 536] on textarea at bounding box center [634, 537] width 1218 height 68
type textarea "-"
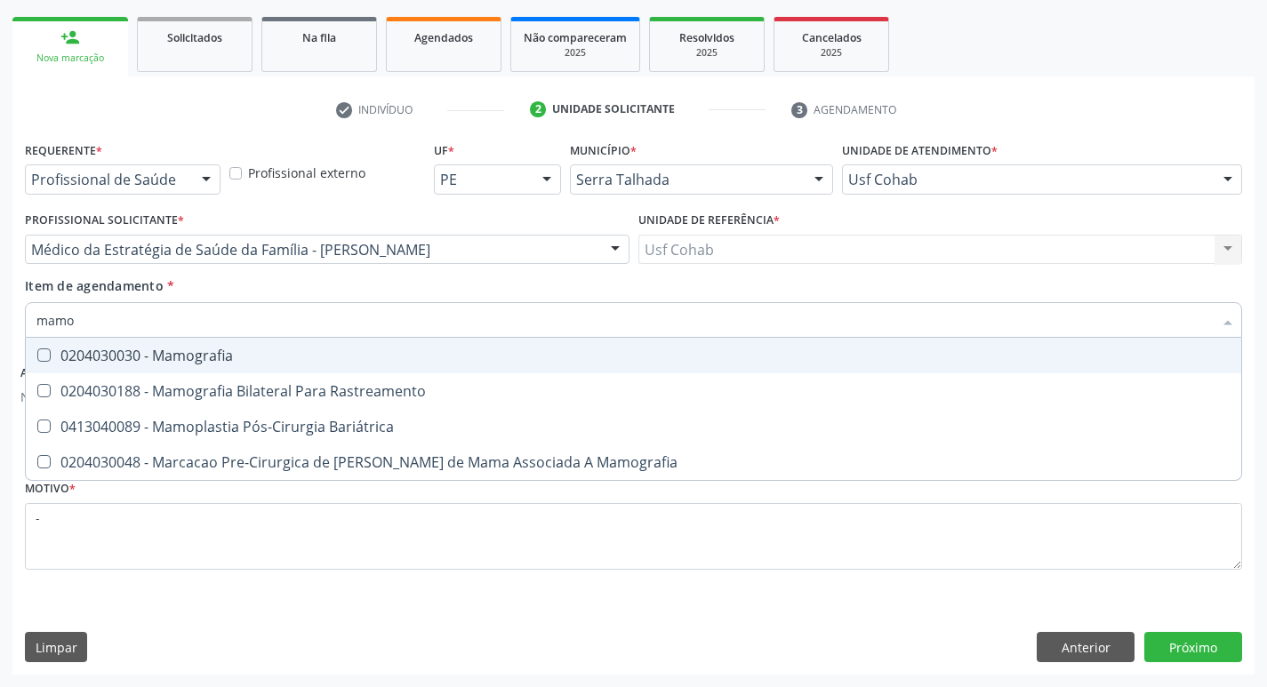
type input "mamog"
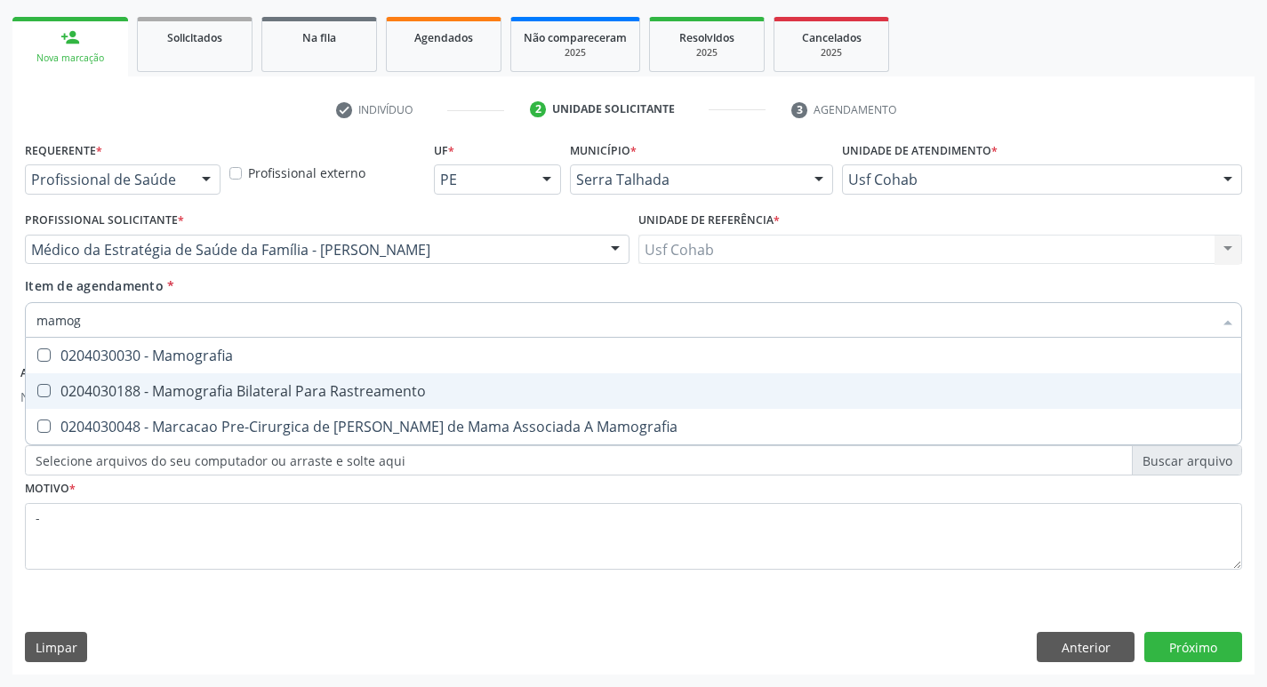
click at [220, 386] on div "0204030188 - Mamografia Bilateral Para Rastreamento" at bounding box center [633, 391] width 1194 height 14
checkbox Rastreamento "true"
click at [0, 342] on div "Acompanhamento Acompanhe a situação das marcações correntes e finalizadas Relat…" at bounding box center [633, 268] width 1267 height 839
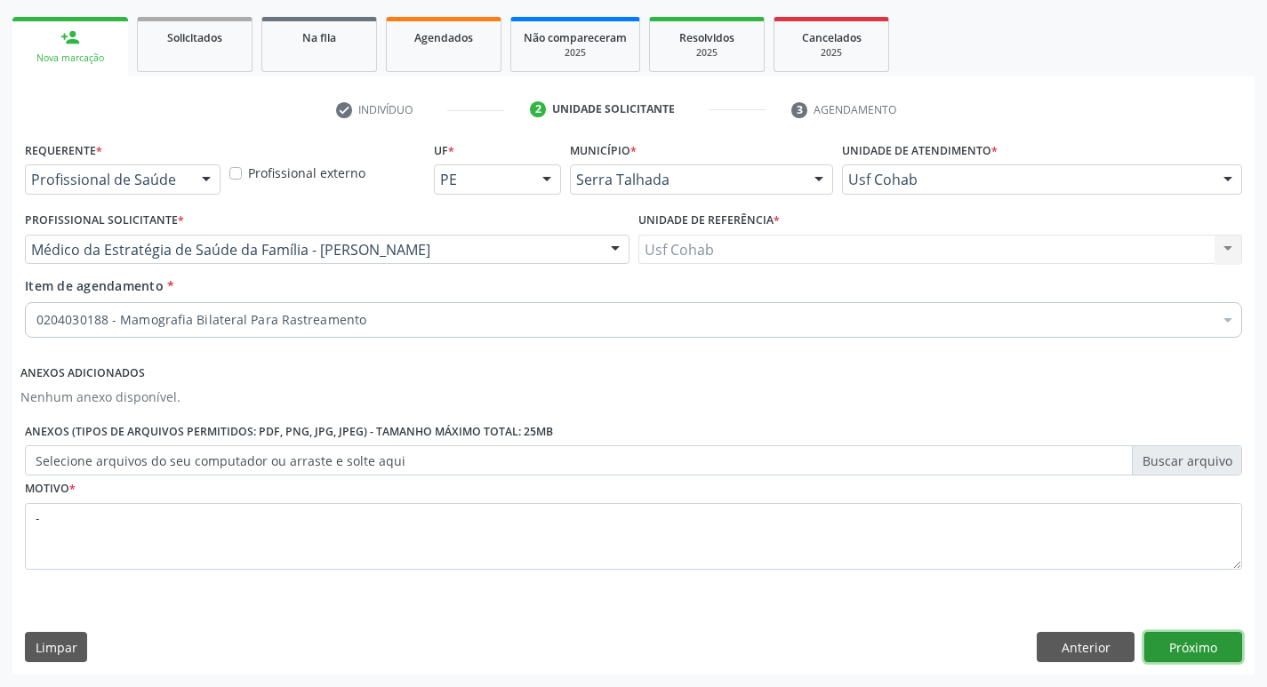
click at [1187, 634] on button "Próximo" at bounding box center [1194, 647] width 98 height 30
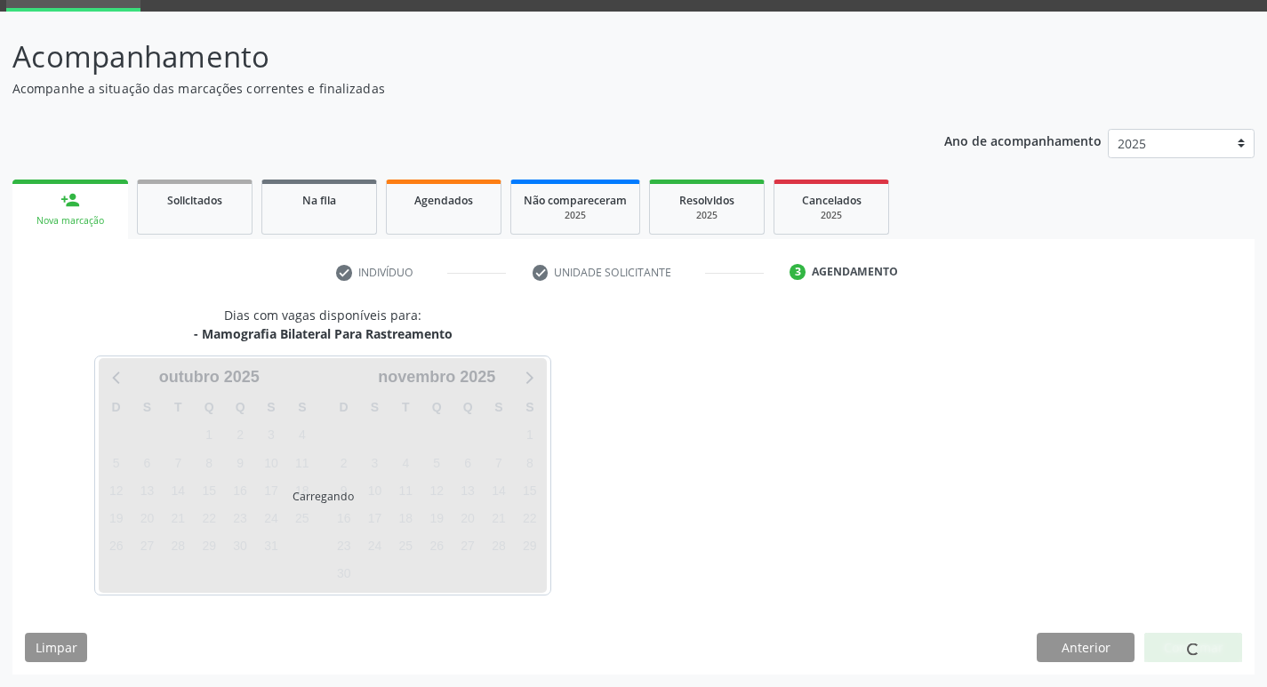
scroll to position [86, 0]
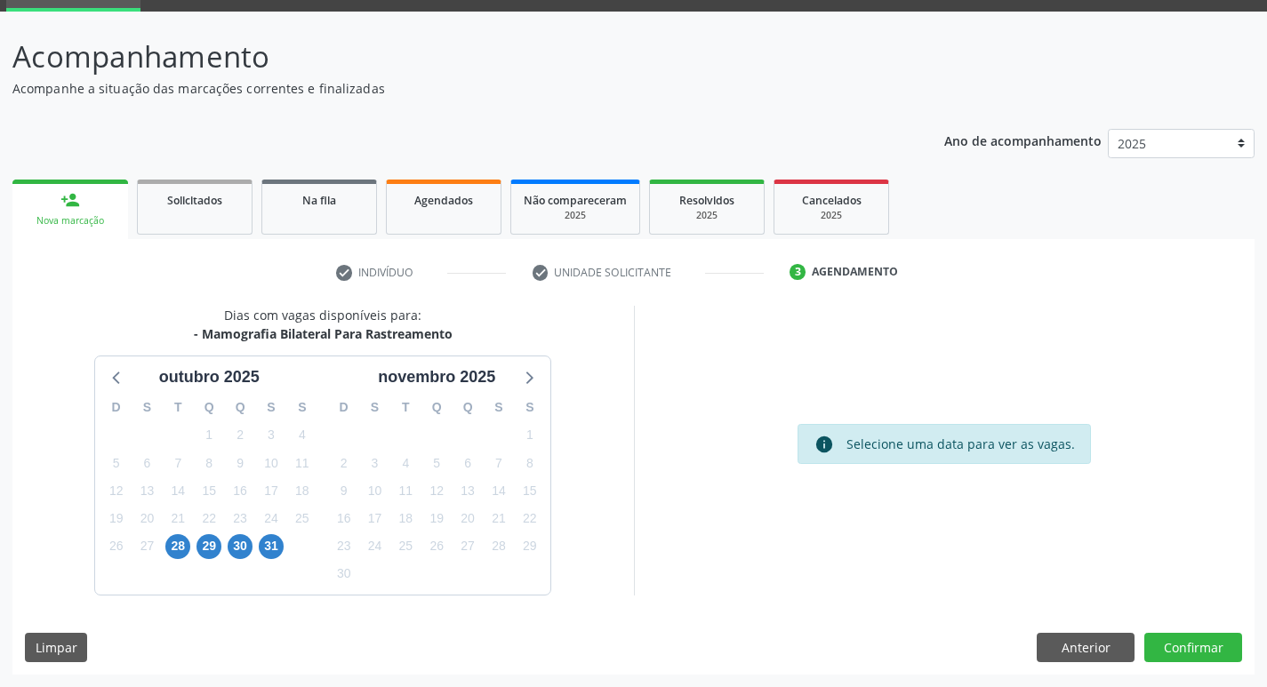
click at [250, 557] on div "30" at bounding box center [240, 547] width 25 height 28
drag, startPoint x: 245, startPoint y: 547, endPoint x: 261, endPoint y: 544, distance: 17.1
click at [244, 547] on span "30" at bounding box center [240, 546] width 25 height 25
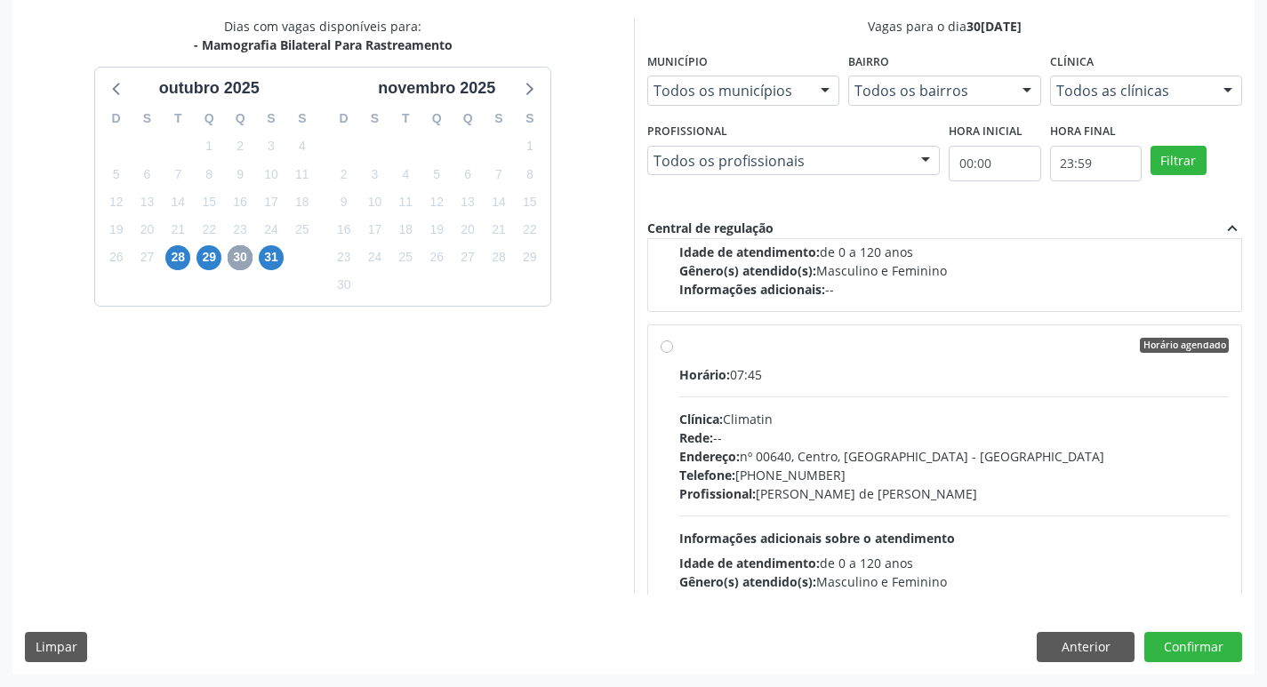
scroll to position [1512, 0]
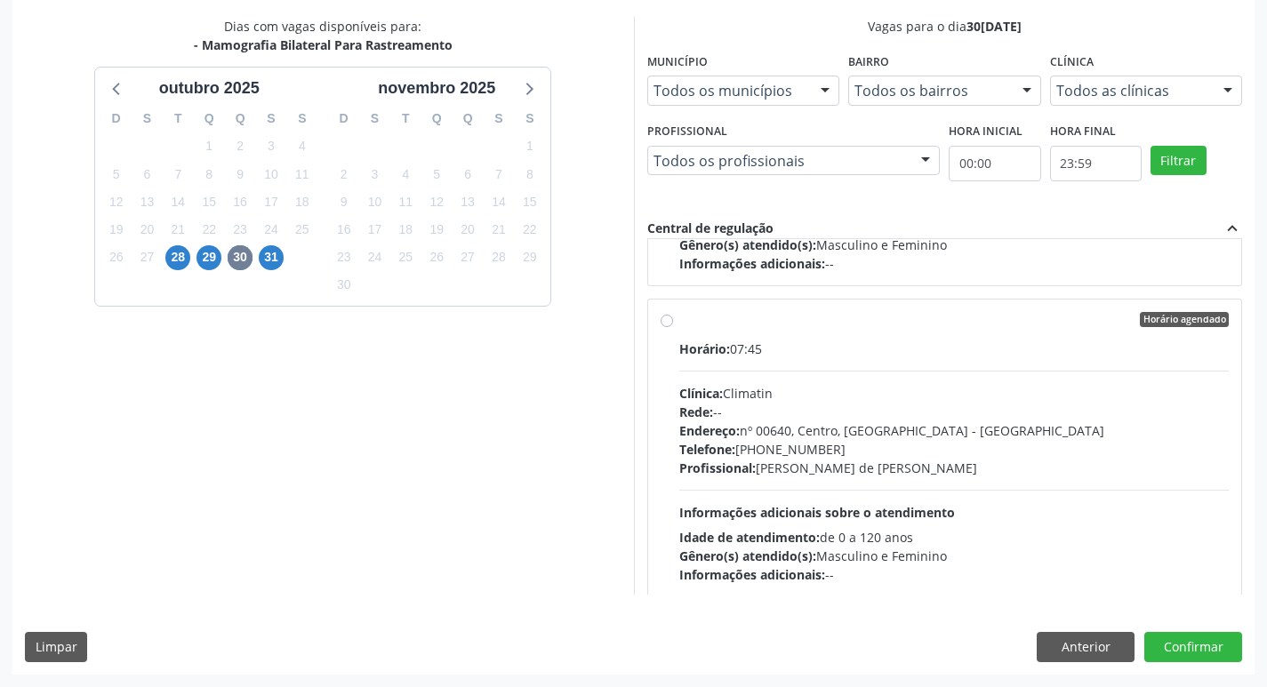
click at [1071, 416] on div "Rede: --" at bounding box center [954, 412] width 551 height 19
click at [673, 328] on input "Horário agendado Horário: 07:45 Clínica: Climatin Rede: -- Endereço: nº 00640, …" at bounding box center [667, 320] width 12 height 16
radio input "true"
click at [1243, 430] on div "Vagas para o dia 30/10/2025 Município Todos os municípios Todos os municípios S…" at bounding box center [945, 306] width 622 height 578
click at [1180, 643] on button "Confirmar" at bounding box center [1194, 647] width 98 height 30
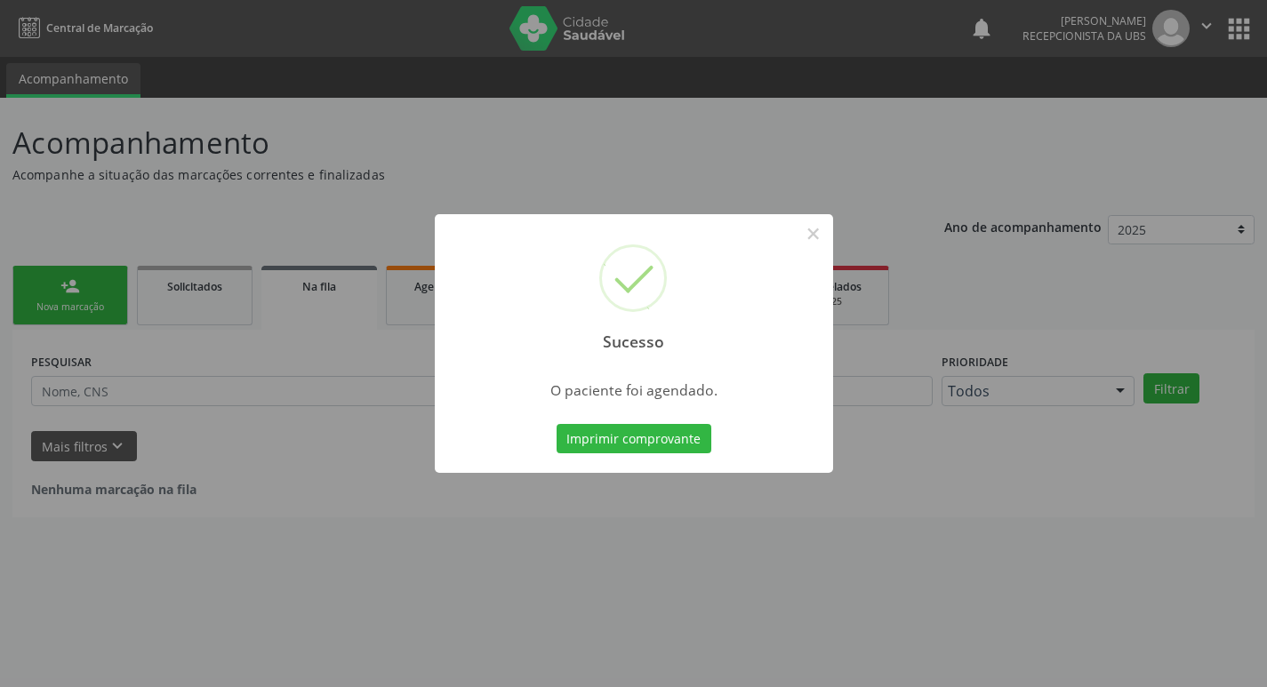
scroll to position [0, 0]
click at [639, 425] on button "Imprimir comprovante" at bounding box center [640, 439] width 155 height 30
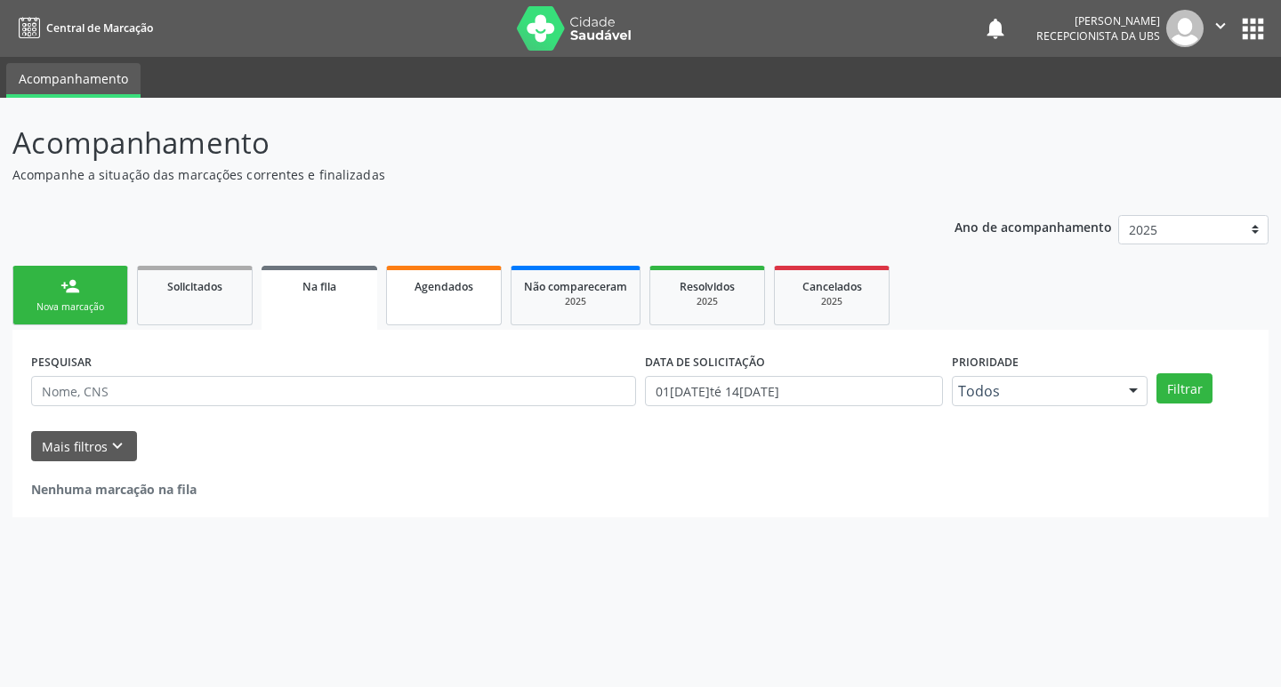
click at [480, 285] on div "Agendados" at bounding box center [443, 286] width 89 height 19
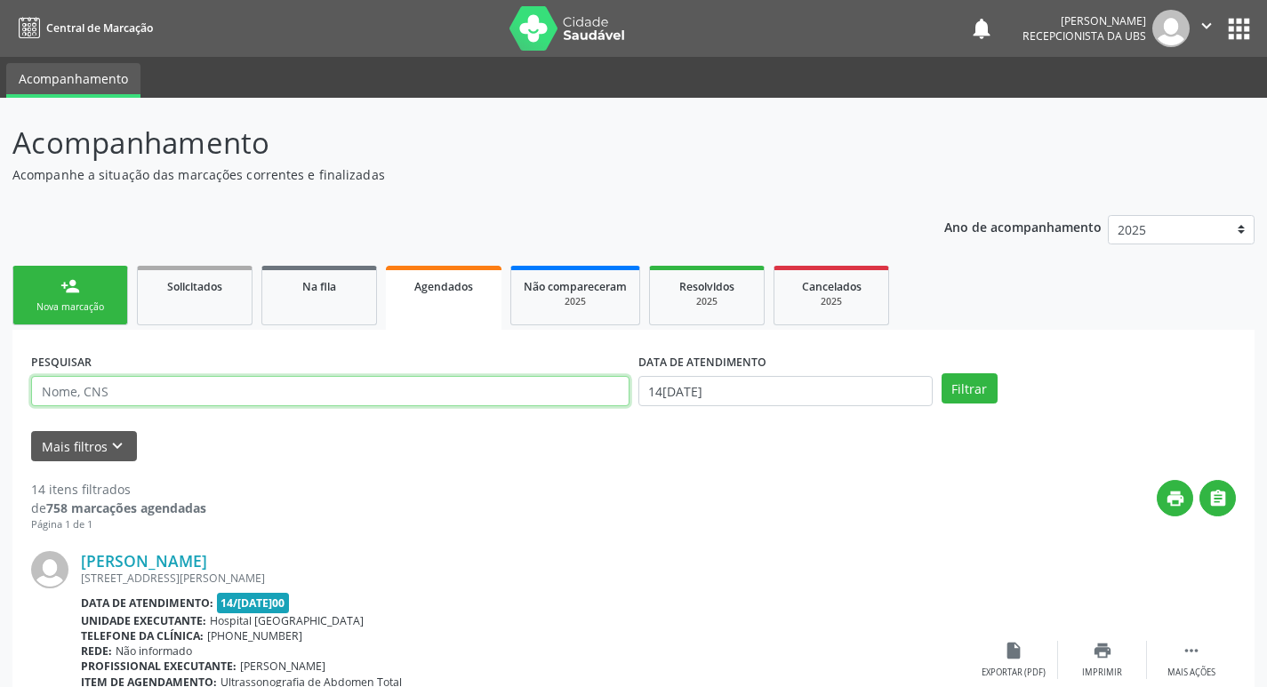
click at [500, 391] on input "text" at bounding box center [330, 391] width 599 height 30
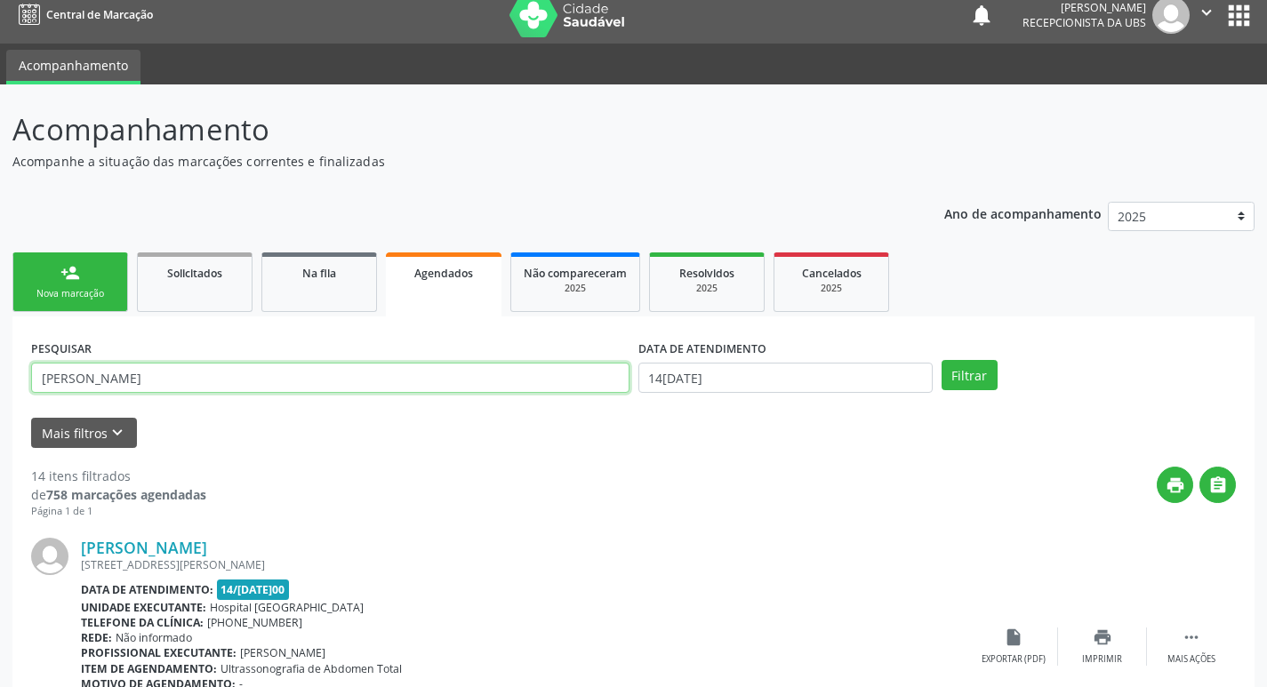
scroll to position [89, 0]
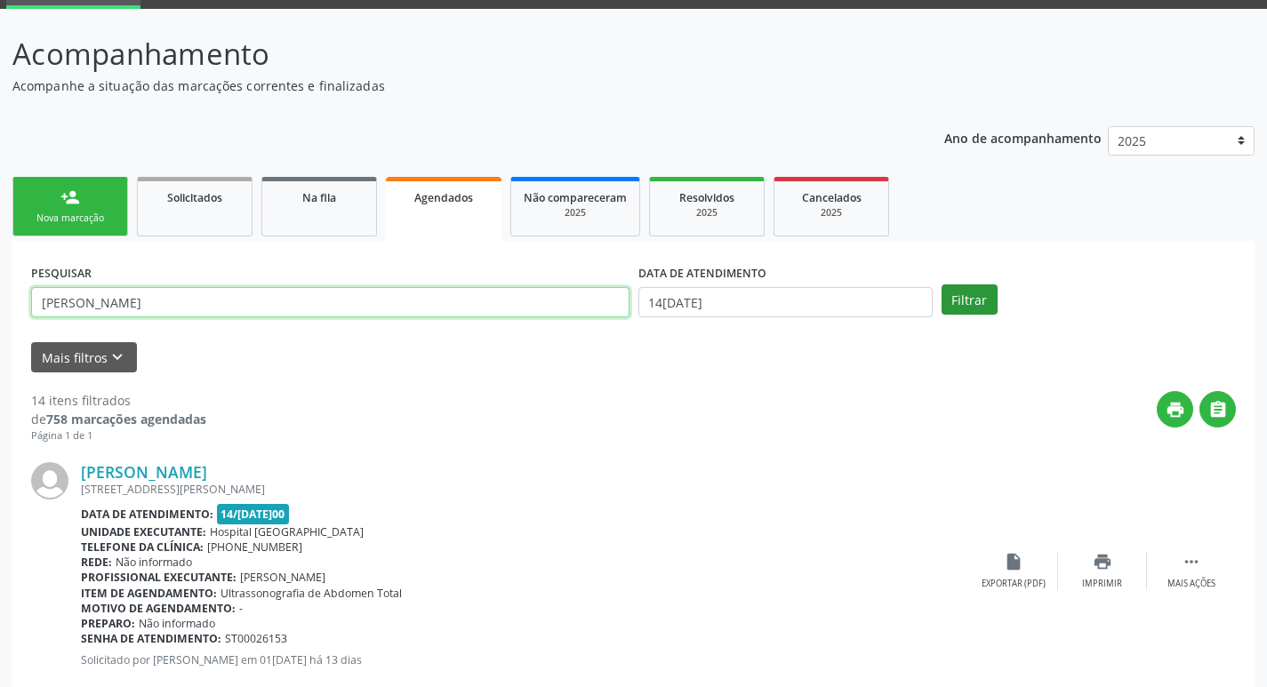
type input "maria liege oliveira"
drag, startPoint x: 960, startPoint y: 302, endPoint x: 953, endPoint y: 320, distance: 19.2
click at [956, 315] on div "PESQUISAR maria liege oliveira DATA DE ATENDIMENTO 14/10/2025 Filtrar" at bounding box center [634, 294] width 1214 height 69
click at [971, 298] on button "Filtrar" at bounding box center [970, 300] width 56 height 30
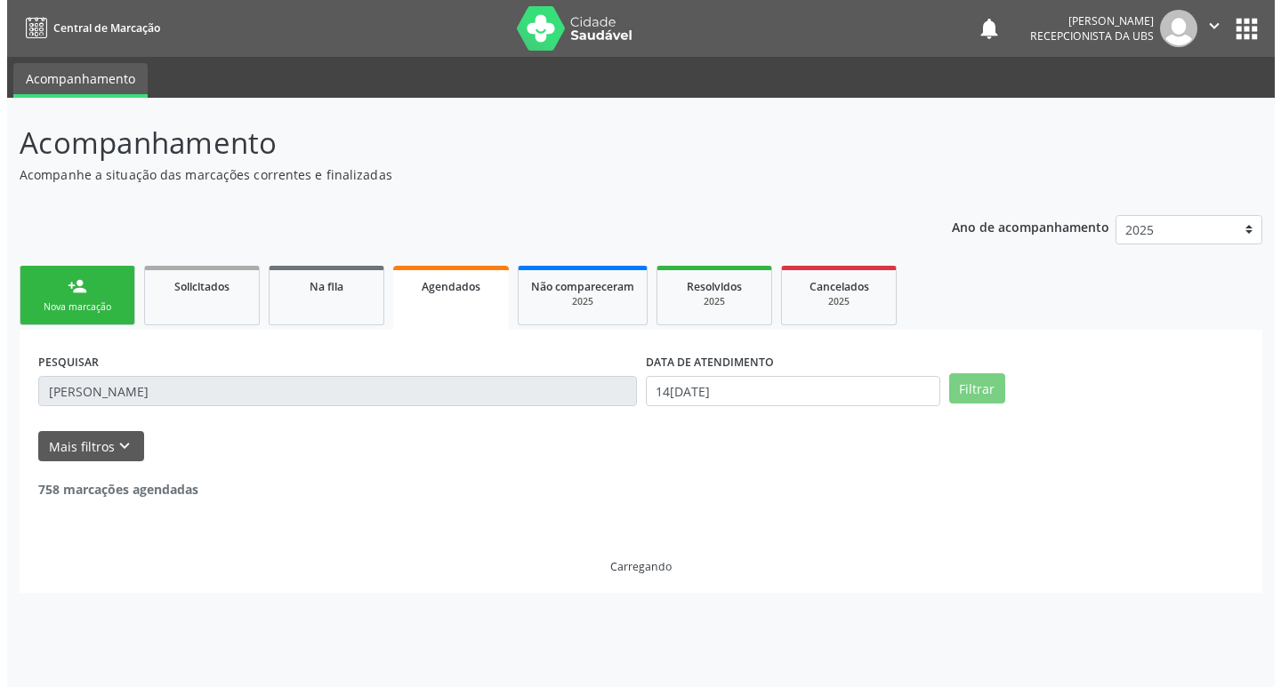
scroll to position [0, 0]
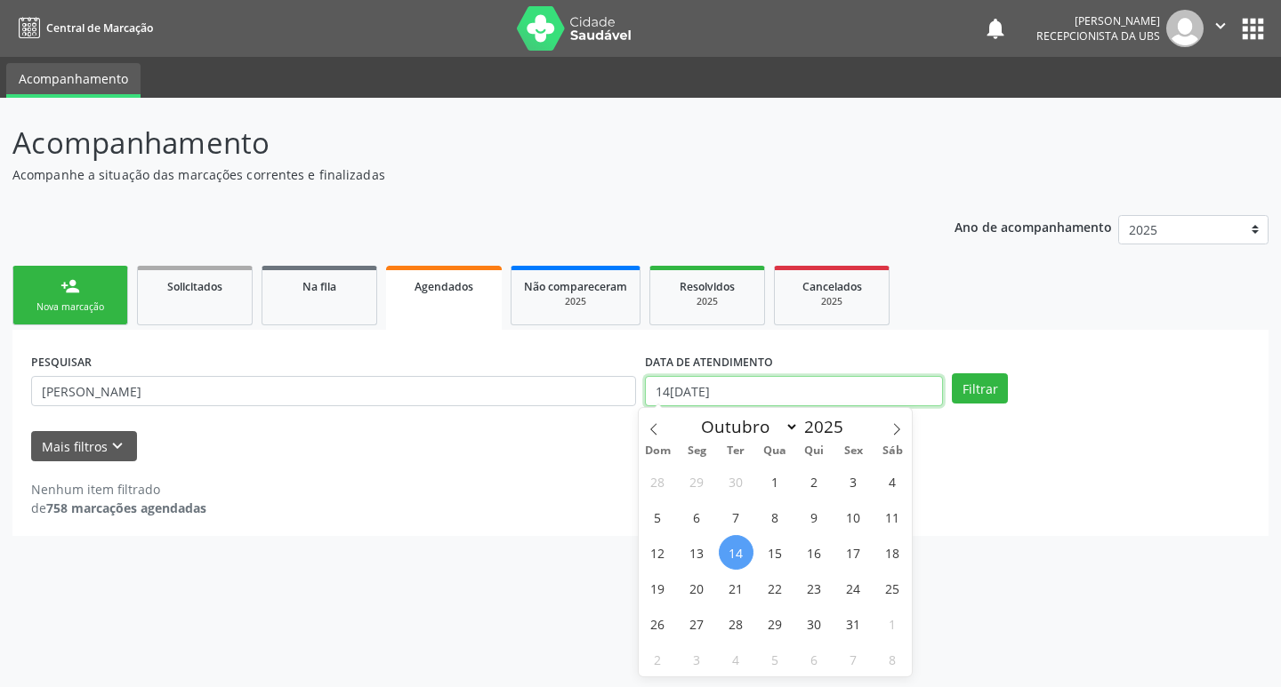
click at [735, 384] on input "[DATE]" at bounding box center [794, 391] width 298 height 30
click at [763, 557] on span "15" at bounding box center [775, 552] width 35 height 35
type input "[DATE]"
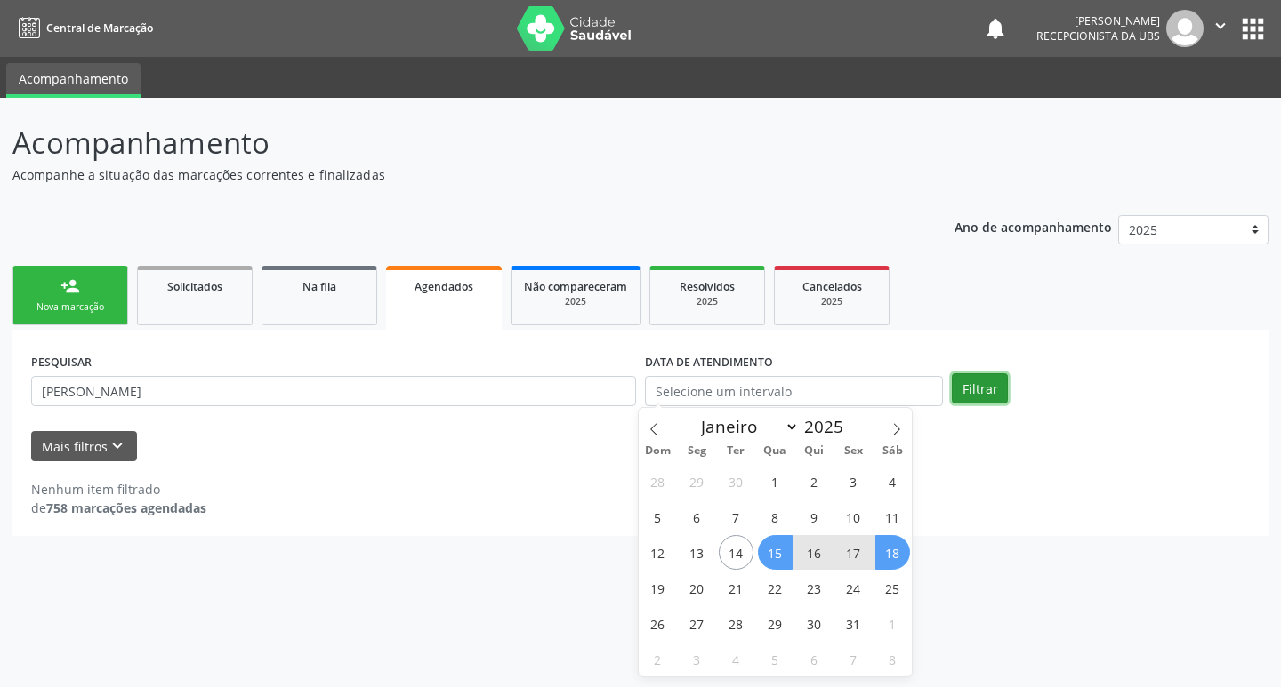
click at [990, 396] on button "Filtrar" at bounding box center [980, 389] width 56 height 30
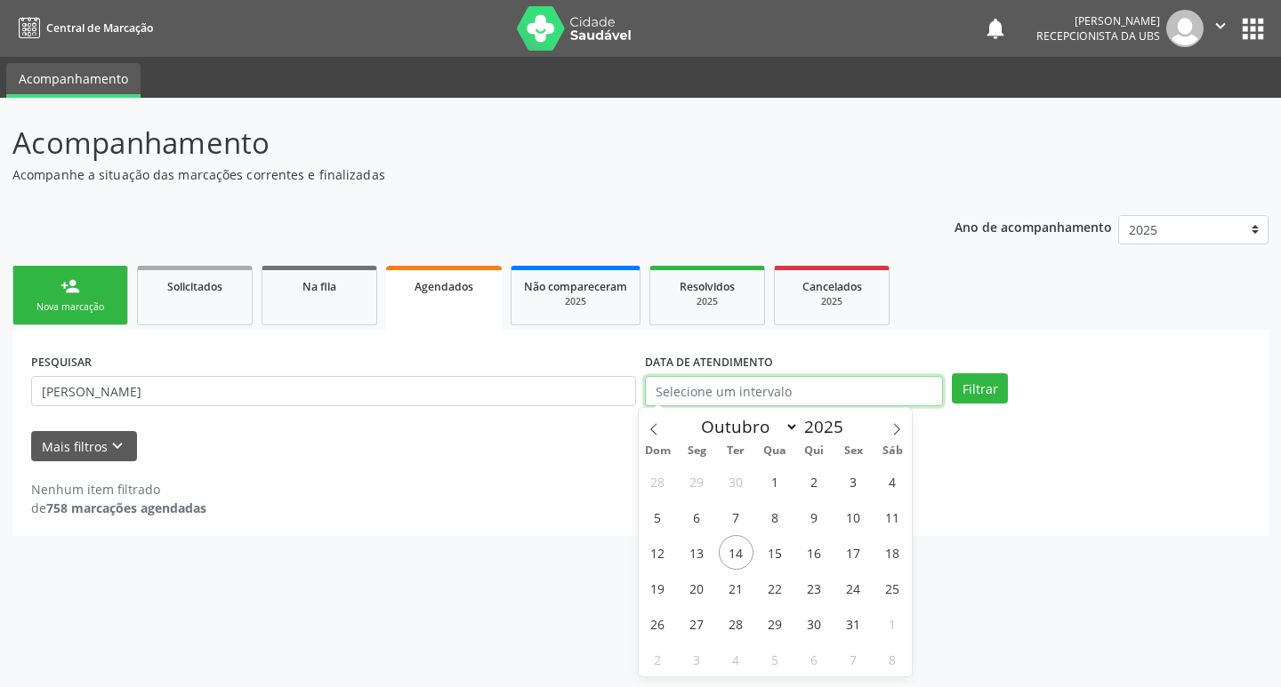
click at [704, 386] on input "text" at bounding box center [794, 391] width 298 height 30
drag, startPoint x: 733, startPoint y: 543, endPoint x: 856, endPoint y: 556, distance: 123.4
click at [856, 556] on div "28 29 30 1 2 3 4 5 6 7 8 9 10 11 12 13 14 15 16 17 18 19 20 21 22 23 24 25 26 2…" at bounding box center [776, 569] width 274 height 213
click at [974, 376] on button "Filtrar" at bounding box center [980, 389] width 56 height 30
drag, startPoint x: 801, startPoint y: 392, endPoint x: 803, endPoint y: 382, distance: 9.9
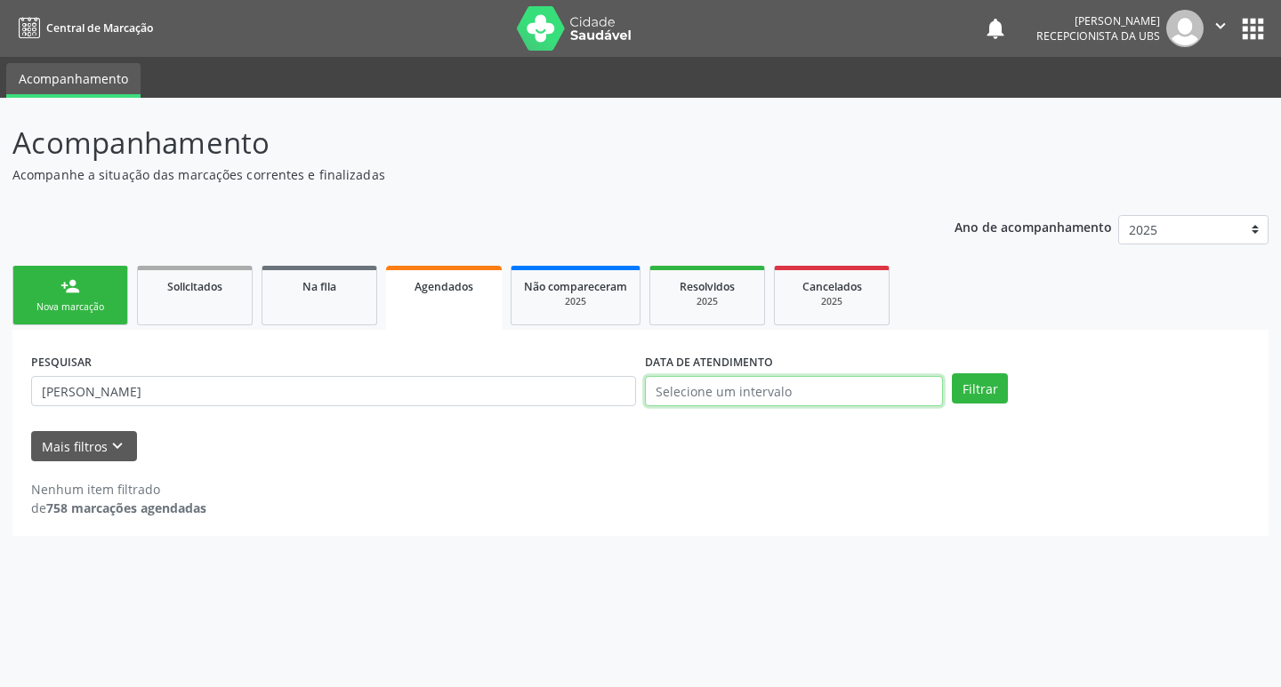
click at [803, 385] on input "text" at bounding box center [794, 391] width 298 height 30
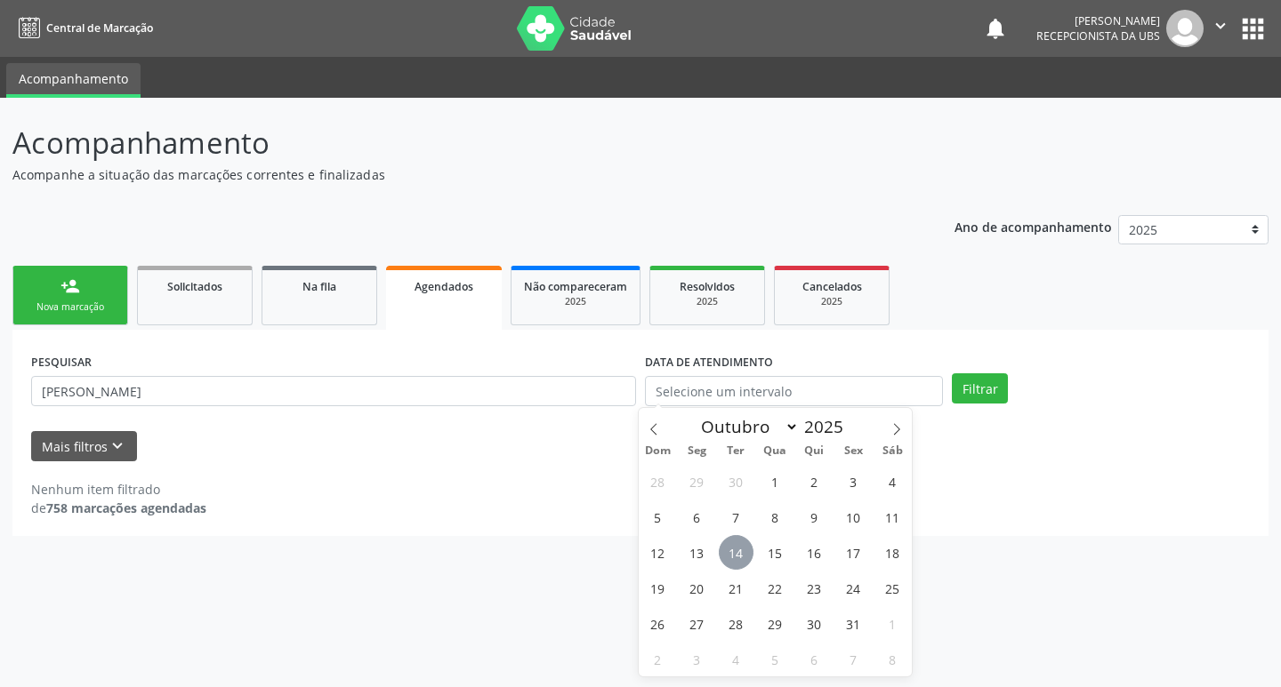
click at [747, 551] on span "14" at bounding box center [736, 552] width 35 height 35
type input "[DATE]"
click at [850, 558] on span "17" at bounding box center [853, 552] width 35 height 35
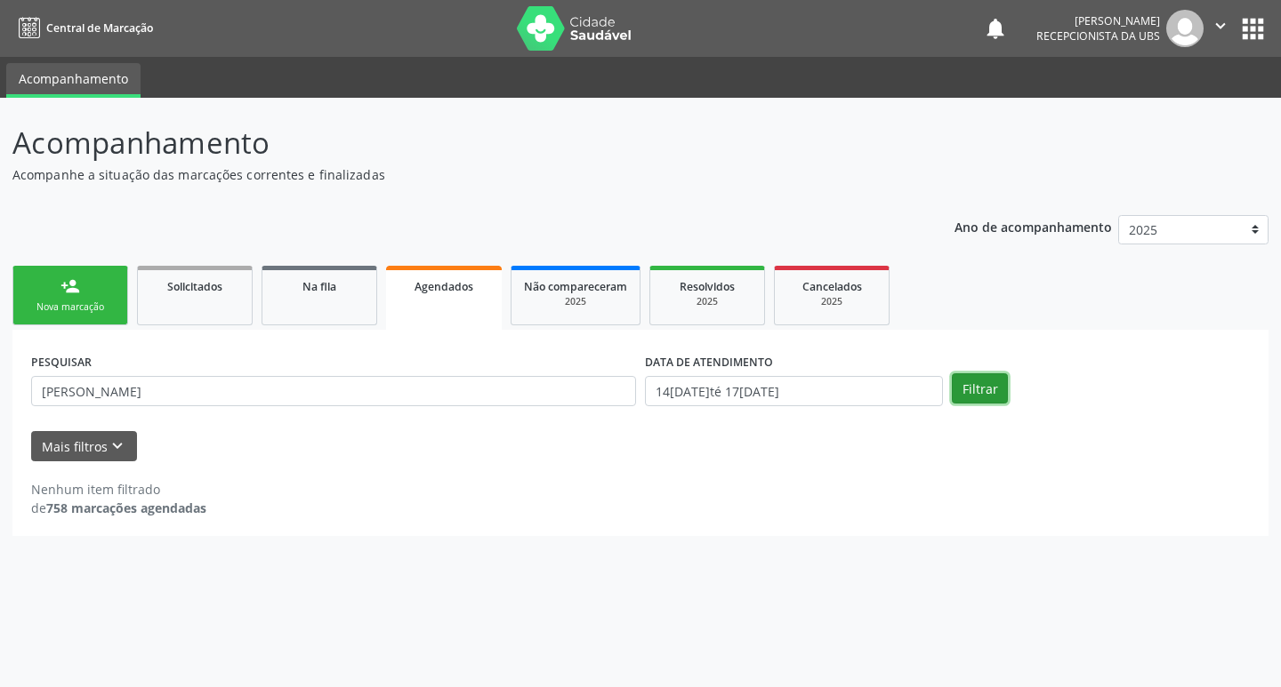
click at [977, 382] on button "Filtrar" at bounding box center [980, 389] width 56 height 30
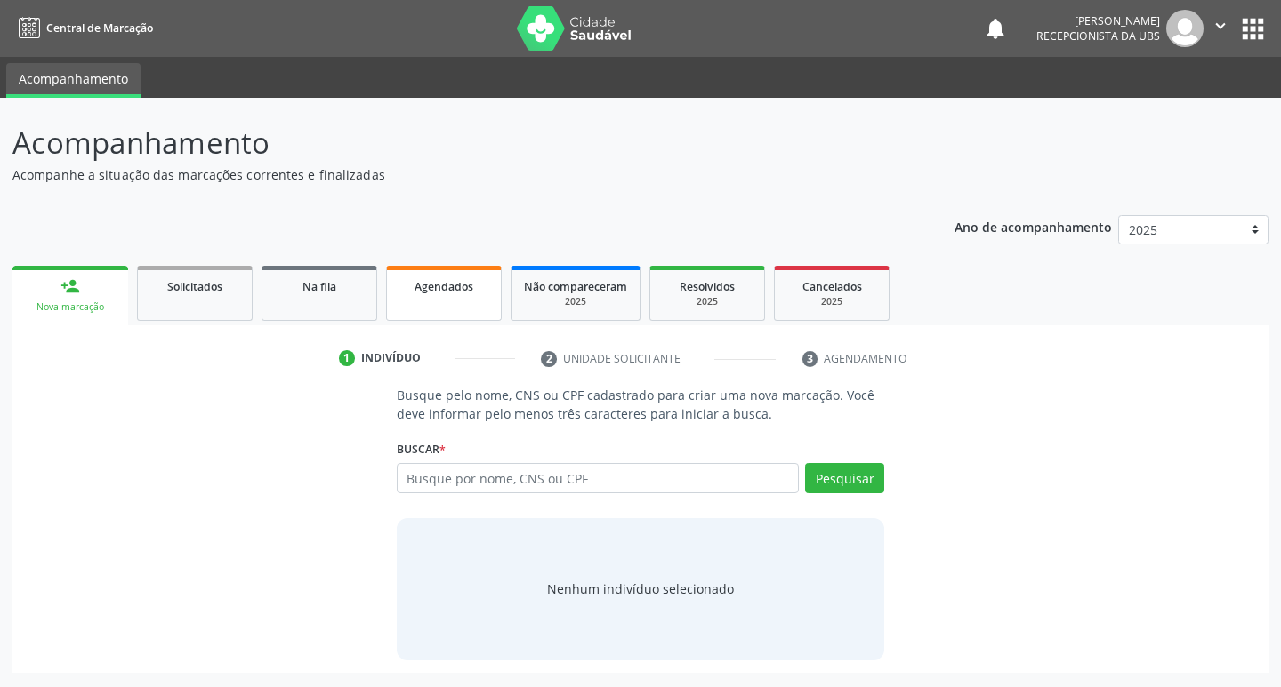
click at [431, 301] on link "Agendados" at bounding box center [444, 293] width 116 height 55
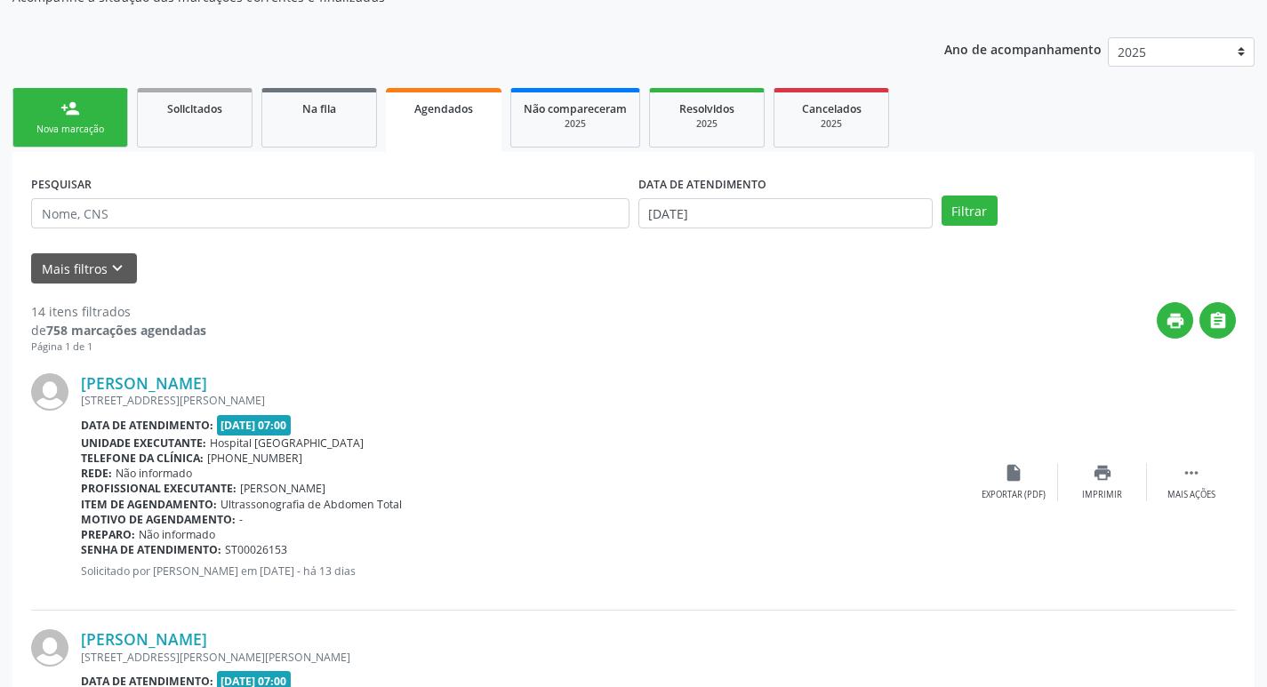
scroll to position [89, 0]
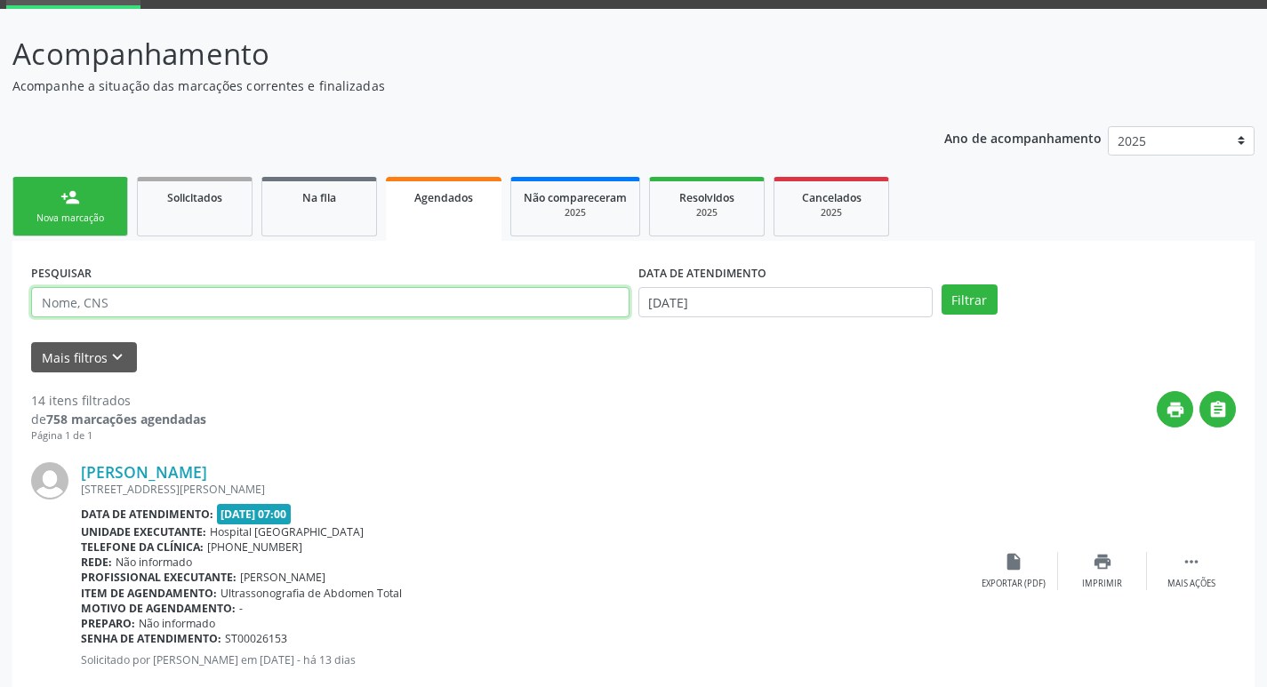
paste input "901.533.674-15"
type input "901.533.674-15"
click at [968, 296] on button "Filtrar" at bounding box center [970, 300] width 56 height 30
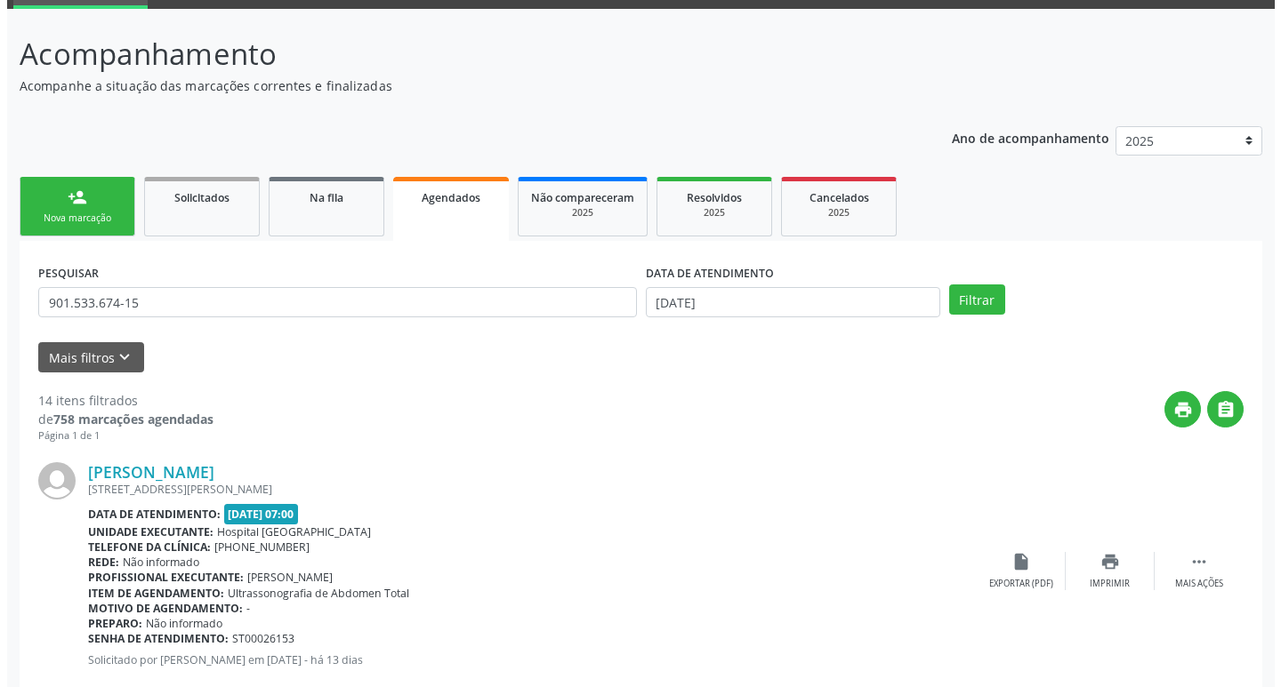
scroll to position [0, 0]
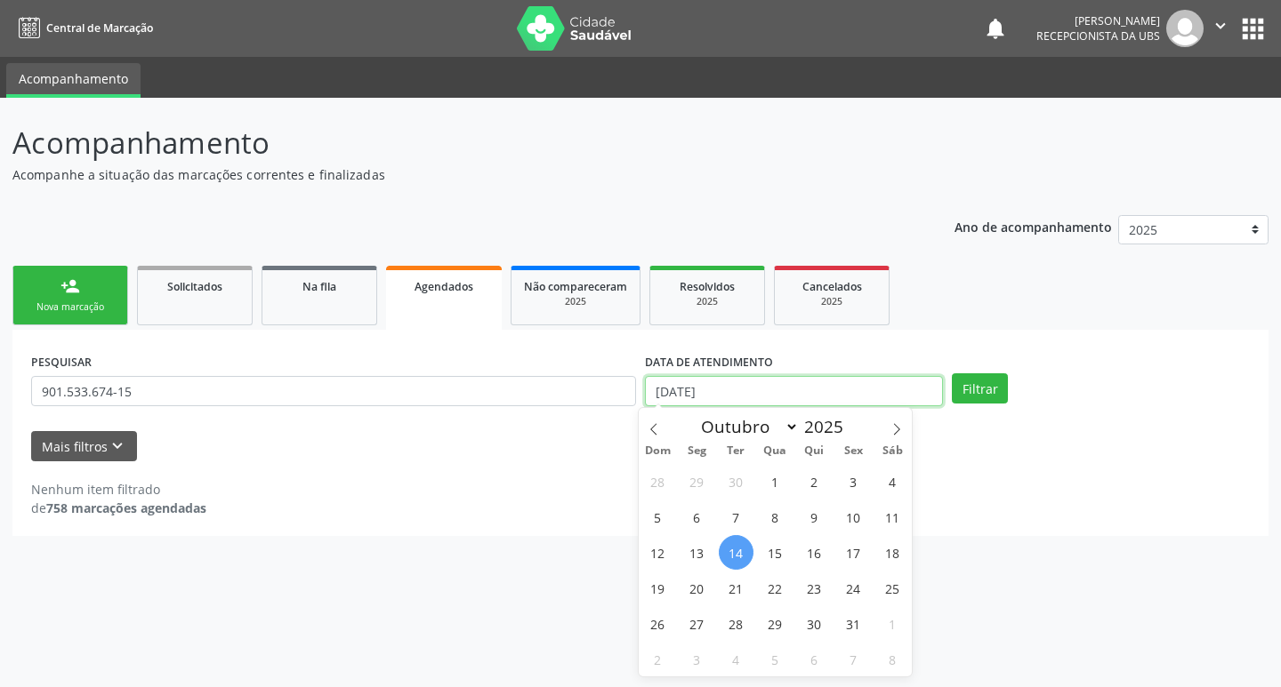
drag, startPoint x: 706, startPoint y: 390, endPoint x: 727, endPoint y: 382, distance: 21.7
click at [715, 389] on input "14[DATE]" at bounding box center [794, 391] width 298 height 30
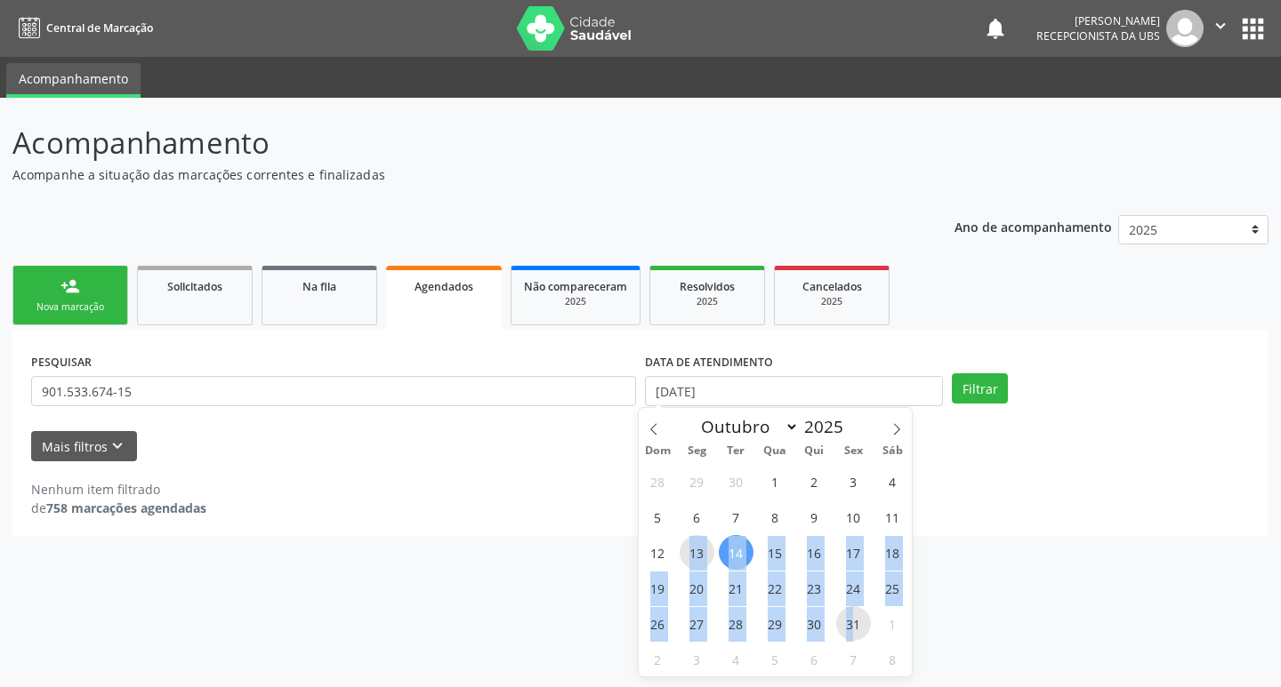
drag, startPoint x: 685, startPoint y: 548, endPoint x: 856, endPoint y: 624, distance: 187.9
click at [856, 624] on div "28 29 30 1 2 3 4 5 6 7 8 9 10 11 12 13 14 15 16 17 18 19 20 21 22 23 24 25 26 2…" at bounding box center [776, 569] width 274 height 213
select select "9"
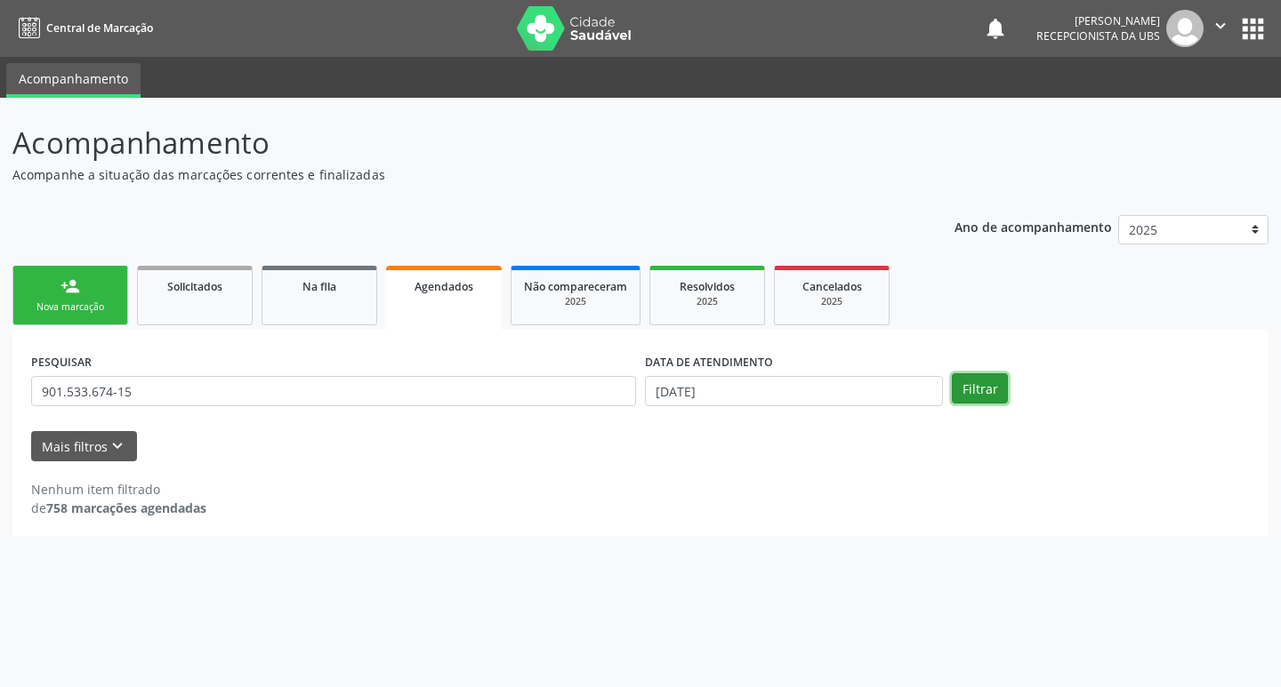
click at [974, 388] on button "Filtrar" at bounding box center [980, 389] width 56 height 30
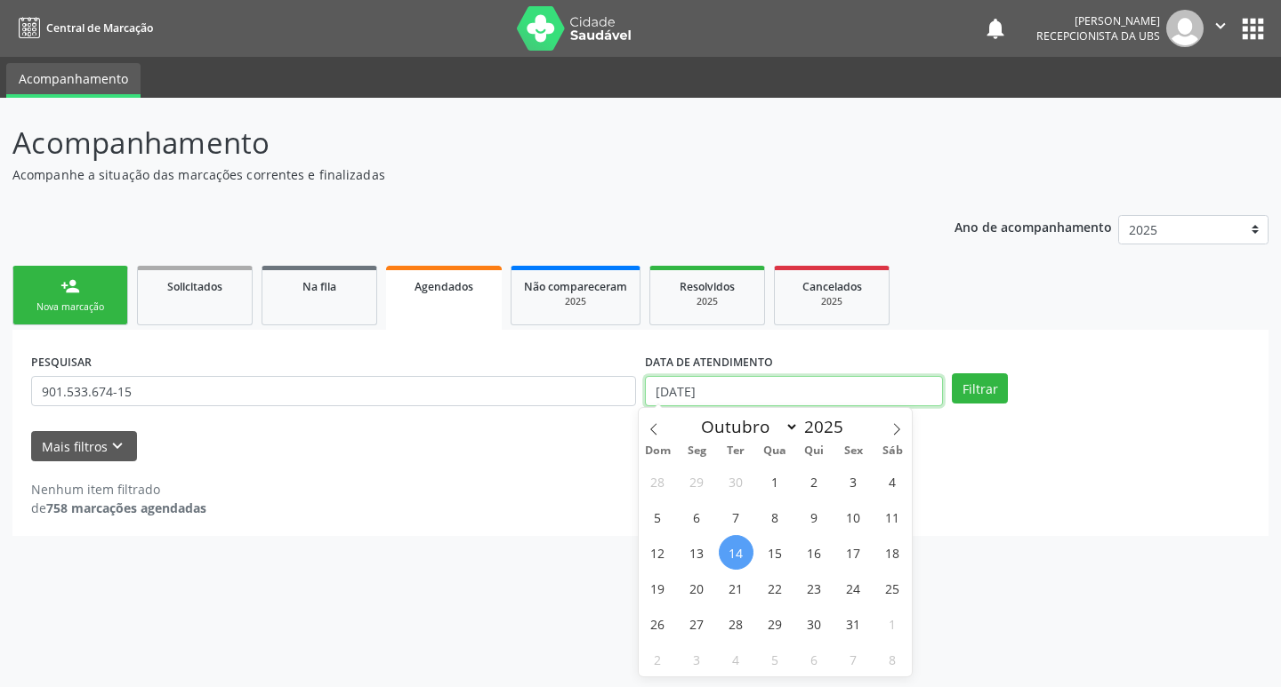
click at [790, 397] on input "14[DATE]" at bounding box center [794, 391] width 298 height 30
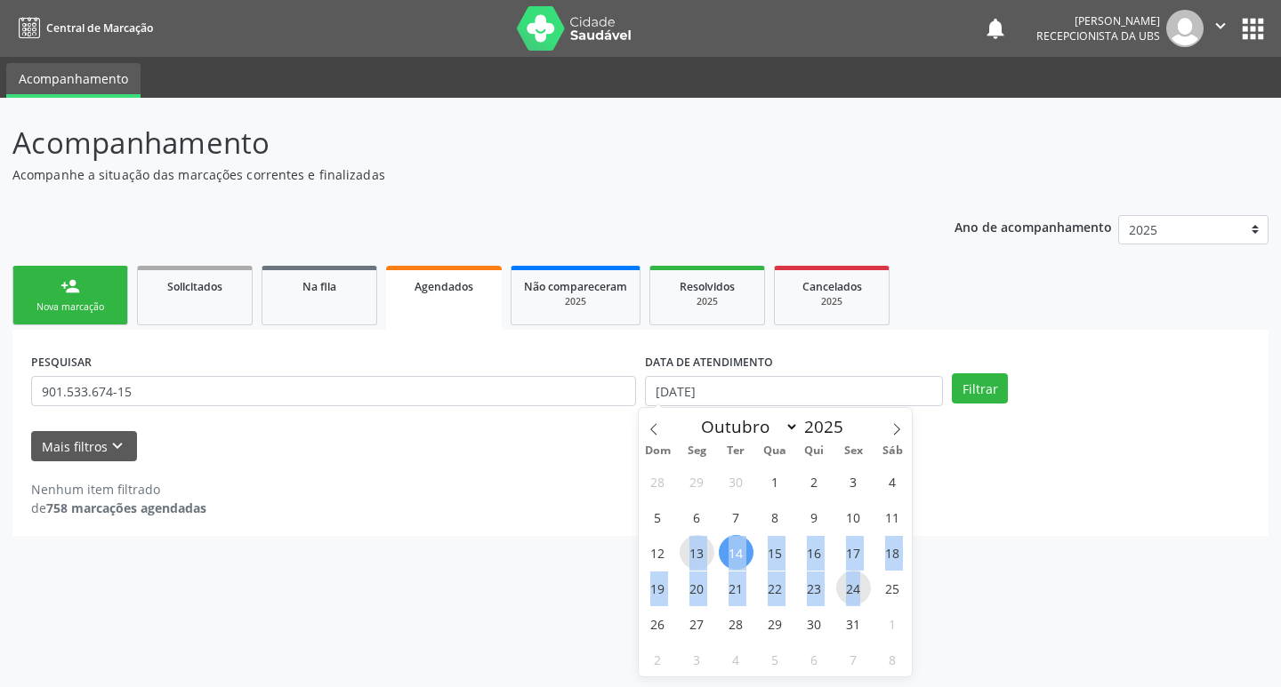
drag, startPoint x: 693, startPoint y: 555, endPoint x: 857, endPoint y: 599, distance: 170.4
click at [857, 599] on div "28 29 30 1 2 3 4 5 6 7 8 9 10 11 12 13 14 15 16 17 18 19 20 21 22 23 24 25 26 2…" at bounding box center [776, 569] width 274 height 213
click at [858, 600] on span "24" at bounding box center [853, 588] width 35 height 35
type input "24/10/2025"
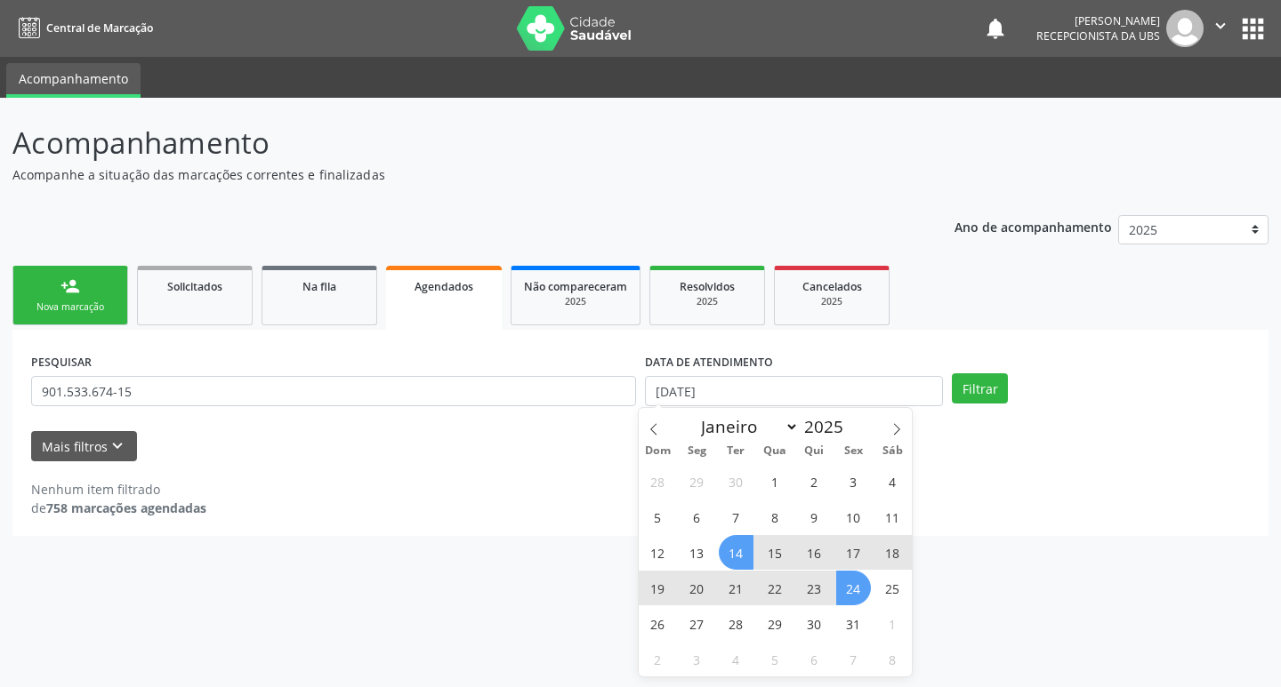
click at [741, 552] on span "14" at bounding box center [736, 552] width 35 height 35
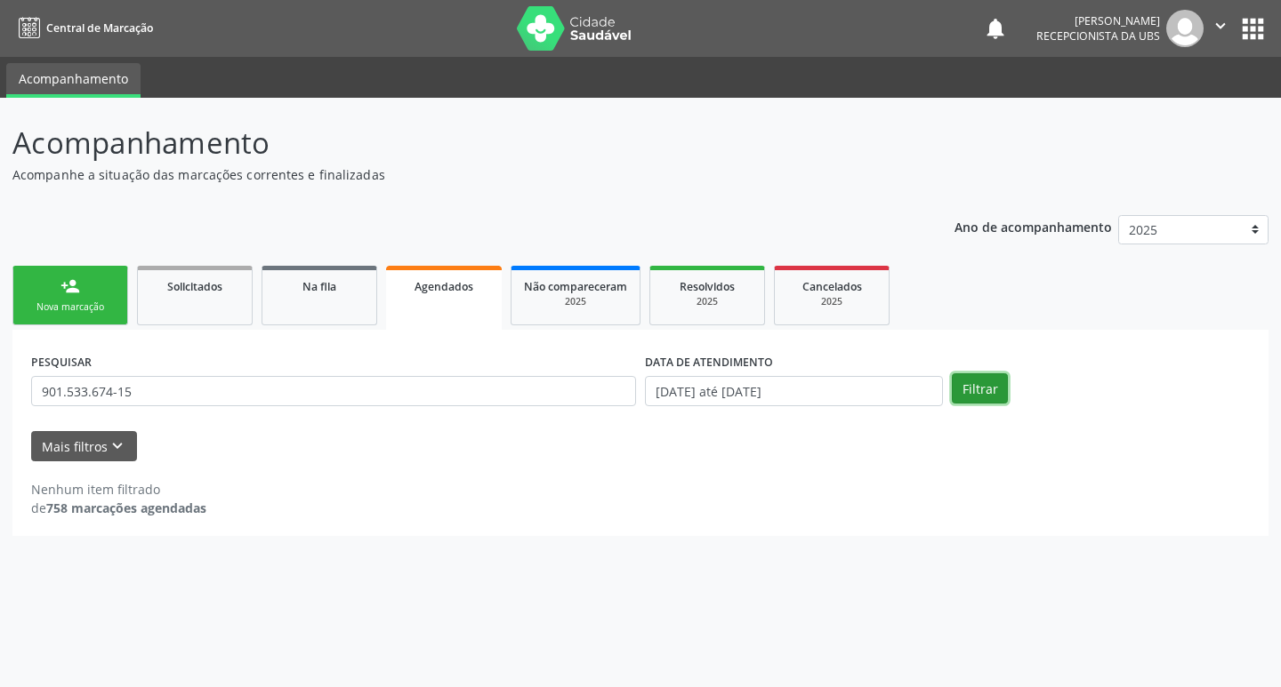
click at [975, 396] on button "Filtrar" at bounding box center [980, 389] width 56 height 30
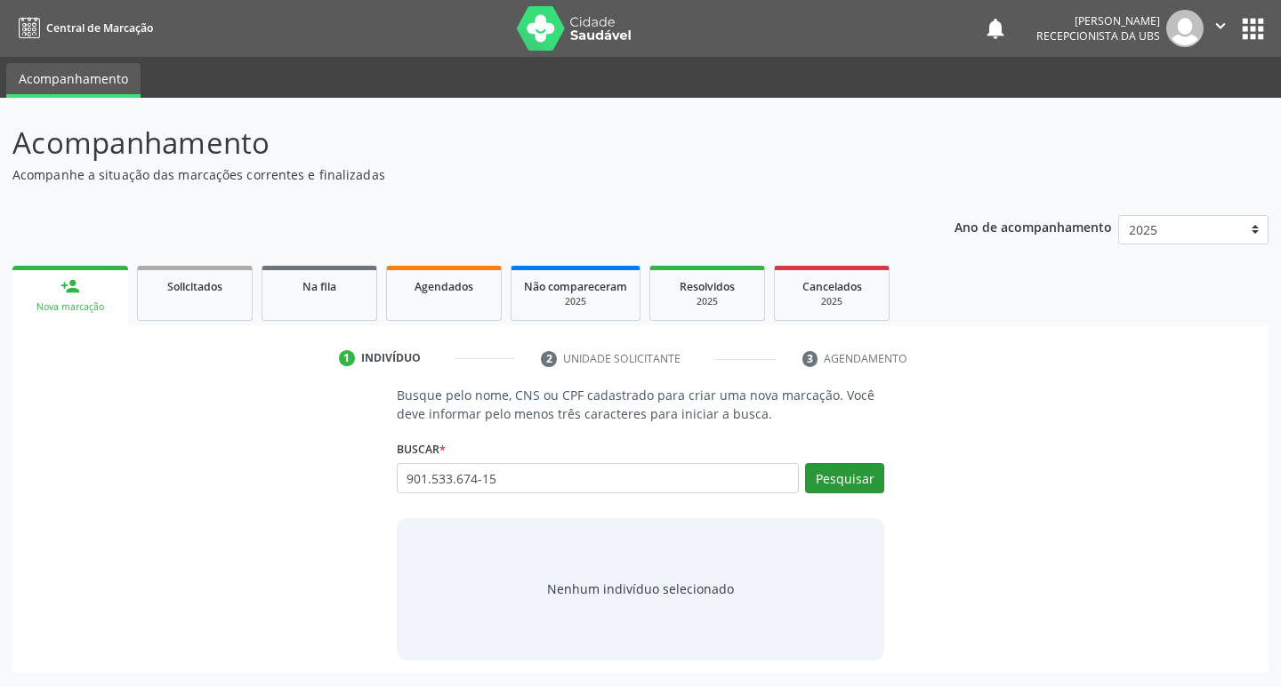
type input "901.533.674-15"
drag, startPoint x: 837, startPoint y: 482, endPoint x: 827, endPoint y: 485, distance: 10.1
click at [836, 484] on button "Pesquisar" at bounding box center [844, 478] width 79 height 30
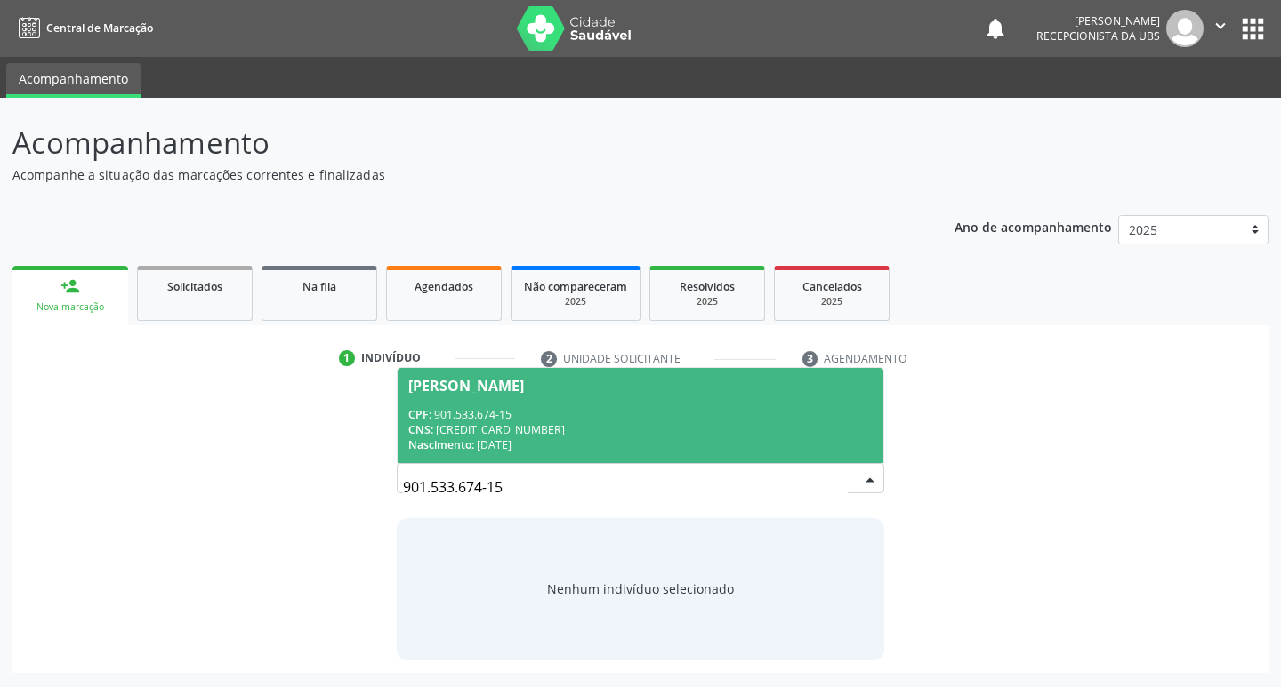
click at [604, 425] on div "CNS: [CREDIT_CARD_NUMBER]" at bounding box center [640, 429] width 465 height 15
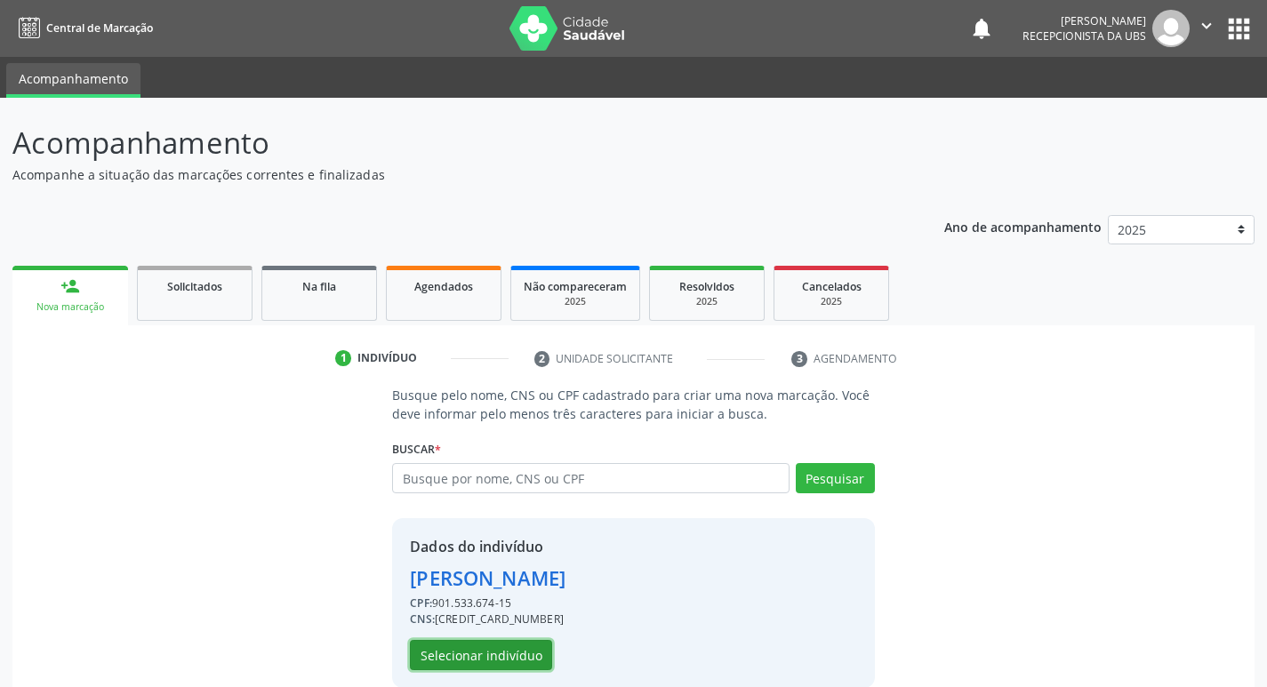
click at [462, 663] on button "Selecionar indivíduo" at bounding box center [481, 655] width 142 height 30
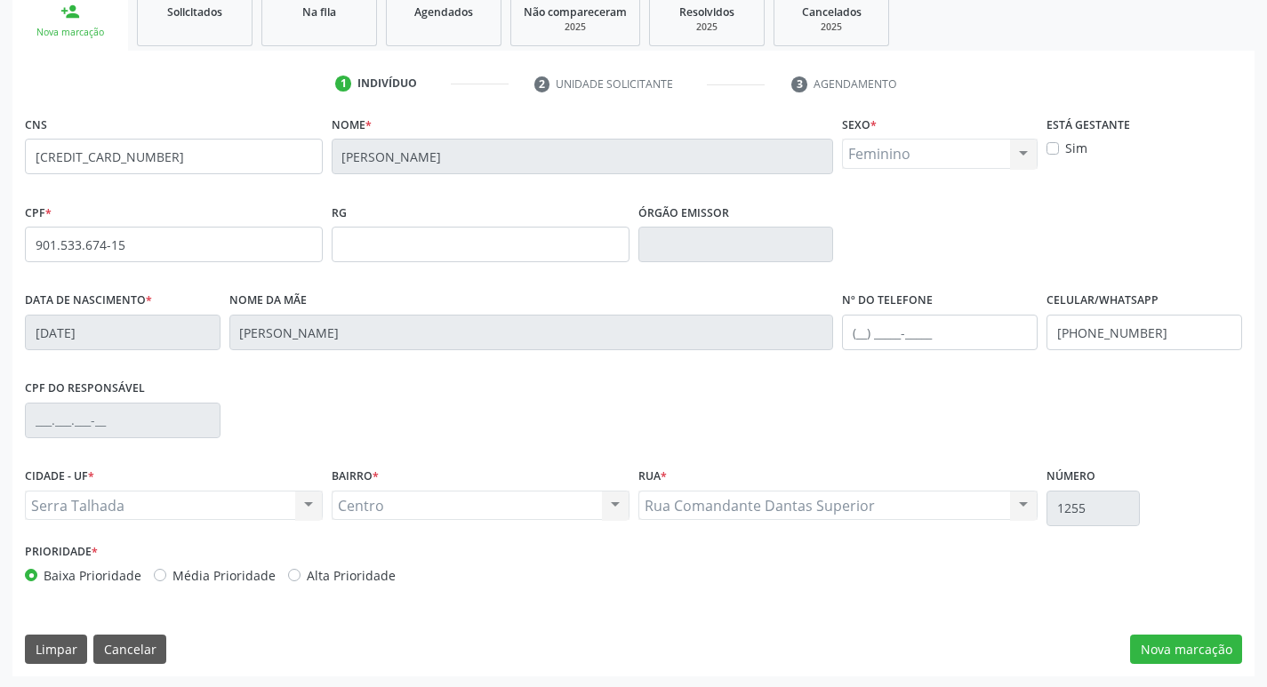
scroll to position [277, 0]
click at [1217, 652] on button "Nova marcação" at bounding box center [1186, 648] width 112 height 30
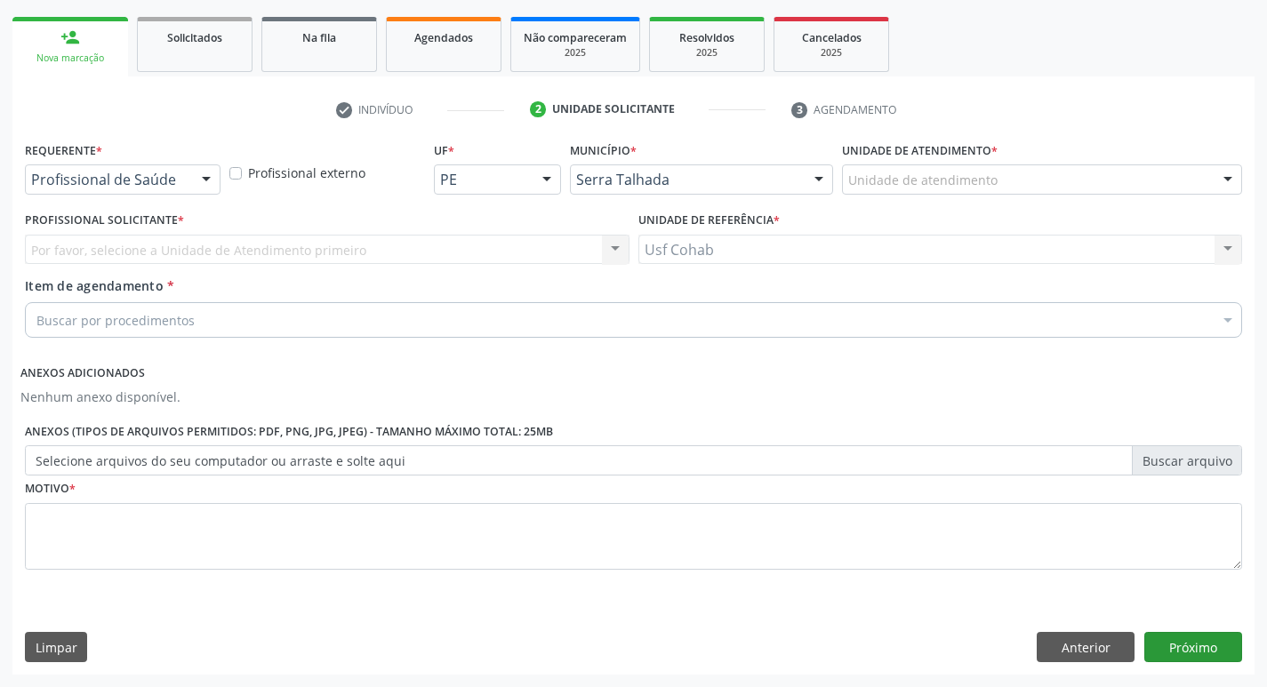
scroll to position [249, 0]
click at [951, 193] on div "Unidade de atendimento" at bounding box center [1042, 180] width 400 height 30
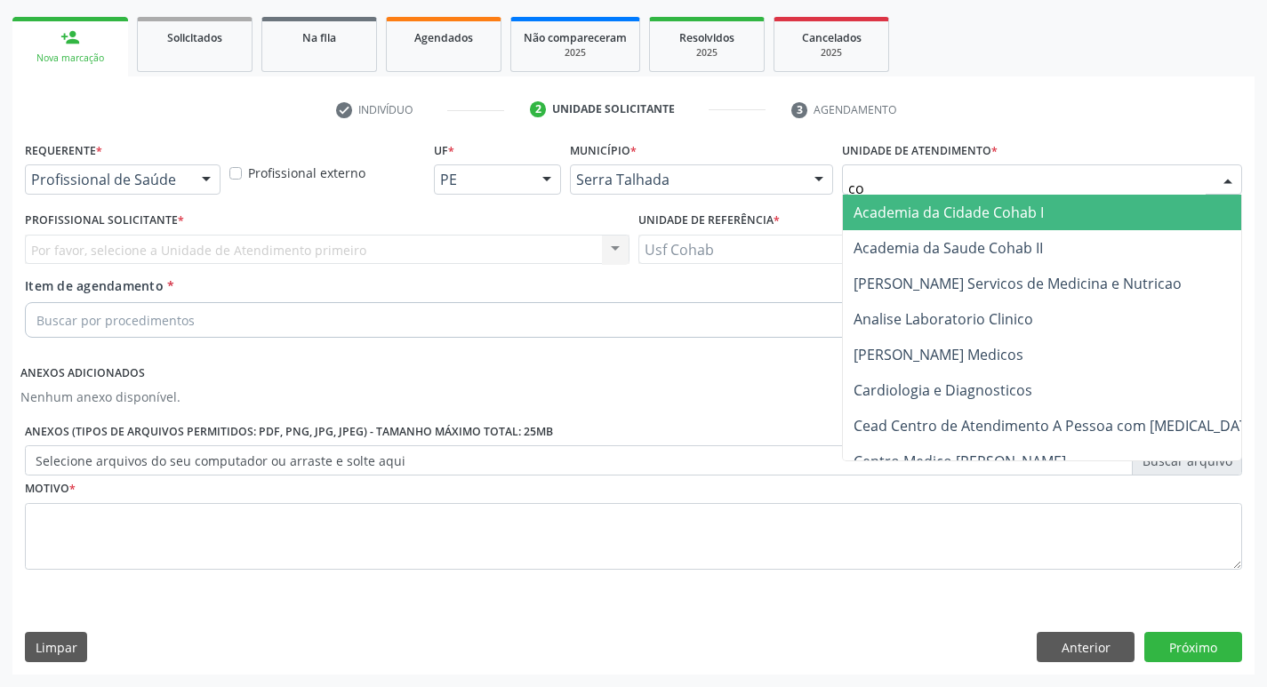
type input "coh"
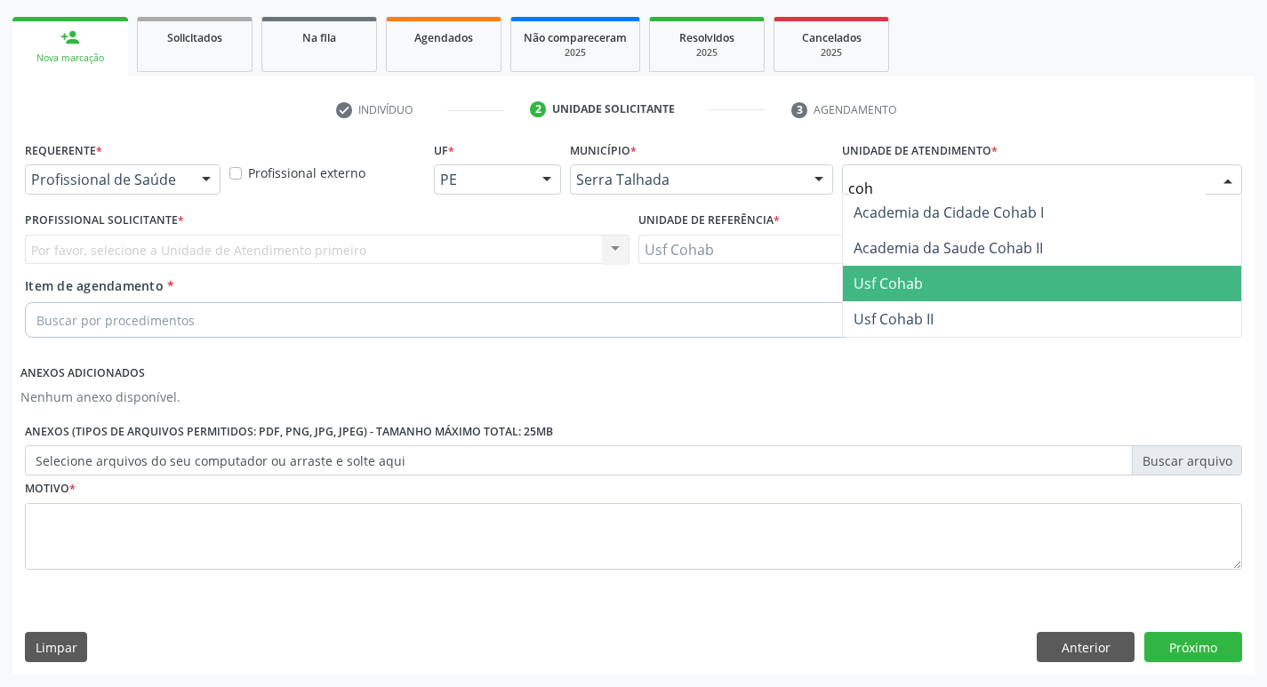
click at [891, 291] on span "Usf Cohab" at bounding box center [888, 284] width 69 height 20
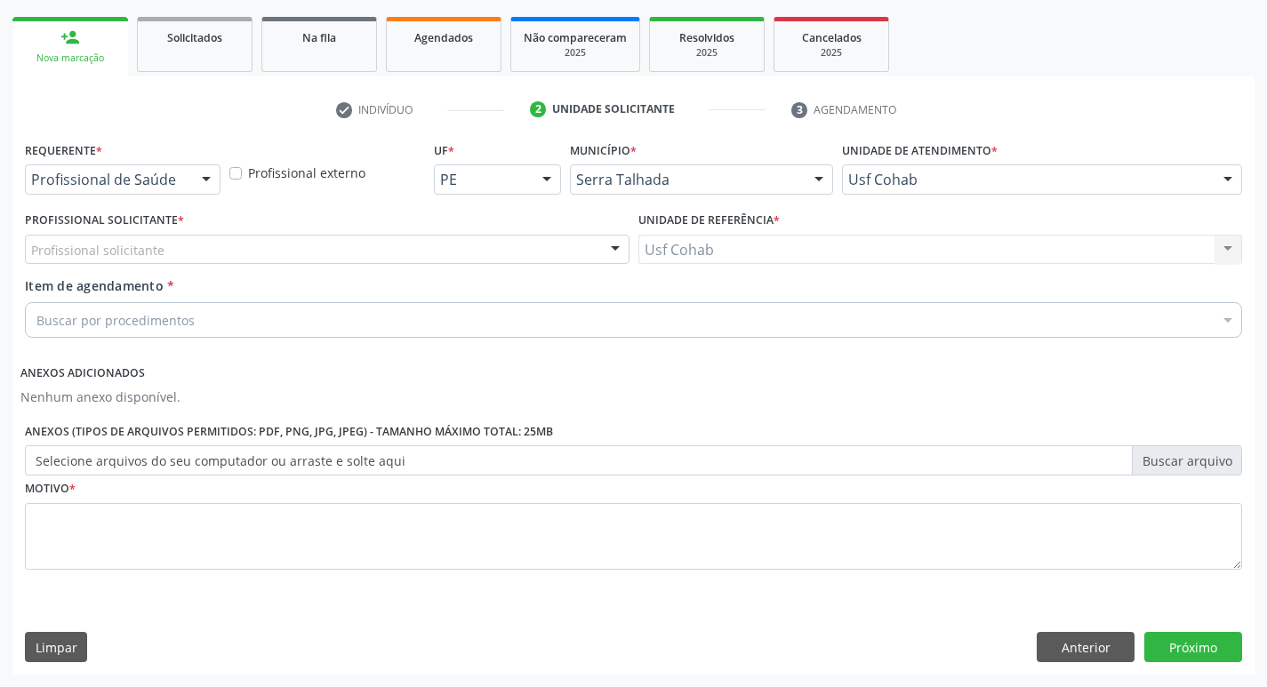
click at [194, 250] on div "Profissional solicitante" at bounding box center [327, 250] width 605 height 30
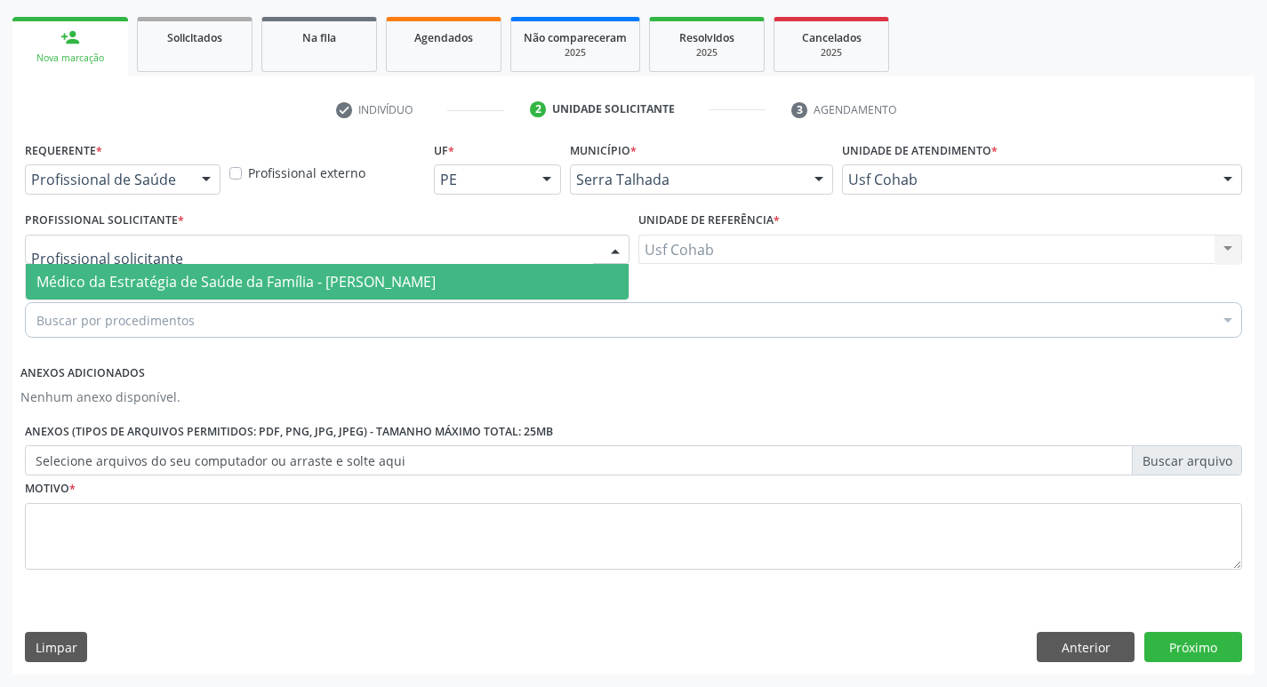
click at [205, 282] on span "Médico da Estratégia de Saúde da Família - [PERSON_NAME]" at bounding box center [235, 282] width 399 height 20
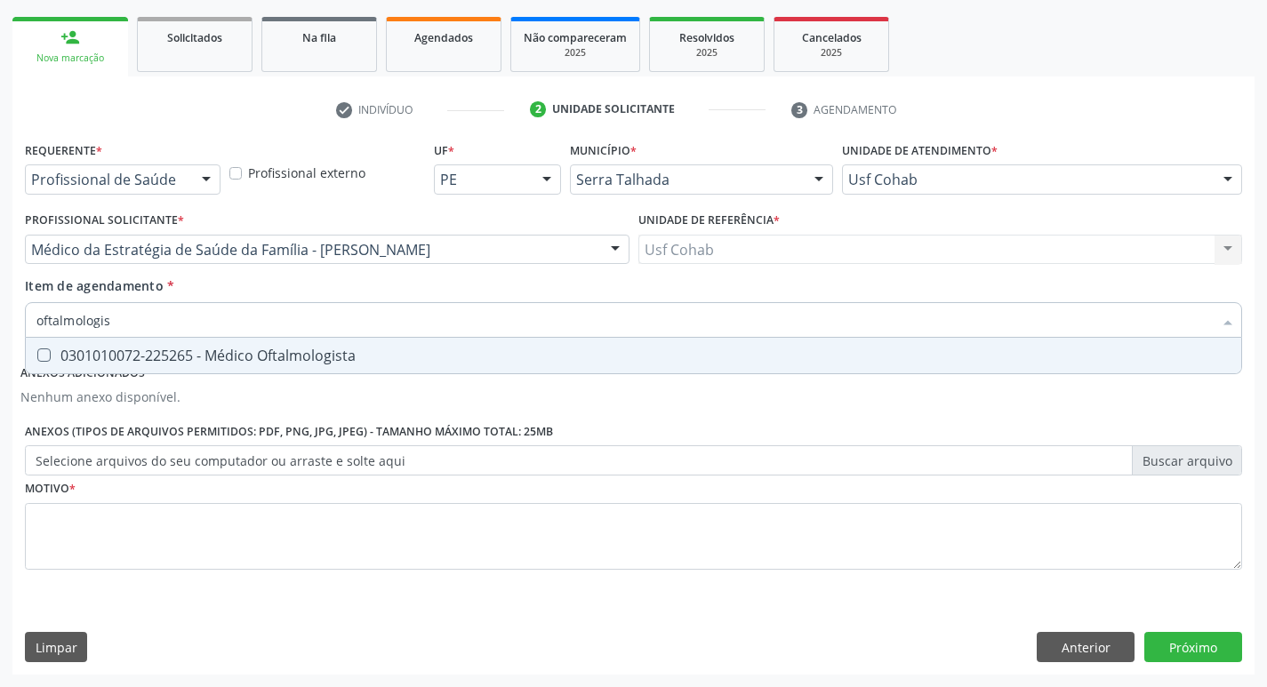
type input "oftalmologist"
drag, startPoint x: 178, startPoint y: 352, endPoint x: 104, endPoint y: 342, distance: 74.6
click at [155, 349] on div "0301010072-225265 - Médico Oftalmologista" at bounding box center [633, 356] width 1194 height 14
checkbox Oftalmologista "true"
click at [0, 290] on div "Acompanhamento Acompanhe a situação das marcações correntes e finalizadas Relat…" at bounding box center [633, 268] width 1267 height 839
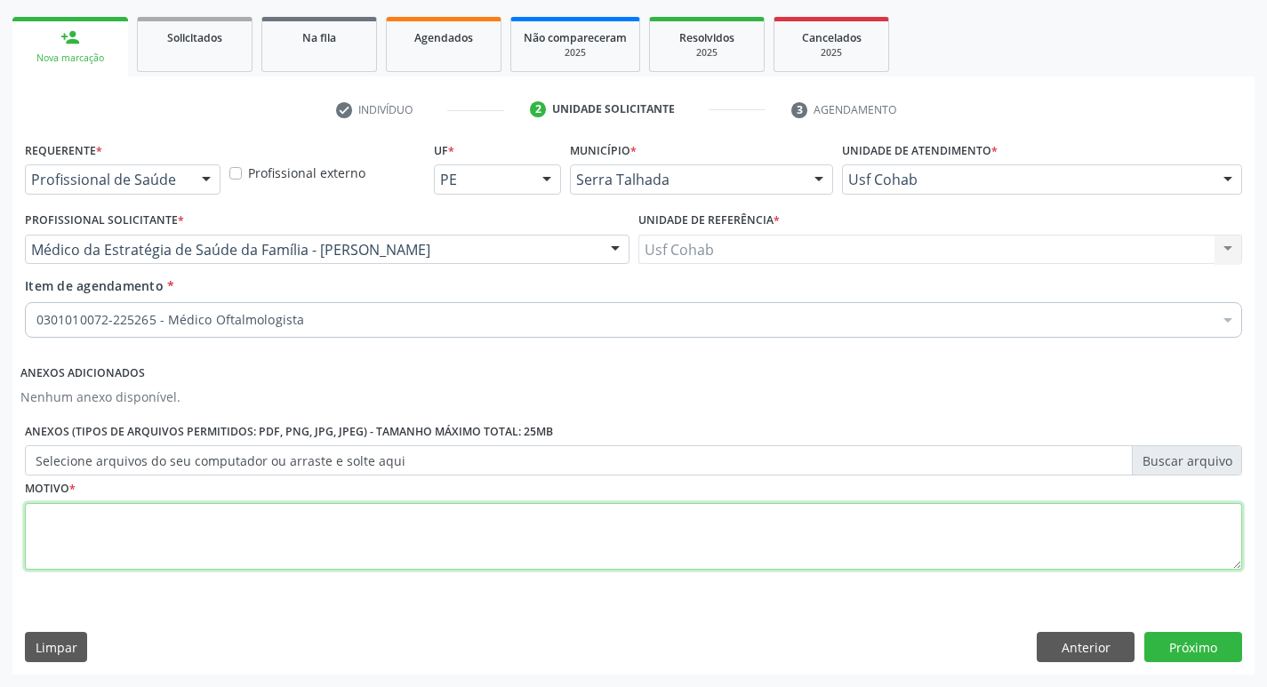
click at [120, 553] on textarea at bounding box center [634, 537] width 1218 height 68
type textarea "-"
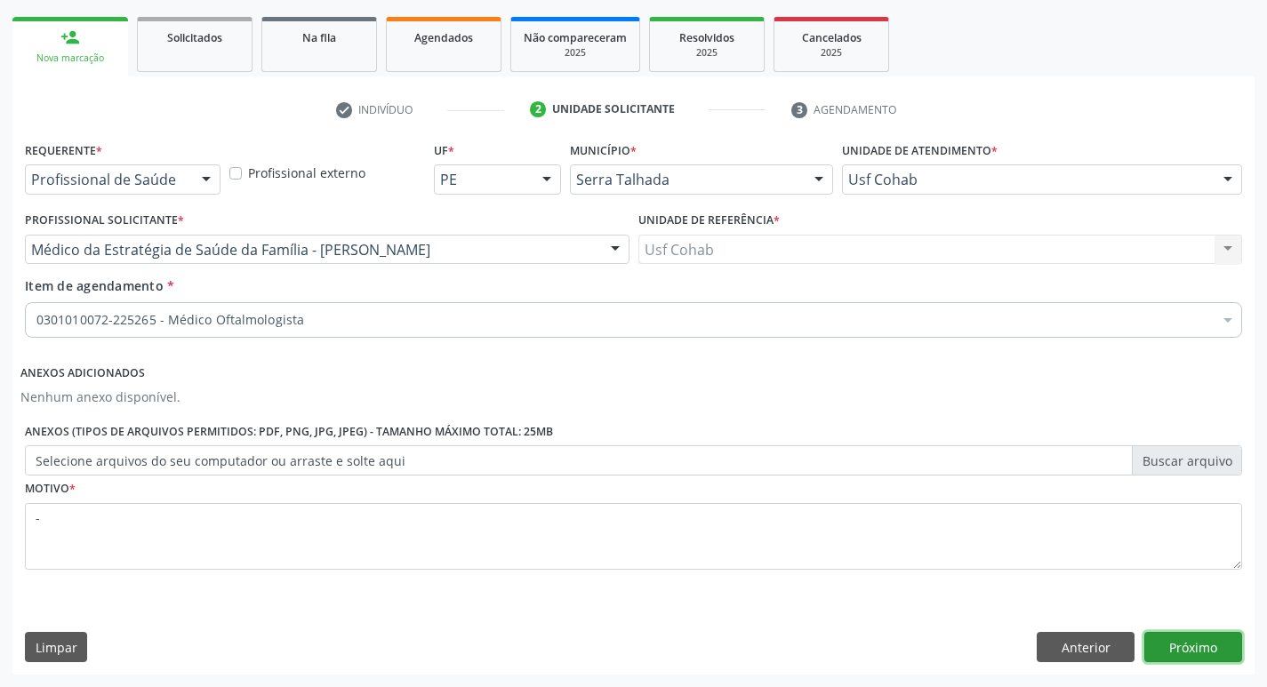
click at [1211, 646] on button "Próximo" at bounding box center [1194, 647] width 98 height 30
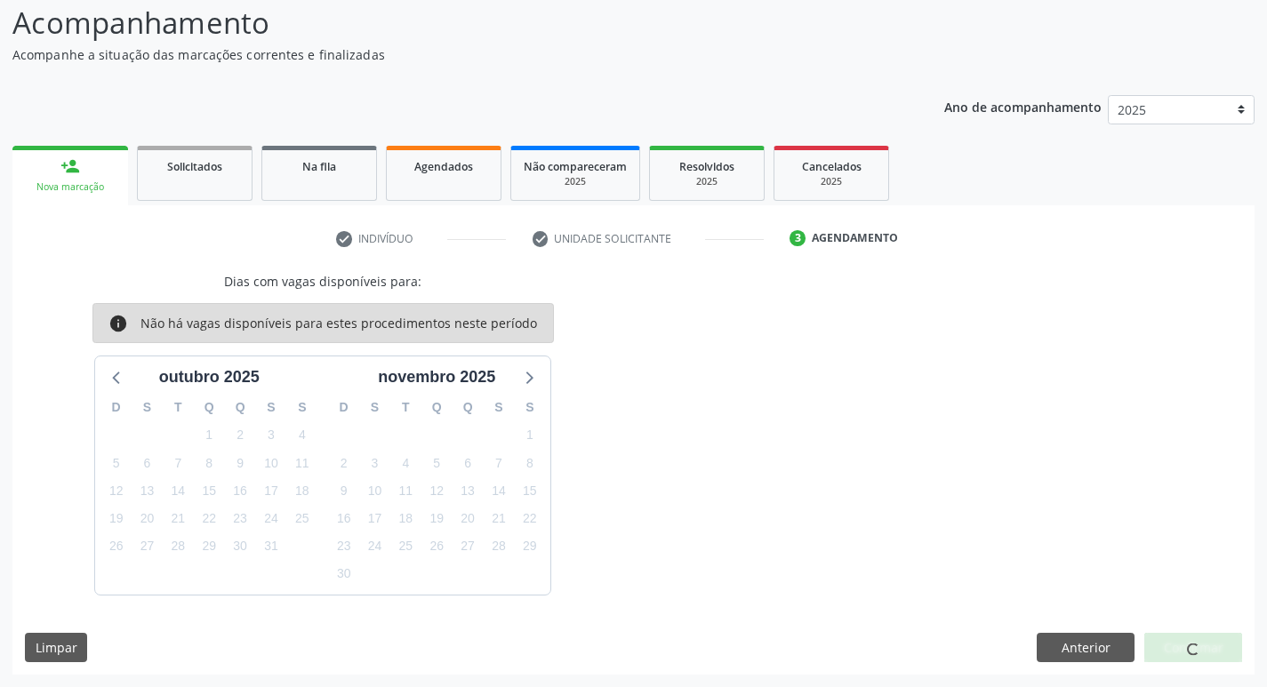
scroll to position [0, 0]
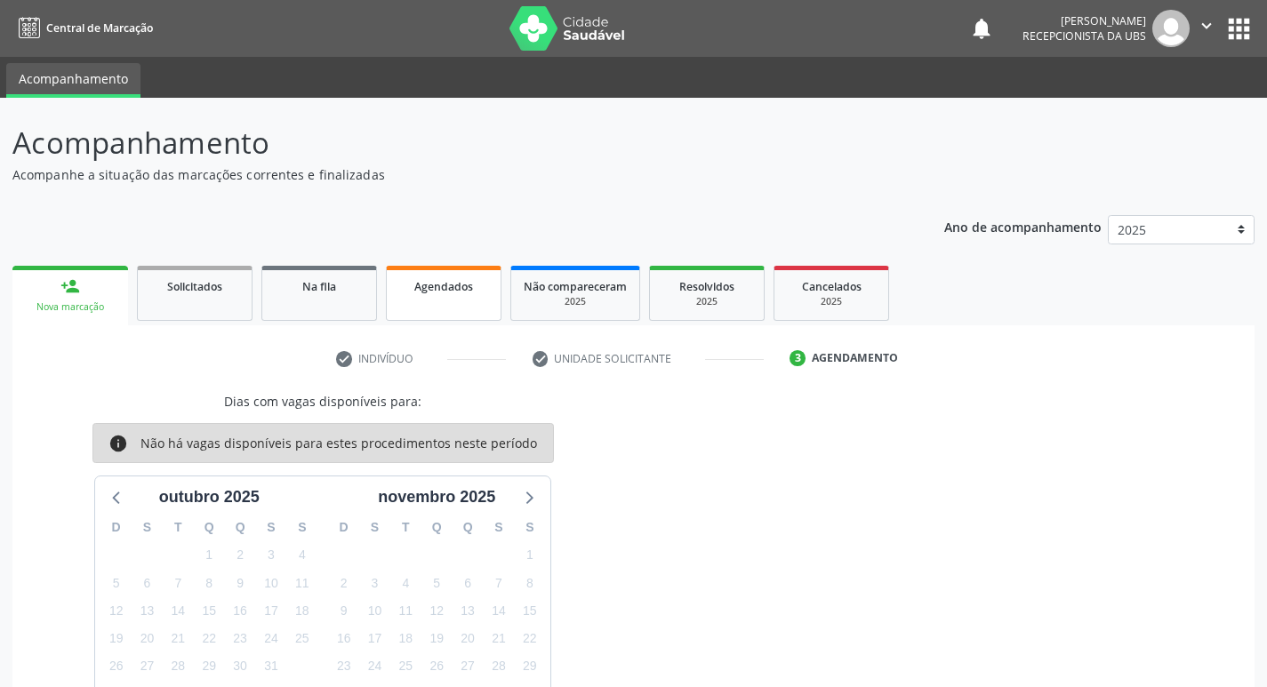
click at [453, 283] on span "Agendados" at bounding box center [443, 286] width 59 height 15
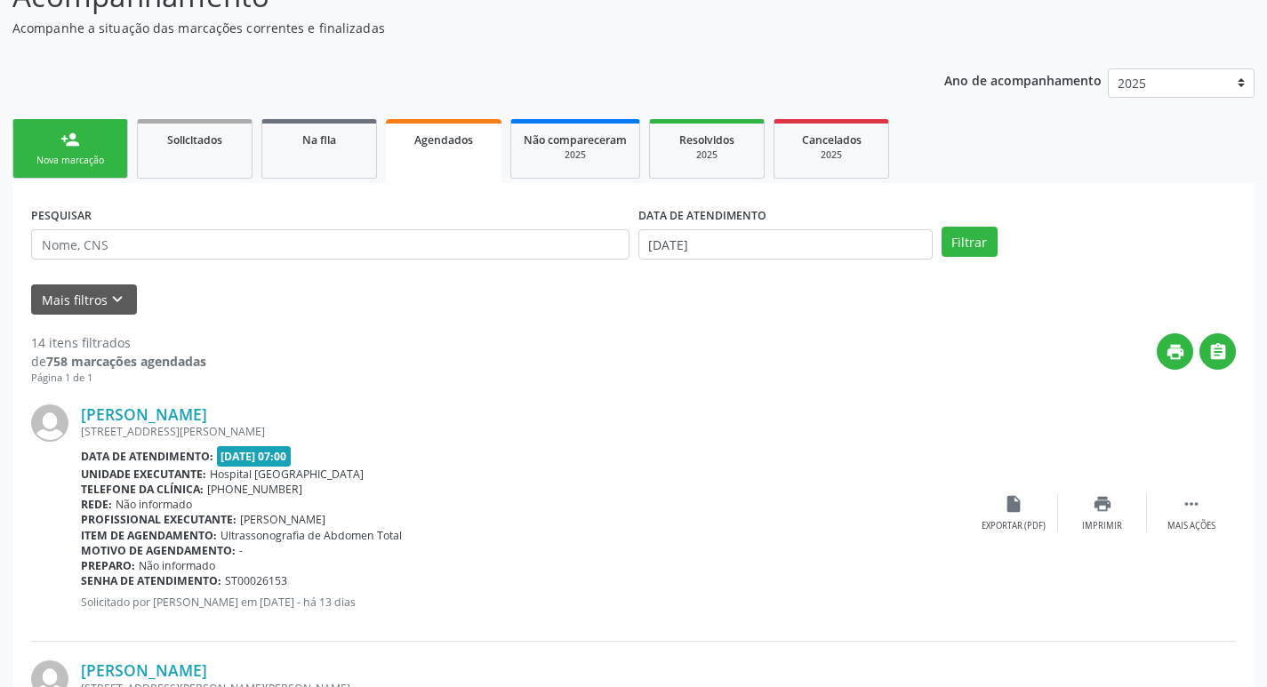
scroll to position [178, 0]
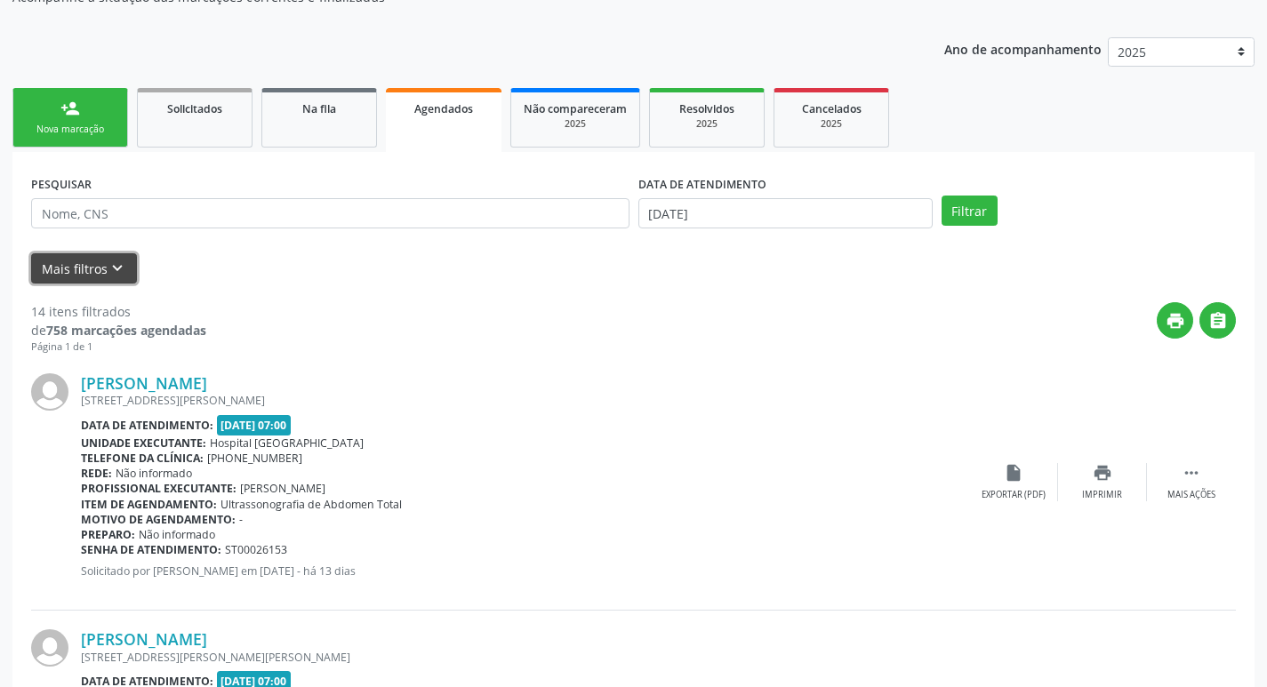
click at [110, 281] on button "Mais filtros keyboard_arrow_down" at bounding box center [84, 268] width 106 height 31
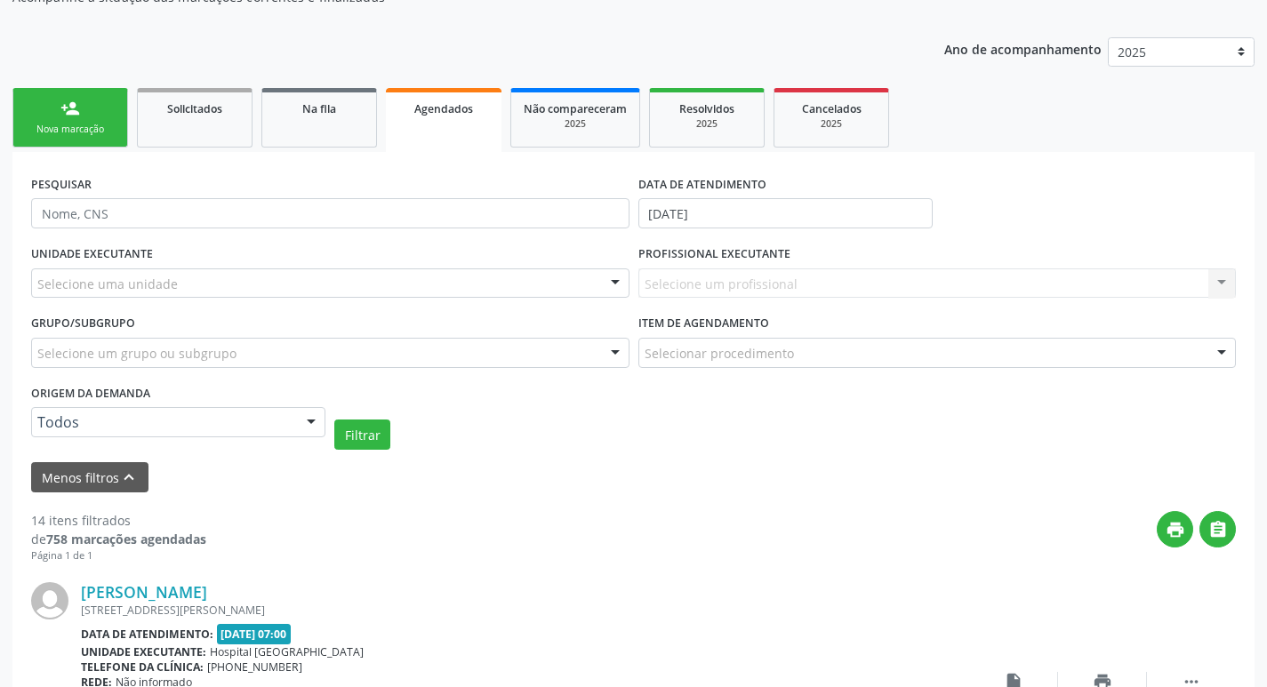
click at [394, 439] on div "Filtrar" at bounding box center [785, 435] width 911 height 30
click at [358, 437] on button "Filtrar" at bounding box center [362, 435] width 56 height 30
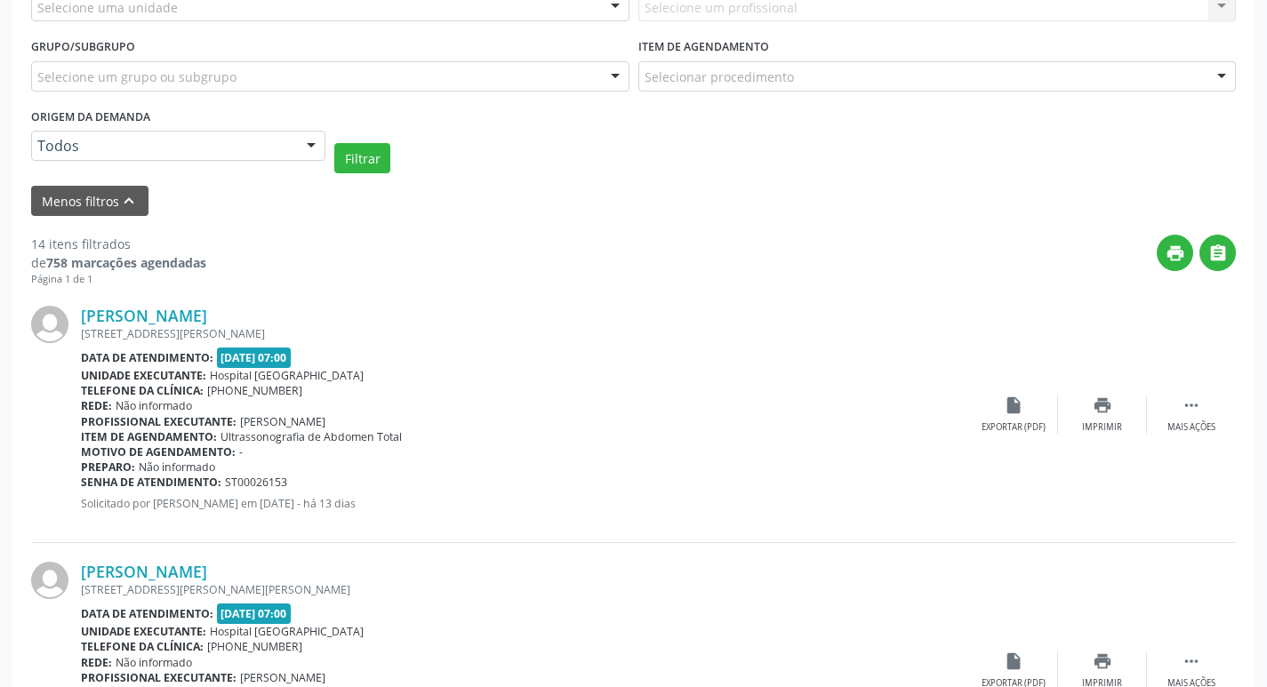
scroll to position [294, 0]
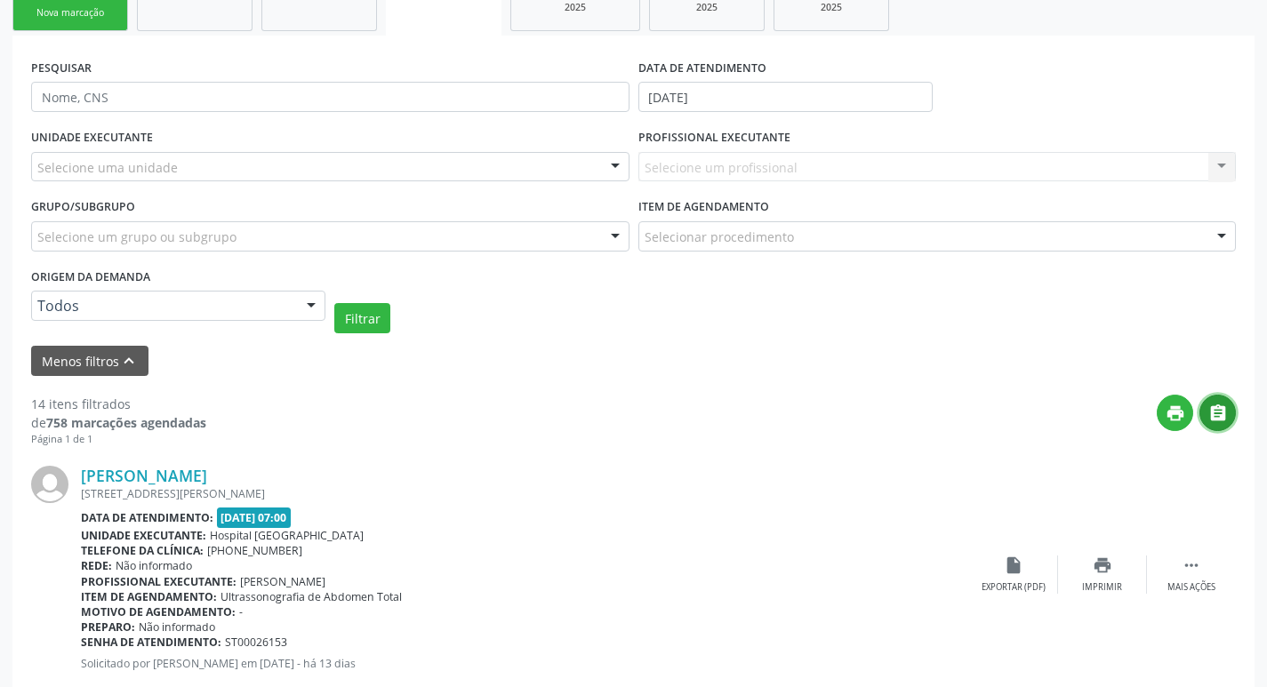
click at [1220, 412] on icon "" at bounding box center [1219, 414] width 20 height 20
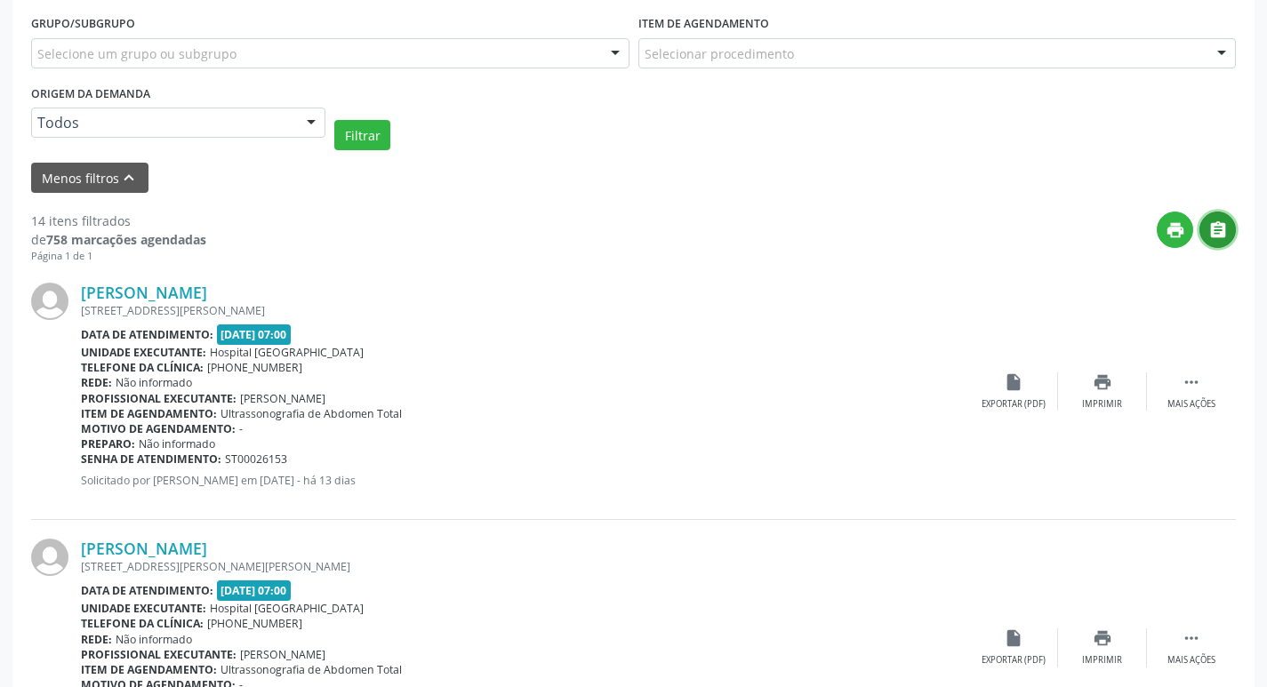
scroll to position [383, 0]
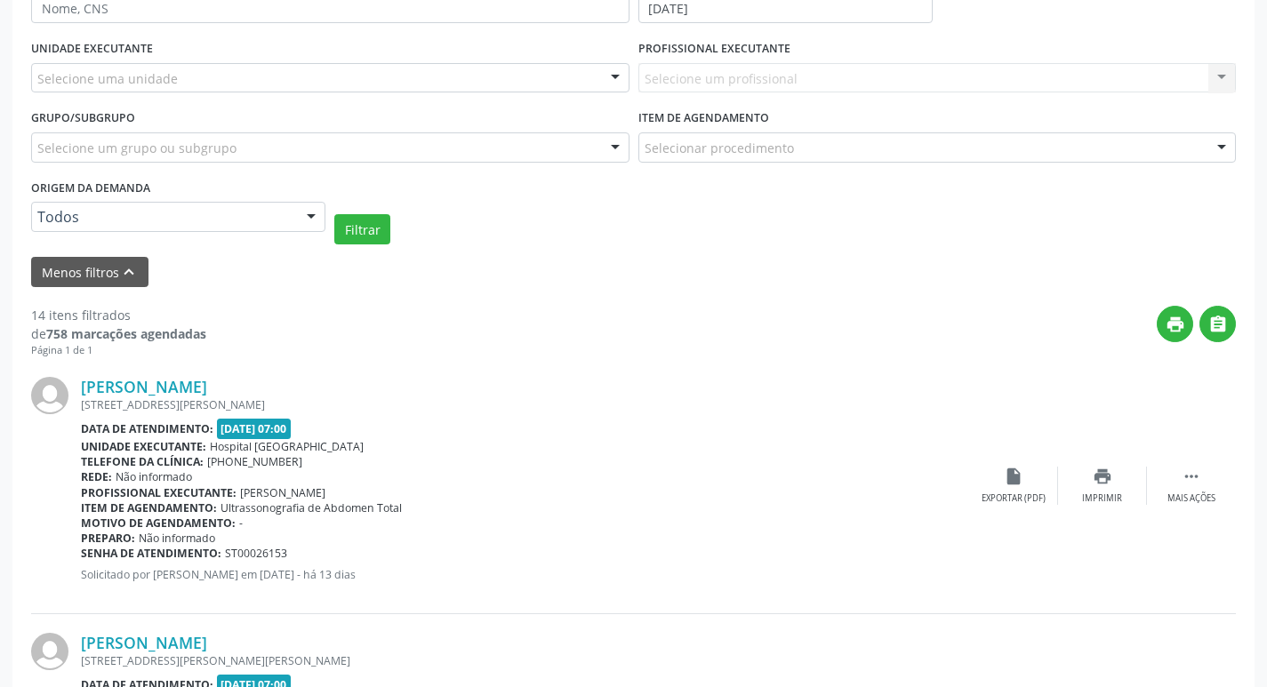
click at [298, 213] on div at bounding box center [311, 218] width 27 height 30
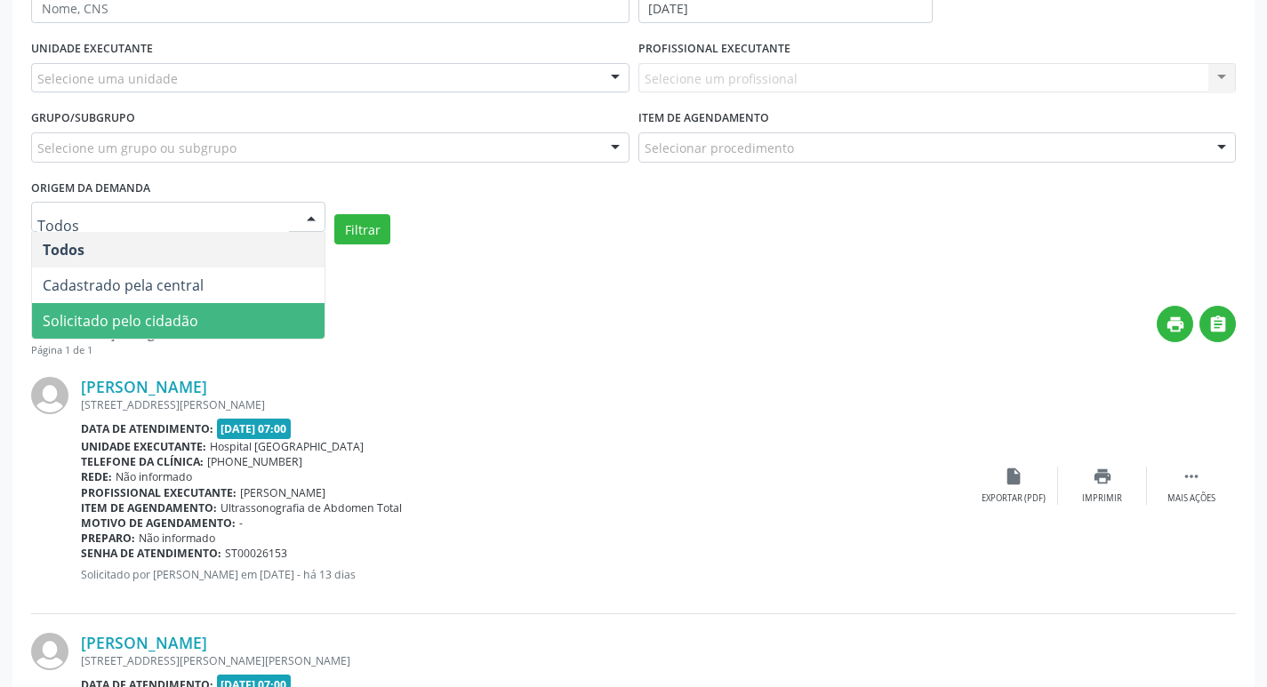
click at [258, 334] on span "Solicitado pelo cidadão" at bounding box center [178, 321] width 293 height 36
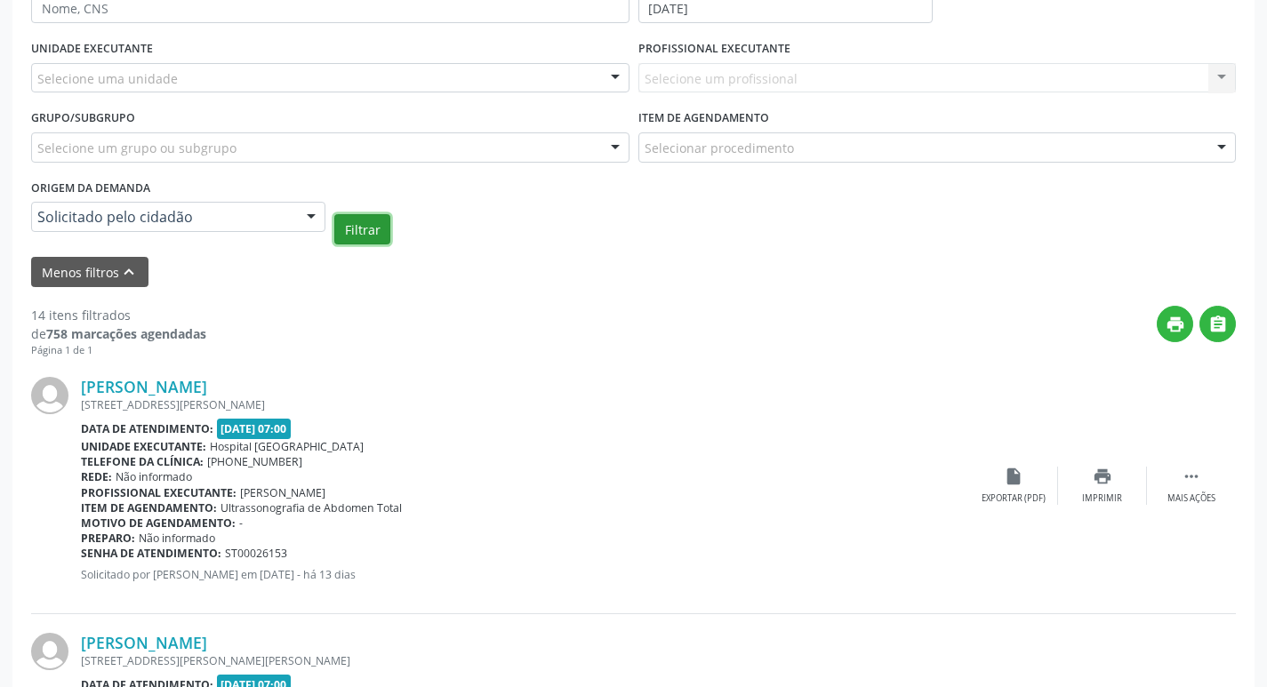
click at [351, 243] on button "Filtrar" at bounding box center [362, 229] width 56 height 30
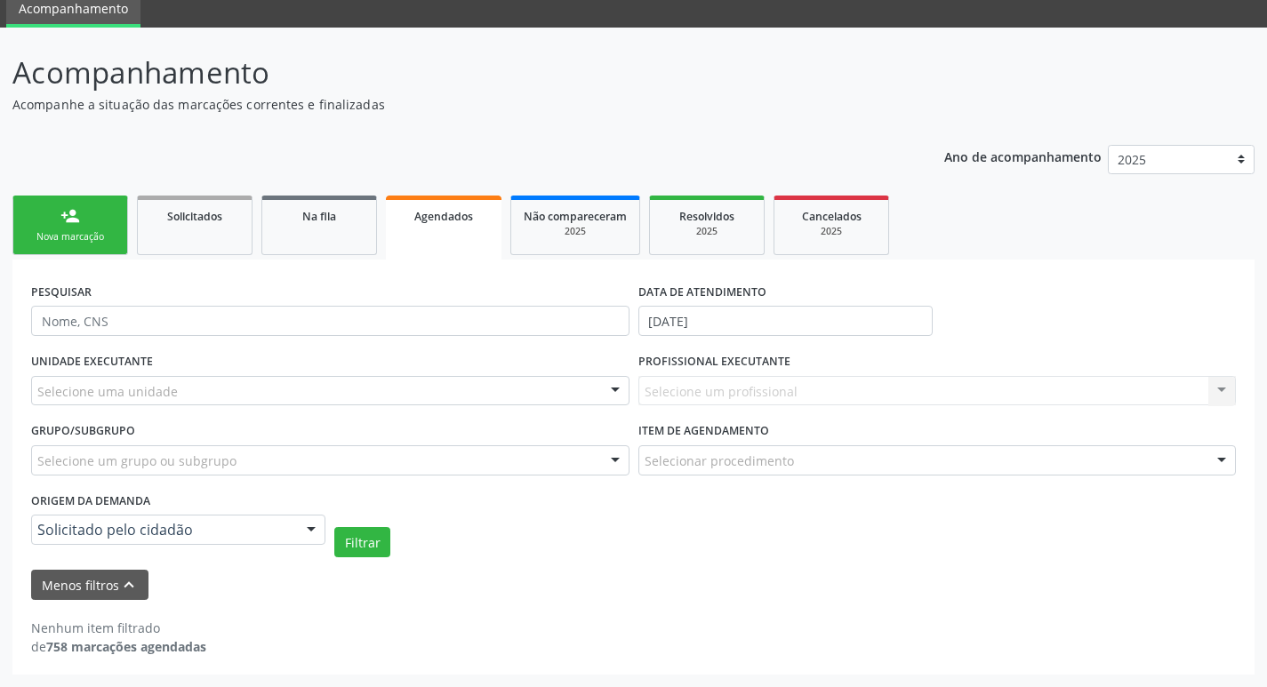
scroll to position [70, 0]
paste input "901.533.674-15"
type input "901.533.674-15"
click at [358, 532] on button "Filtrar" at bounding box center [362, 542] width 56 height 30
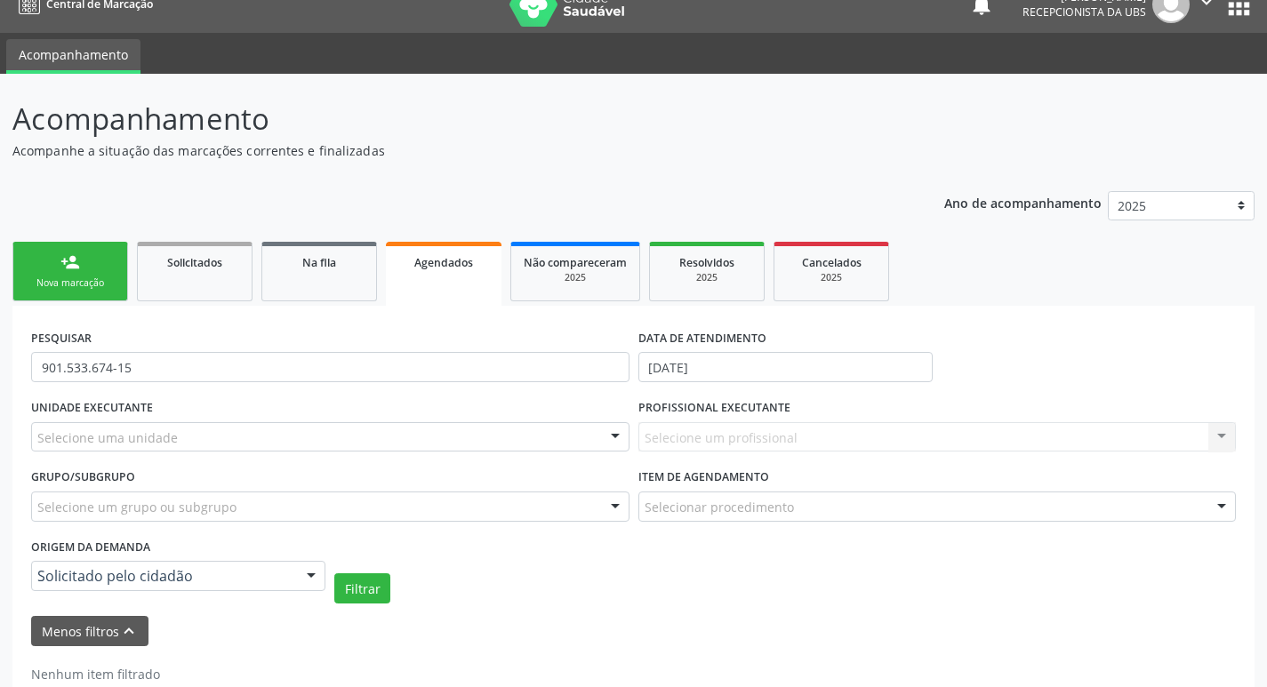
scroll to position [0, 0]
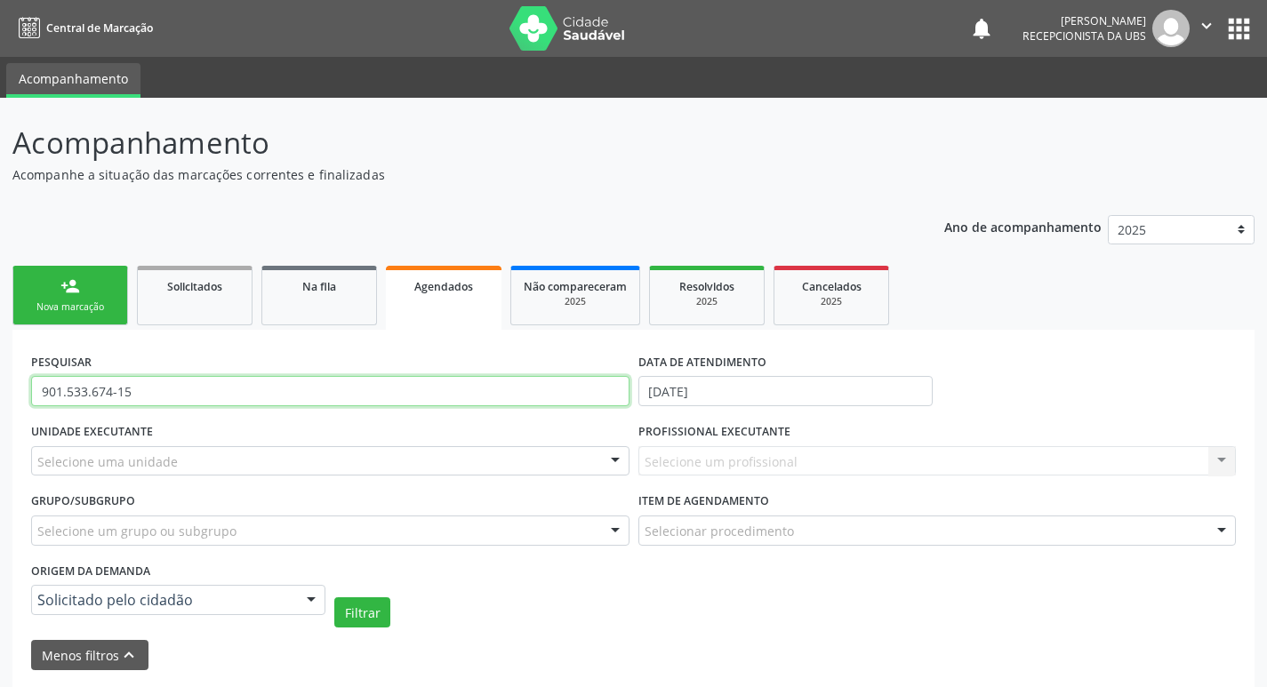
drag, startPoint x: 169, startPoint y: 398, endPoint x: 40, endPoint y: 360, distance: 134.3
click at [3, 369] on div "Acompanhamento Acompanhe a situação das marcações correntes e finalizadas Relat…" at bounding box center [633, 428] width 1267 height 660
type input "[PERSON_NAME] DE SA"
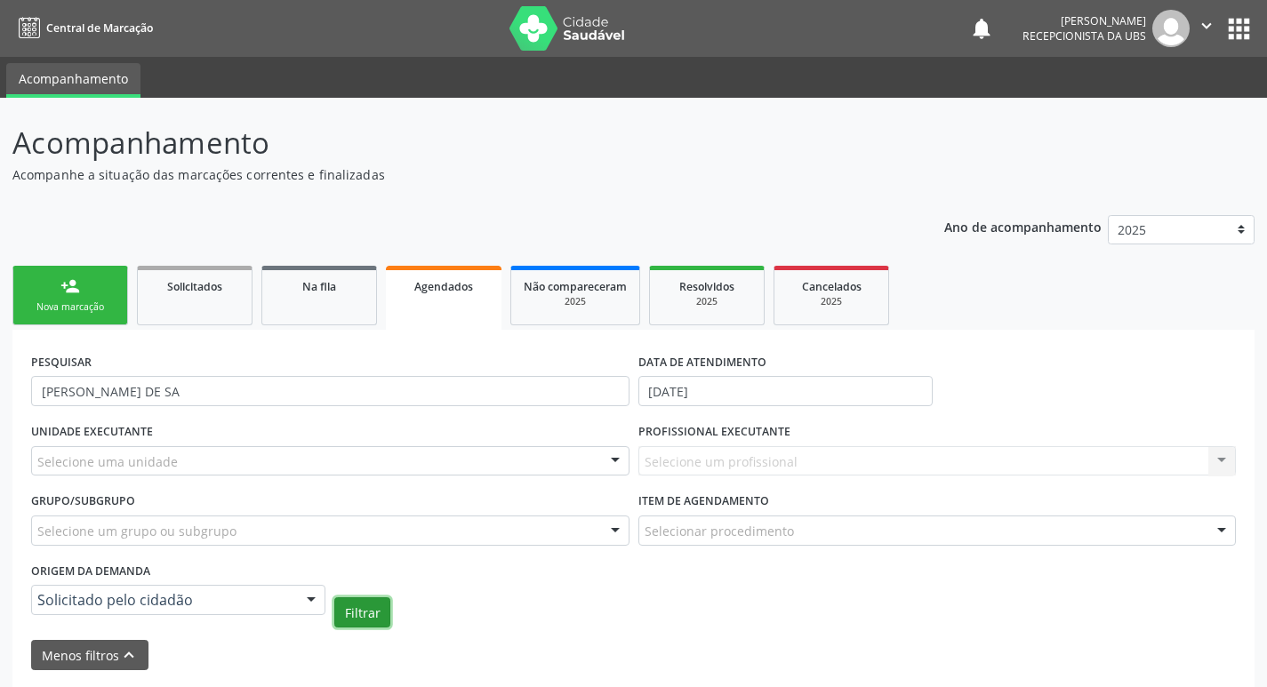
click at [348, 618] on button "Filtrar" at bounding box center [362, 613] width 56 height 30
click at [307, 595] on div at bounding box center [311, 601] width 27 height 30
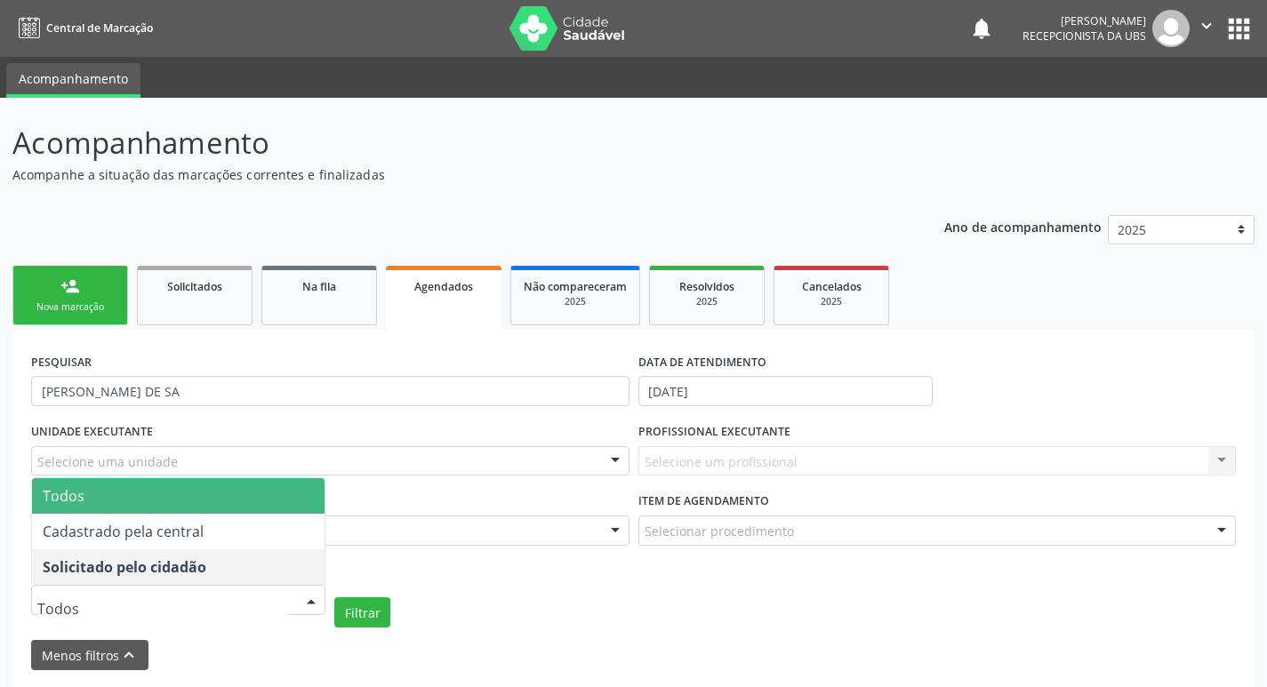
click at [182, 502] on span "Todos" at bounding box center [178, 496] width 293 height 36
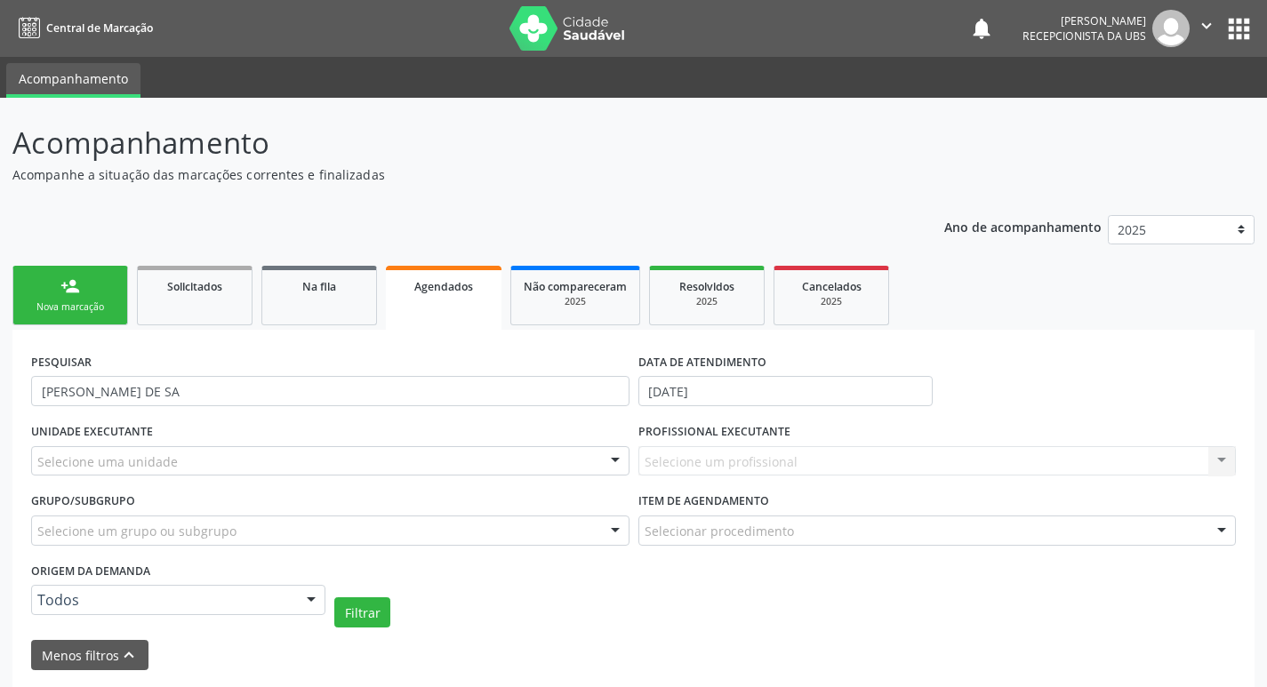
click at [329, 615] on div "Origem da demanda Todos Todos Cadastrado pela central Solicitado pelo cidadão N…" at bounding box center [178, 593] width 303 height 69
click at [351, 615] on button "Filtrar" at bounding box center [362, 613] width 56 height 30
drag, startPoint x: 72, startPoint y: 292, endPoint x: 334, endPoint y: 325, distance: 263.5
click at [72, 294] on div "person_add" at bounding box center [70, 287] width 20 height 20
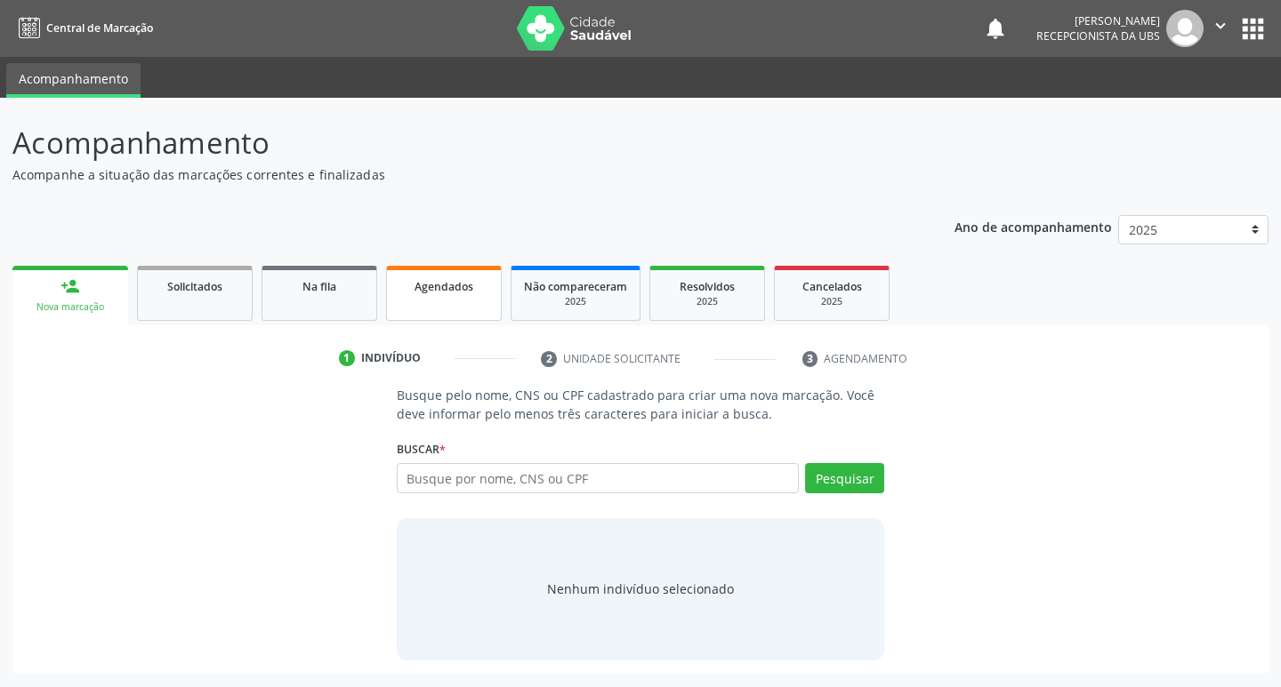
click at [438, 294] on link "Agendados" at bounding box center [444, 293] width 116 height 55
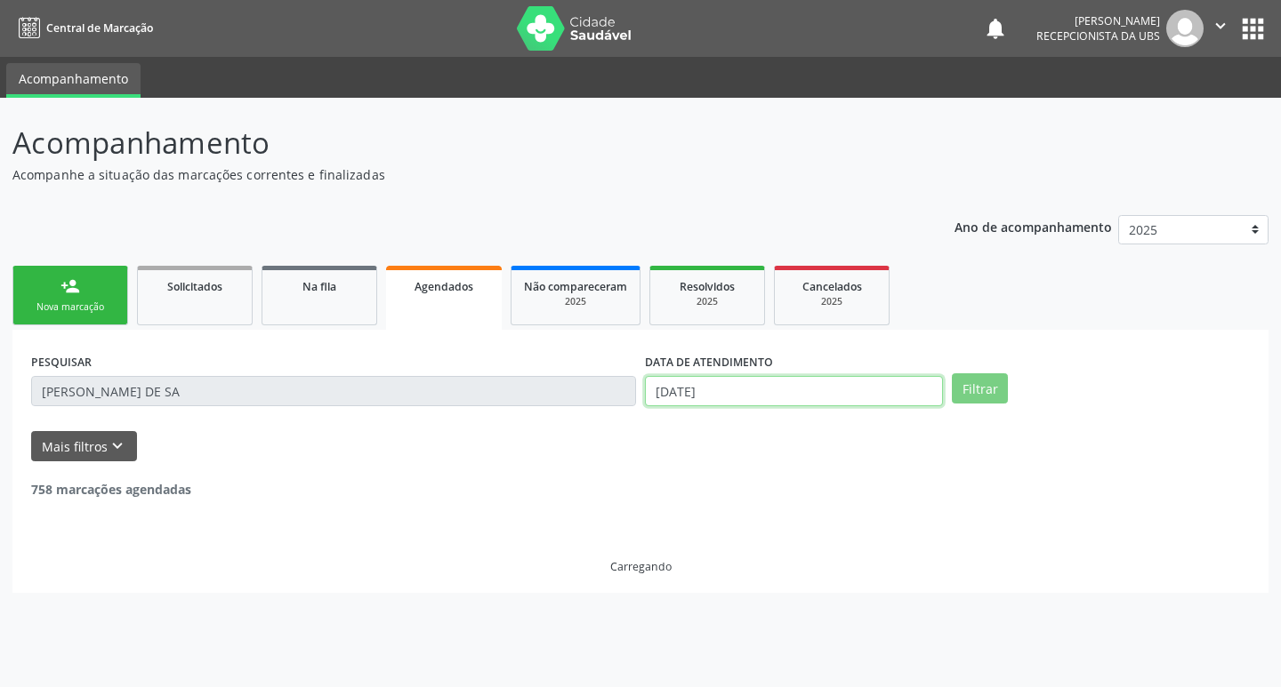
click at [784, 397] on input "[DATE]" at bounding box center [794, 391] width 298 height 30
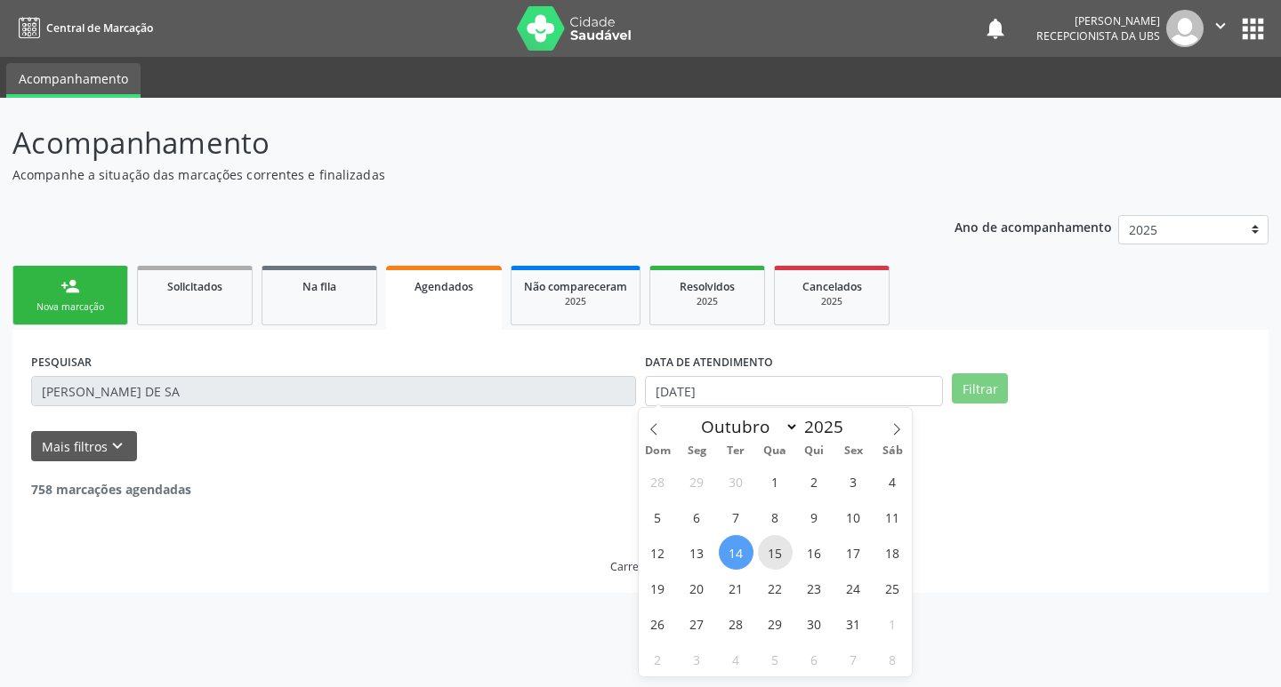
click at [769, 549] on span "15" at bounding box center [775, 552] width 35 height 35
type input "[DATE]"
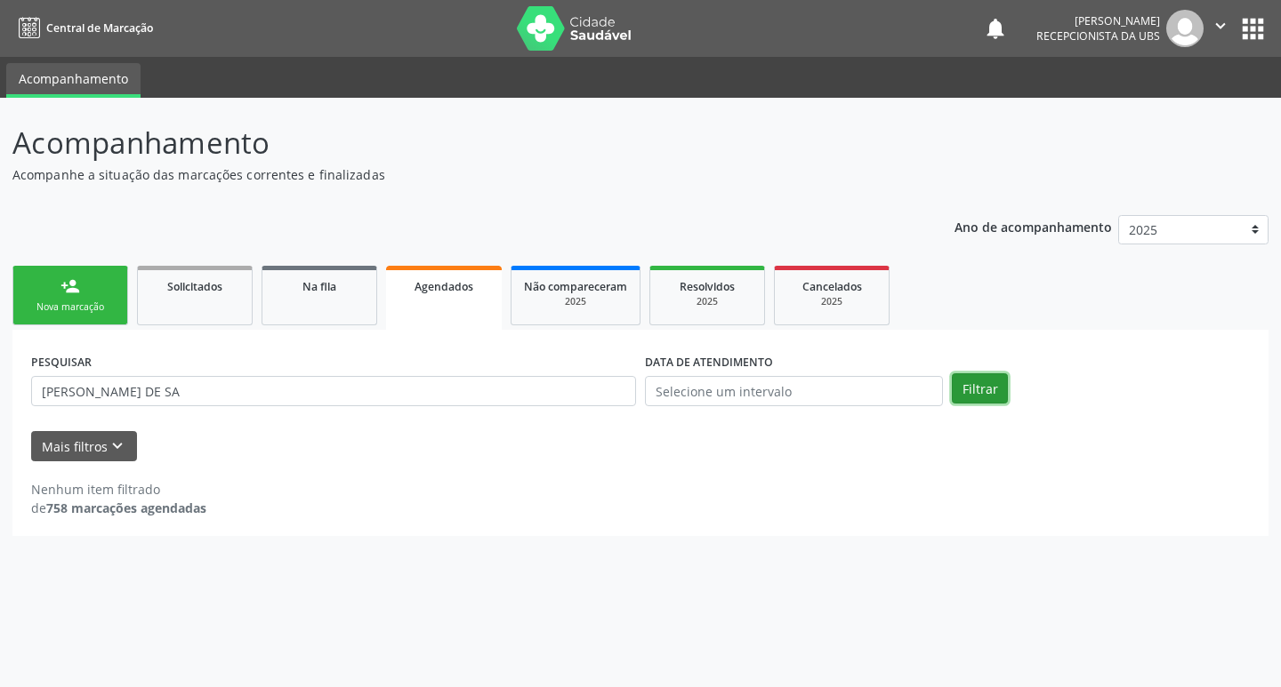
click at [959, 390] on button "Filtrar" at bounding box center [980, 389] width 56 height 30
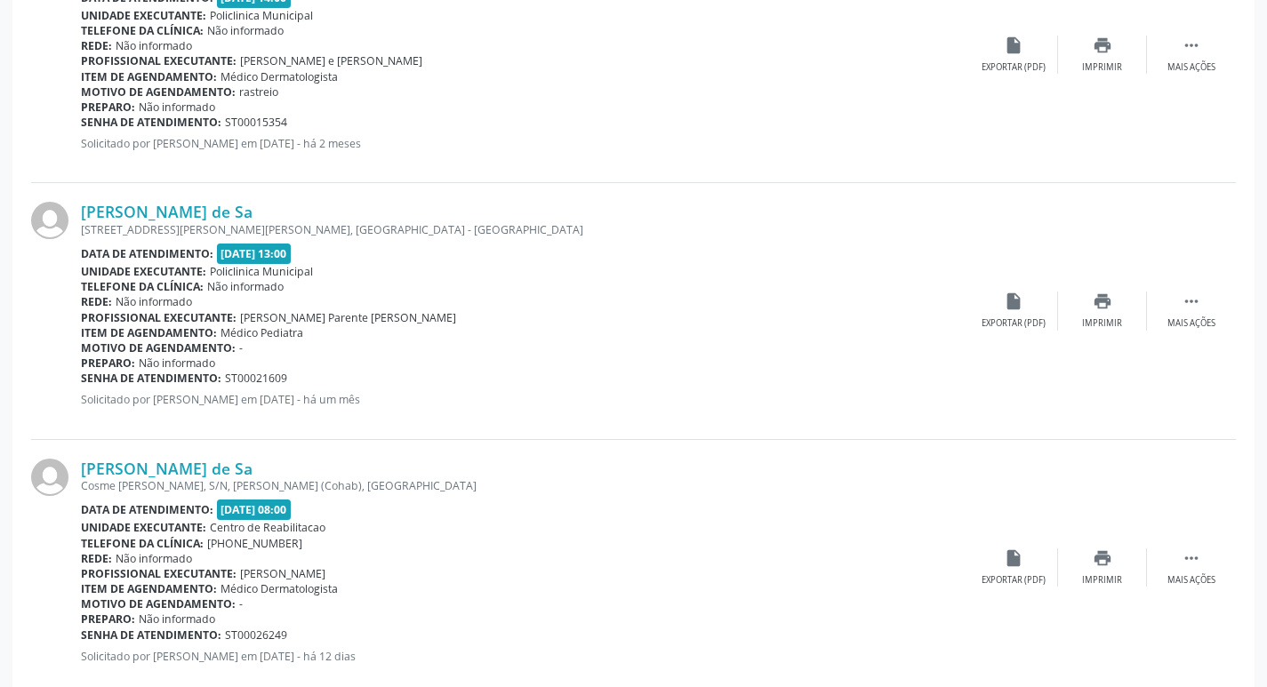
scroll to position [645, 0]
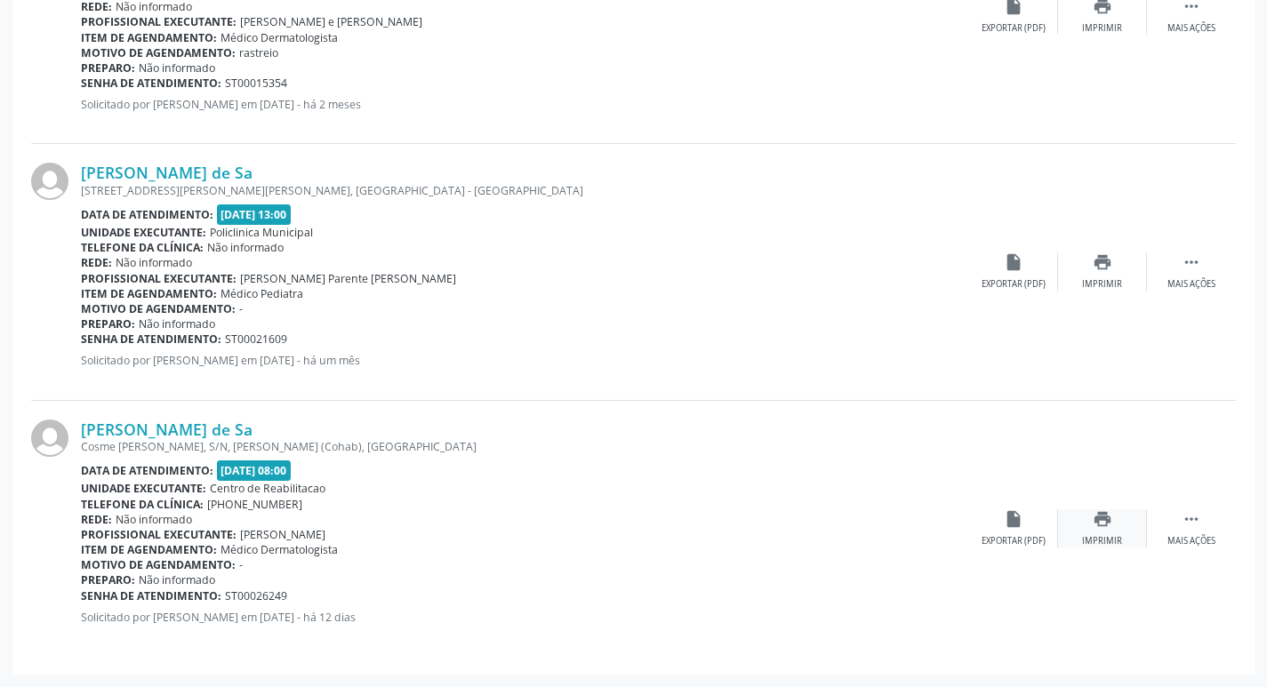
click at [1118, 521] on div "print Imprimir" at bounding box center [1102, 529] width 89 height 38
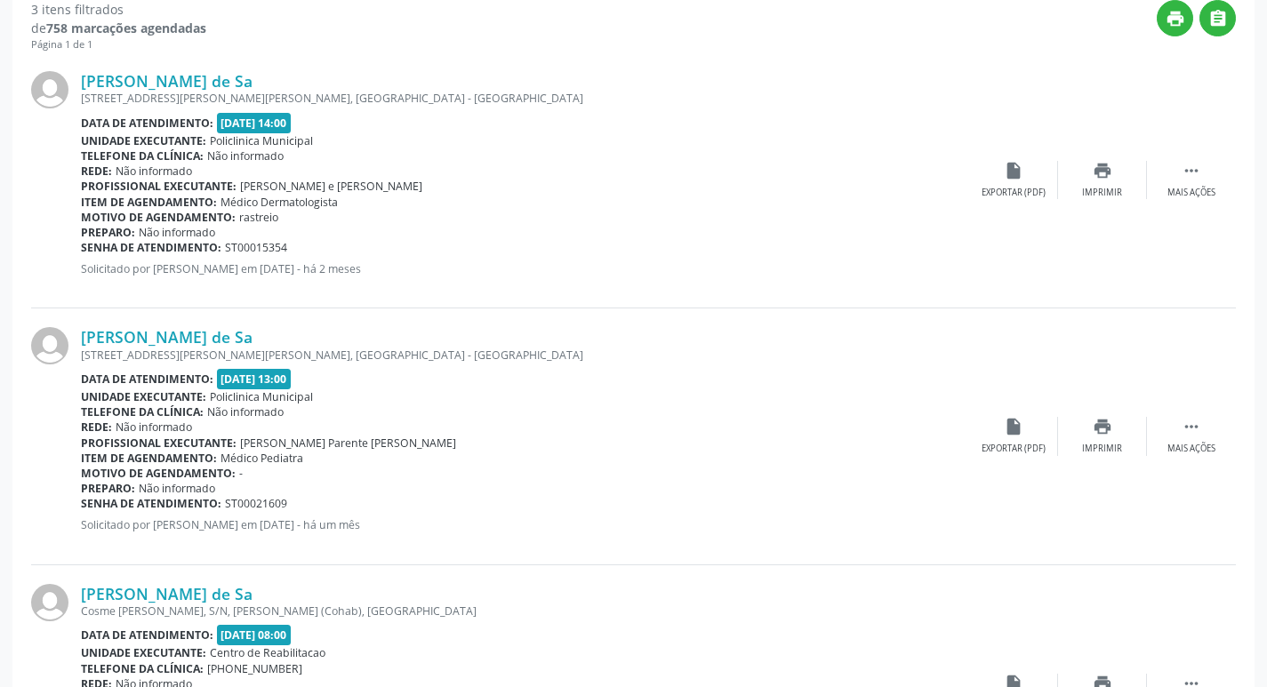
scroll to position [0, 0]
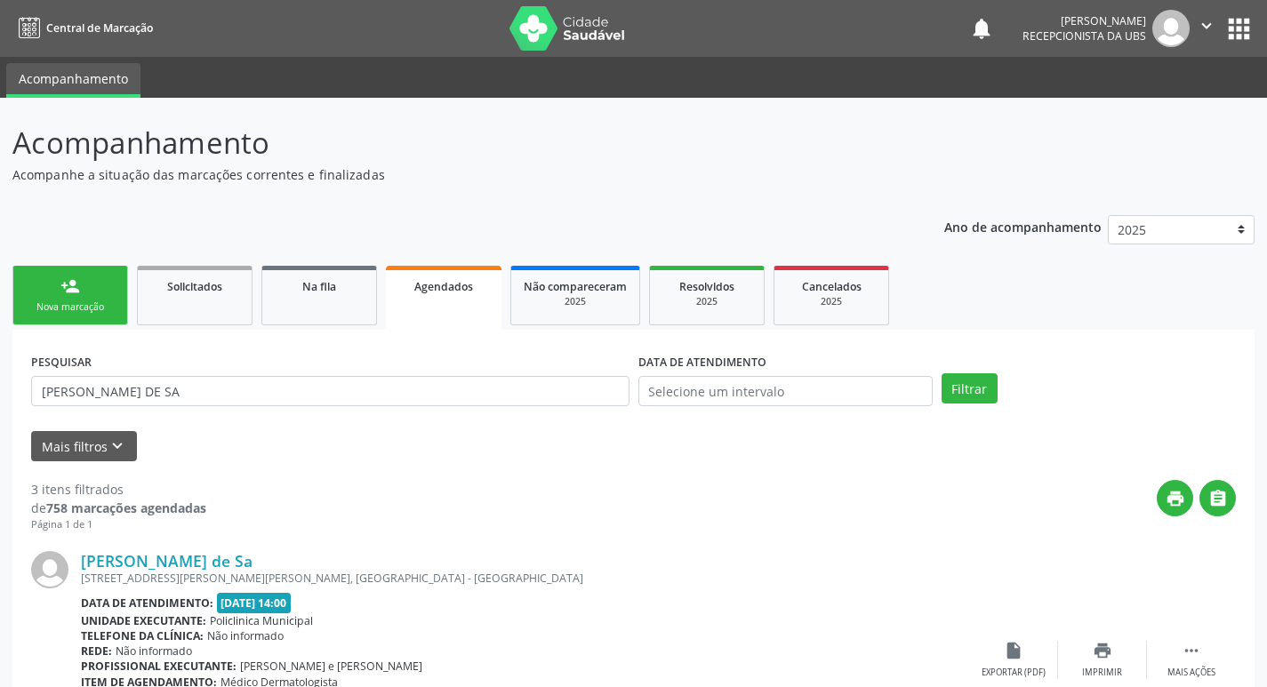
click at [1197, 34] on icon "" at bounding box center [1207, 26] width 20 height 20
